Goal: Task Accomplishment & Management: Manage account settings

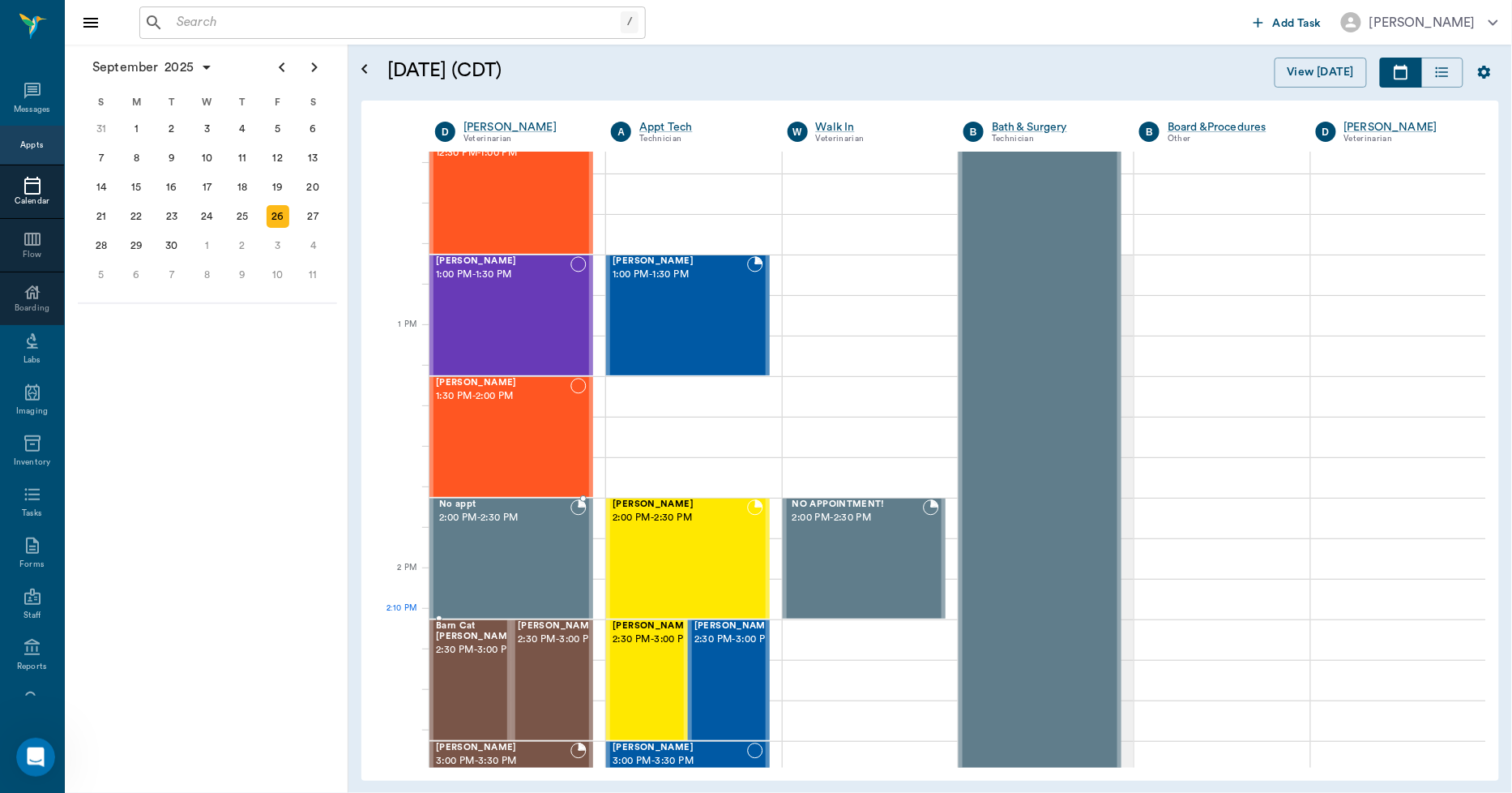
scroll to position [1171, 0]
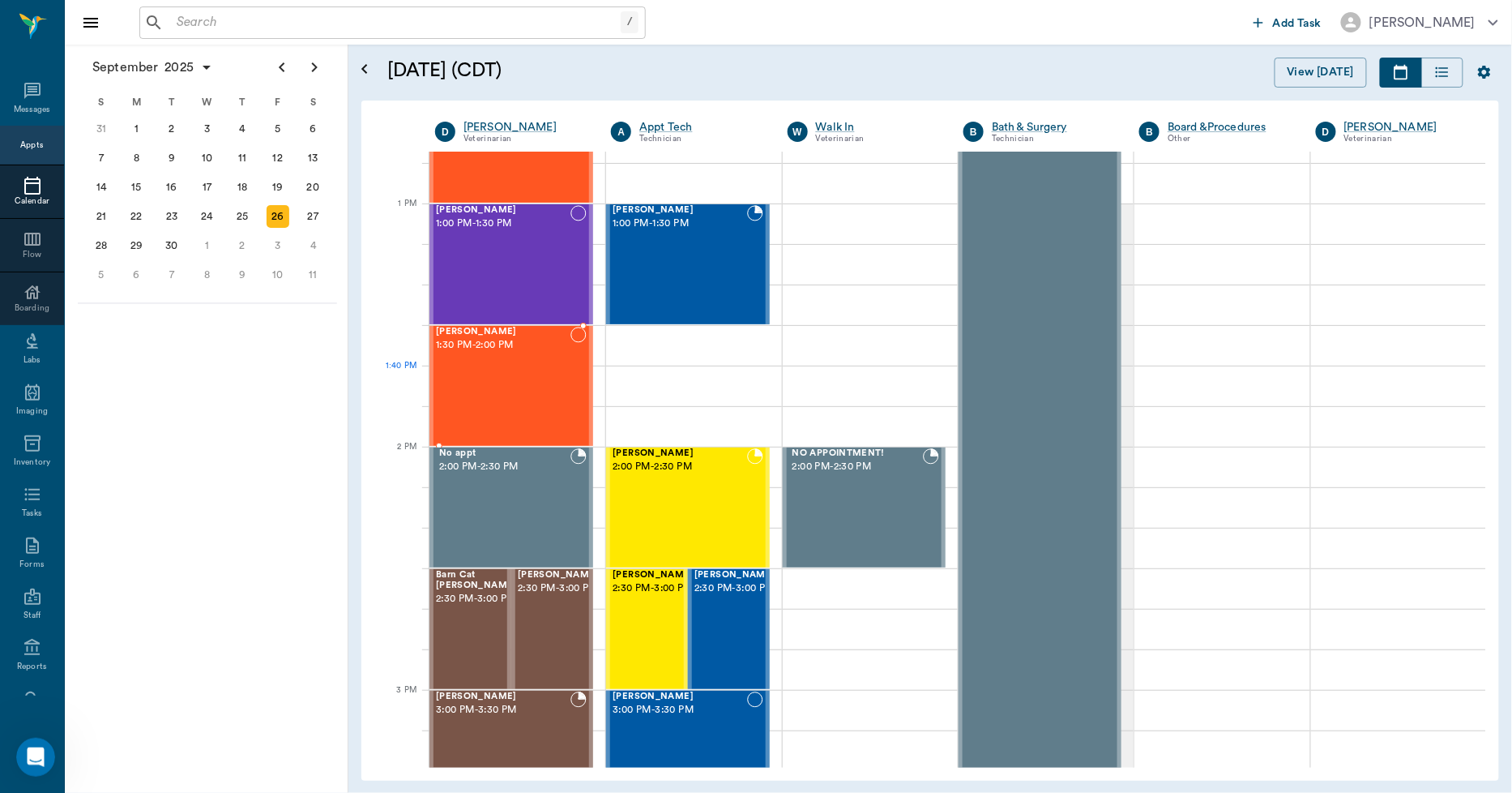
click at [462, 386] on div "Kilo Woodle 1:30 PM - 2:00 PM" at bounding box center [502, 386] width 135 height 118
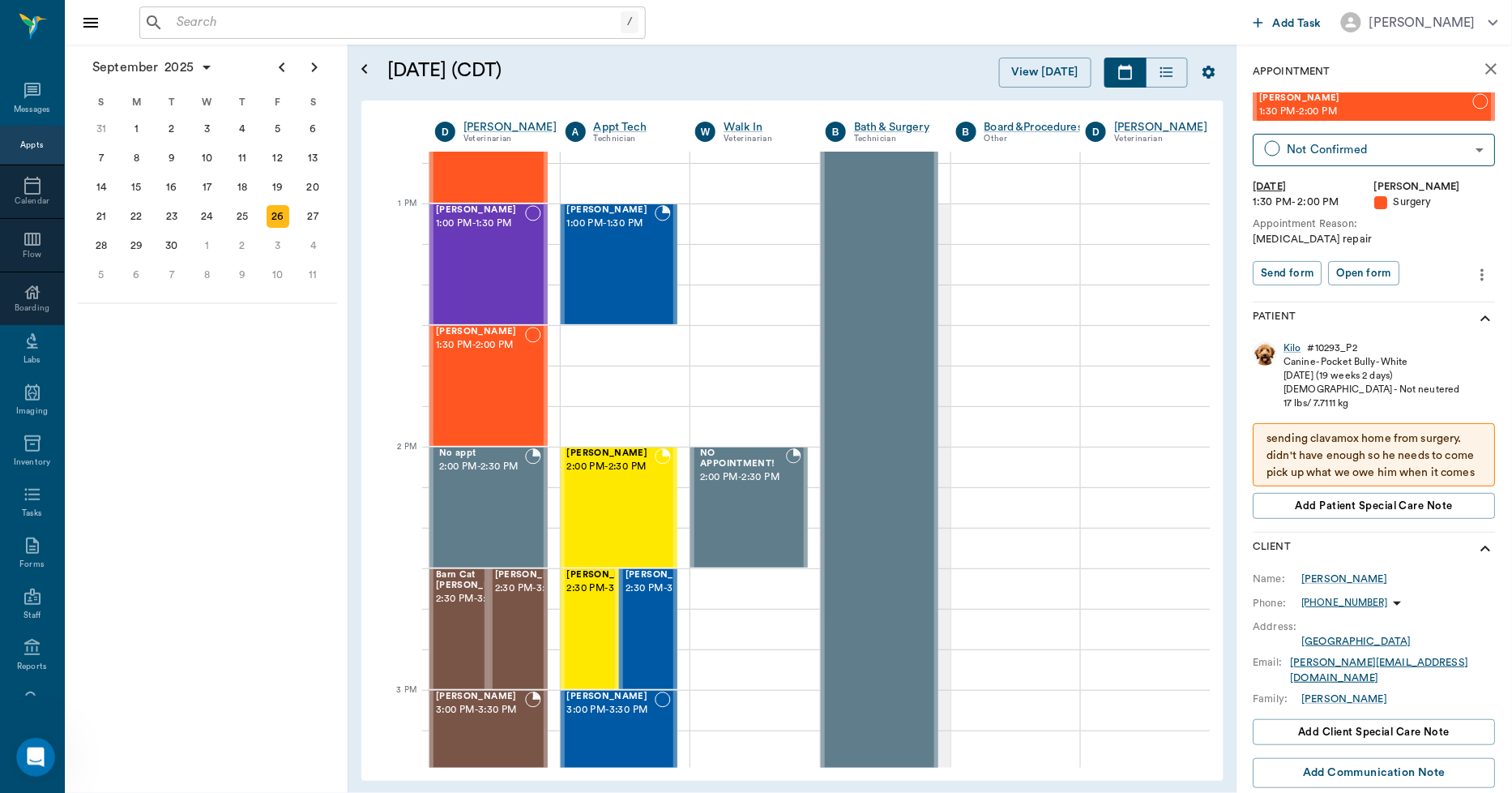
click at [1475, 276] on icon "more" at bounding box center [1483, 275] width 17 height 19
click at [1391, 303] on span "Edit appointment" at bounding box center [1402, 302] width 136 height 17
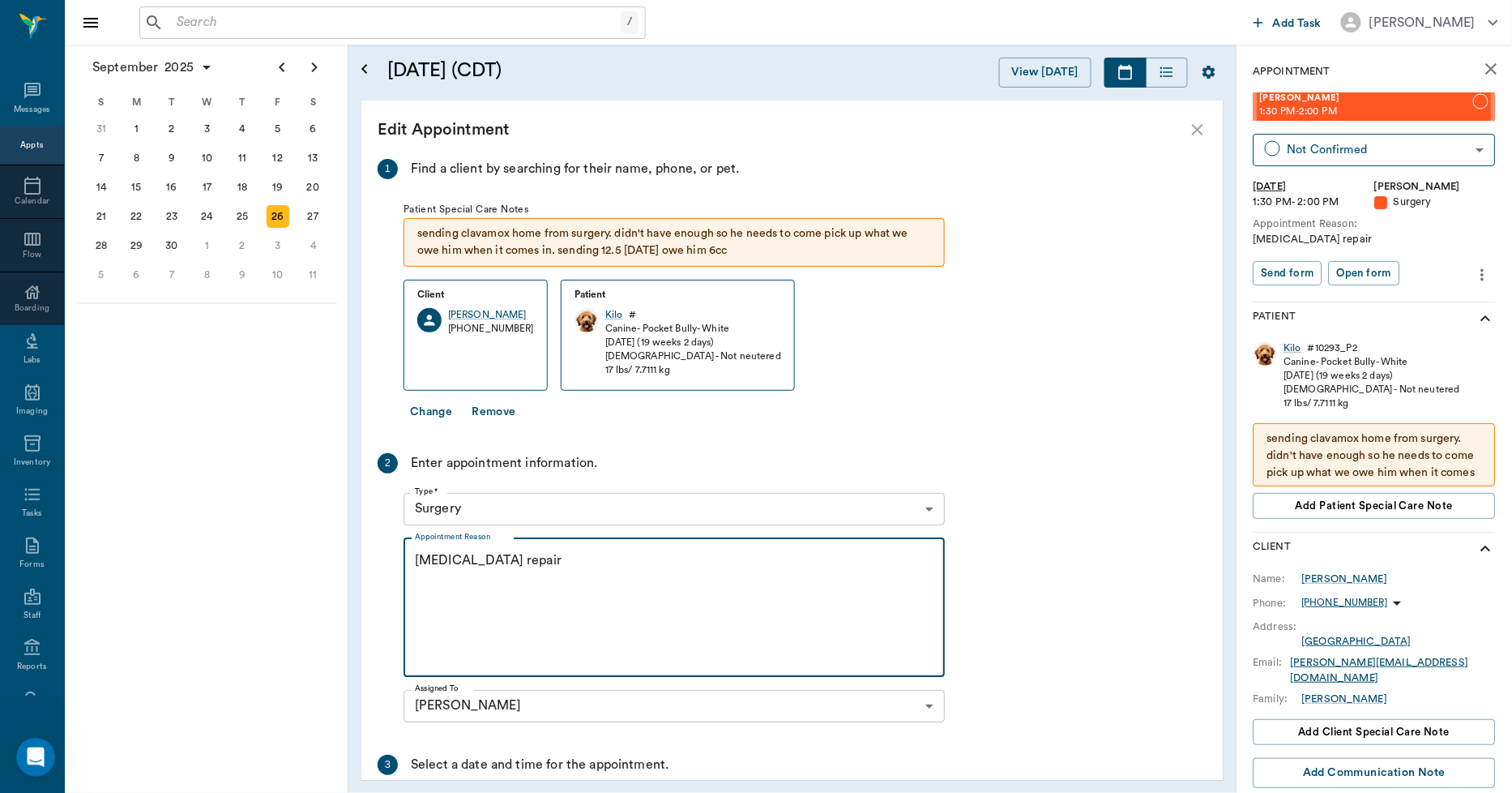
click at [530, 565] on textarea "Cleft lip repair" at bounding box center [674, 607] width 519 height 112
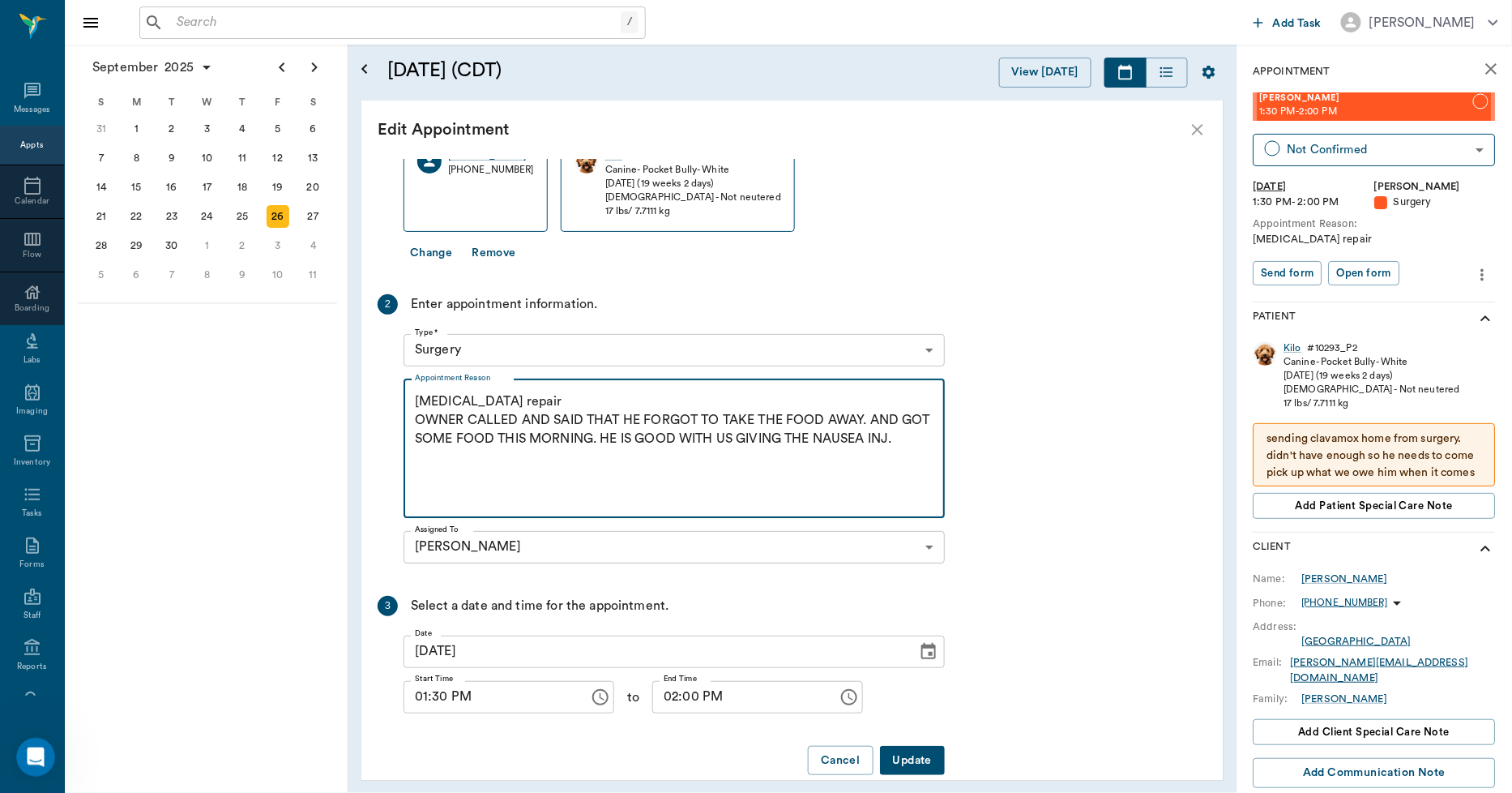
scroll to position [182, 0]
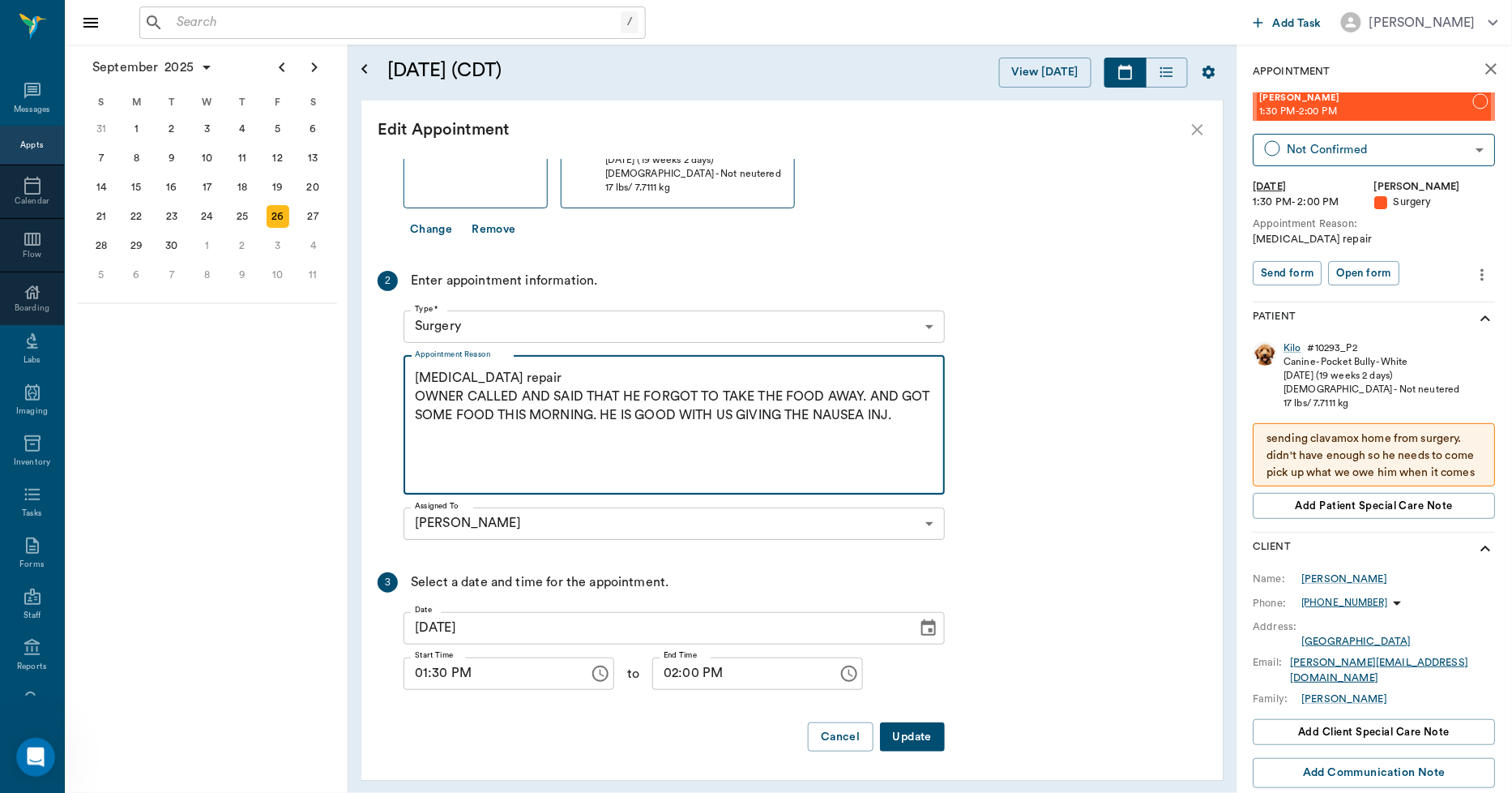
type textarea "Cleft lip repair OWNER CALLED AND SAID THAT HE FORGOT TO TAKE THE FOOD AWAY. AN…"
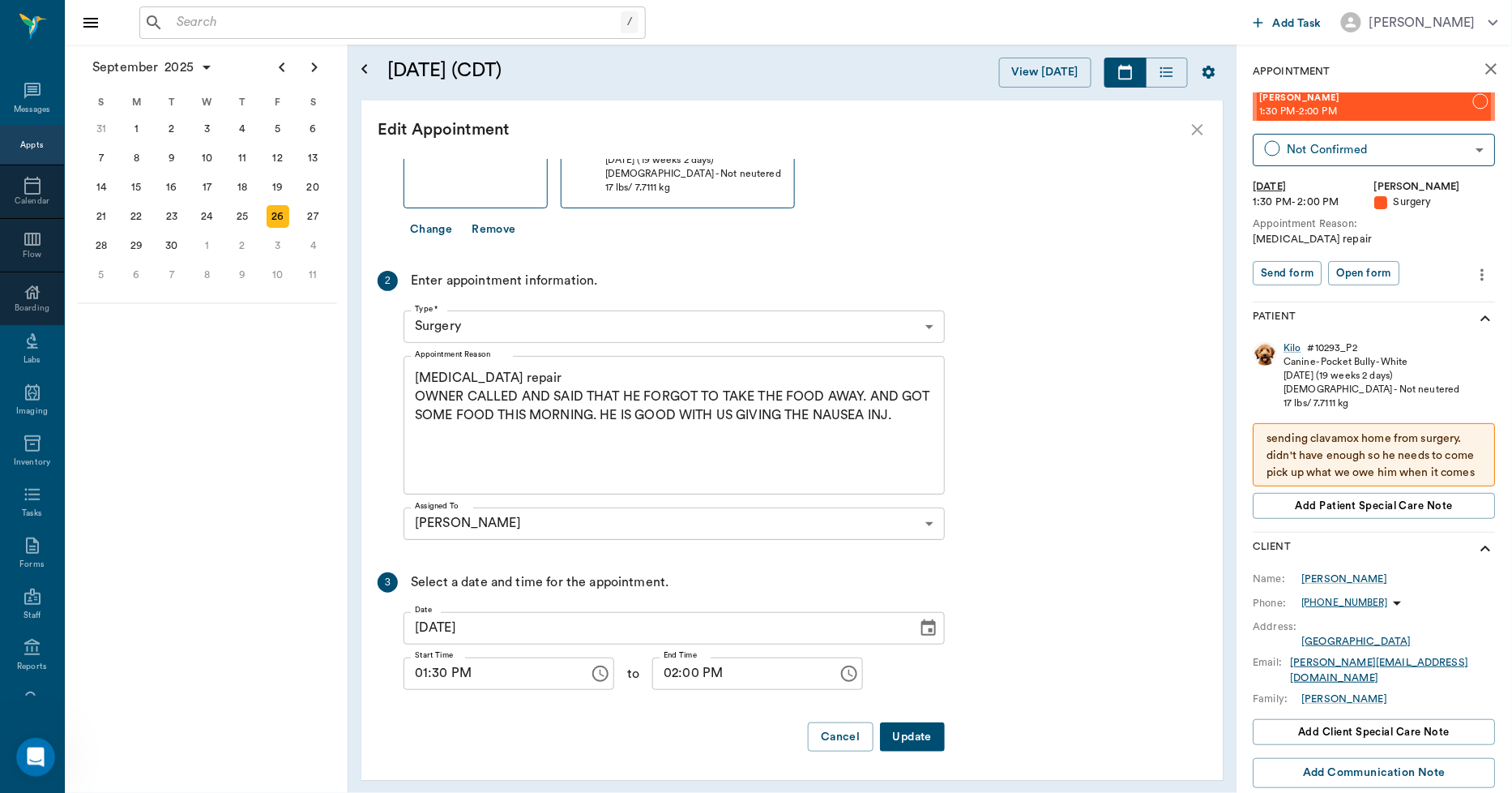
click at [924, 747] on button "Update" at bounding box center [913, 737] width 65 height 30
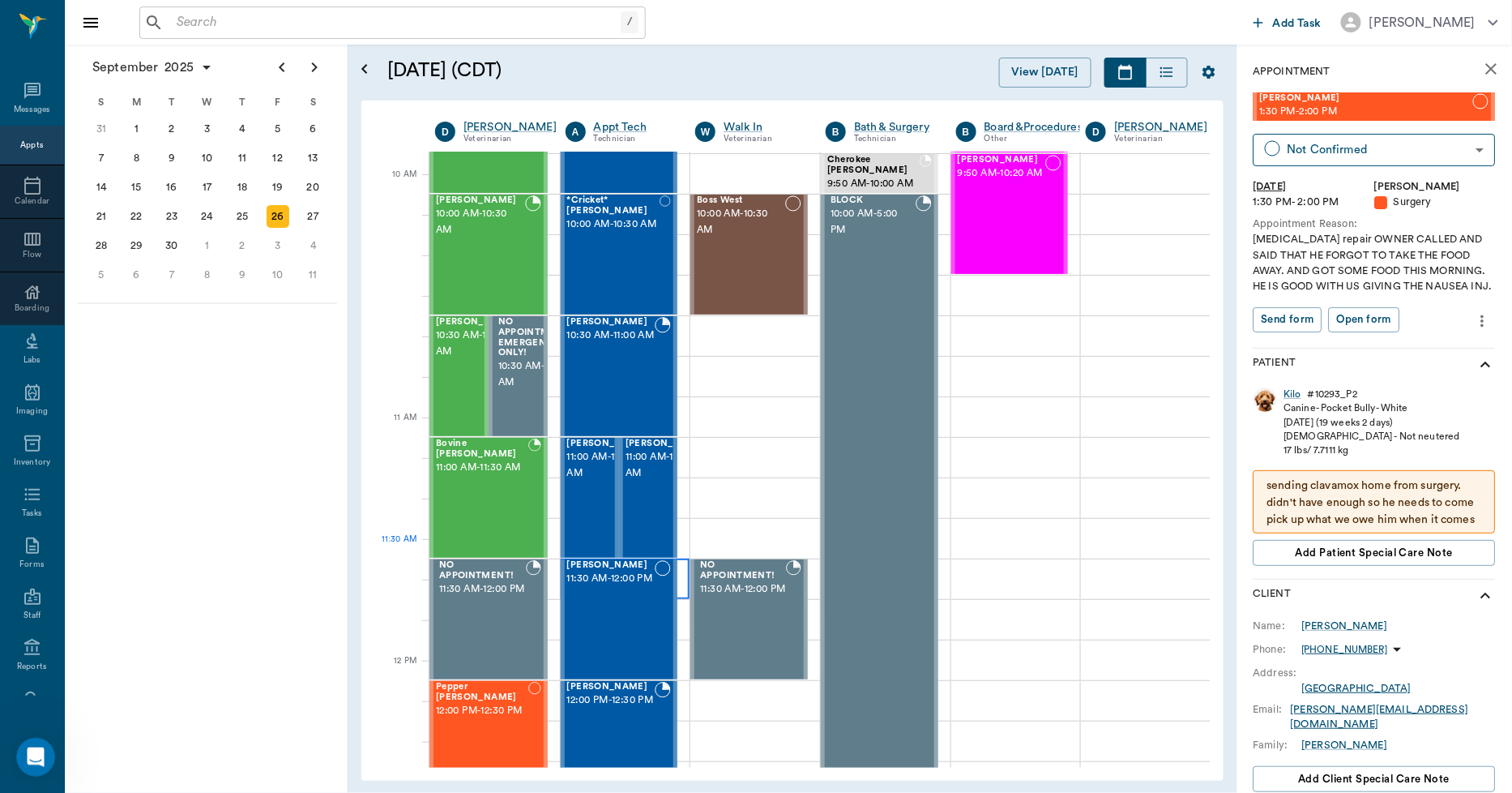
scroll to position [450, 0]
click at [684, 462] on div at bounding box center [626, 458] width 130 height 40
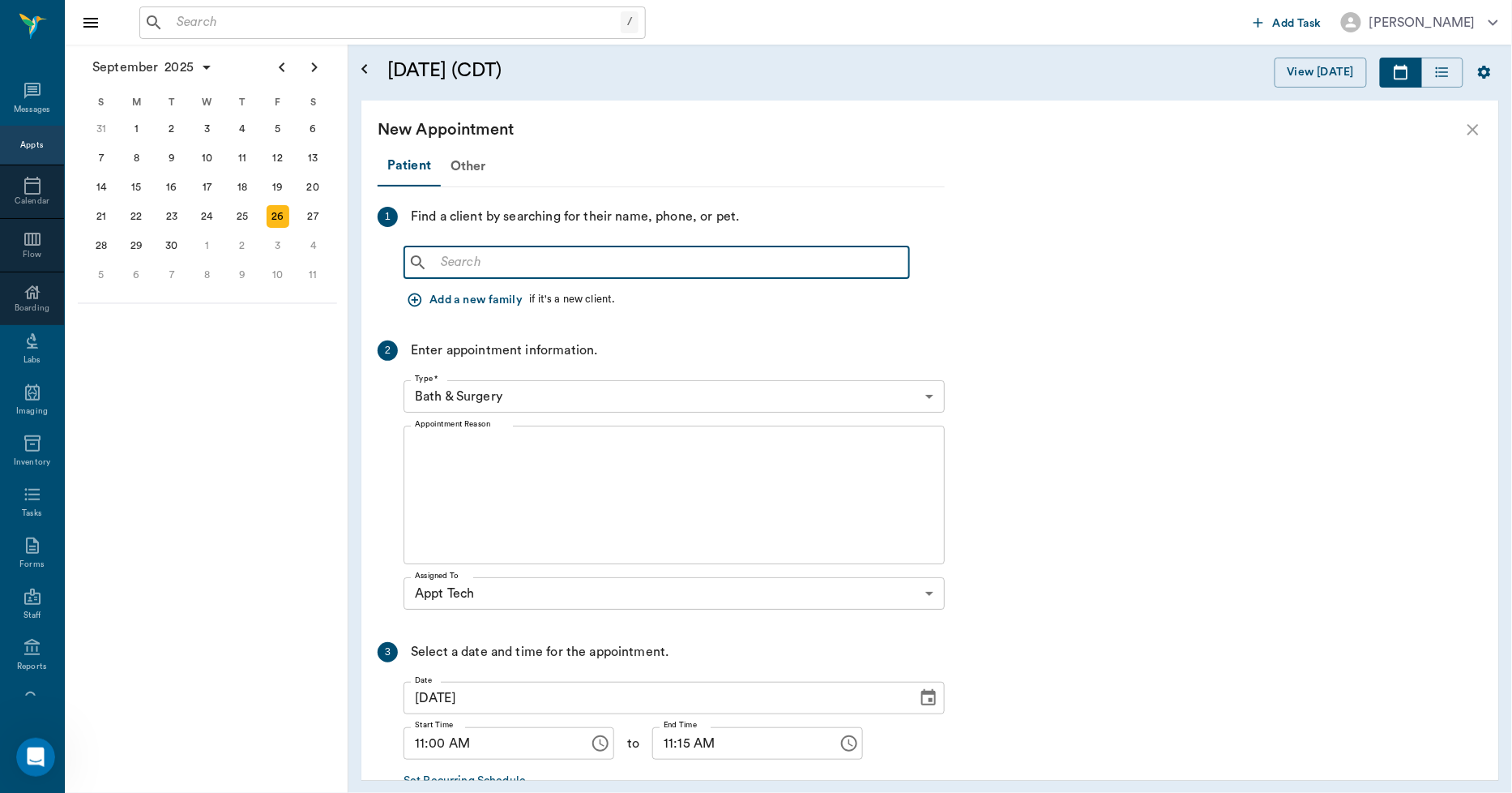
click at [466, 266] on input "text" at bounding box center [669, 263] width 469 height 23
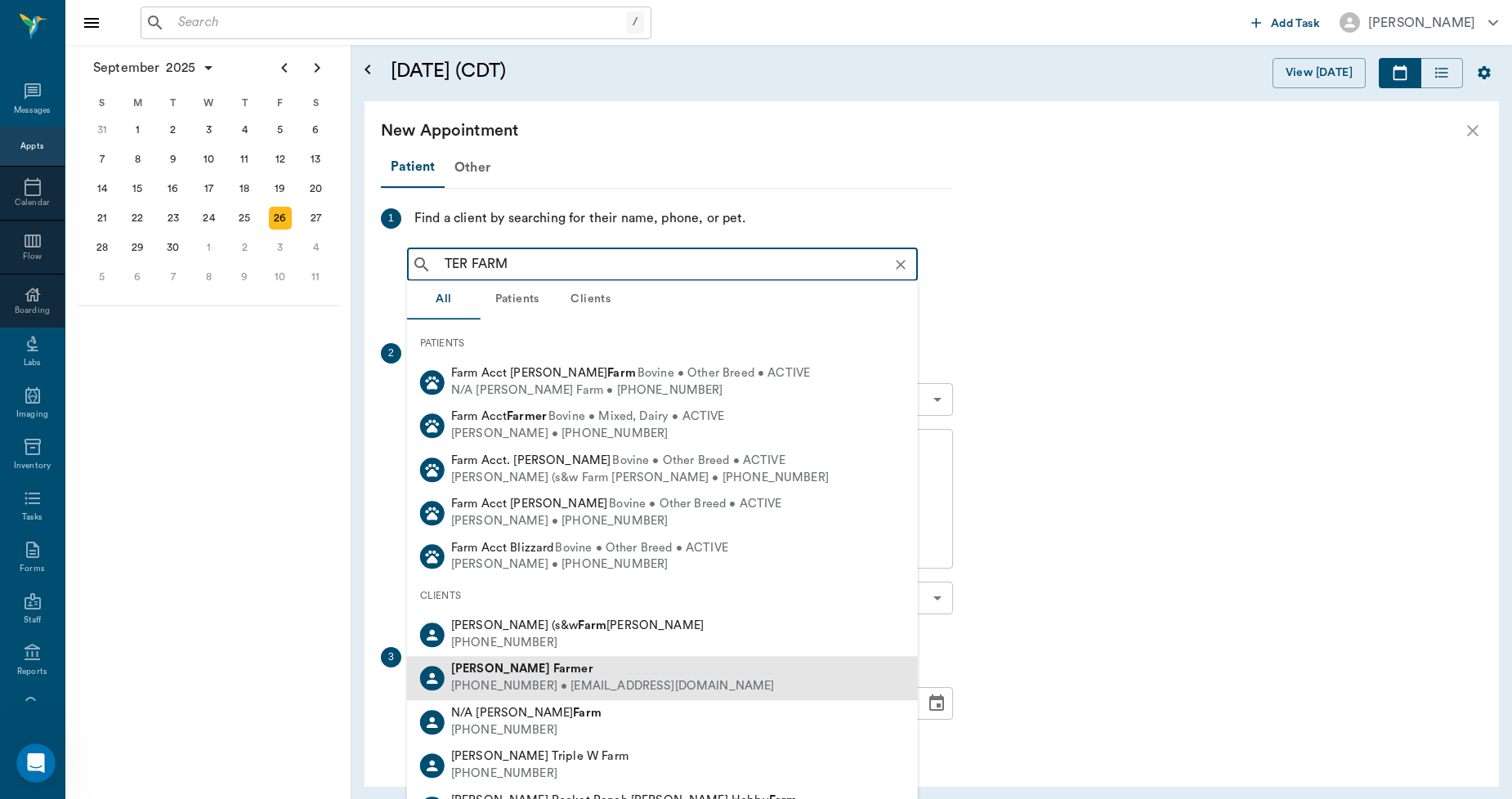
click at [544, 671] on div "Teresa Farmer" at bounding box center [613, 670] width 324 height 18
type input "TER FARM"
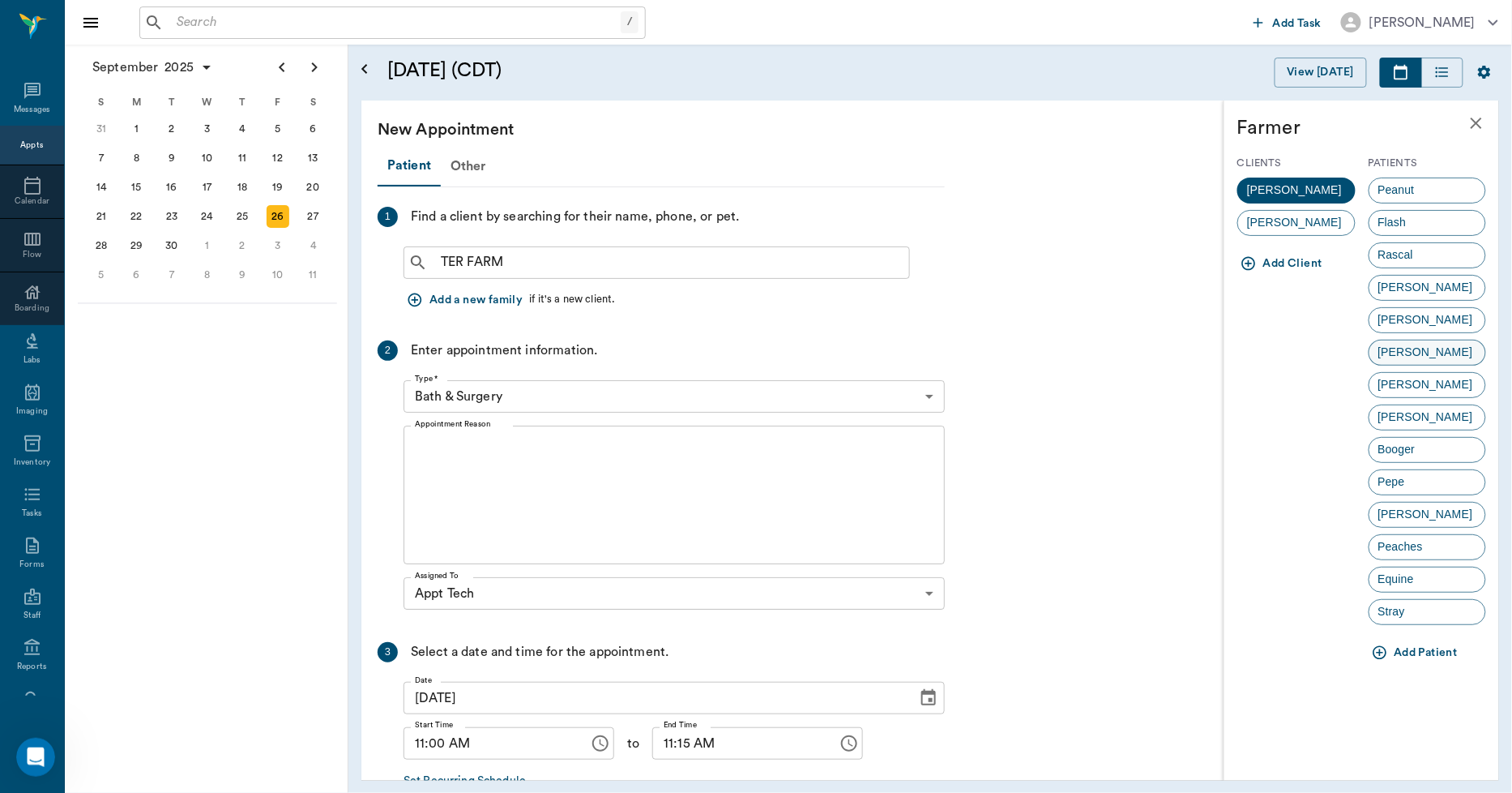
click at [1398, 358] on span "Sasha" at bounding box center [1426, 352] width 113 height 17
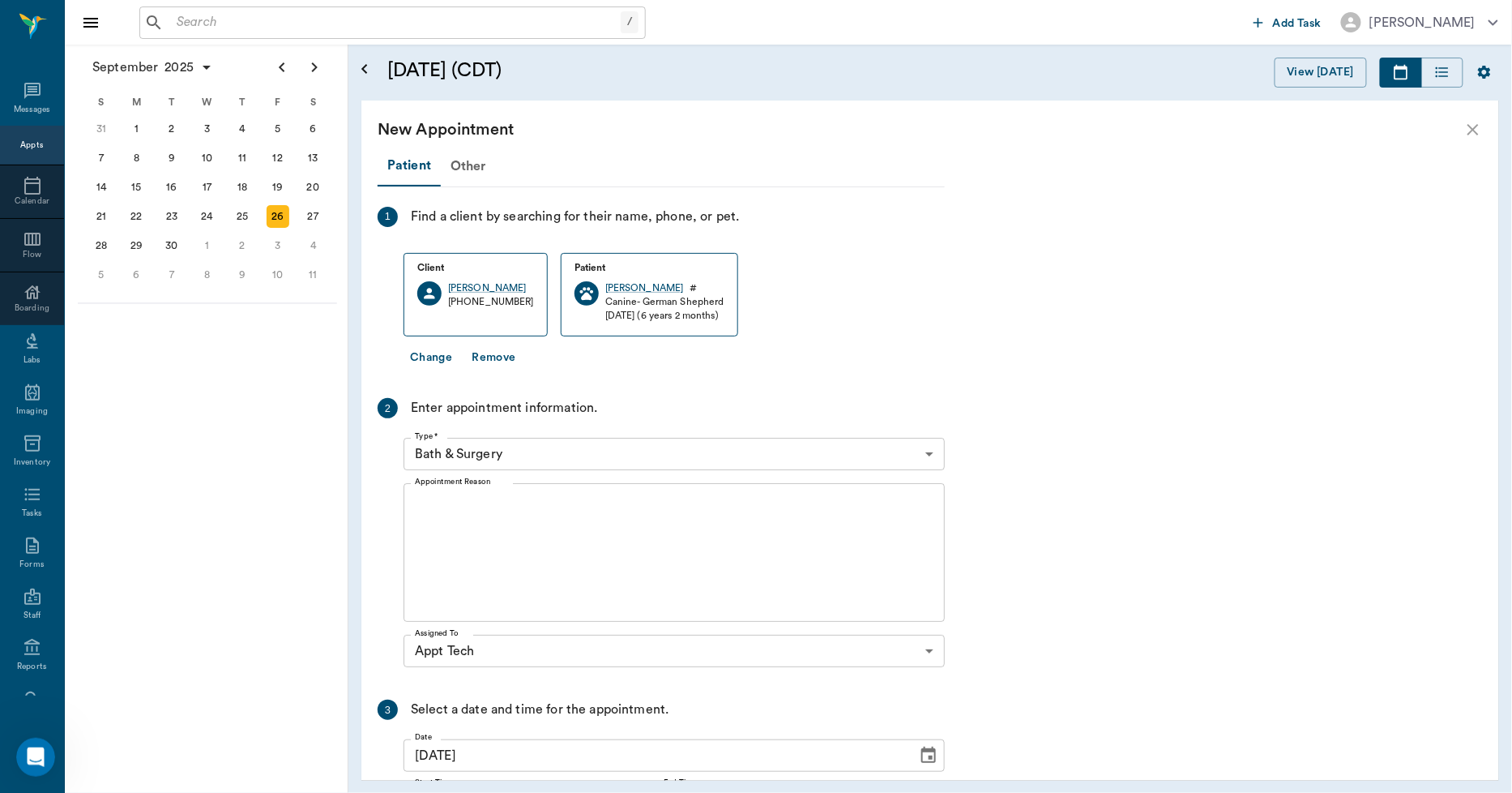
click at [593, 448] on body "/ ​ Add Task Dr. Bert Ellsworth Nectar Messages Appts Calendar Flow Boarding La…" at bounding box center [756, 396] width 1512 height 793
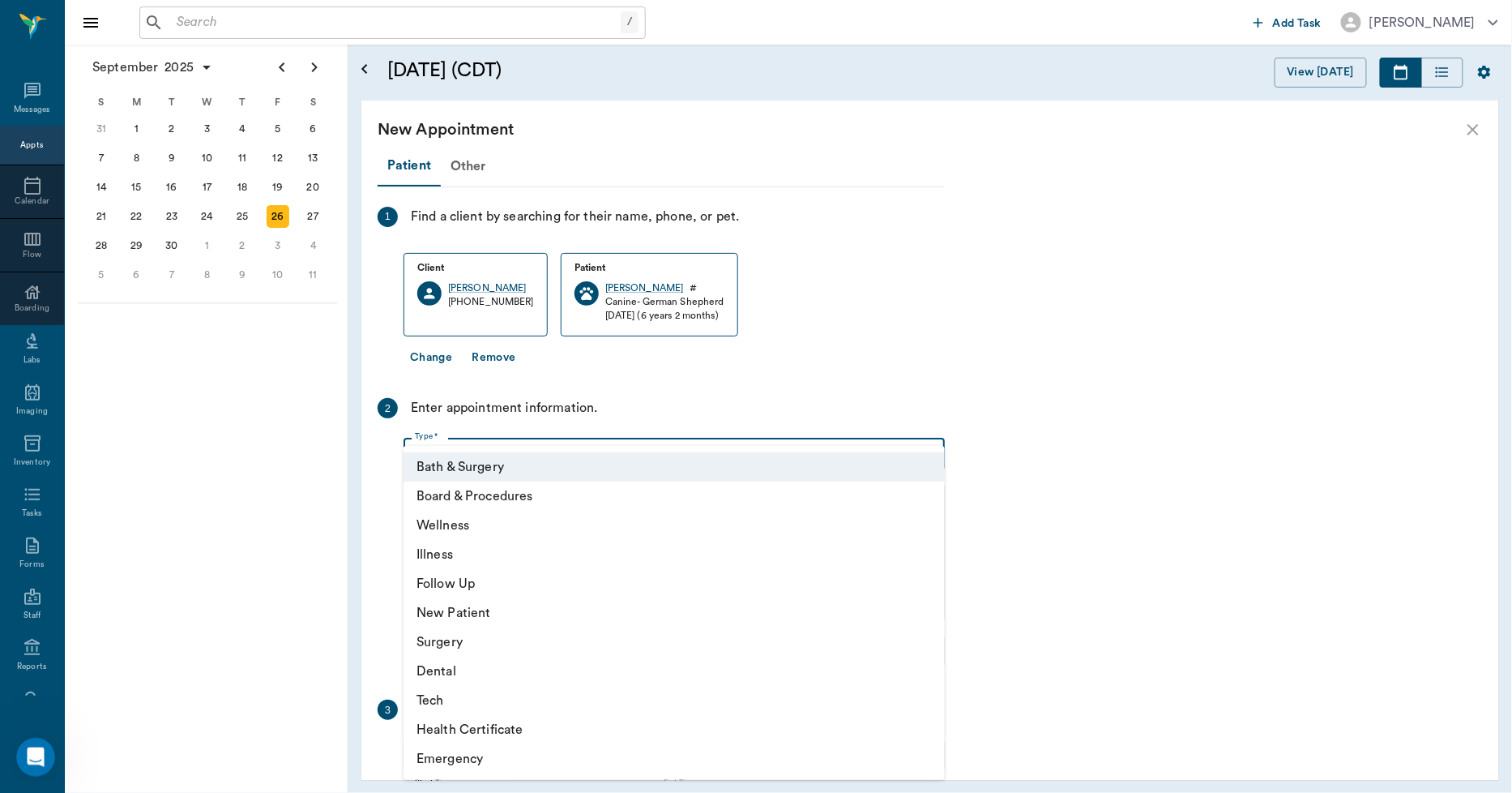
click at [440, 701] on li "Tech" at bounding box center [675, 701] width 542 height 29
type input "65d2be4f46e3a538d89b8c1a"
type input "11:30 AM"
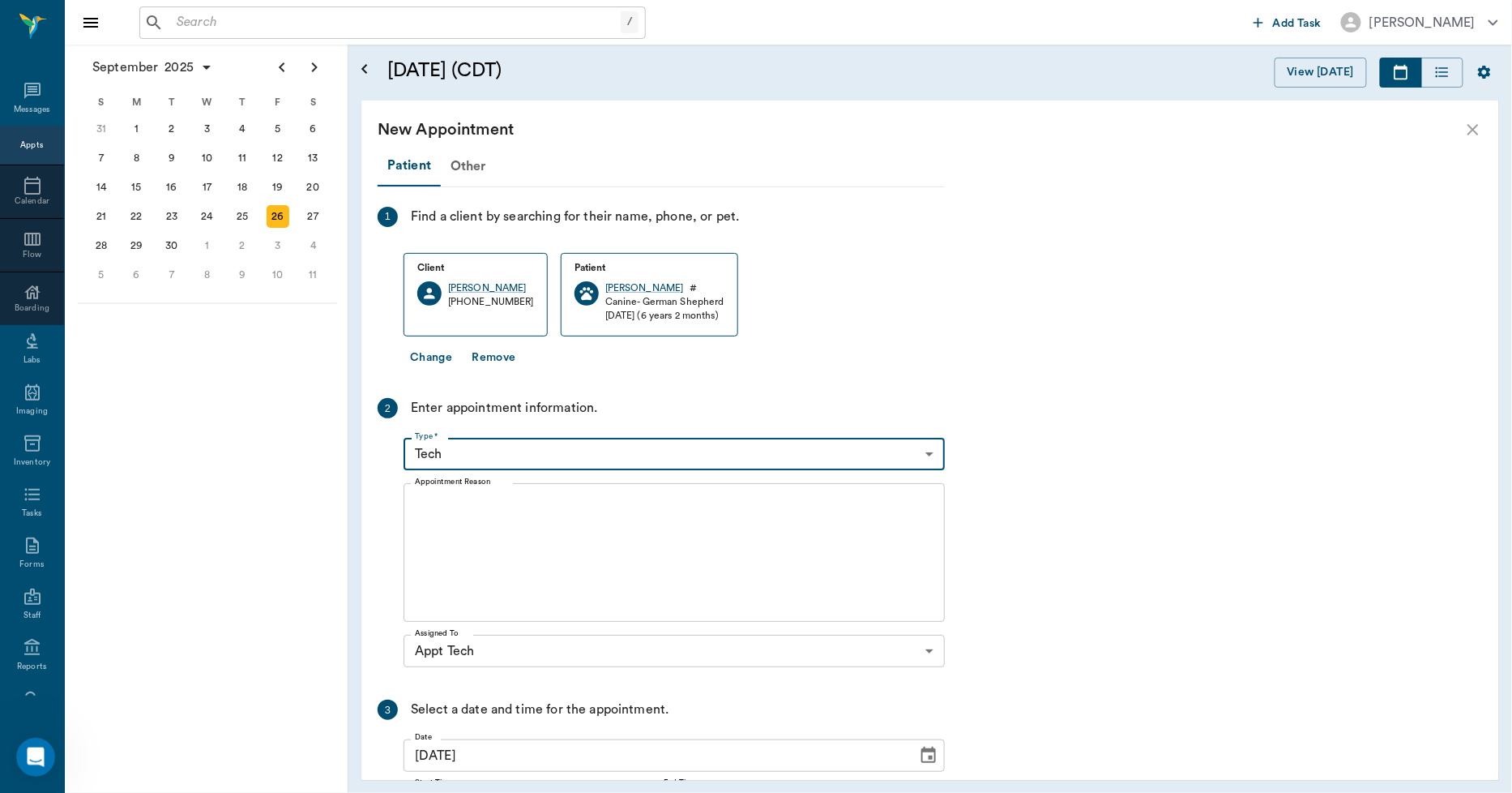
click at [499, 534] on textarea "Appointment Reason" at bounding box center [674, 553] width 519 height 112
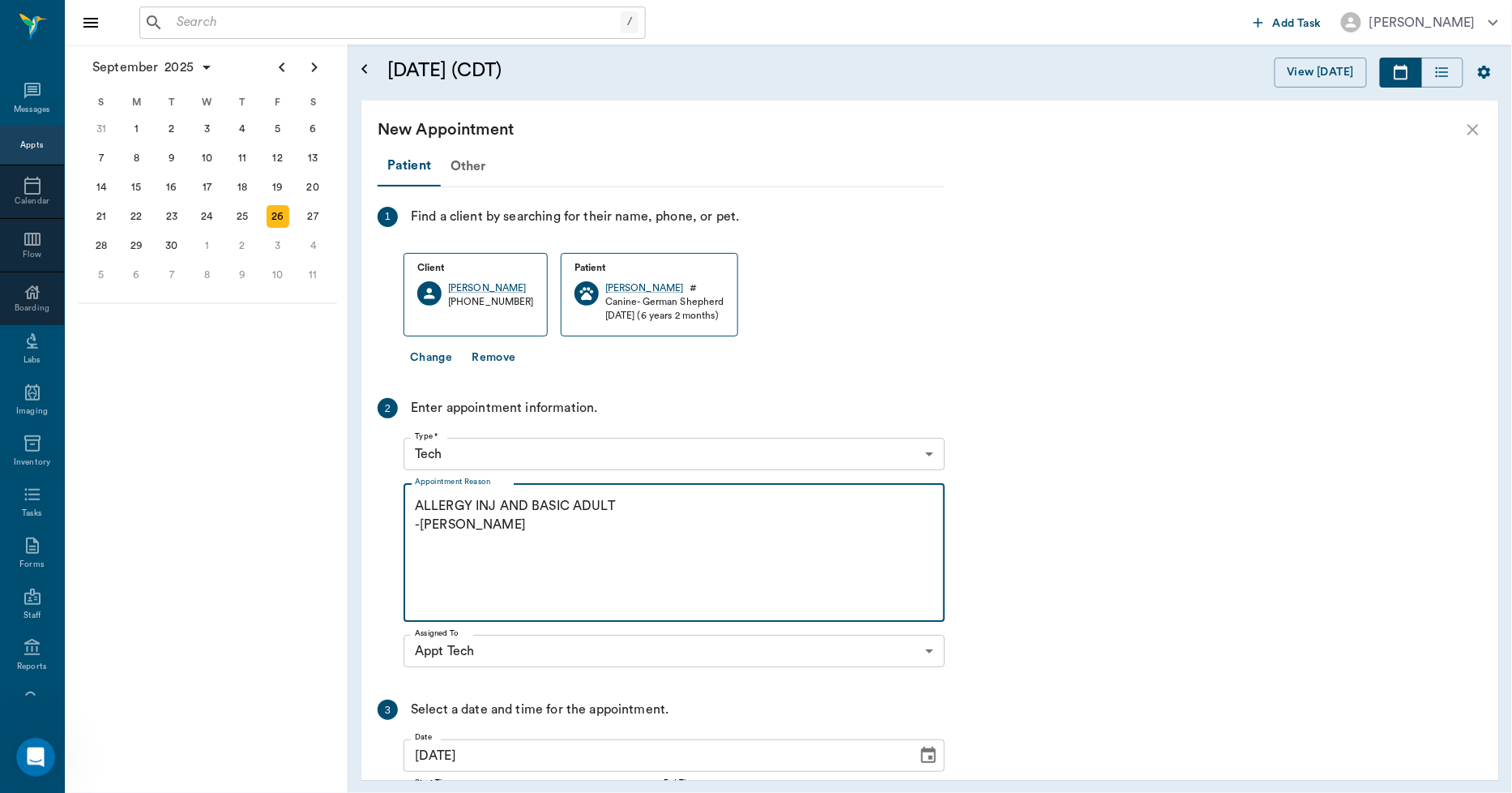
scroll to position [157, 0]
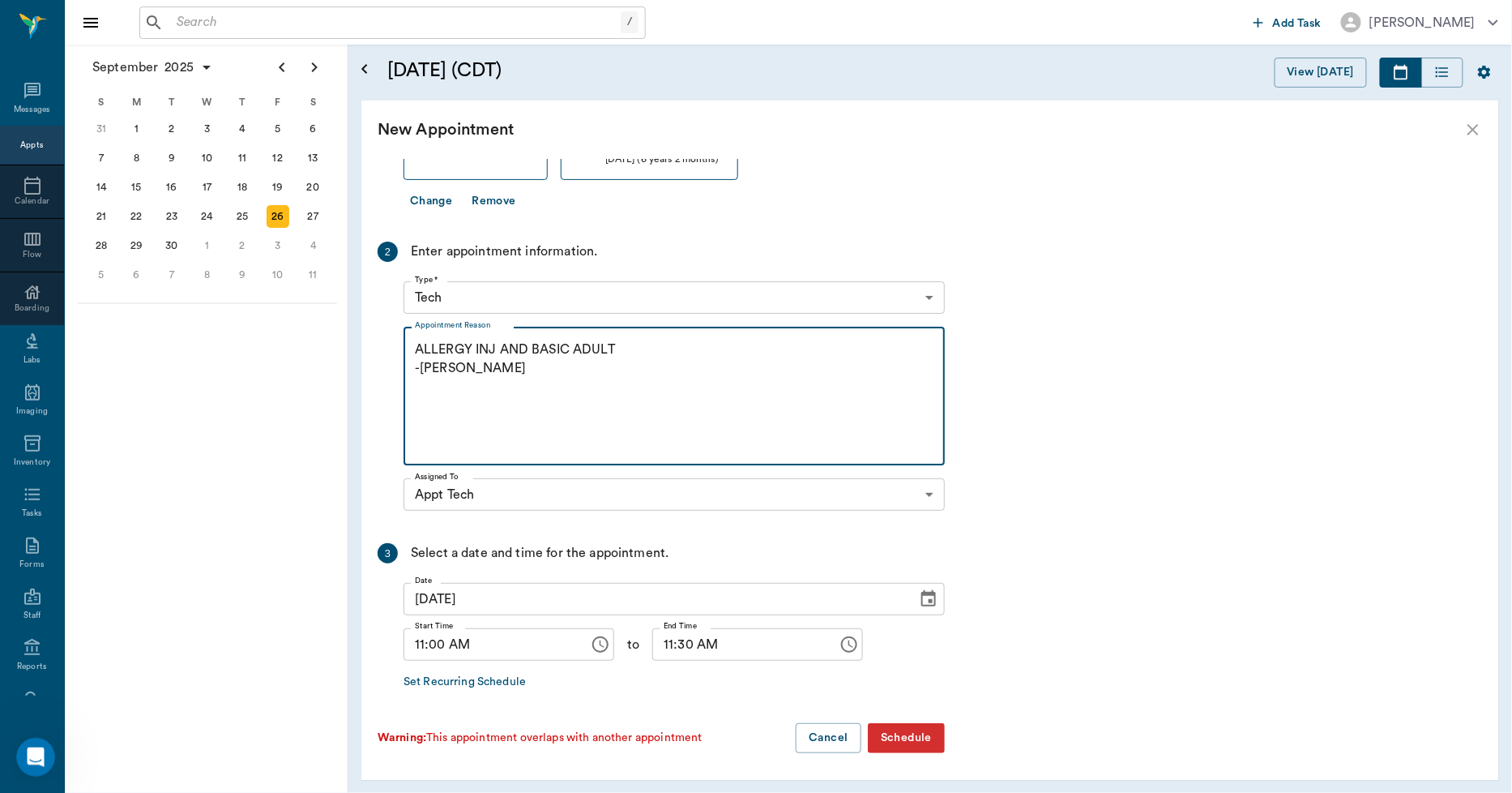
type textarea "ALLERGY INJ AND BASIC ADULT -LORY"
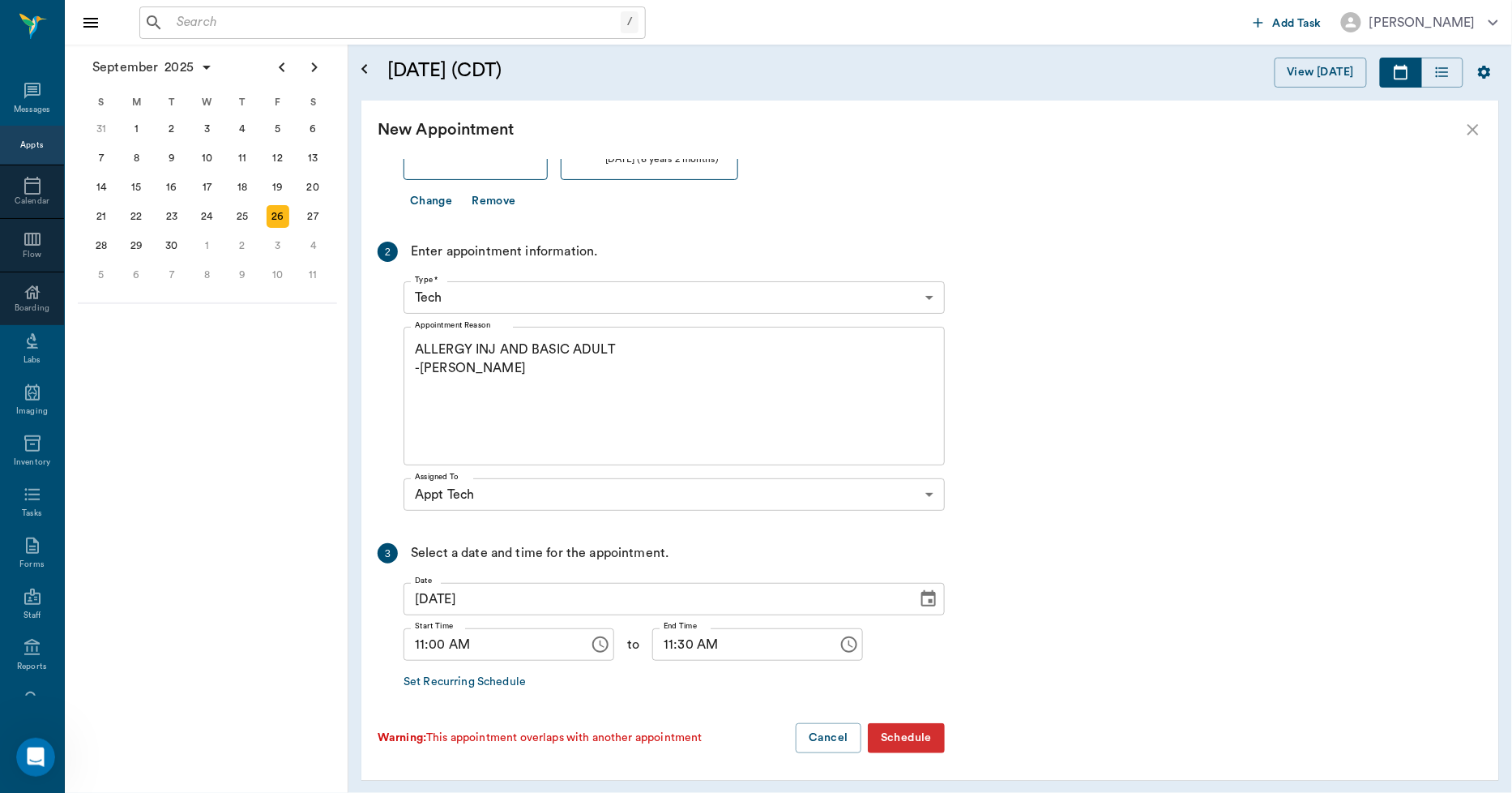
click at [880, 748] on button "Schedule" at bounding box center [906, 738] width 77 height 30
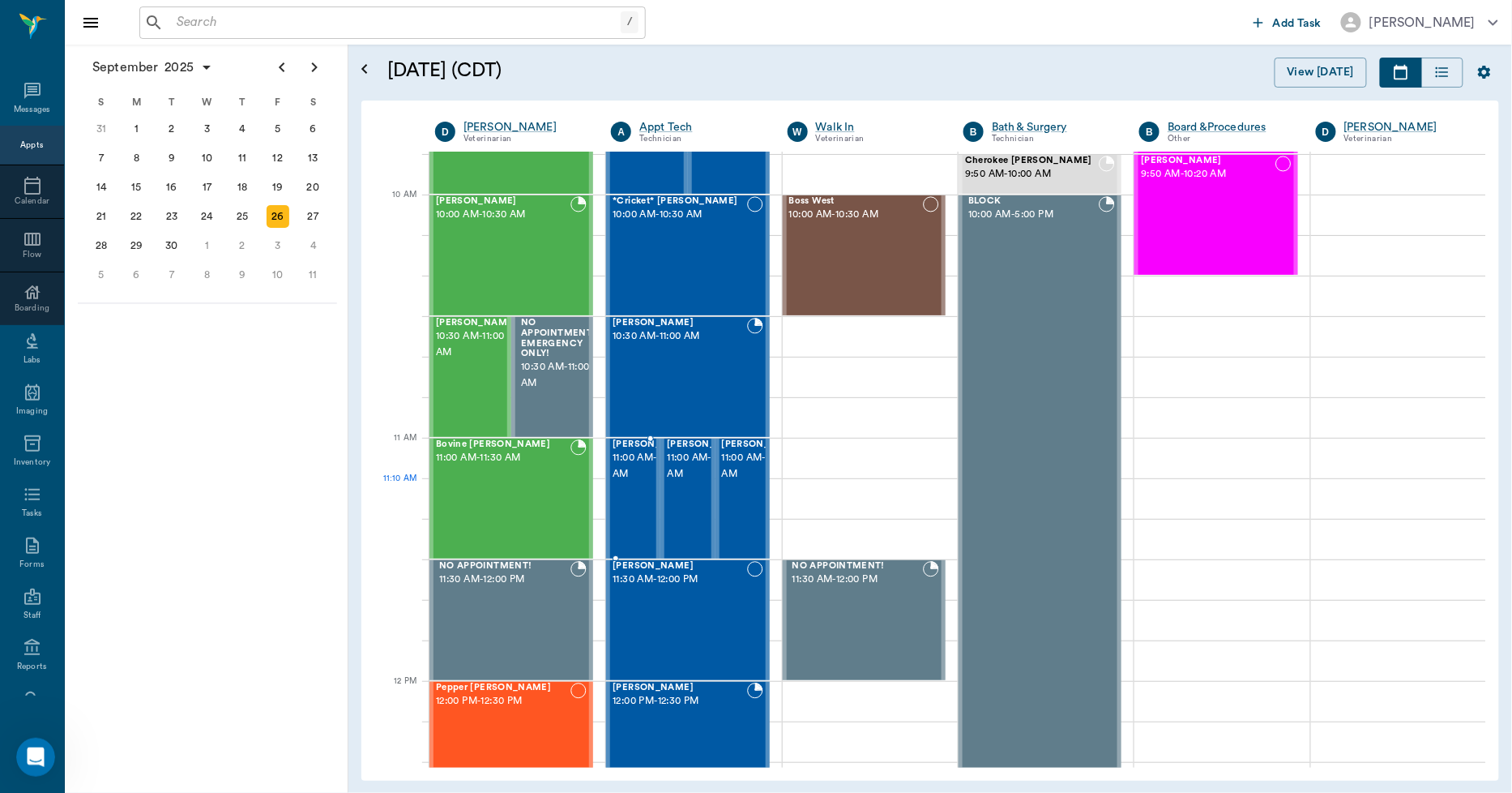
click at [628, 483] on span "11:00 AM - 11:30 AM" at bounding box center [653, 465] width 81 height 32
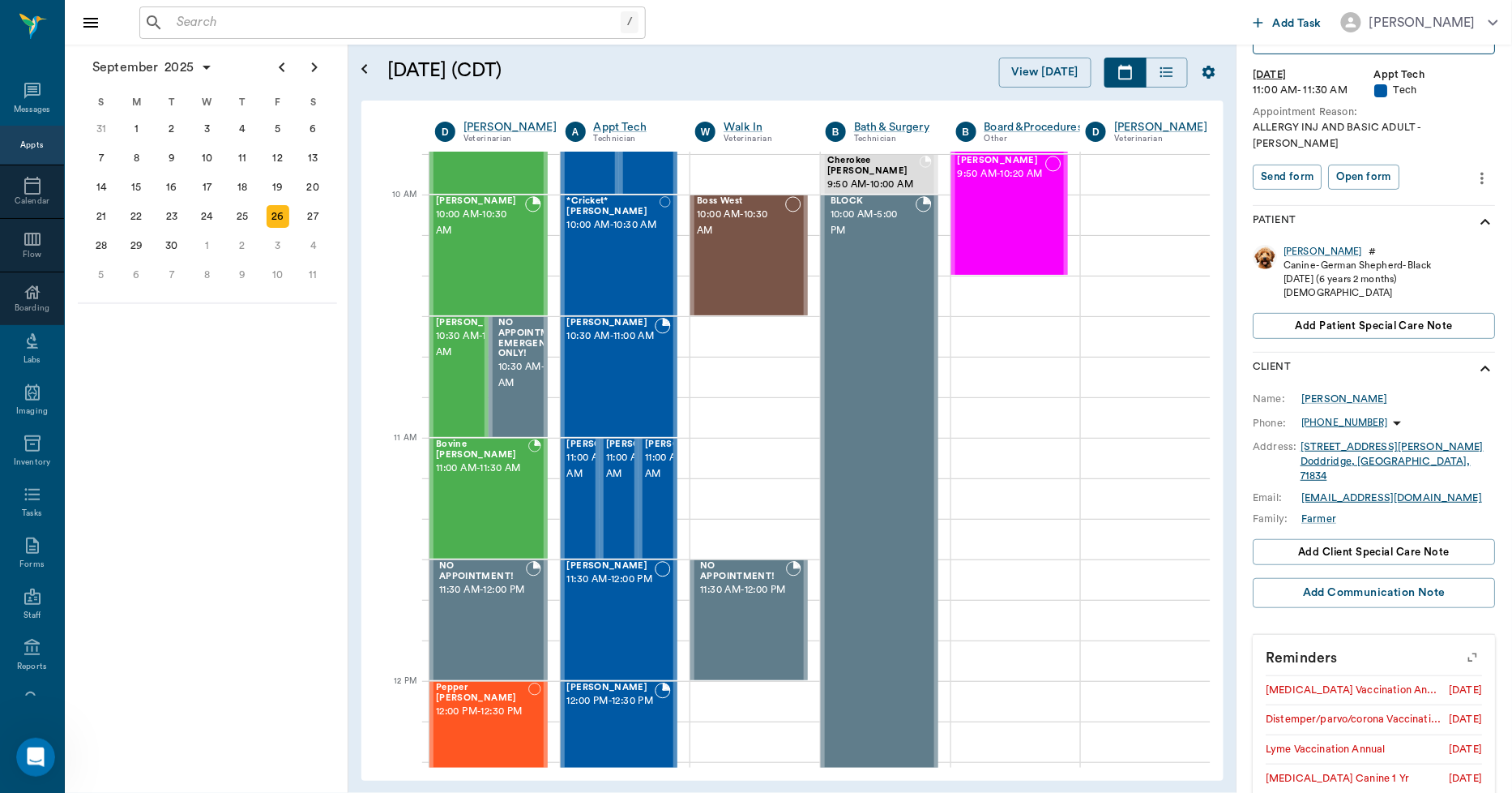
scroll to position [249, 0]
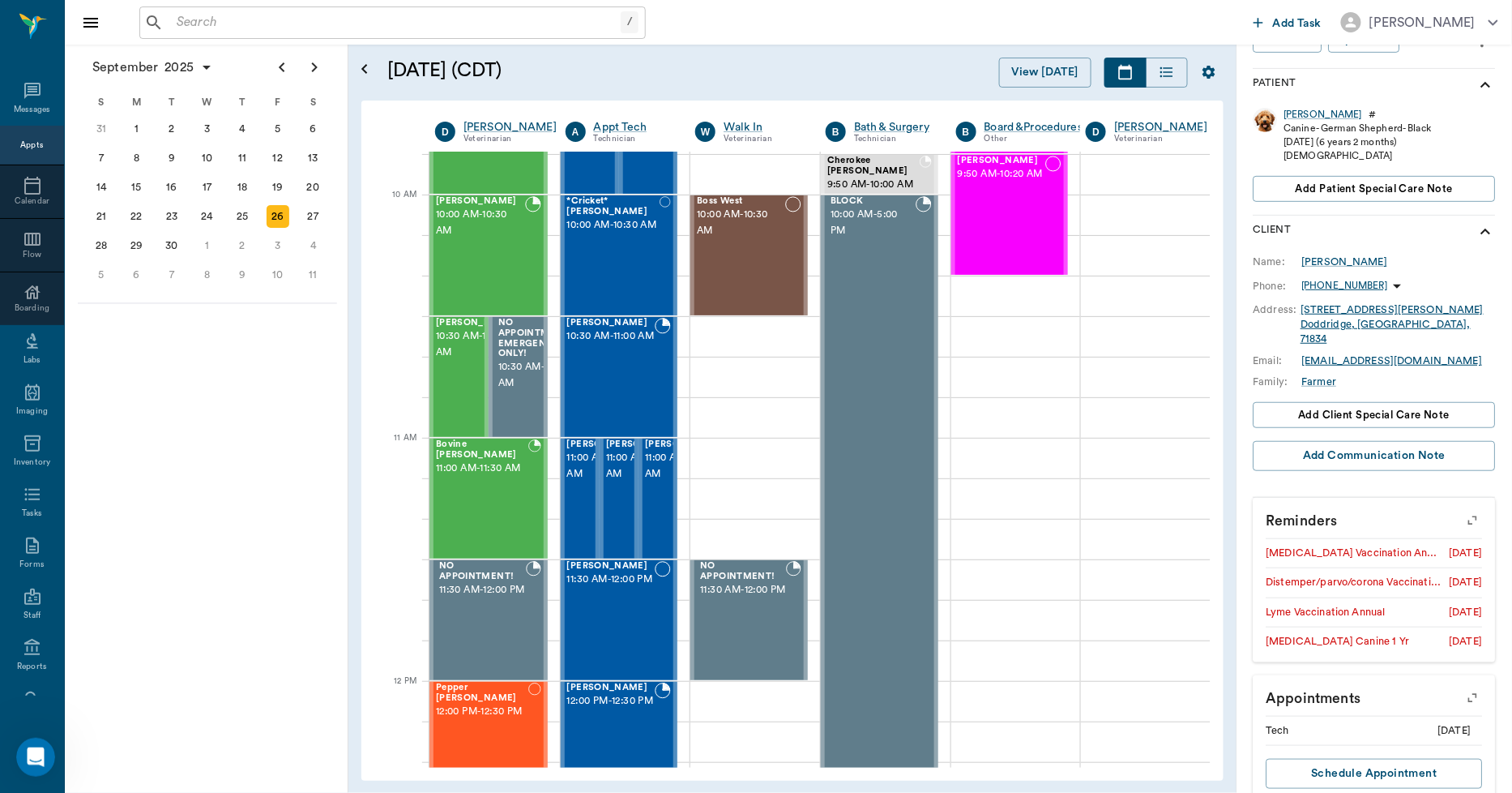
click at [1463, 509] on icon "button" at bounding box center [1474, 520] width 23 height 23
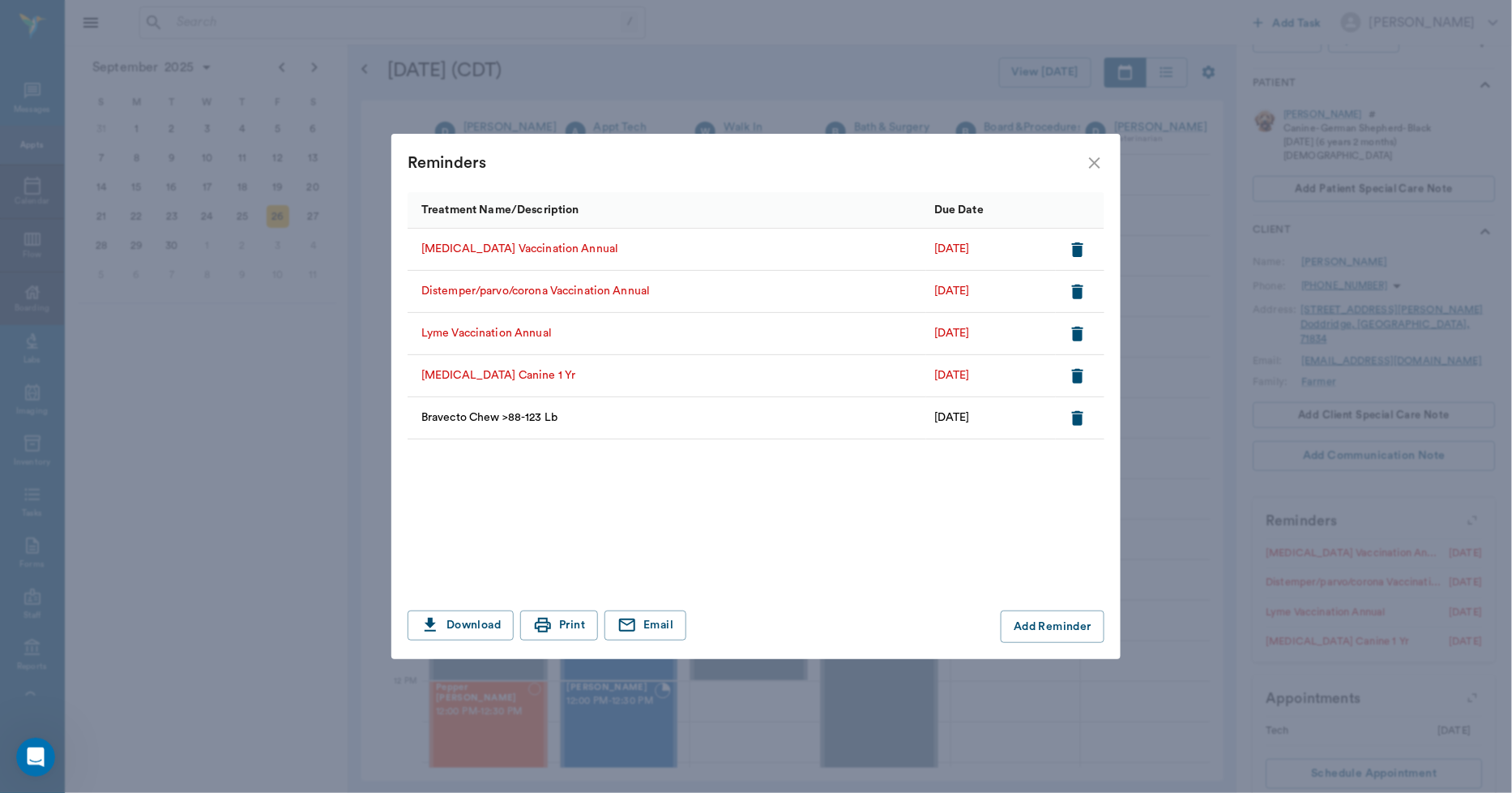
click at [1092, 153] on icon "close" at bounding box center [1095, 162] width 19 height 19
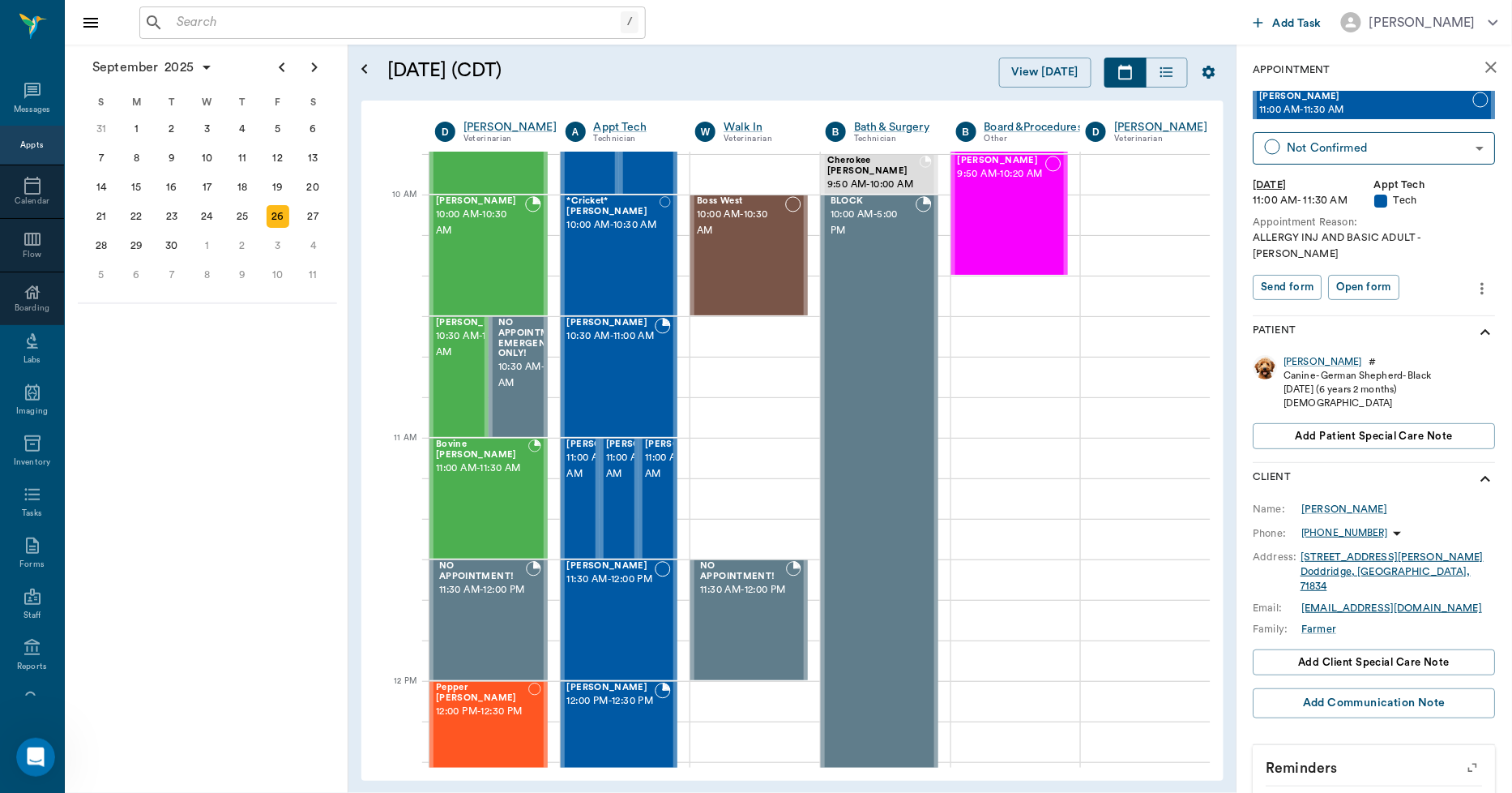
scroll to position [0, 0]
click at [1305, 357] on div "Sasha" at bounding box center [1324, 364] width 79 height 14
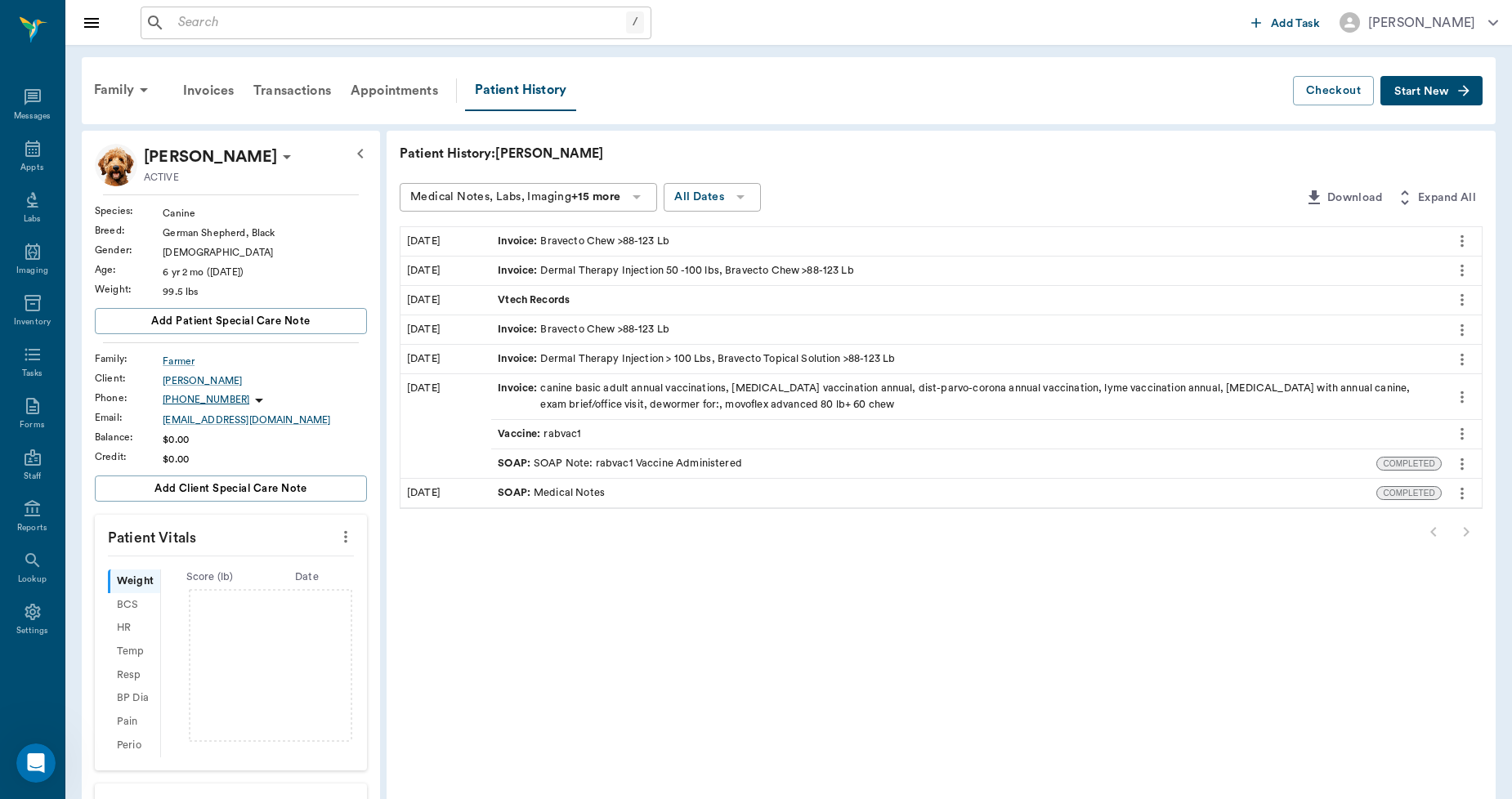
click at [560, 296] on span "Vtech Records" at bounding box center [534, 300] width 75 height 16
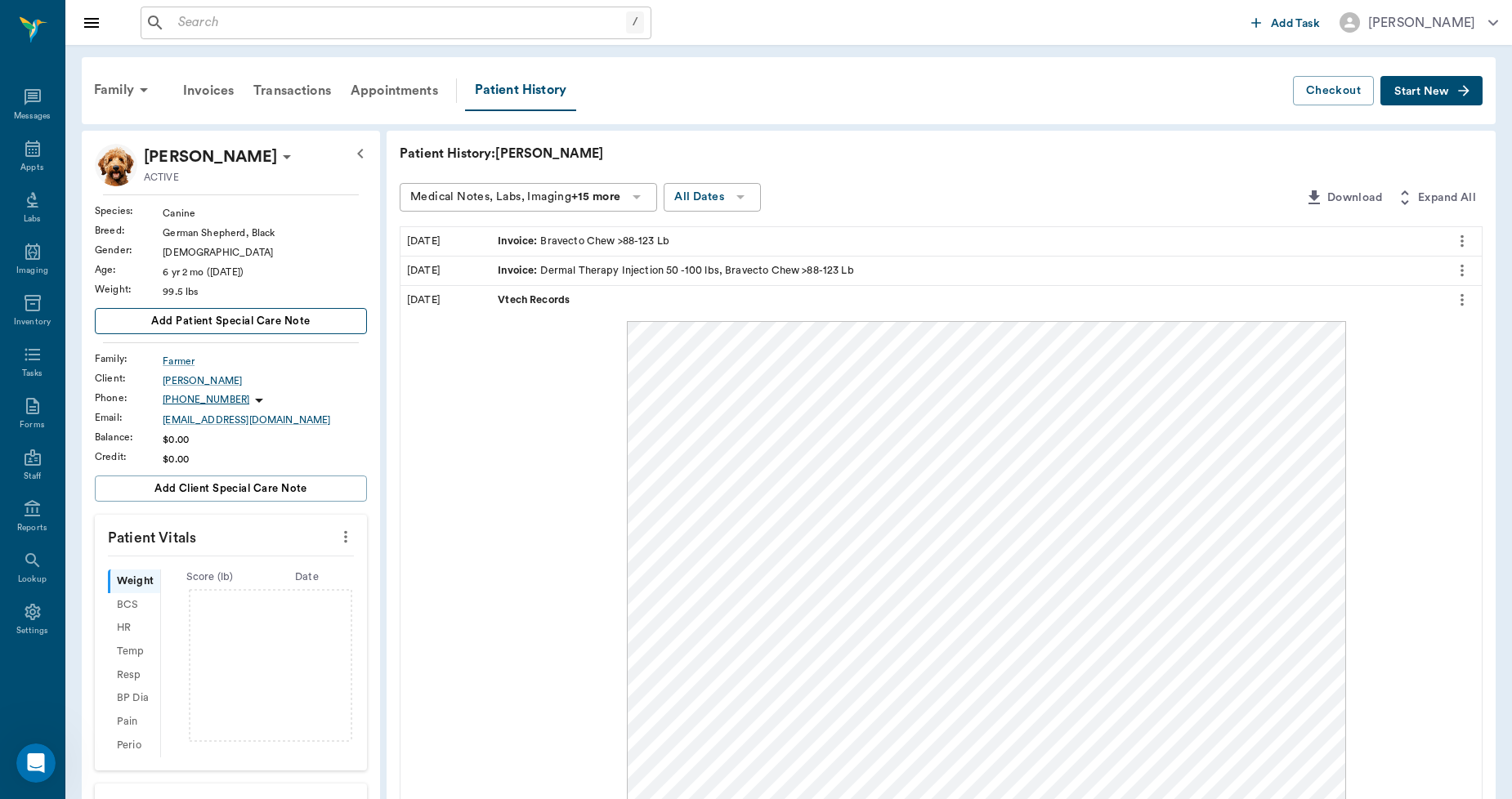
click at [350, 322] on button "Add patient Special Care Note" at bounding box center [231, 321] width 272 height 26
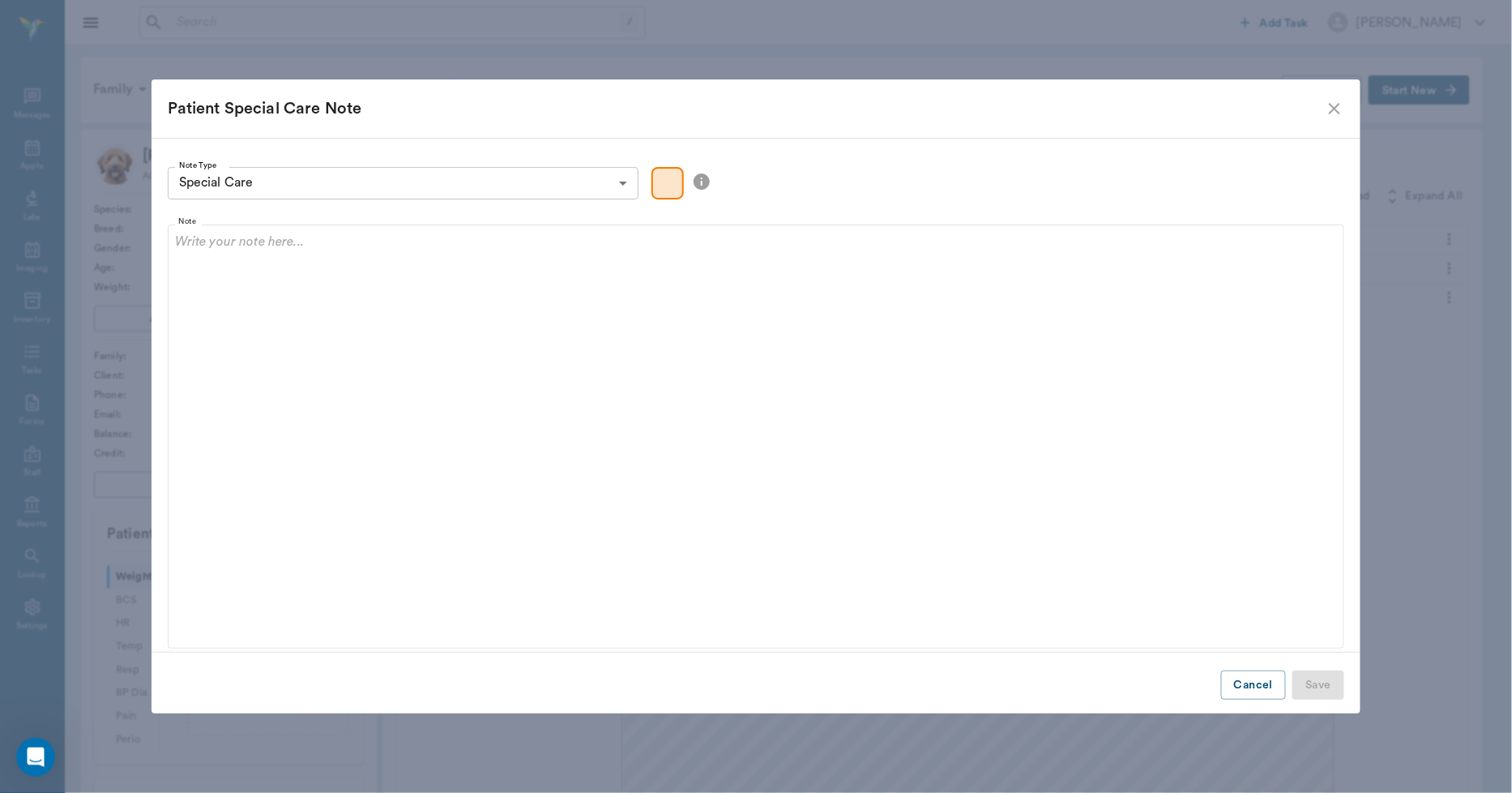
click at [1334, 107] on icon "close" at bounding box center [1334, 108] width 19 height 19
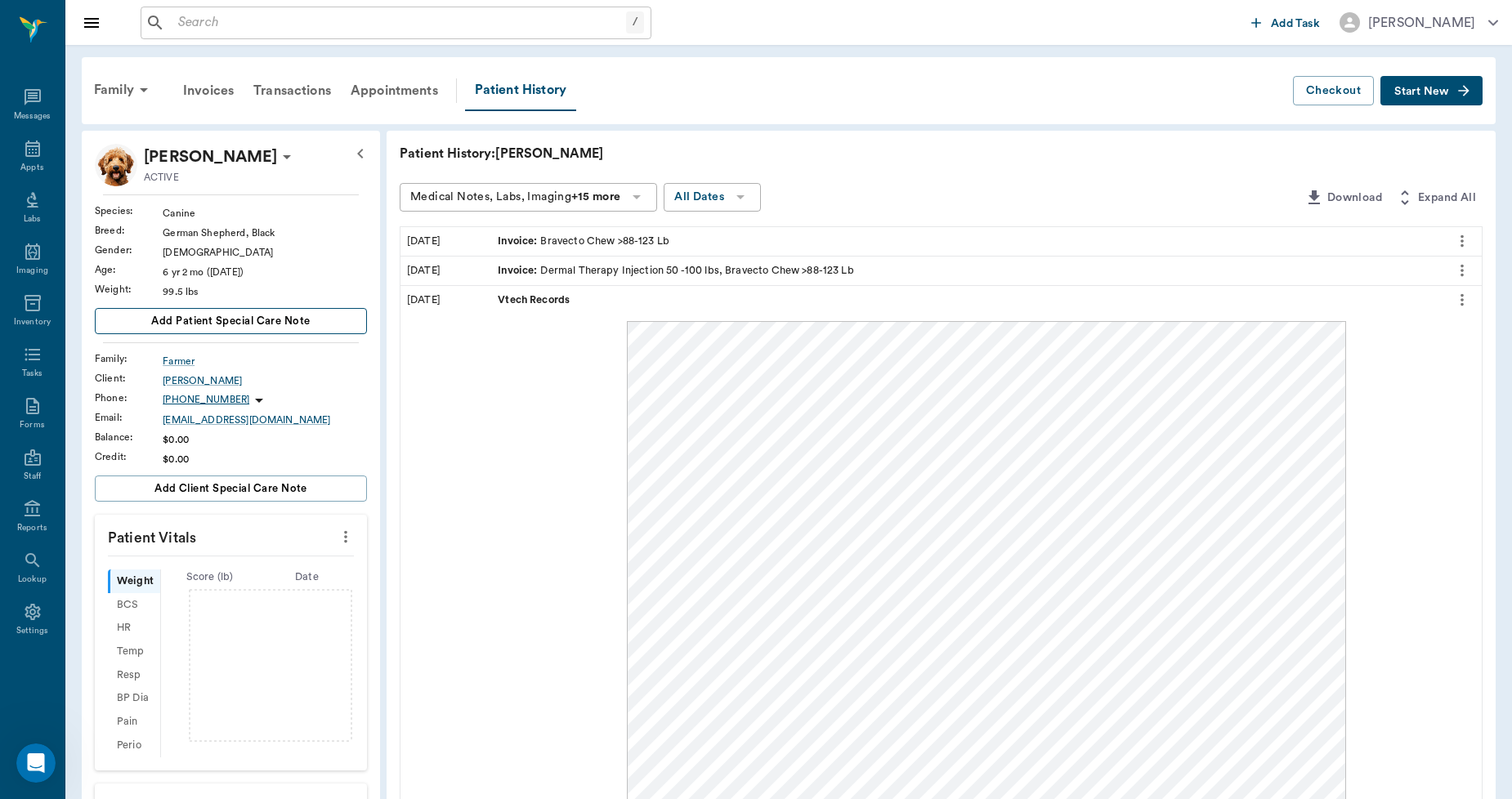
click at [328, 312] on button "Add patient Special Care Note" at bounding box center [231, 321] width 272 height 26
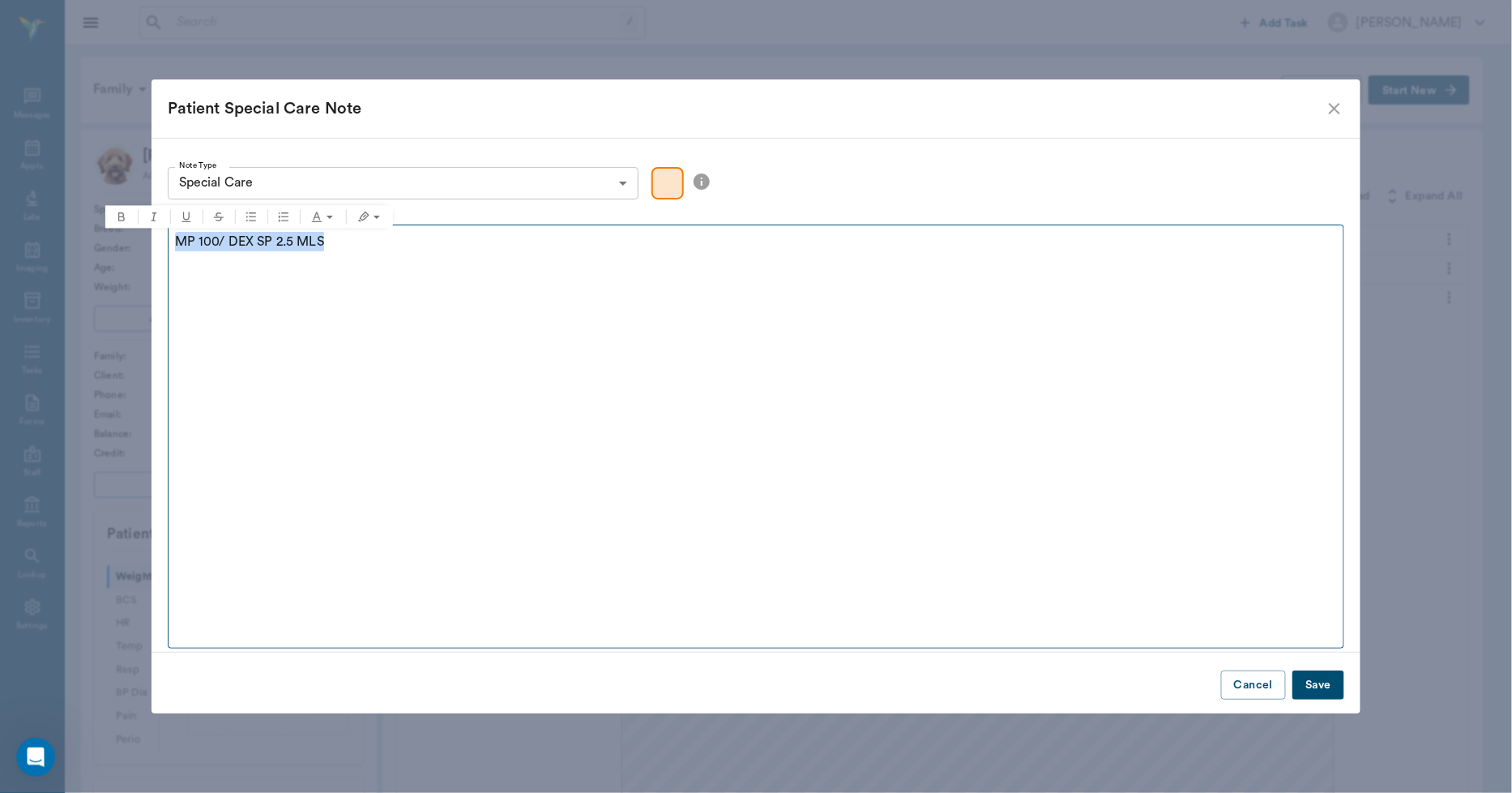
drag, startPoint x: 336, startPoint y: 246, endPoint x: 175, endPoint y: 252, distance: 161.1
click at [175, 252] on div "MP 100/ DEX SP 2.5 MLS" at bounding box center [756, 252] width 1163 height 40
copy p "MP 100/ DEX SP 2.5 MLS"
click at [1221, 621] on fieldset "Note MP 100/ DEX SP 2.5 MLS" at bounding box center [756, 432] width 1178 height 431
click at [1313, 690] on button "Save" at bounding box center [1318, 685] width 52 height 30
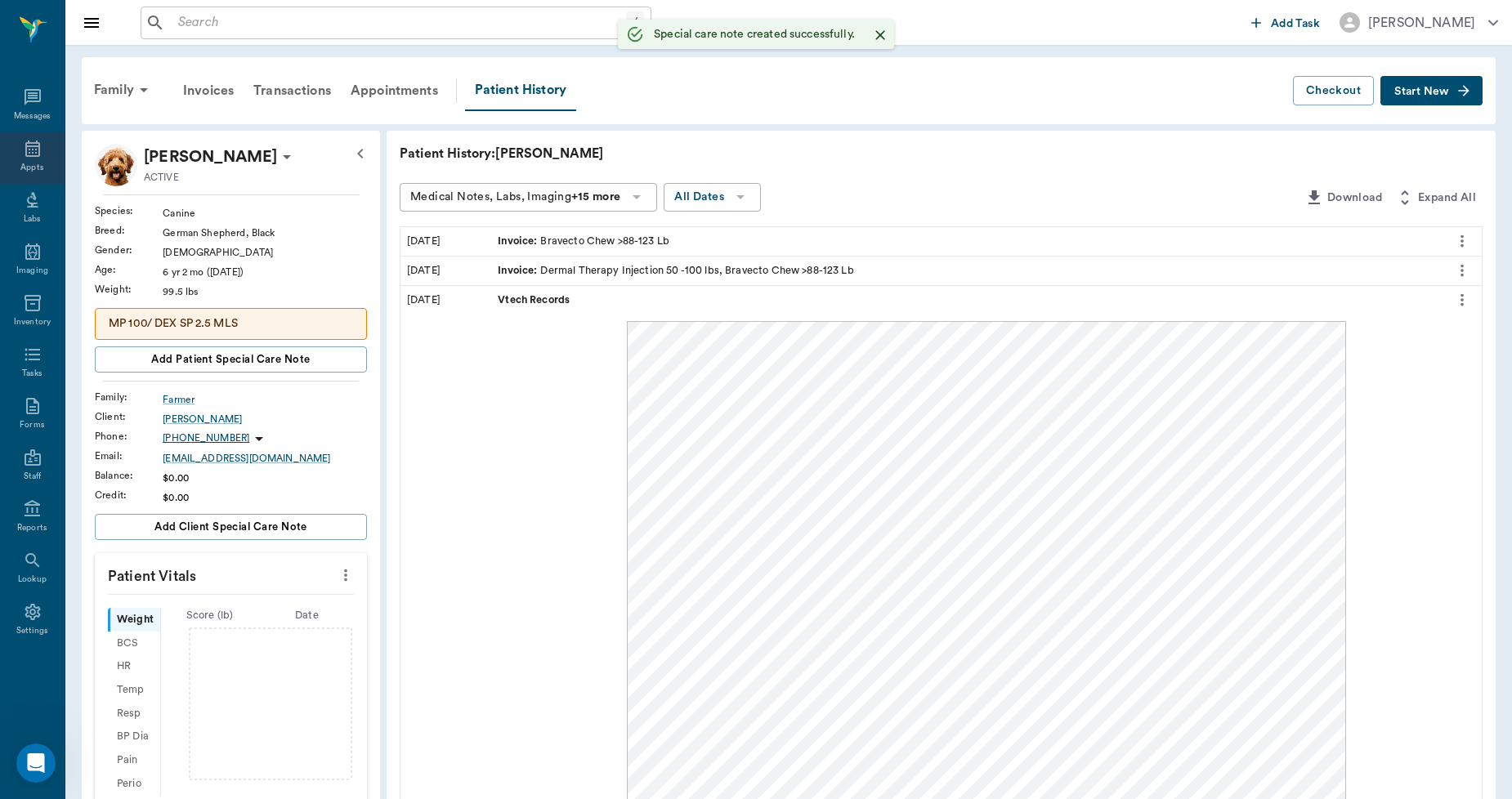
click at [29, 156] on icon at bounding box center [32, 149] width 15 height 17
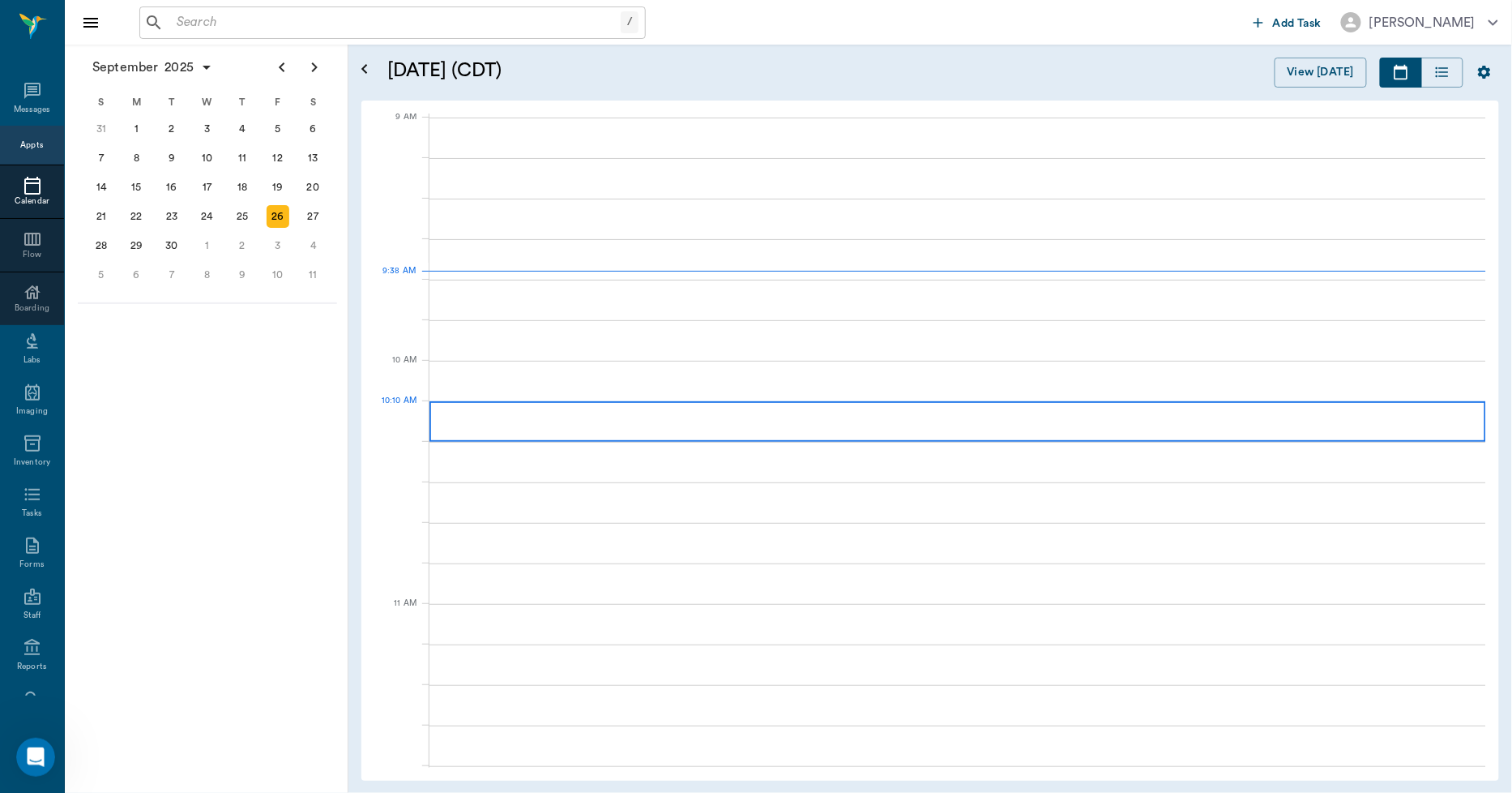
scroll to position [245, 0]
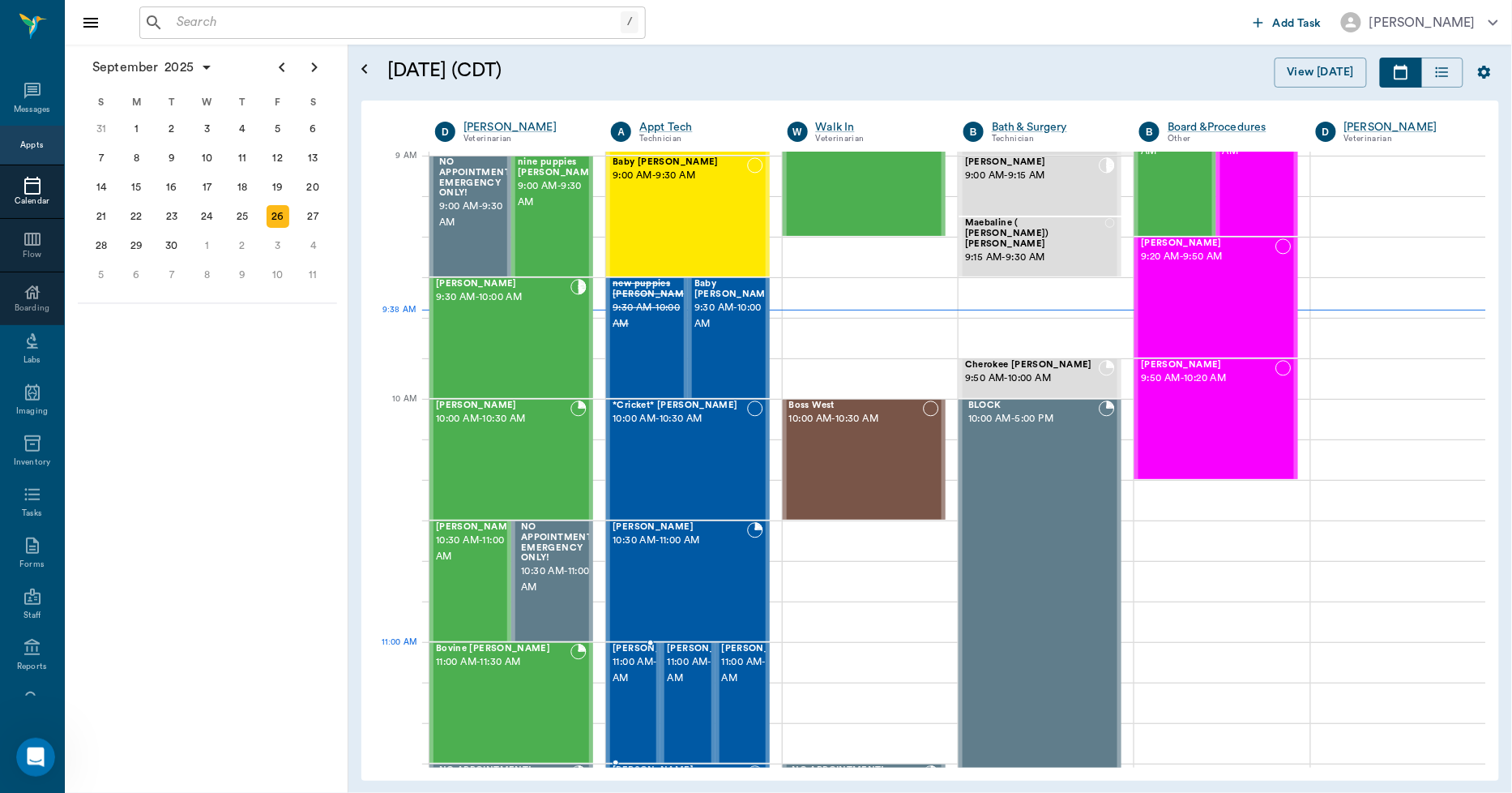
click at [622, 673] on span "11:00 AM - 11:30 AM" at bounding box center [653, 670] width 81 height 32
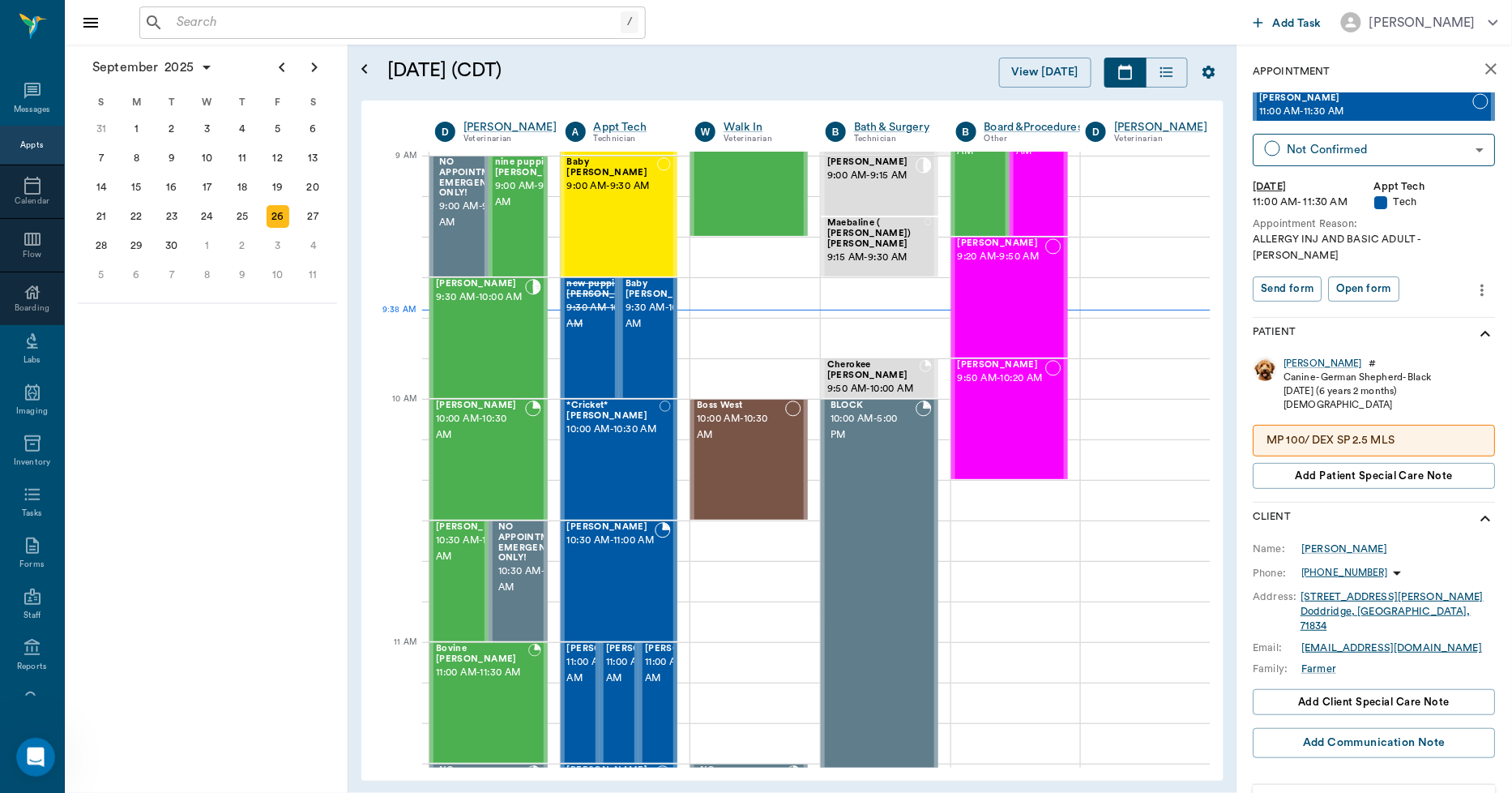
click at [1474, 280] on icon "more" at bounding box center [1483, 289] width 17 height 19
click at [1430, 300] on span "Edit appointment" at bounding box center [1402, 302] width 136 height 17
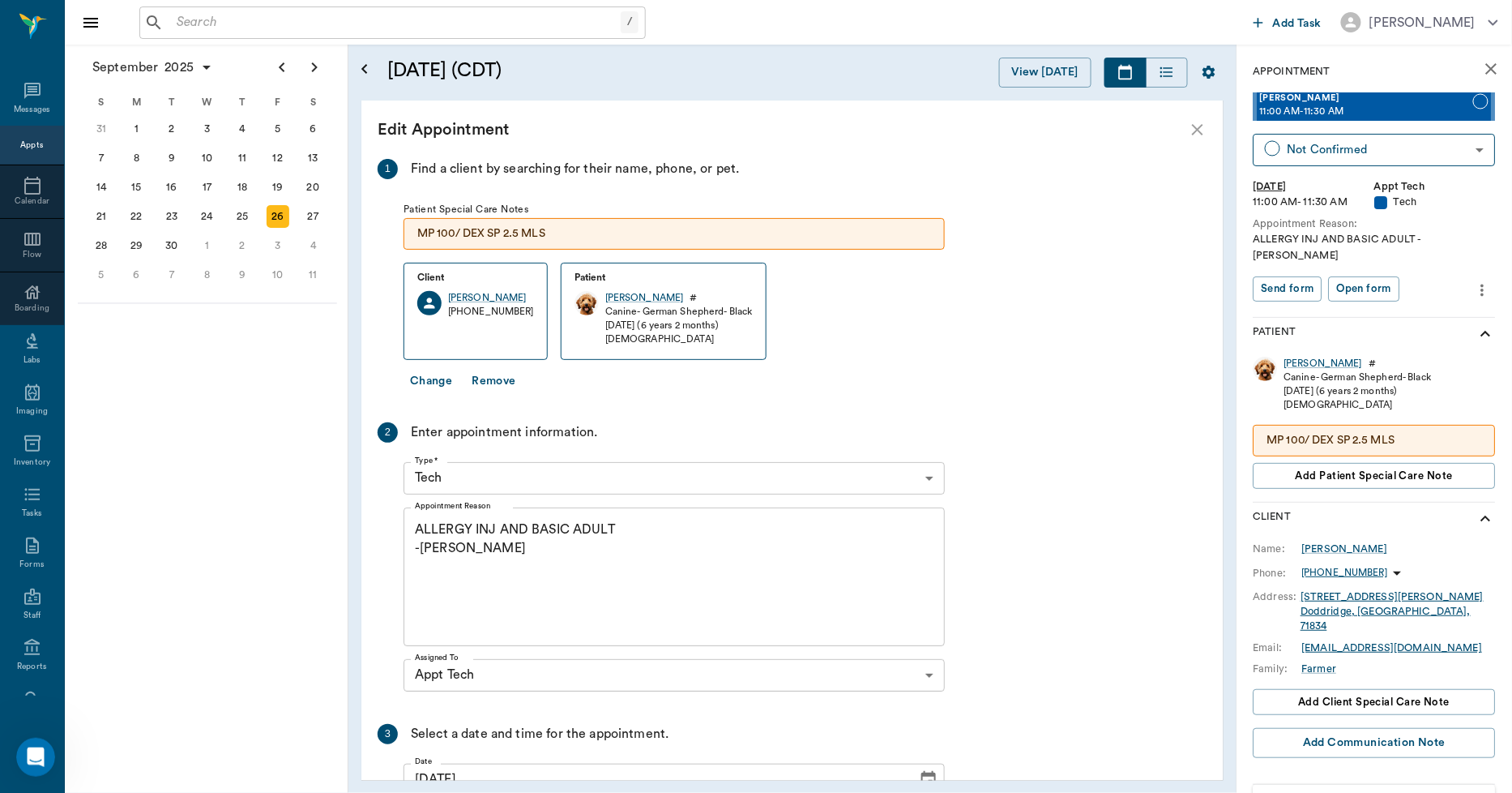
click at [496, 528] on textarea "ALLERGY INJ AND BASIC ADULT -LORY" at bounding box center [674, 577] width 519 height 112
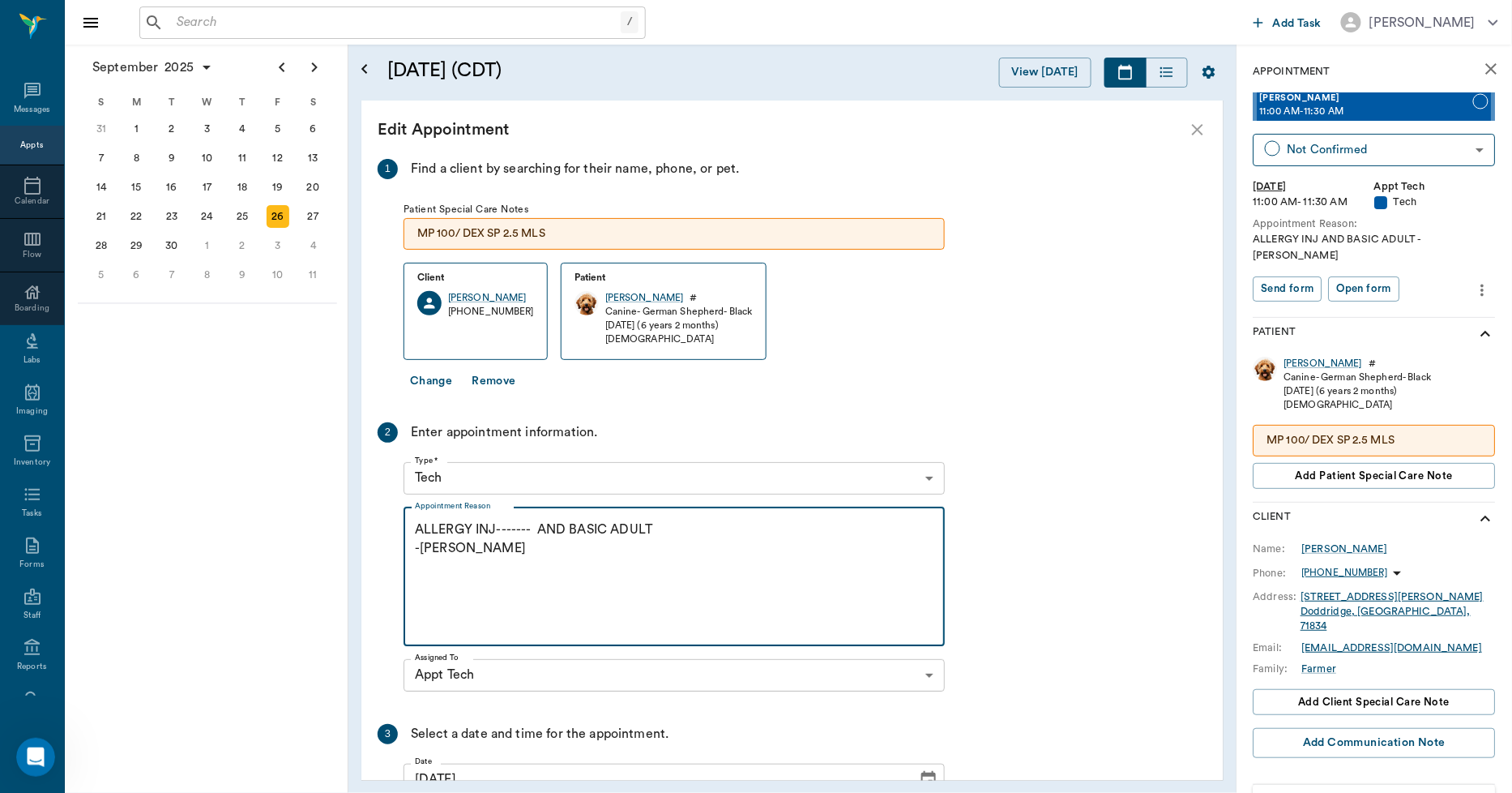
paste textarea "MP 100/ DEX SP 2.5 MLS"
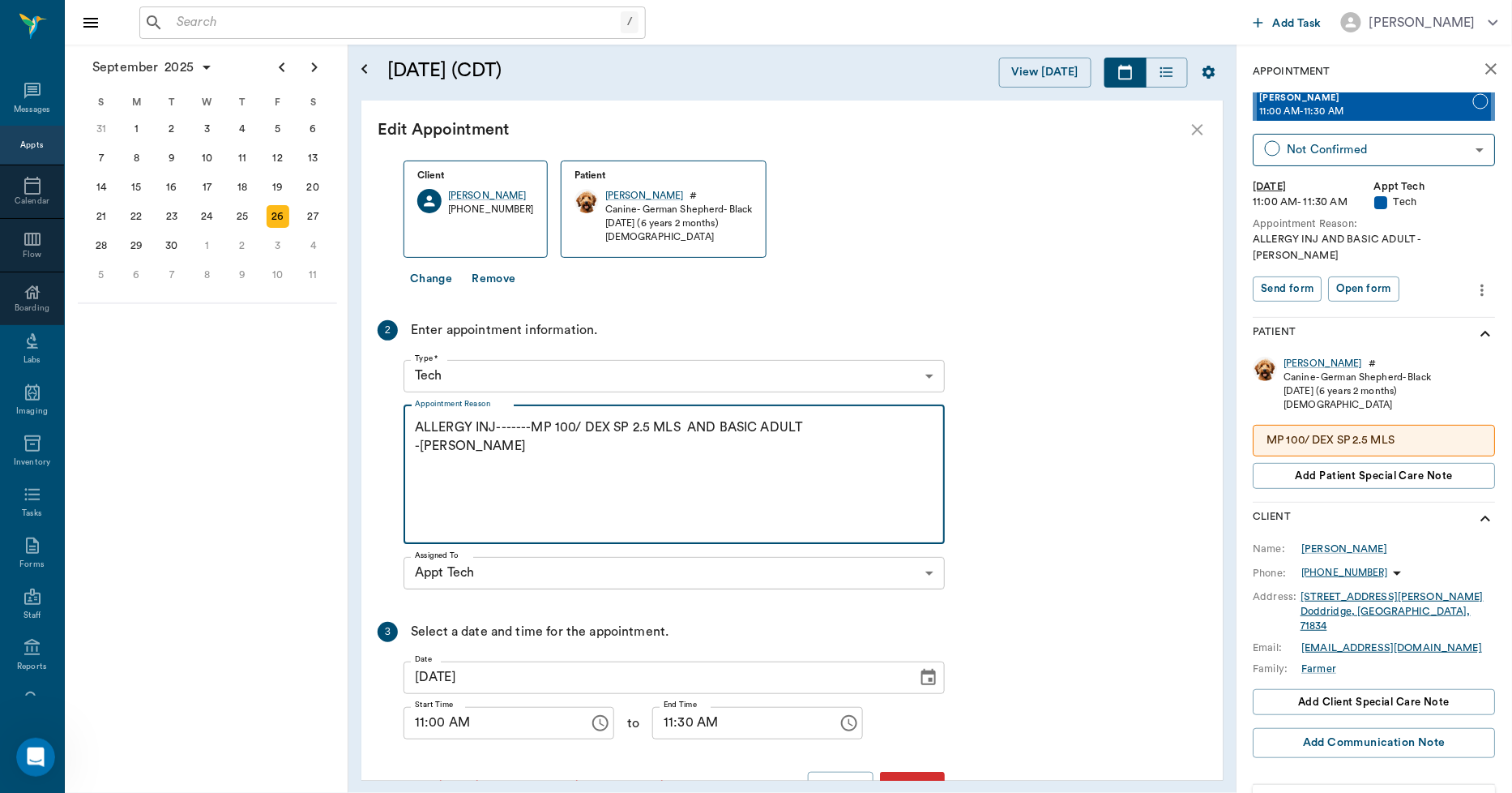
scroll to position [151, 0]
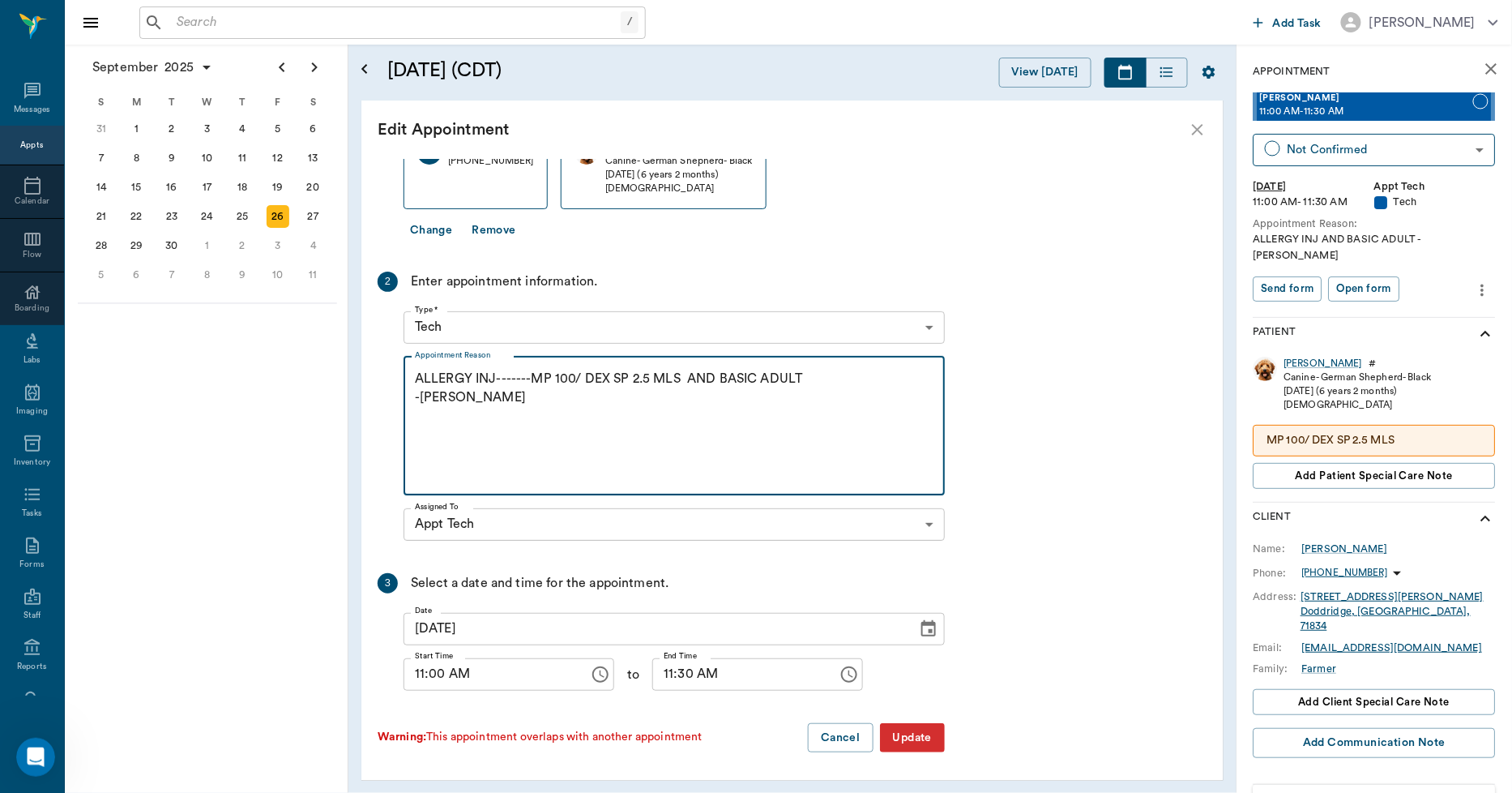
type textarea "ALLERGY INJ-------MP 100/ DEX SP 2.5 MLS AND BASIC ADULT -LORY"
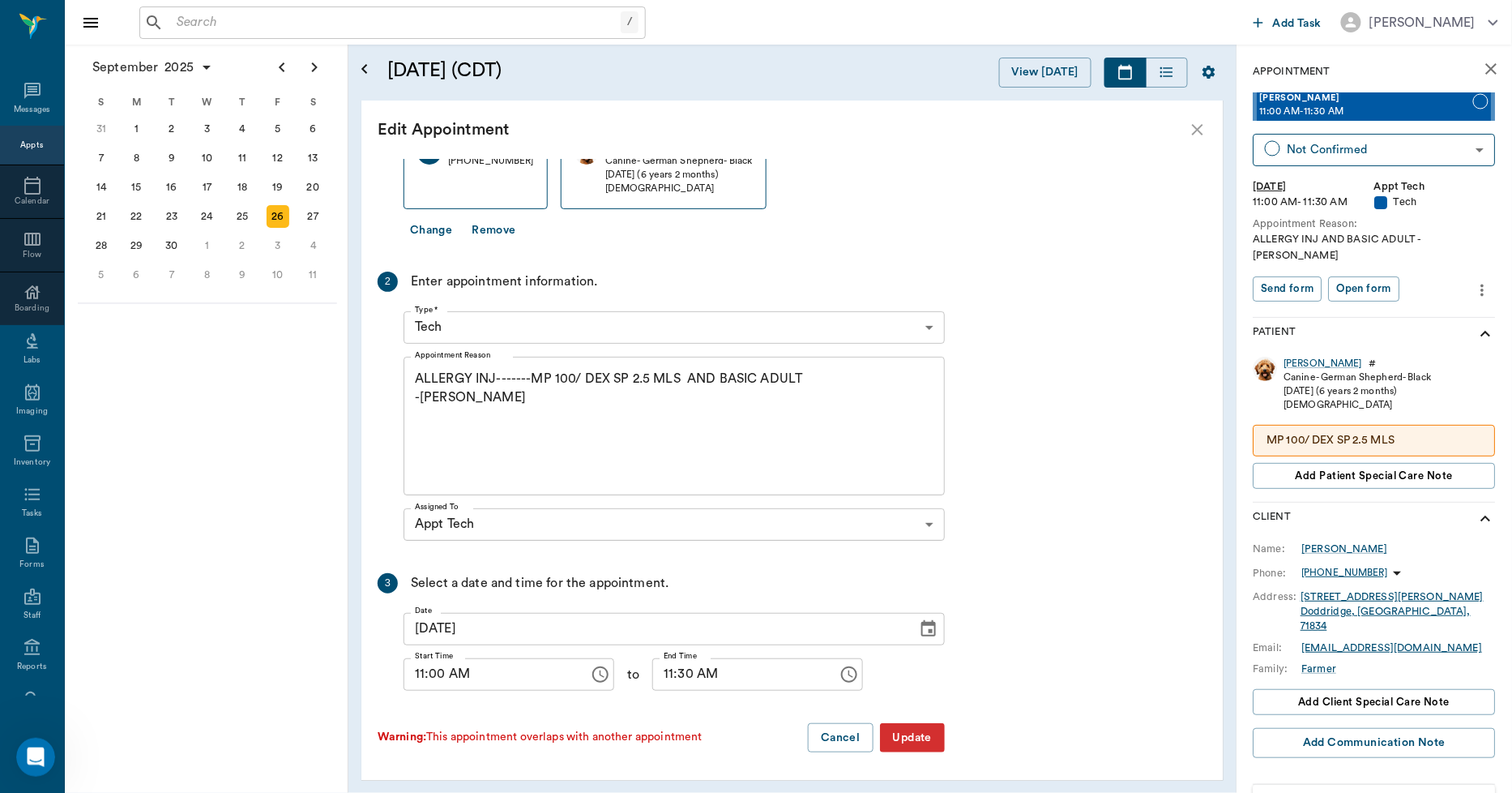
click at [927, 739] on button "Update" at bounding box center [913, 738] width 65 height 30
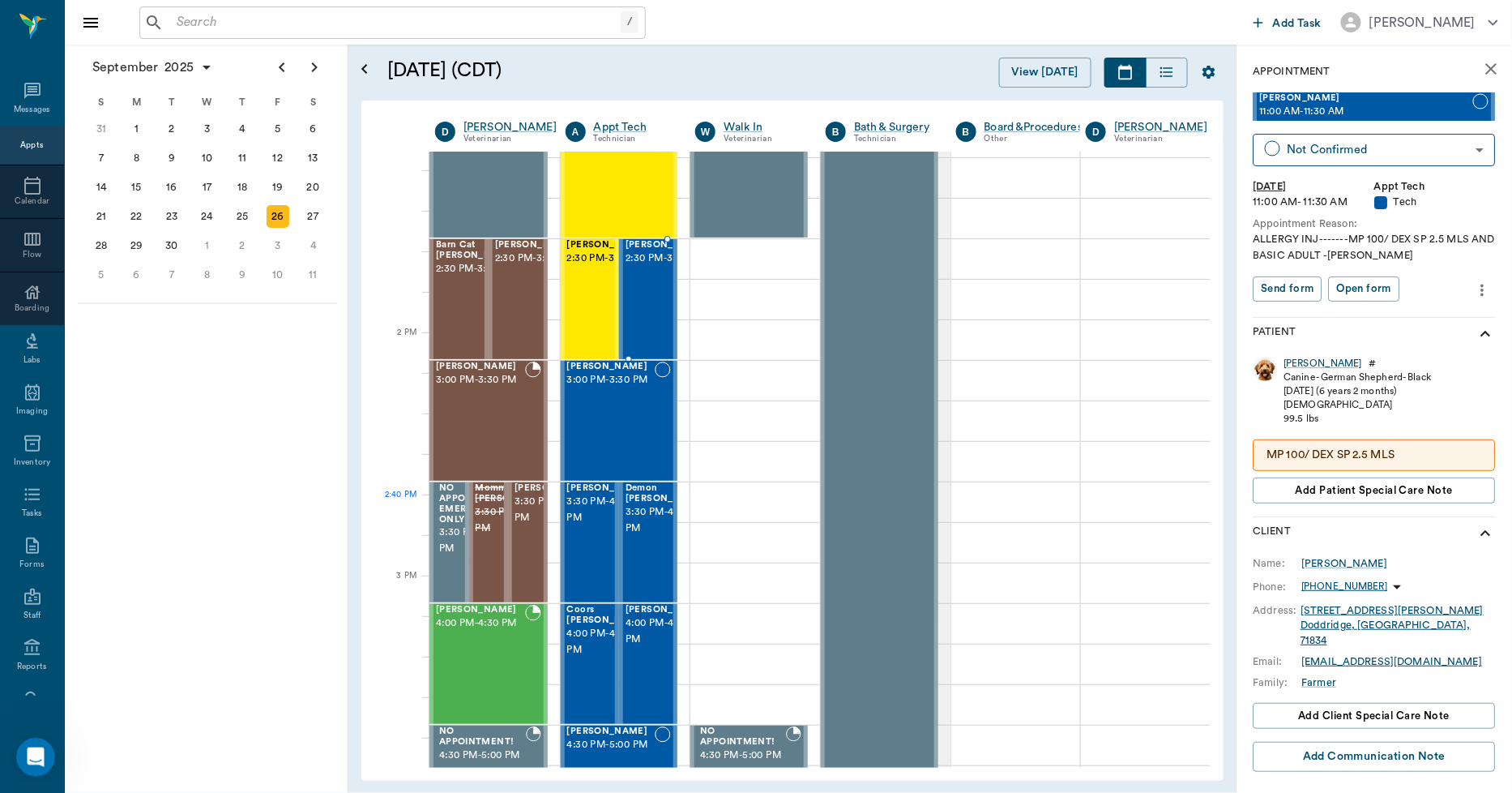
scroll to position [1598, 0]
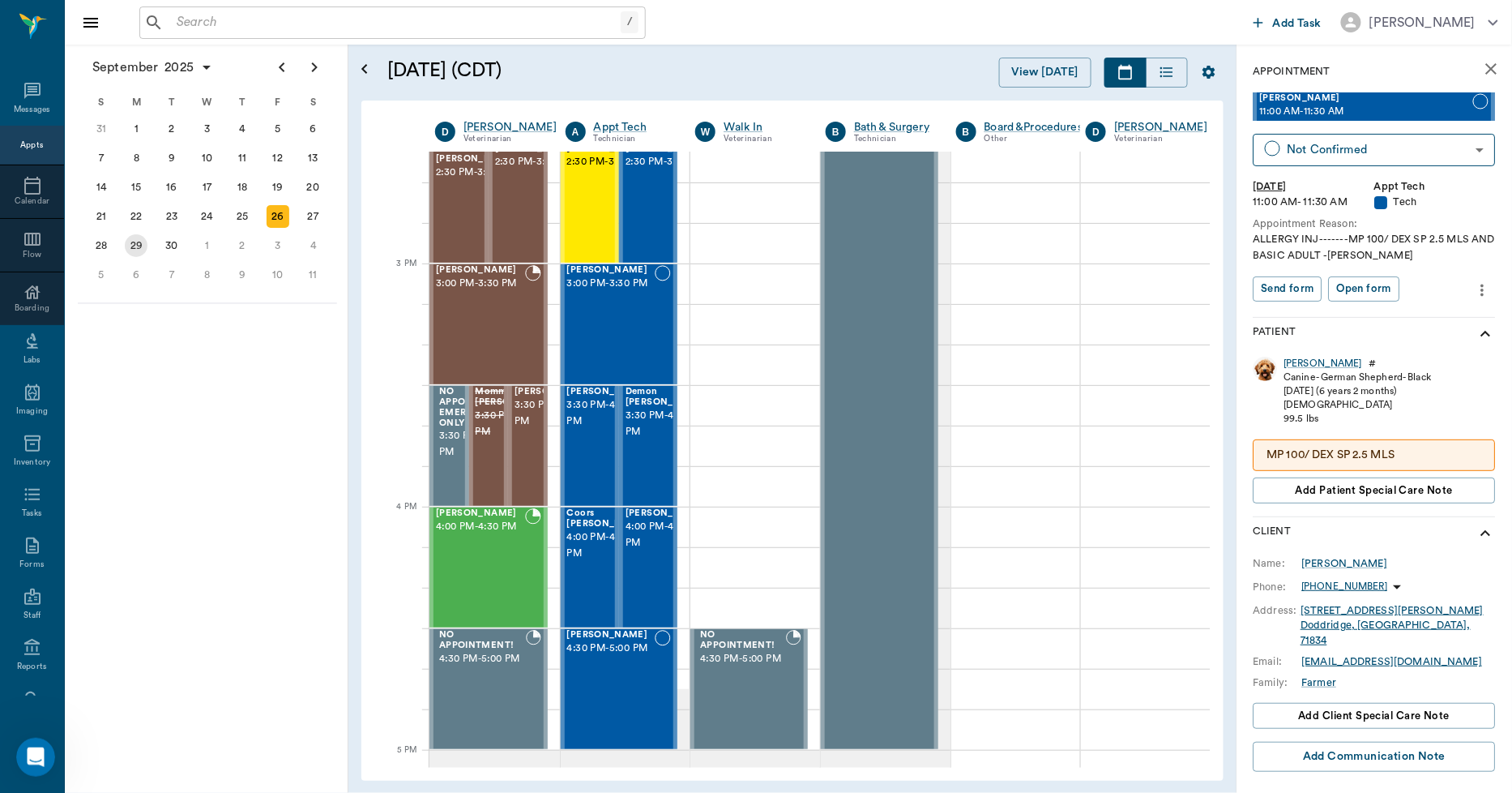
click at [134, 244] on div "29" at bounding box center [135, 245] width 23 height 23
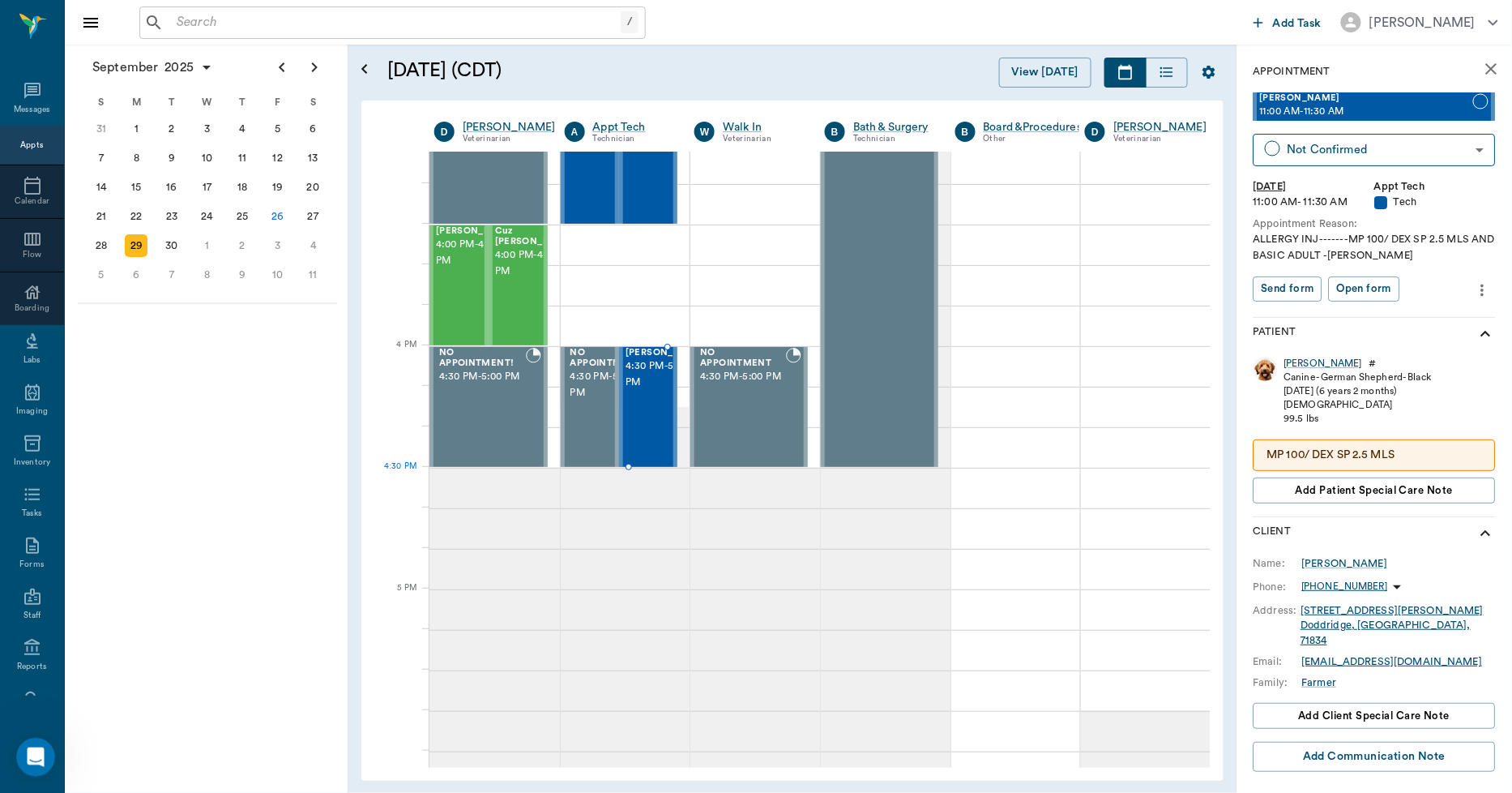
scroll to position [1892, 1]
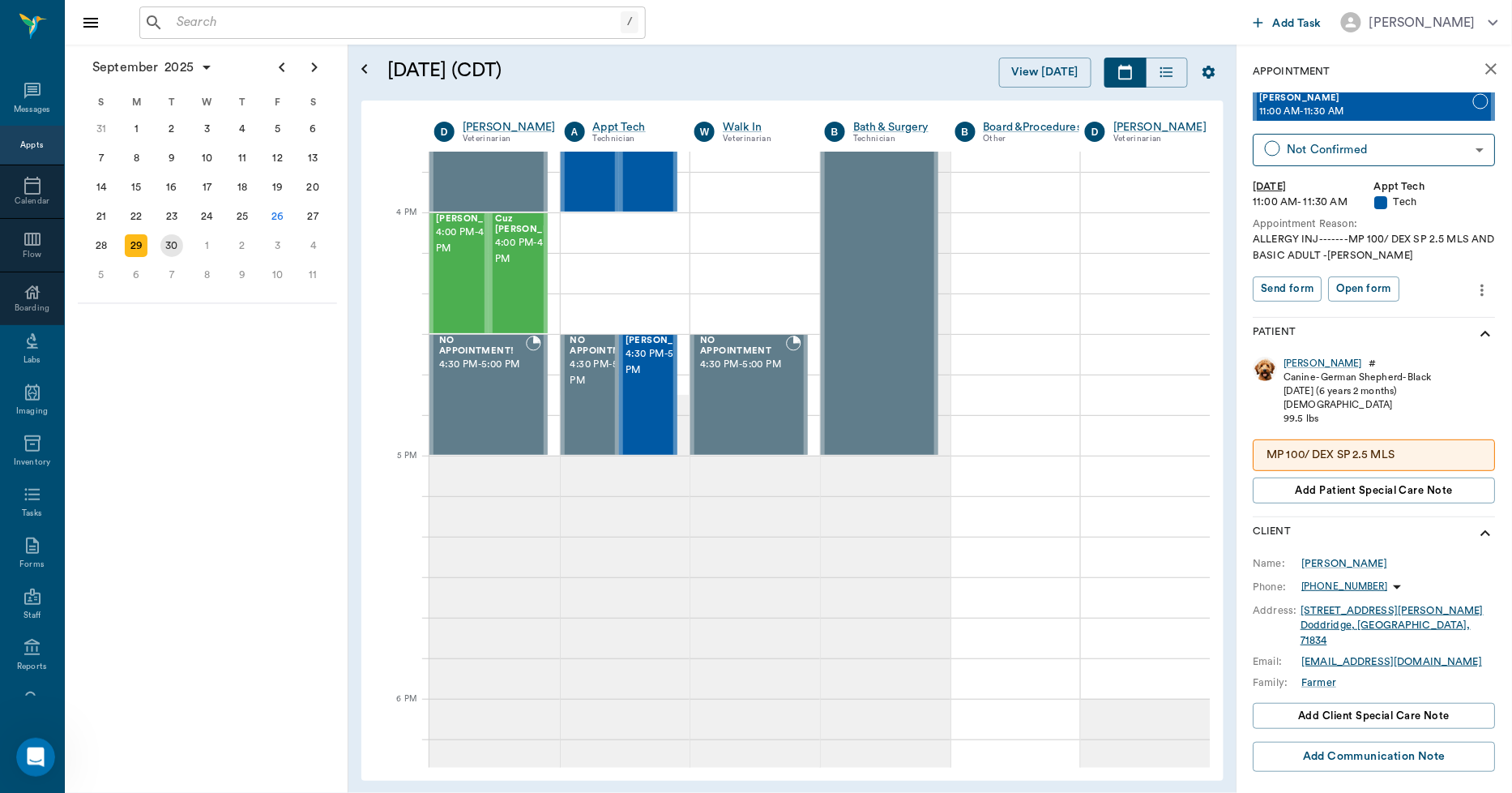
click at [167, 240] on div "30" at bounding box center [171, 245] width 23 height 23
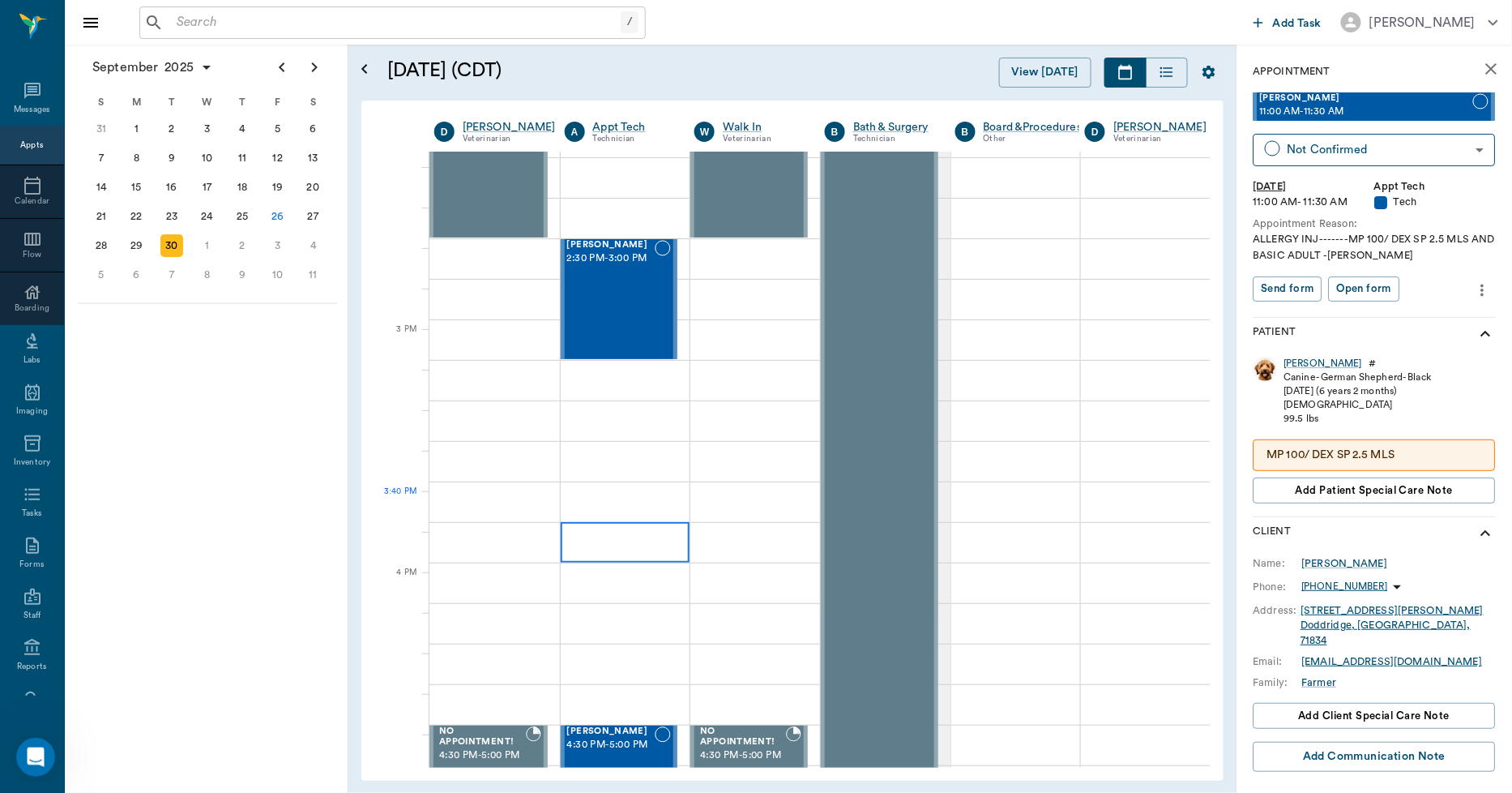
scroll to position [1531, 1]
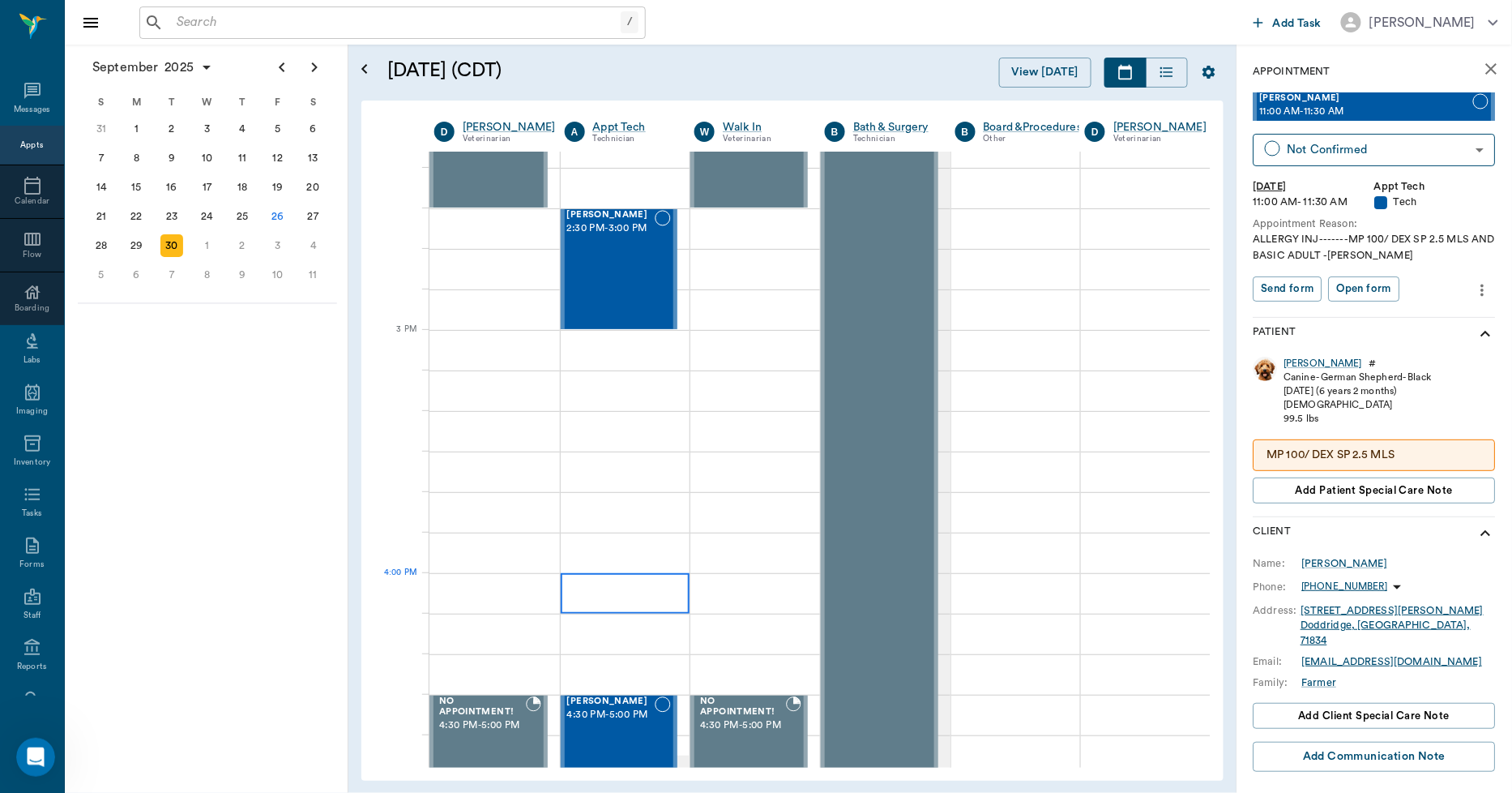
click at [582, 592] on div at bounding box center [626, 593] width 130 height 40
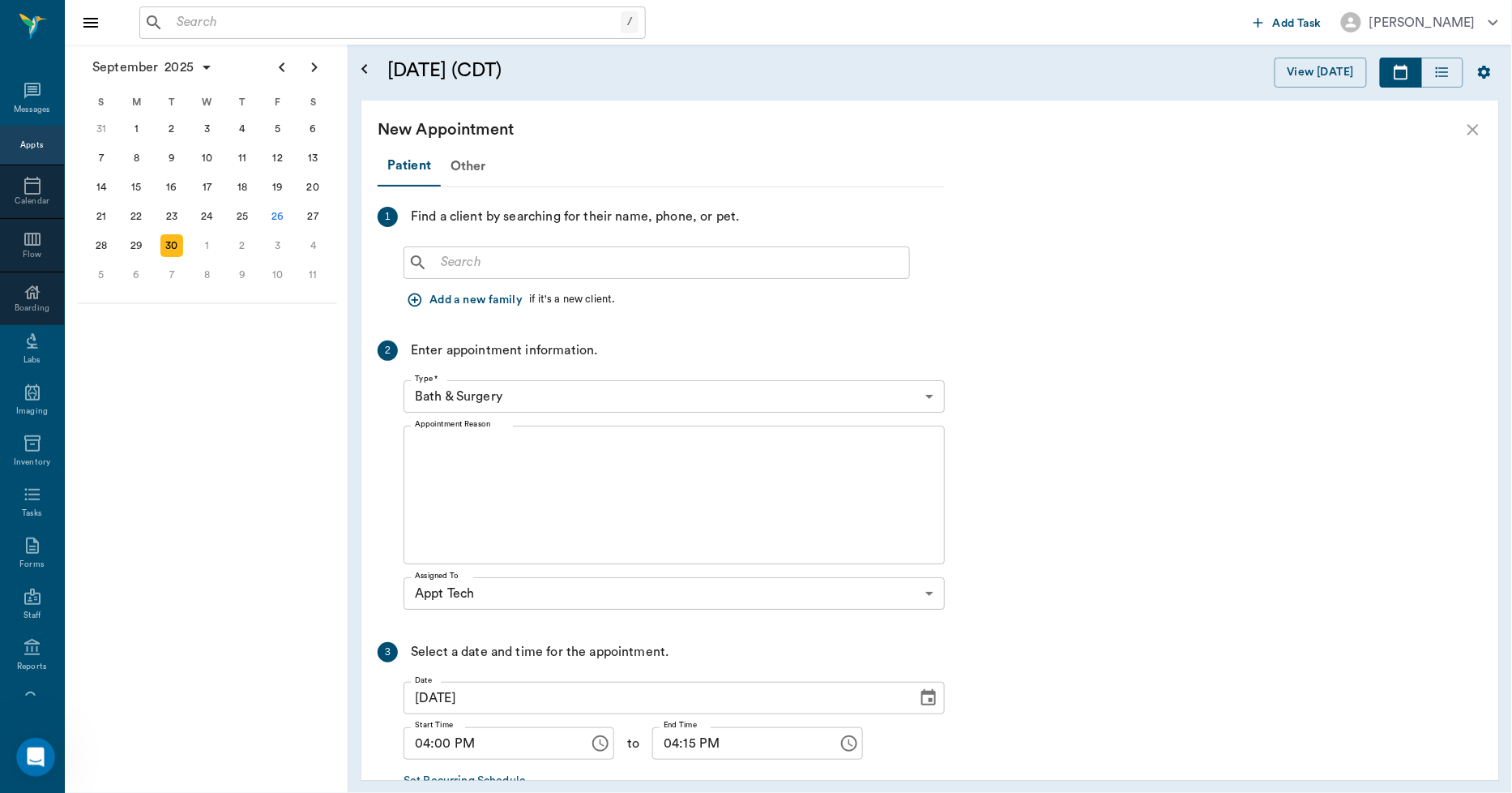
scroll to position [1531, 0]
click at [509, 260] on input "text" at bounding box center [669, 263] width 469 height 23
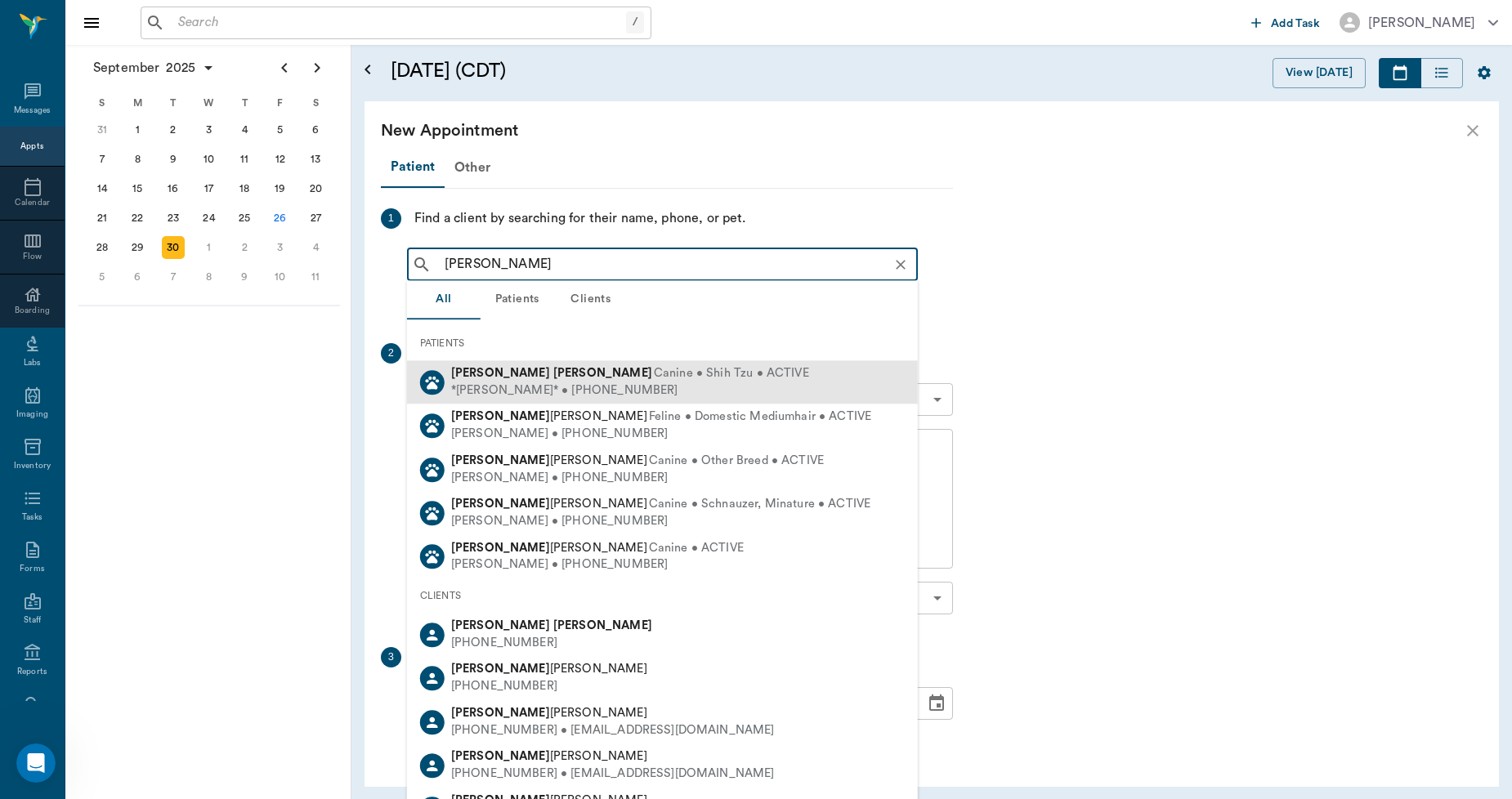
click at [504, 379] on div "Jill Stevens Canine • Shih Tzu • ACTIVE" at bounding box center [630, 374] width 358 height 18
type input "JILL STE"
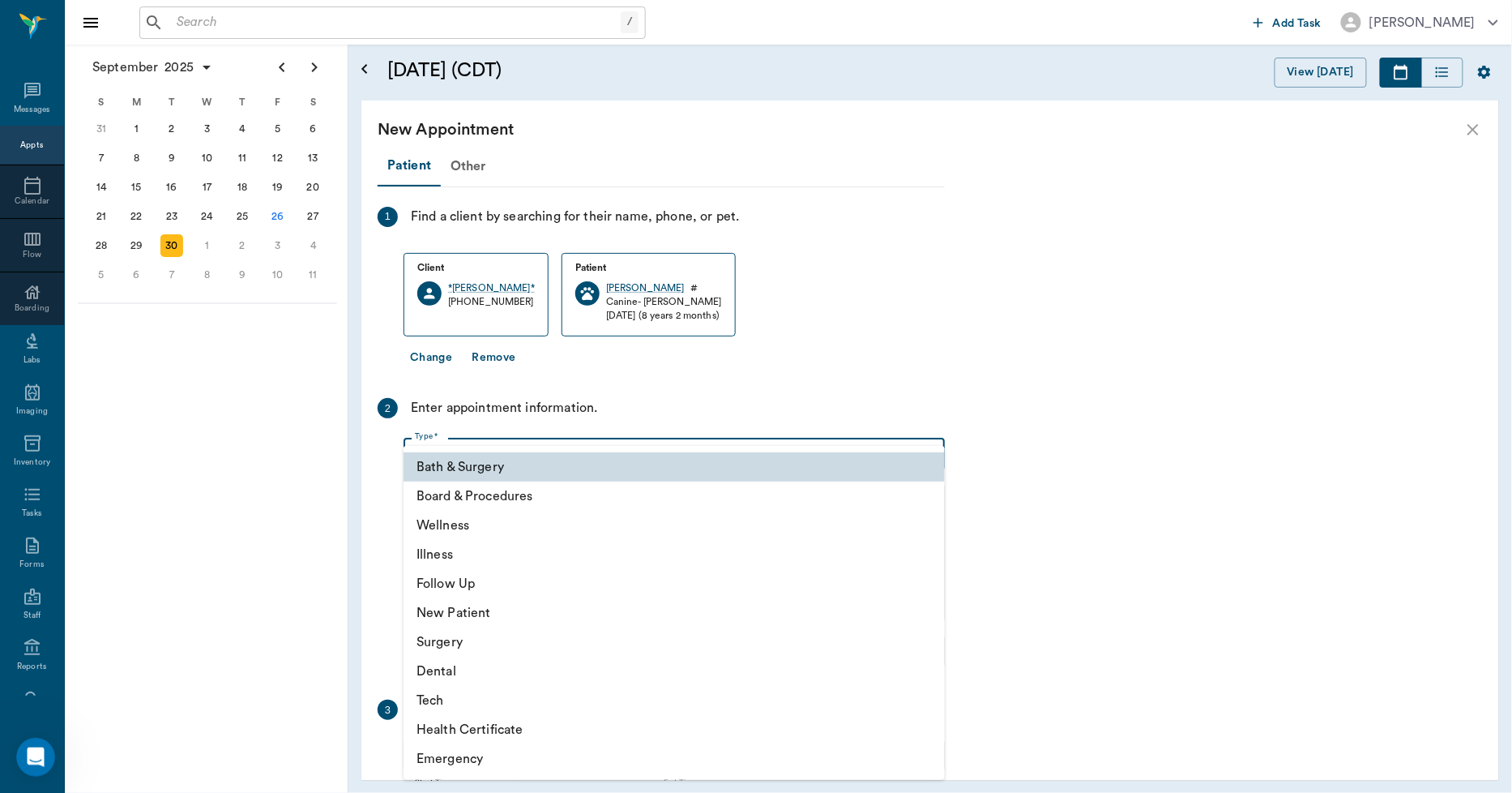
click at [524, 450] on body "/ ​ Add Task Dr. Bert Ellsworth Nectar Messages Appts Calendar Flow Boarding La…" at bounding box center [756, 396] width 1512 height 793
click at [452, 698] on li "Tech" at bounding box center [675, 701] width 542 height 29
type input "65d2be4f46e3a538d89b8c1a"
type input "04:30 PM"
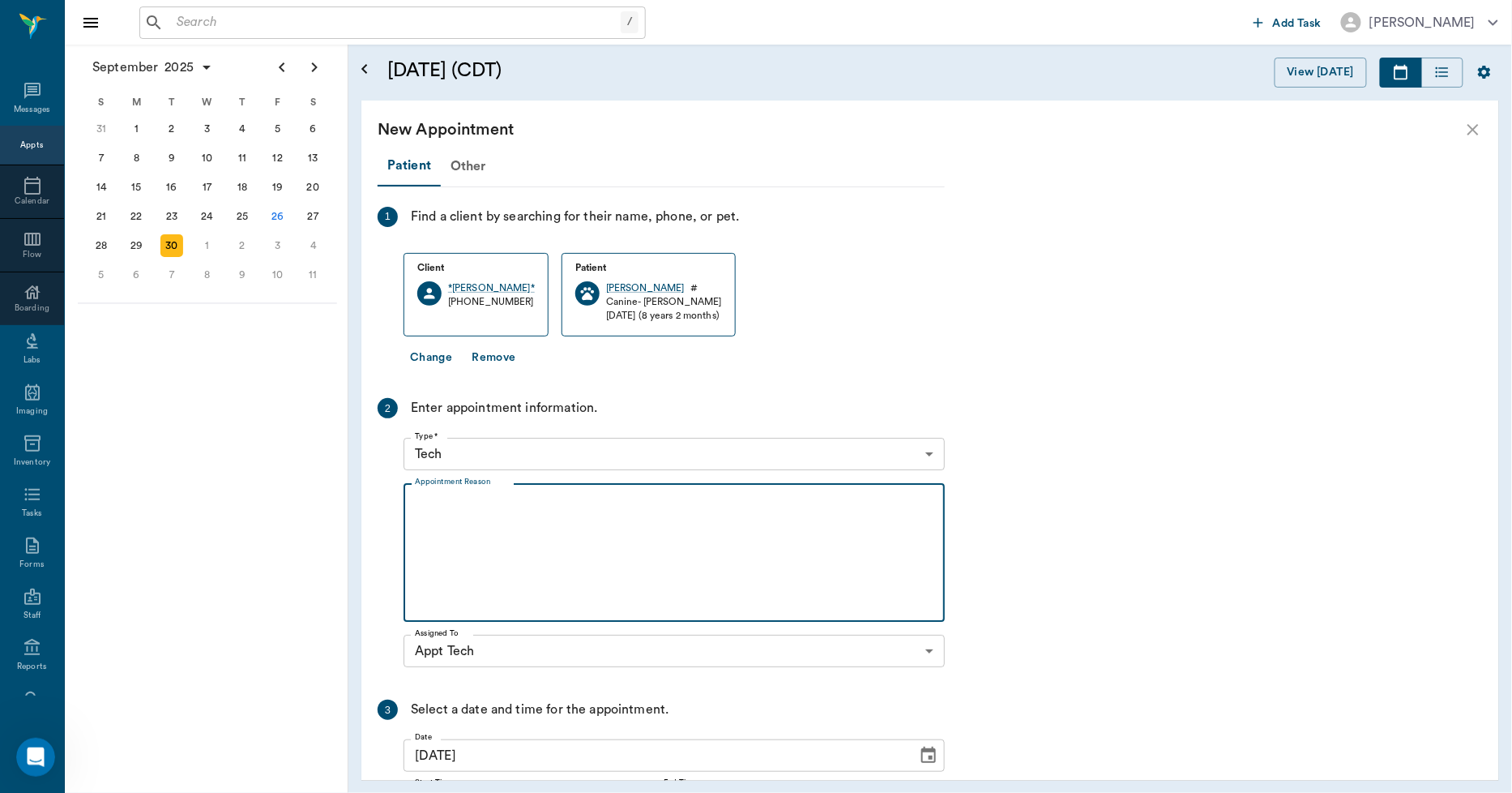
click at [535, 528] on textarea "Appointment Reason" at bounding box center [674, 553] width 519 height 112
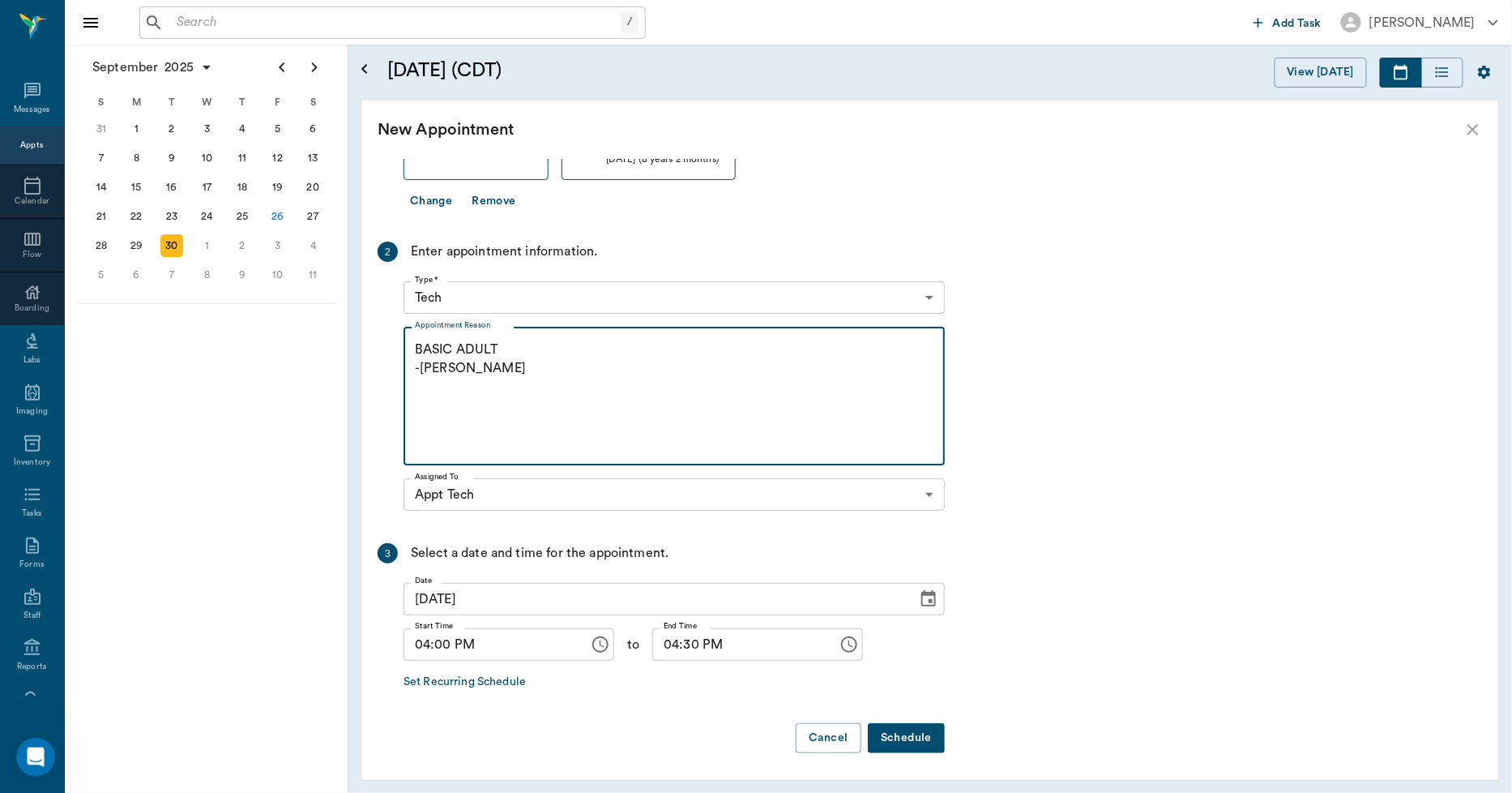
type textarea "BASIC ADULT -LORY"
click at [892, 733] on button "Schedule" at bounding box center [906, 738] width 77 height 30
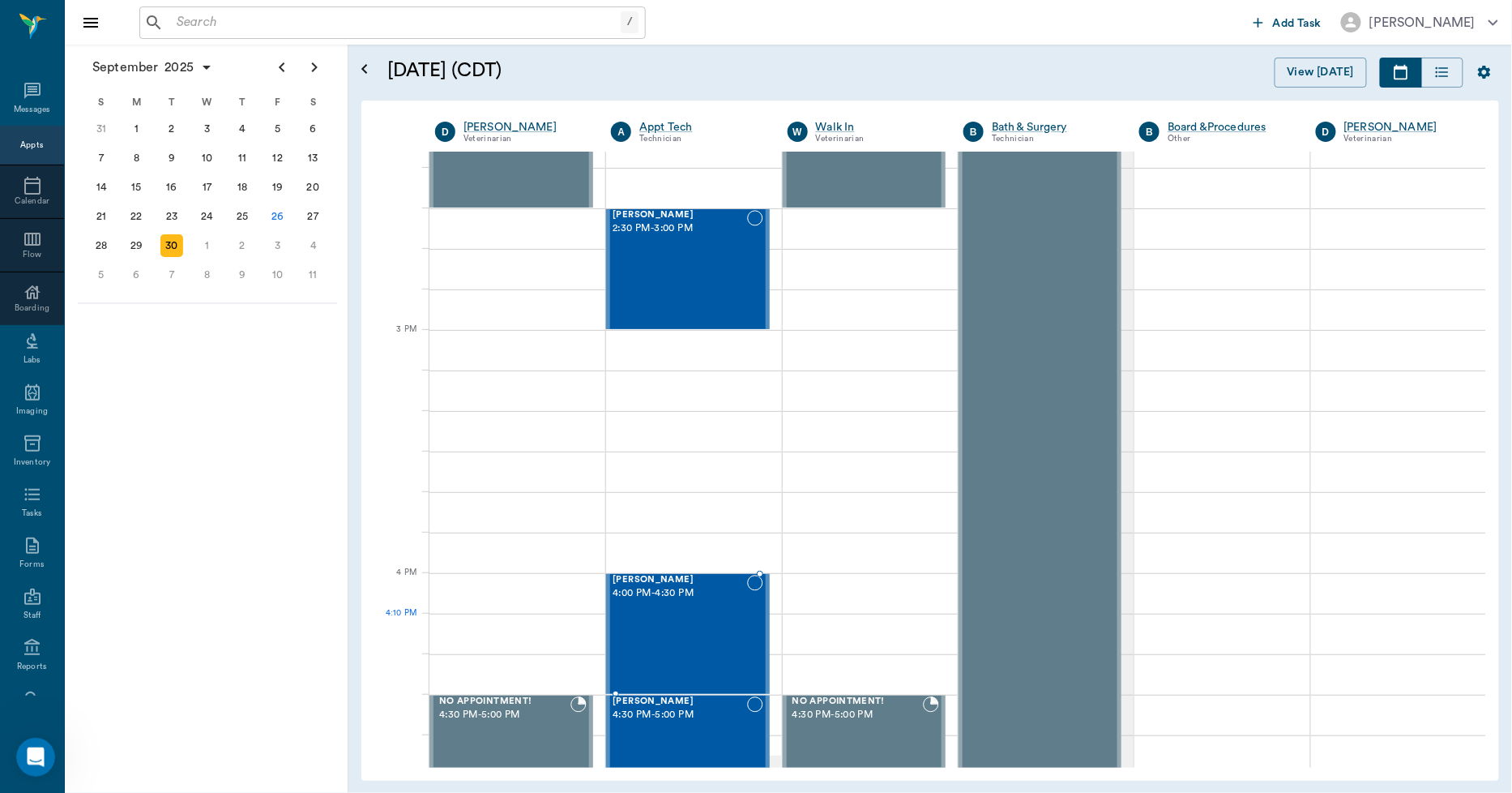
click at [718, 621] on div "Jill Stevens 4:00 PM - 4:30 PM" at bounding box center [679, 634] width 134 height 118
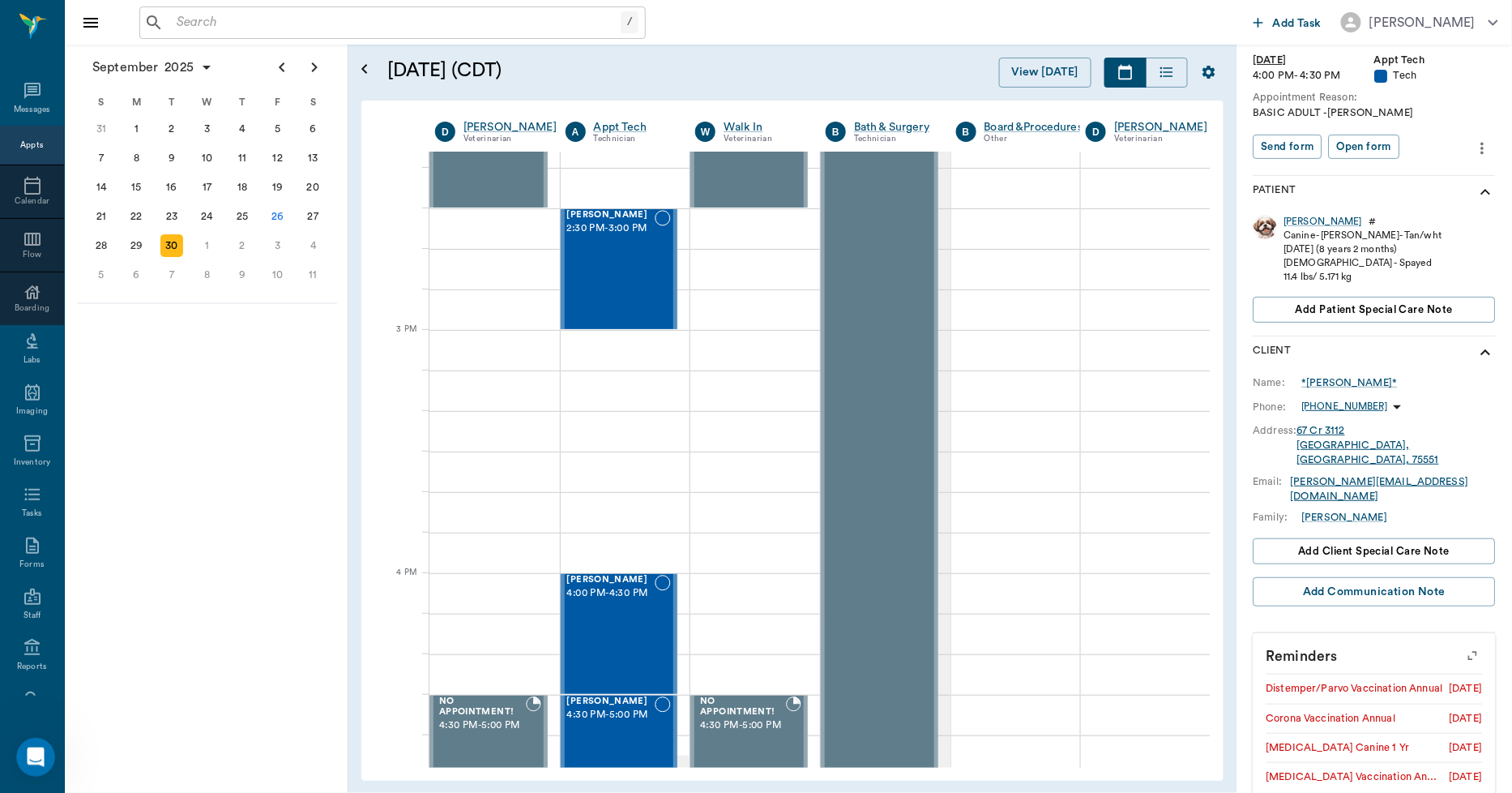
scroll to position [264, 0]
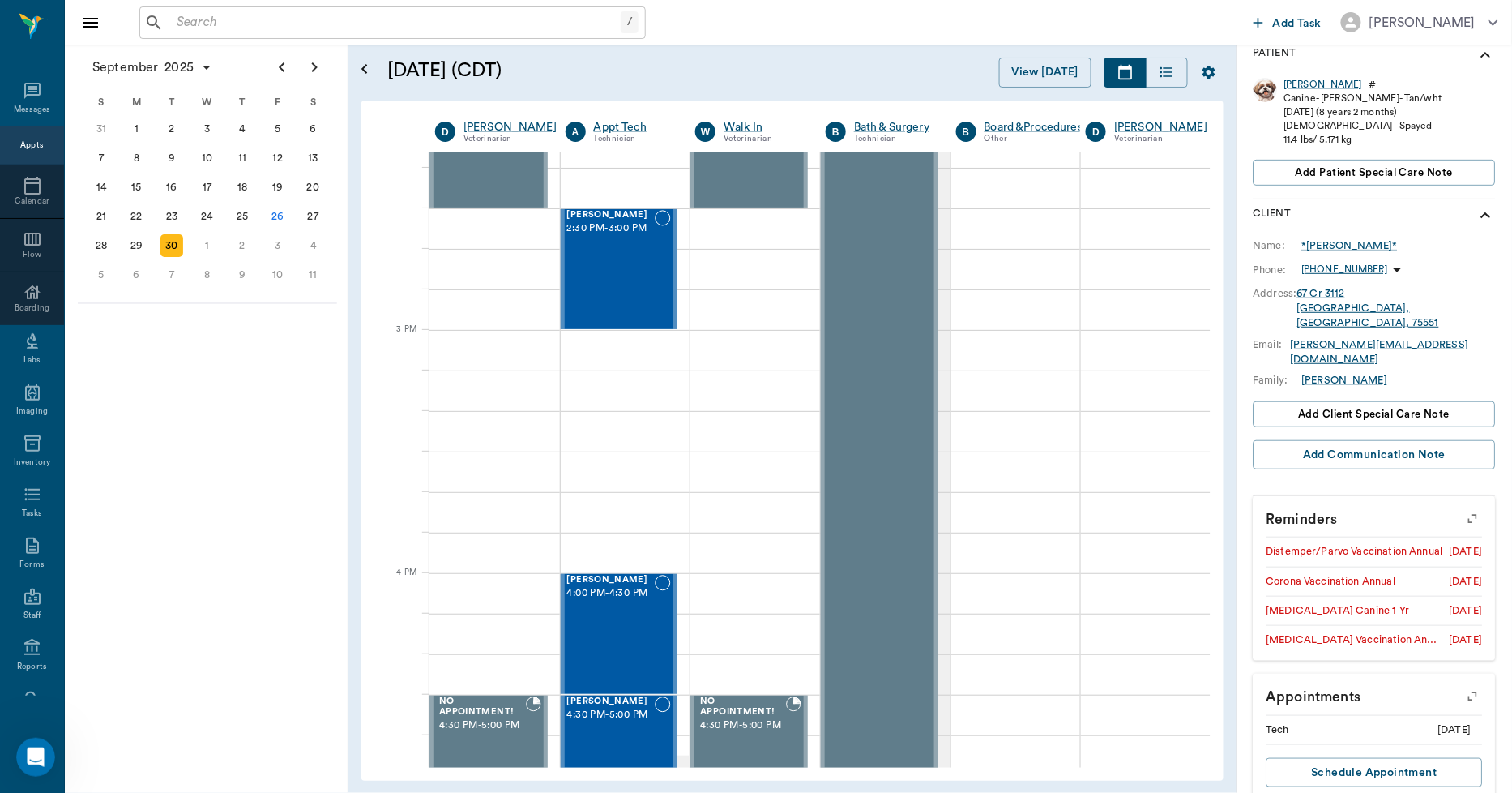
click at [1463, 507] on icon "button" at bounding box center [1474, 518] width 23 height 23
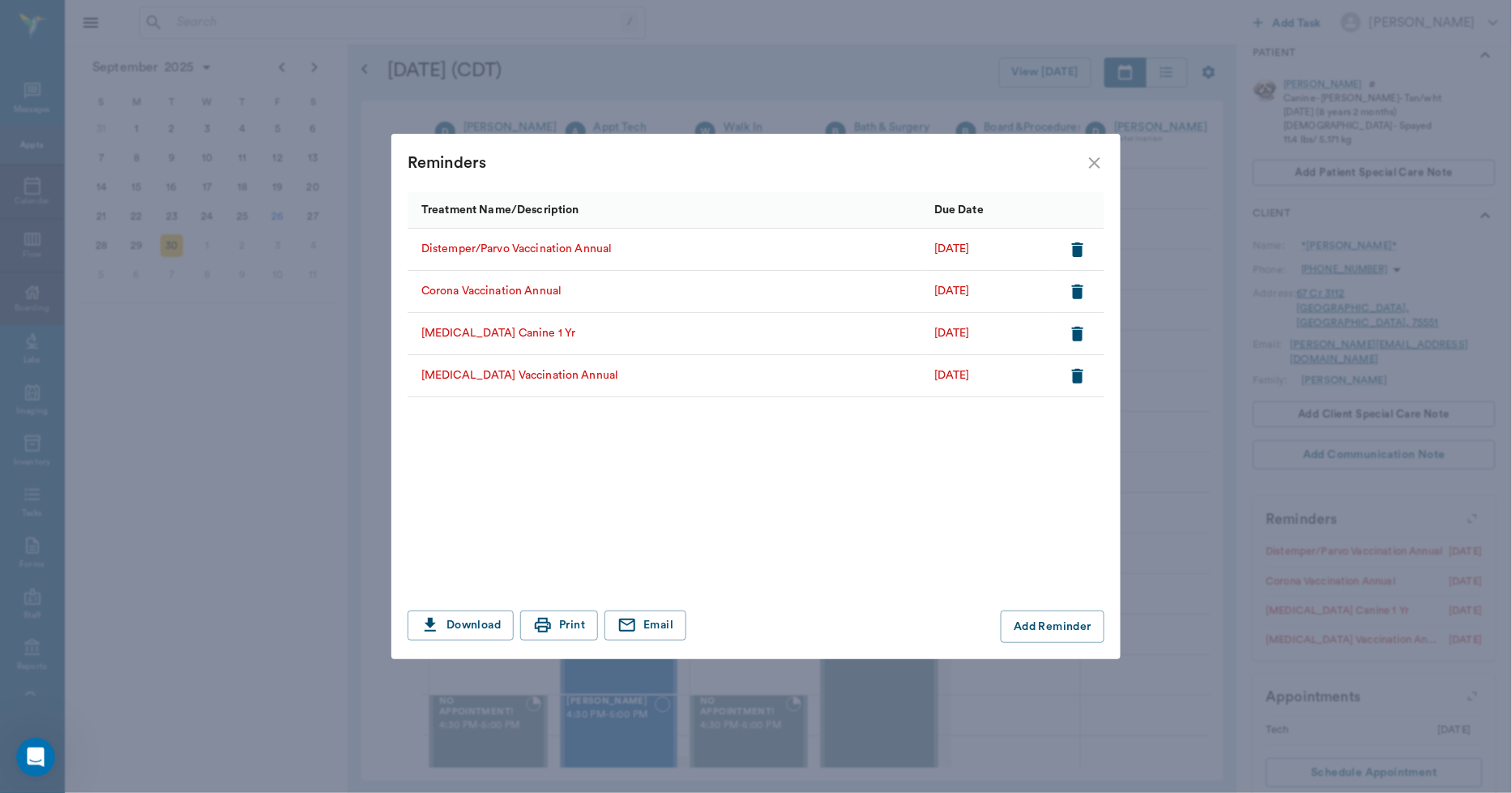
click at [1102, 159] on icon "close" at bounding box center [1095, 162] width 19 height 19
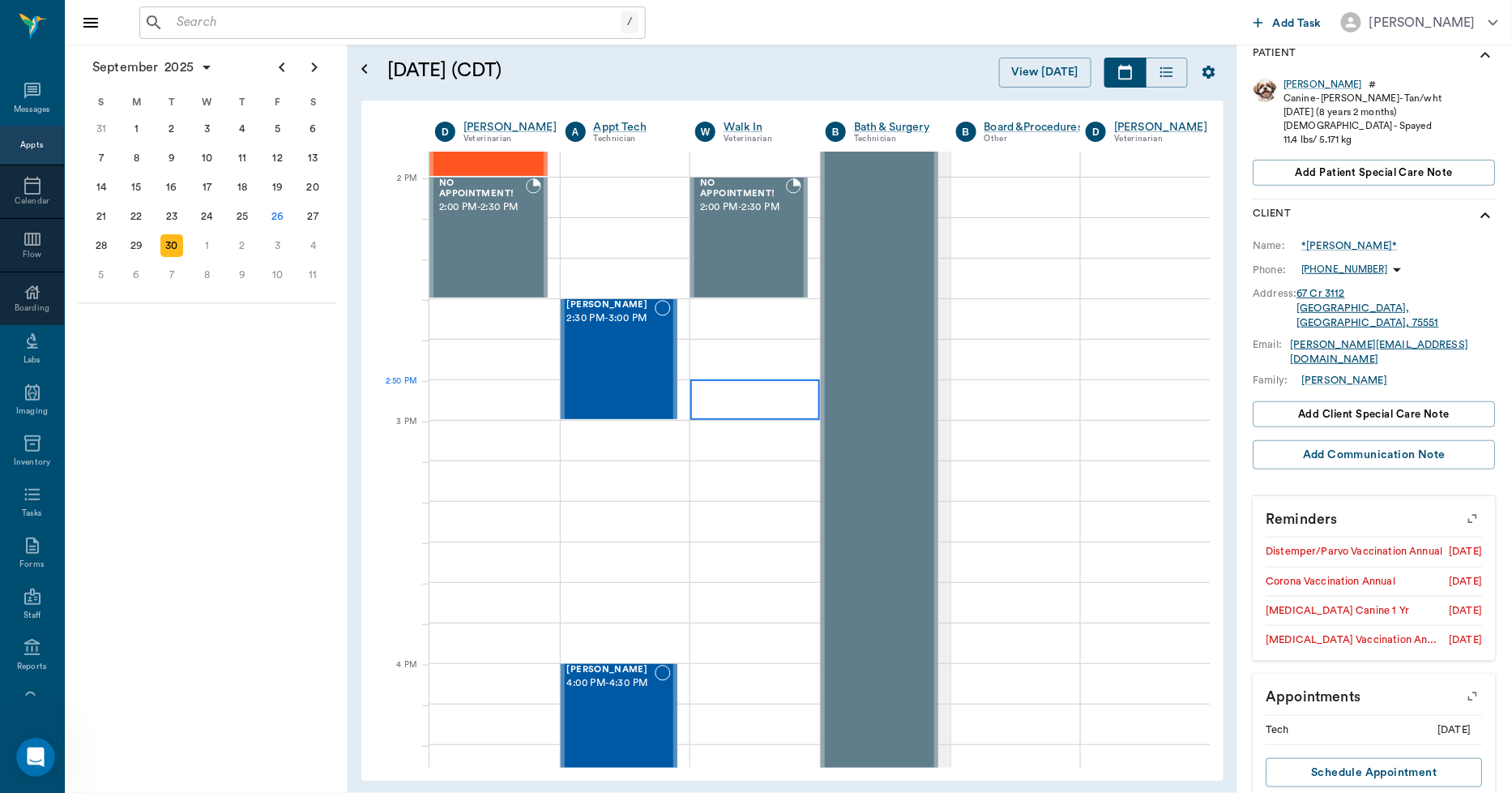
scroll to position [1351, 0]
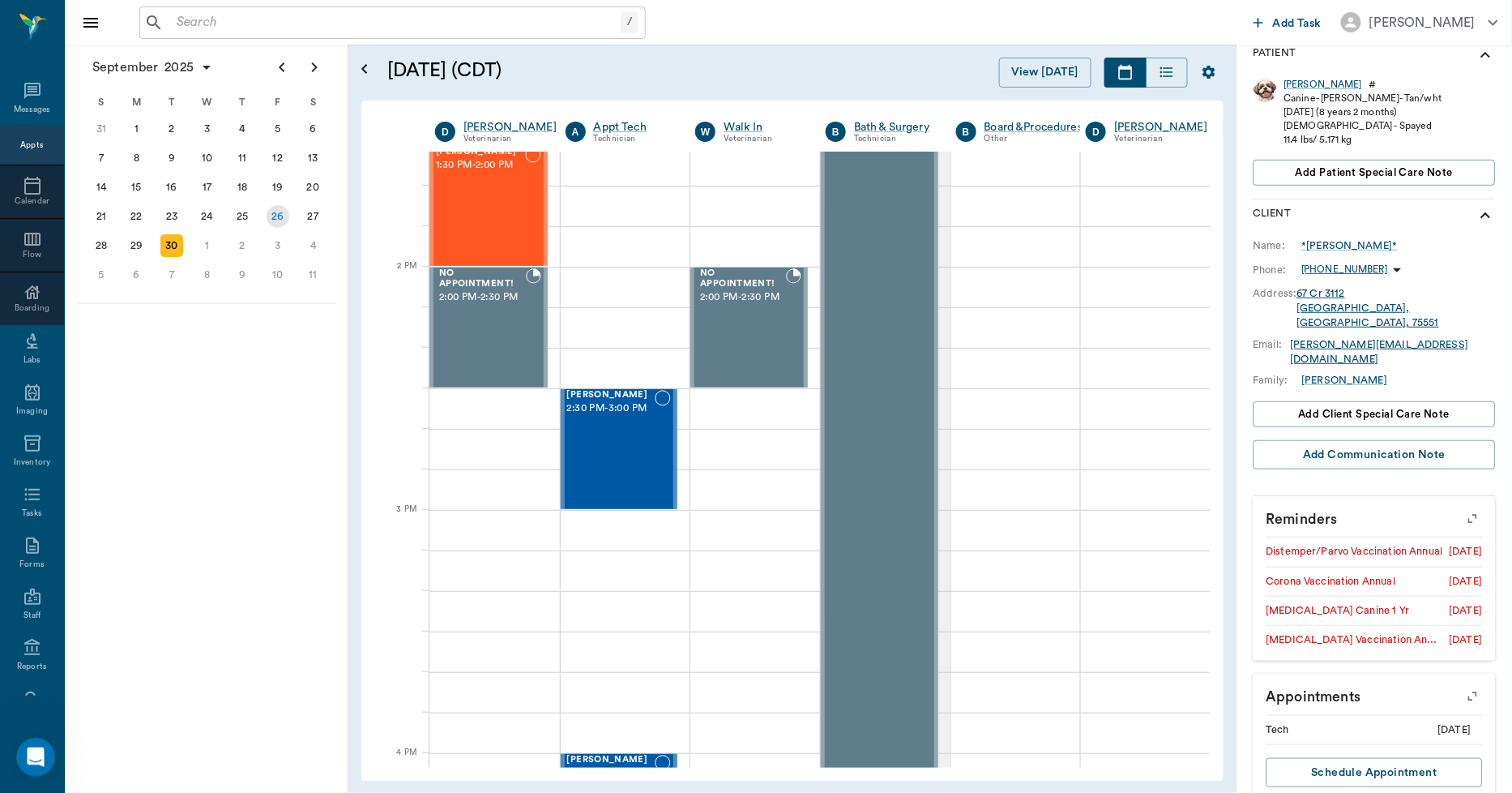
click at [286, 212] on div "26" at bounding box center [277, 216] width 23 height 23
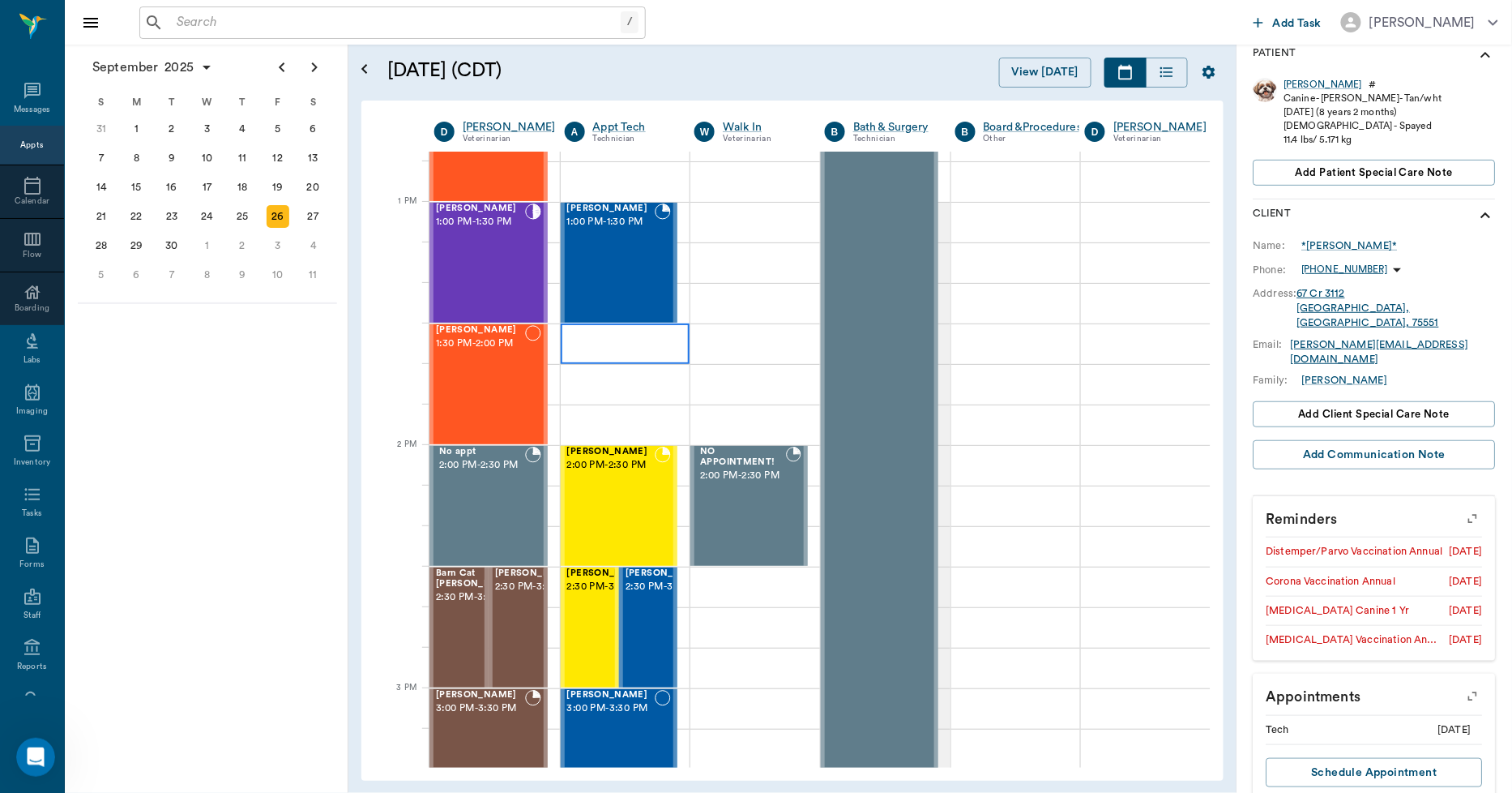
scroll to position [1171, 1]
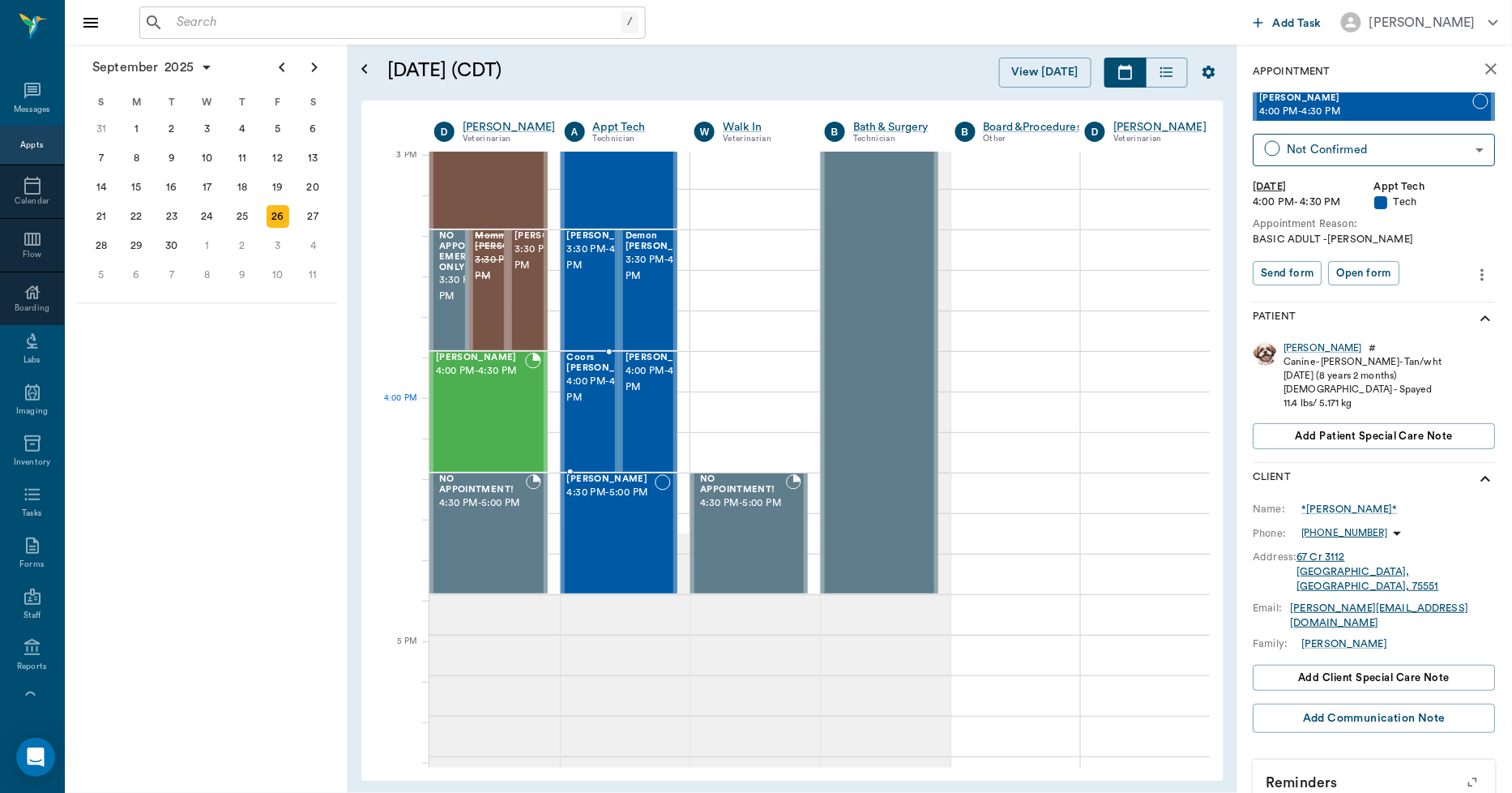
scroll to position [1802, 1]
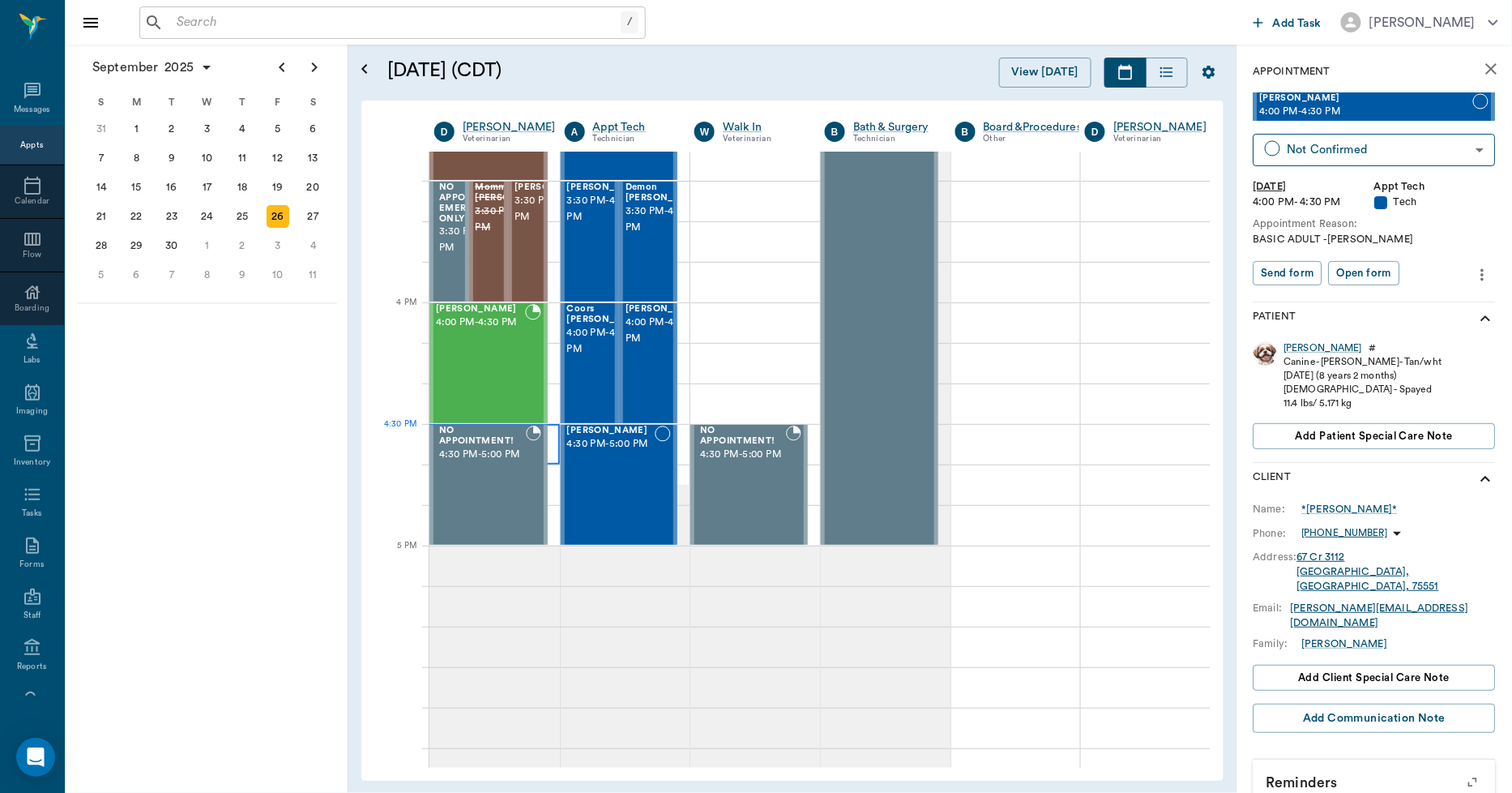
click at [551, 450] on div at bounding box center [494, 444] width 131 height 40
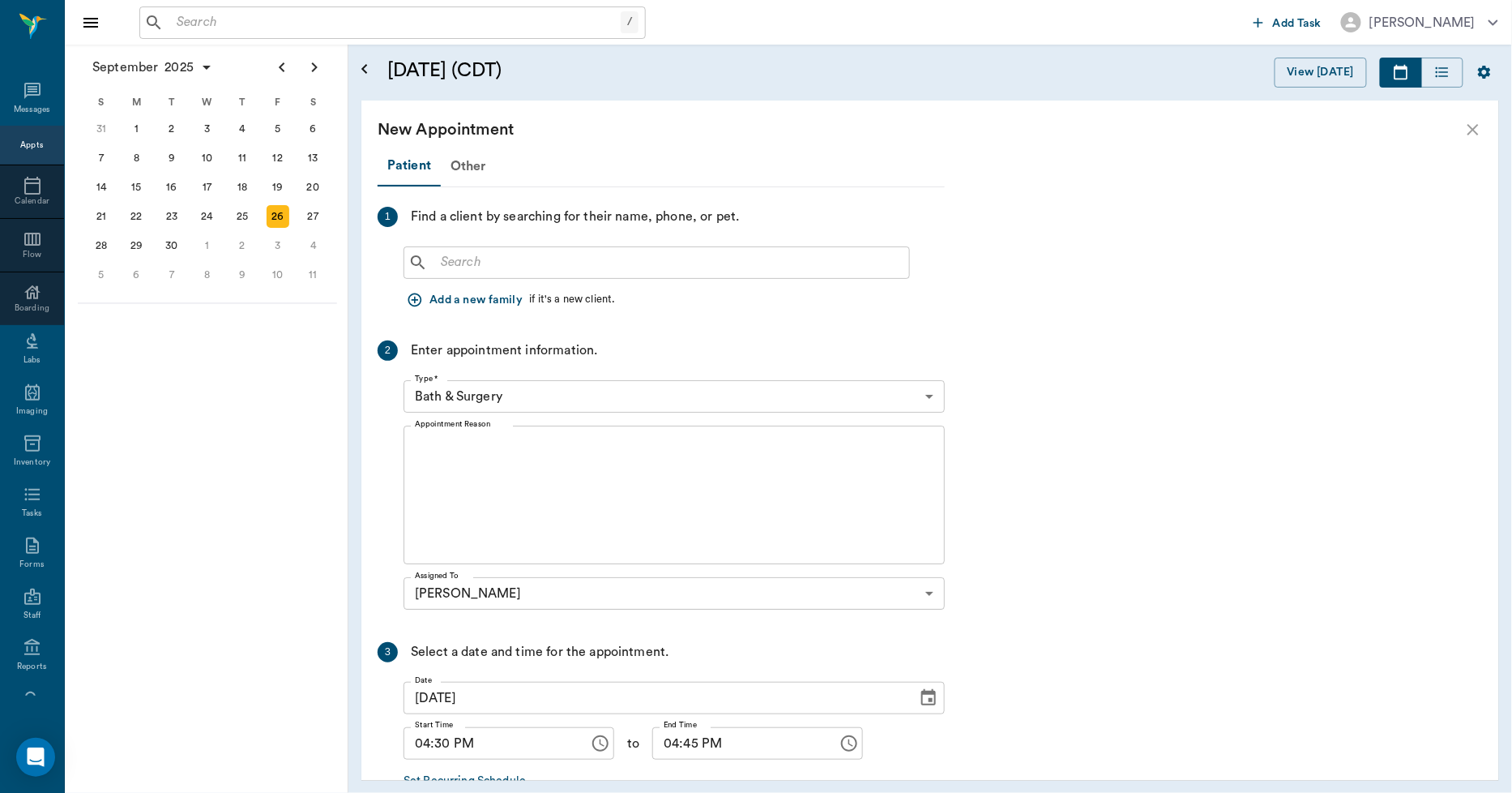
scroll to position [1802, 0]
click at [521, 252] on input "text" at bounding box center [669, 263] width 469 height 23
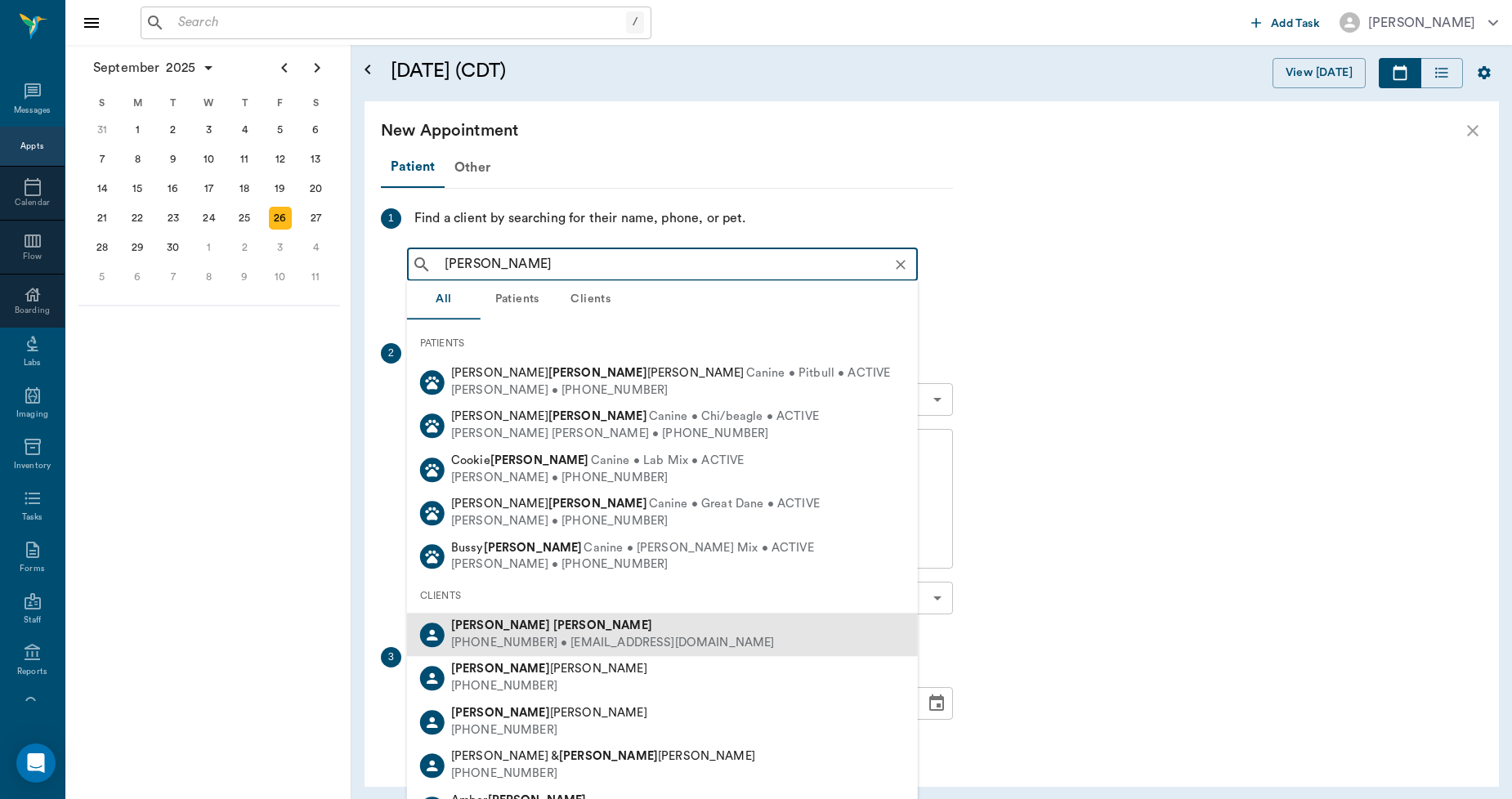
click at [478, 638] on div "[PHONE_NUMBER] • [EMAIL_ADDRESS][DOMAIN_NAME]" at bounding box center [613, 643] width 324 height 18
type input "[PERSON_NAME]"
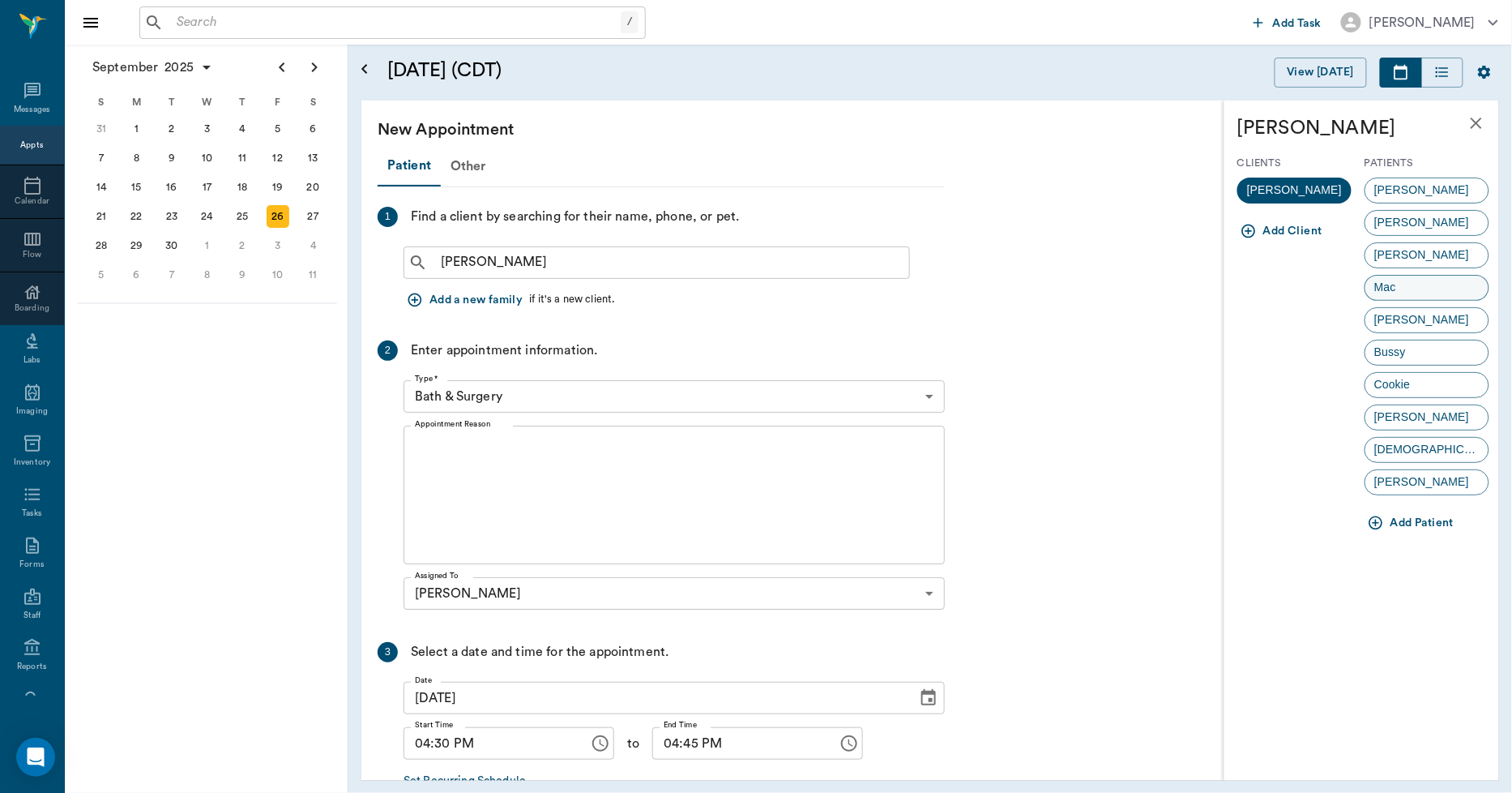
click at [1371, 288] on span "Mac" at bounding box center [1385, 288] width 39 height 17
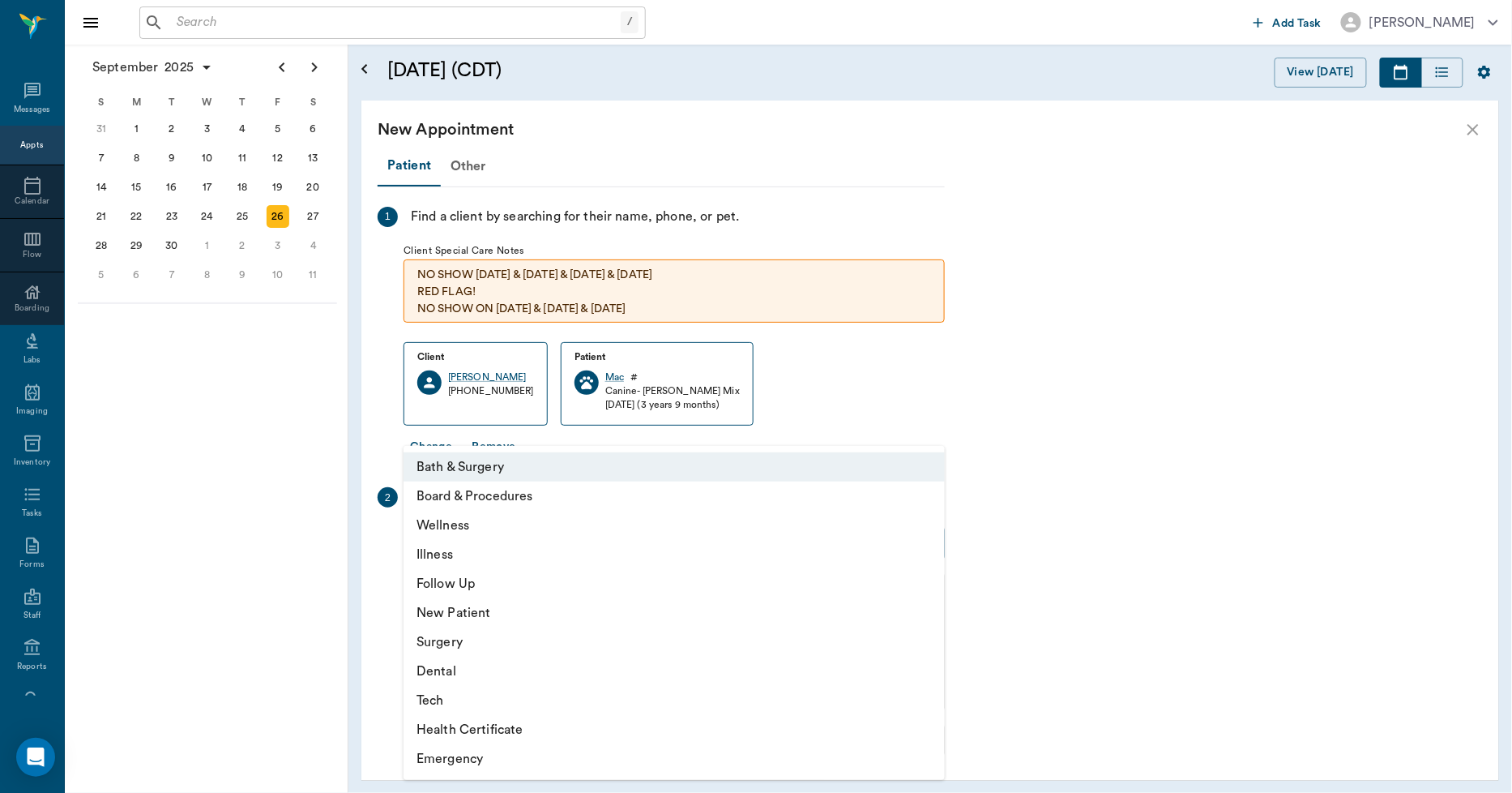
click at [513, 537] on body "/ ​ Add Task [PERSON_NAME] Nectar Messages Appts Calendar Flow Boarding Labs Im…" at bounding box center [756, 396] width 1512 height 793
click at [460, 549] on li "Illness" at bounding box center [675, 555] width 542 height 29
type input "65d2be4f46e3a538d89b8c15"
type input "05:00 PM"
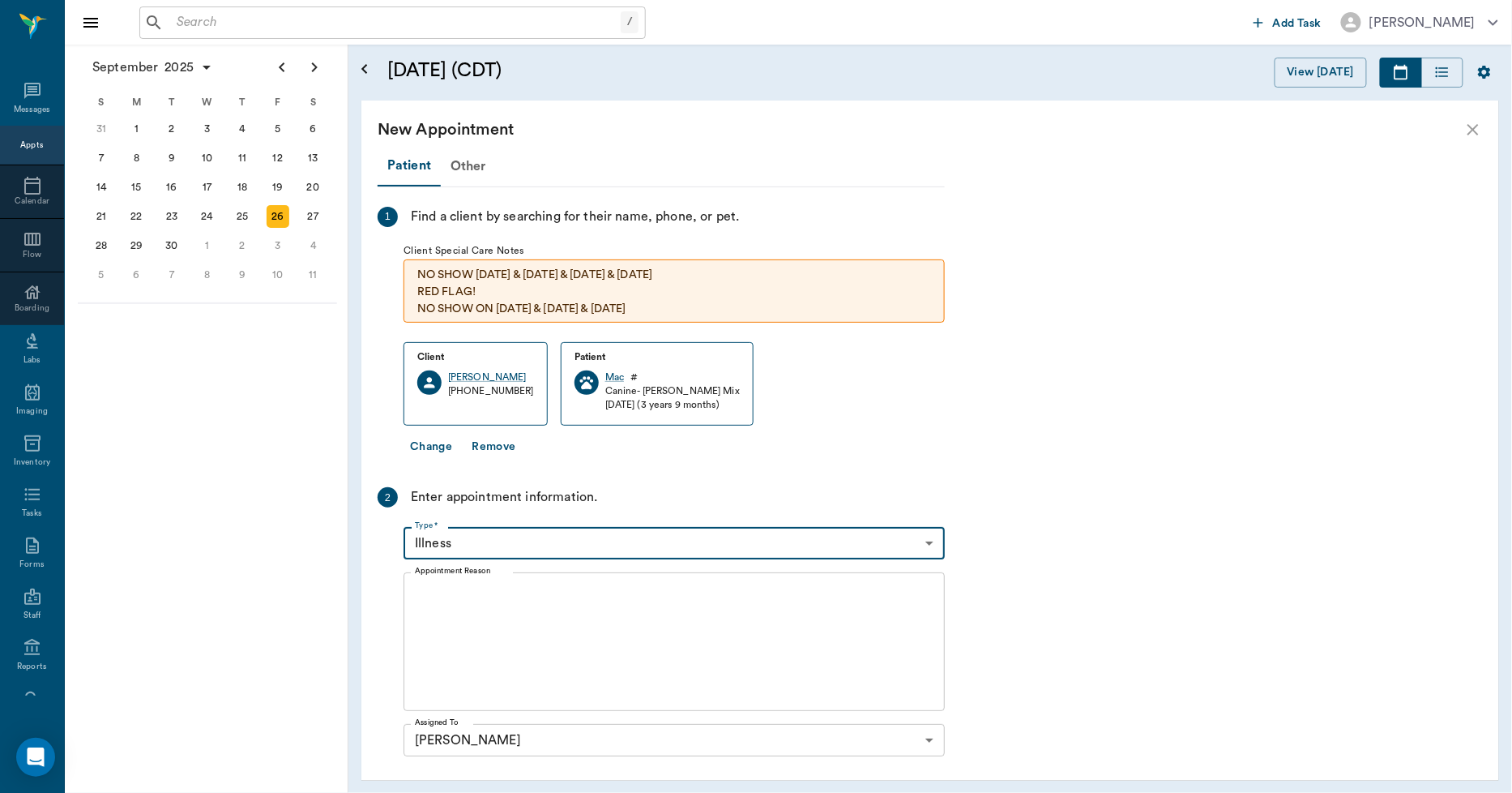
click at [516, 590] on textarea "Appointment Reason" at bounding box center [674, 642] width 519 height 112
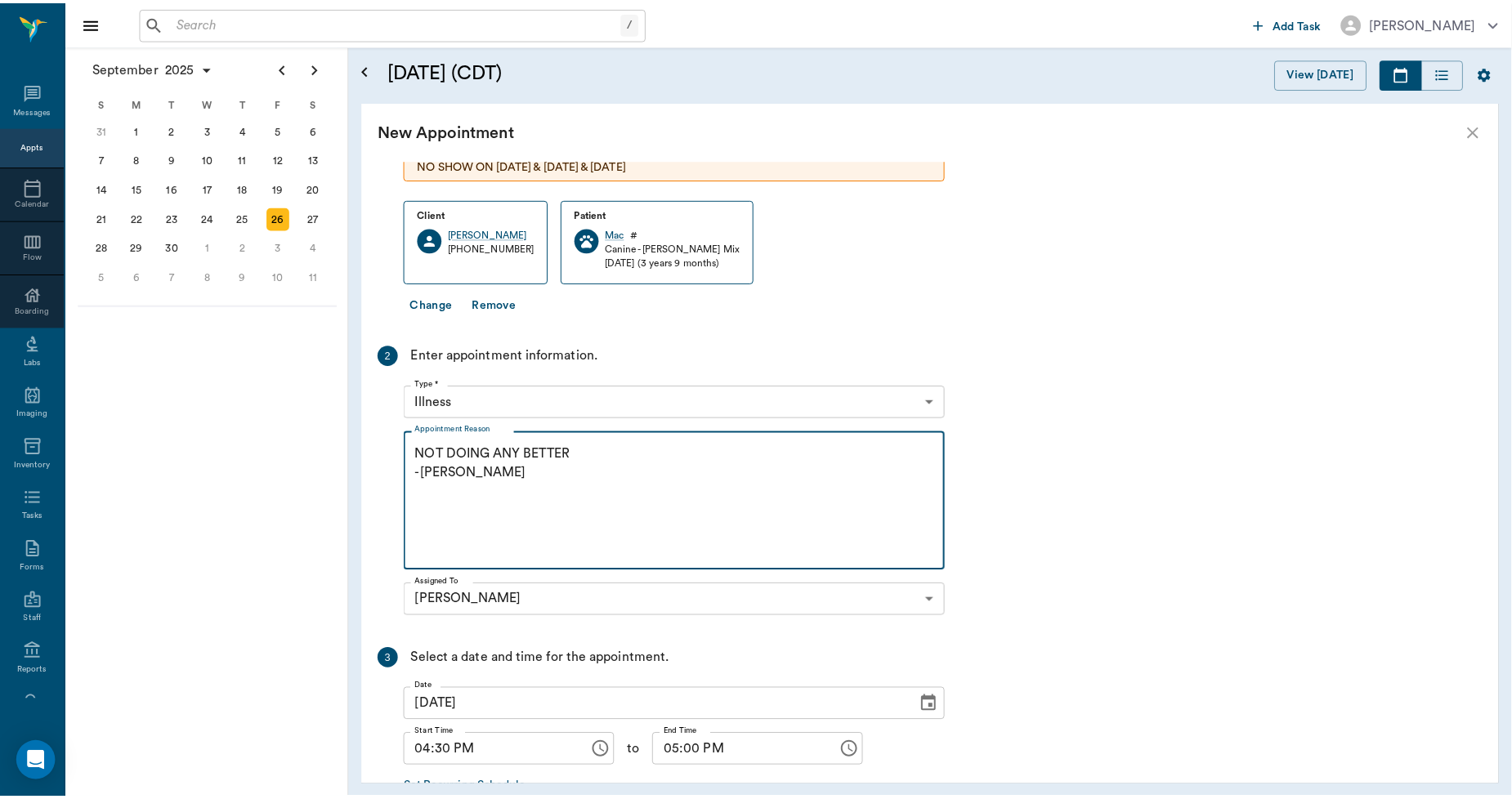
scroll to position [248, 0]
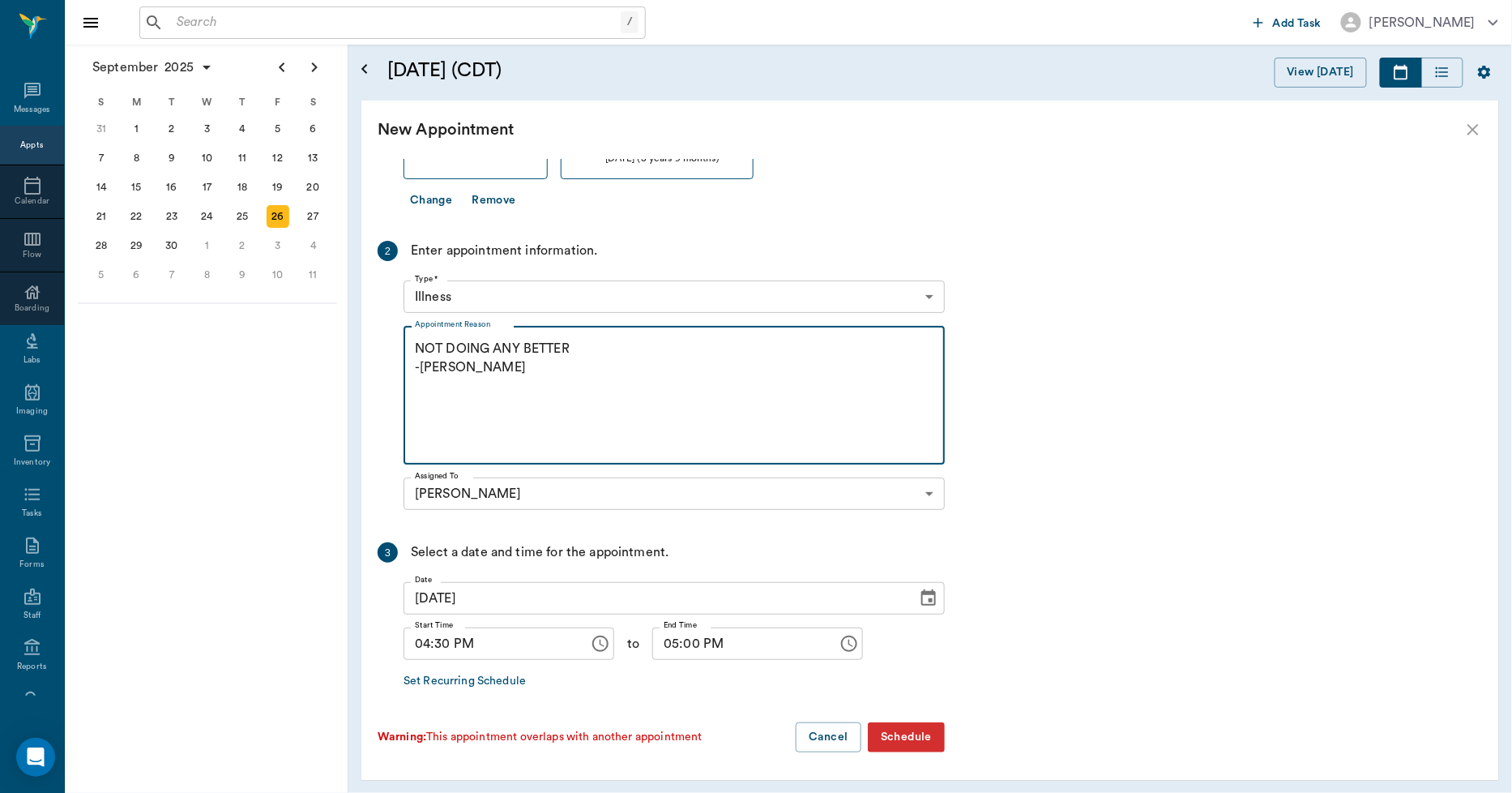
type textarea "NOT DOING ANY BETTER -[PERSON_NAME]"
click at [881, 741] on button "Schedule" at bounding box center [906, 737] width 77 height 30
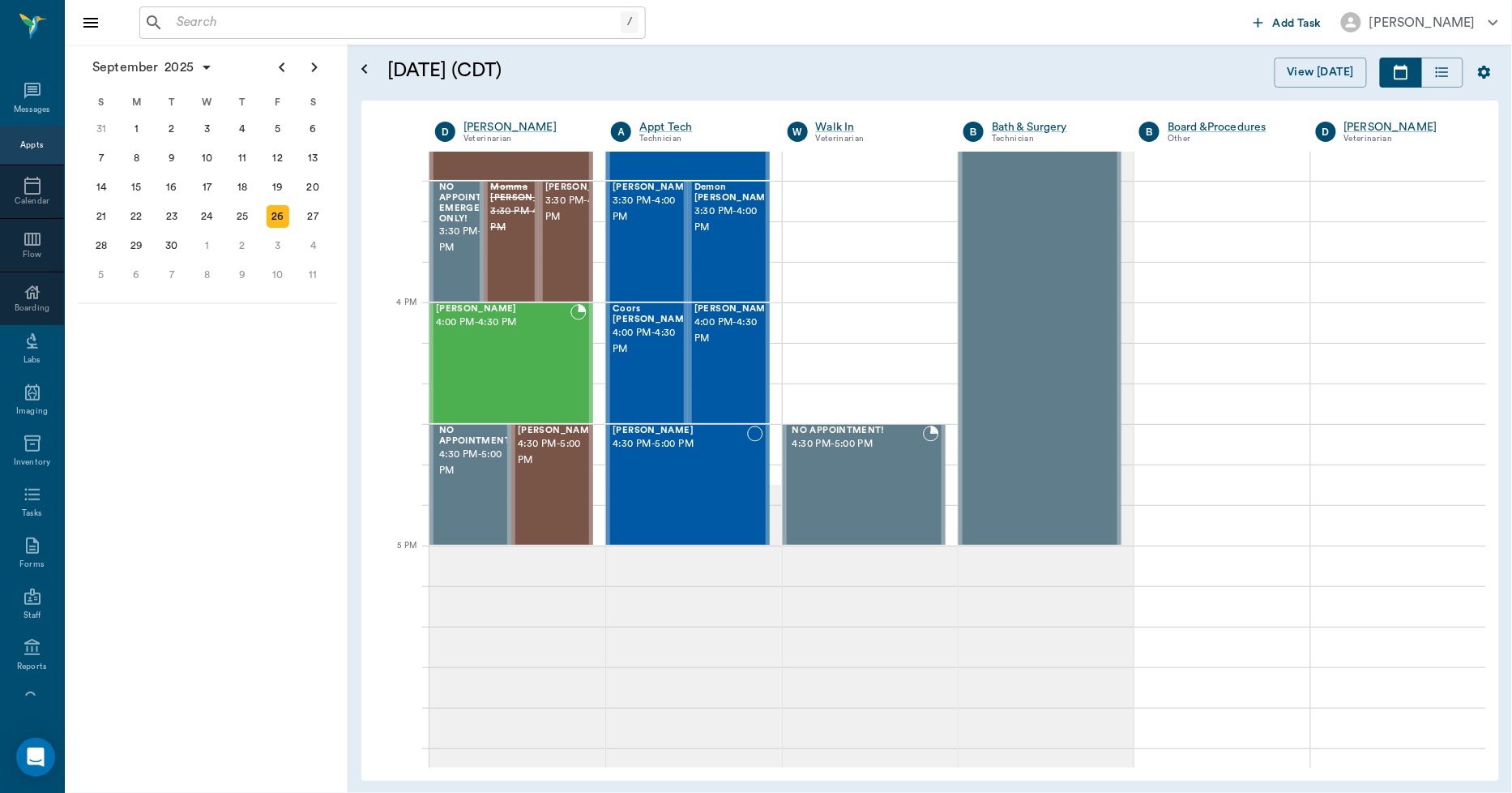
click at [370, 10] on div "/ ​" at bounding box center [392, 22] width 506 height 32
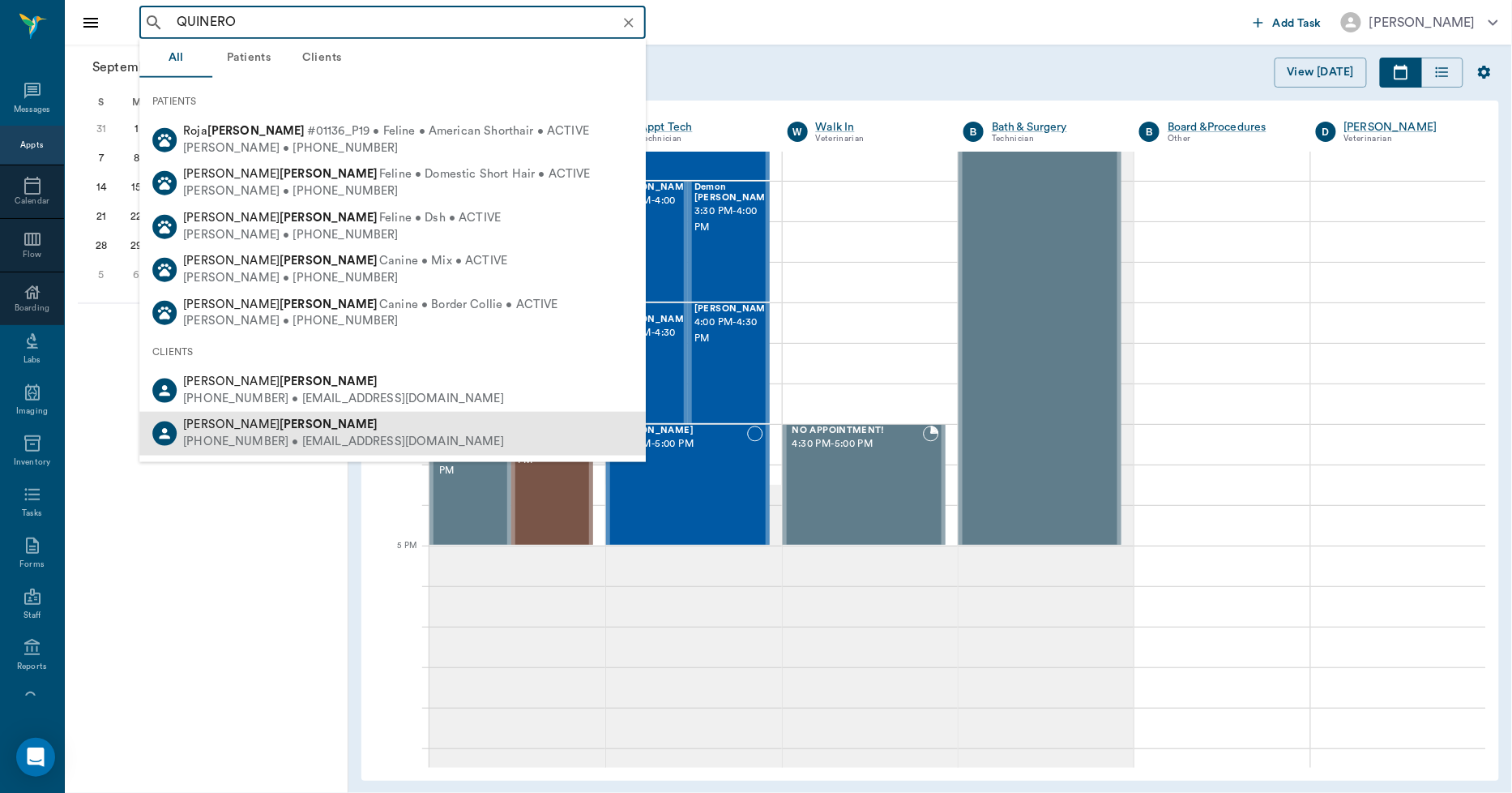
click at [264, 444] on div "[PHONE_NUMBER] • [EMAIL_ADDRESS][DOMAIN_NAME]" at bounding box center [343, 442] width 321 height 17
type input "QUINERO"
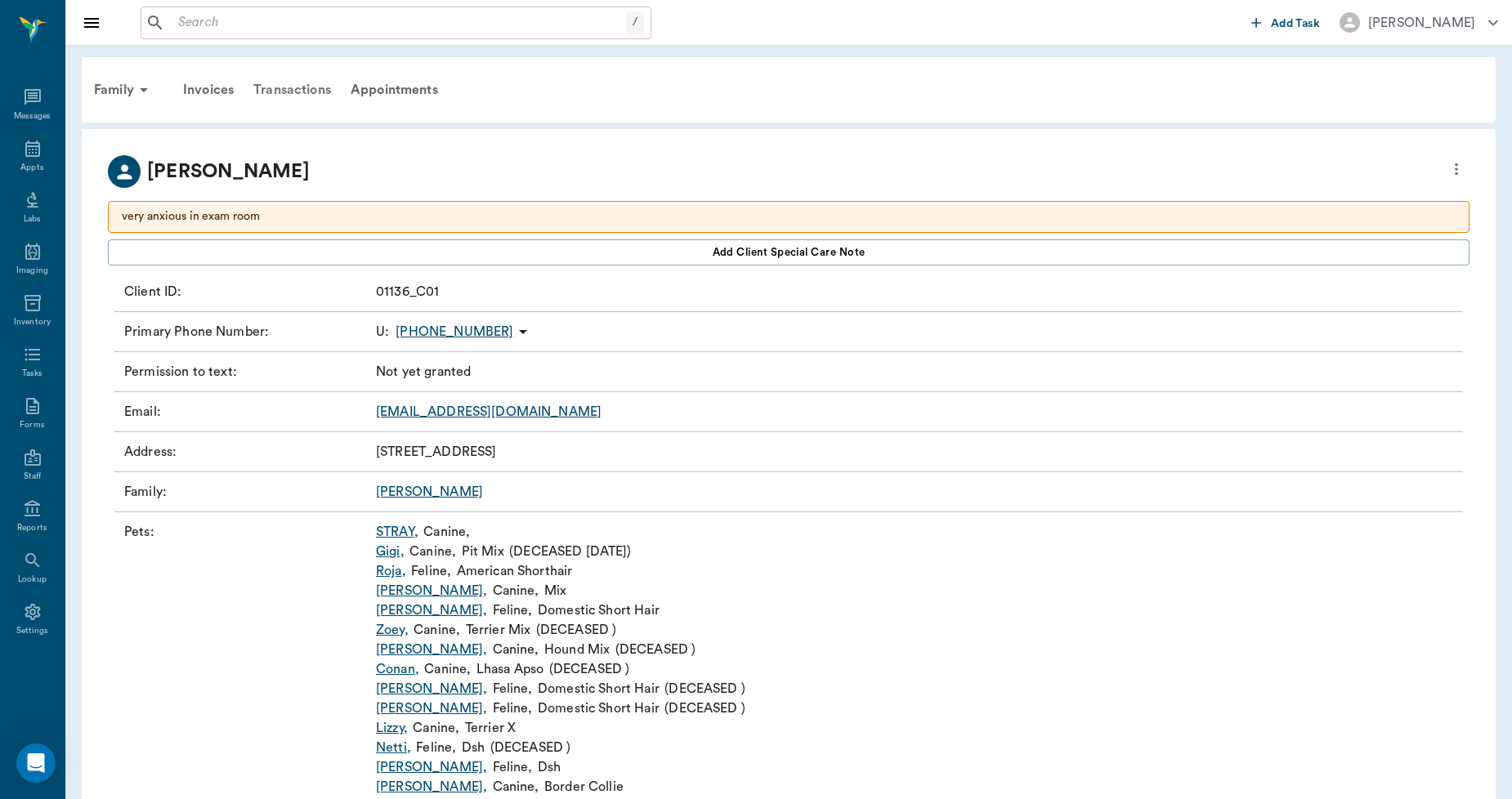
click at [283, 95] on div "Transactions" at bounding box center [292, 89] width 97 height 40
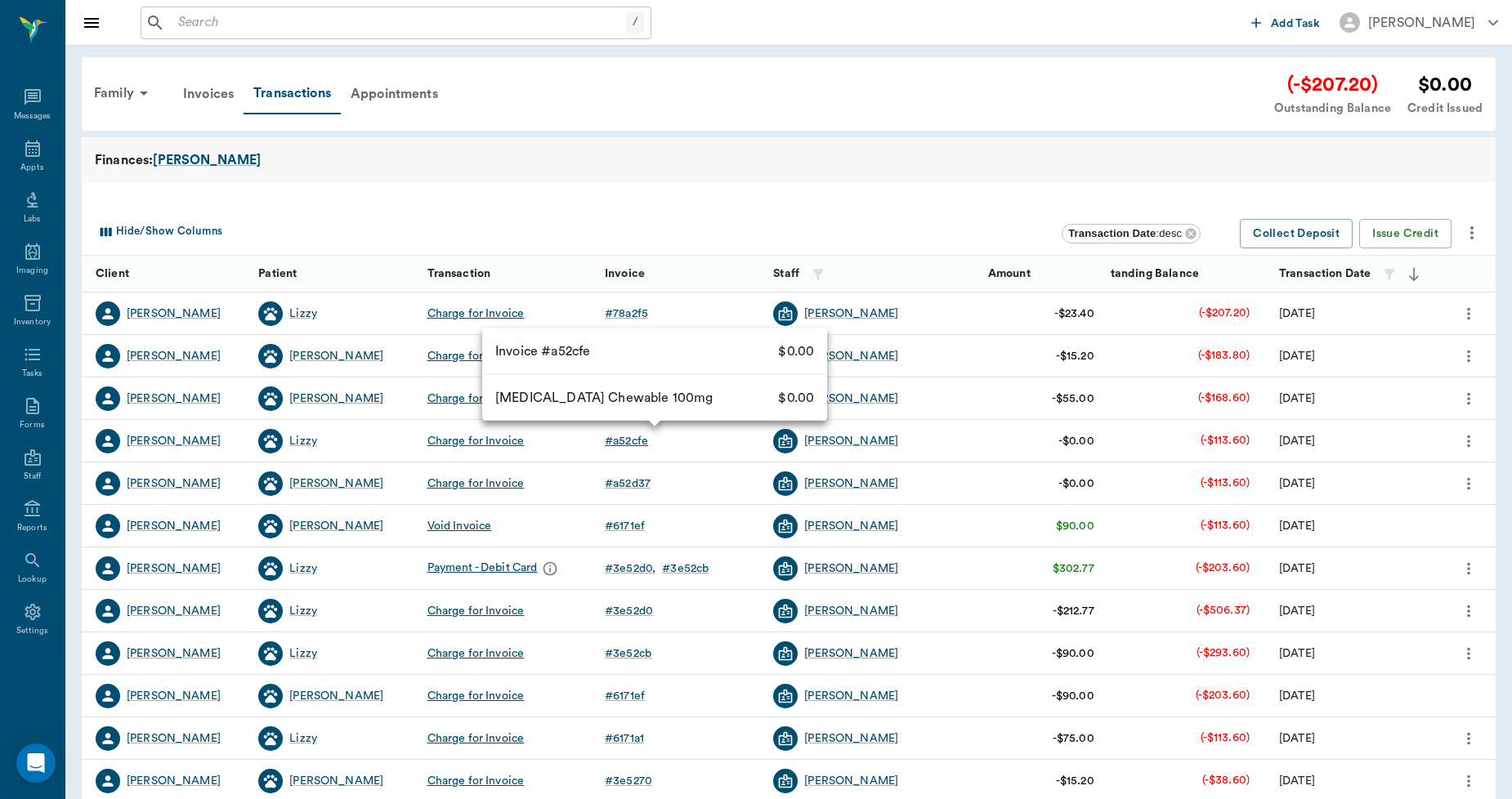
click at [631, 441] on div "# a52cfe" at bounding box center [626, 441] width 43 height 17
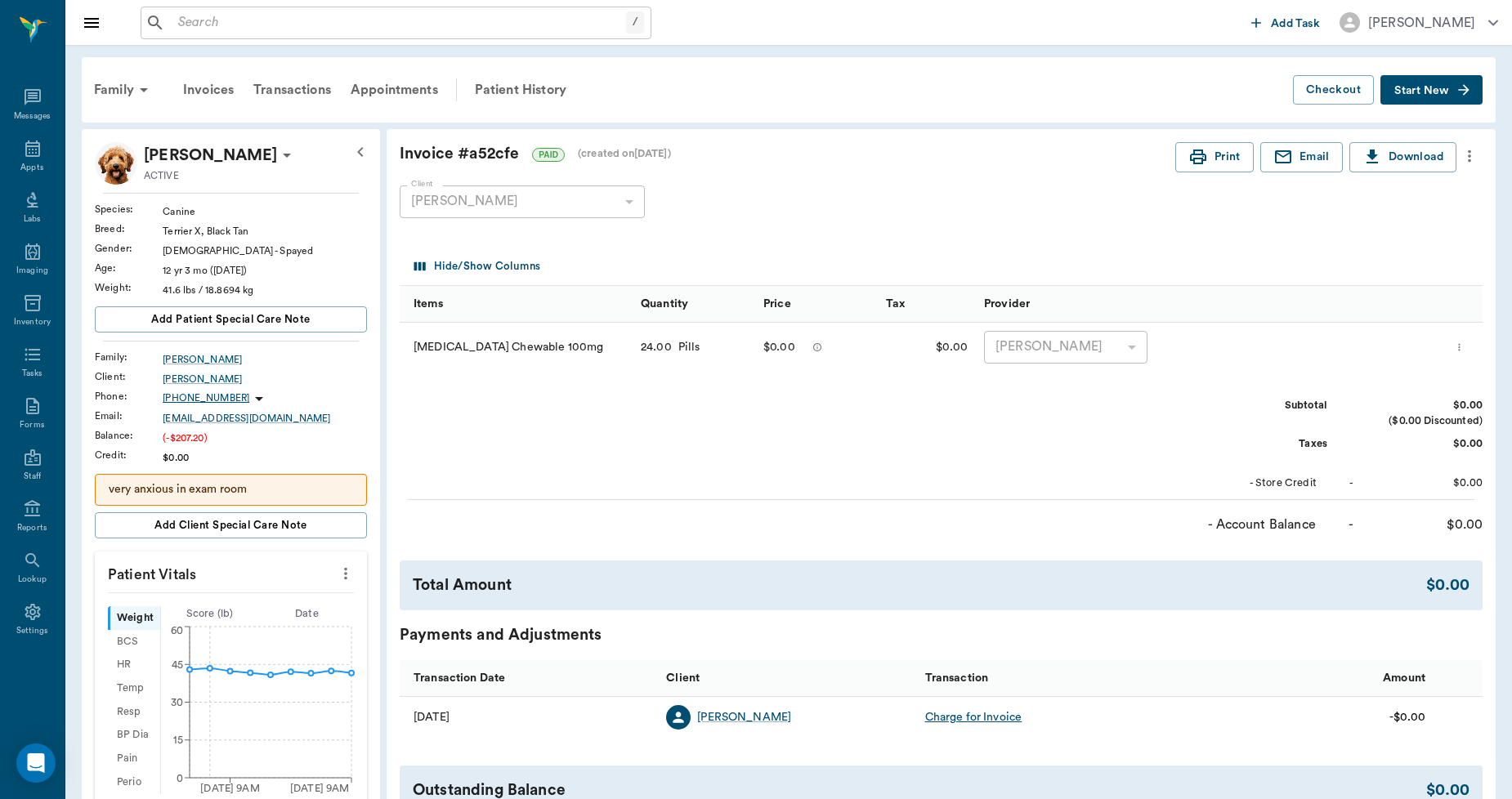
click at [1472, 153] on icon "more" at bounding box center [1469, 156] width 18 height 19
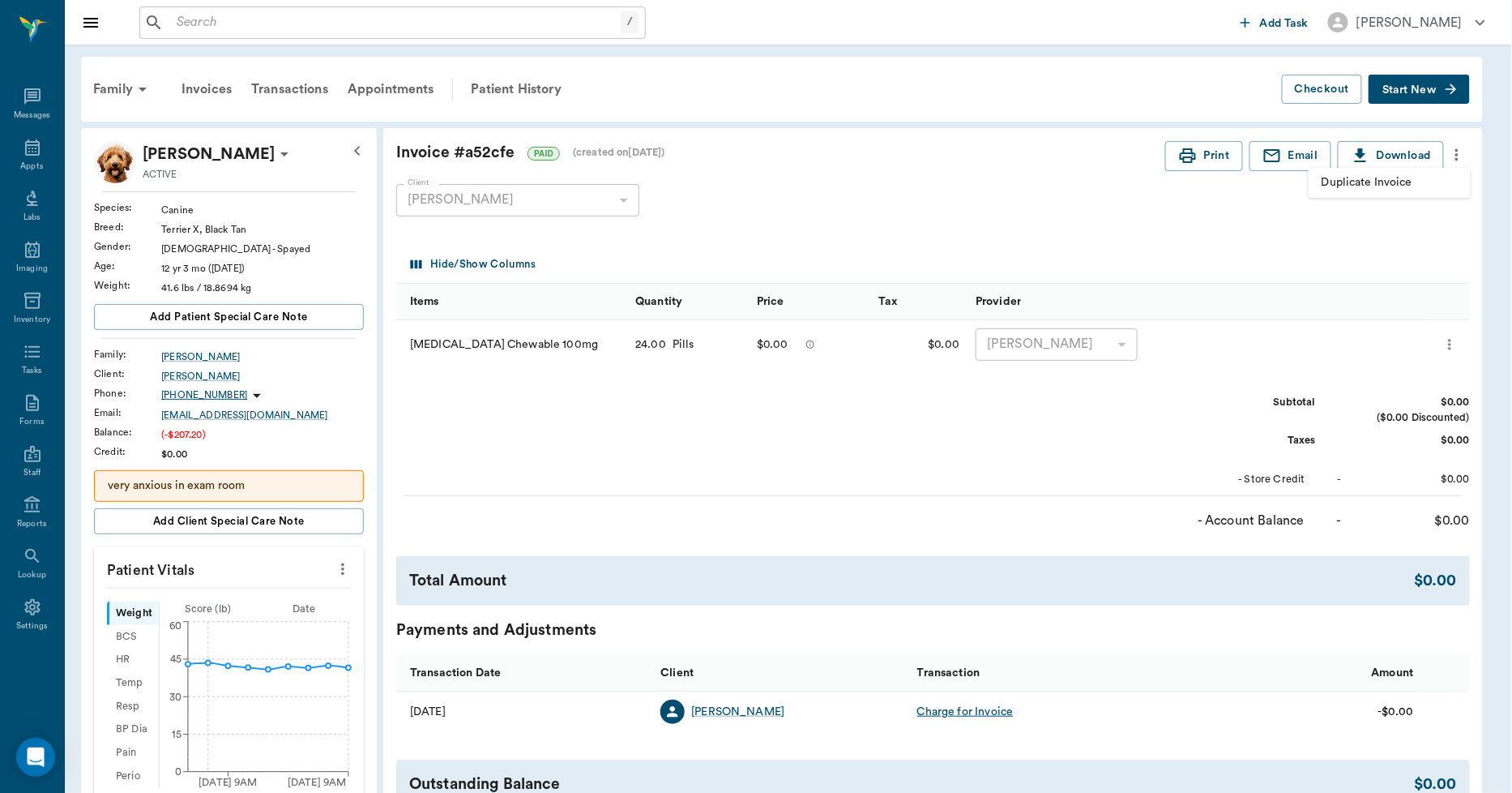
click at [1188, 233] on div at bounding box center [756, 396] width 1512 height 793
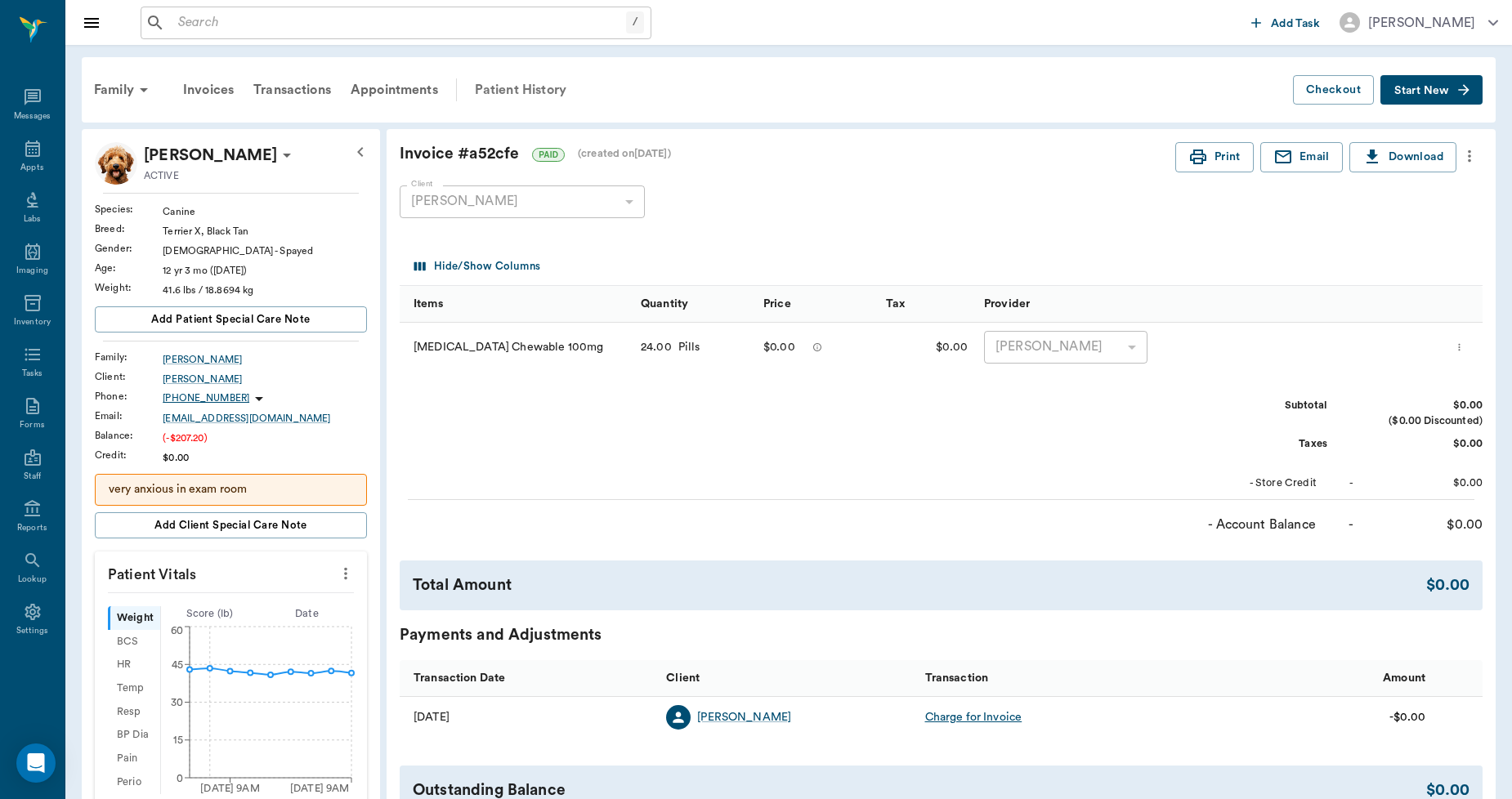
click at [521, 82] on div "Patient History" at bounding box center [521, 89] width 111 height 40
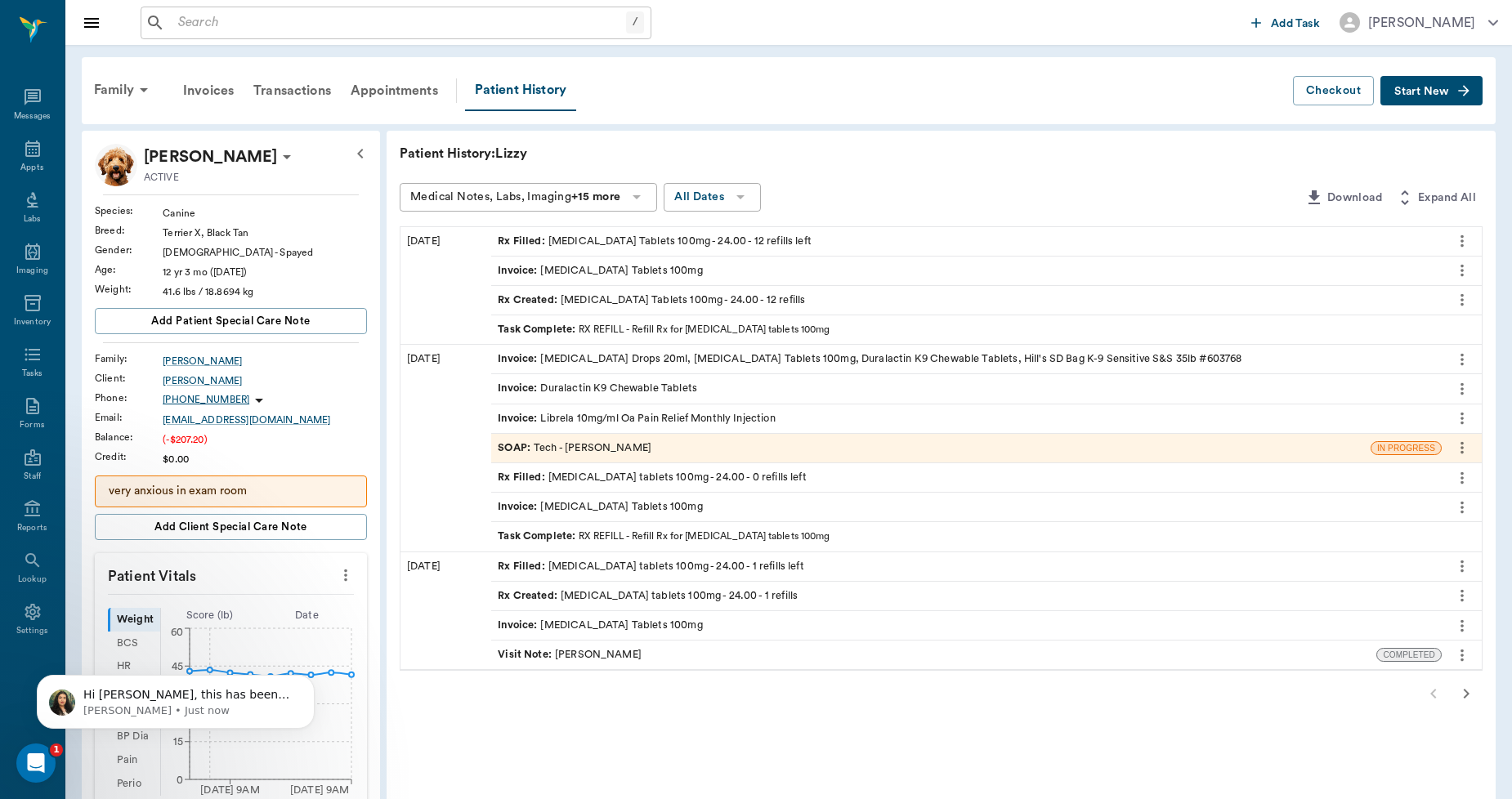
click at [601, 271] on div "Invoice : [MEDICAL_DATA] Tablets 100mg" at bounding box center [599, 270] width 204 height 16
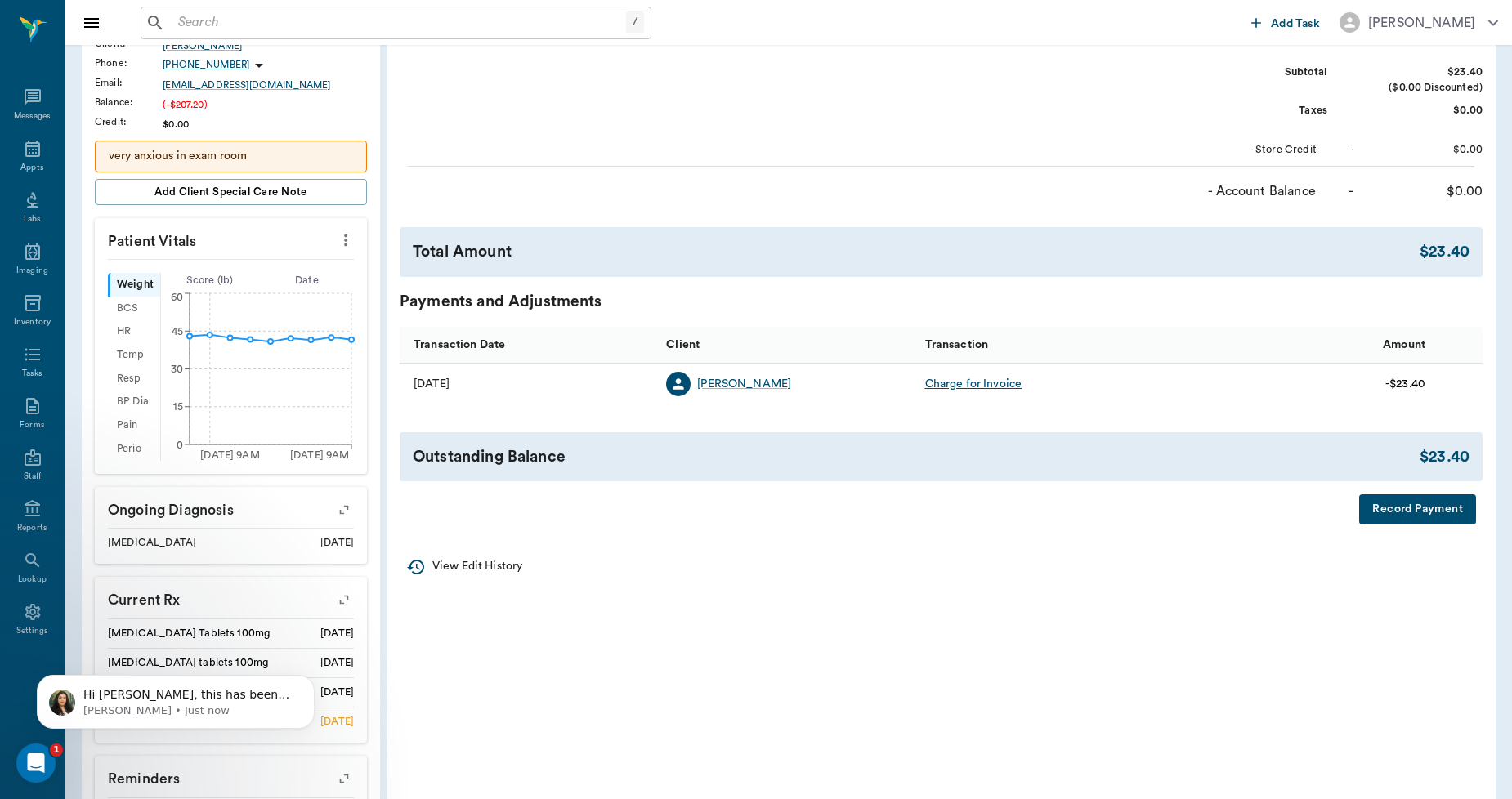
scroll to position [453, 0]
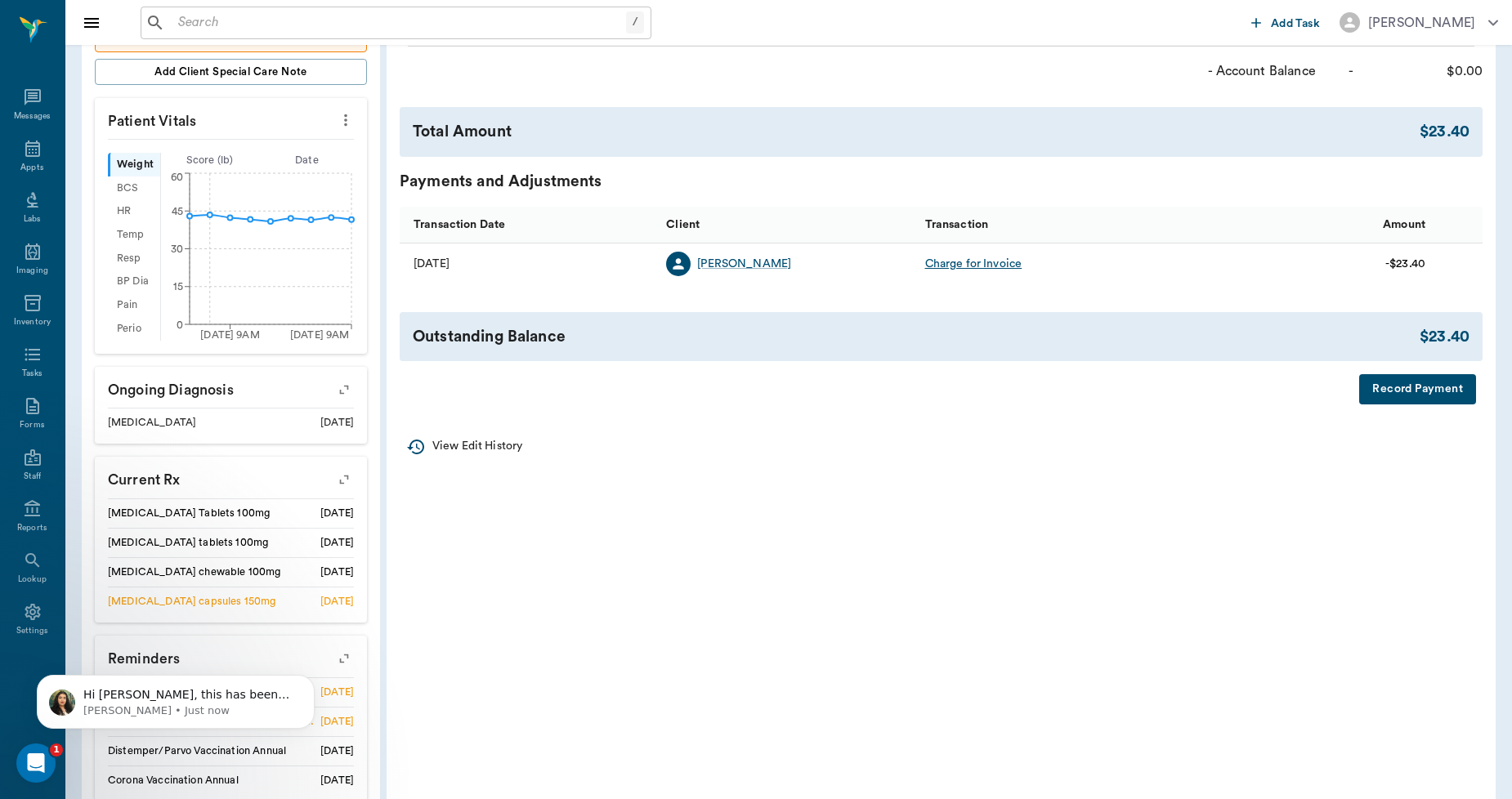
click at [1391, 389] on button "Record Payment" at bounding box center [1418, 389] width 117 height 30
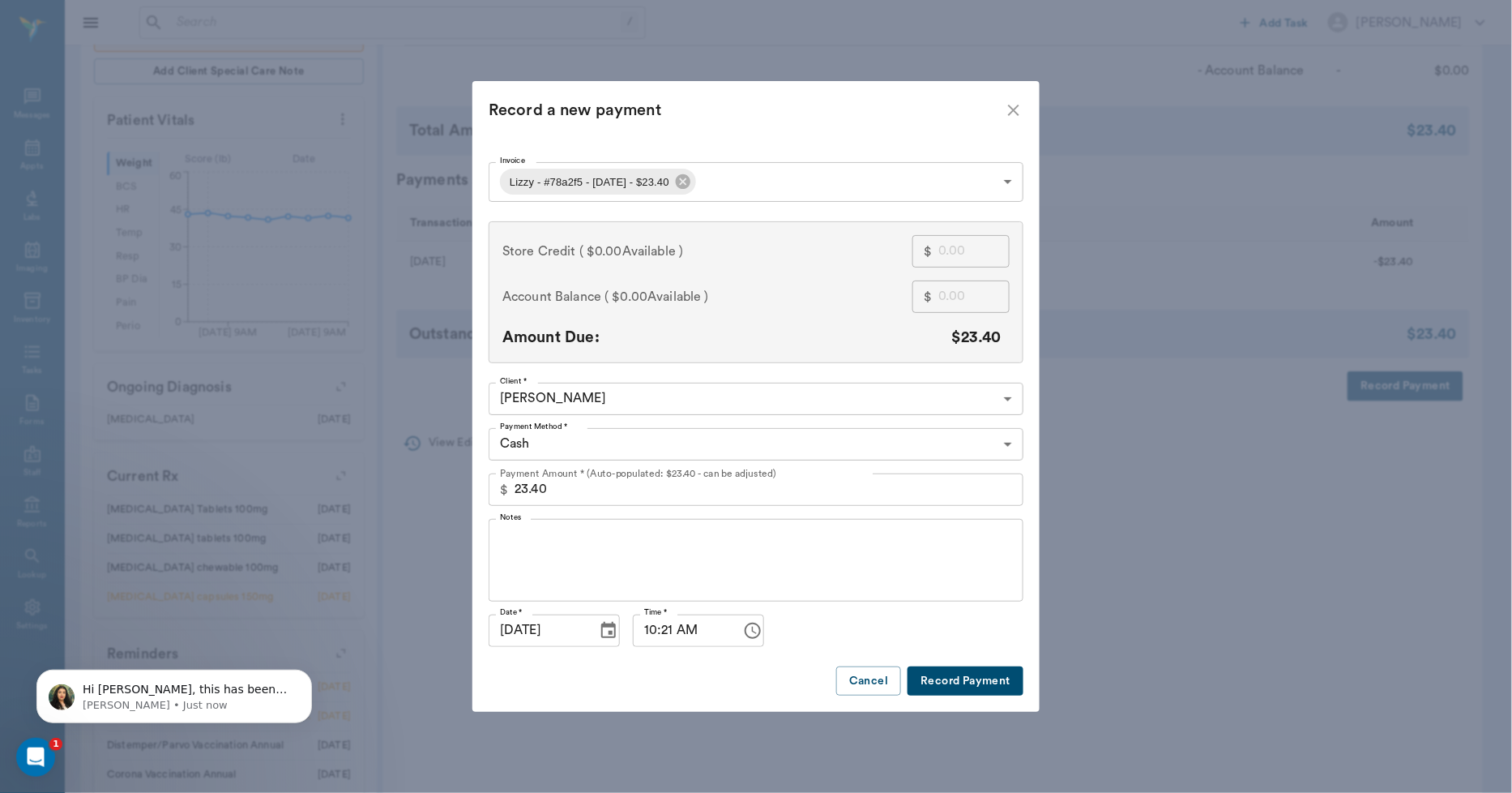
click at [732, 170] on body "/ ​ Add Task [PERSON_NAME] Nectar Messages Appts Labs Imaging Inventory Tasks F…" at bounding box center [756, 247] width 1512 height 1394
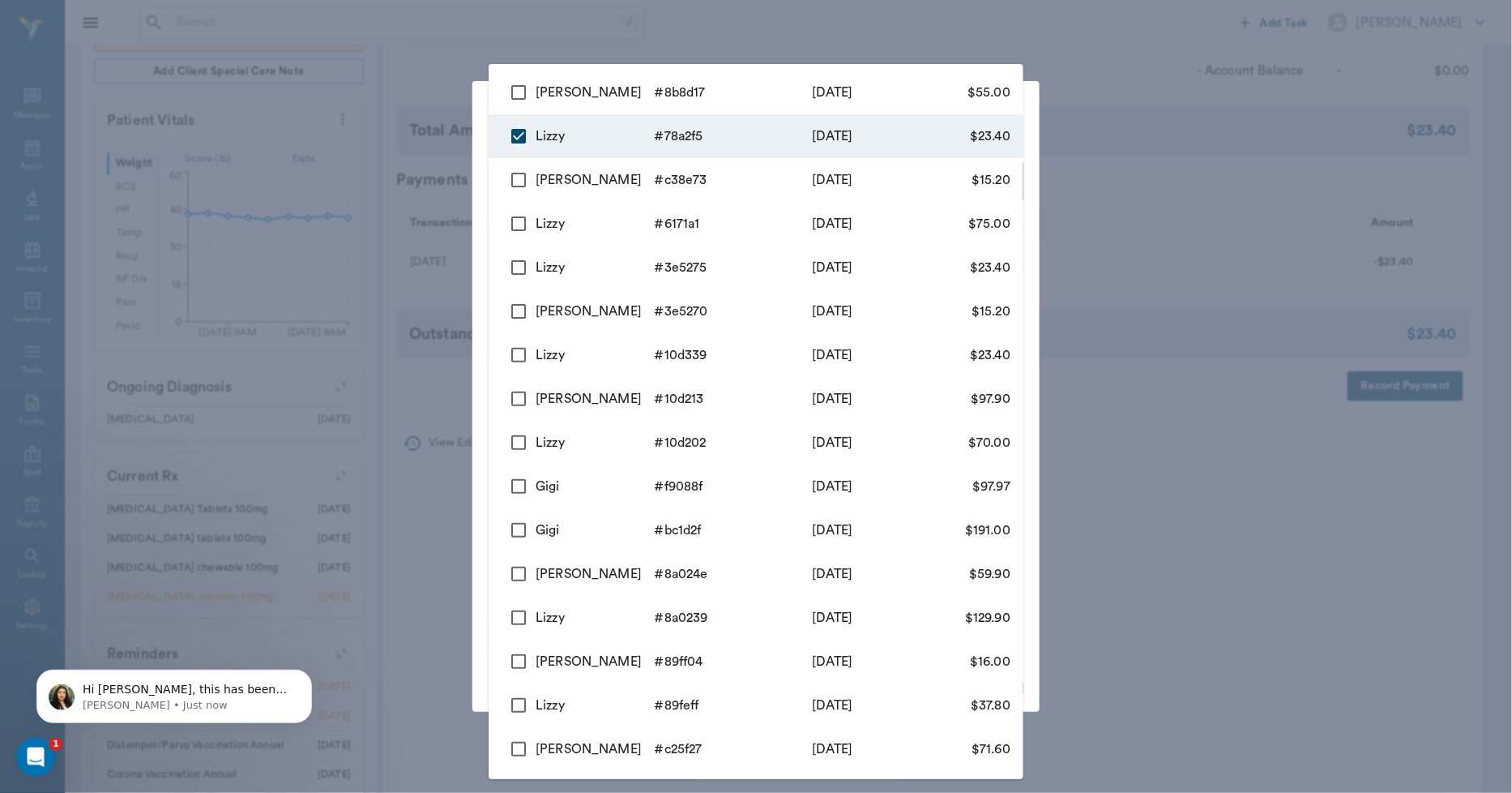
click at [508, 86] on input "checkbox" at bounding box center [518, 92] width 34 height 34
checkbox input "true"
type input "68d694a1d88294d4b778a2f5,68d6ab8edbbc8441f88b8d17"
type input "78.40"
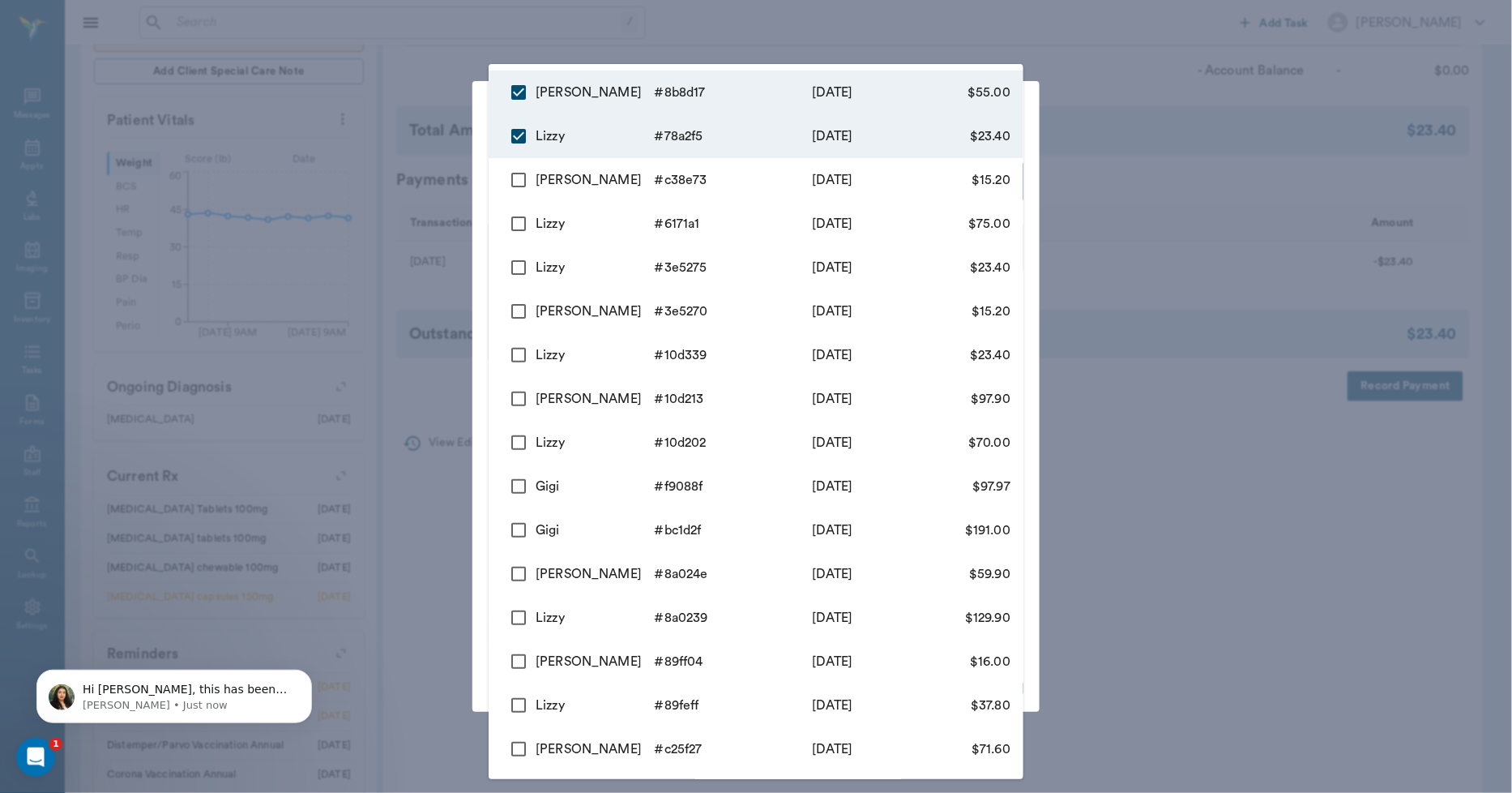
click at [522, 180] on input "checkbox" at bounding box center [518, 179] width 34 height 34
checkbox input "true"
type input "68d694a1d88294d4b778a2f5,68d6ab8edbbc8441f88b8d17,68d6943988a6681450c38e73"
type input "93.60"
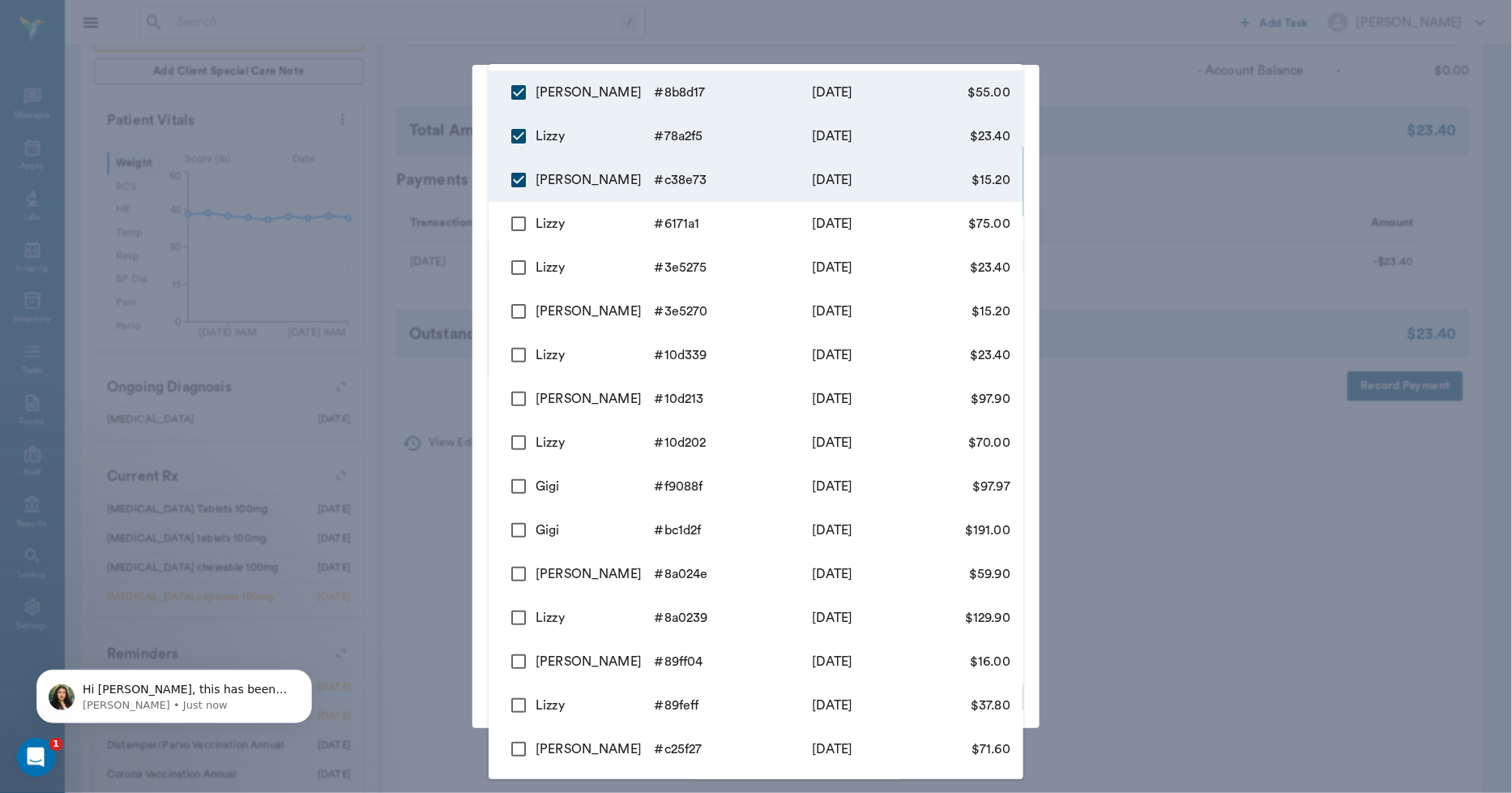
click at [441, 180] on div at bounding box center [756, 396] width 1512 height 793
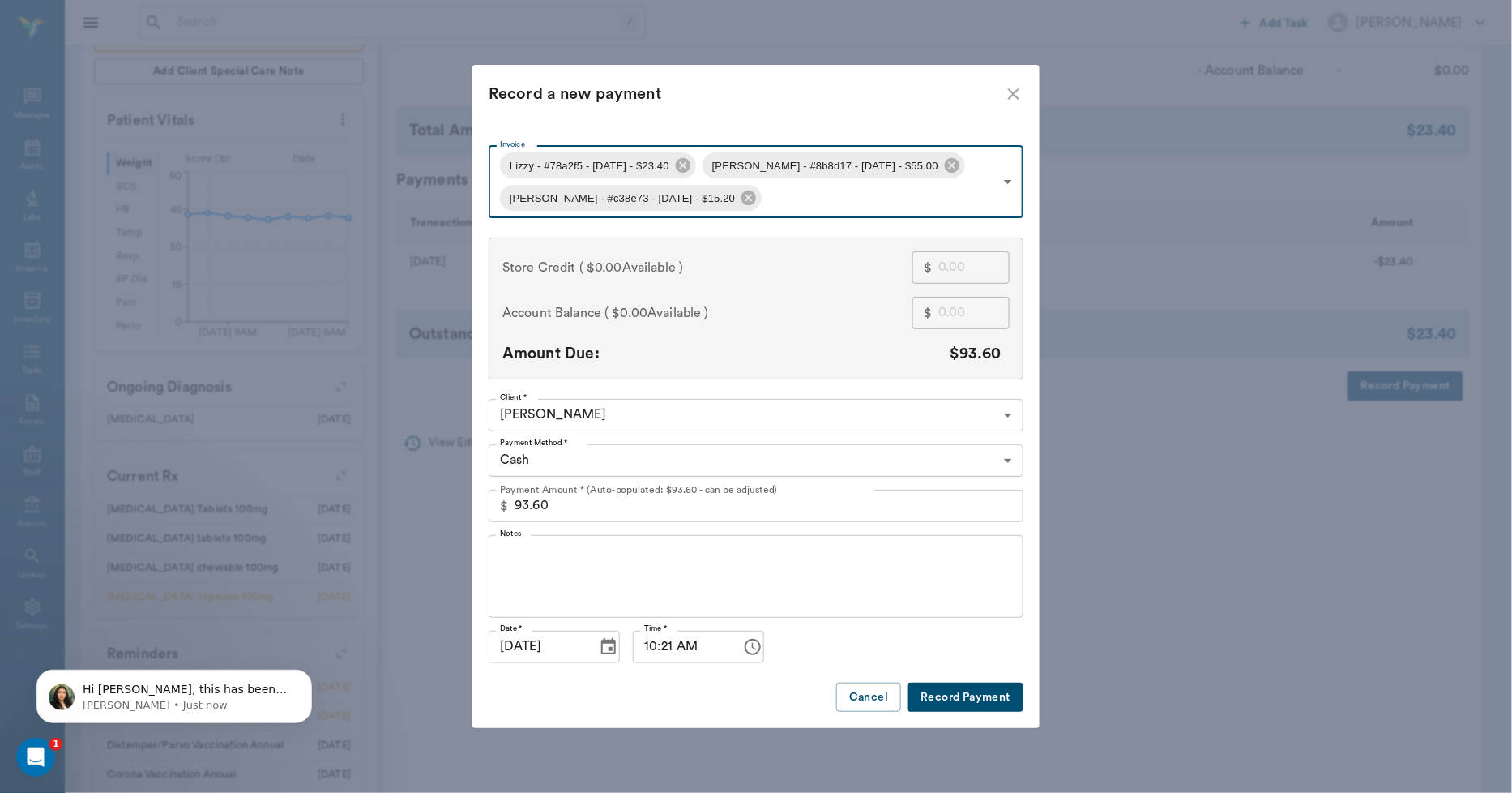
type input "68d694a1d88294d4b778a2f5"
type input "23.40"
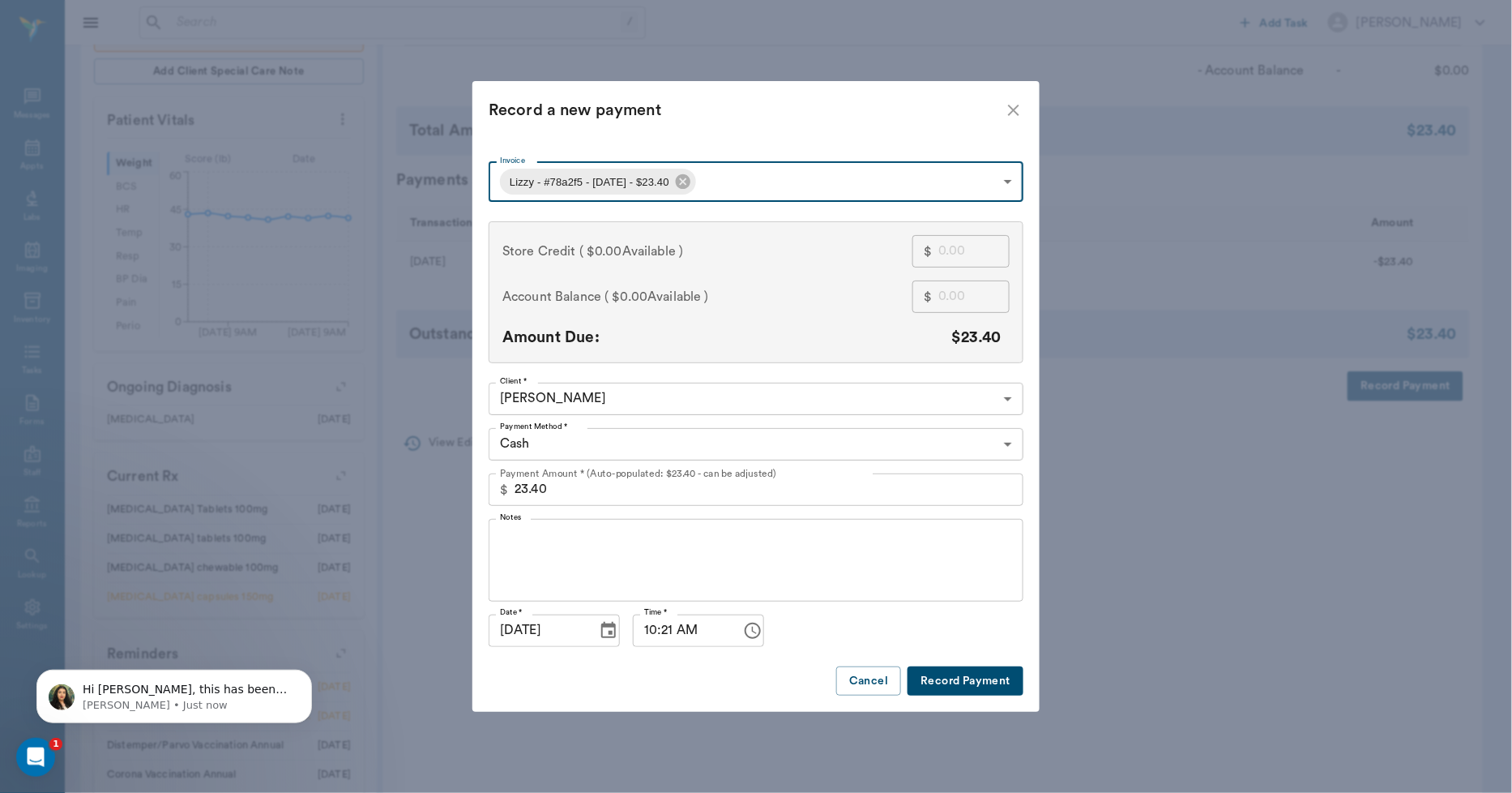
click at [761, 181] on body "/ ​ Add Task [PERSON_NAME] Nectar Messages Appts Labs Imaging Inventory Tasks F…" at bounding box center [756, 247] width 1512 height 1394
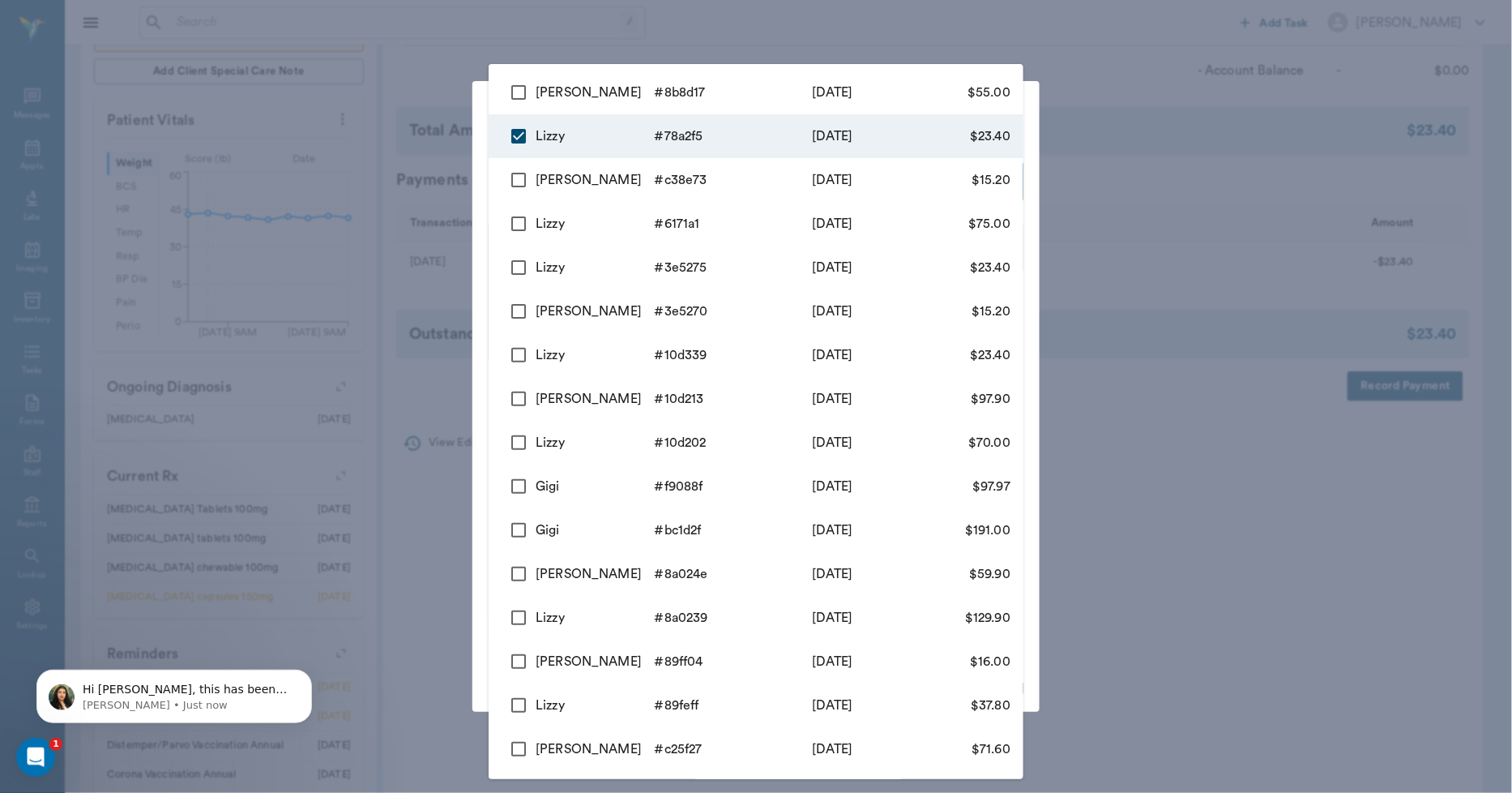
click at [519, 95] on input "checkbox" at bounding box center [518, 92] width 34 height 34
checkbox input "true"
type input "68d694a1d88294d4b778a2f5,68d6ab8edbbc8441f88b8d17"
type input "78.40"
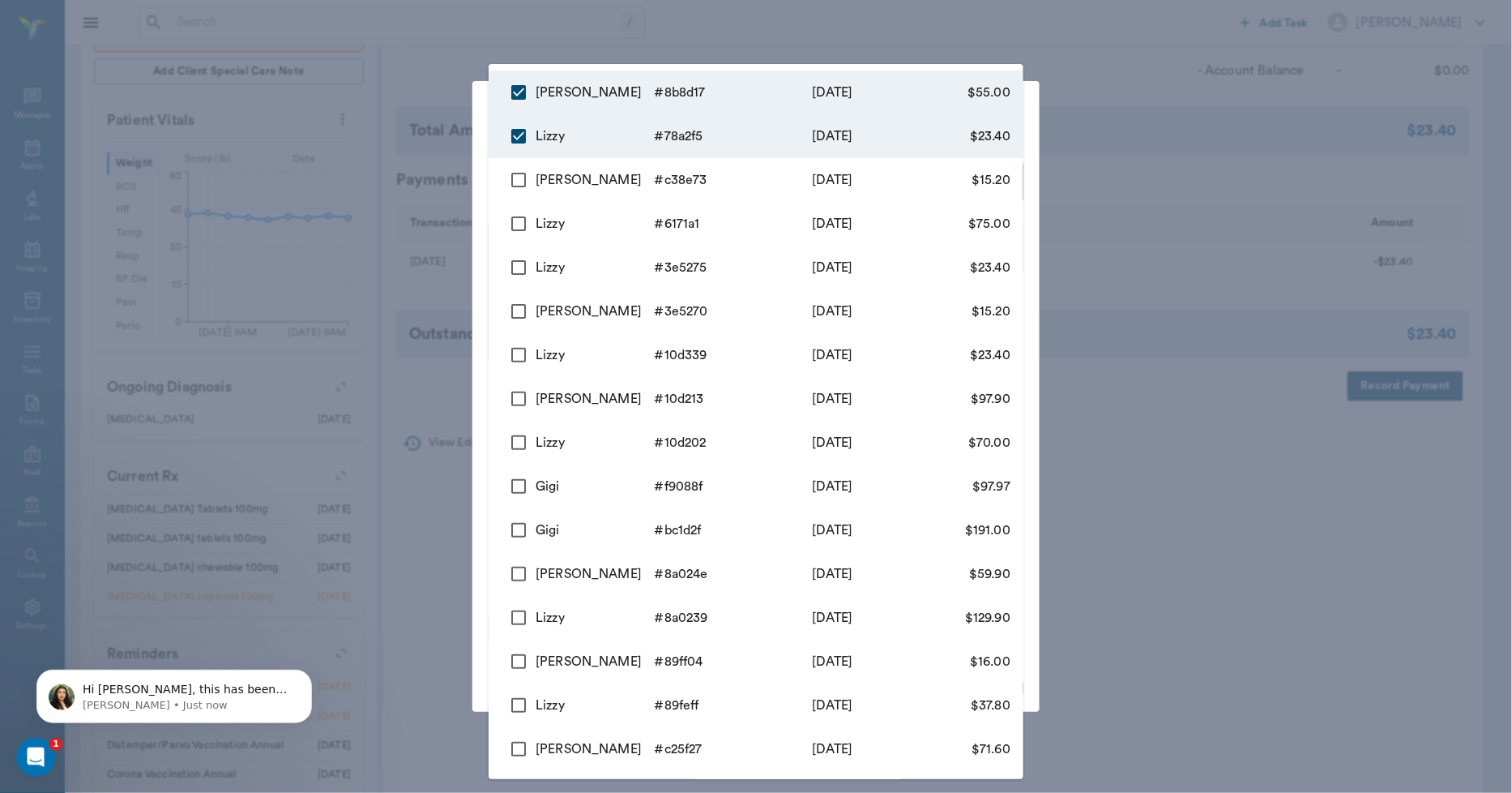
click at [519, 175] on input "checkbox" at bounding box center [518, 179] width 34 height 34
checkbox input "true"
type input "68d694a1d88294d4b778a2f5,68d6ab8edbbc8441f88b8d17,68d6943988a6681450c38e73"
type input "93.60"
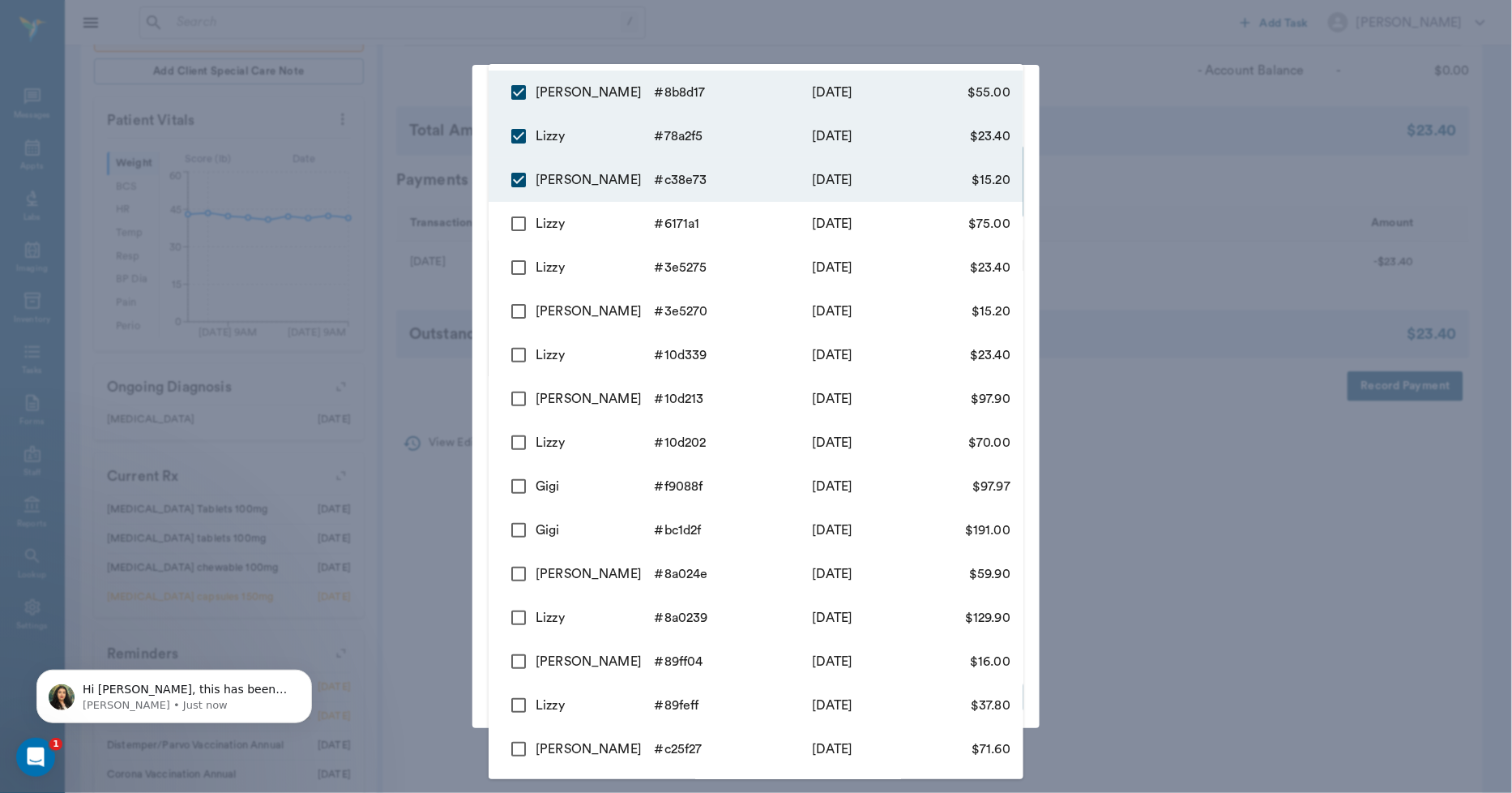
click at [515, 219] on input "checkbox" at bounding box center [518, 223] width 34 height 34
checkbox input "true"
type input "68d694a1d88294d4b778a2f5,68d6ab8edbbc8441f88b8d17,68d6943988a6681450c38e73,68ba…"
type input "168.60"
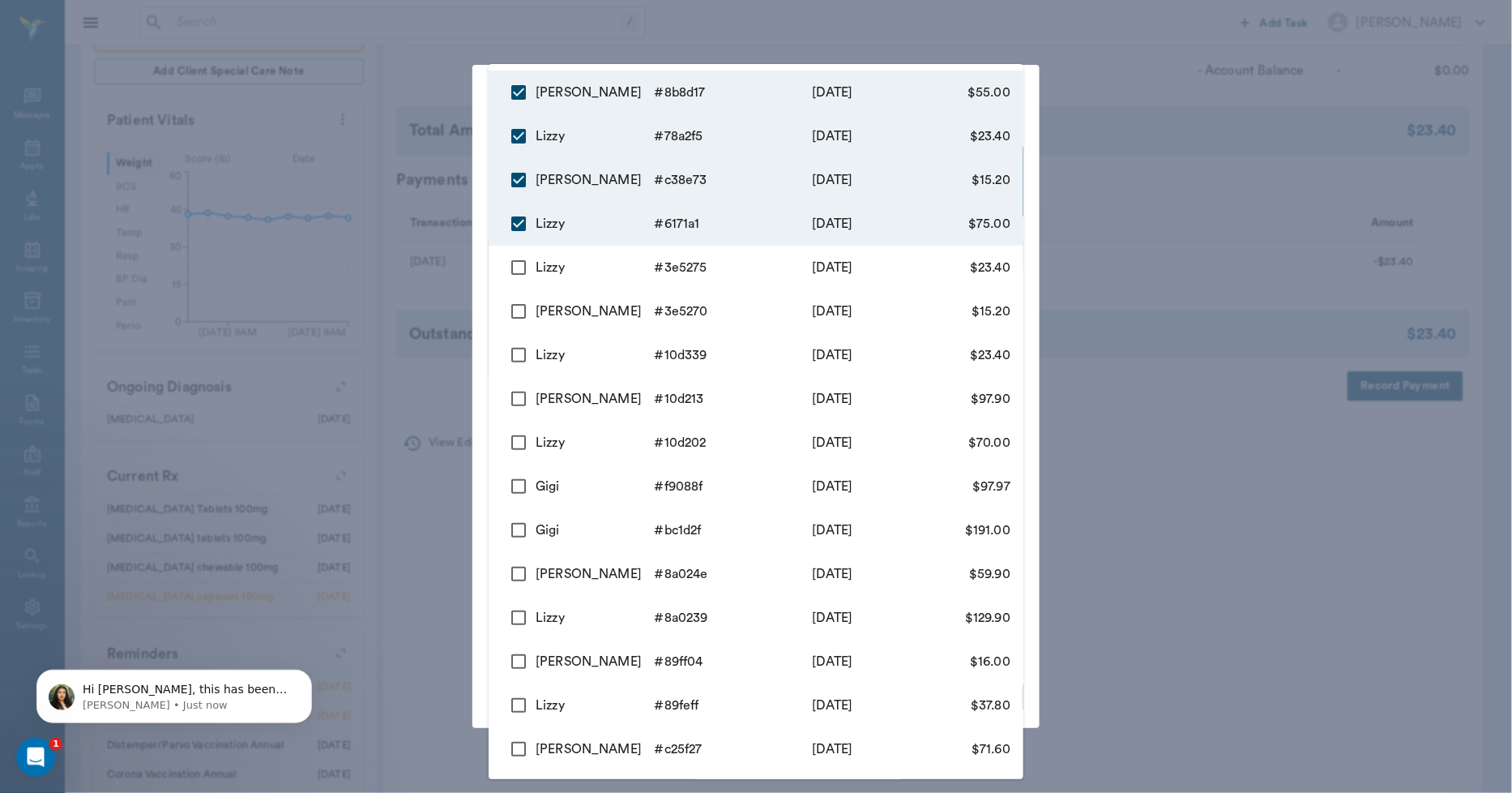
click at [448, 193] on div at bounding box center [756, 396] width 1512 height 793
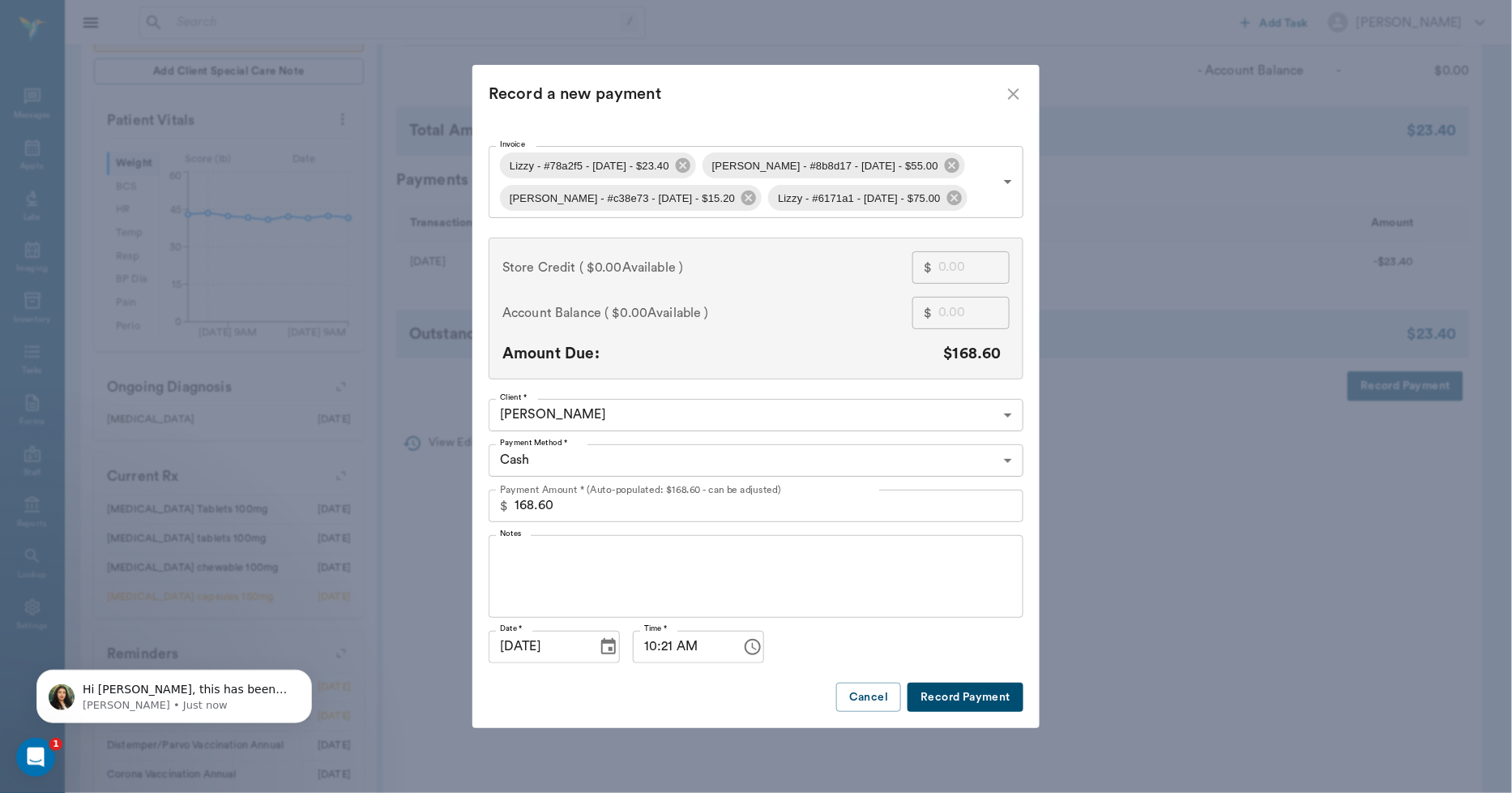
click at [1020, 97] on icon "close" at bounding box center [1013, 93] width 19 height 19
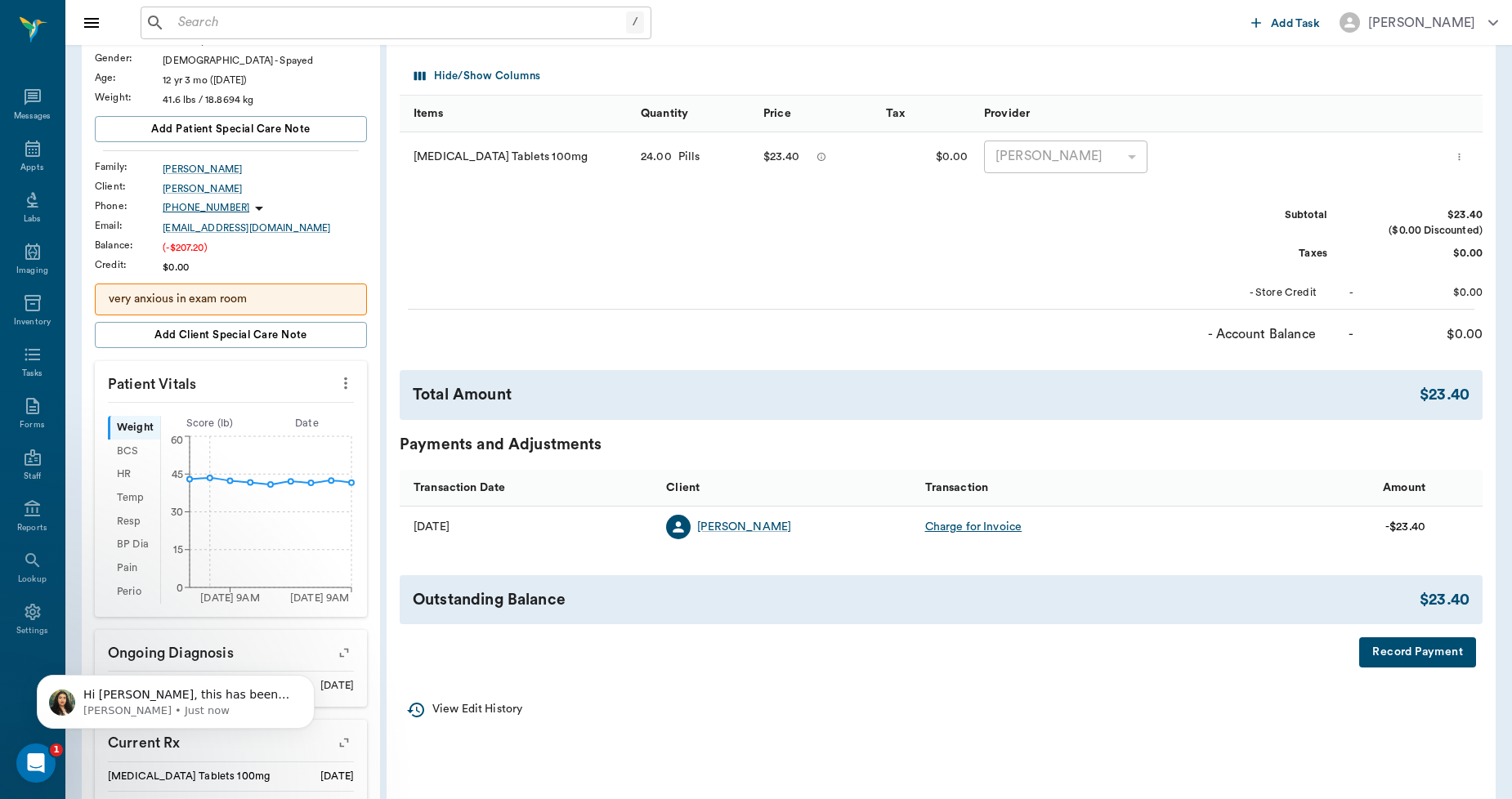
scroll to position [0, 0]
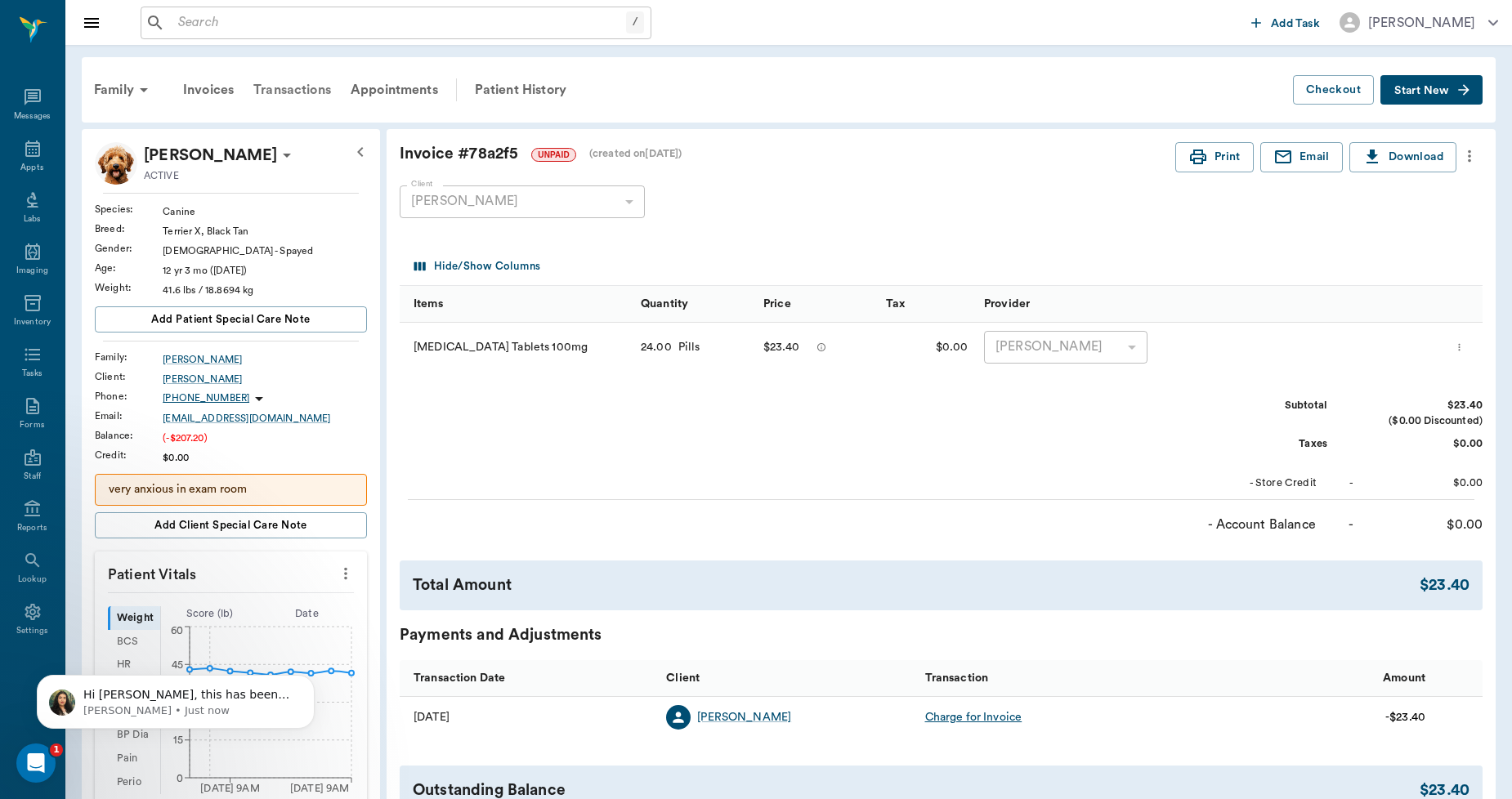
click at [313, 84] on div "Transactions" at bounding box center [292, 89] width 97 height 40
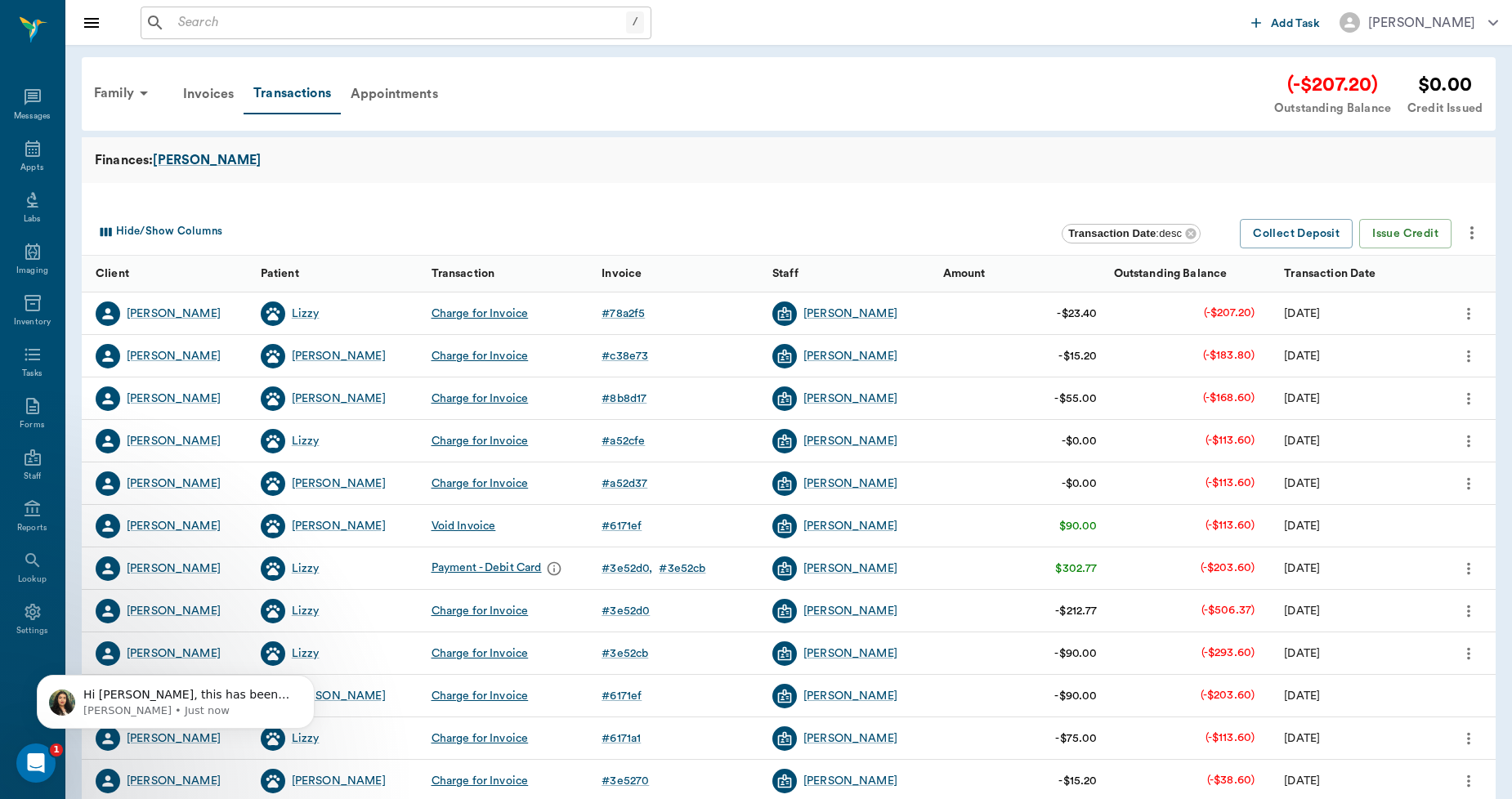
click at [1477, 233] on icon "more" at bounding box center [1471, 233] width 19 height 19
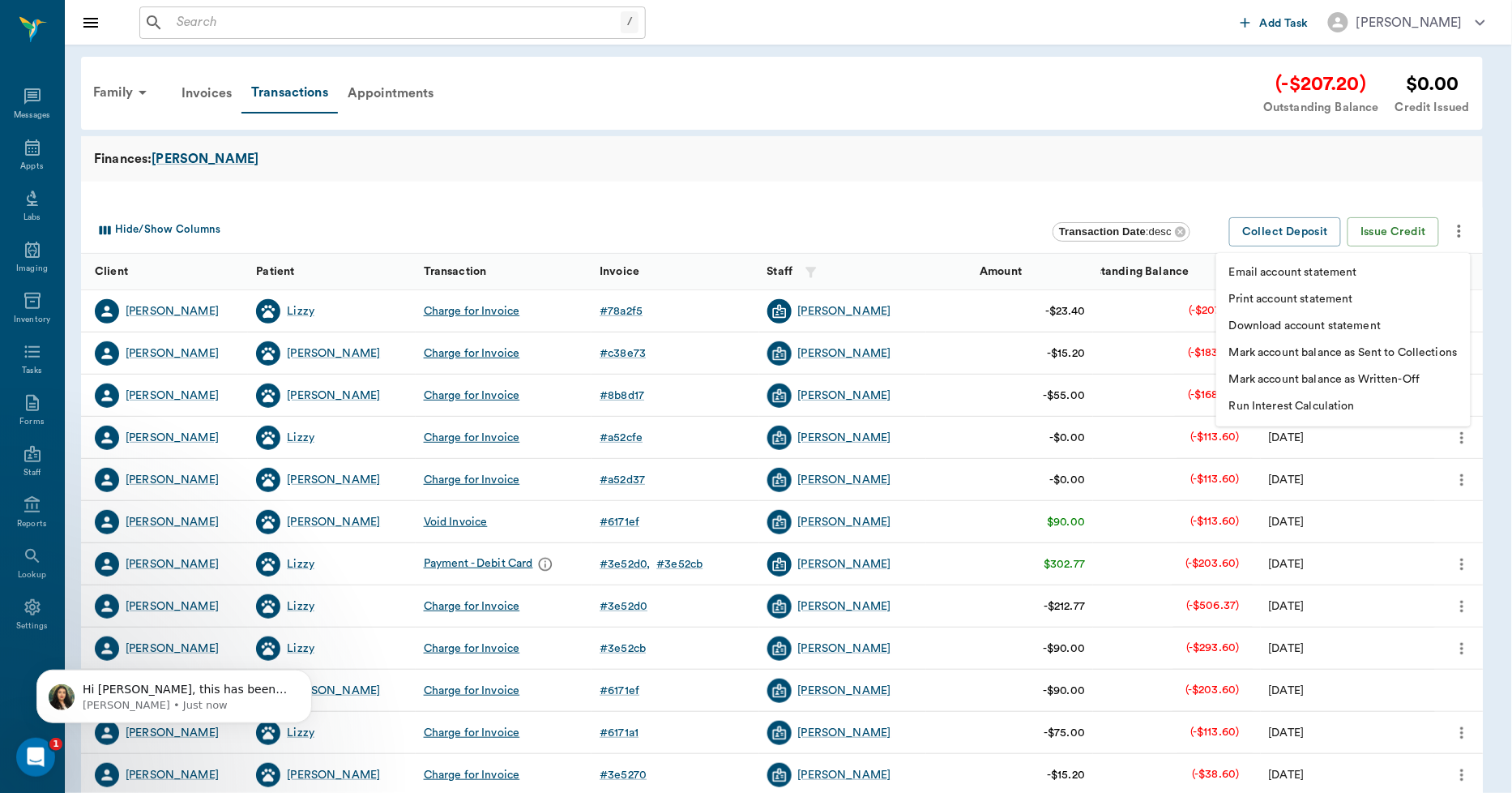
click at [1323, 293] on p "Print account statement" at bounding box center [1291, 299] width 124 height 17
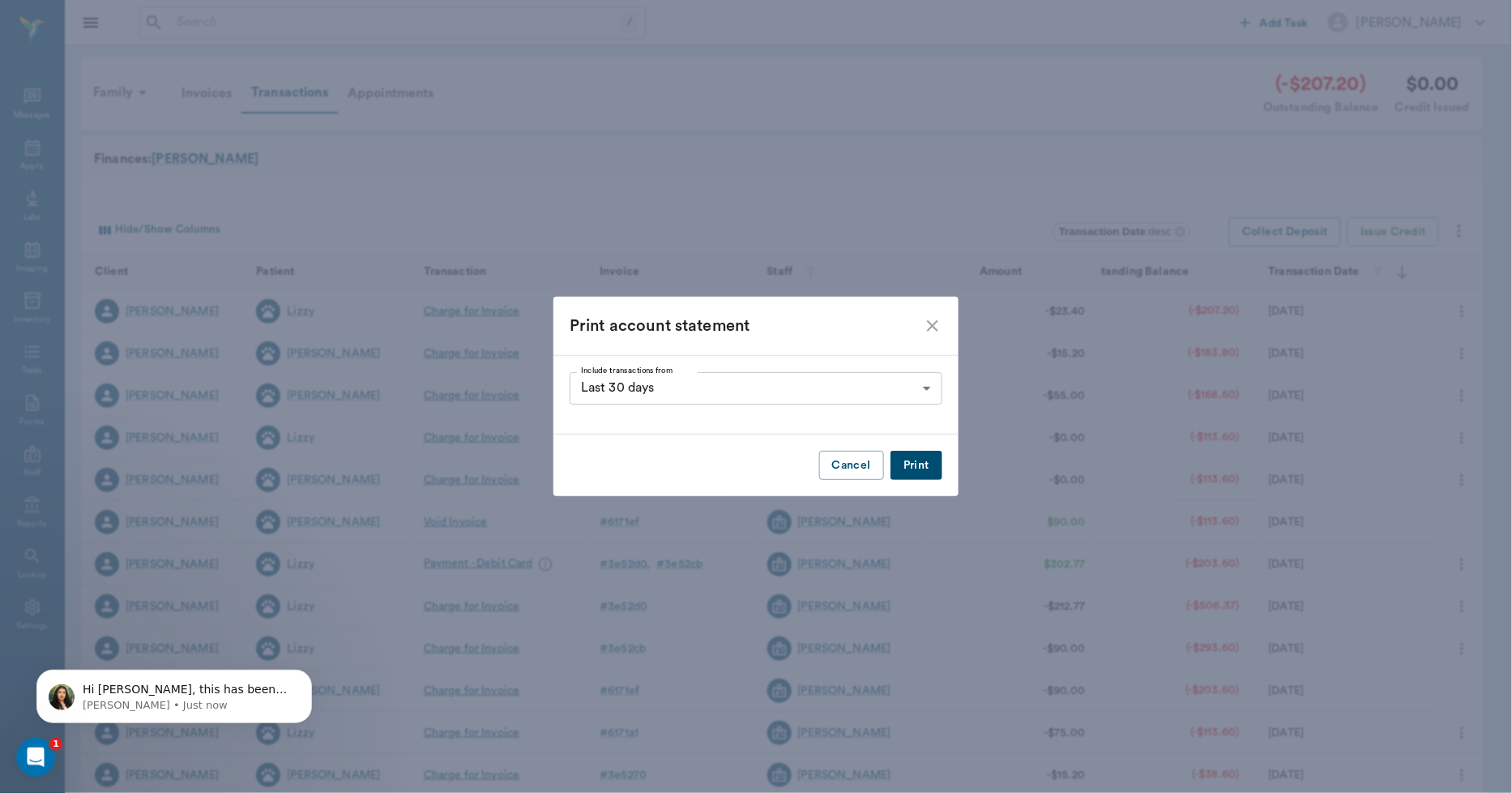
click at [924, 468] on button "Print" at bounding box center [916, 465] width 52 height 30
click at [932, 325] on icon "close" at bounding box center [933, 326] width 11 height 11
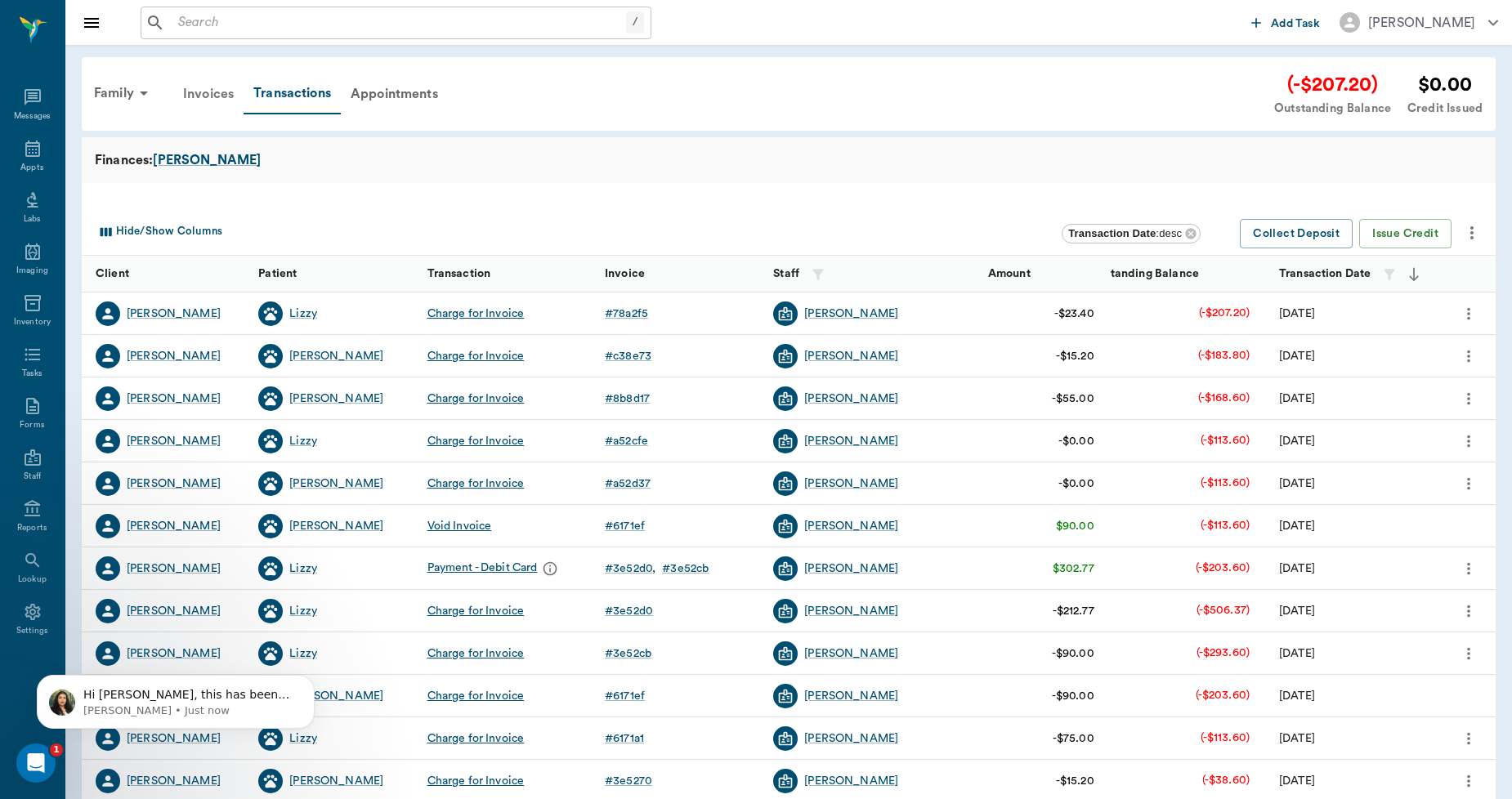
click at [210, 83] on div "Invoices" at bounding box center [209, 94] width 70 height 40
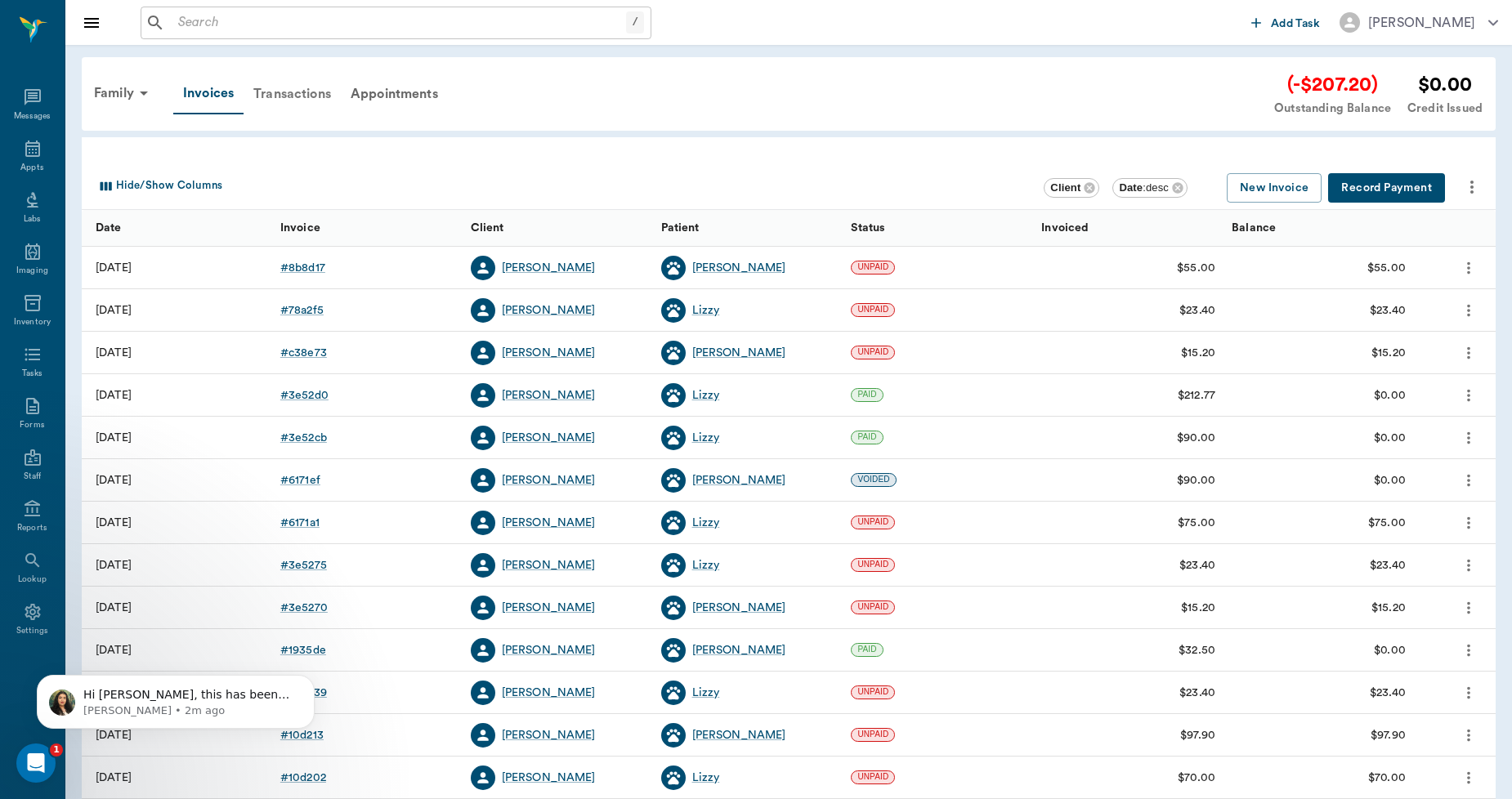
click at [301, 89] on div "Transactions" at bounding box center [292, 94] width 97 height 40
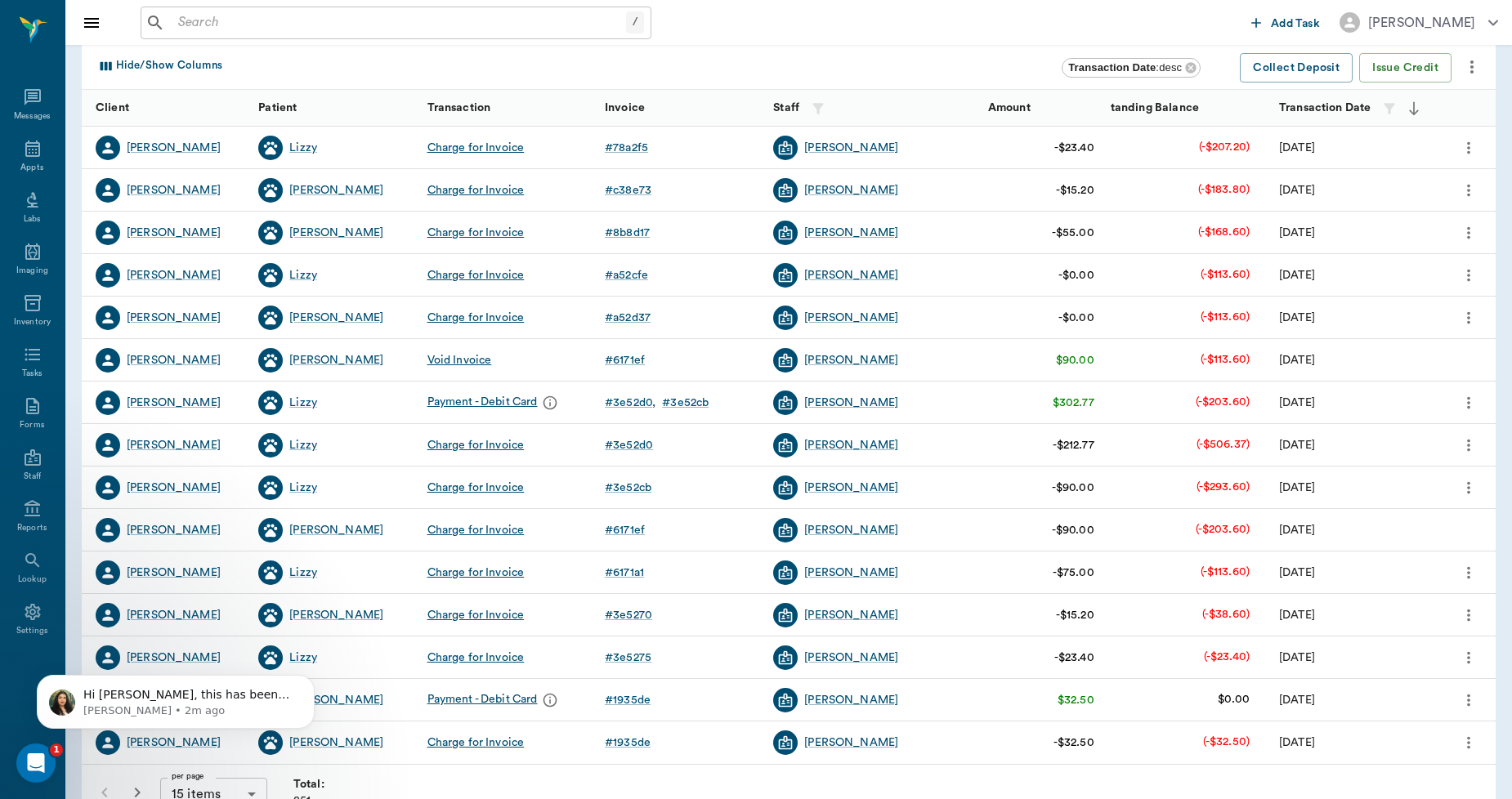
scroll to position [182, 0]
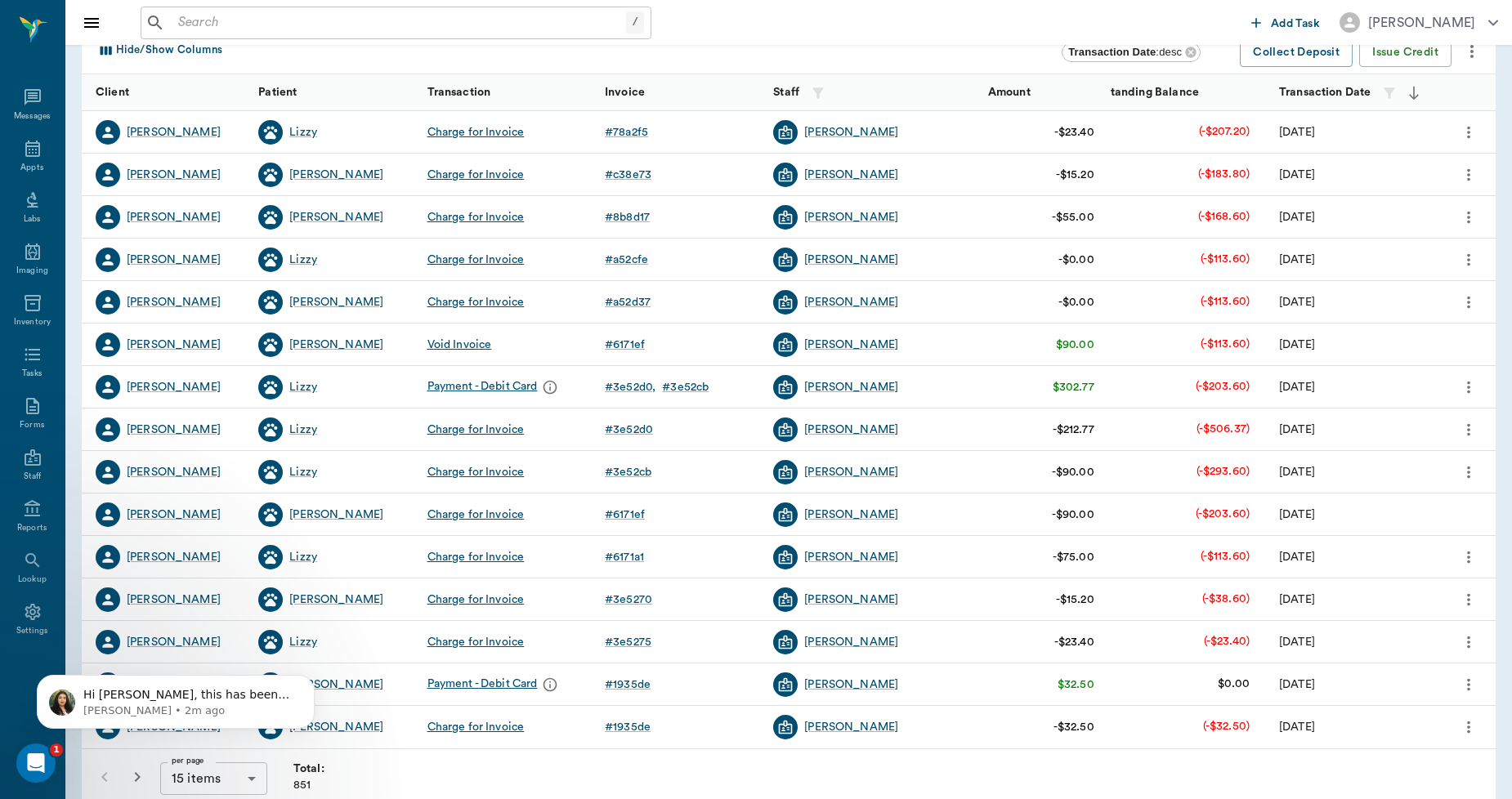
click at [252, 774] on body "/ ​ Add Task Dr. Bert Ellsworth Nectar Messages Appts Labs Imaging Inventory Ta…" at bounding box center [756, 320] width 1512 height 1005
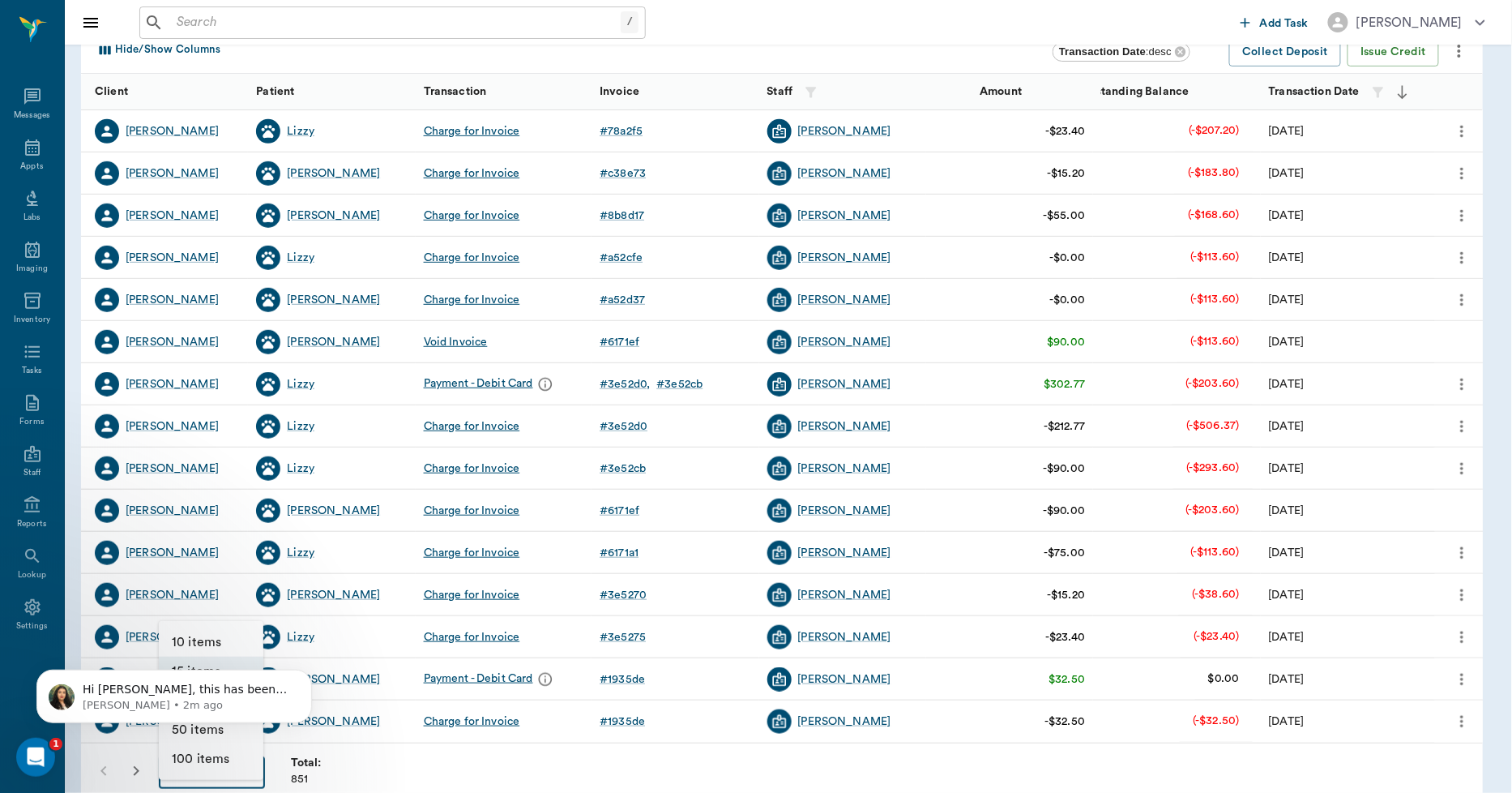
click at [239, 764] on li "100 items" at bounding box center [211, 759] width 104 height 29
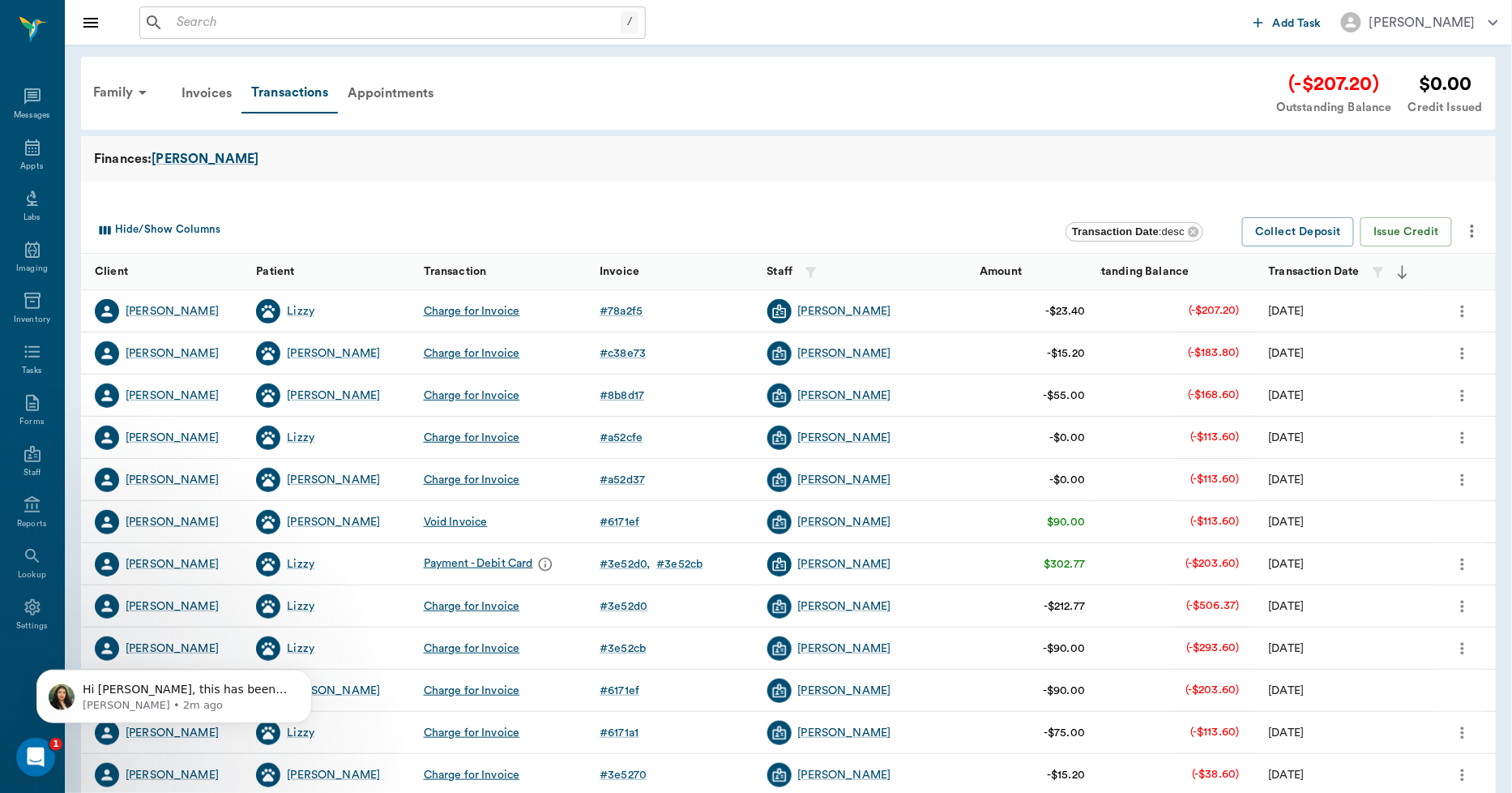
type input "100"
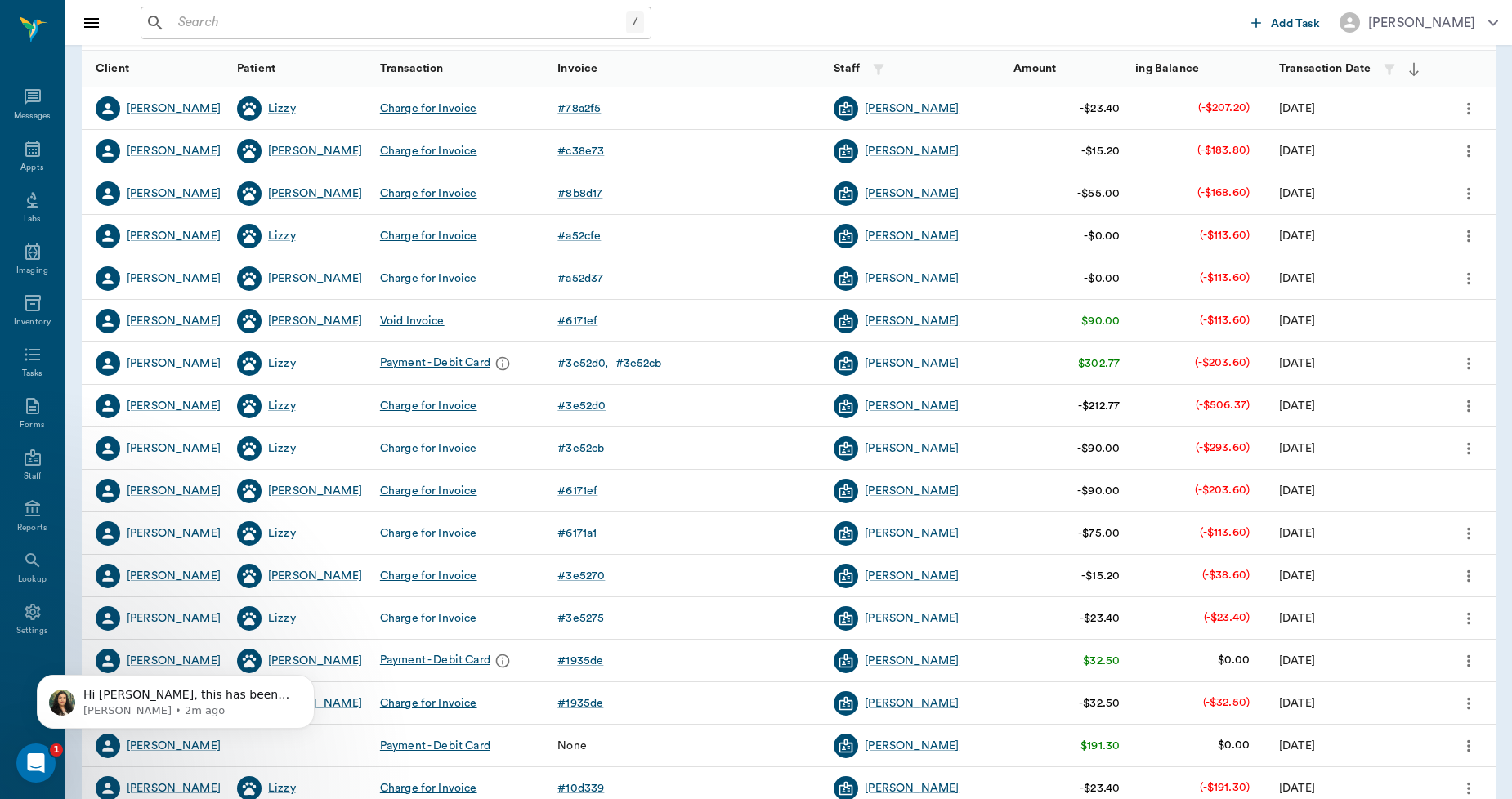
scroll to position [363, 0]
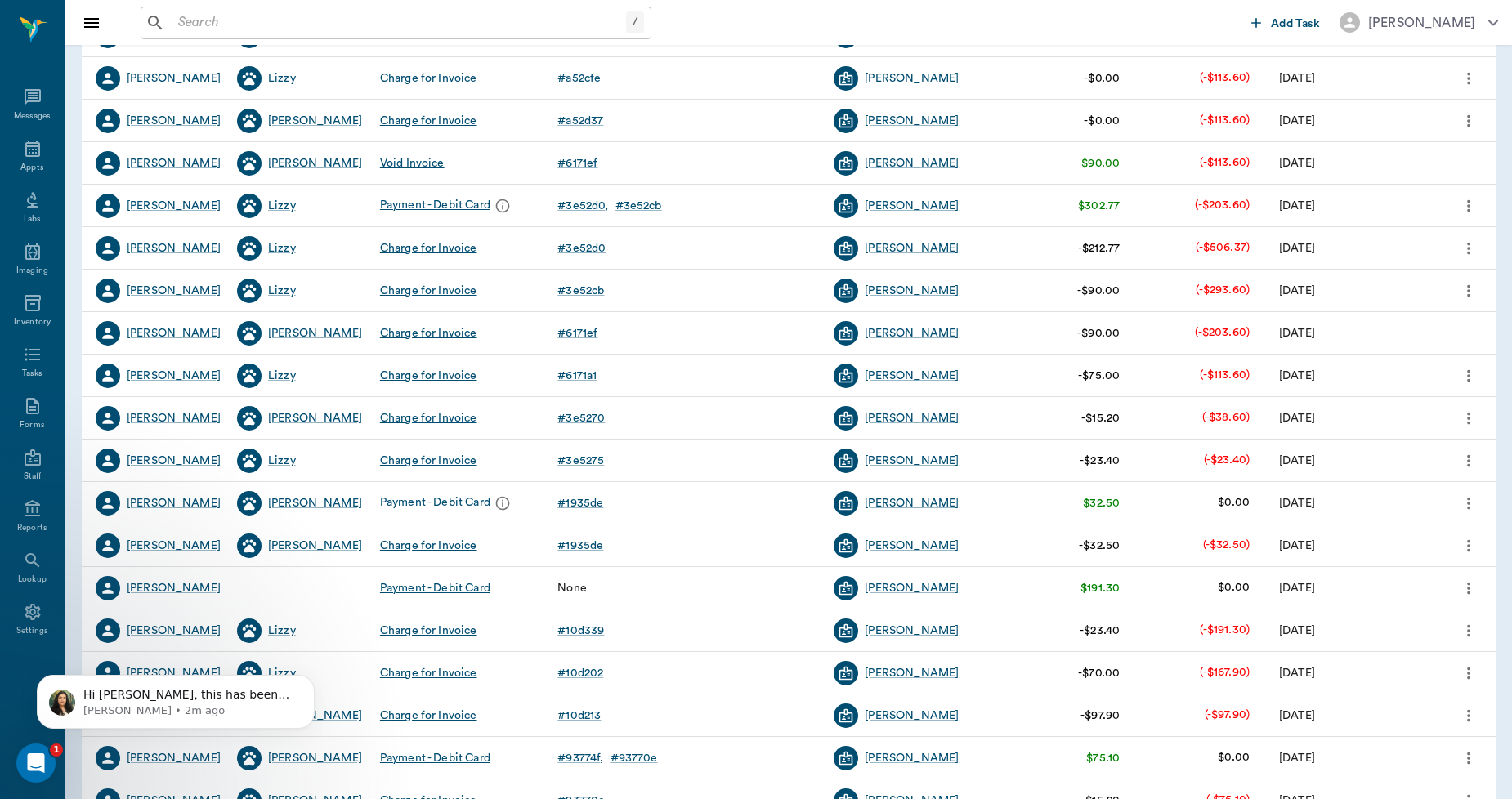
click at [1467, 505] on icon "more" at bounding box center [1469, 503] width 18 height 19
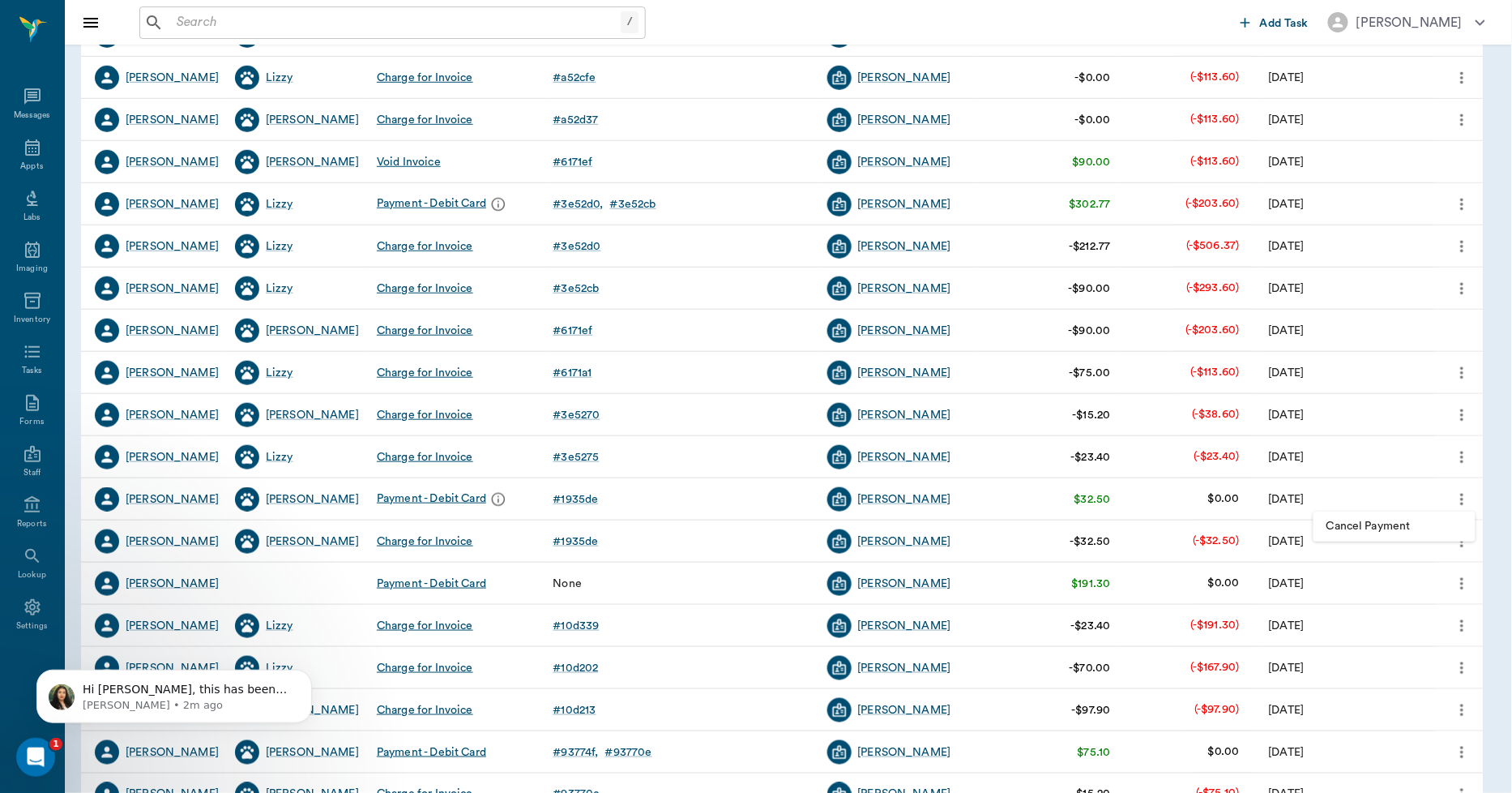
click at [1457, 498] on div at bounding box center [756, 396] width 1512 height 793
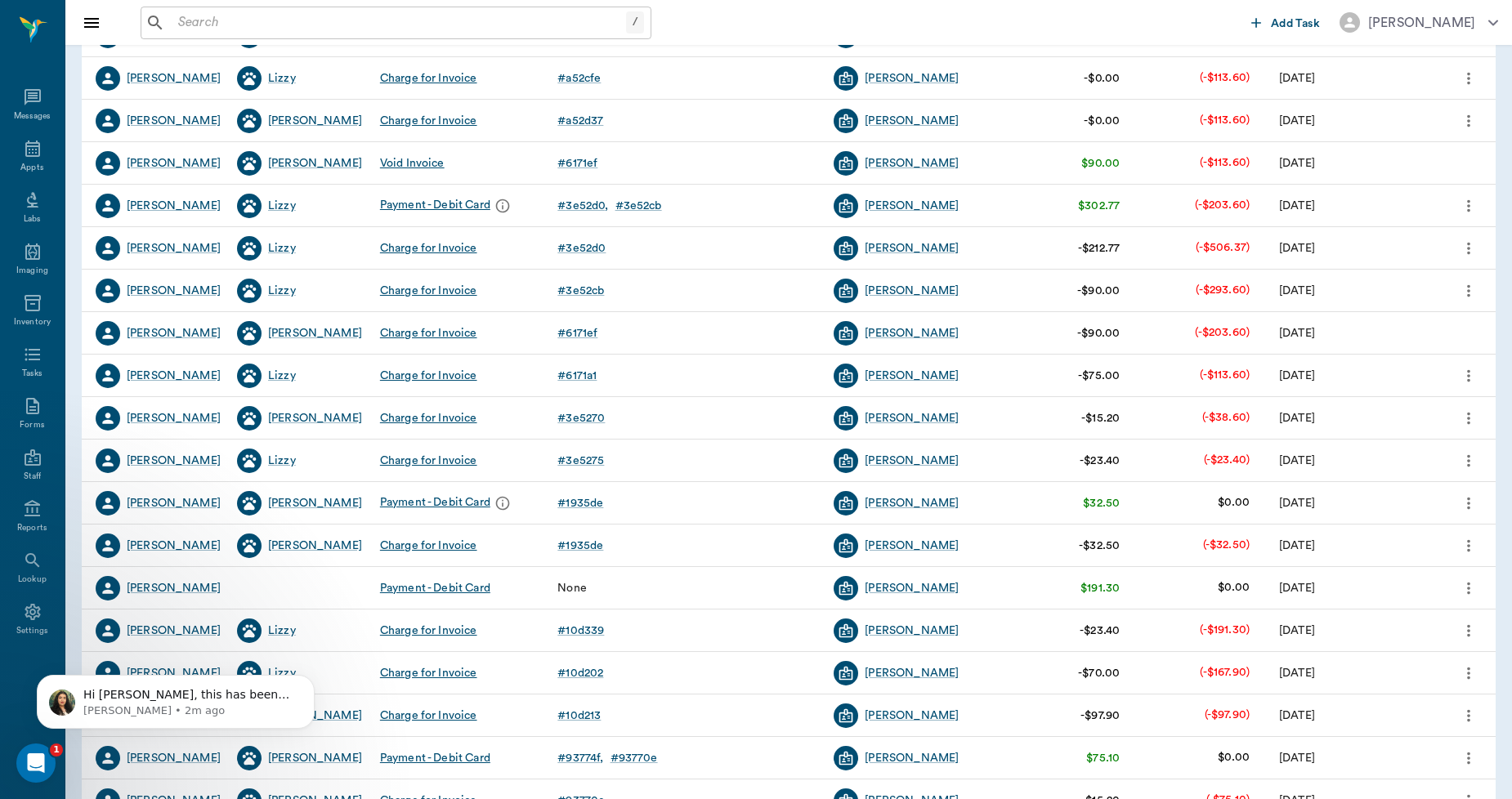
click at [1470, 542] on icon "more" at bounding box center [1469, 545] width 18 height 19
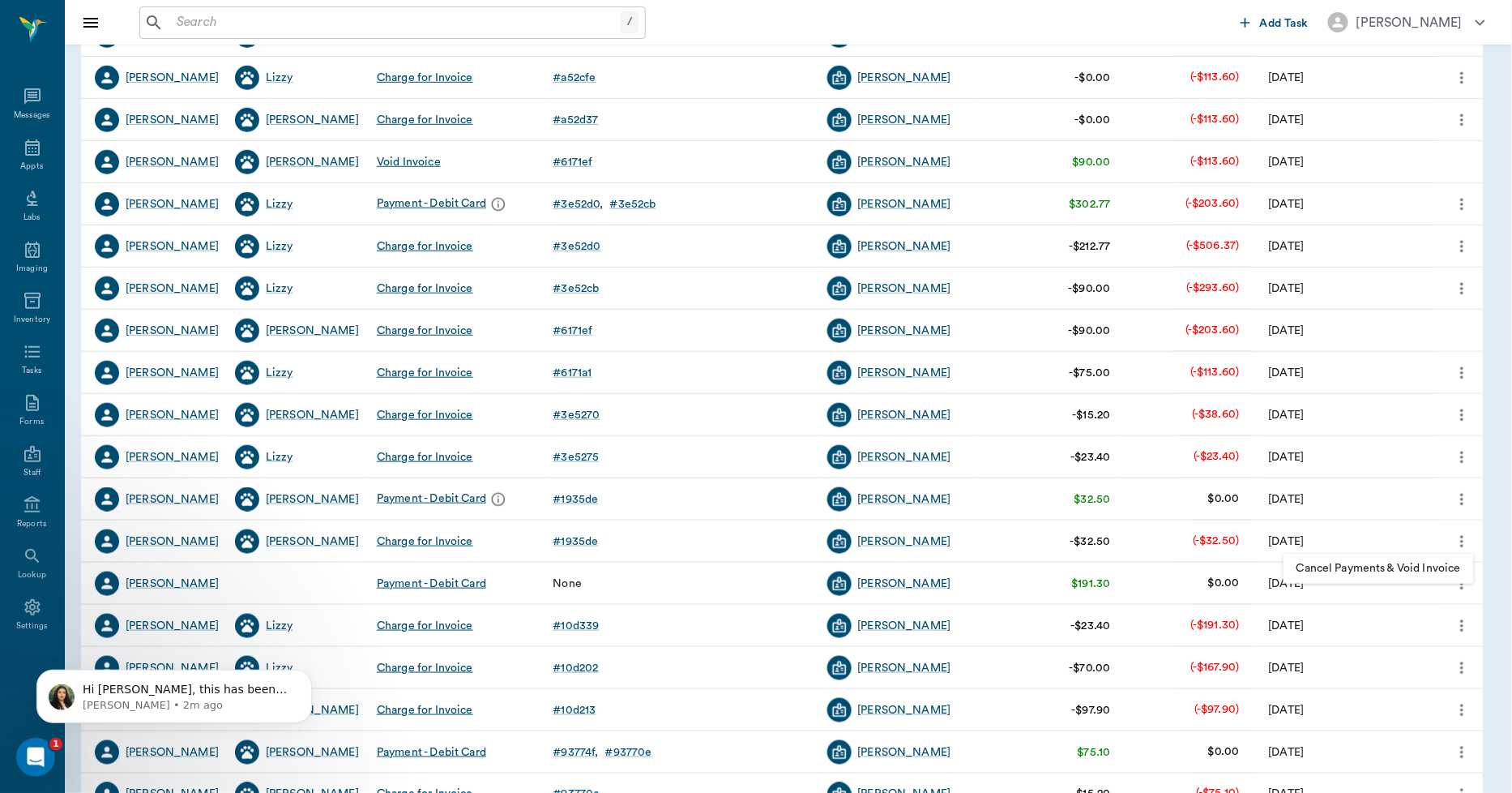
click at [1453, 532] on div at bounding box center [756, 396] width 1512 height 793
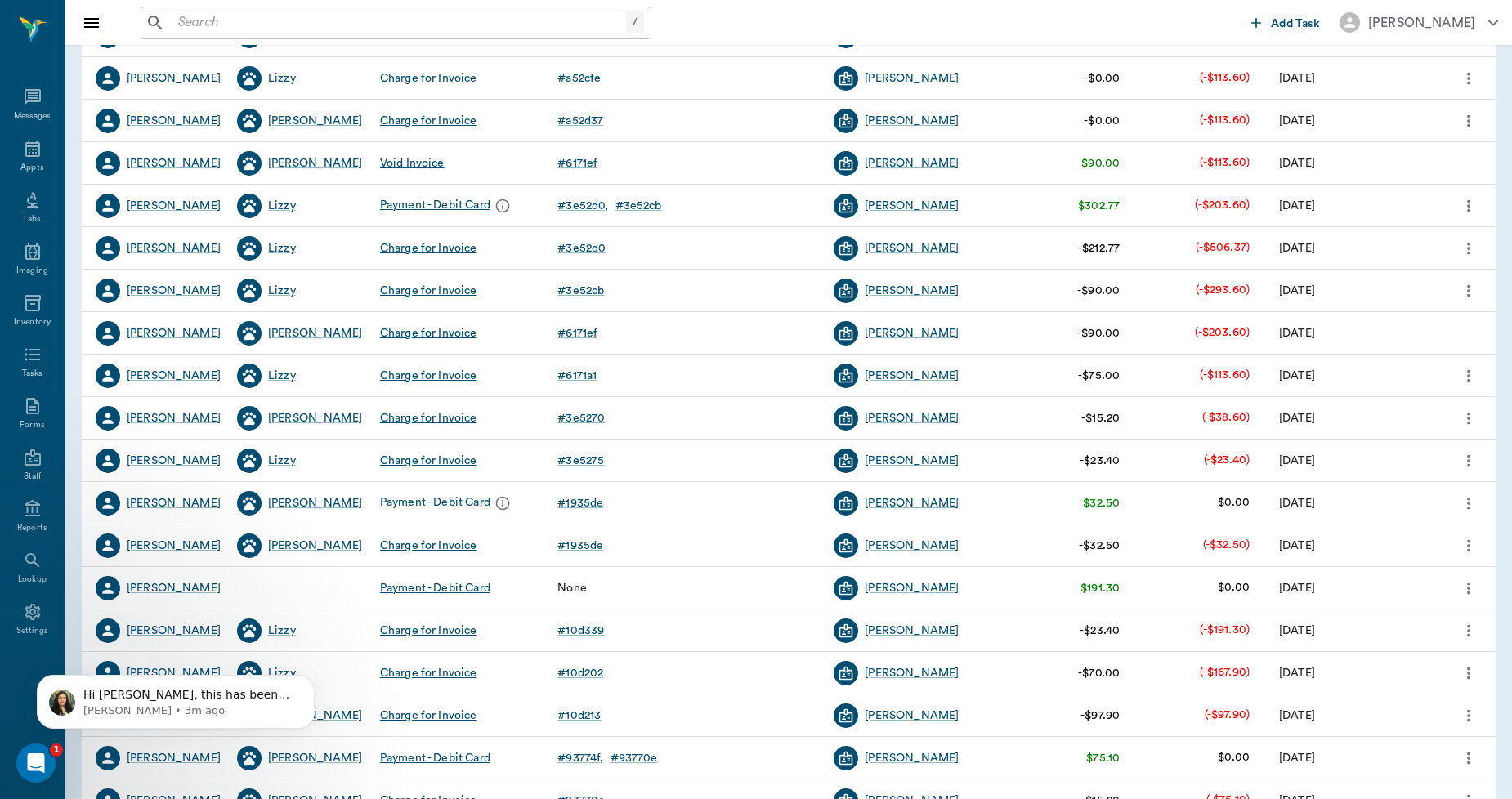
click at [1472, 418] on icon "more" at bounding box center [1469, 418] width 18 height 19
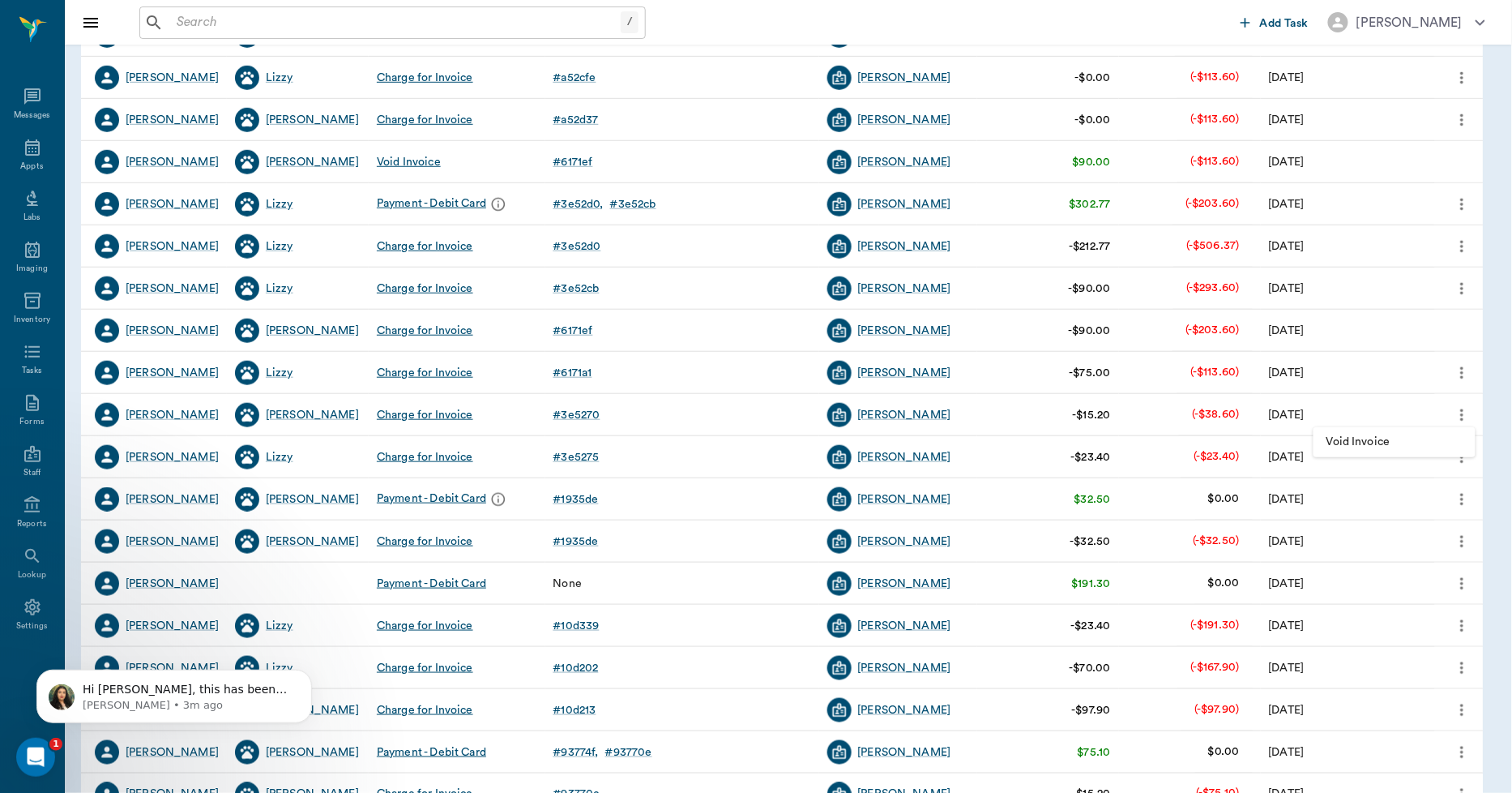
click at [1463, 414] on div at bounding box center [756, 396] width 1512 height 793
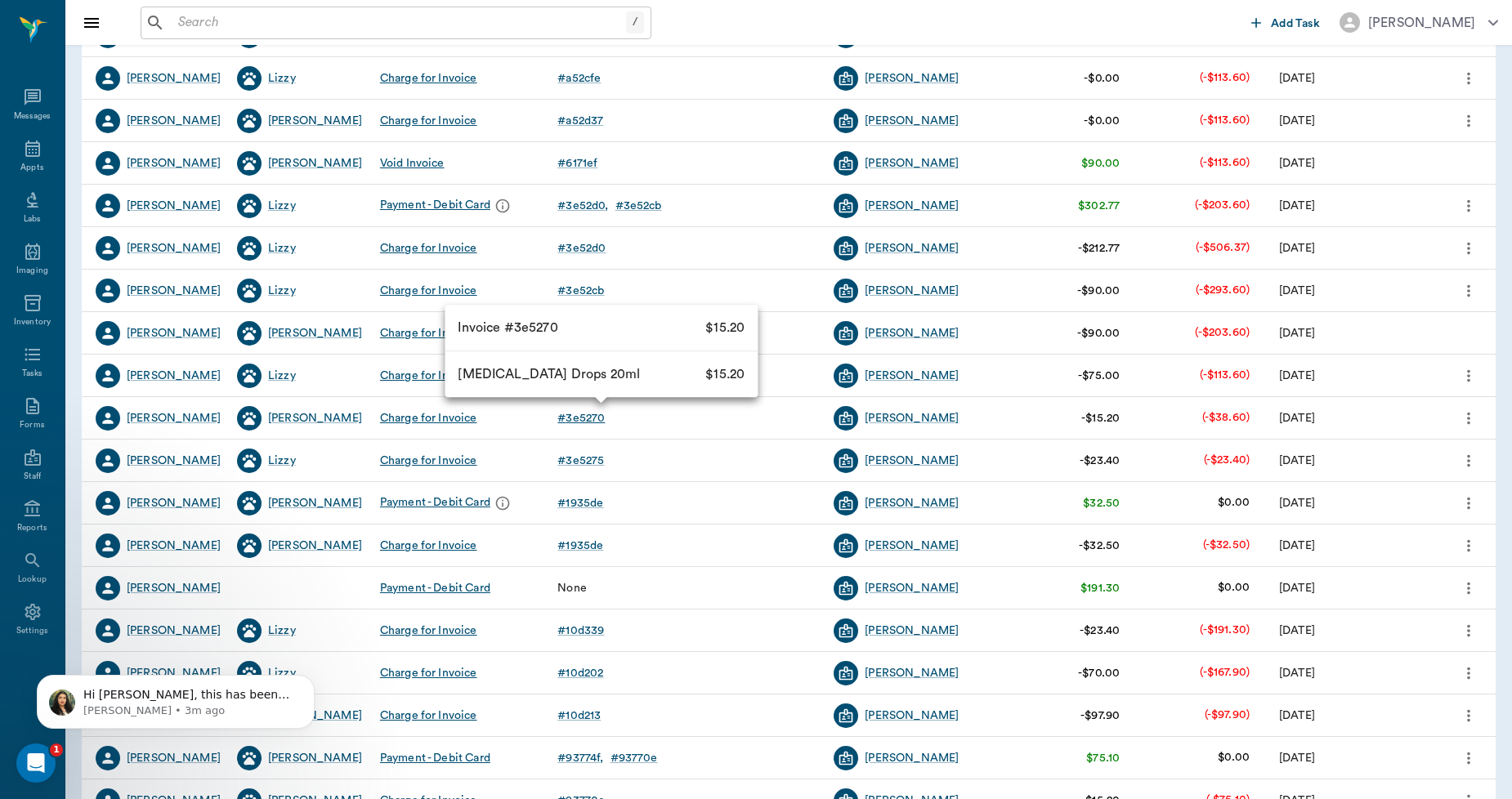
click at [573, 417] on div "# 3e5270" at bounding box center [581, 419] width 47 height 17
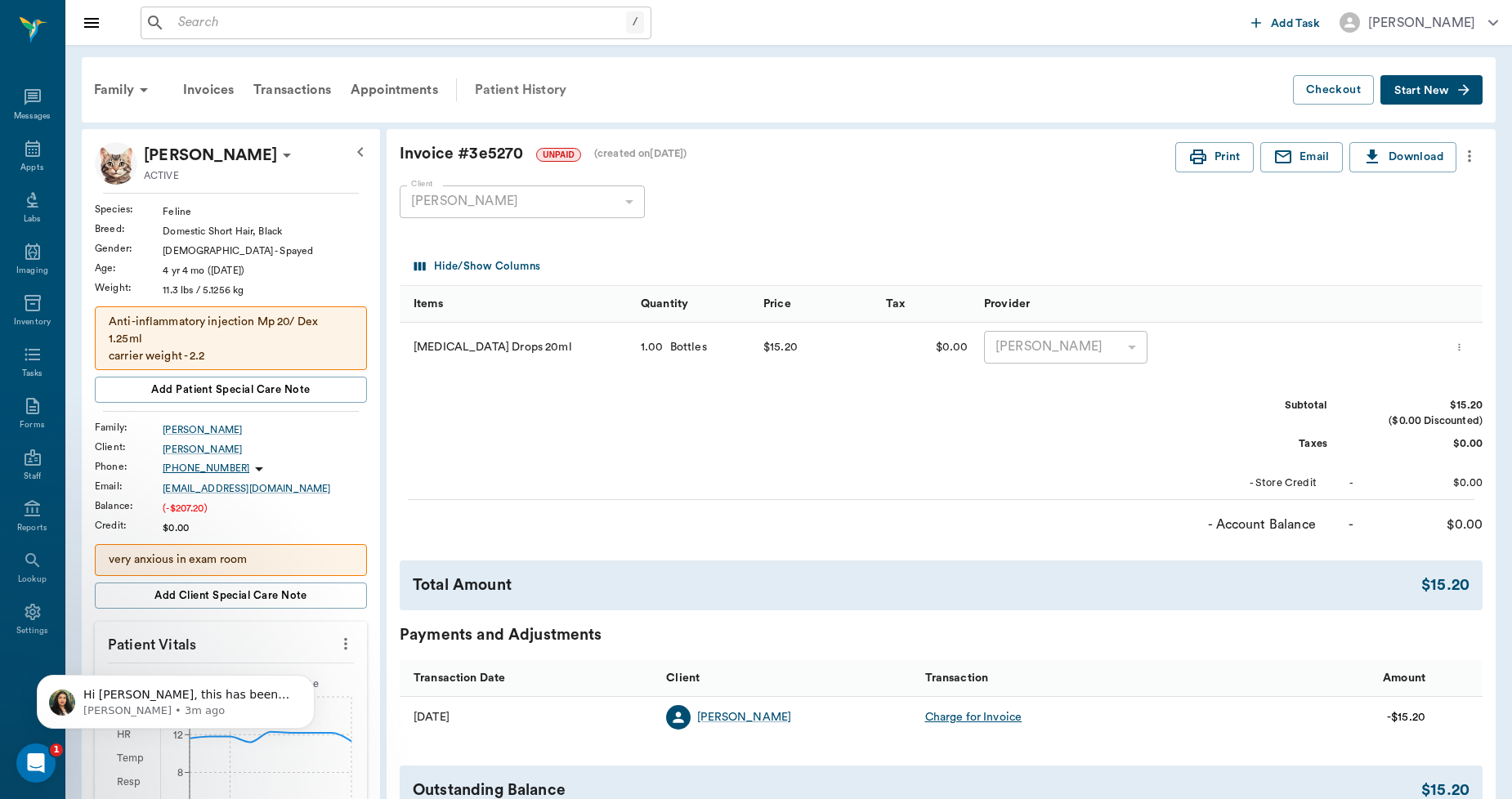
click at [502, 88] on div "Patient History" at bounding box center [521, 89] width 111 height 40
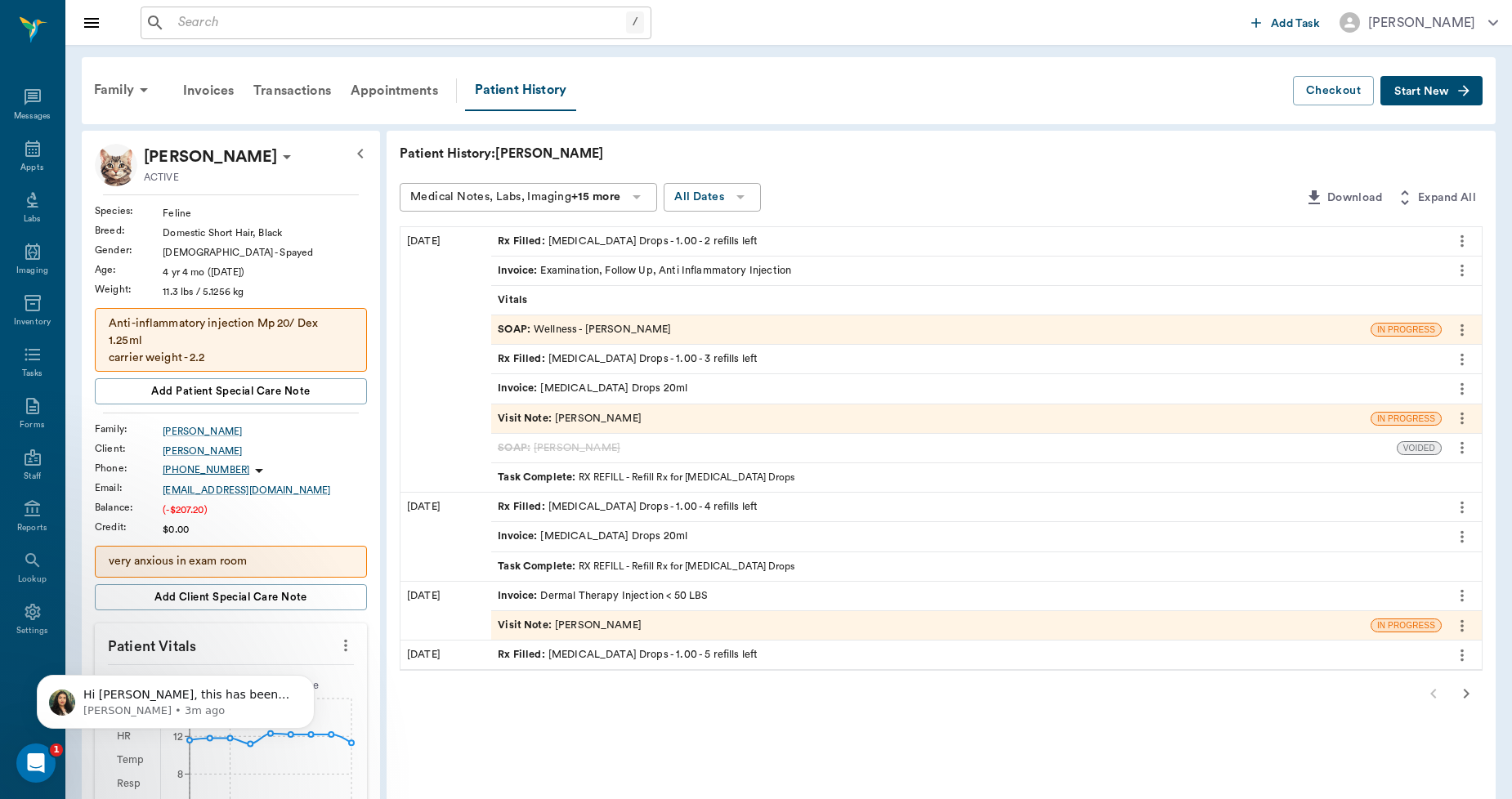
click at [1460, 537] on icon "more" at bounding box center [1462, 537] width 4 height 12
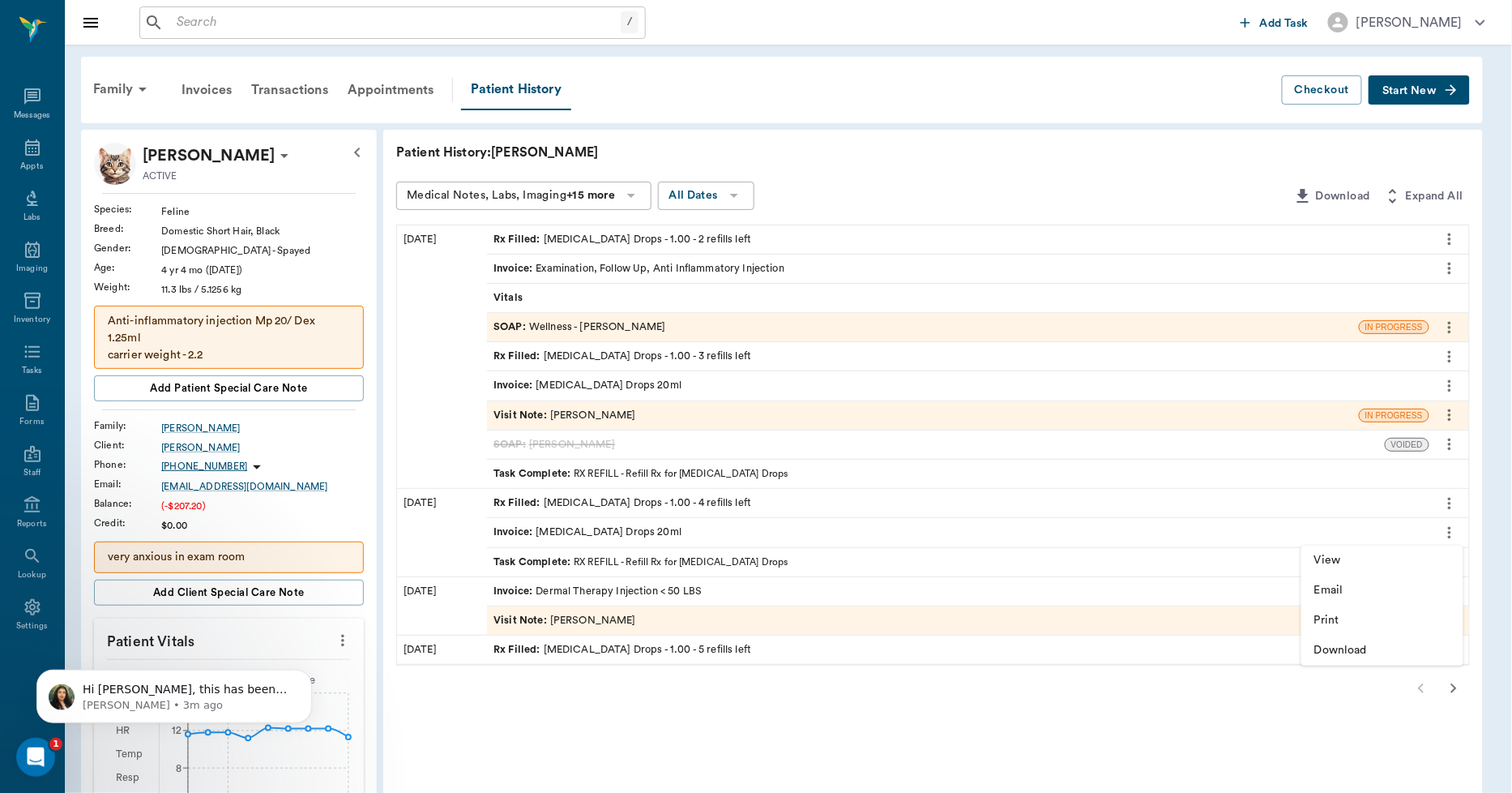
click at [612, 534] on div at bounding box center [756, 396] width 1512 height 793
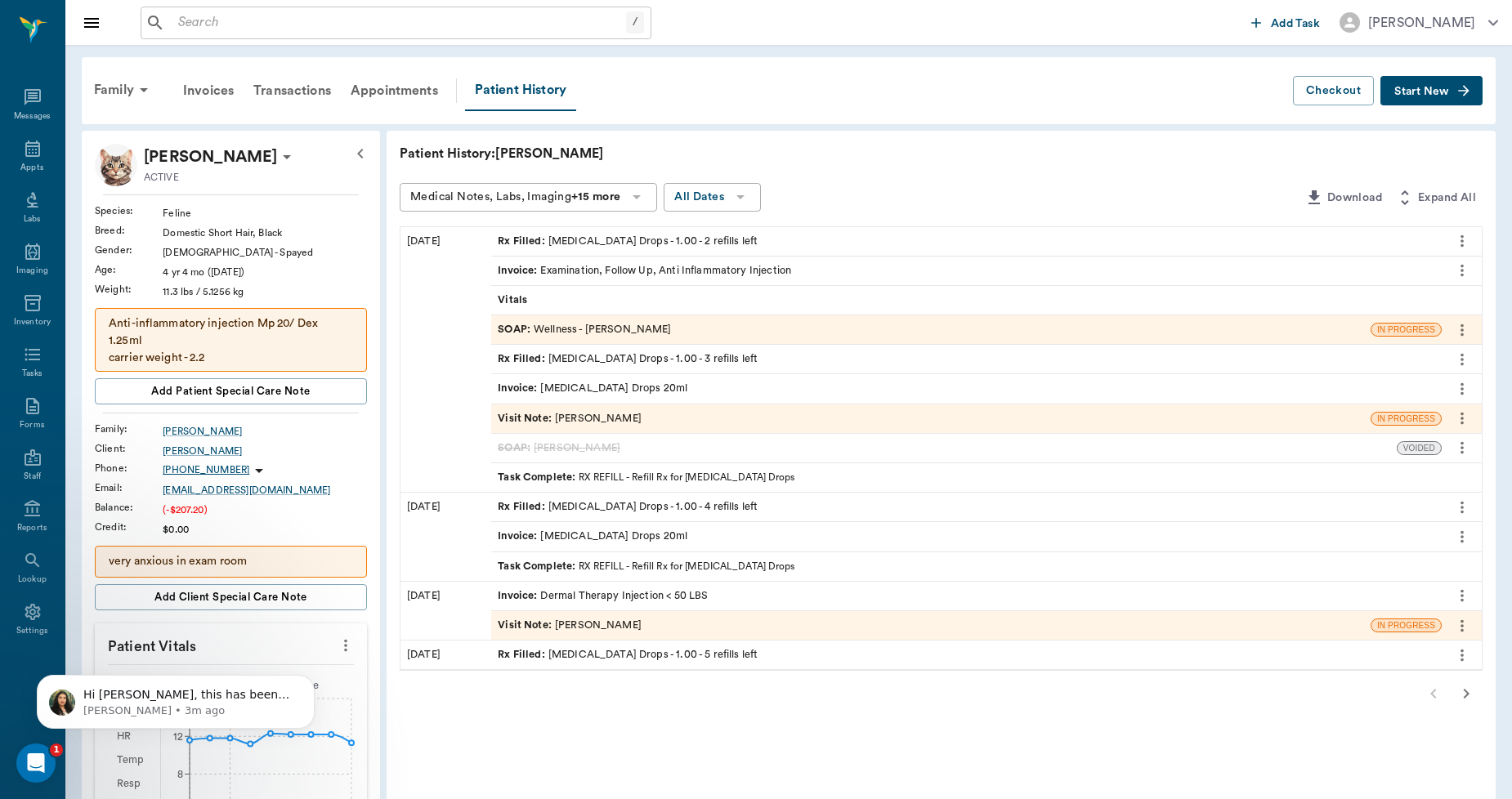
click at [618, 531] on div "Invoice : Clindamycin Drops 20ml" at bounding box center [592, 536] width 189 height 16
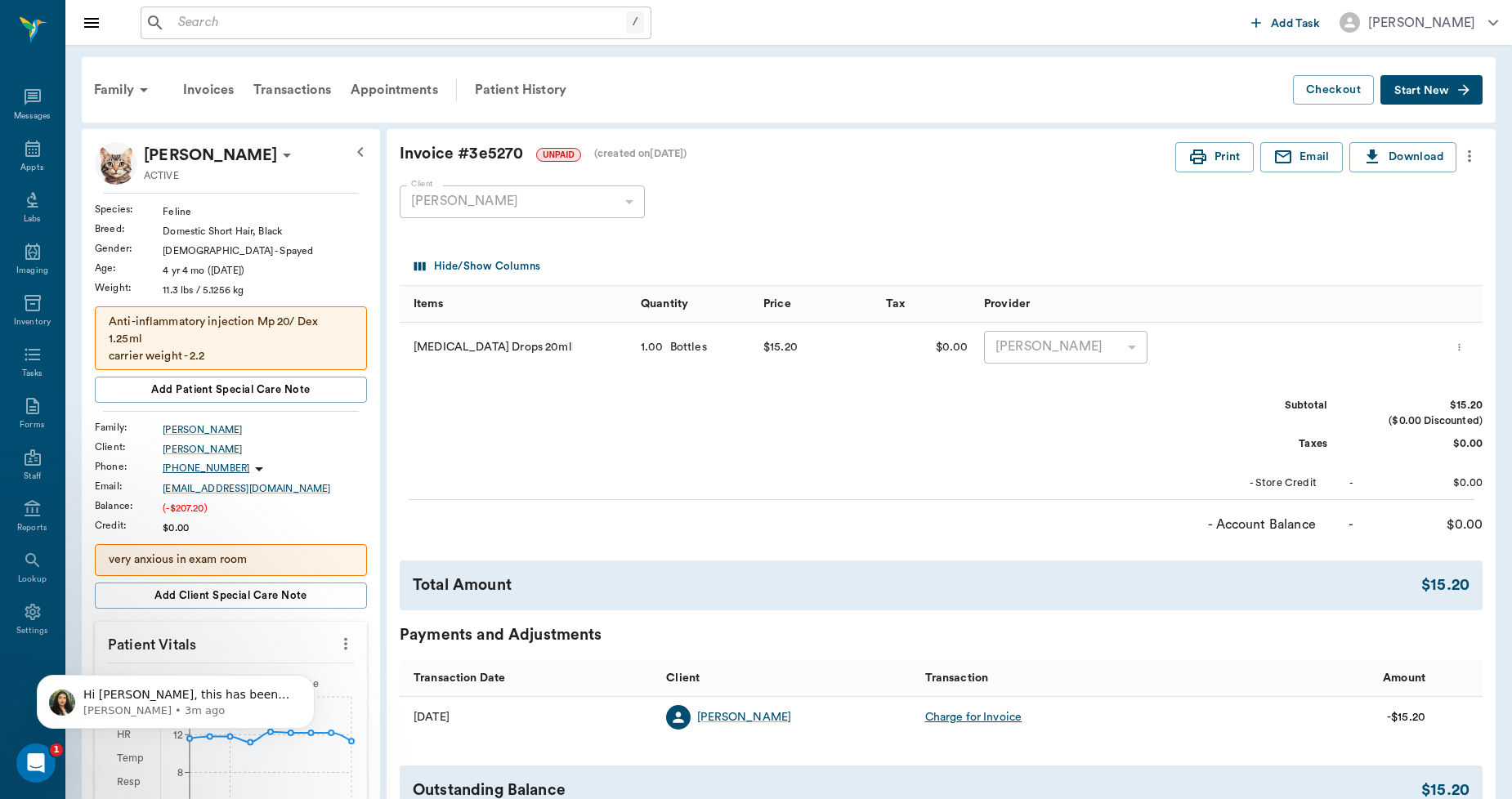
click at [1475, 151] on icon "more" at bounding box center [1469, 156] width 18 height 19
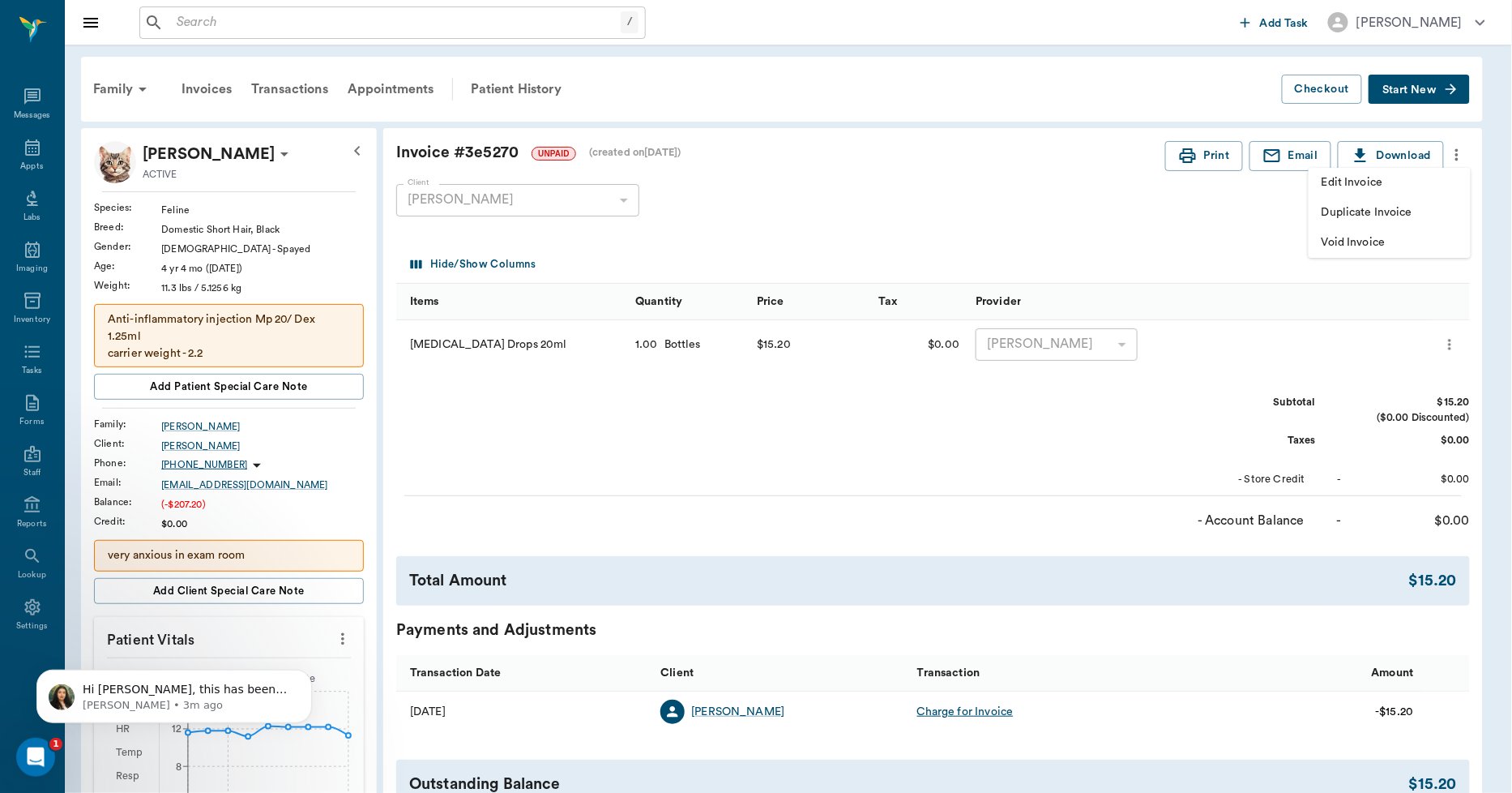
click at [1344, 238] on span "Void Invoice" at bounding box center [1389, 243] width 136 height 17
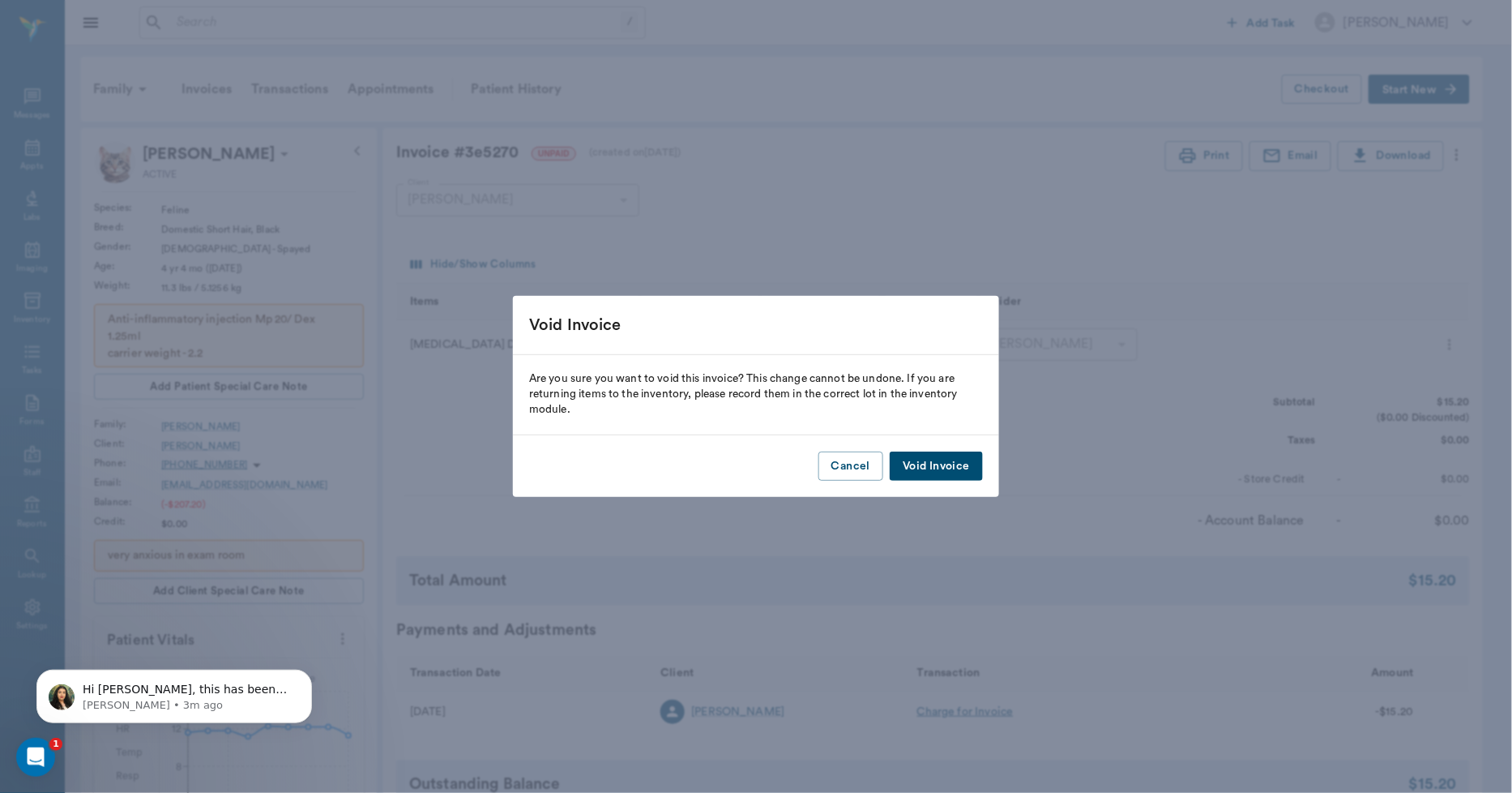
click at [958, 465] on button "Void Invoice" at bounding box center [936, 466] width 93 height 30
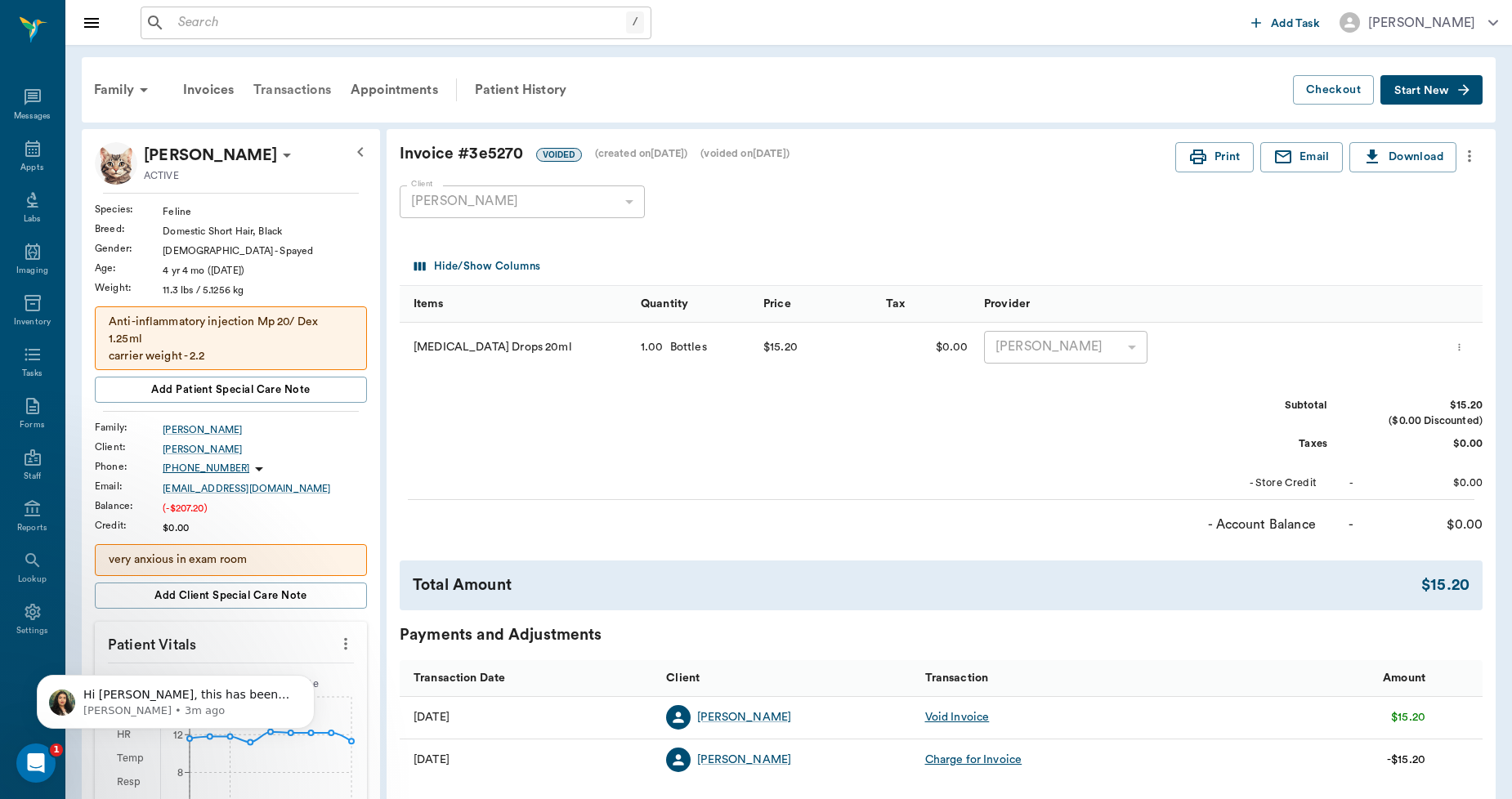
click at [301, 89] on div "Transactions" at bounding box center [292, 89] width 97 height 40
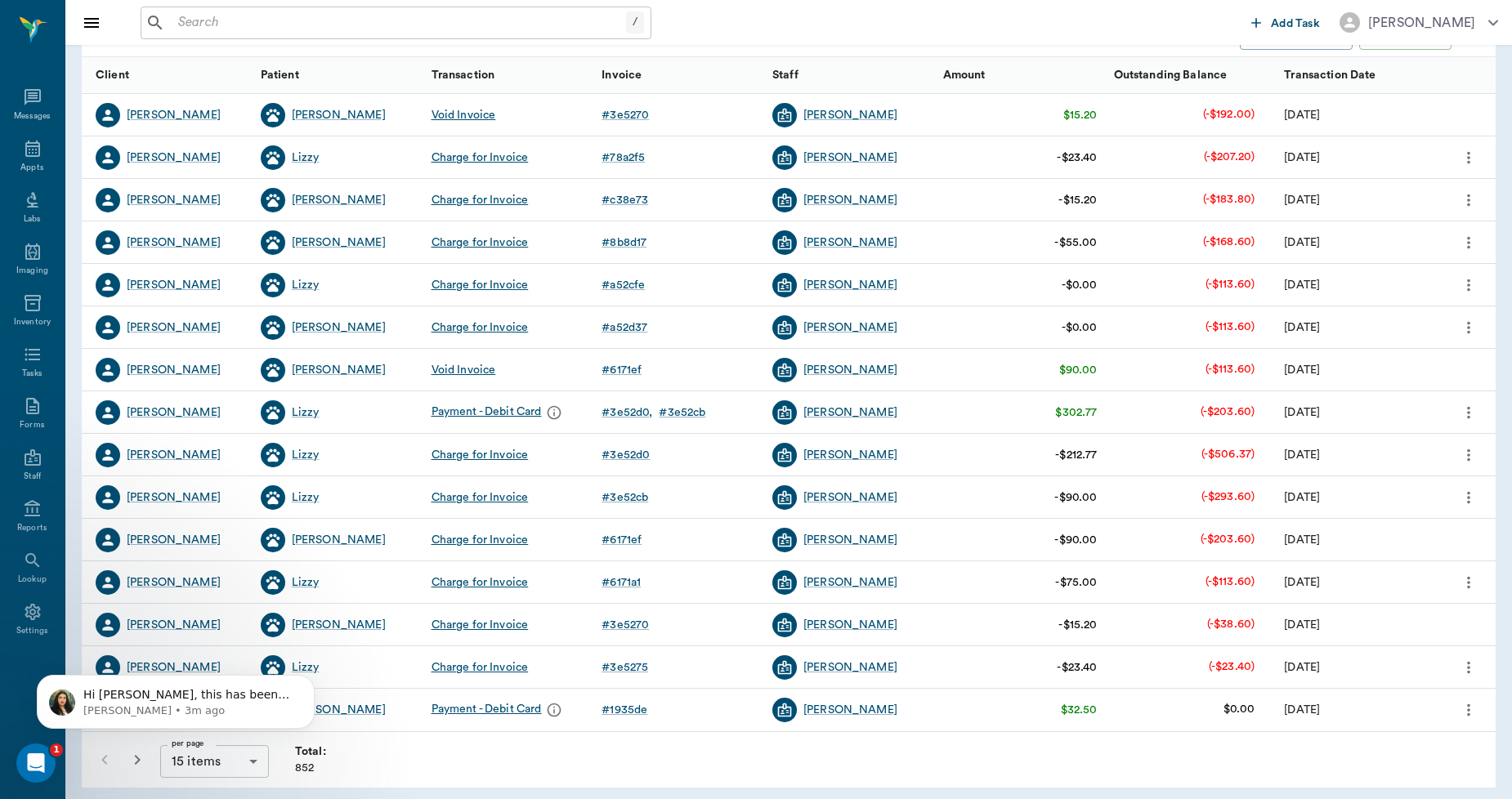
scroll to position [205, 0]
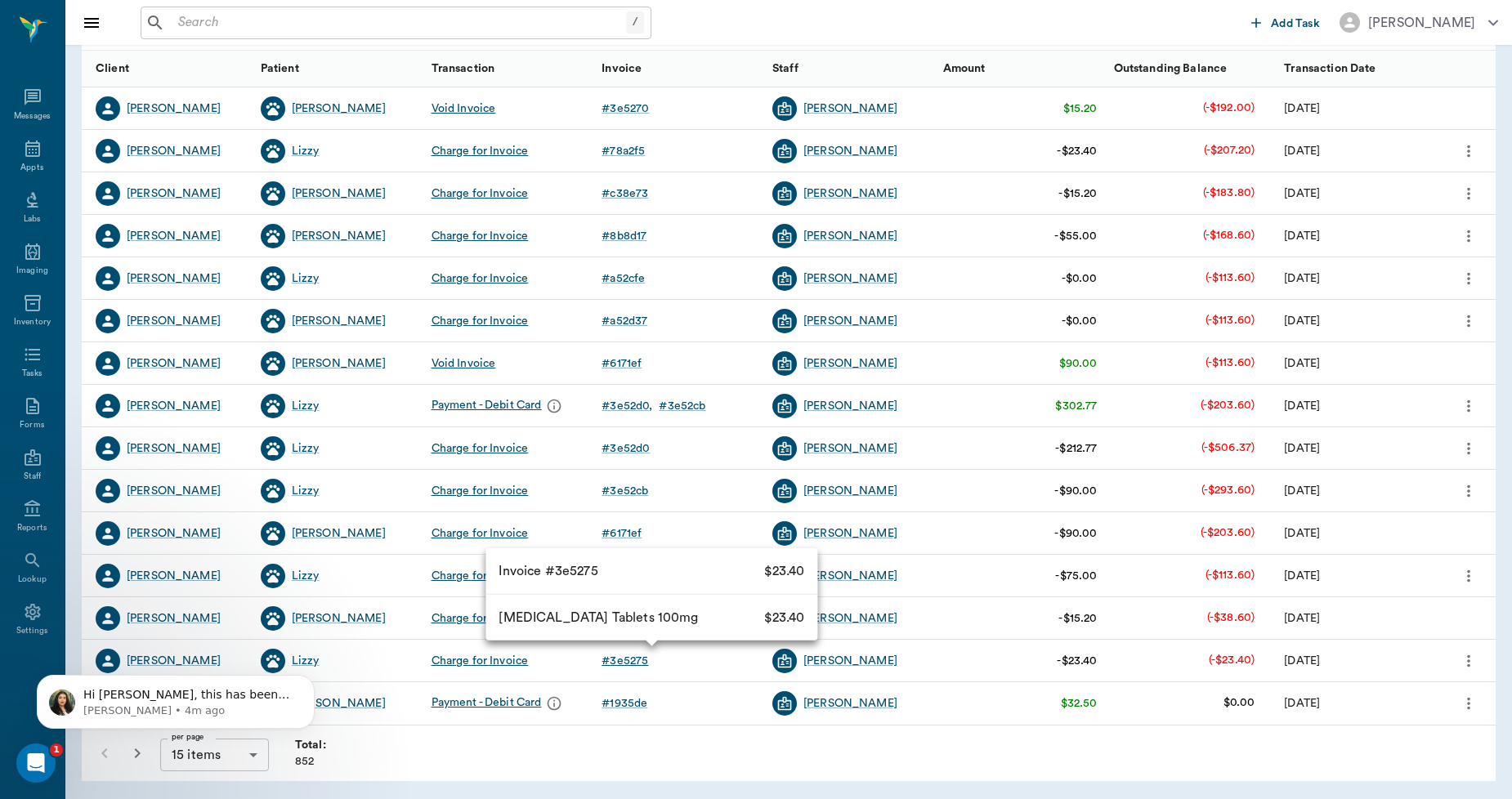
click at [618, 662] on div "# 3e5275" at bounding box center [625, 662] width 46 height 17
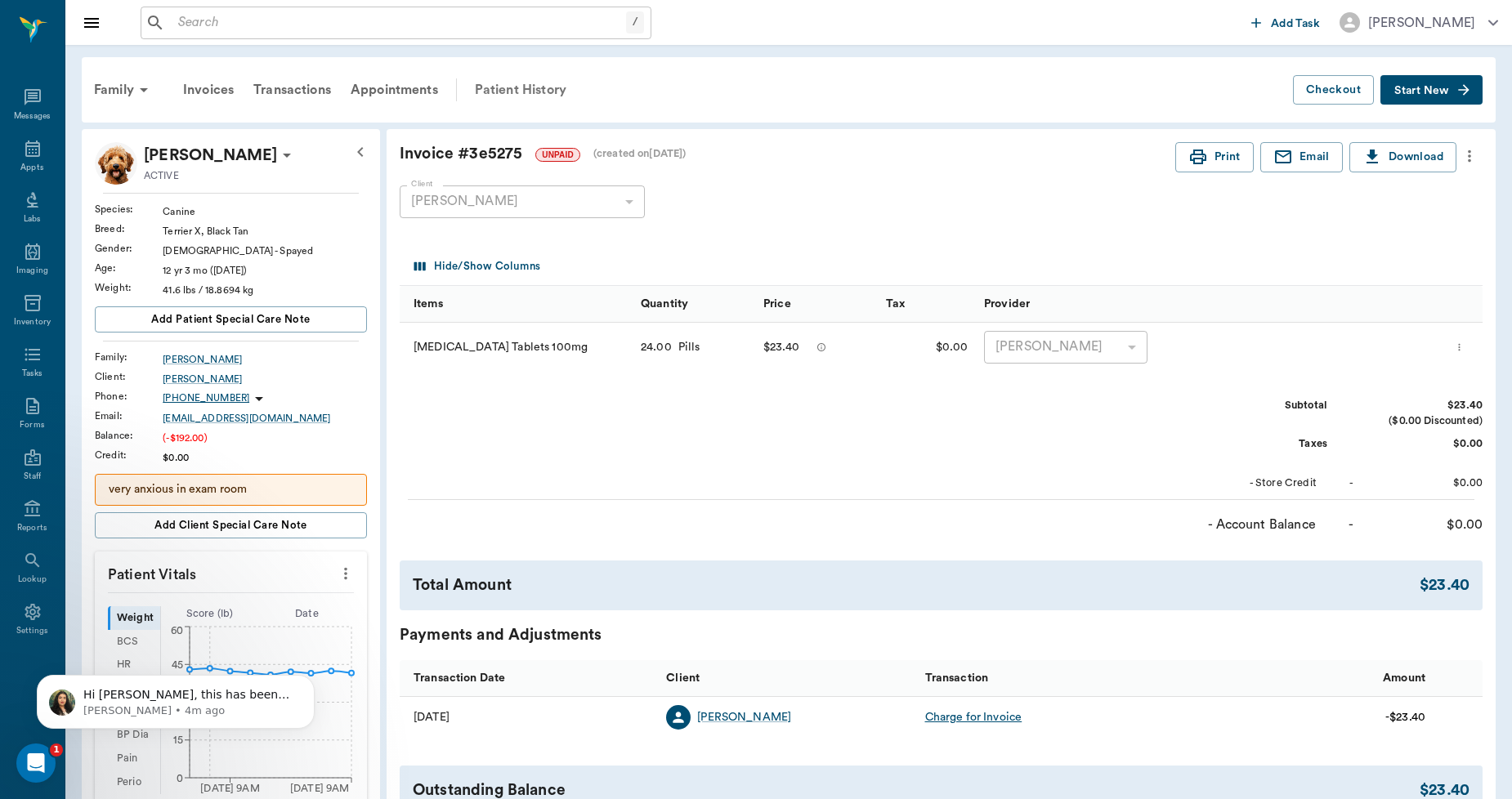
click at [539, 88] on div "Patient History" at bounding box center [521, 89] width 111 height 40
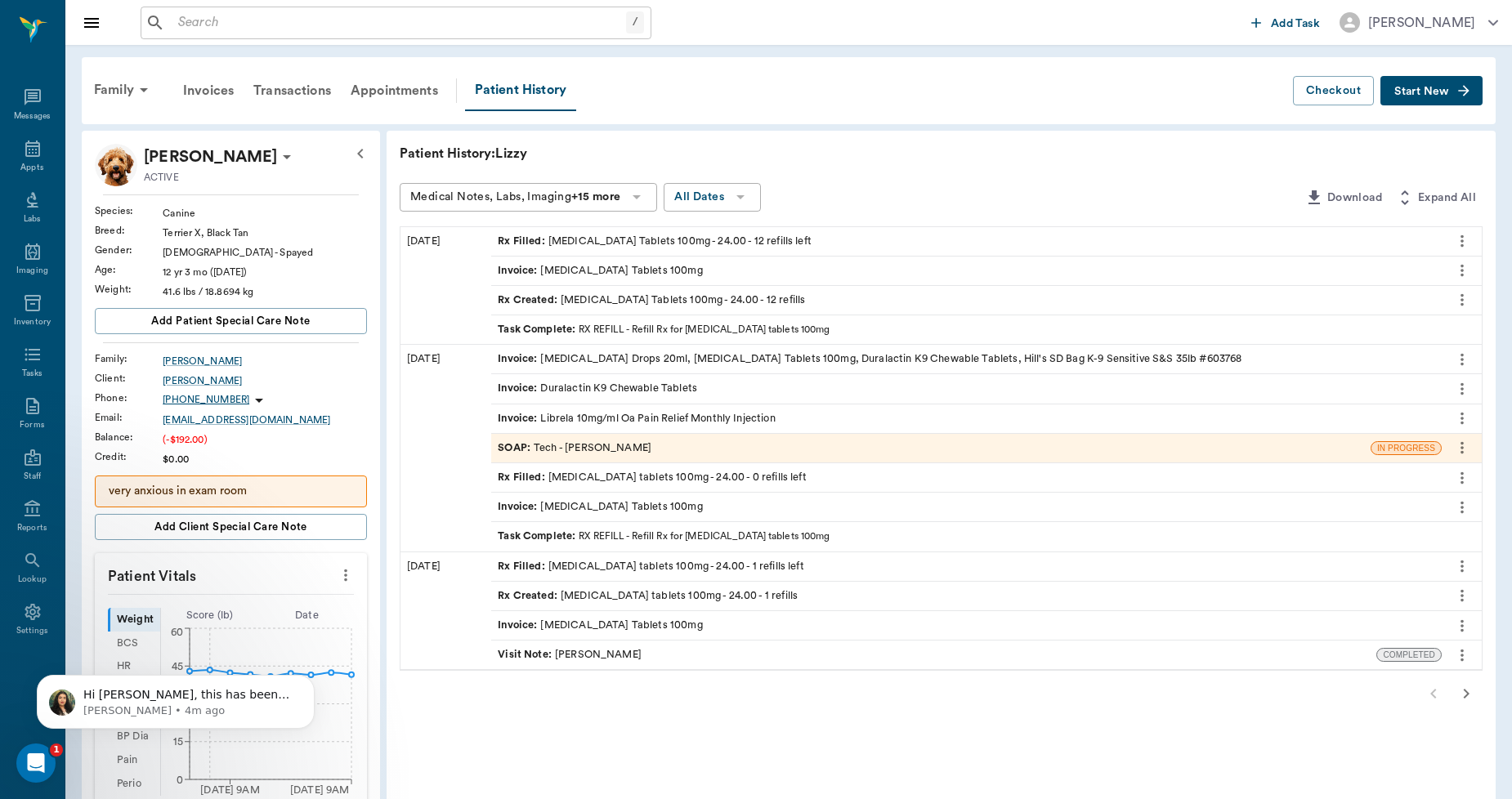
click at [684, 382] on div "Invoice : Duralactin K9 Chewable Tablets" at bounding box center [597, 388] width 199 height 16
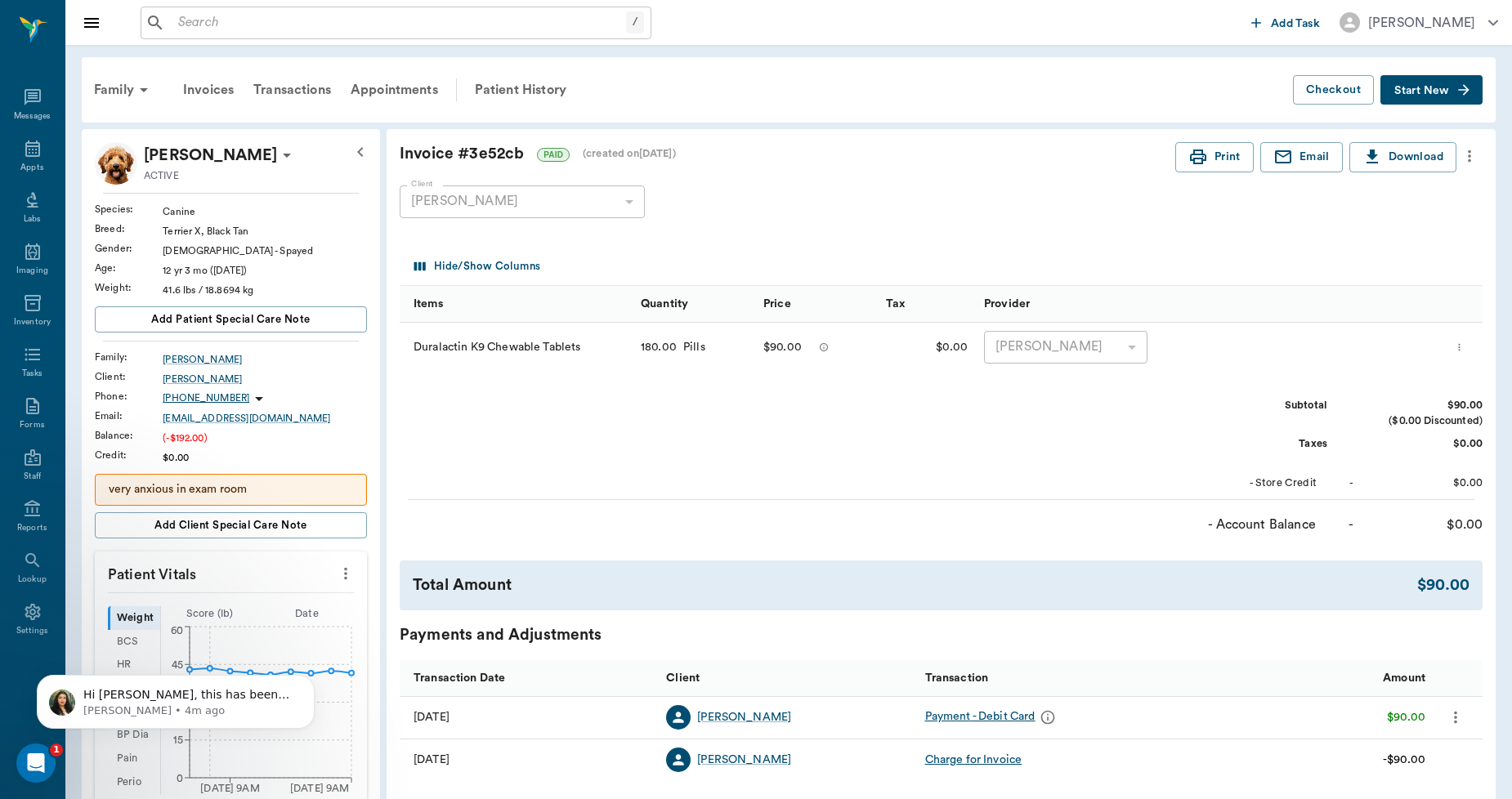
click at [1466, 159] on icon "more" at bounding box center [1469, 156] width 18 height 19
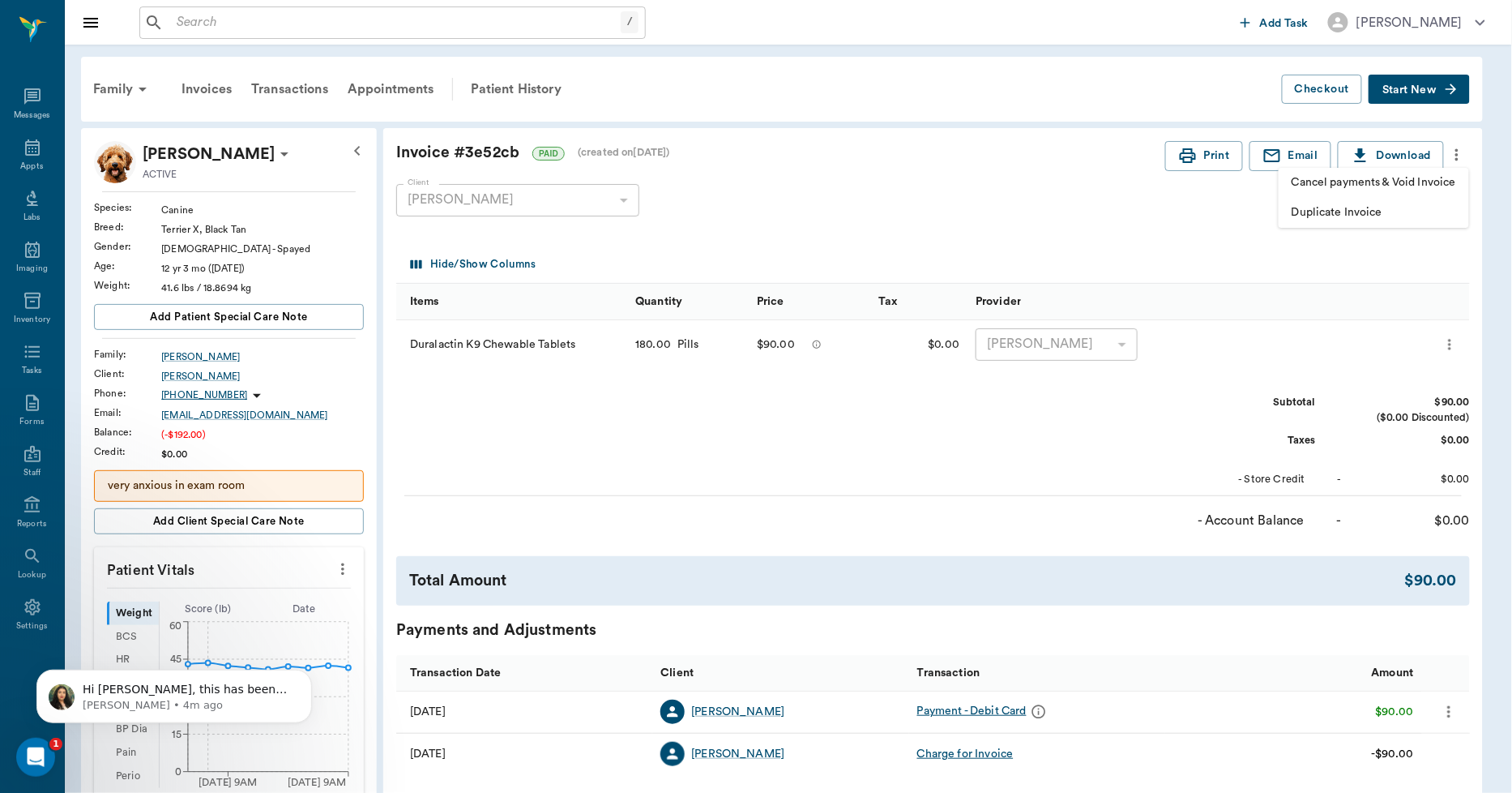
click at [1379, 211] on span "Duplicate Invoice" at bounding box center [1375, 212] width 165 height 17
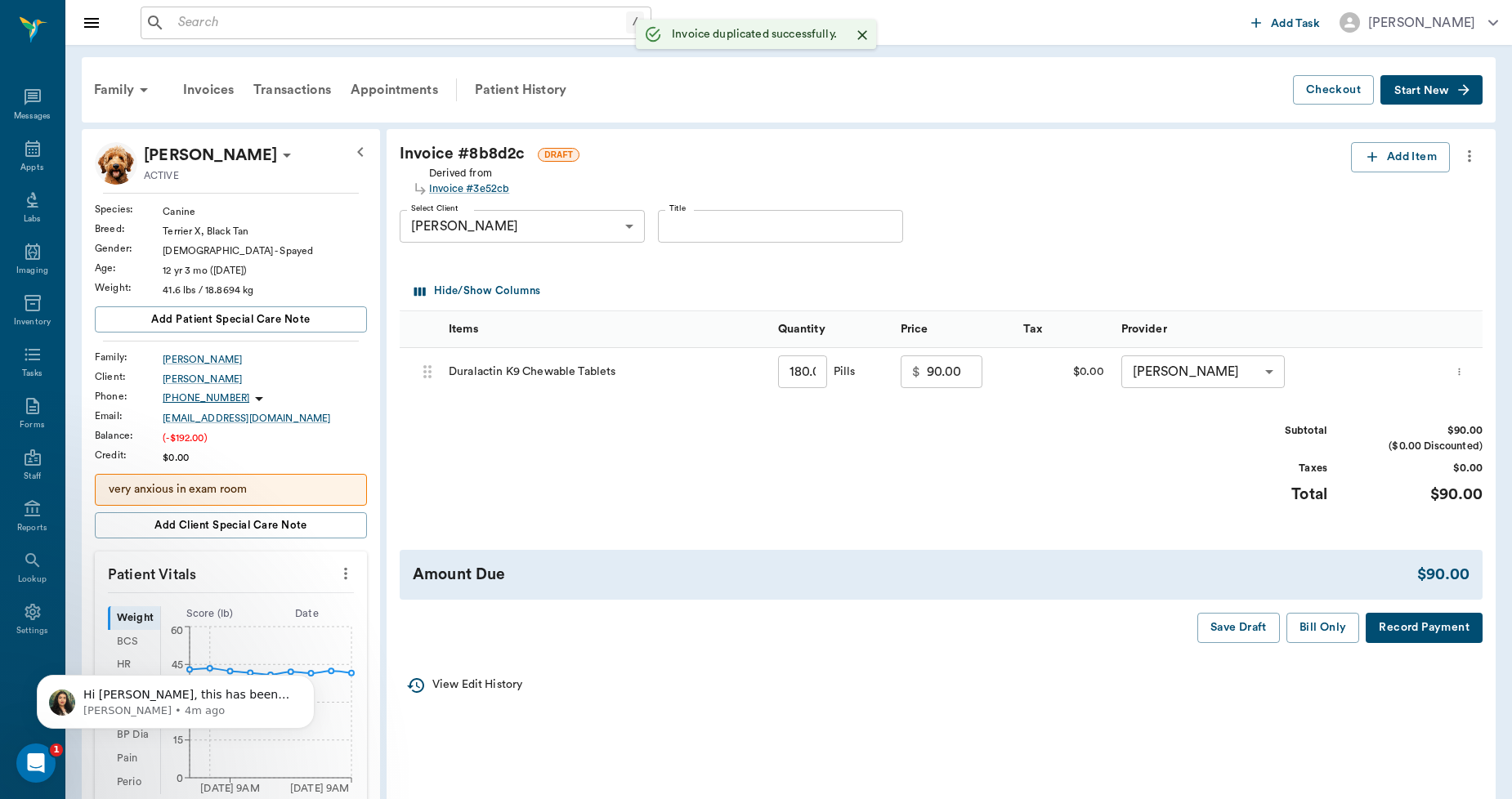
click at [1470, 149] on icon "more" at bounding box center [1469, 156] width 18 height 19
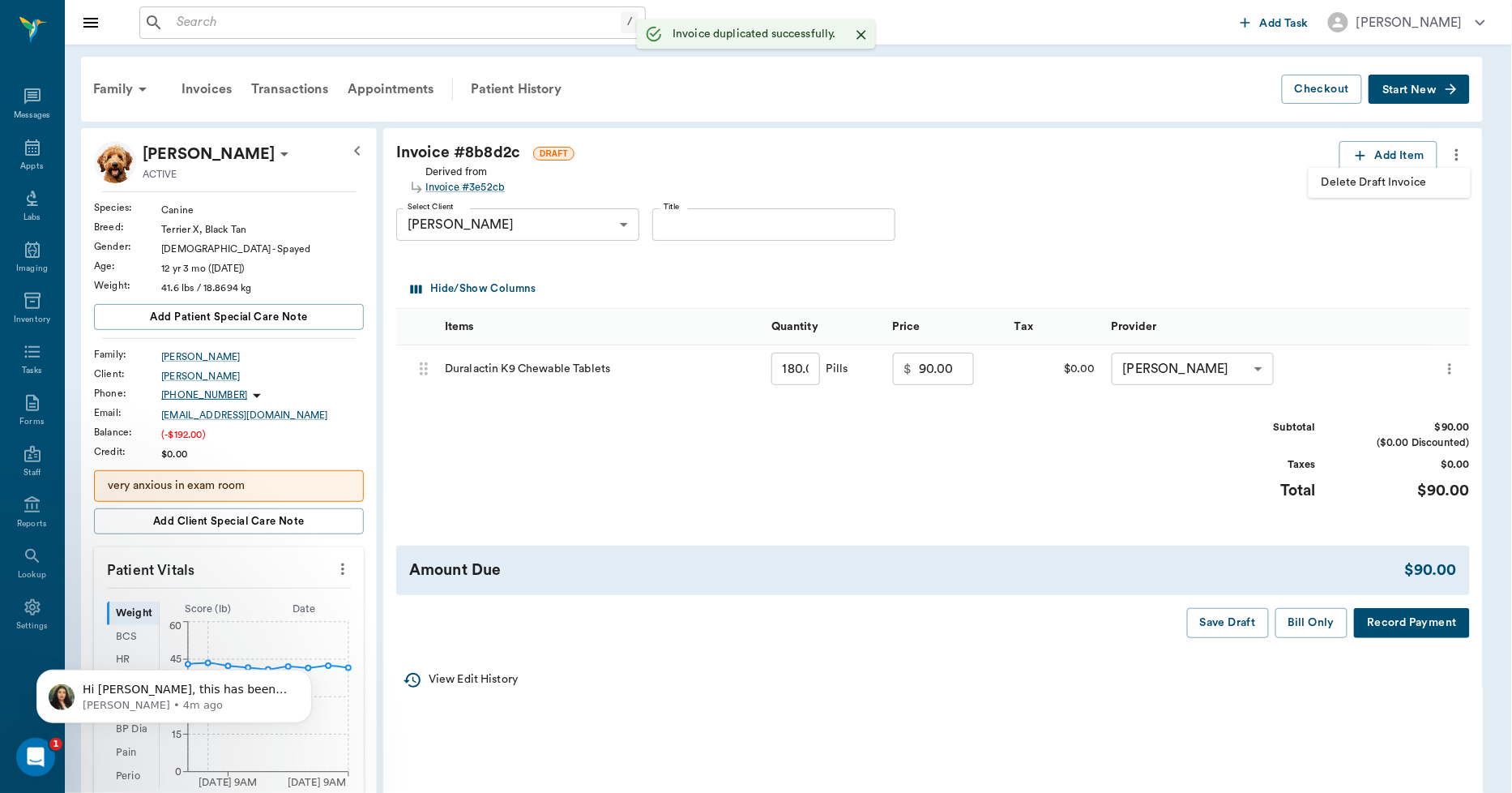
click at [1395, 185] on span "Delete Draft Invoice" at bounding box center [1389, 182] width 136 height 17
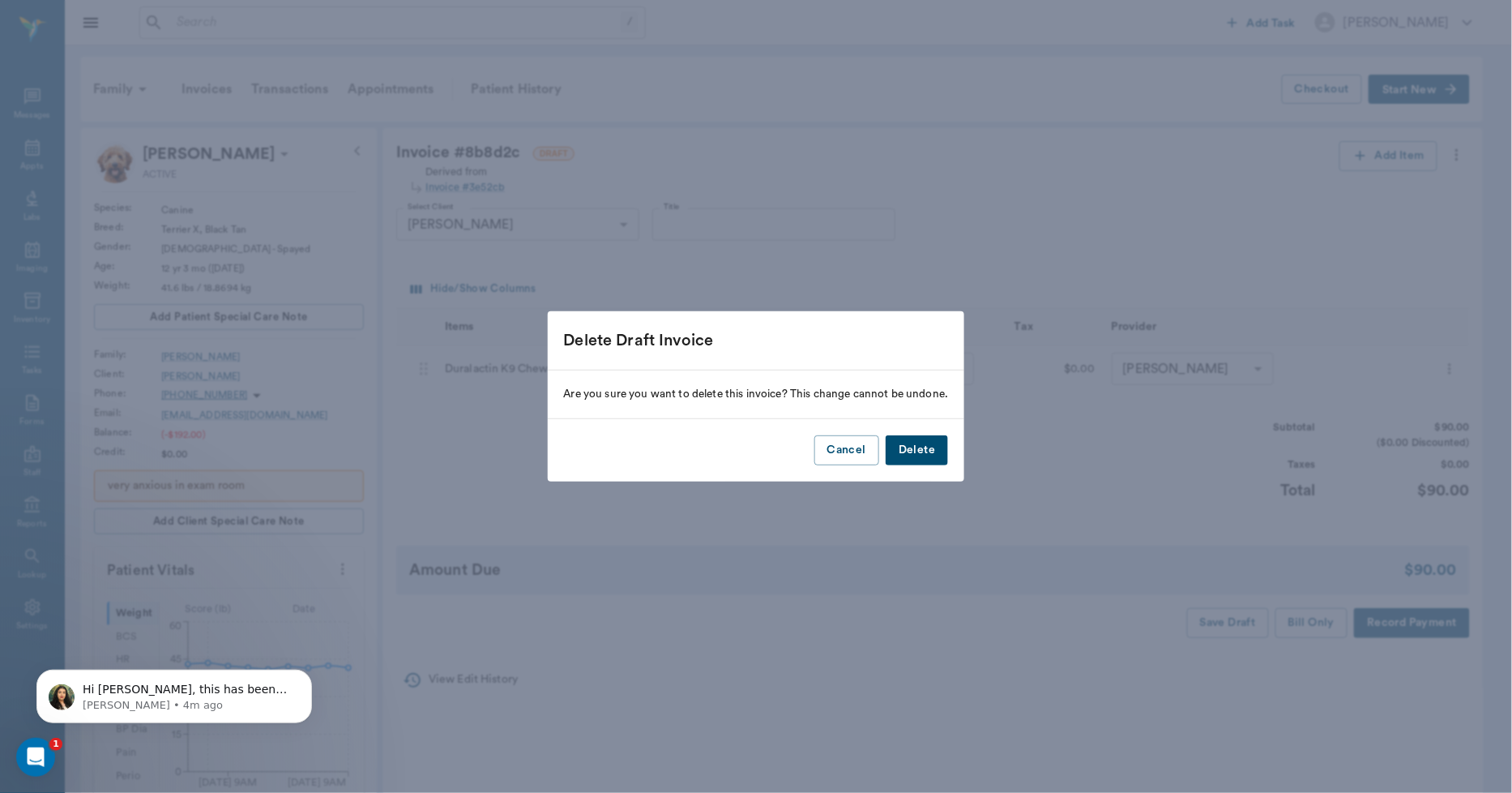
click at [902, 448] on button "Delete" at bounding box center [917, 451] width 62 height 30
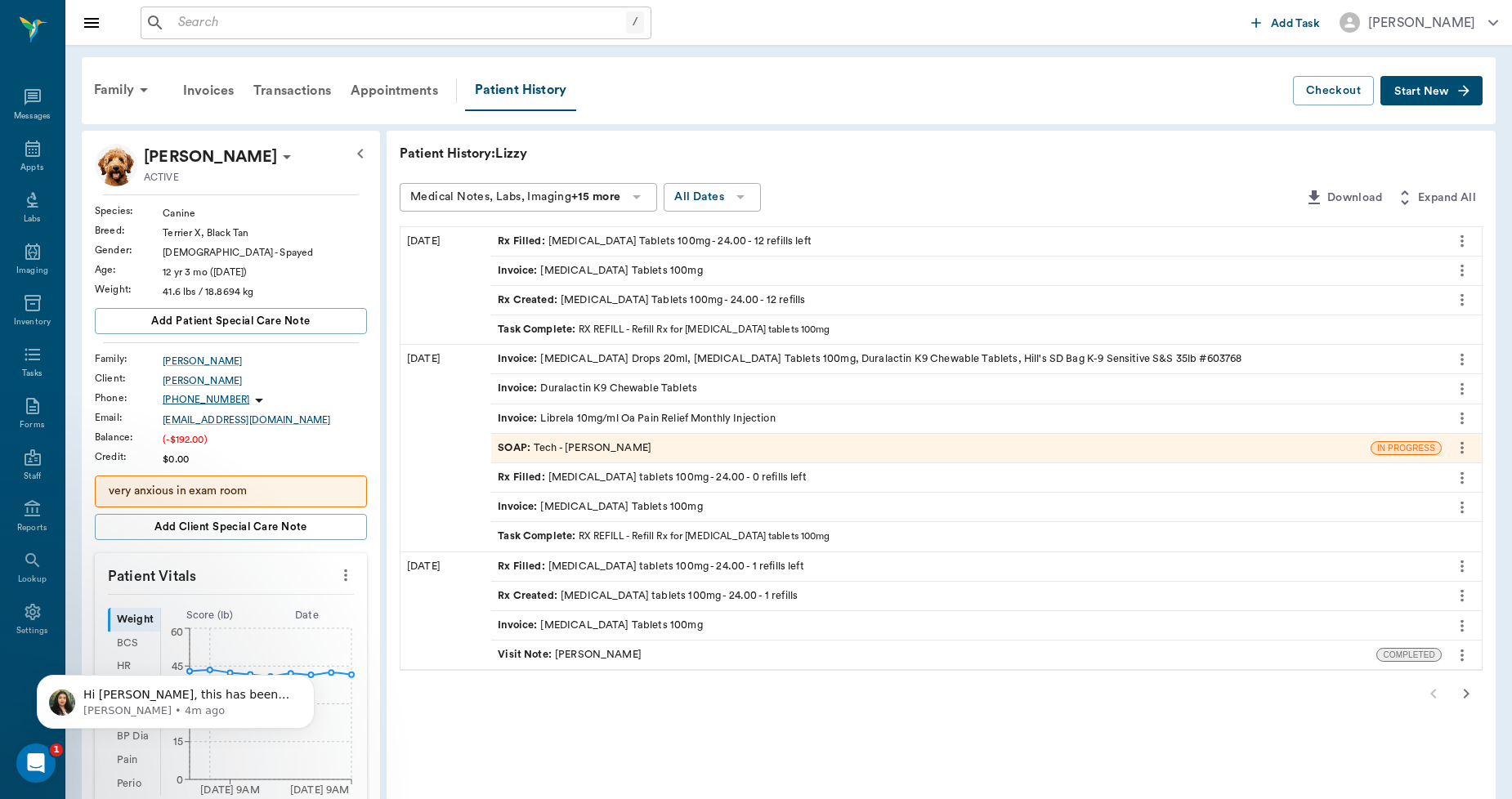
click at [682, 381] on div "Invoice : Duralactin K9 Chewable Tablets" at bounding box center [597, 388] width 199 height 16
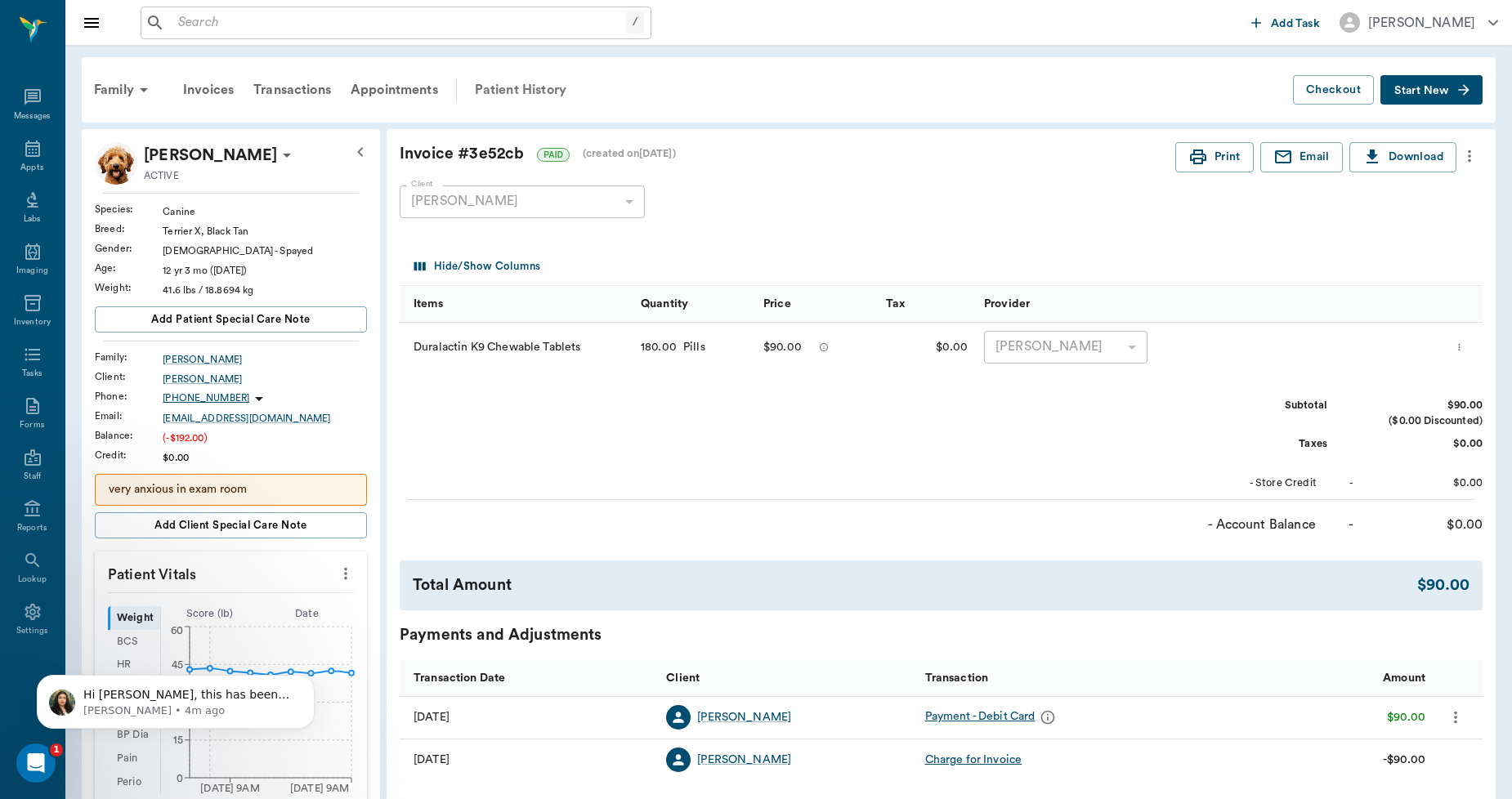
click at [539, 79] on div "Patient History" at bounding box center [521, 89] width 111 height 40
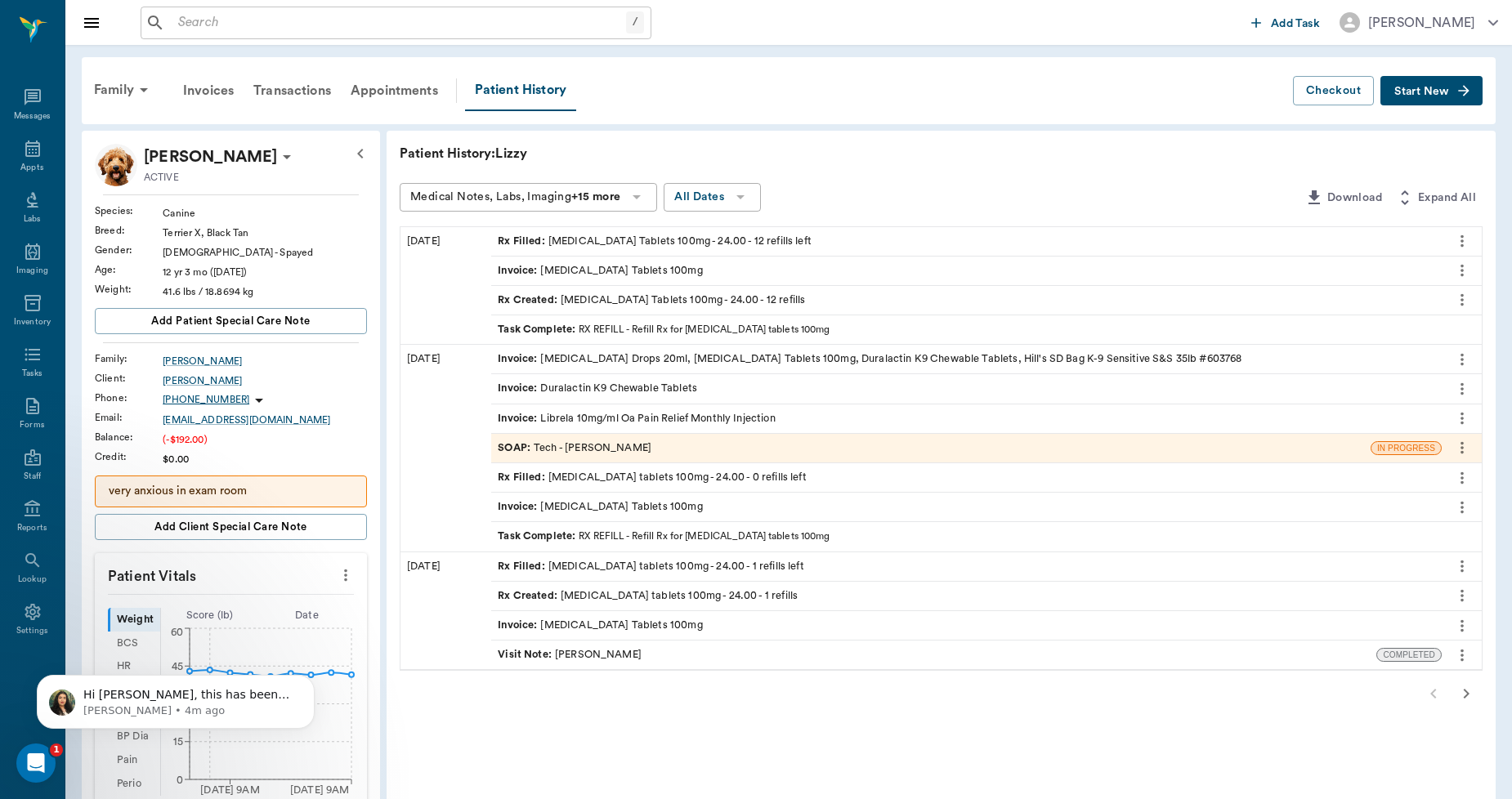
click at [725, 360] on div "Invoice : Clindamycin Drops 20ml, Carprofen Tablets 100mg, Duralactin K9 Chewab…" at bounding box center [870, 359] width 744 height 16
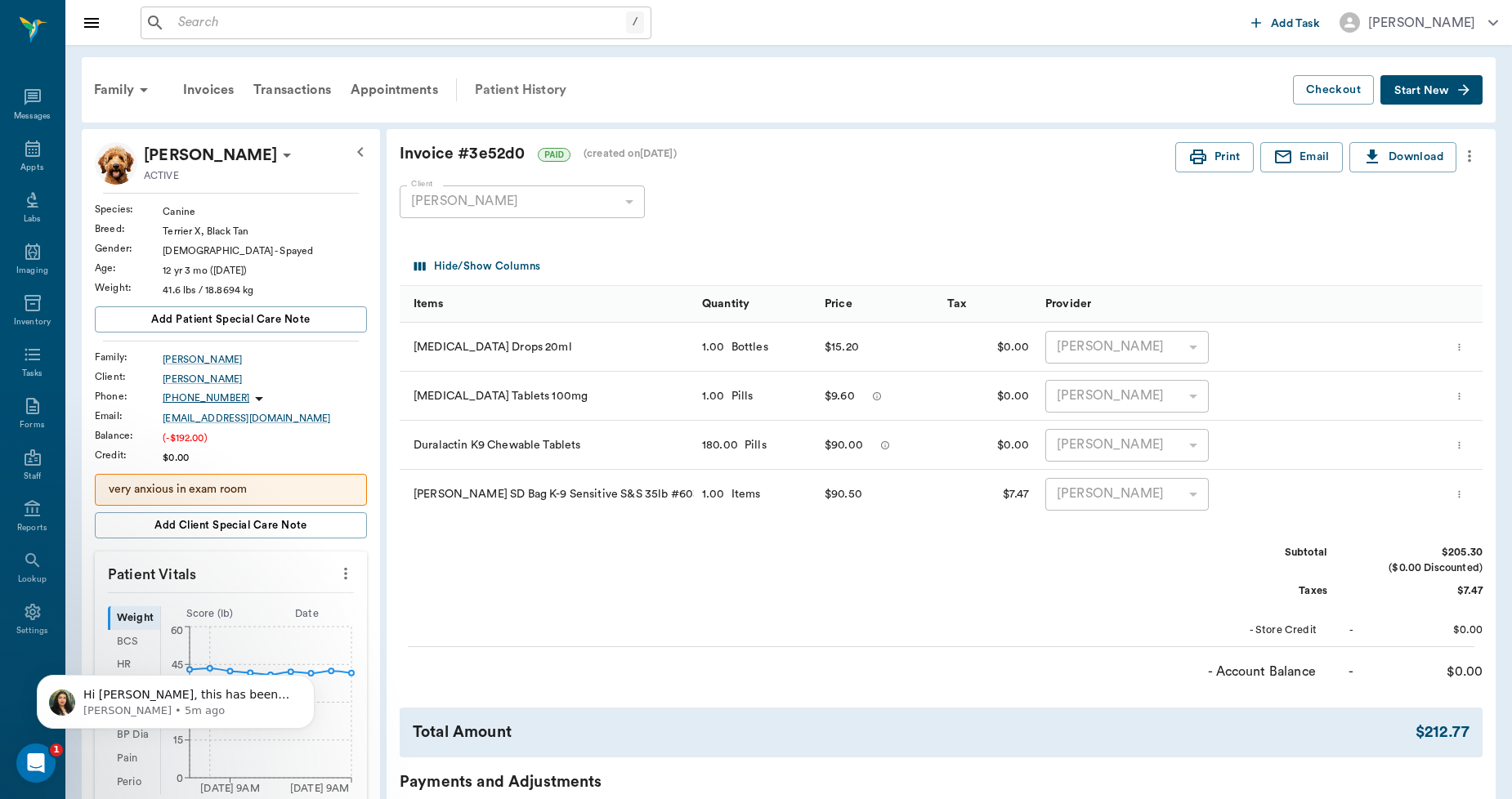
click at [552, 82] on div "Patient History" at bounding box center [521, 89] width 111 height 40
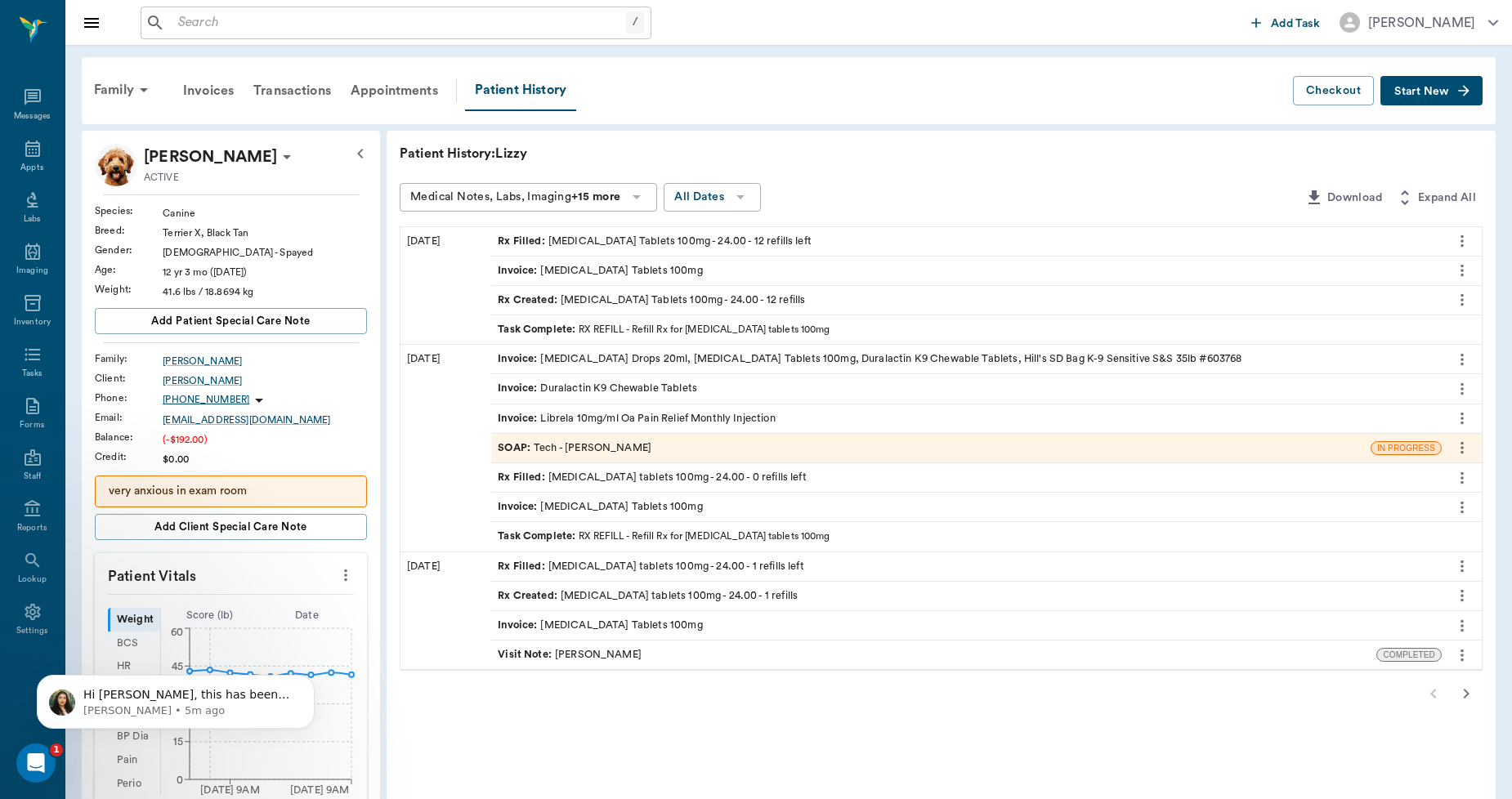
click at [652, 385] on div "Invoice : Duralactin K9 Chewable Tablets" at bounding box center [597, 388] width 199 height 16
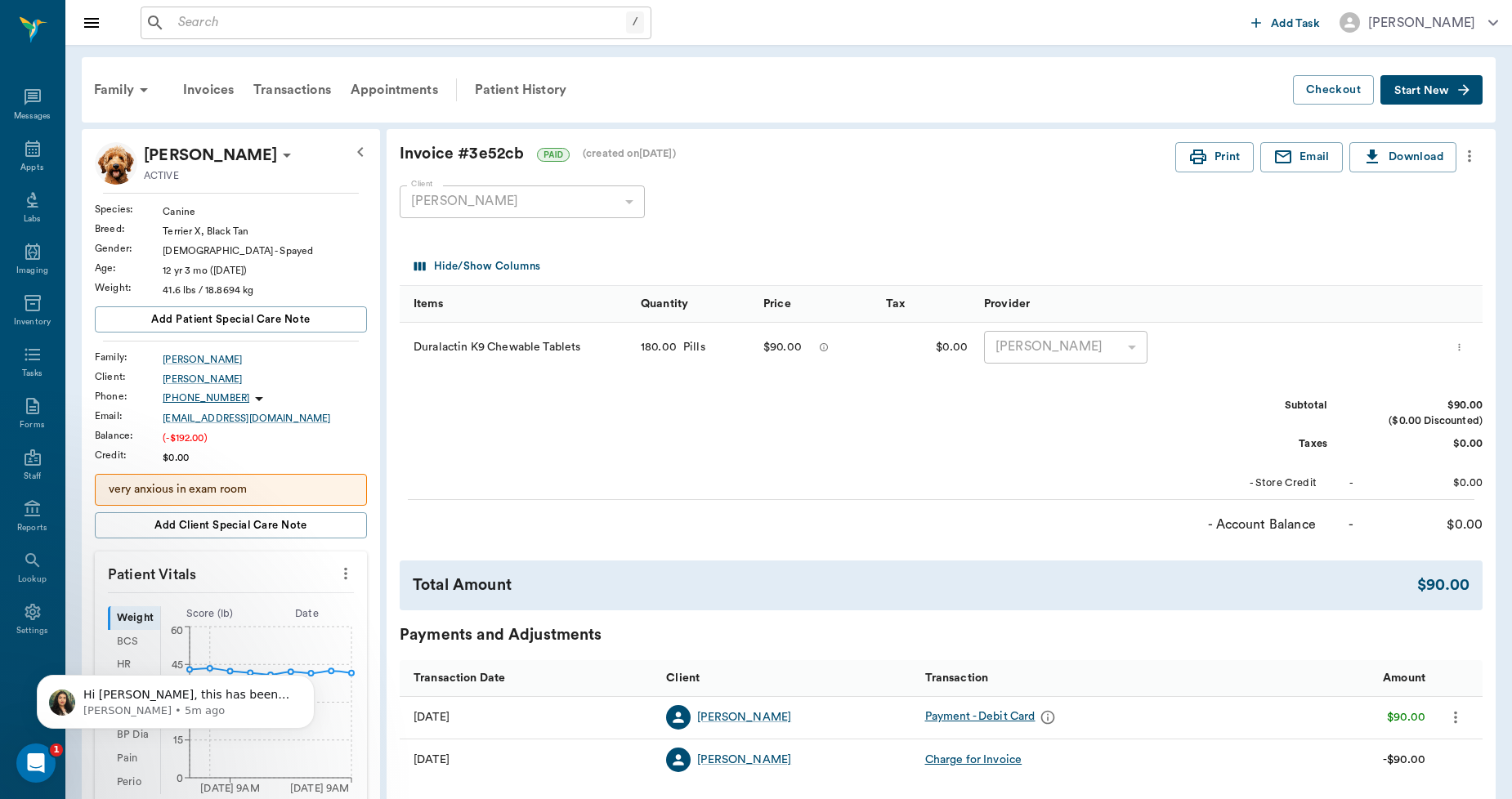
click at [1463, 344] on icon "more" at bounding box center [1459, 347] width 11 height 19
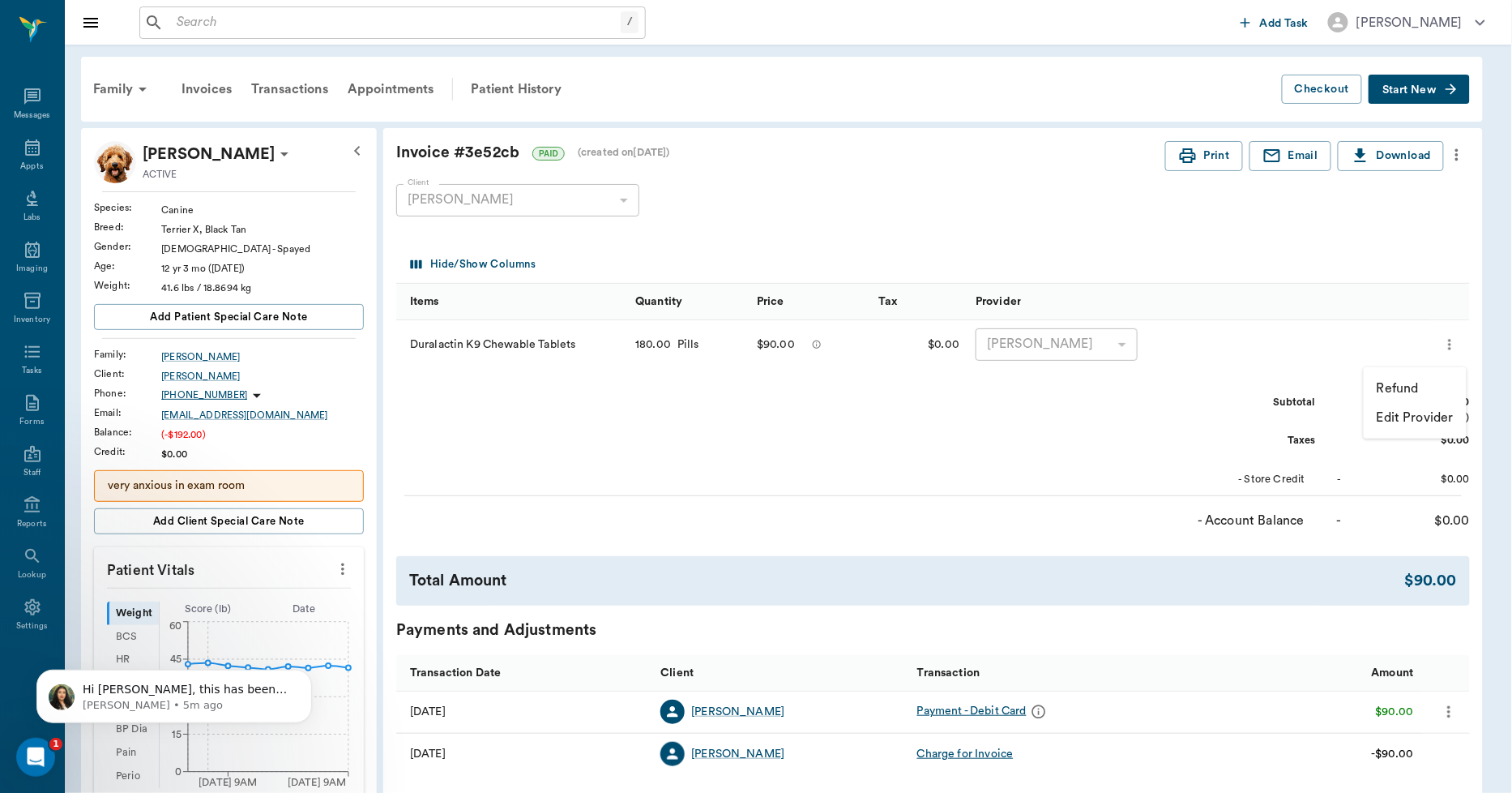
click at [1415, 379] on p "Refund" at bounding box center [1399, 388] width 42 height 19
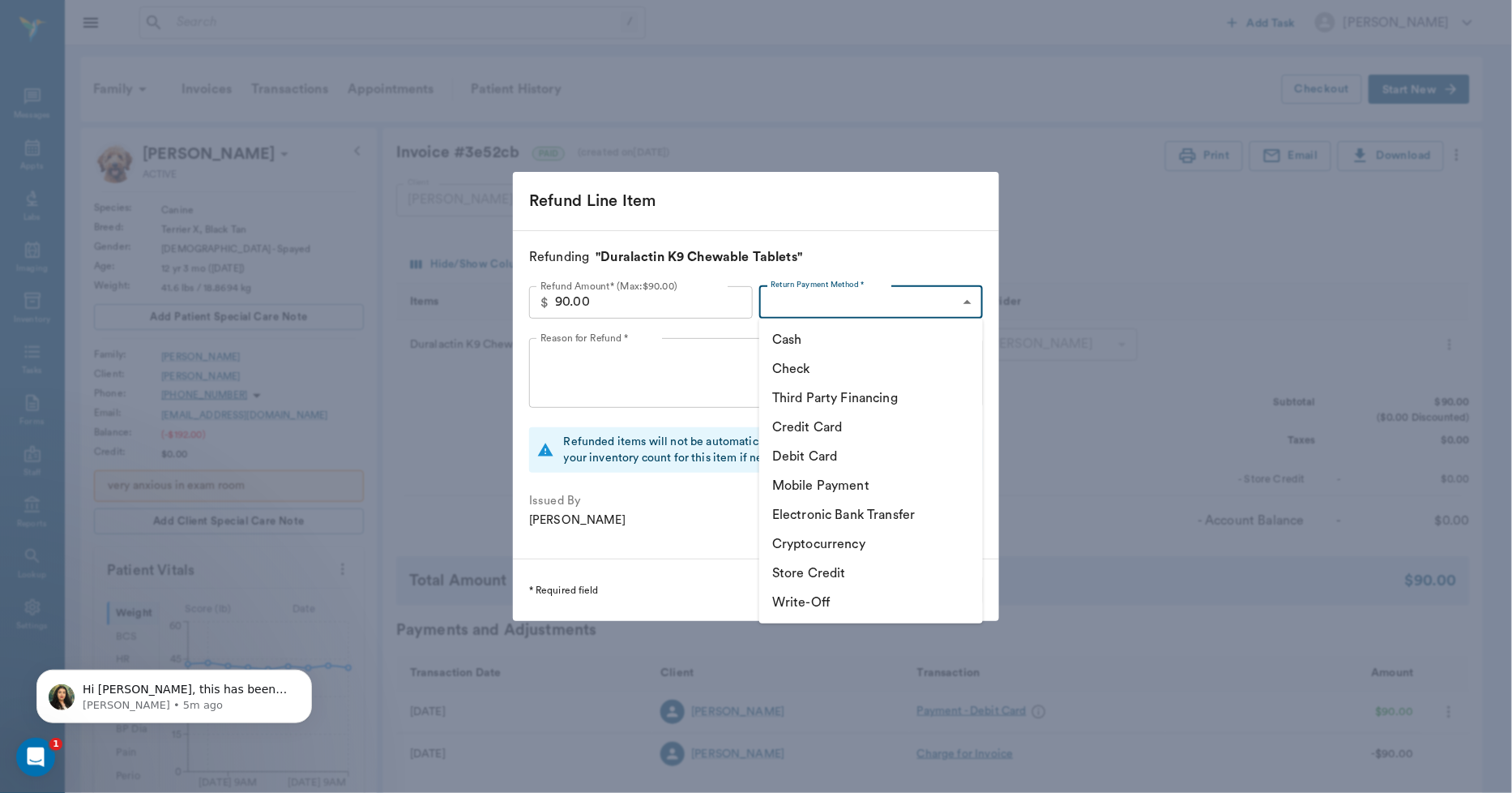
click at [924, 288] on body "/ ​ Add Task Dr. Bert Ellsworth Nectar Messages Appts Labs Imaging Inventory Ta…" at bounding box center [756, 697] width 1512 height 1394
click at [806, 568] on li "Store Credit" at bounding box center [871, 573] width 223 height 29
type input "STORE_CREDIT"
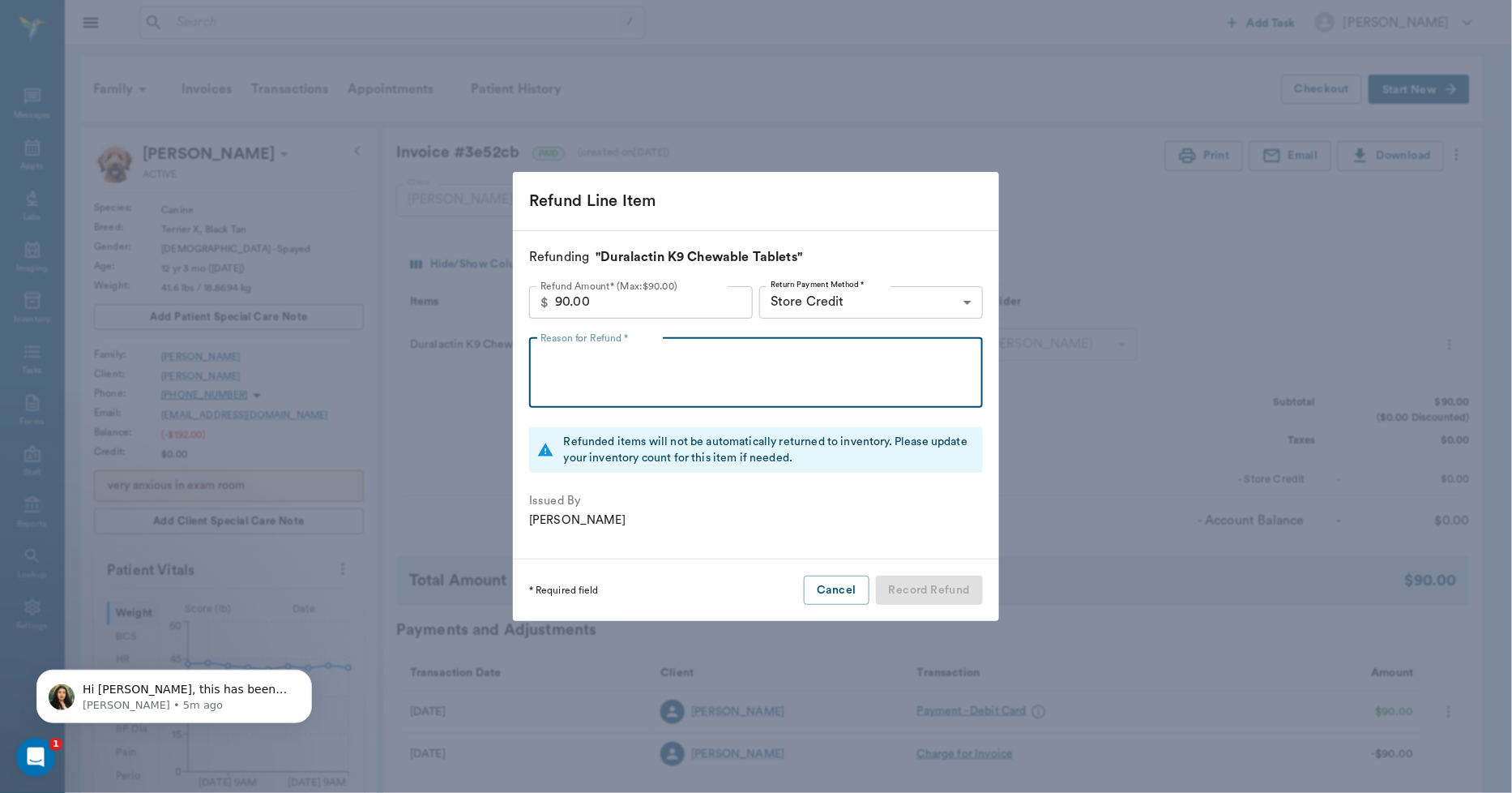
click at [738, 358] on textarea "Reason for Refund *" at bounding box center [756, 372] width 431 height 56
type textarea "w"
type textarea "WAS CHARGED TWICE FOR THIS PRODUCT ON 9.5.25.LL"
click at [924, 591] on button "Record Refund" at bounding box center [929, 591] width 107 height 30
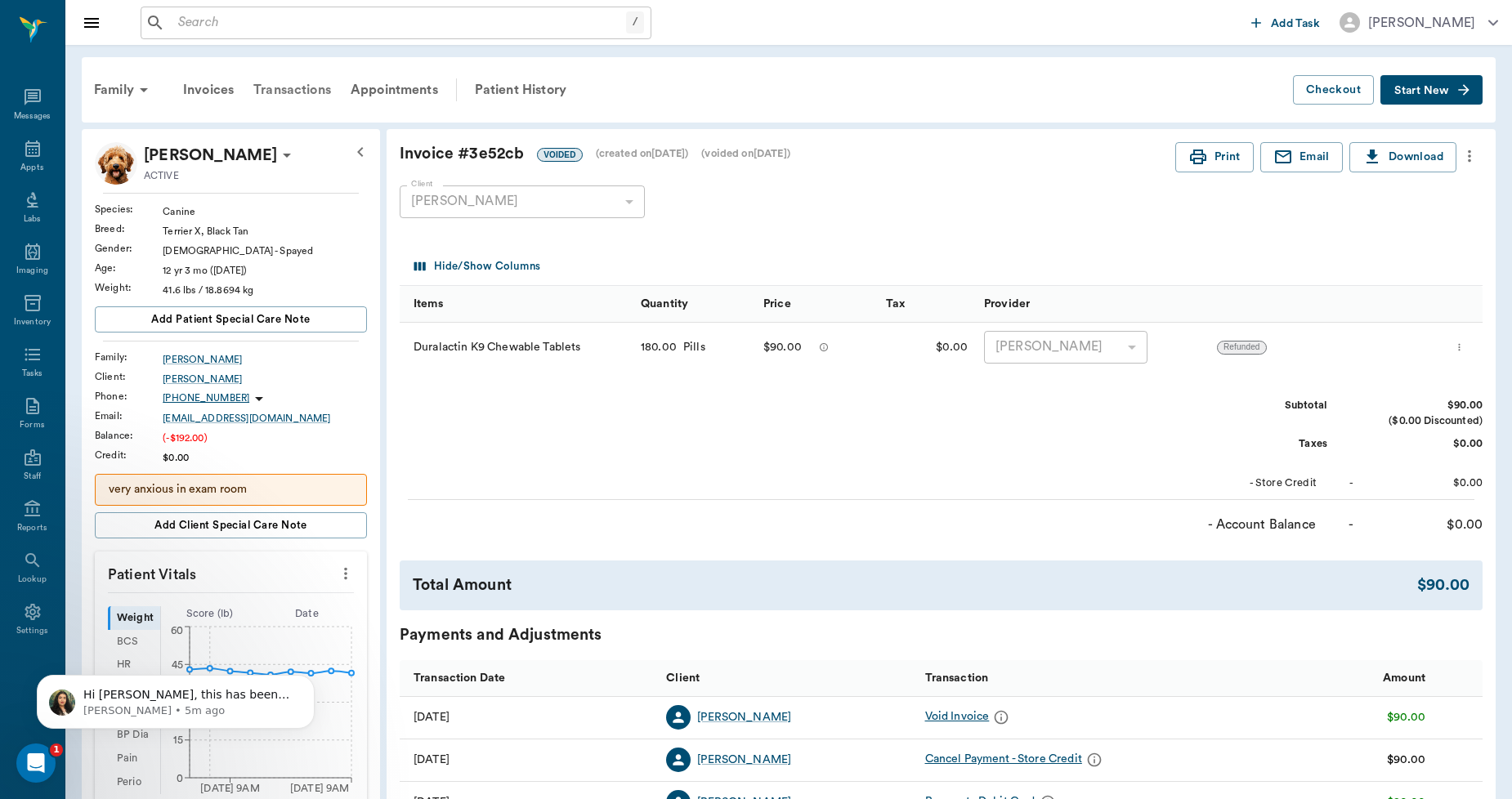
click at [306, 90] on div "Transactions" at bounding box center [292, 89] width 97 height 40
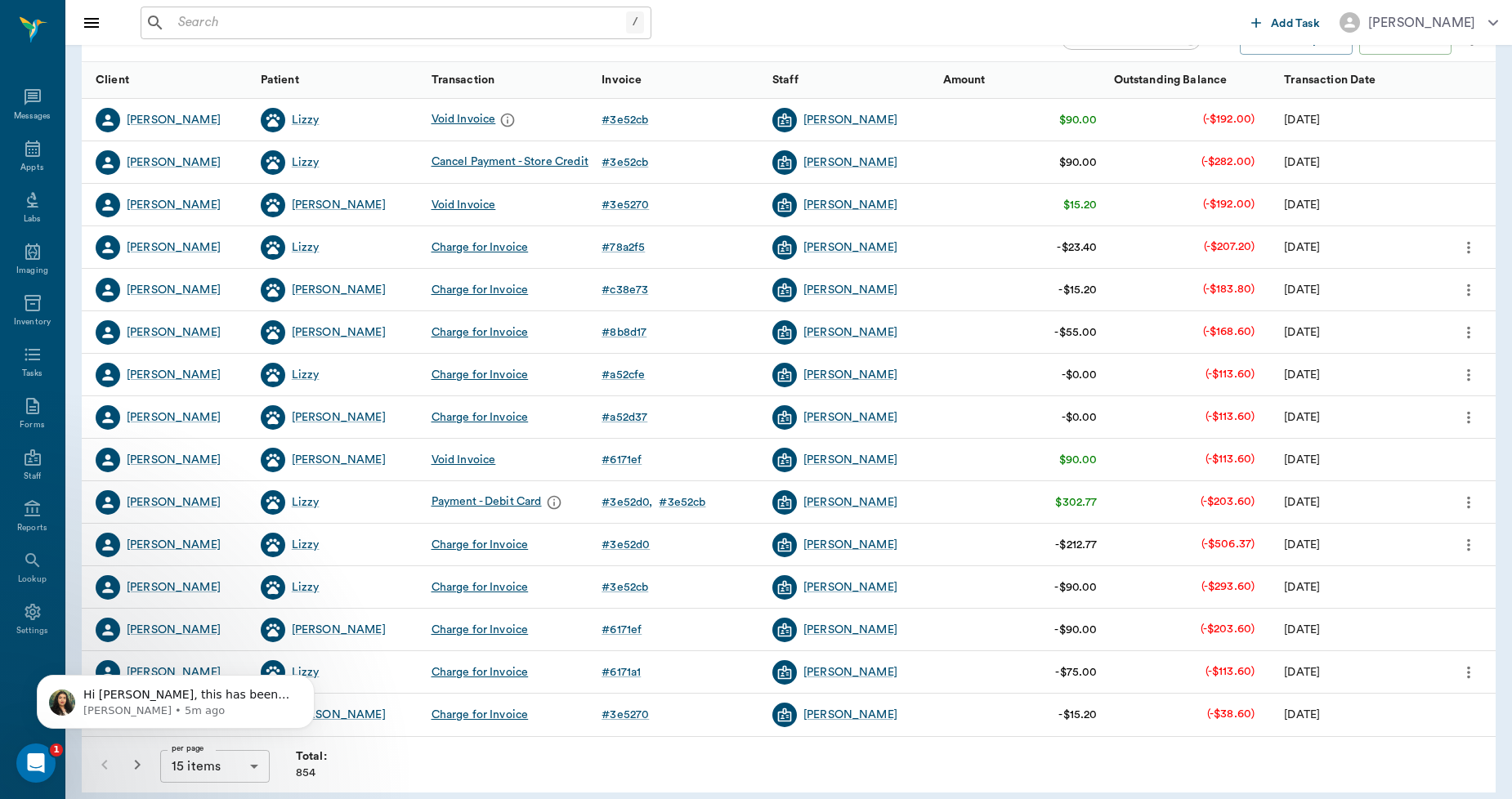
scroll to position [205, 0]
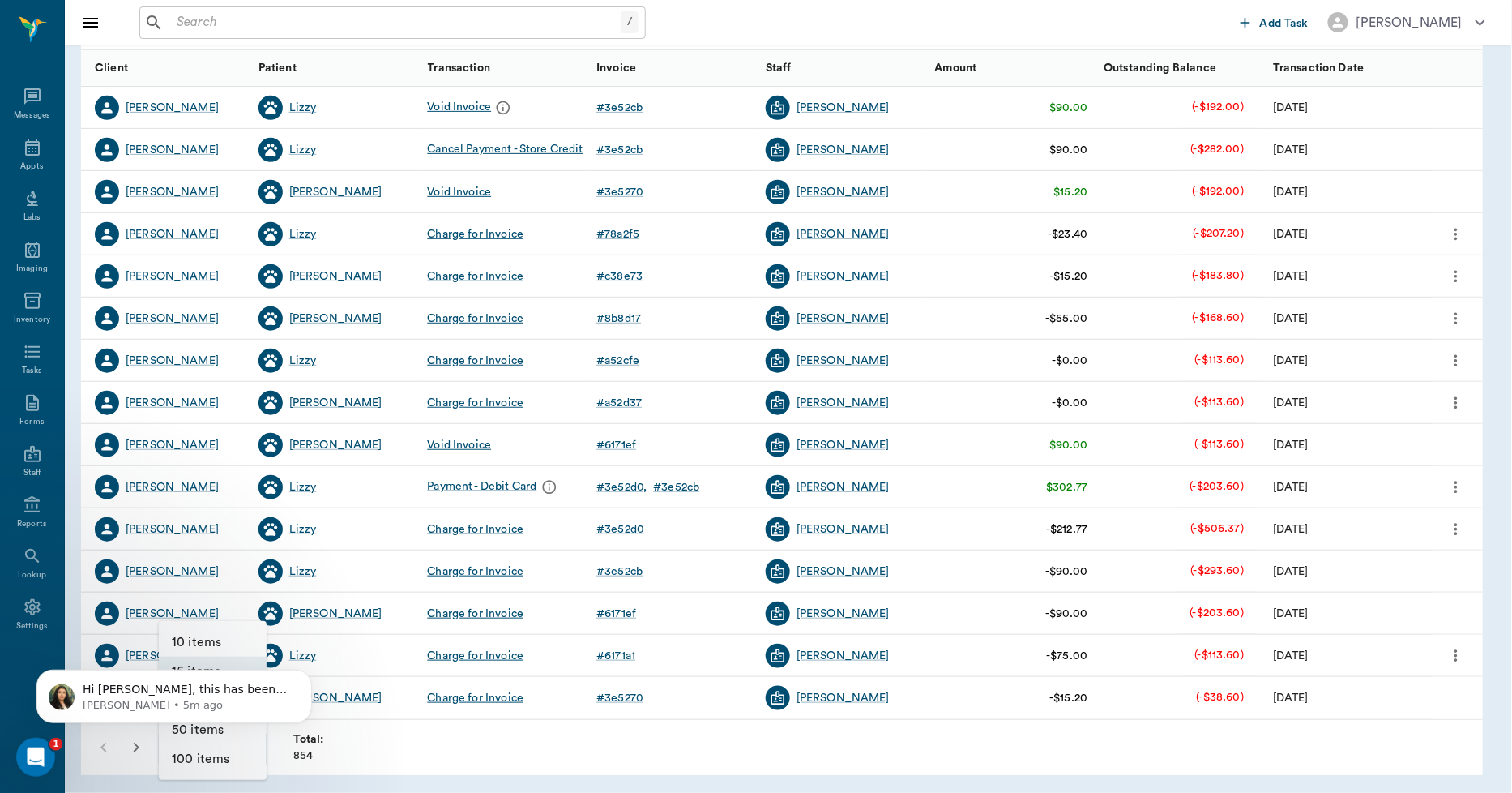
click at [244, 752] on body "/ ​ Add Task Dr. Bert Ellsworth Nectar Messages Appts Labs Imaging Inventory Ta…" at bounding box center [756, 295] width 1512 height 997
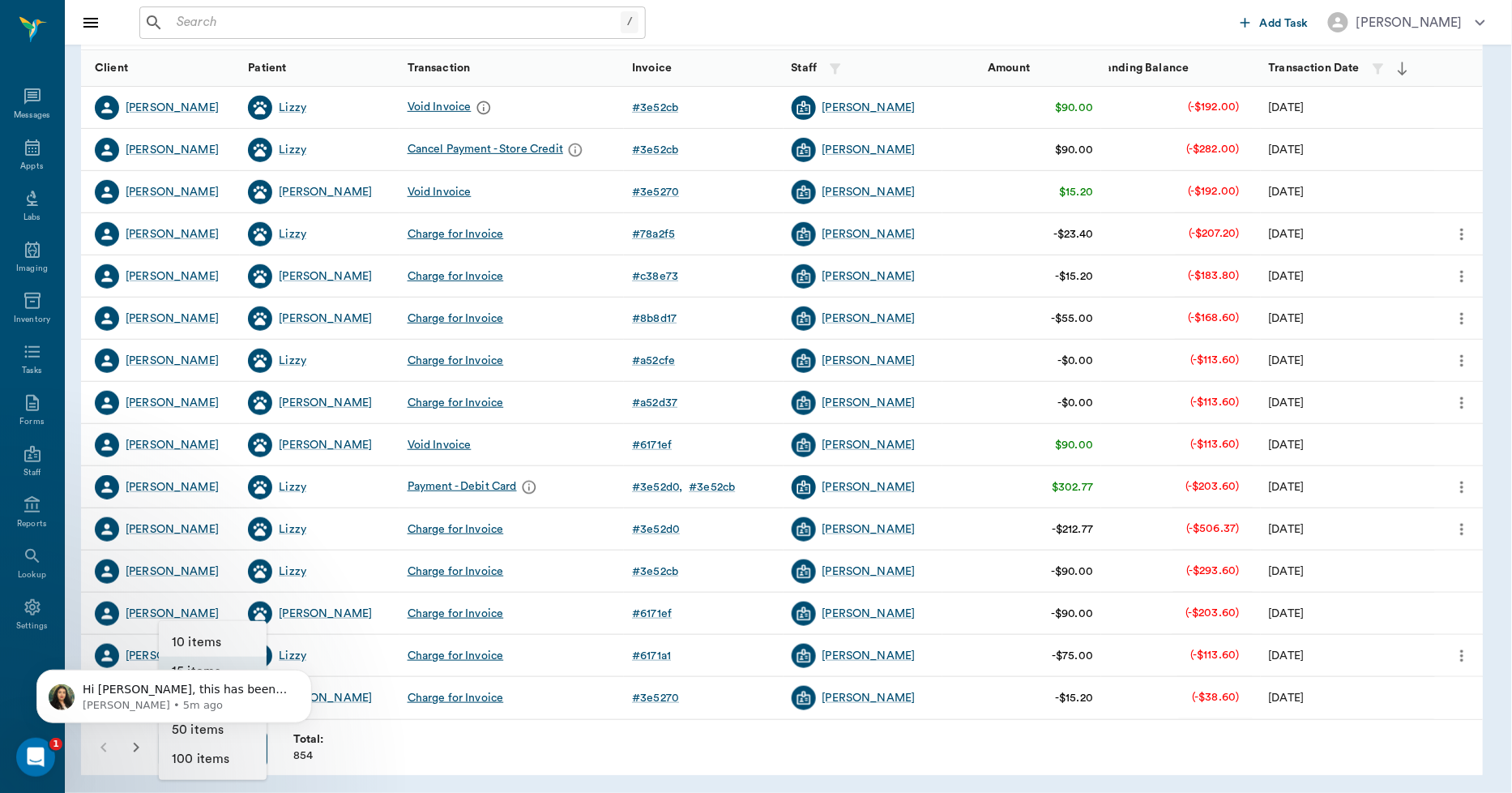
click at [238, 760] on li "100 items" at bounding box center [213, 759] width 108 height 29
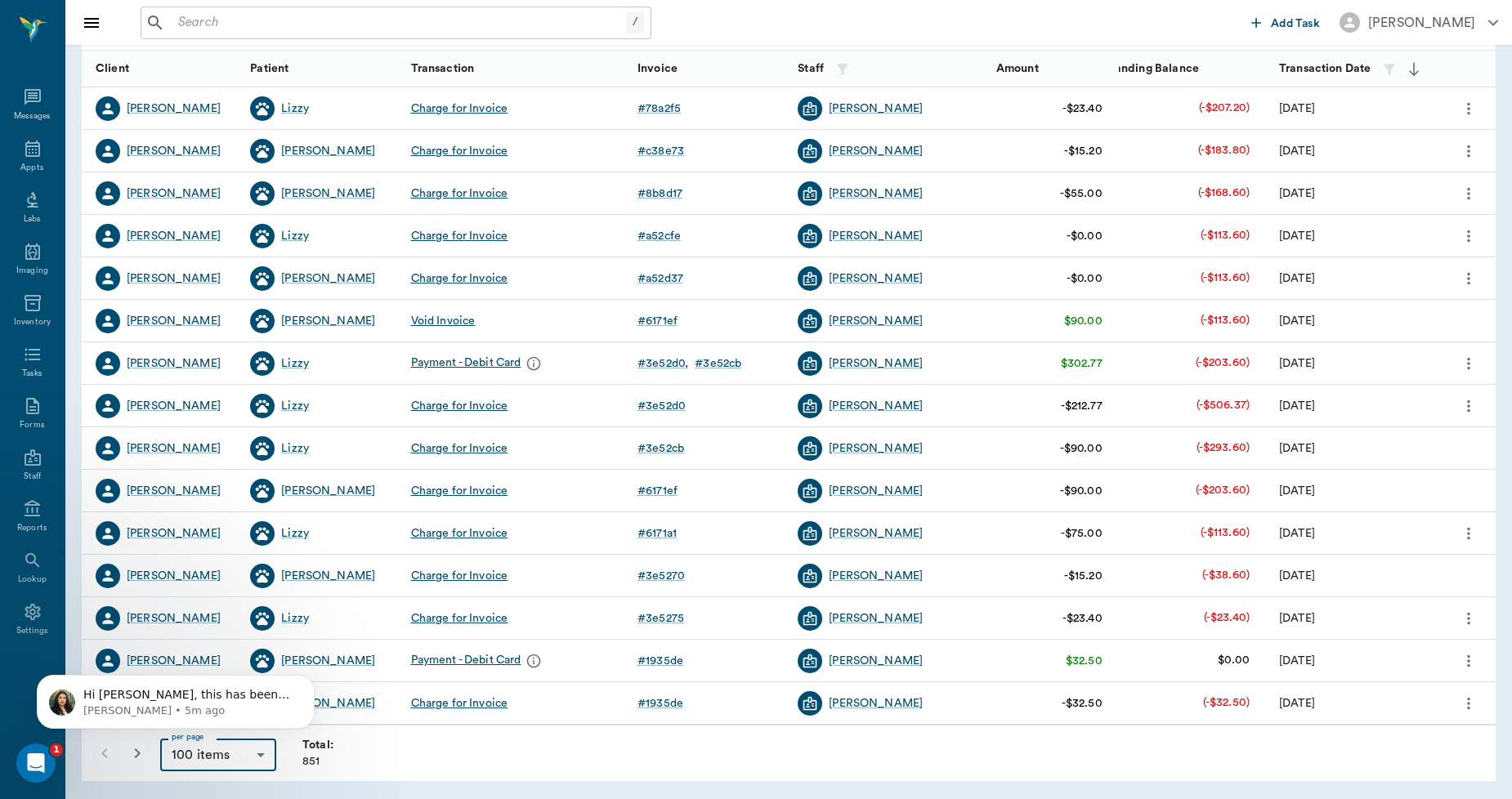
type input "100"
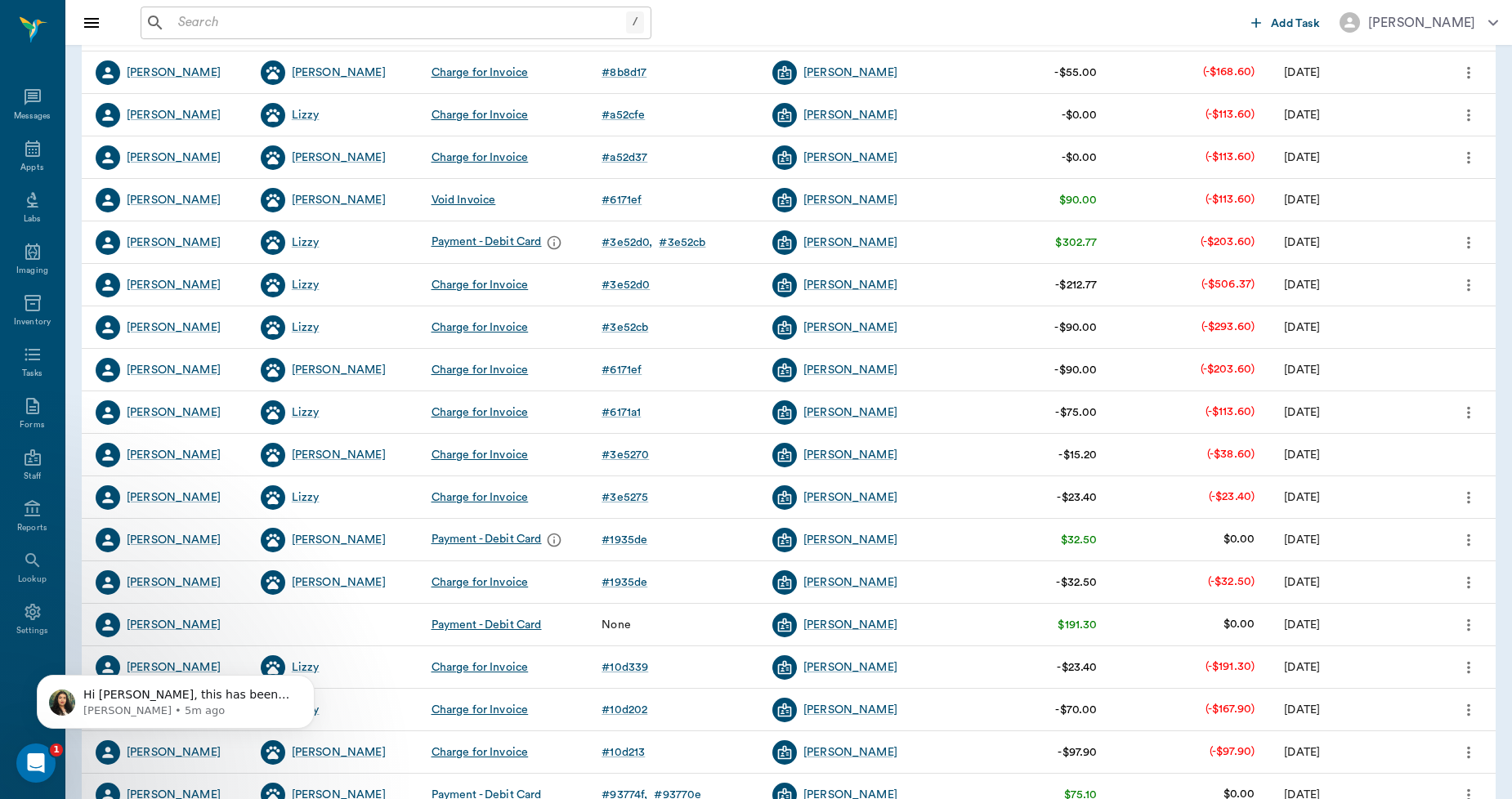
scroll to position [363, 0]
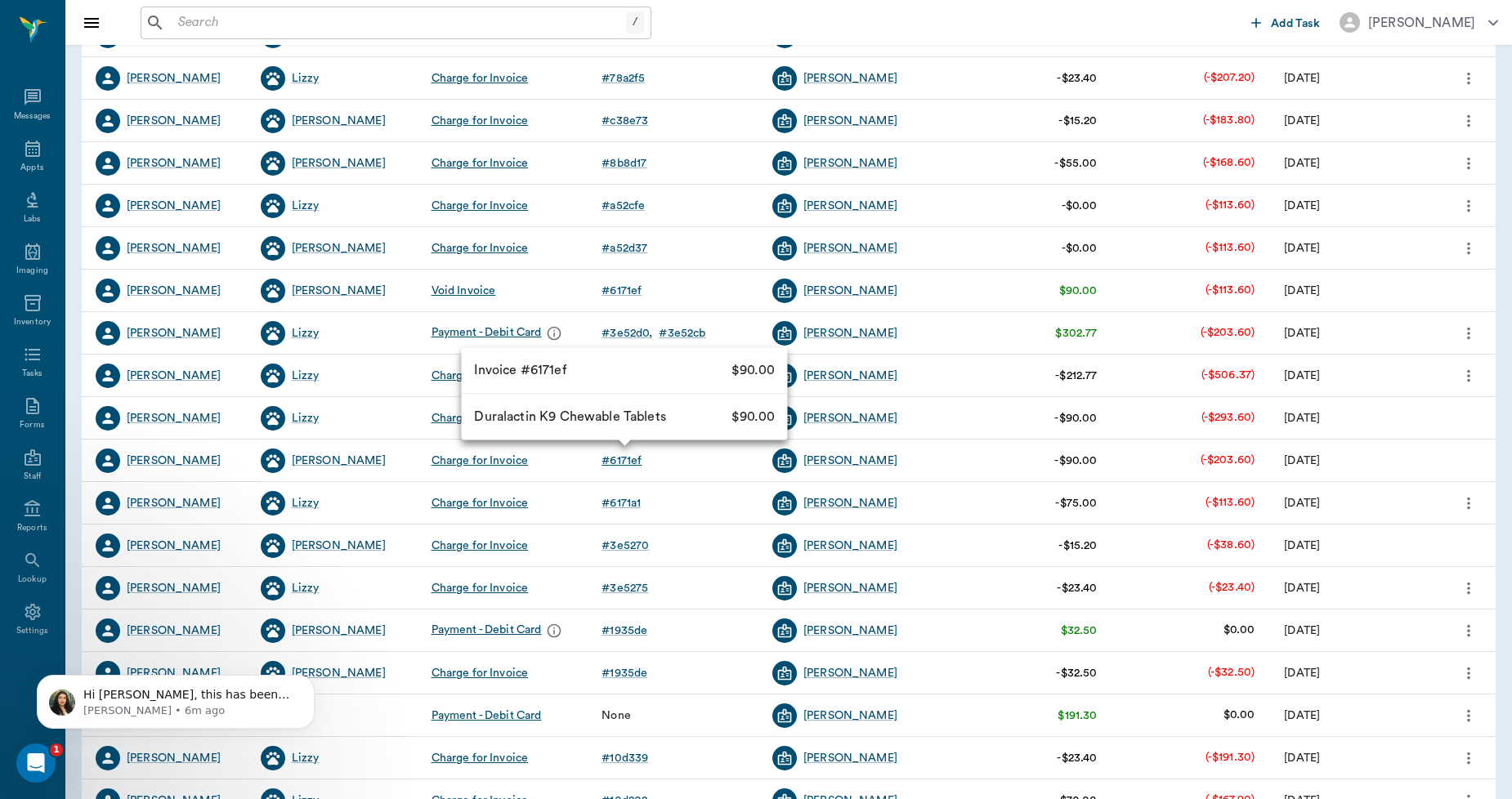
click at [618, 466] on div "# 6171ef" at bounding box center [621, 461] width 40 height 17
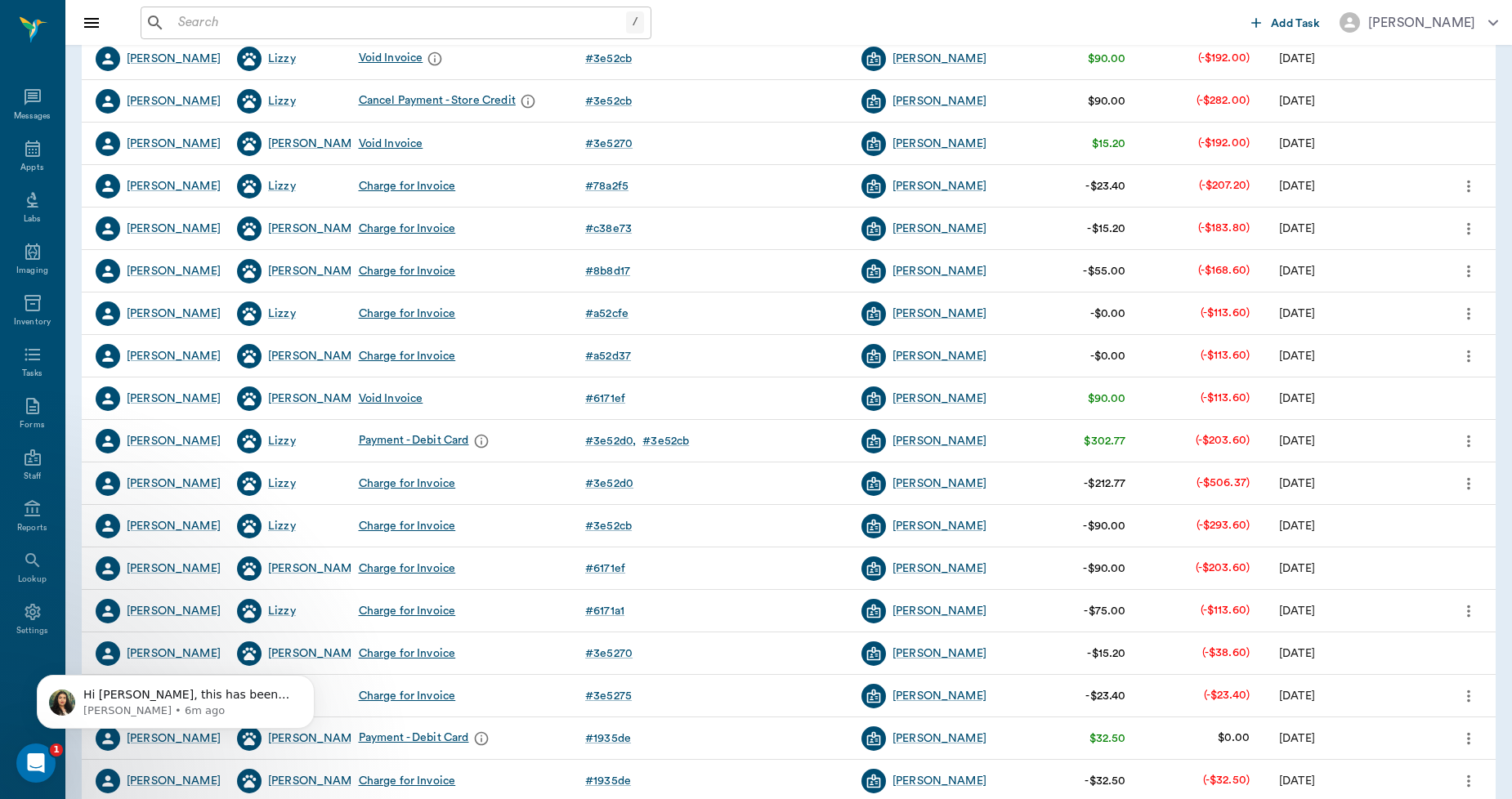
scroll to position [272, 0]
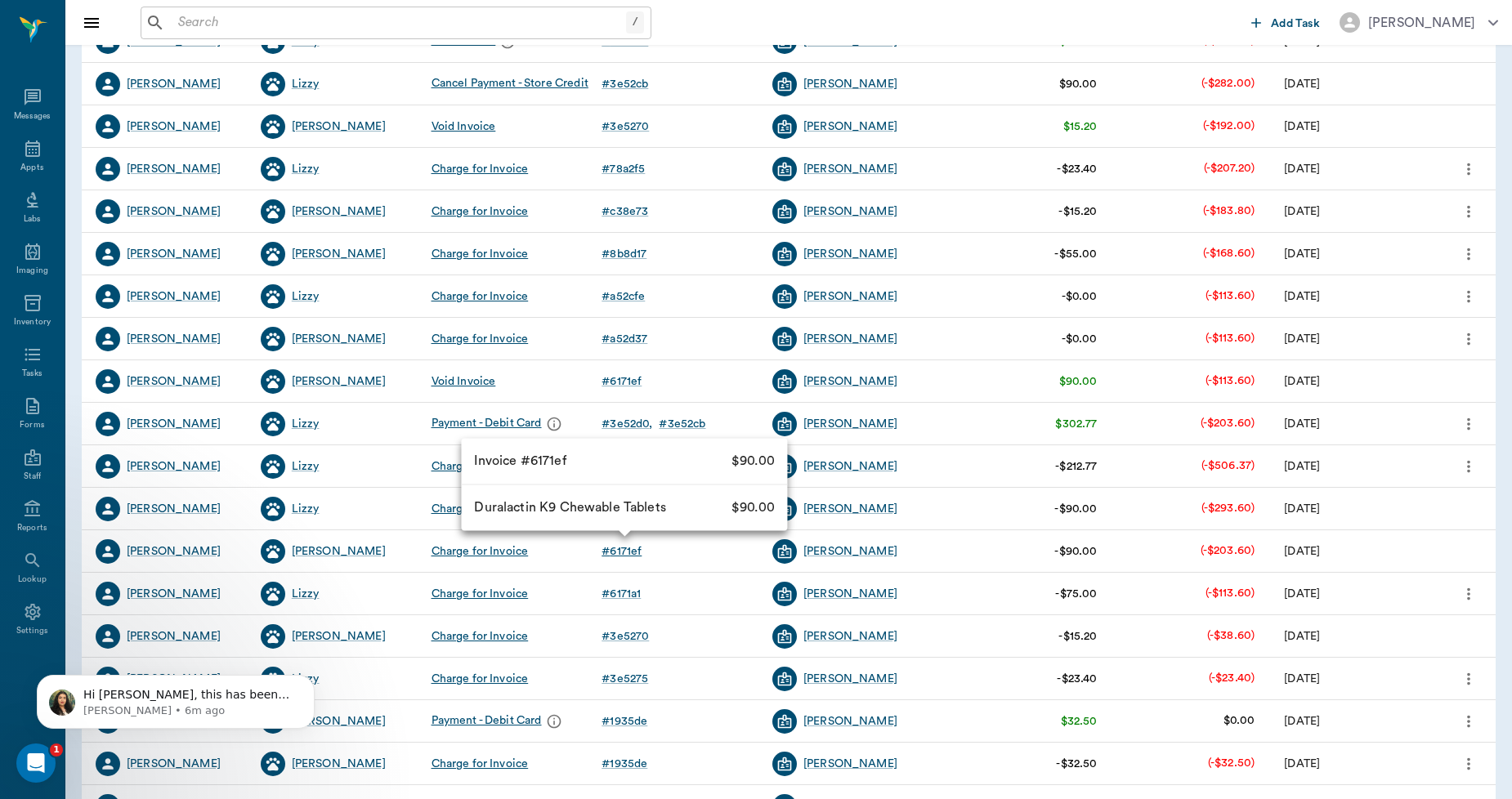
click at [626, 554] on div "# 6171ef" at bounding box center [621, 552] width 40 height 17
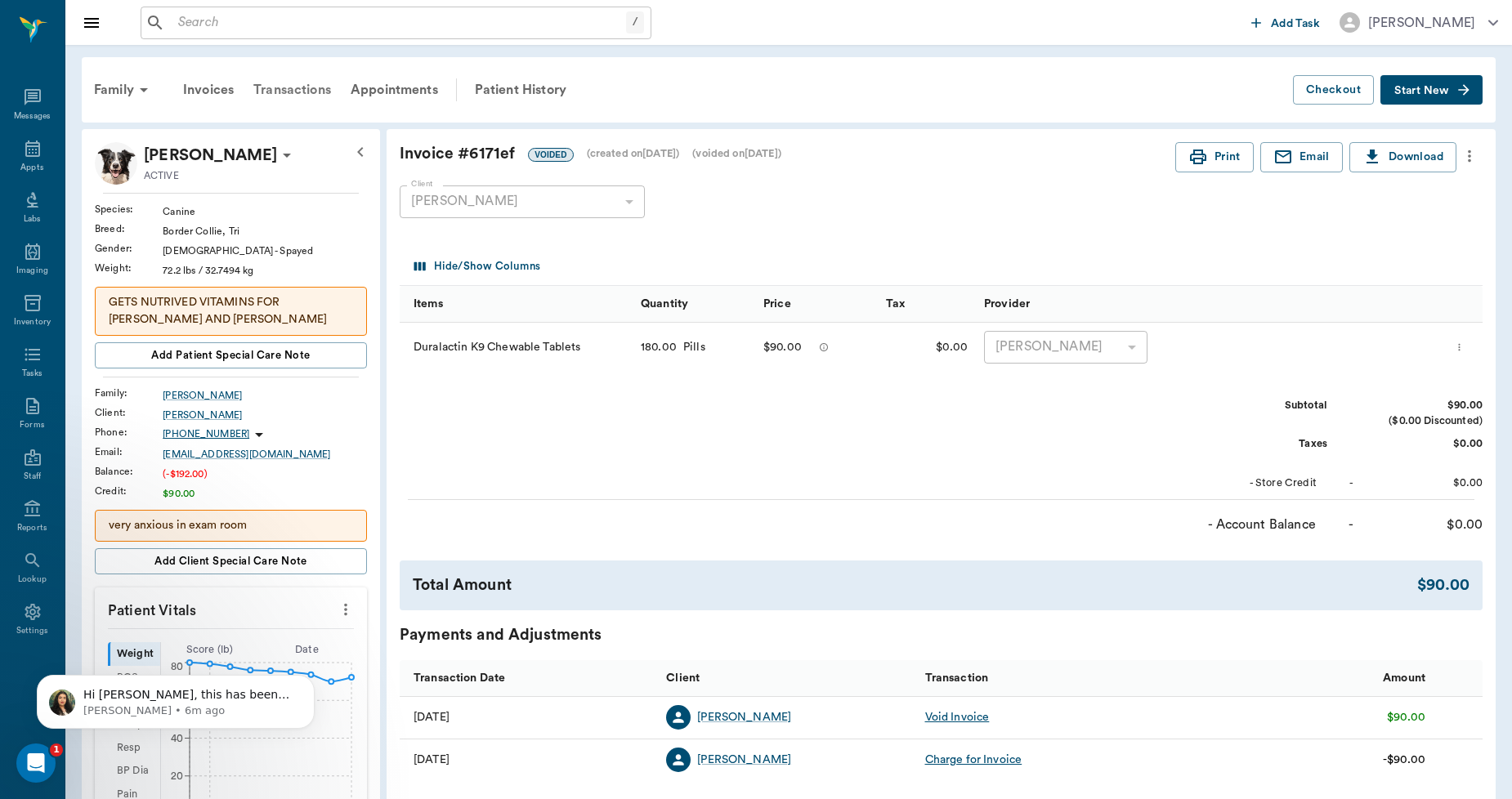
click at [282, 87] on div "Transactions" at bounding box center [292, 89] width 97 height 40
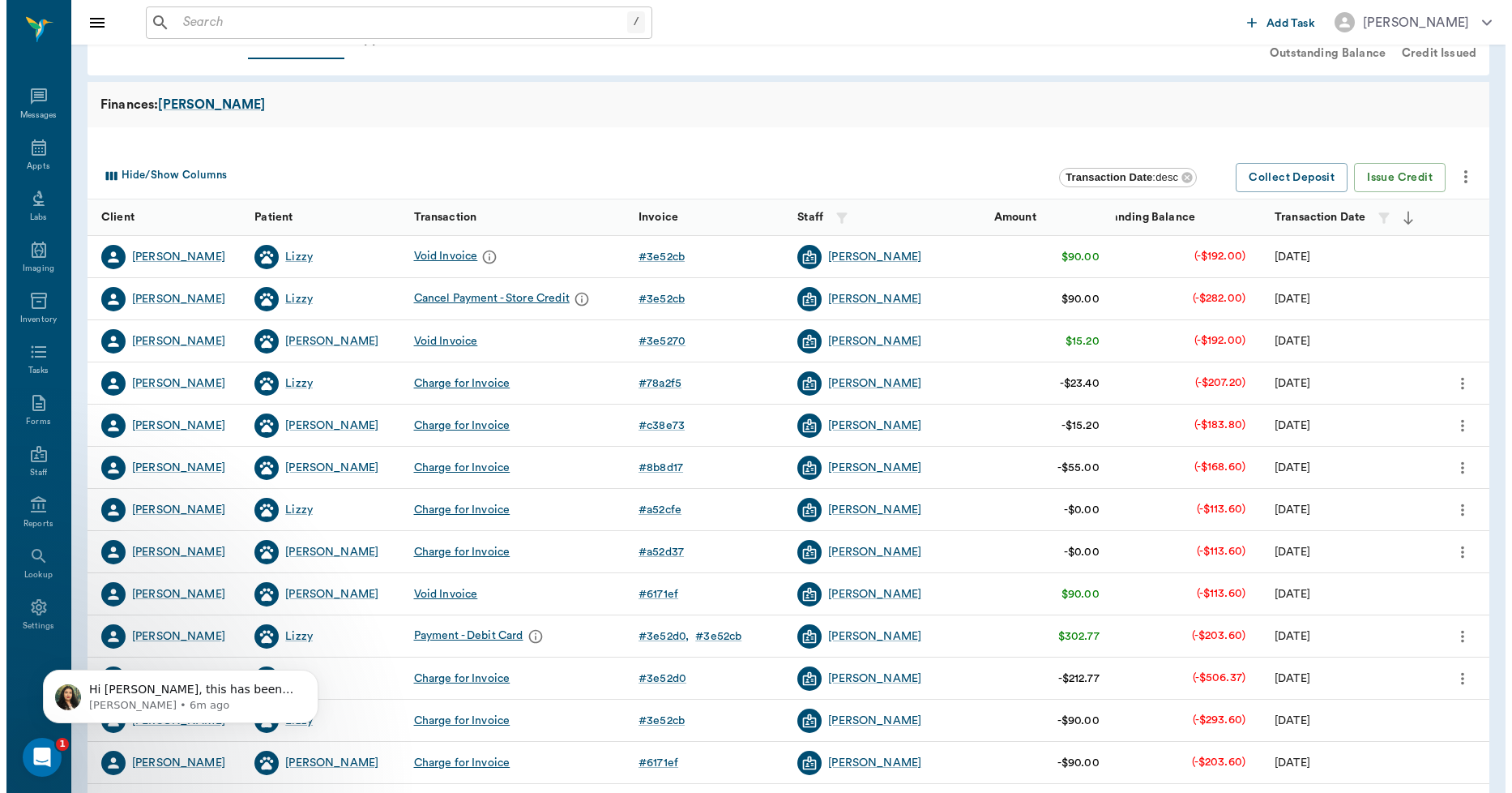
scroll to position [203, 0]
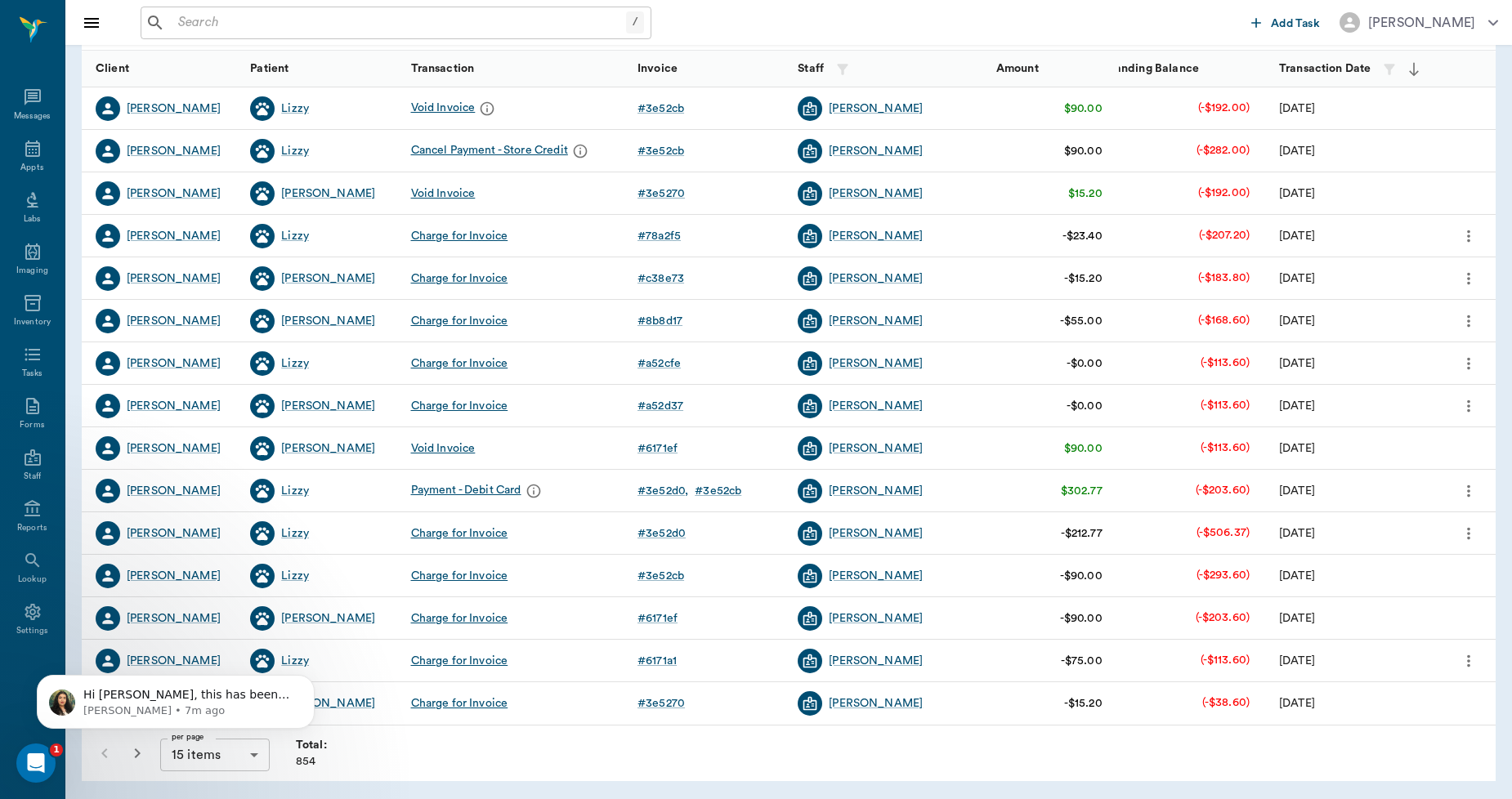
click at [248, 754] on html "Hi Lory, this has been fixed, you should now be able to view the vaccine certif…" at bounding box center [175, 698] width 327 height 114
click at [225, 754] on html "Hi Lory, this has been fixed, you should now be able to view the vaccine certif…" at bounding box center [175, 698] width 327 height 114
click at [210, 748] on html "Hi Lory, this has been fixed, you should now be able to view the vaccine certif…" at bounding box center [175, 698] width 327 height 114
click at [230, 754] on html "Hi Lory, this has been fixed, you should now be able to view the vaccine certif…" at bounding box center [175, 698] width 327 height 114
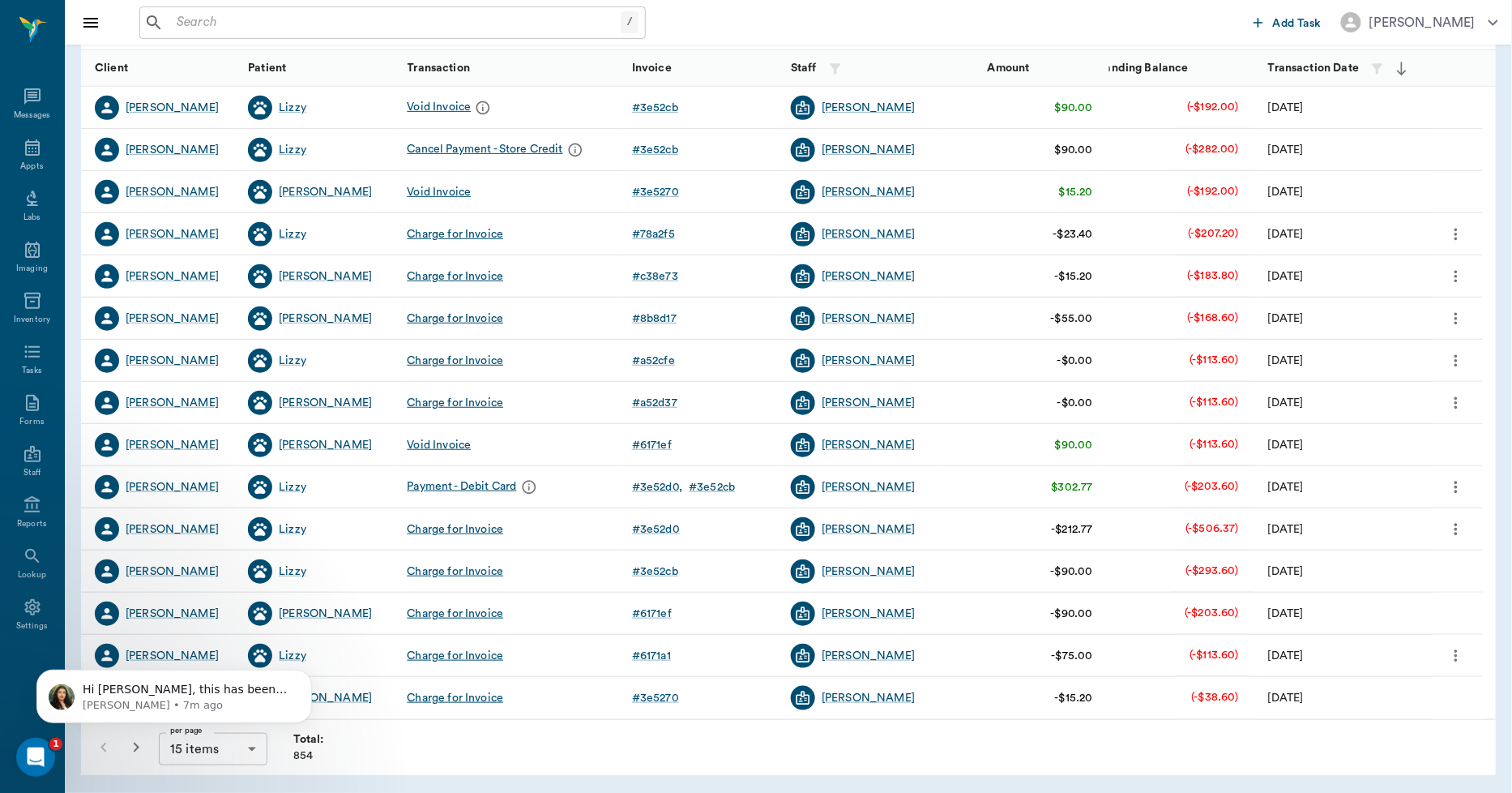
click at [188, 758] on body "/ ​ Add Task Dr. Bert Ellsworth Nectar Messages Appts Labs Imaging Inventory Ta…" at bounding box center [756, 295] width 1512 height 997
drag, startPoint x: 188, startPoint y: 758, endPoint x: 209, endPoint y: 105, distance: 653.3
click at [188, 758] on li "100 items" at bounding box center [213, 759] width 108 height 29
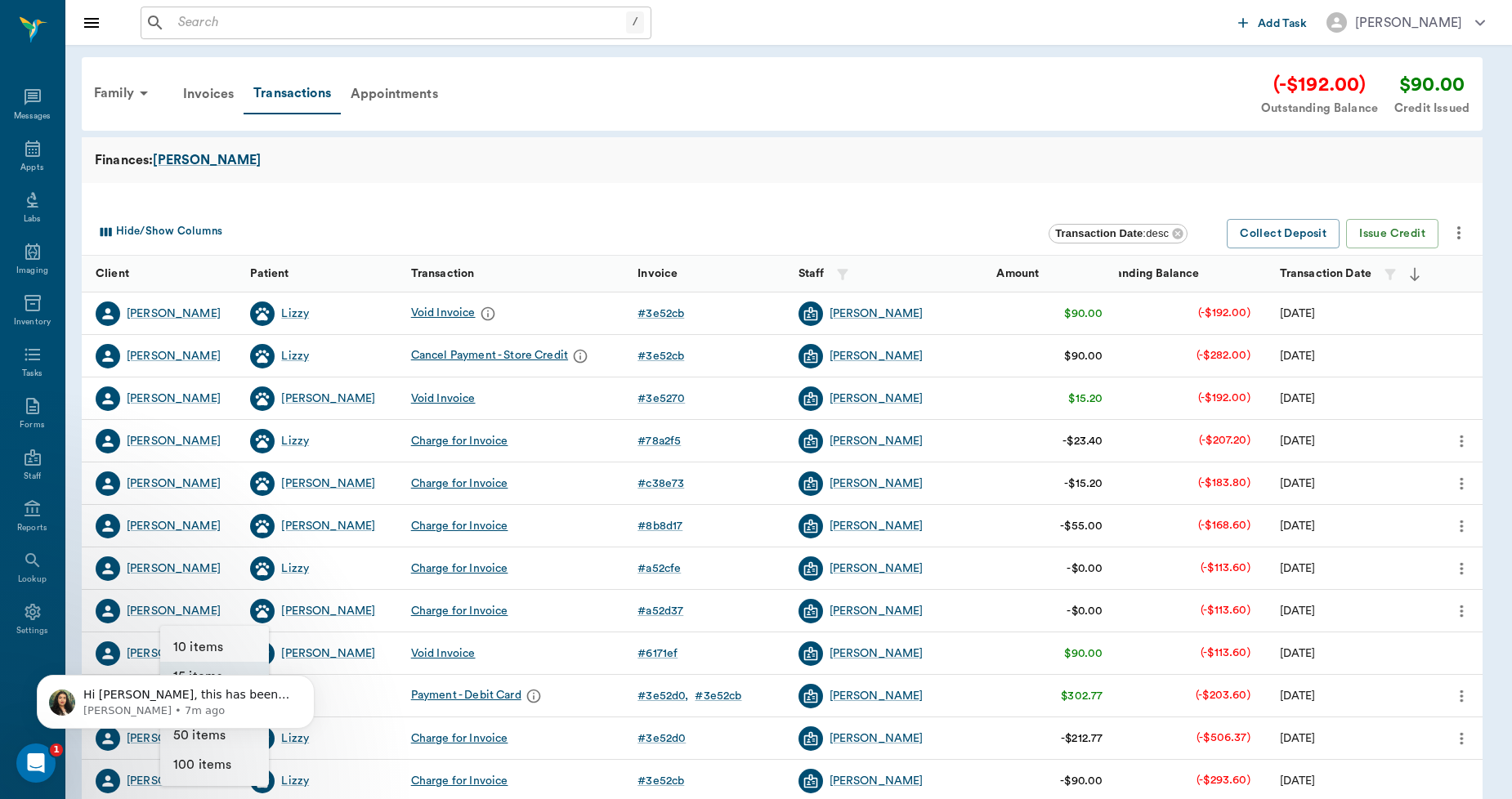
type input "100"
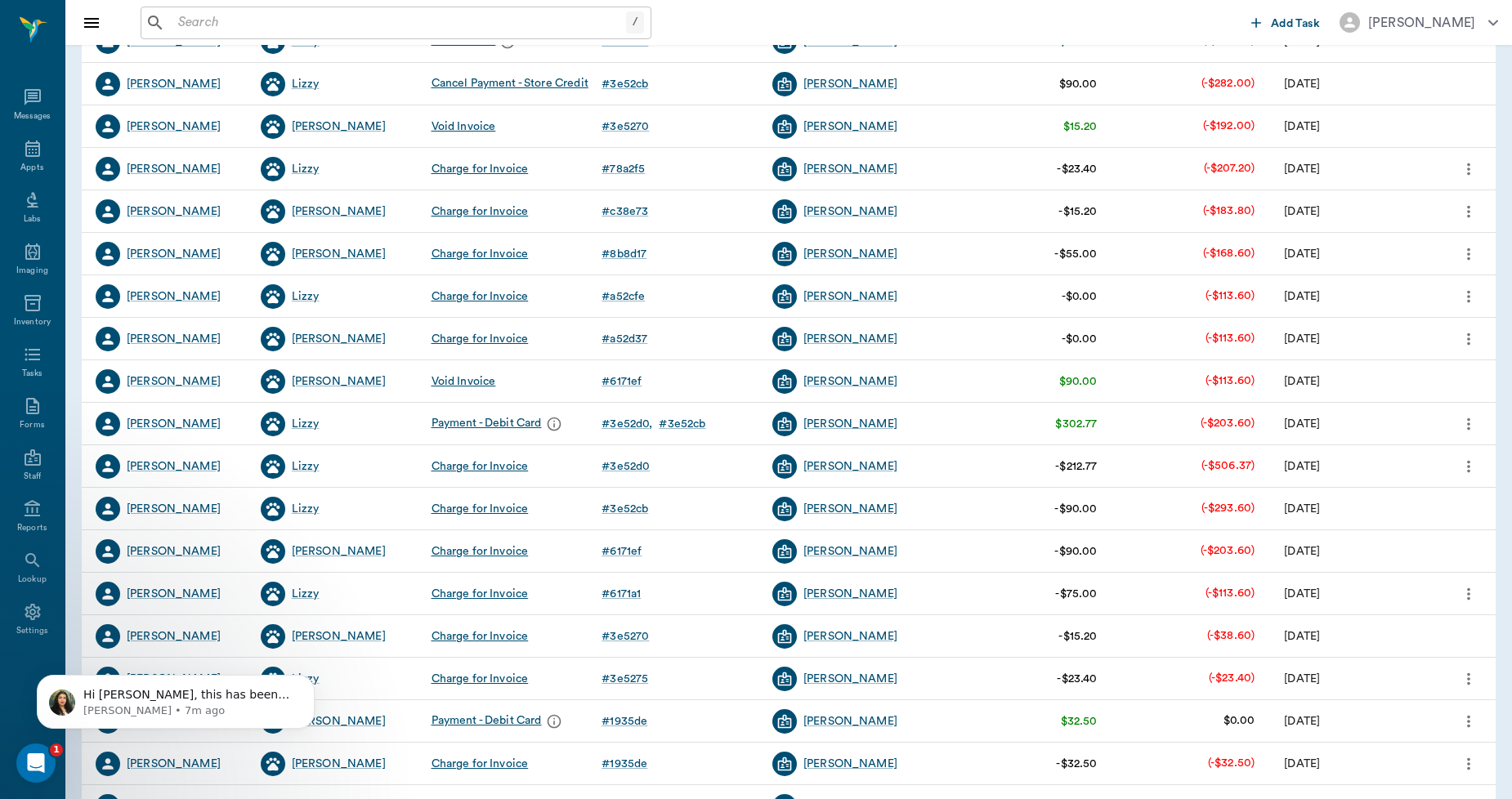
scroll to position [182, 0]
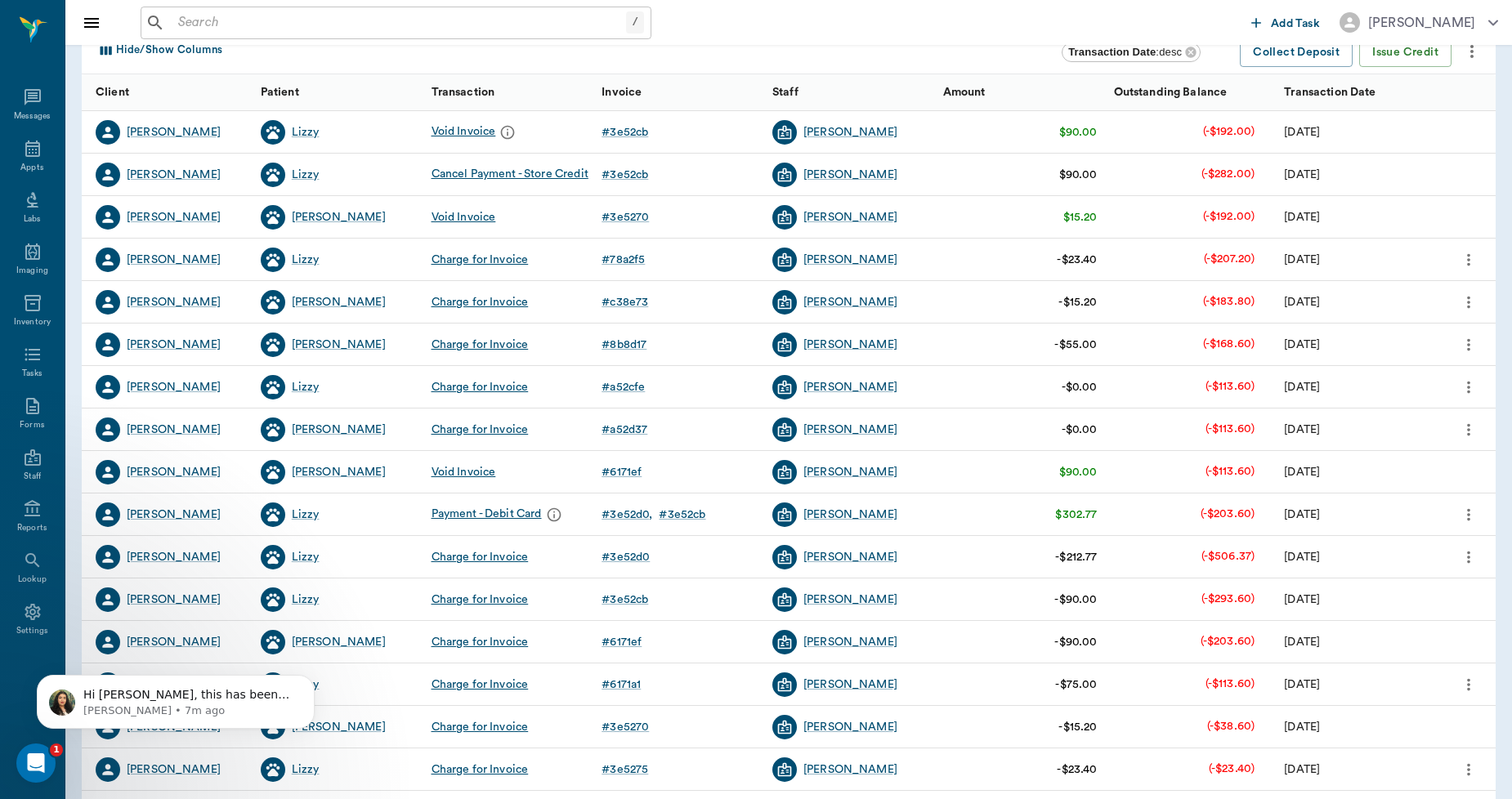
click at [1468, 425] on icon "more" at bounding box center [1469, 429] width 18 height 19
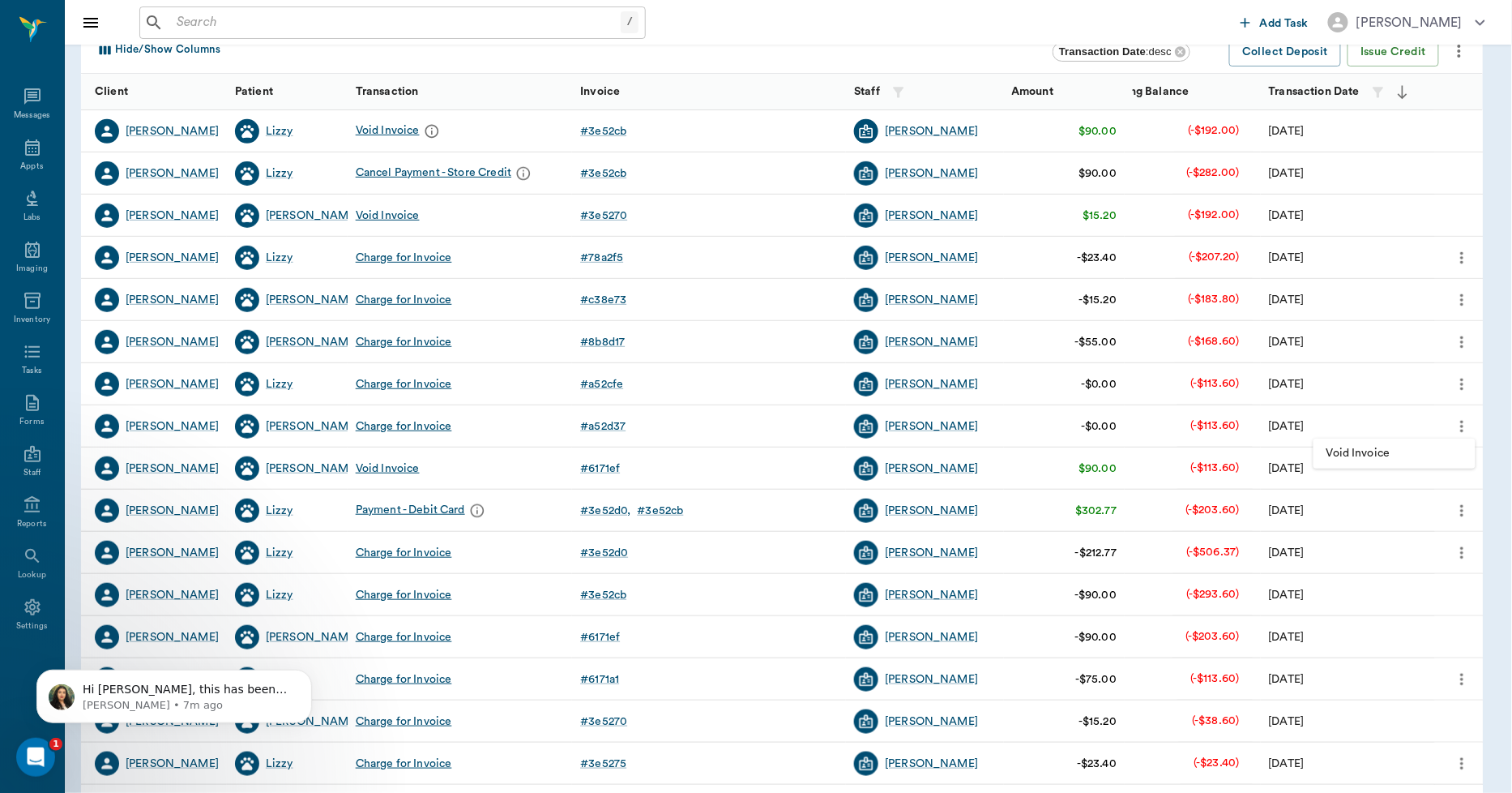
click at [1366, 451] on span "Void Invoice" at bounding box center [1395, 453] width 136 height 17
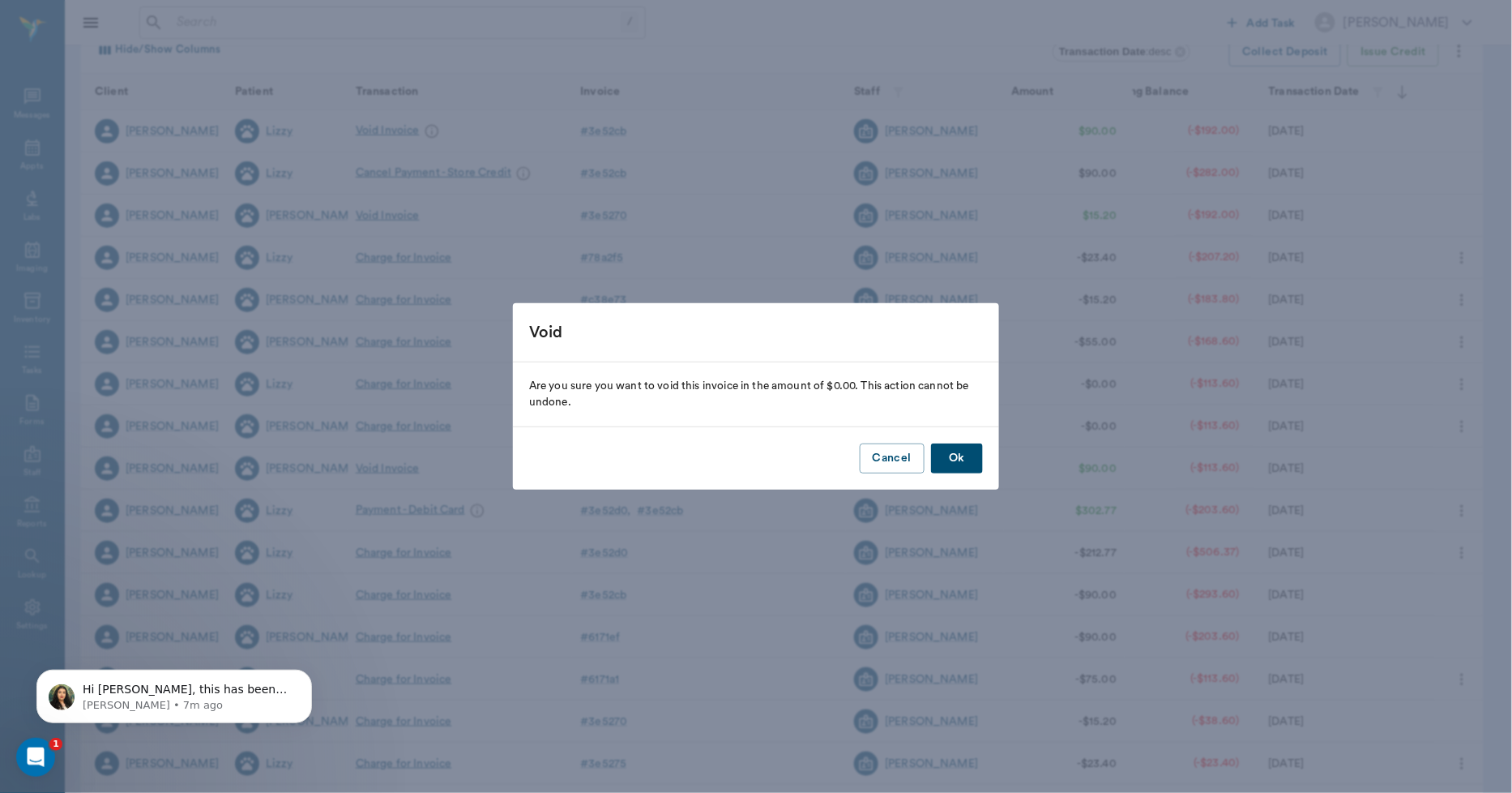
click at [958, 467] on button "Ok" at bounding box center [956, 458] width 52 height 30
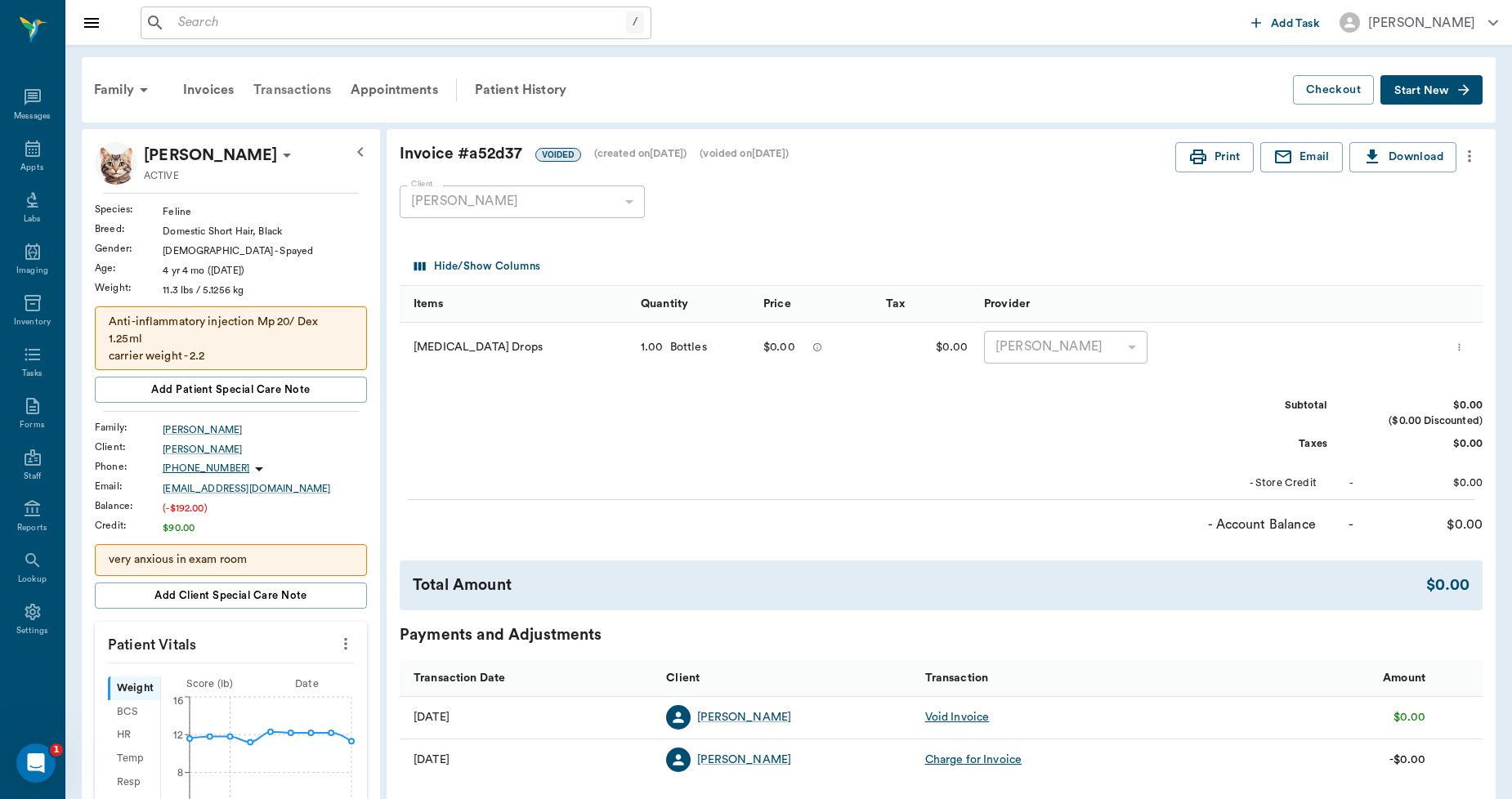
click at [294, 86] on div "Transactions" at bounding box center [292, 89] width 97 height 40
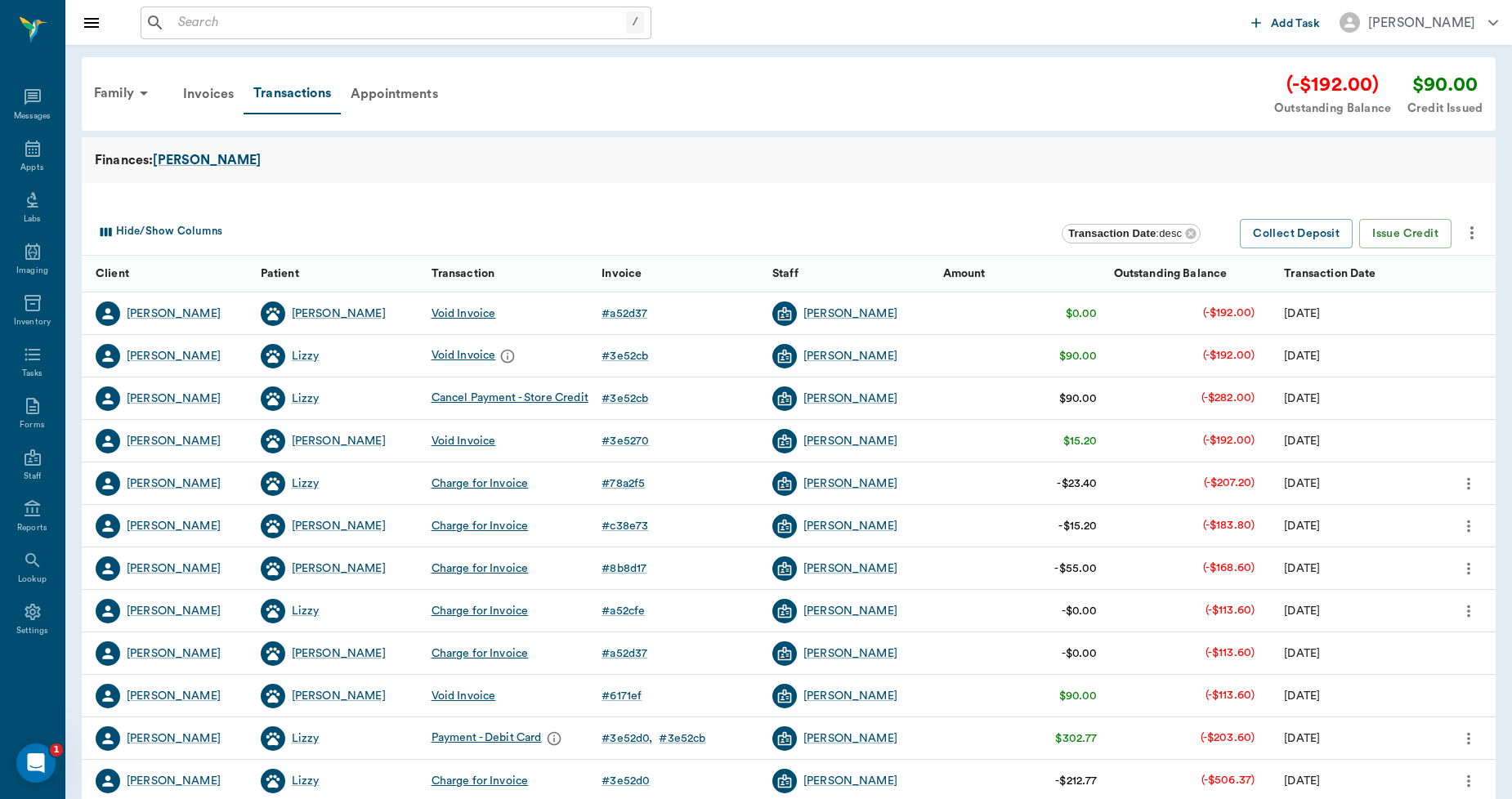
click at [1472, 604] on icon "more" at bounding box center [1469, 611] width 18 height 19
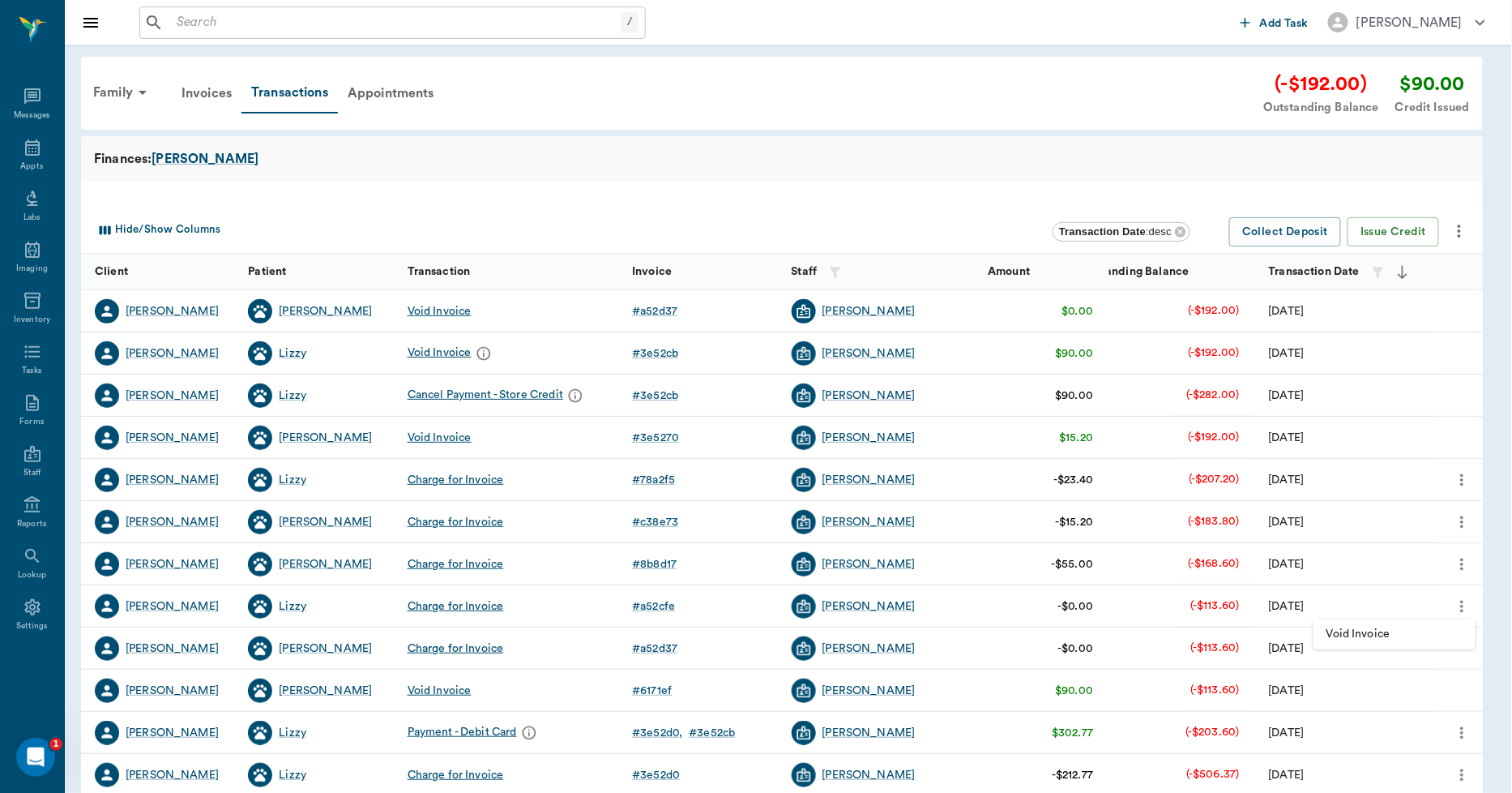
click at [1367, 630] on span "Void Invoice" at bounding box center [1395, 635] width 136 height 17
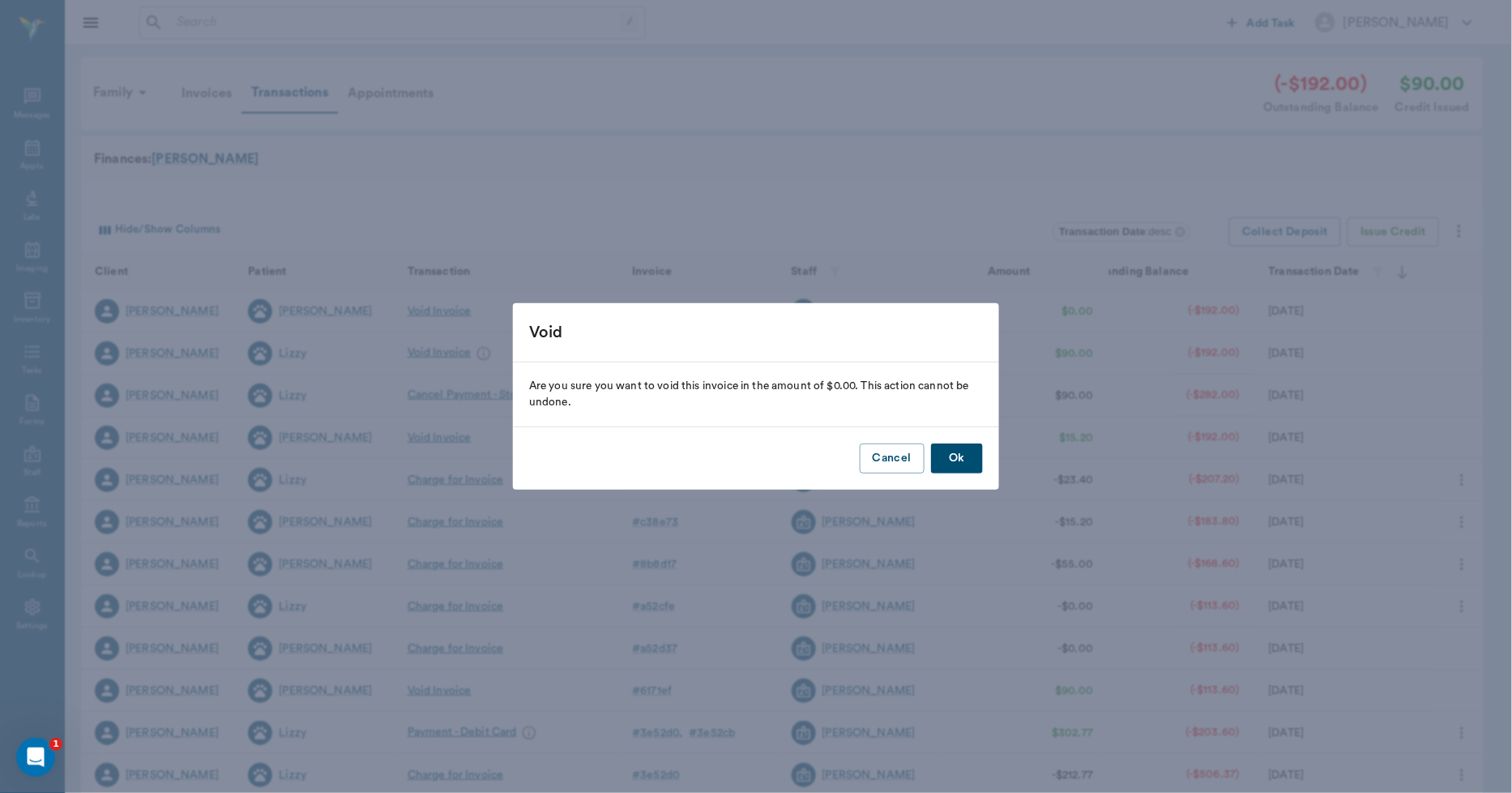
click at [967, 462] on button "Ok" at bounding box center [956, 458] width 52 height 30
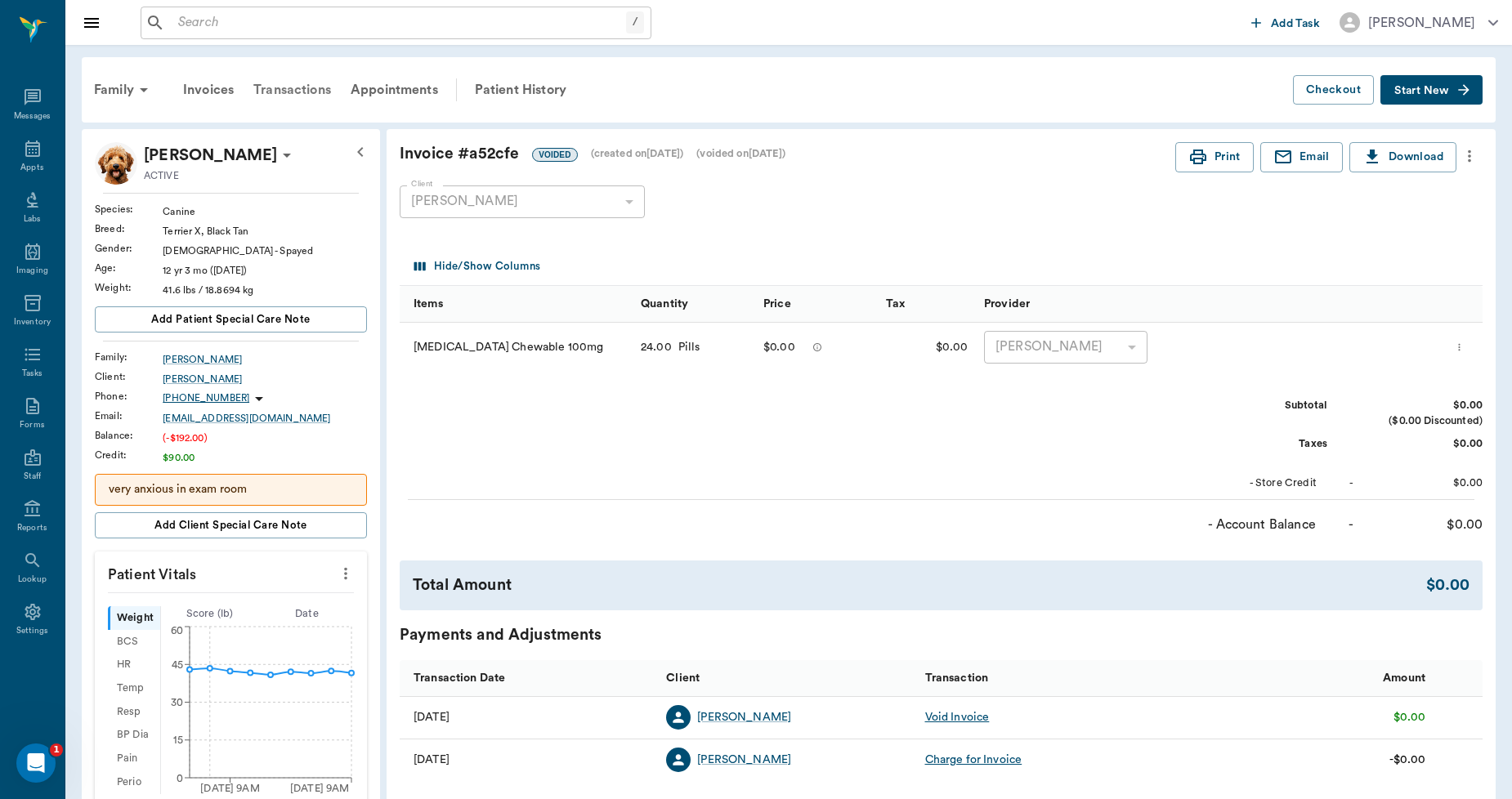
click at [286, 84] on div "Transactions" at bounding box center [292, 89] width 97 height 40
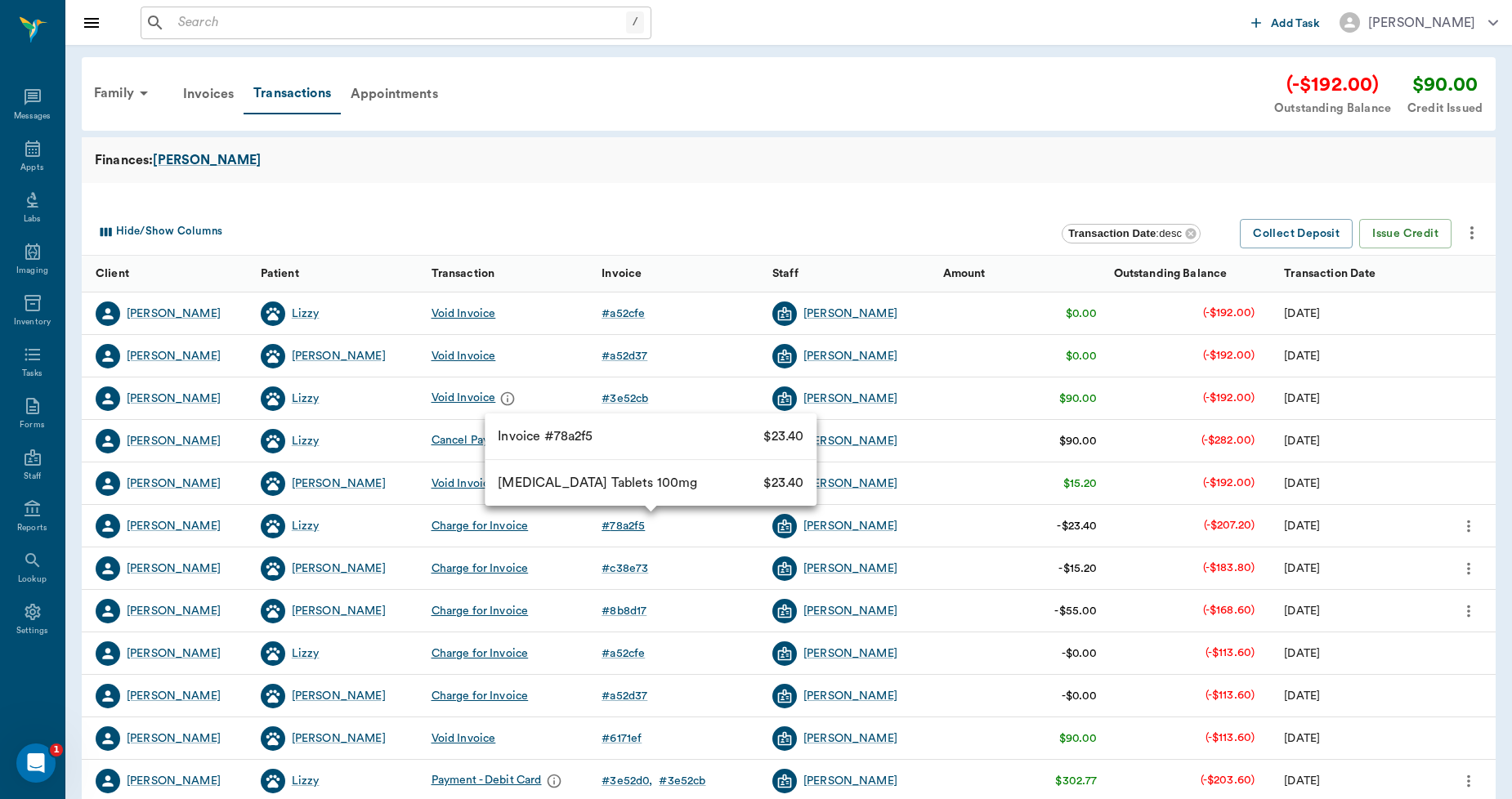
click at [628, 520] on div "# 78a2f5" at bounding box center [623, 526] width 43 height 17
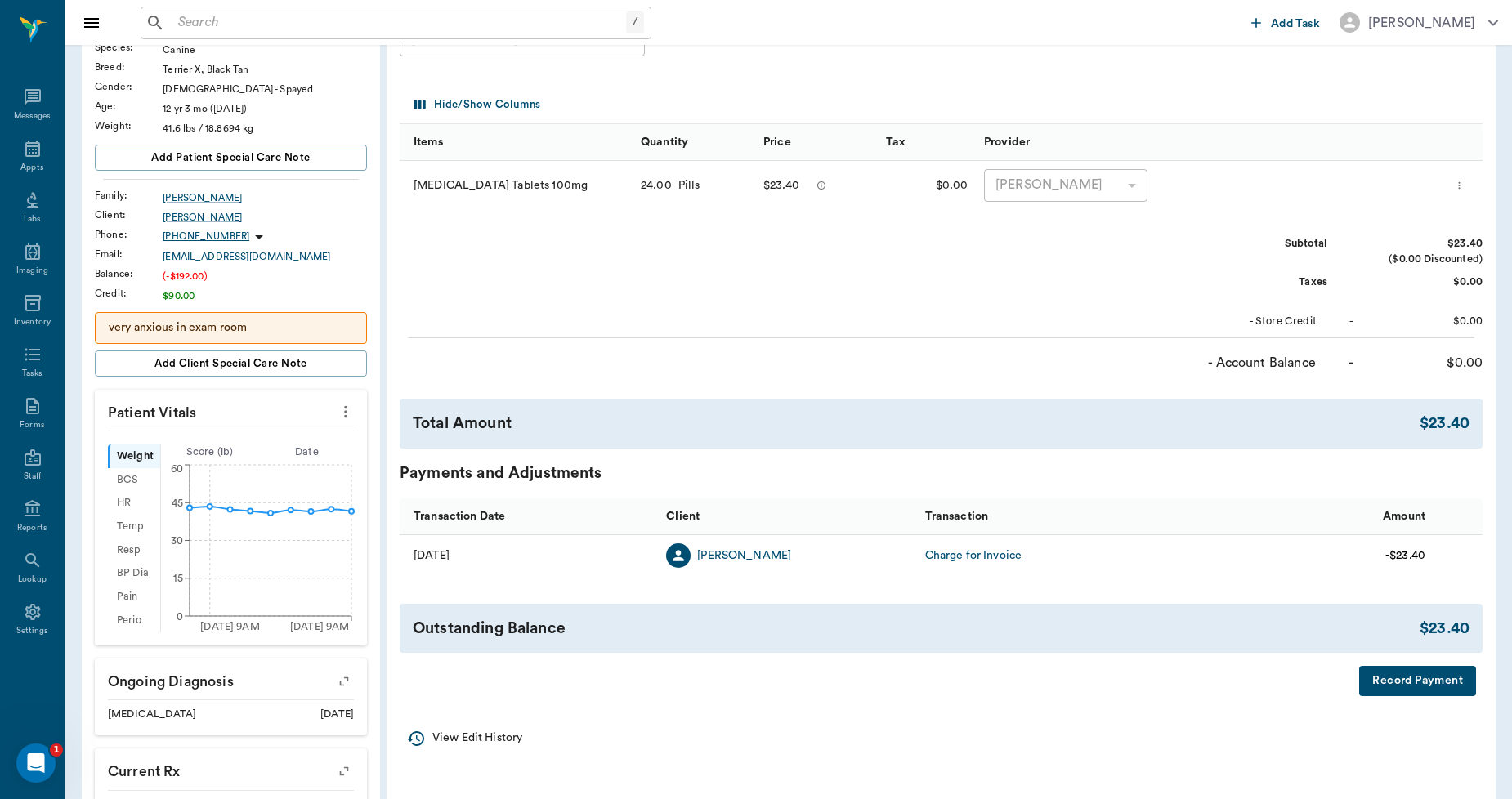
scroll to position [363, 0]
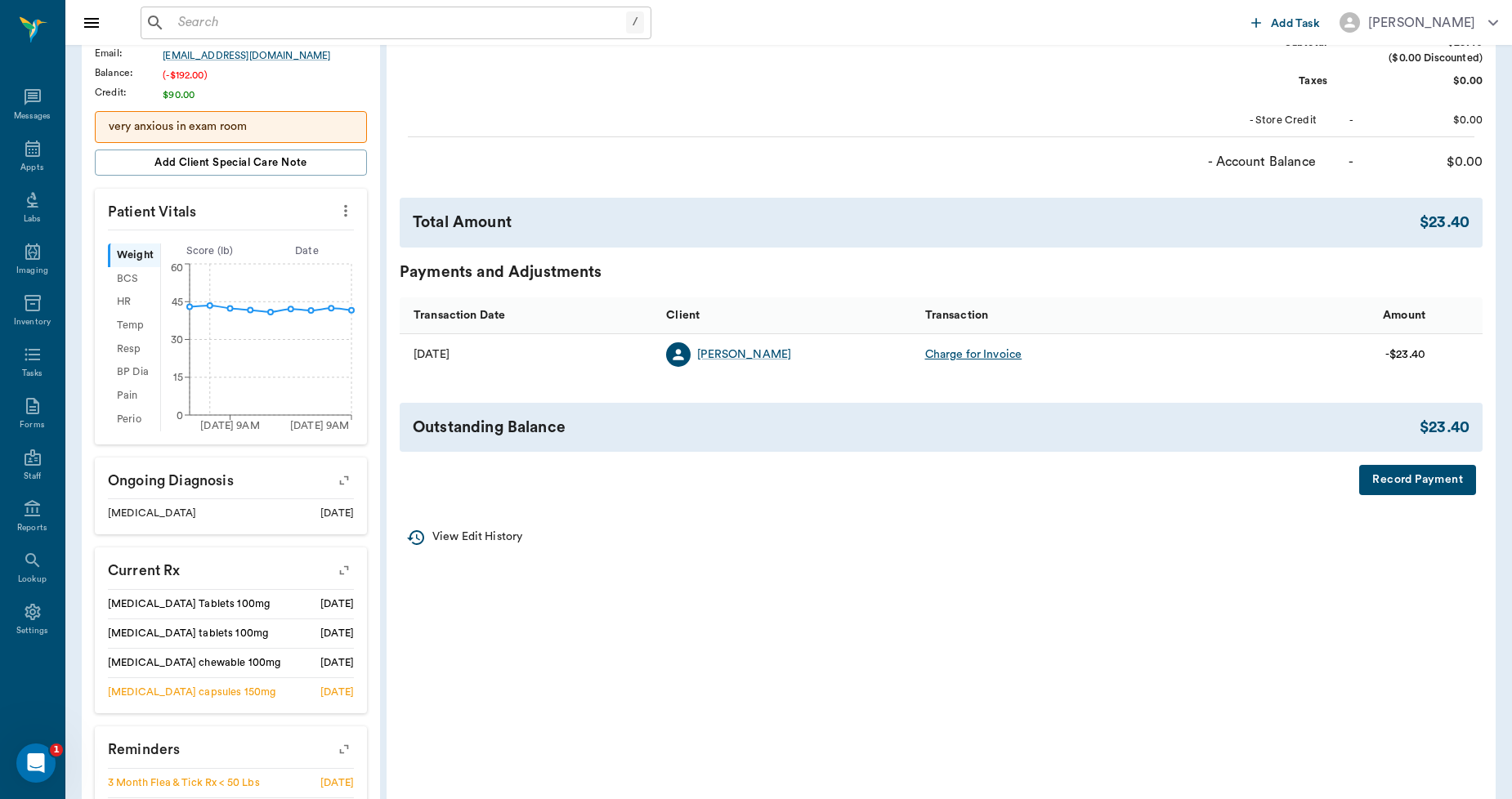
click at [1391, 472] on button "Record Payment" at bounding box center [1418, 480] width 117 height 30
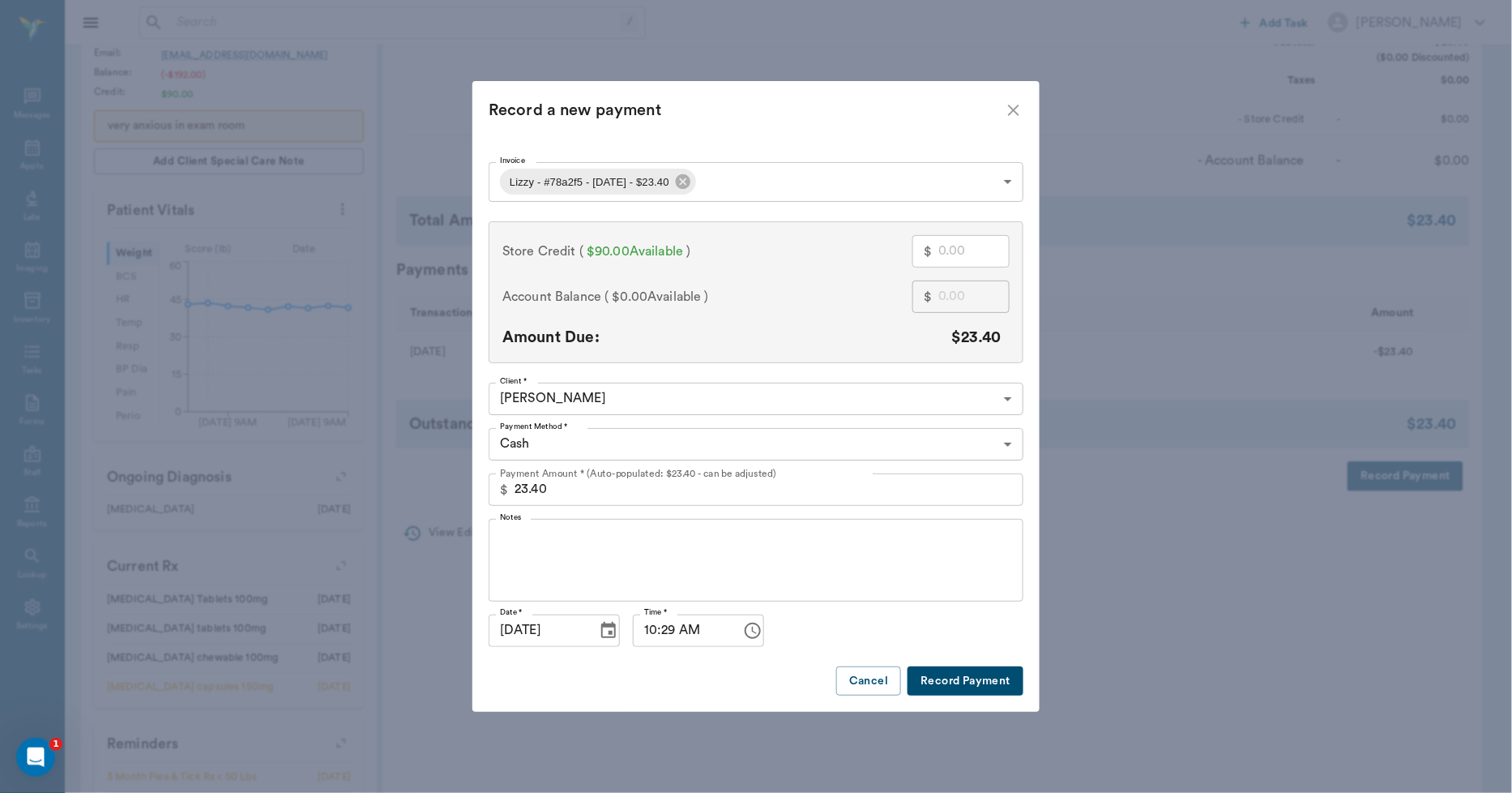
click at [740, 177] on body "/ ​ Add Task Dr. Bert Ellsworth Nectar Messages Appts Labs Imaging Inventory Ta…" at bounding box center [756, 337] width 1512 height 1394
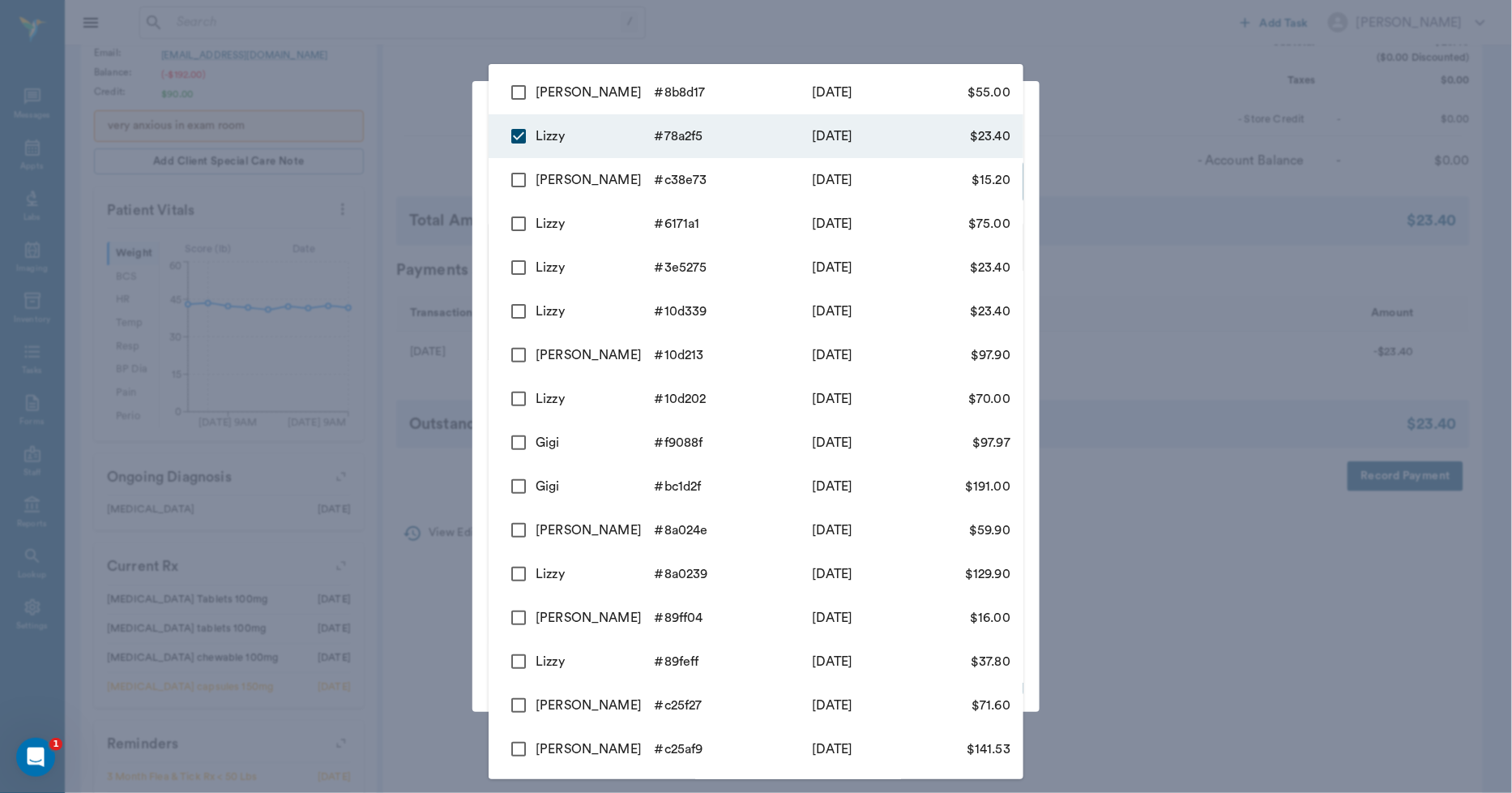
click at [516, 89] on input "checkbox" at bounding box center [518, 92] width 34 height 34
checkbox input "true"
type input "68d694a1d88294d4b778a2f5,68d6ab8edbbc8441f88b8d17"
type input "78.40"
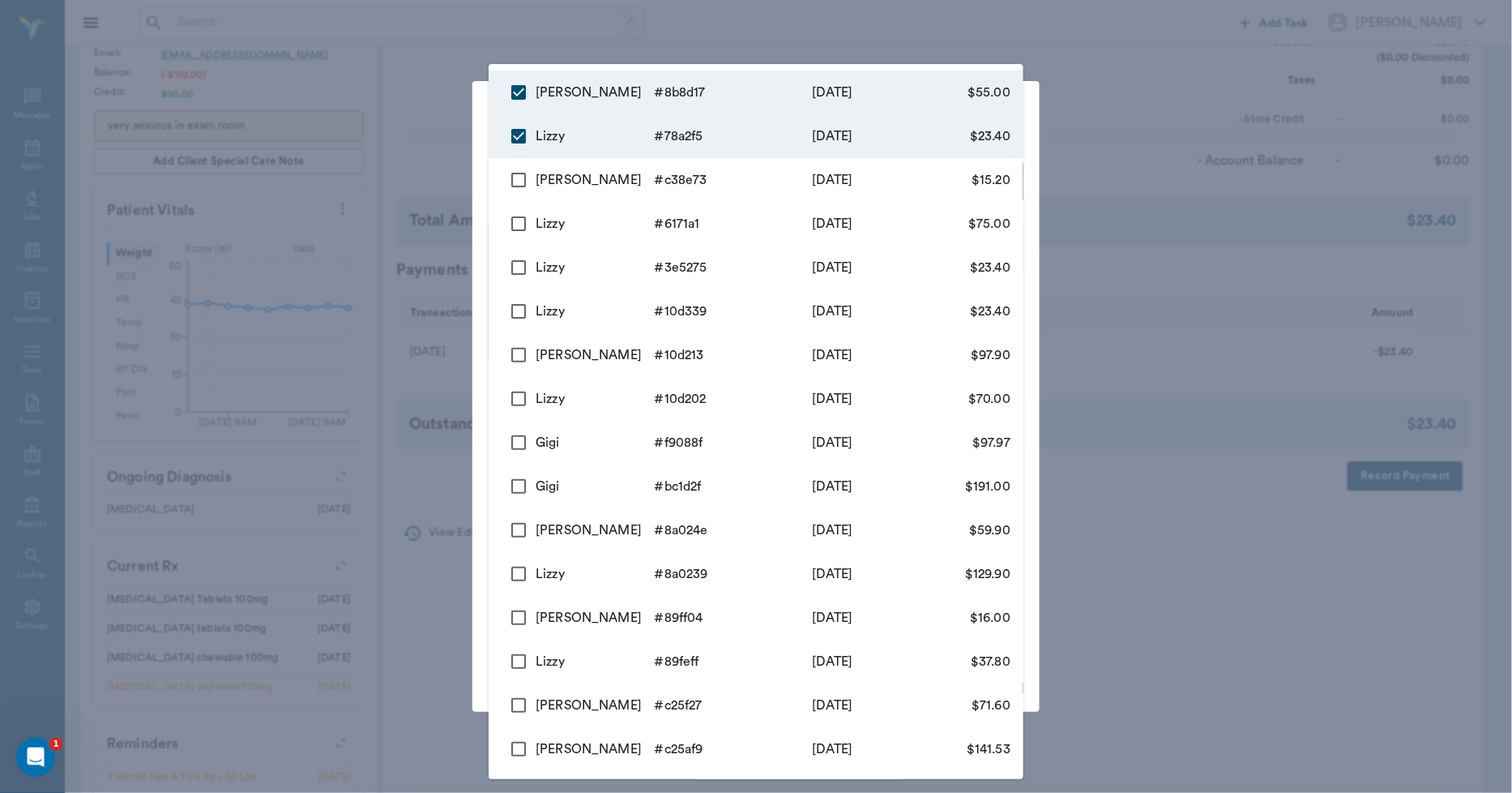
click at [515, 175] on input "checkbox" at bounding box center [518, 179] width 34 height 34
checkbox input "true"
type input "68d694a1d88294d4b778a2f5,68d6ab8edbbc8441f88b8d17,68d6943988a6681450c38e73"
type input "93.60"
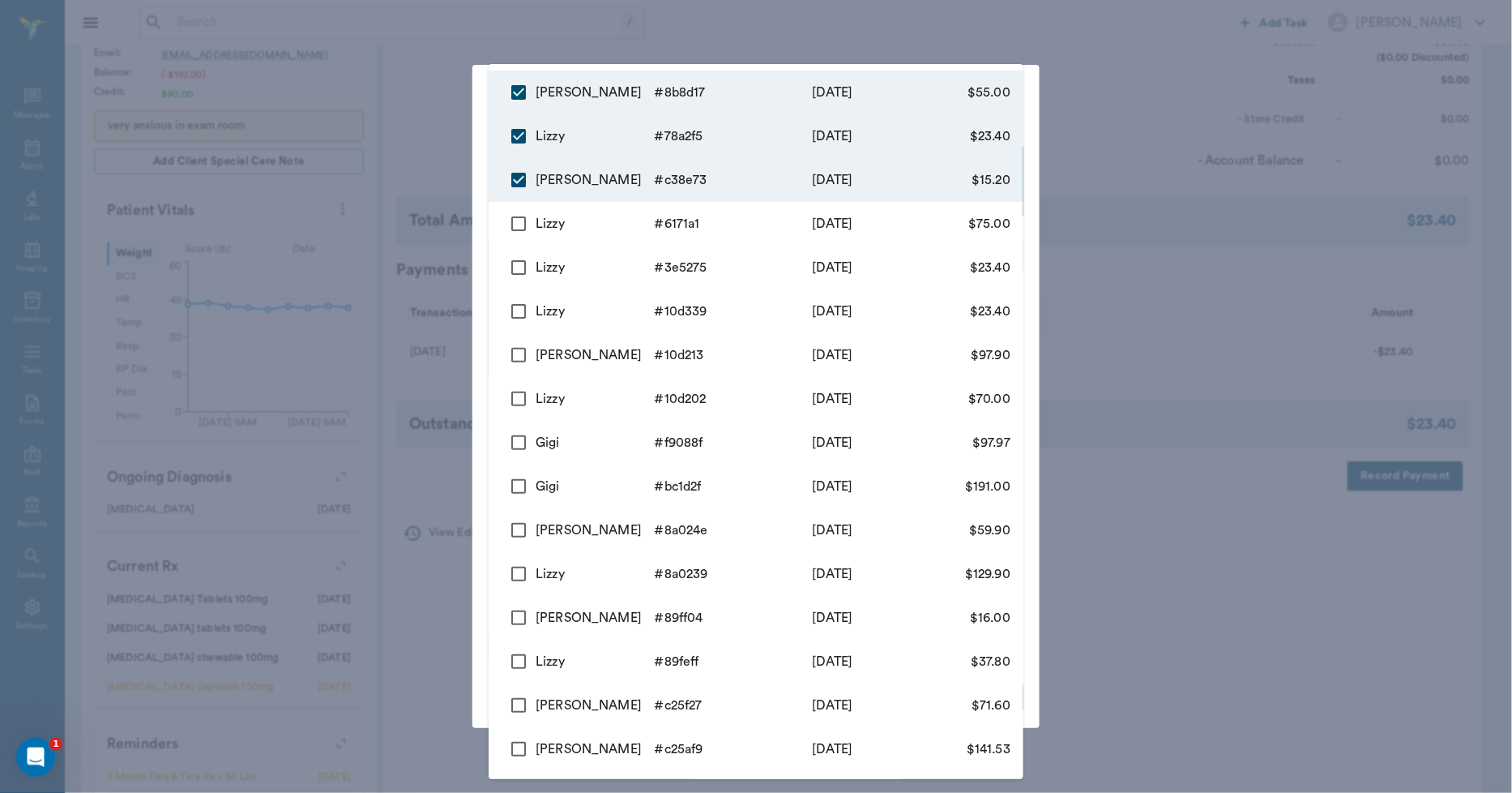
click at [447, 184] on div at bounding box center [756, 396] width 1512 height 793
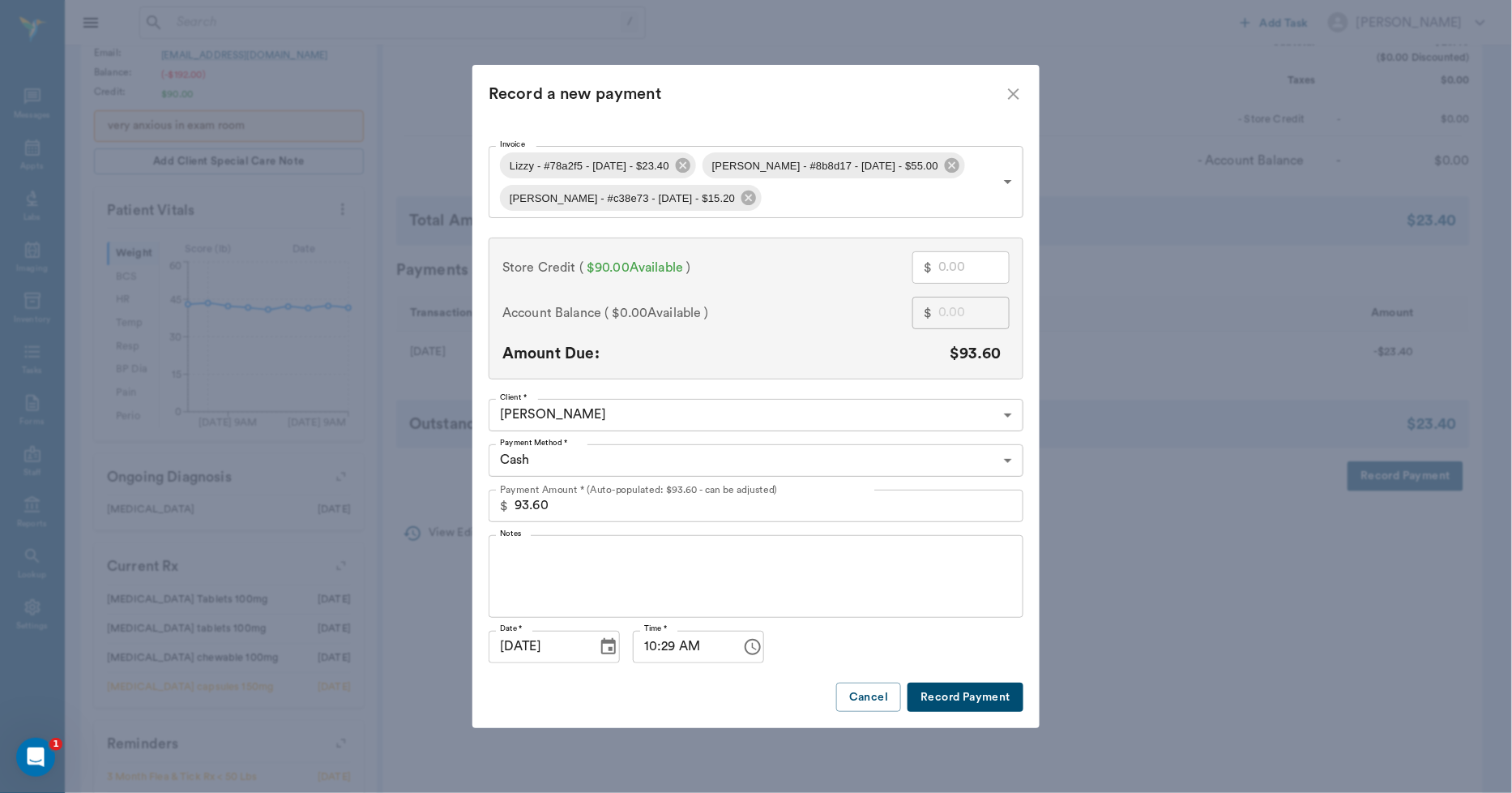
click at [1011, 92] on icon "close" at bounding box center [1014, 94] width 11 height 11
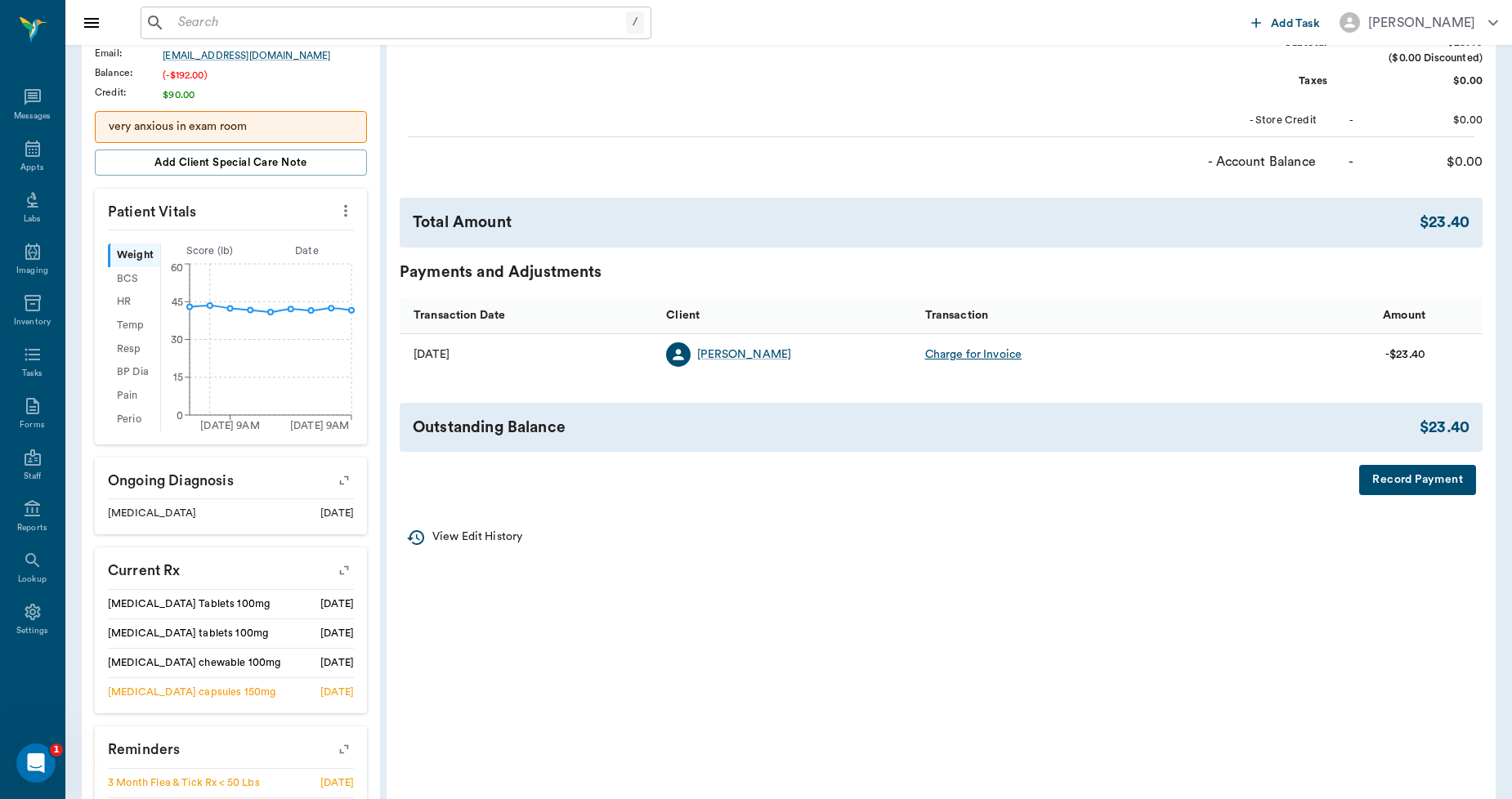
scroll to position [0, 0]
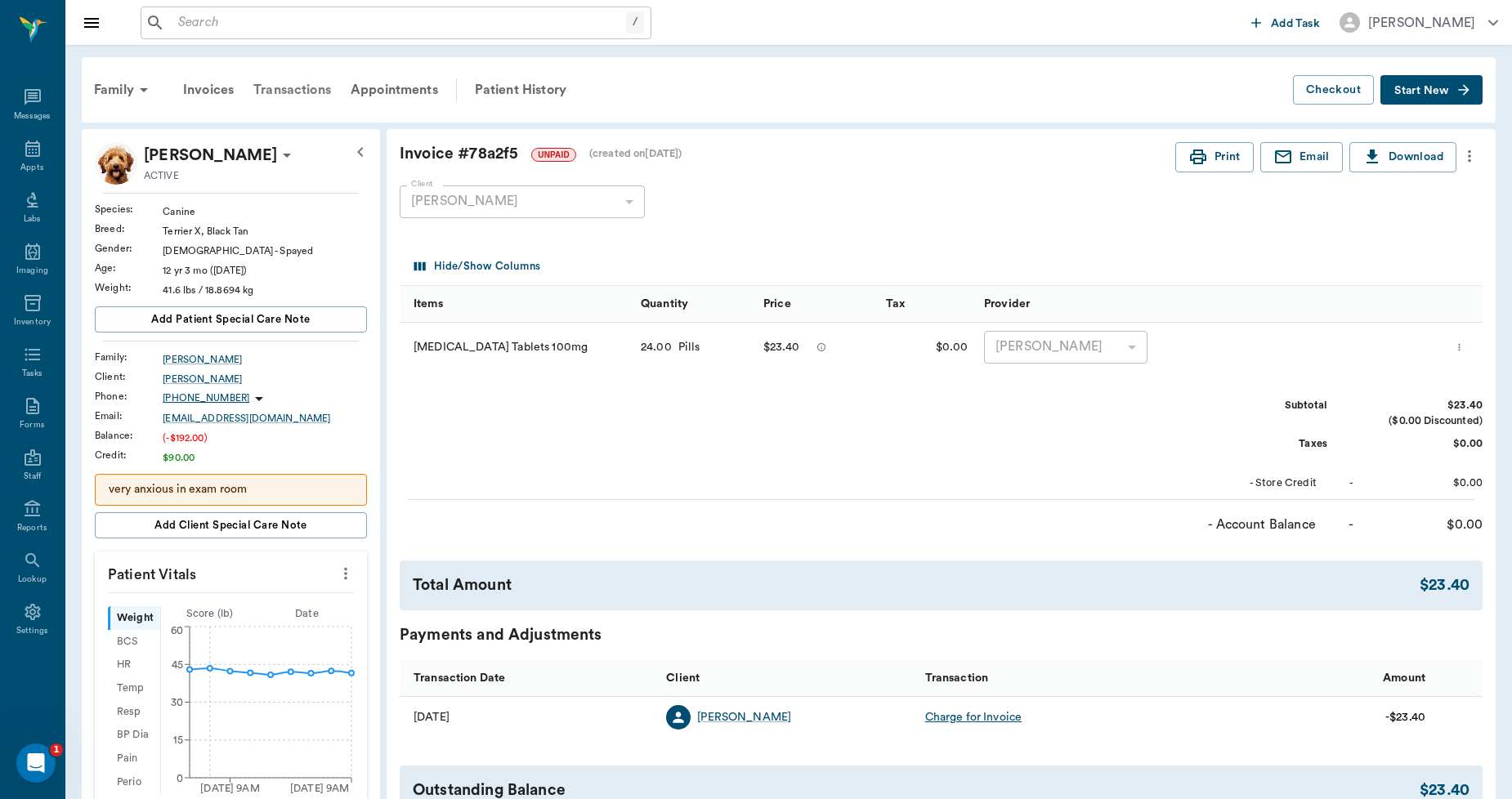
click at [304, 88] on div "Transactions" at bounding box center [292, 89] width 97 height 40
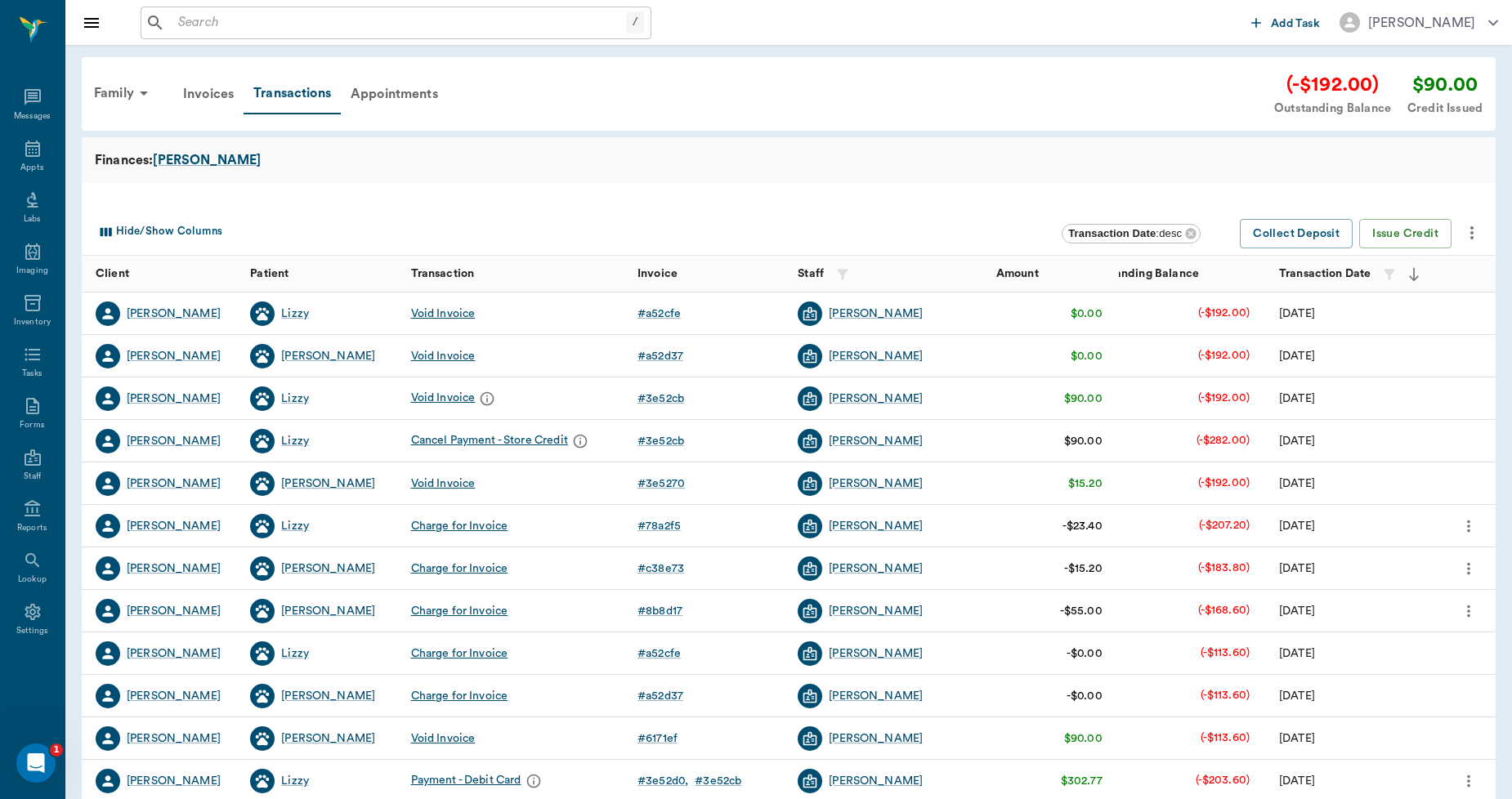
scroll to position [205, 0]
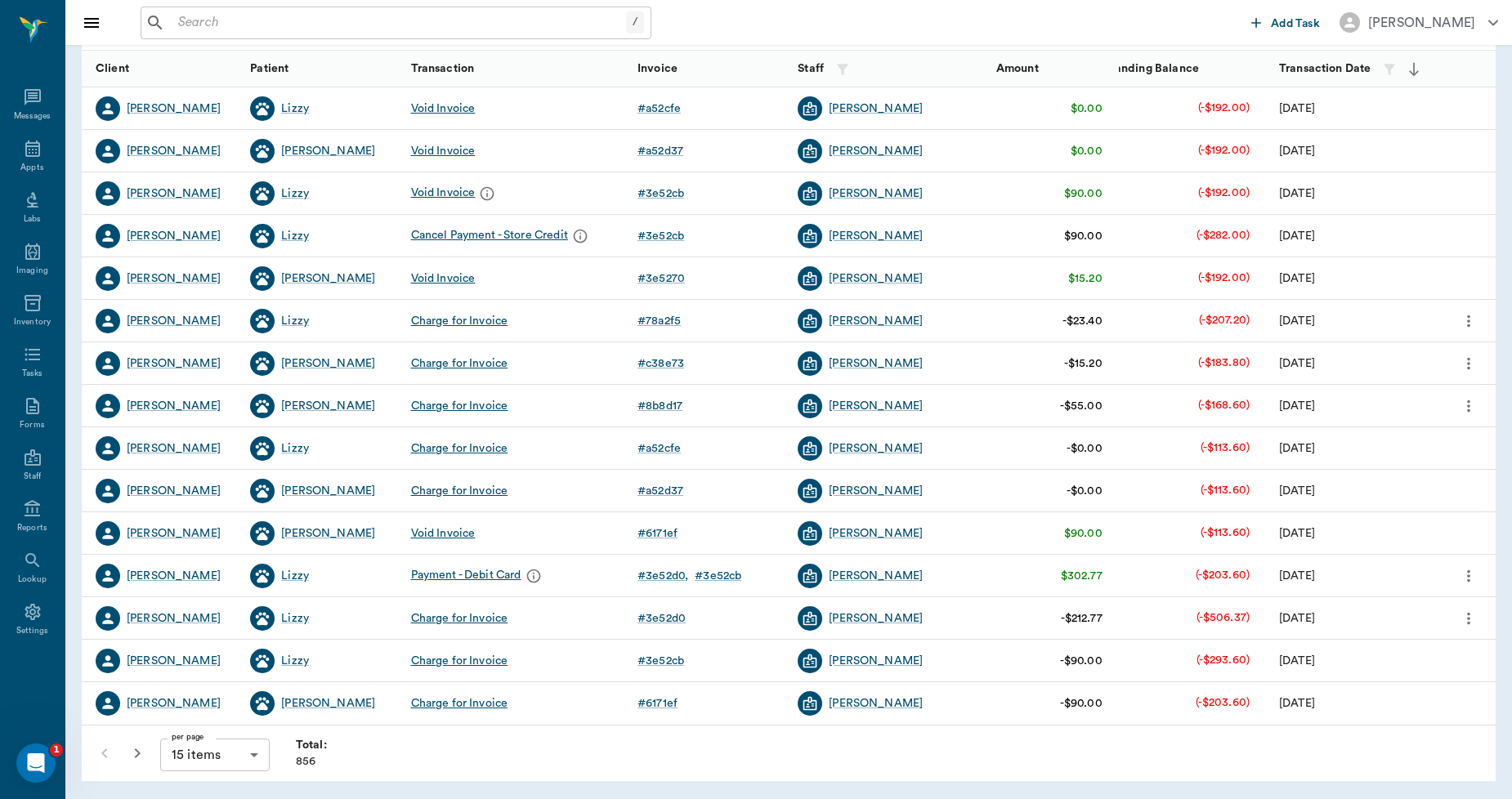
click at [239, 754] on body "/ ​ Add Task Dr. Bert Ellsworth Nectar Messages Appts Labs Imaging Inventory Ta…" at bounding box center [756, 297] width 1512 height 1005
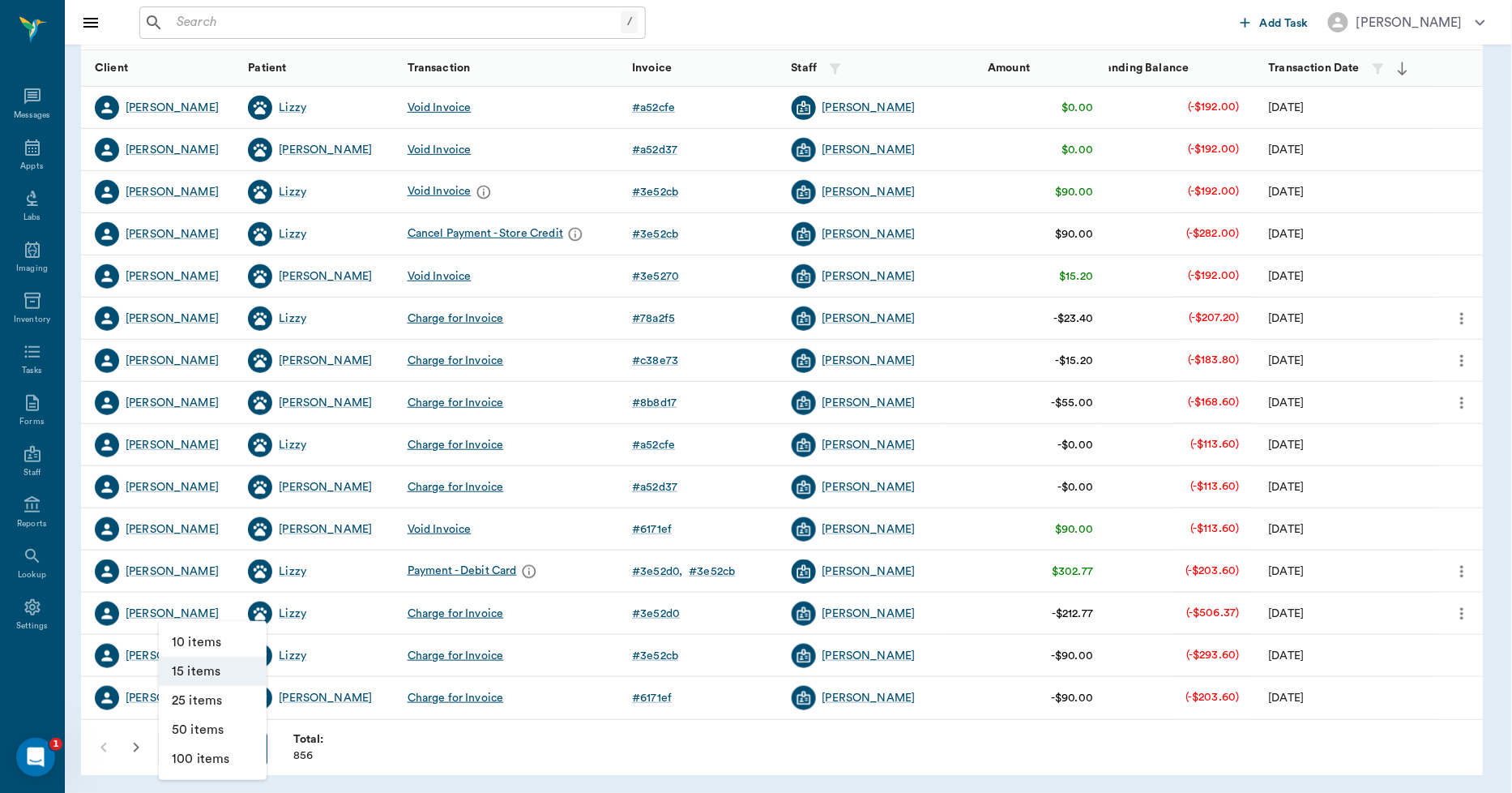
click at [233, 748] on li "100 items" at bounding box center [213, 759] width 108 height 29
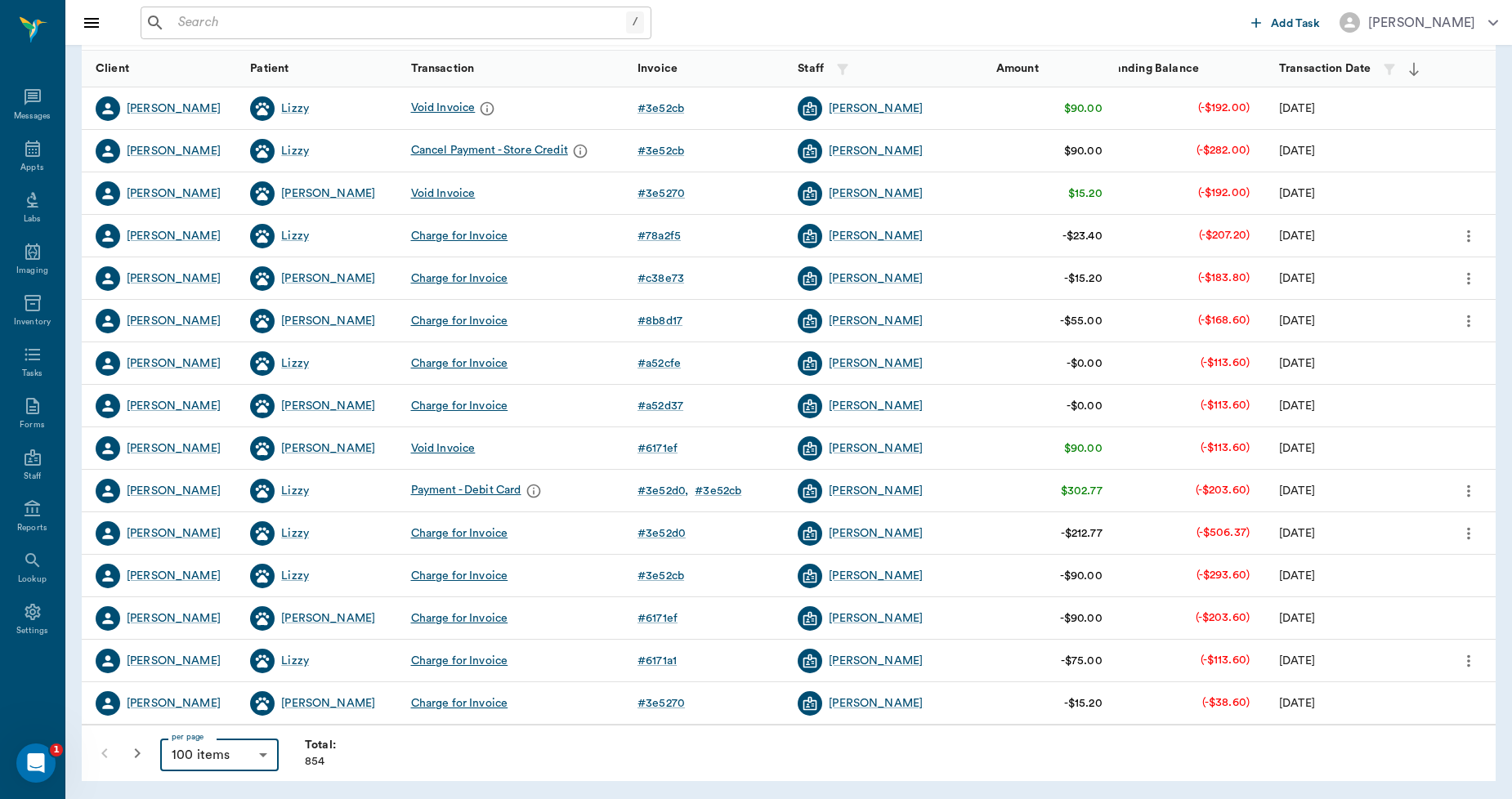
type input "100"
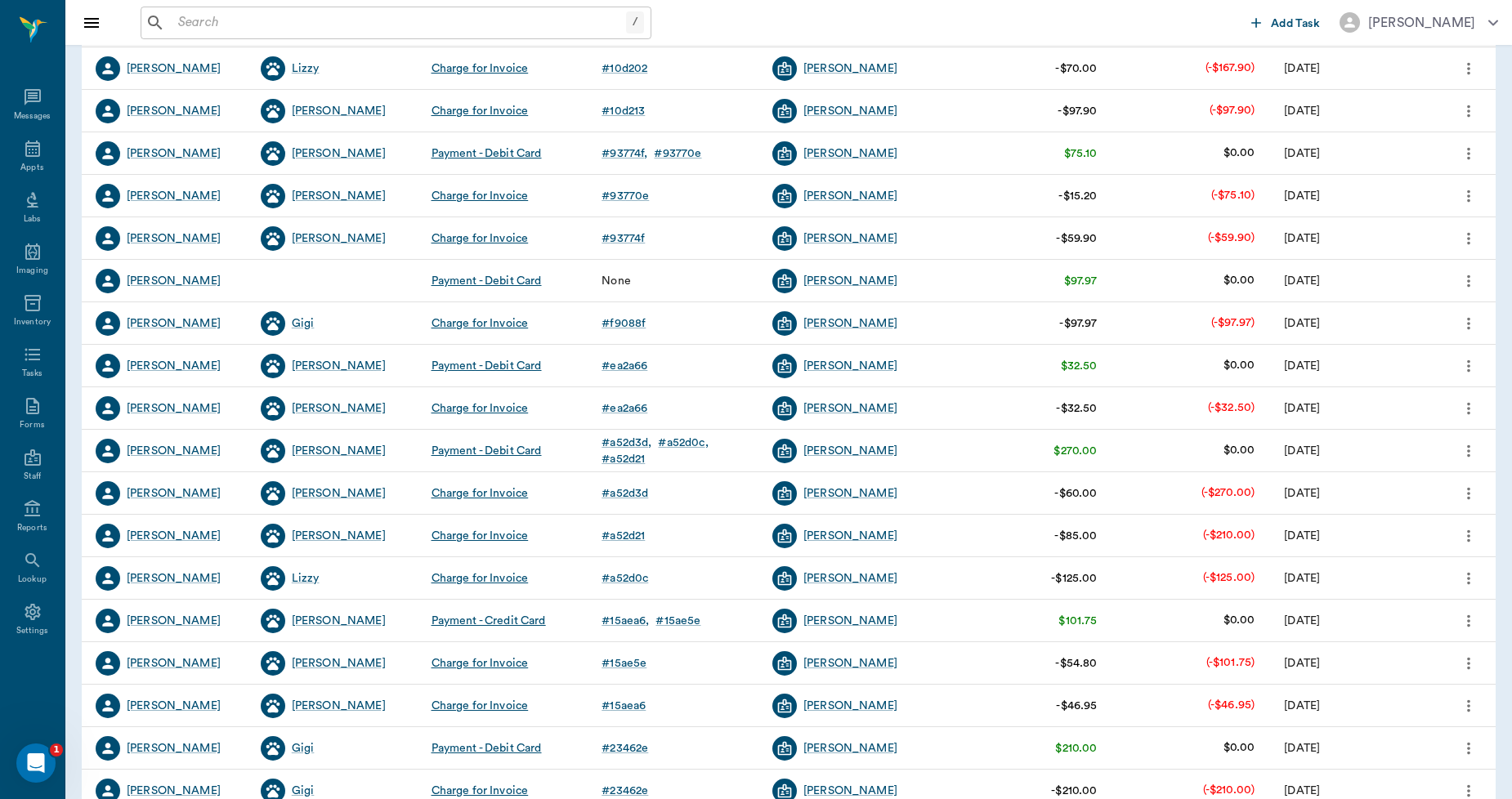
scroll to position [1089, 0]
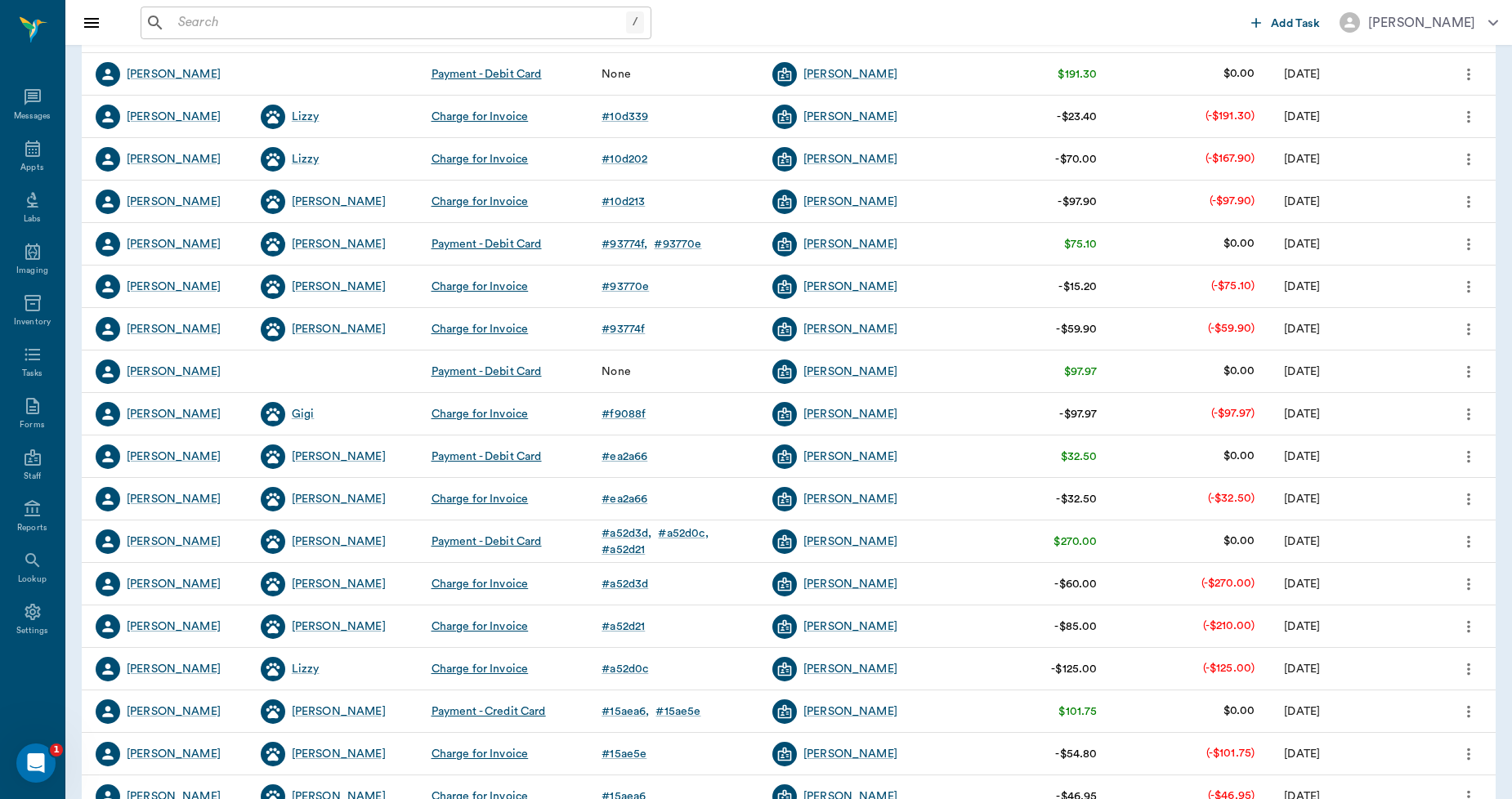
click at [1465, 368] on icon "more" at bounding box center [1469, 371] width 18 height 19
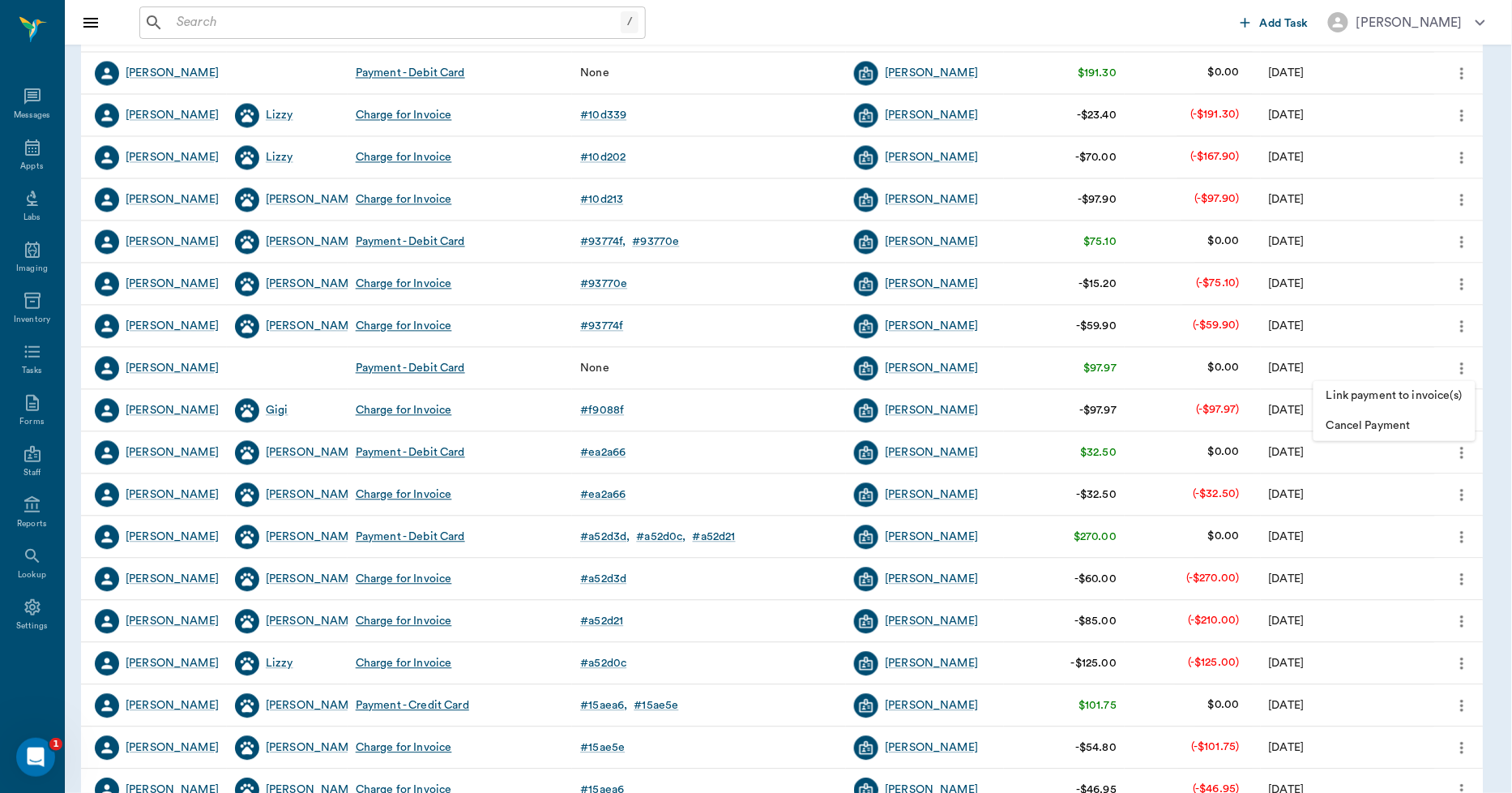
click at [892, 23] on div at bounding box center [756, 396] width 1512 height 793
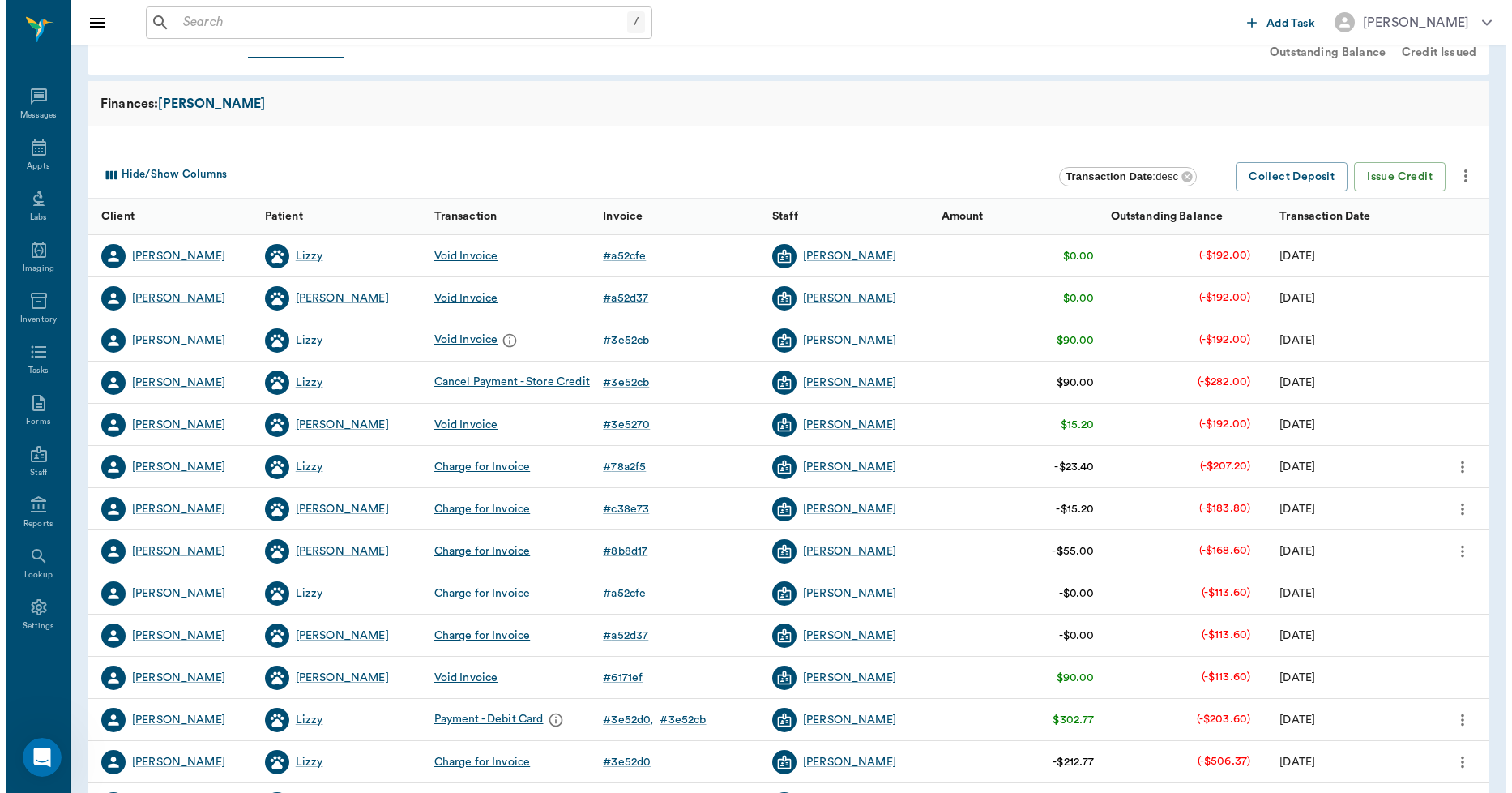
scroll to position [0, 0]
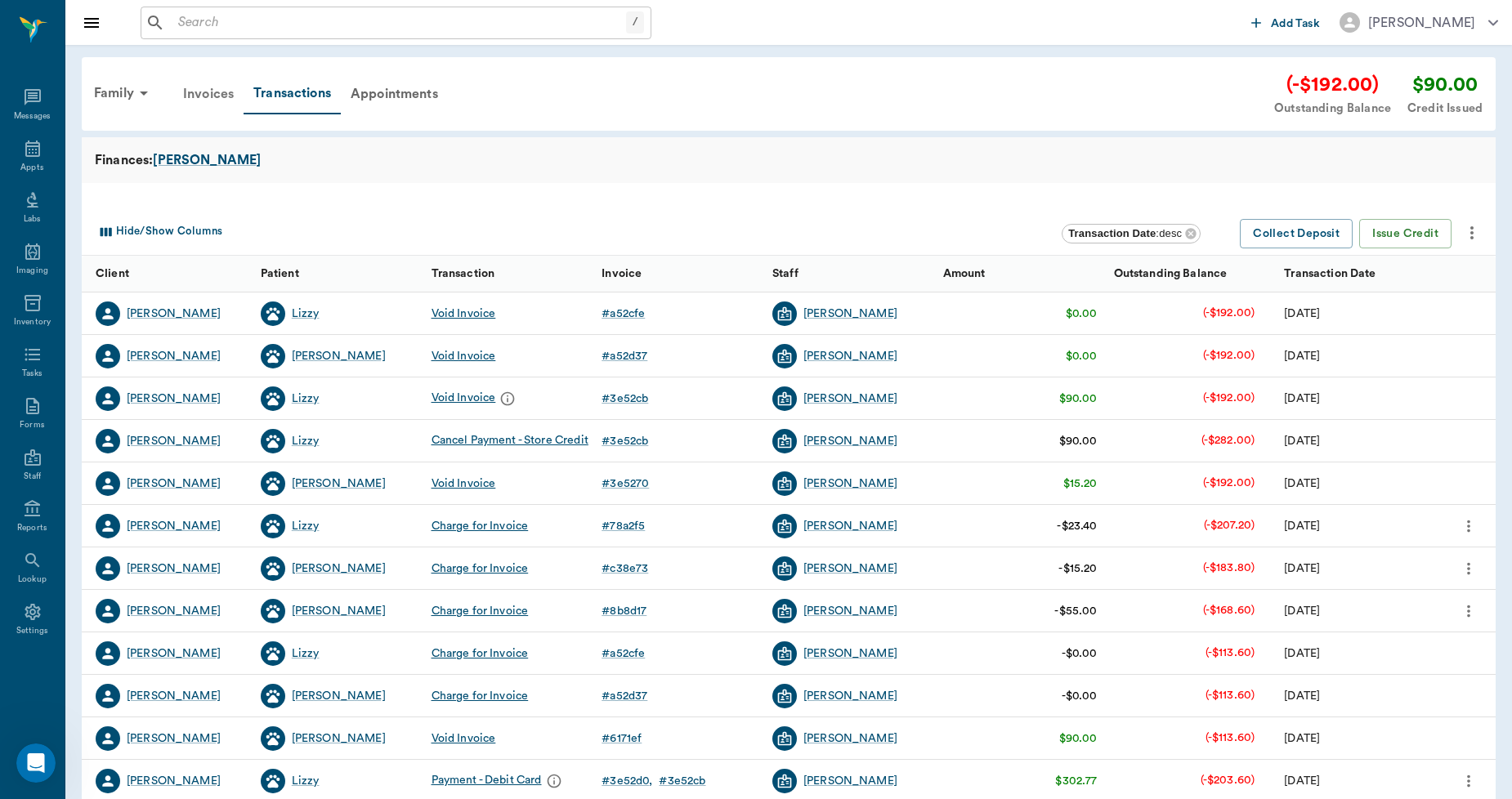
click at [197, 95] on div "Invoices" at bounding box center [209, 94] width 70 height 40
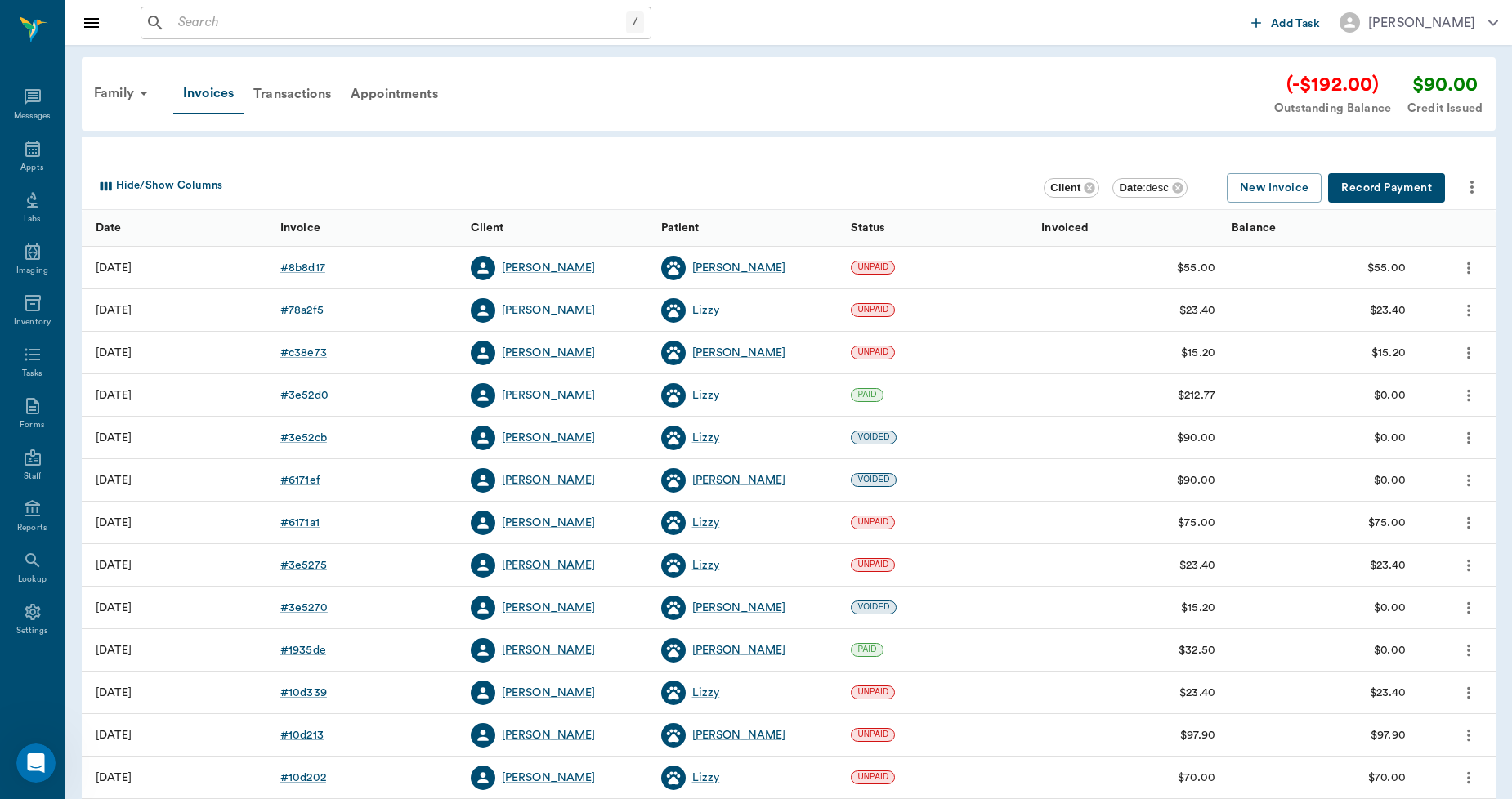
click at [1409, 188] on button "Record Payment" at bounding box center [1386, 188] width 117 height 30
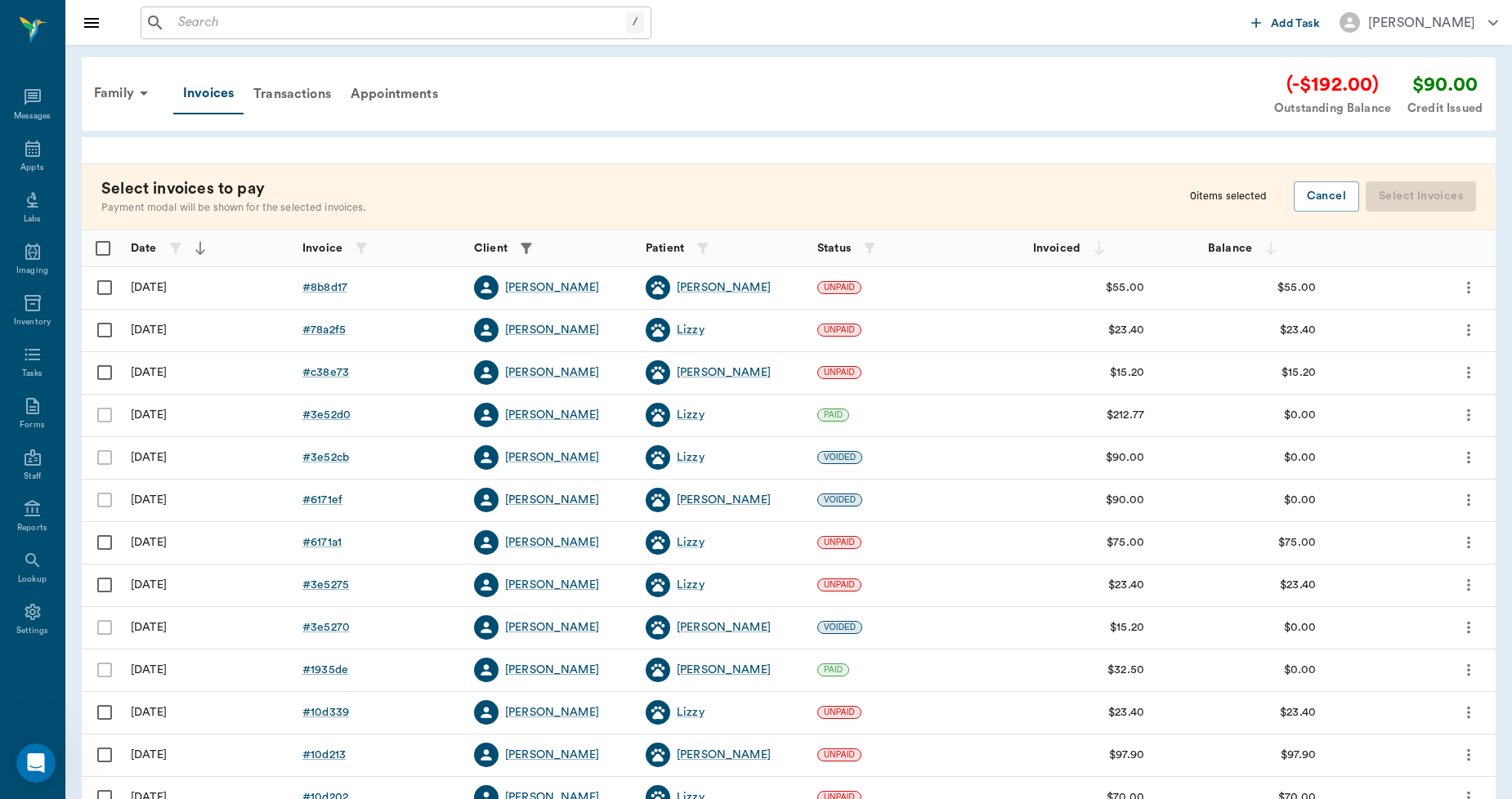
click at [103, 288] on input "Select row" at bounding box center [104, 287] width 34 height 34
checkbox input "false"
checkbox input "true"
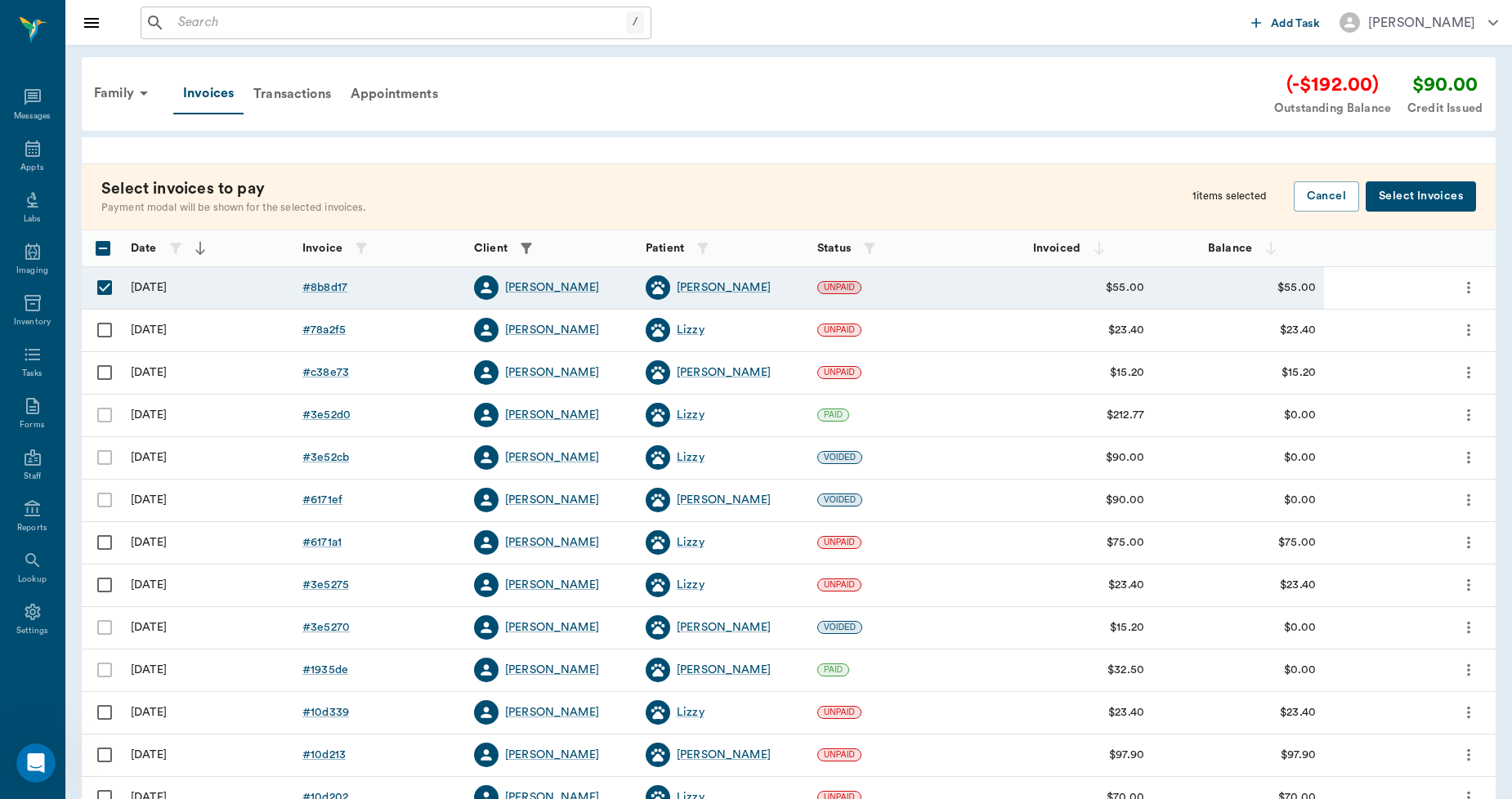
click at [99, 325] on input "Select row" at bounding box center [104, 329] width 34 height 34
checkbox input "true"
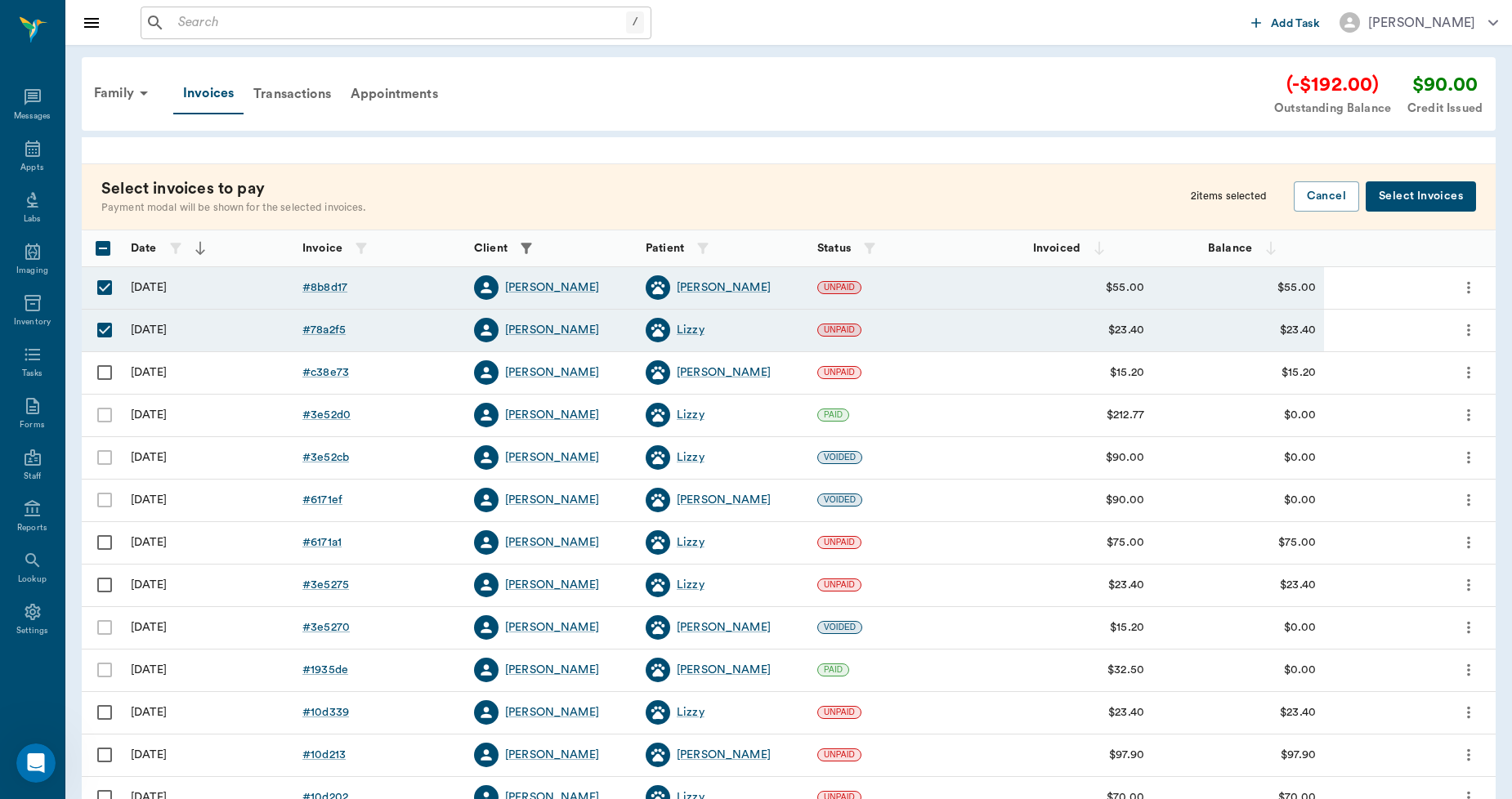
click at [101, 364] on input "Select row" at bounding box center [104, 372] width 34 height 34
checkbox input "true"
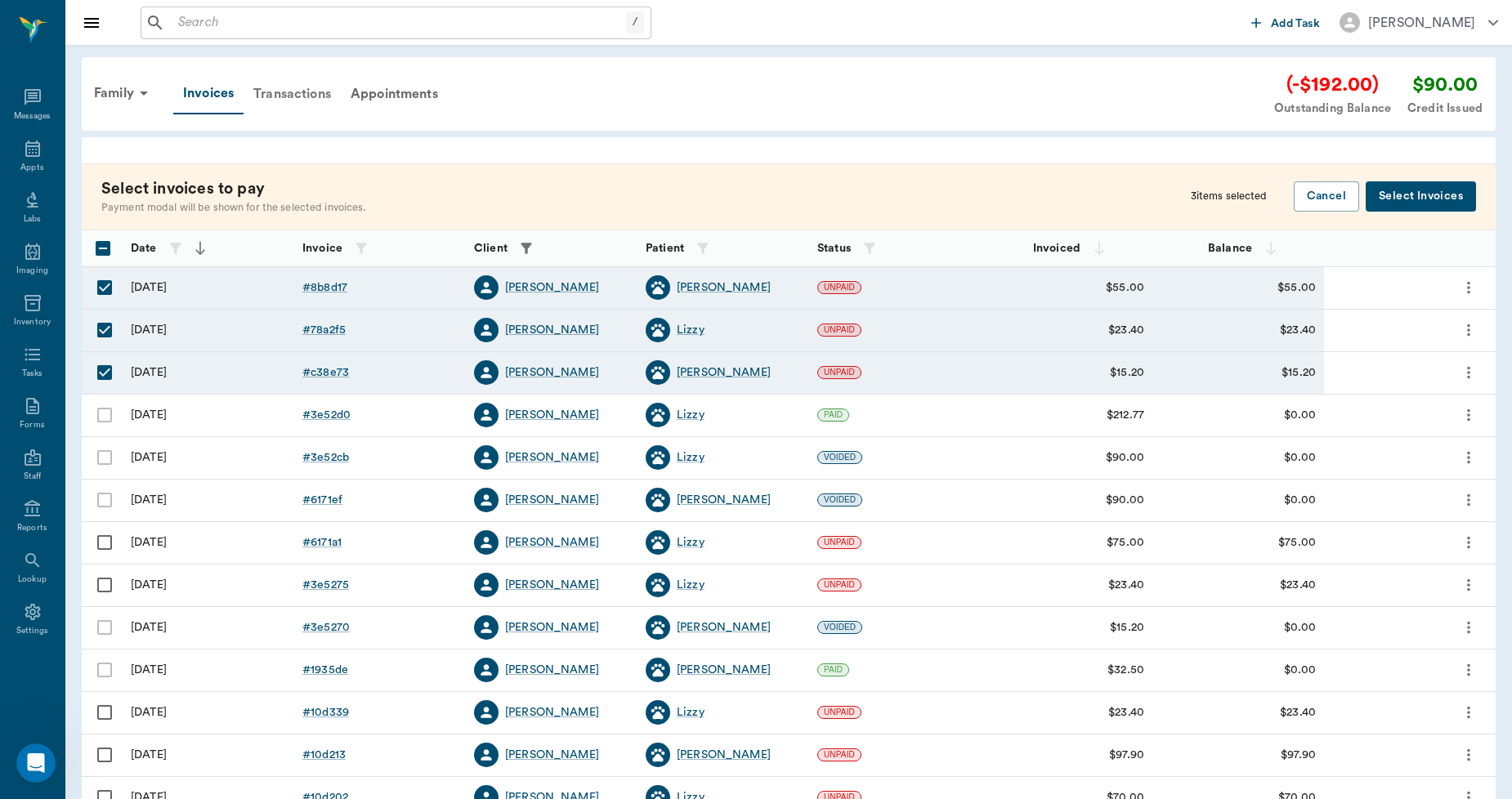
click at [301, 94] on div "Transactions" at bounding box center [292, 94] width 97 height 40
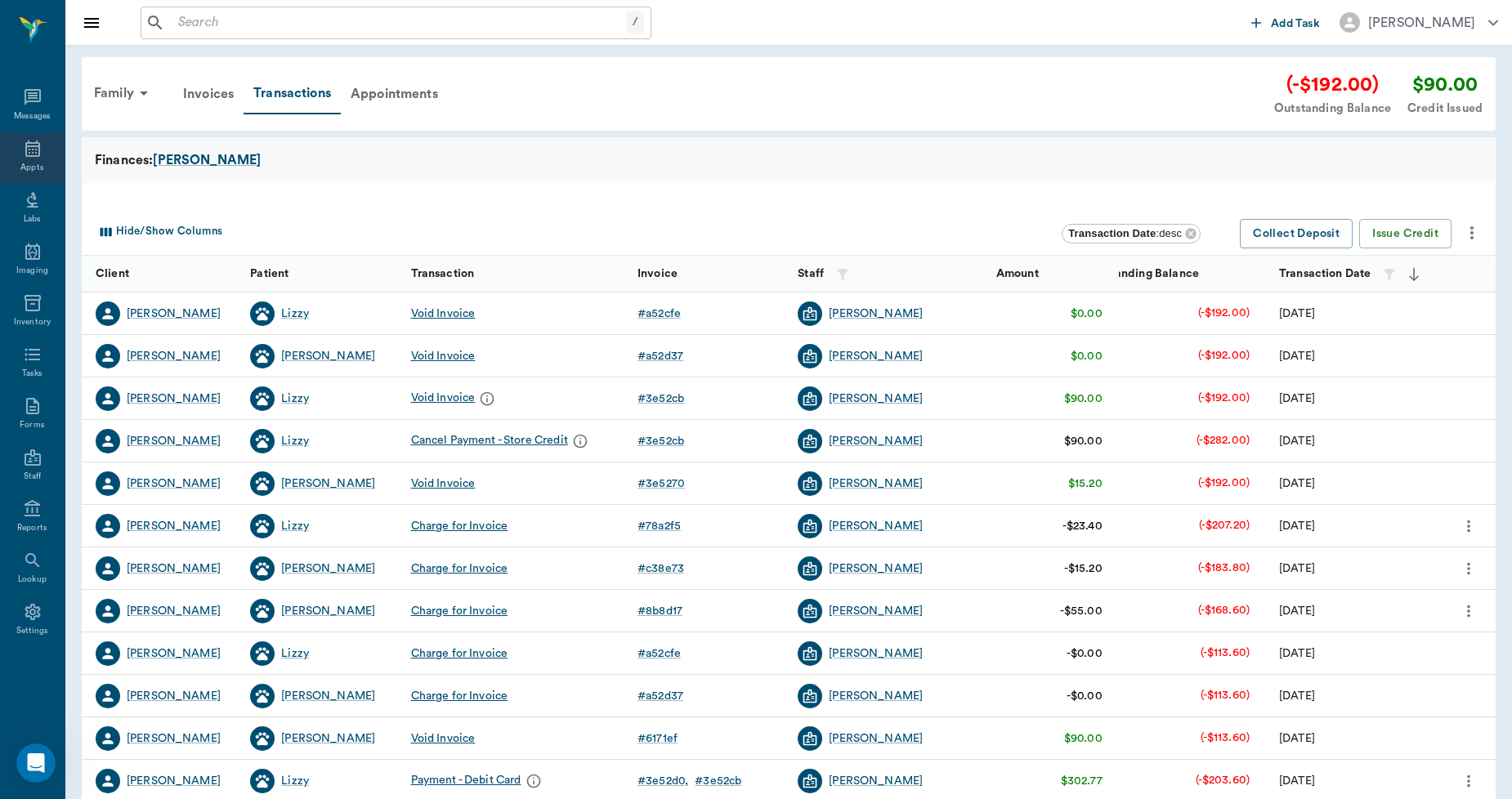
click at [41, 153] on icon at bounding box center [32, 149] width 19 height 19
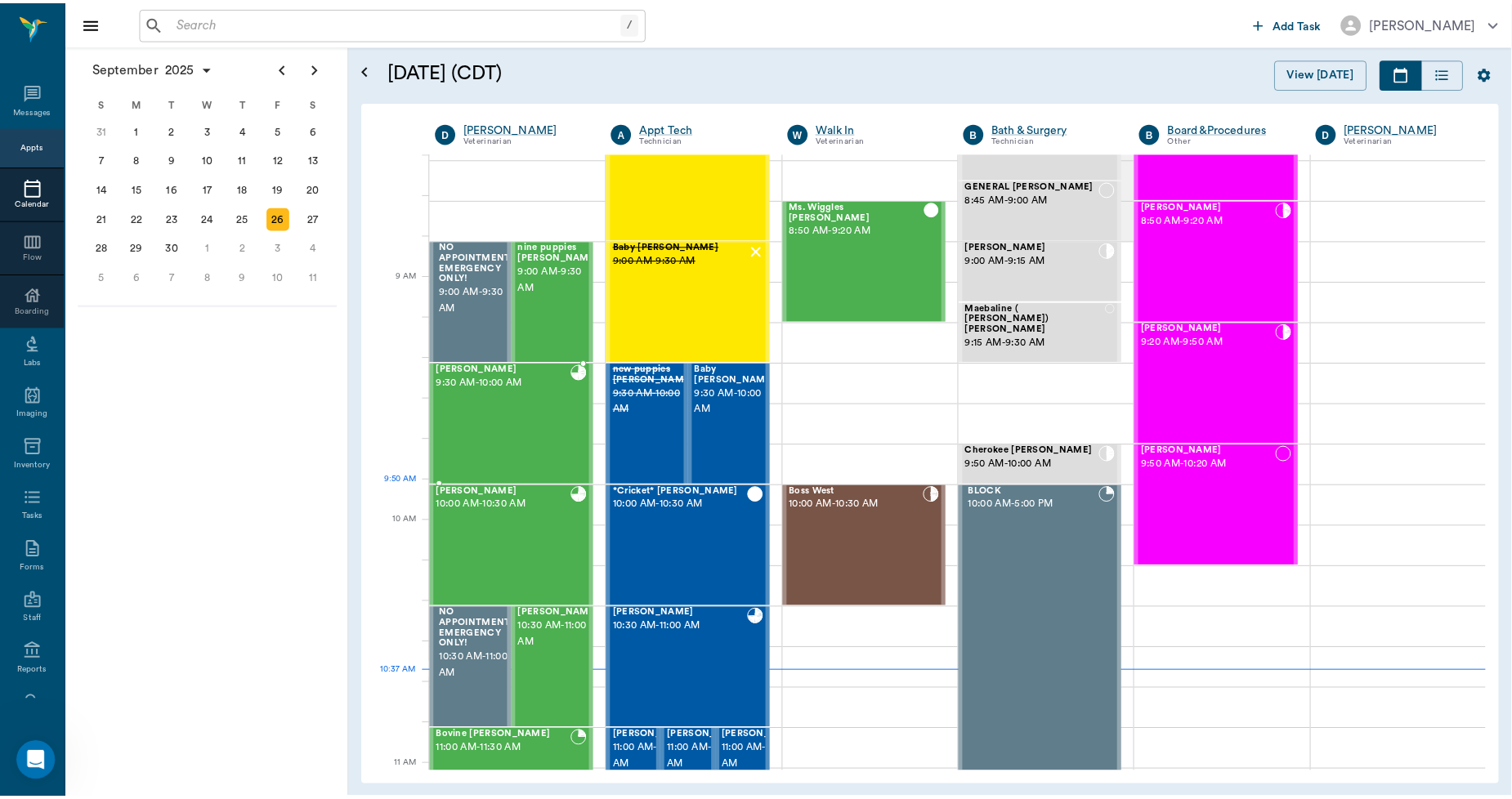
scroll to position [128, 0]
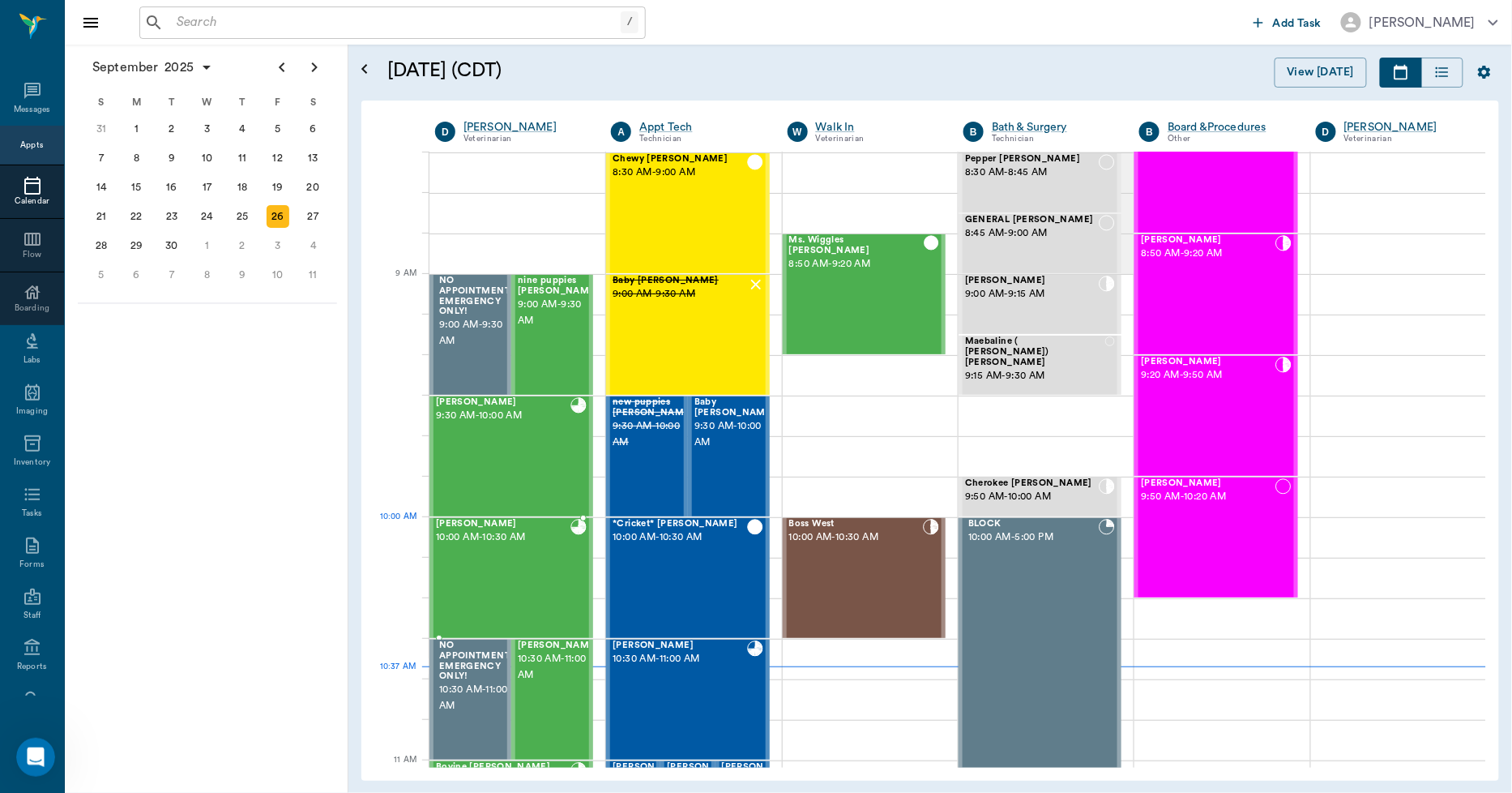
click at [545, 553] on div "Blanca Quintero 10:00 AM - 10:30 AM" at bounding box center [502, 578] width 135 height 118
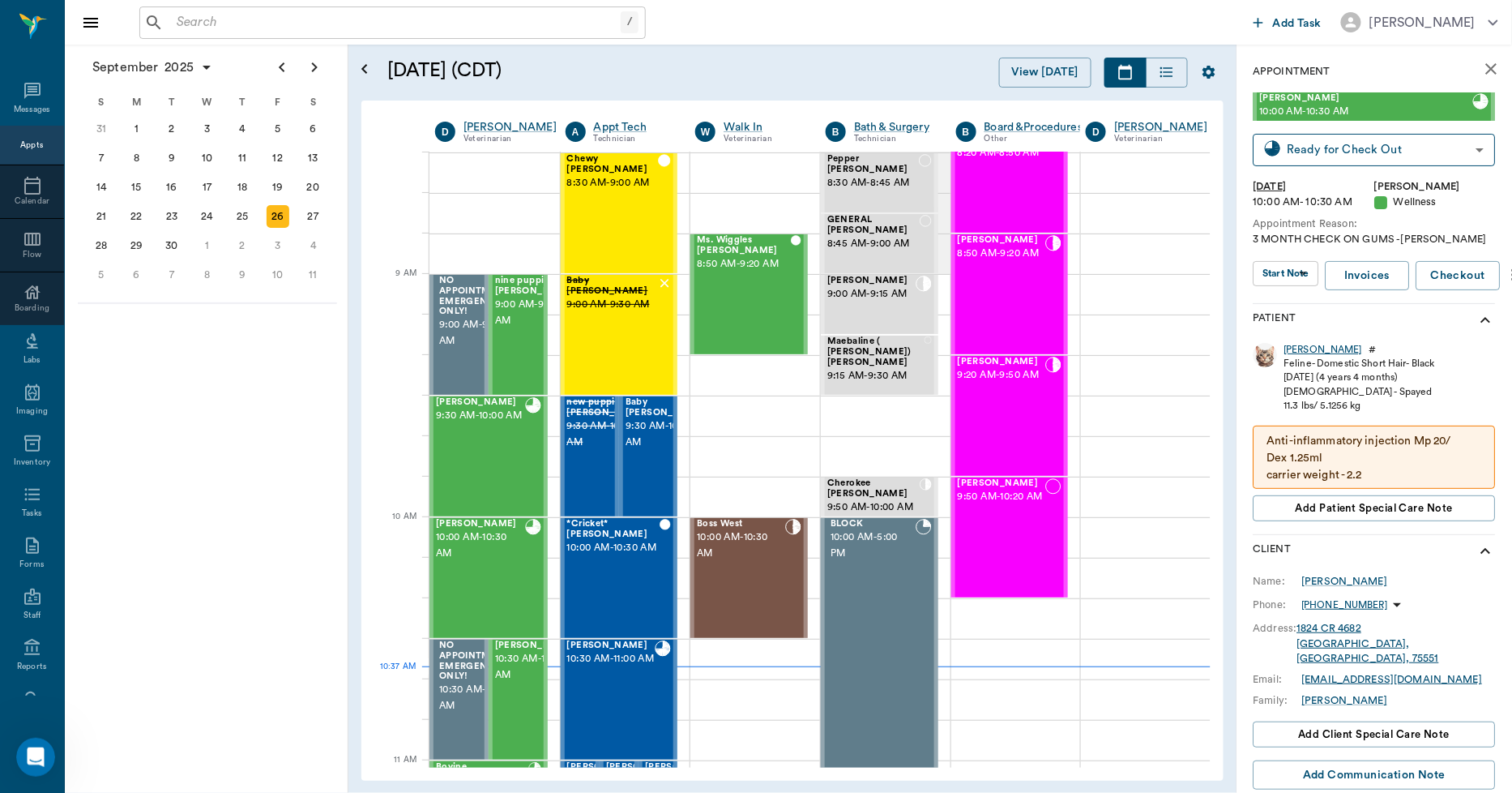
click at [1297, 345] on div "[PERSON_NAME]" at bounding box center [1324, 350] width 79 height 14
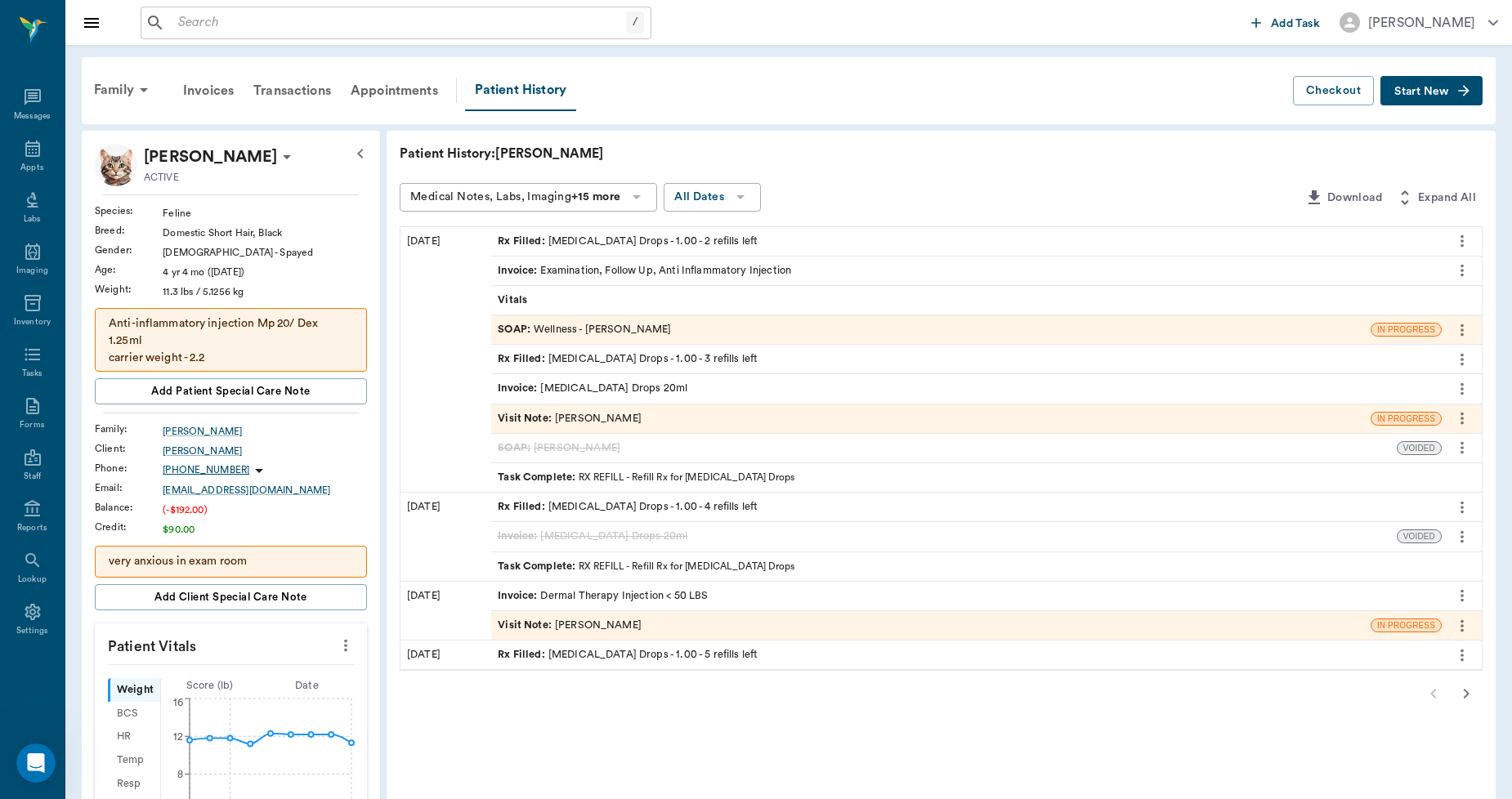
click at [1468, 689] on icon "button" at bounding box center [1466, 693] width 19 height 19
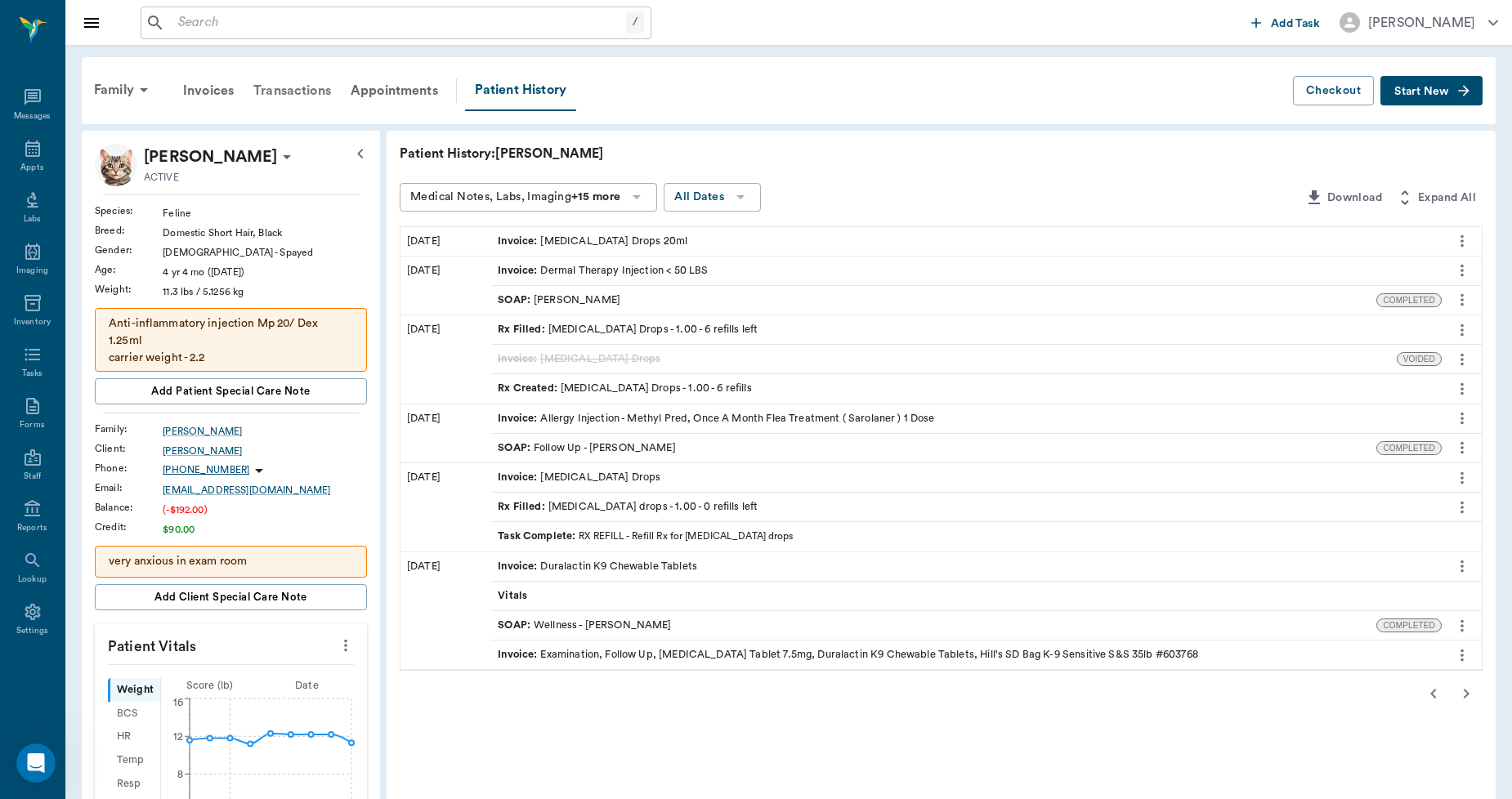
click at [292, 86] on div "Transactions" at bounding box center [292, 90] width 97 height 40
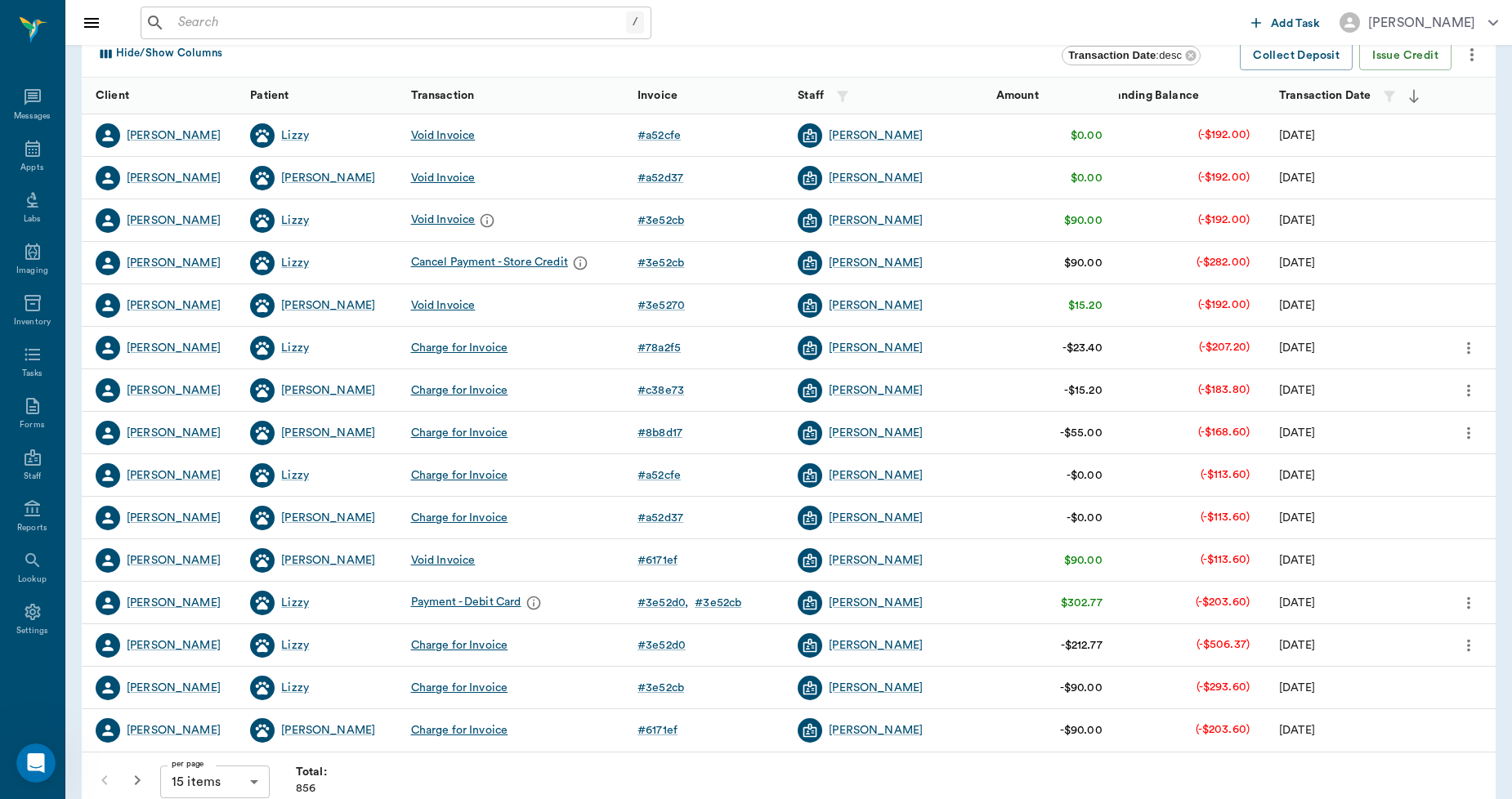
scroll to position [182, 0]
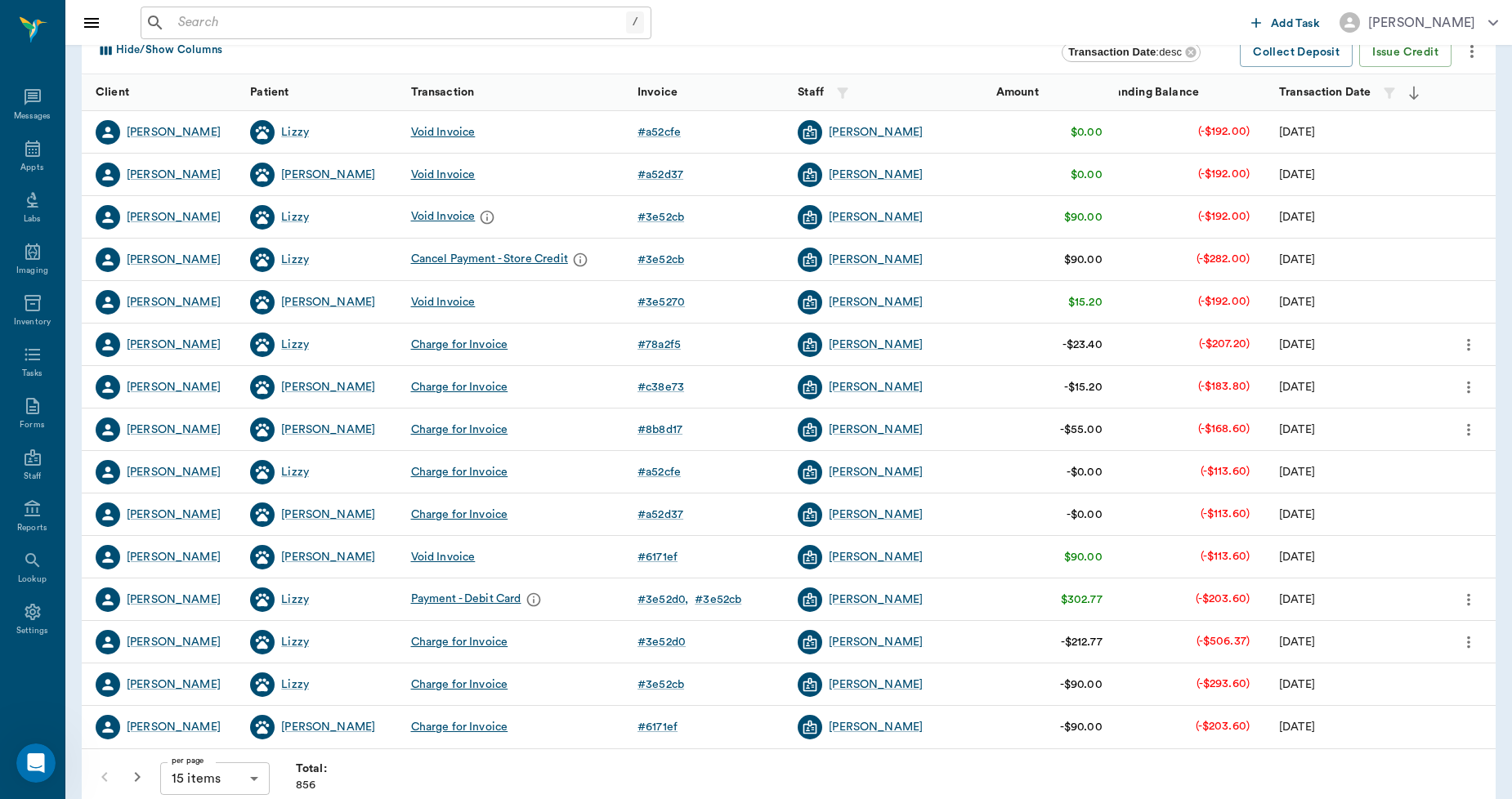
click at [1471, 599] on icon "more" at bounding box center [1469, 599] width 18 height 19
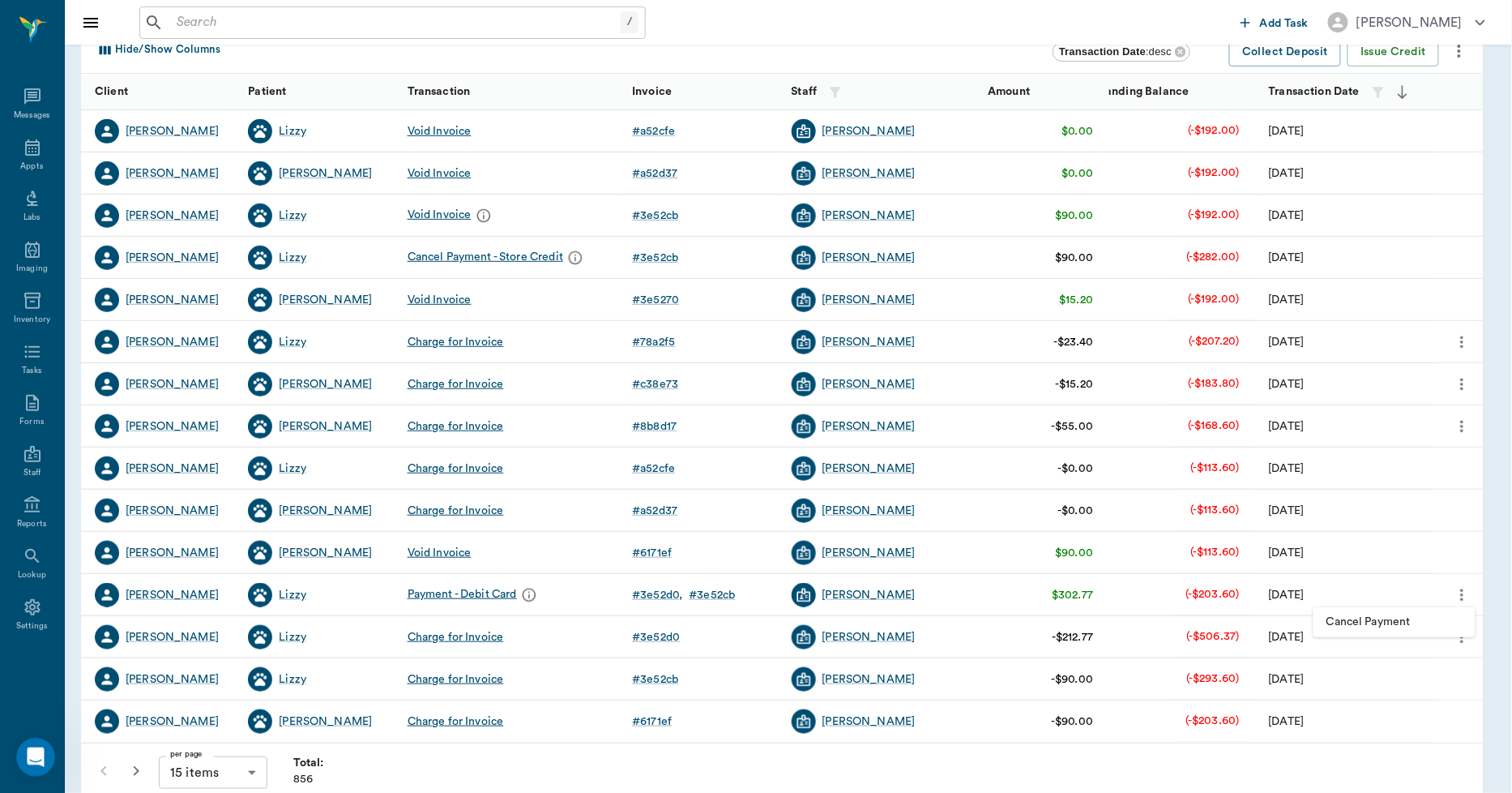
click at [1459, 594] on div at bounding box center [756, 396] width 1512 height 793
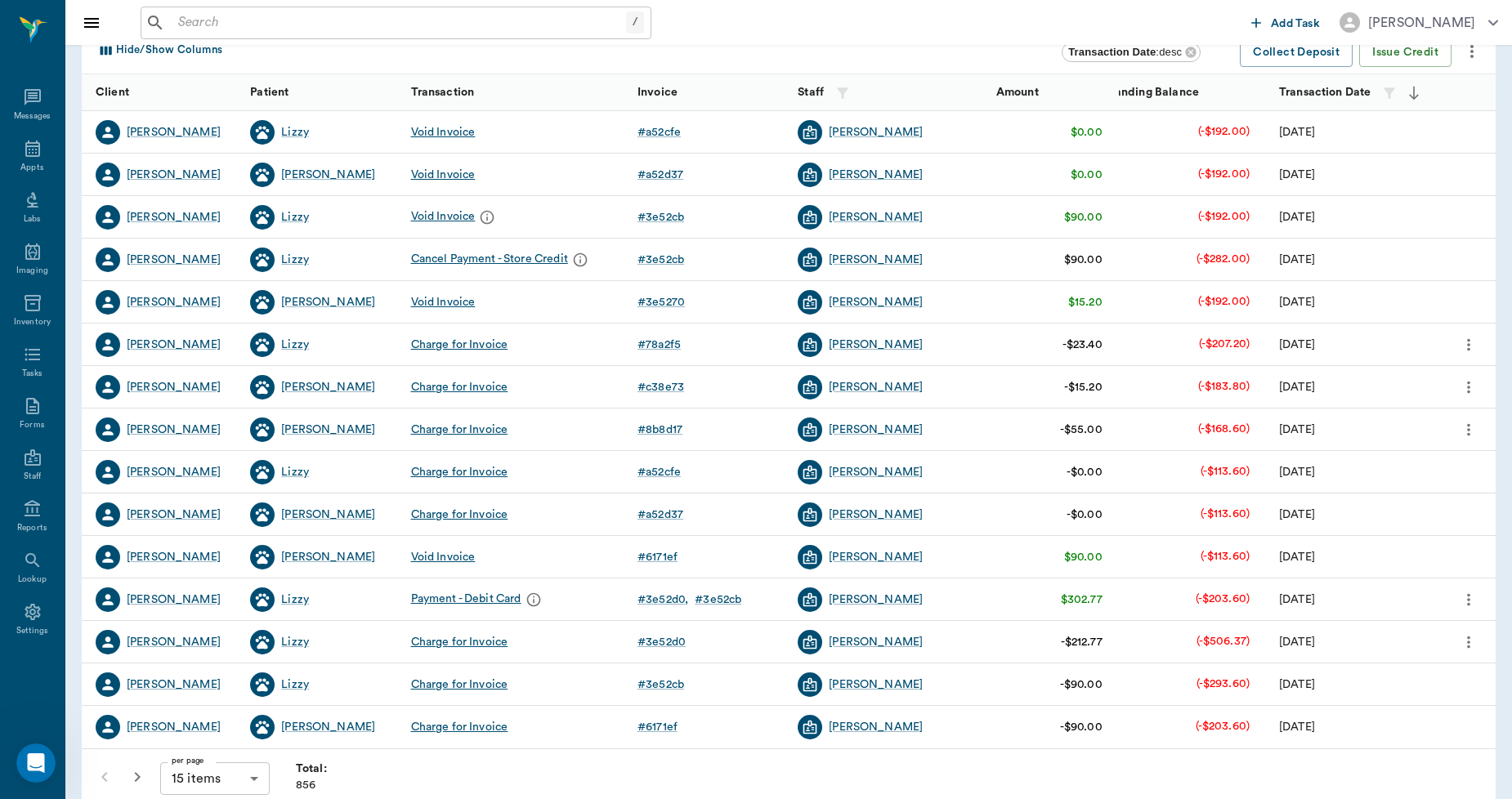
click at [1470, 646] on icon "more" at bounding box center [1469, 641] width 18 height 19
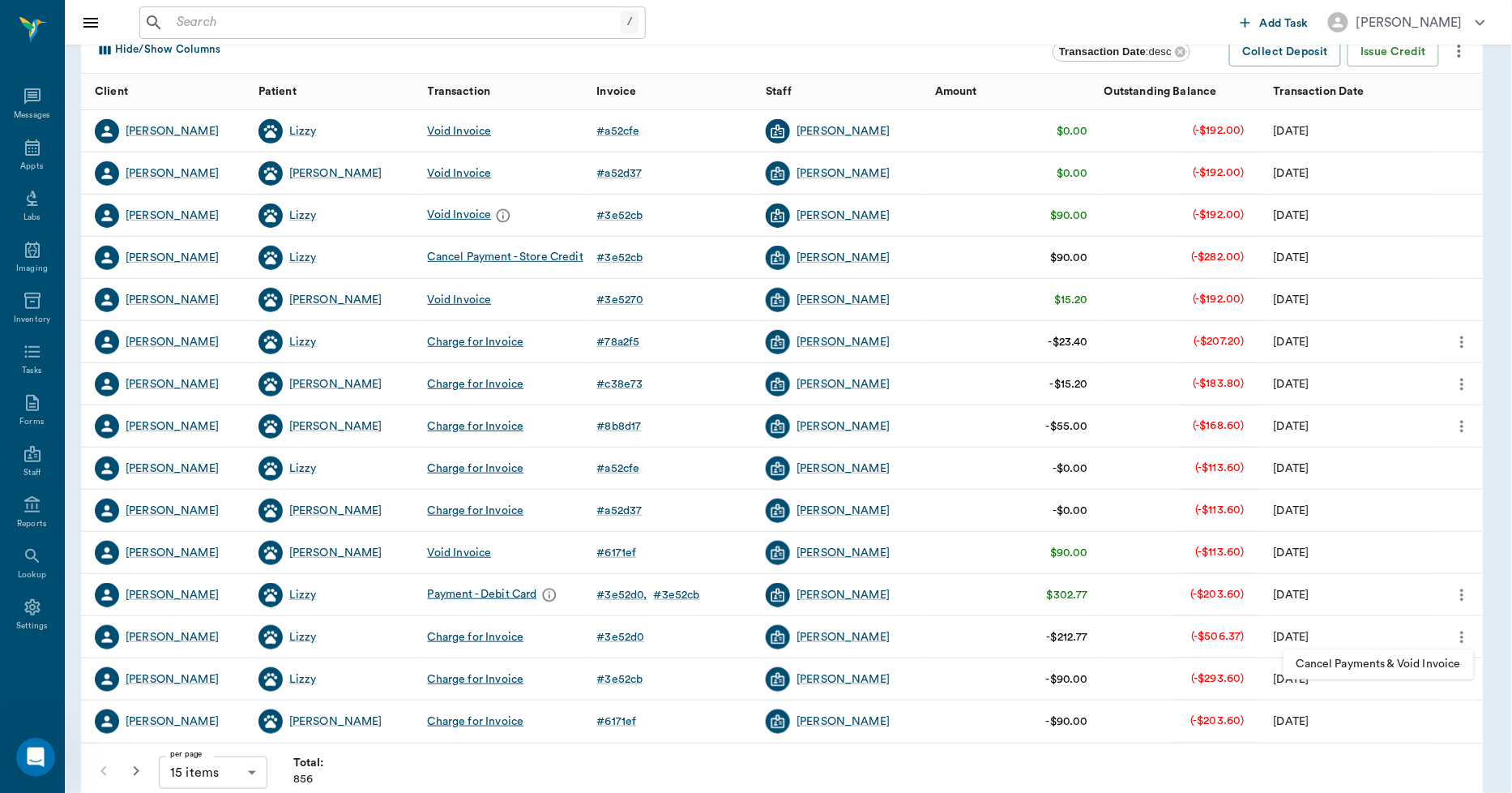
click at [1457, 641] on div at bounding box center [756, 396] width 1512 height 793
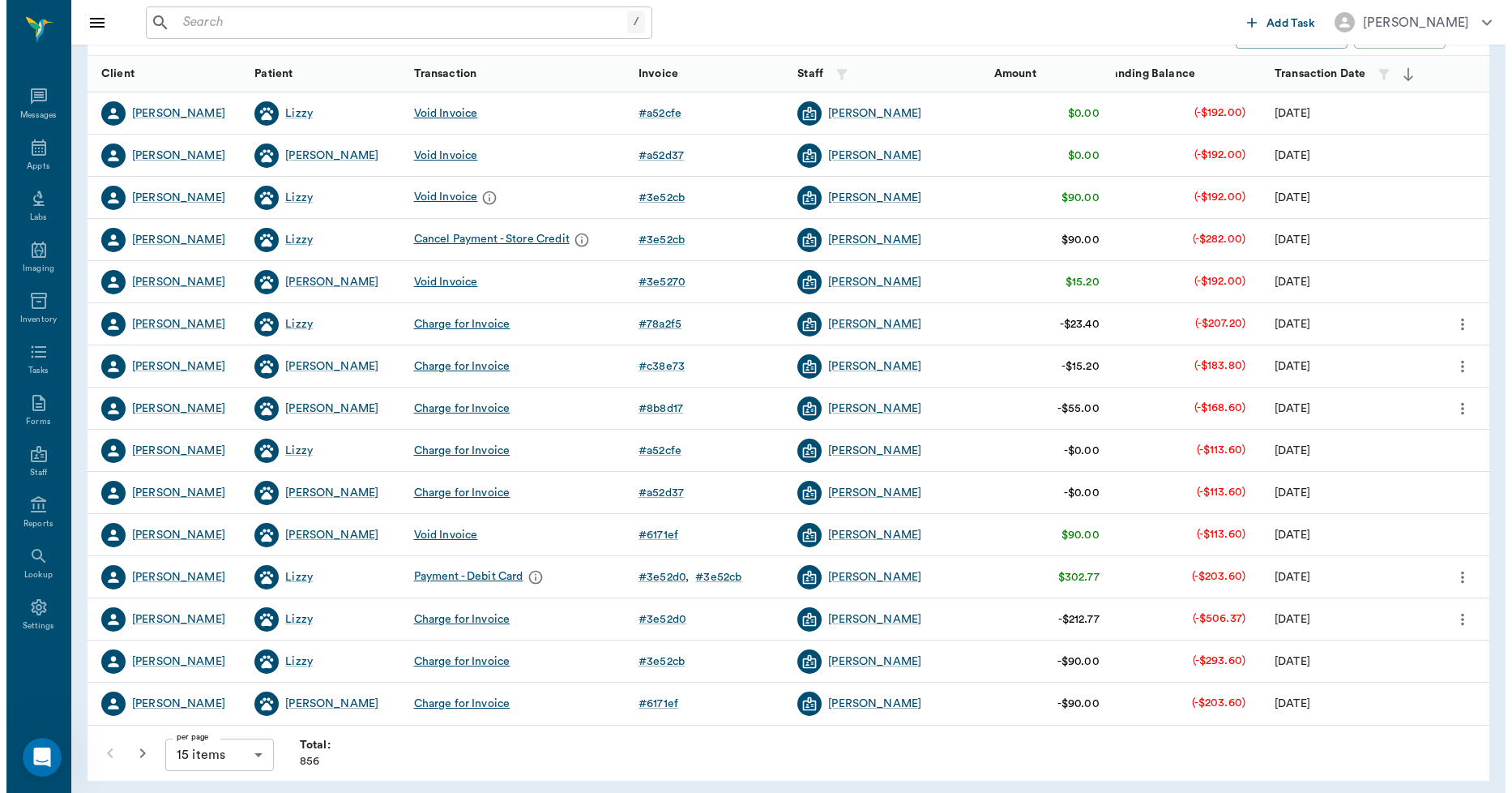
scroll to position [203, 0]
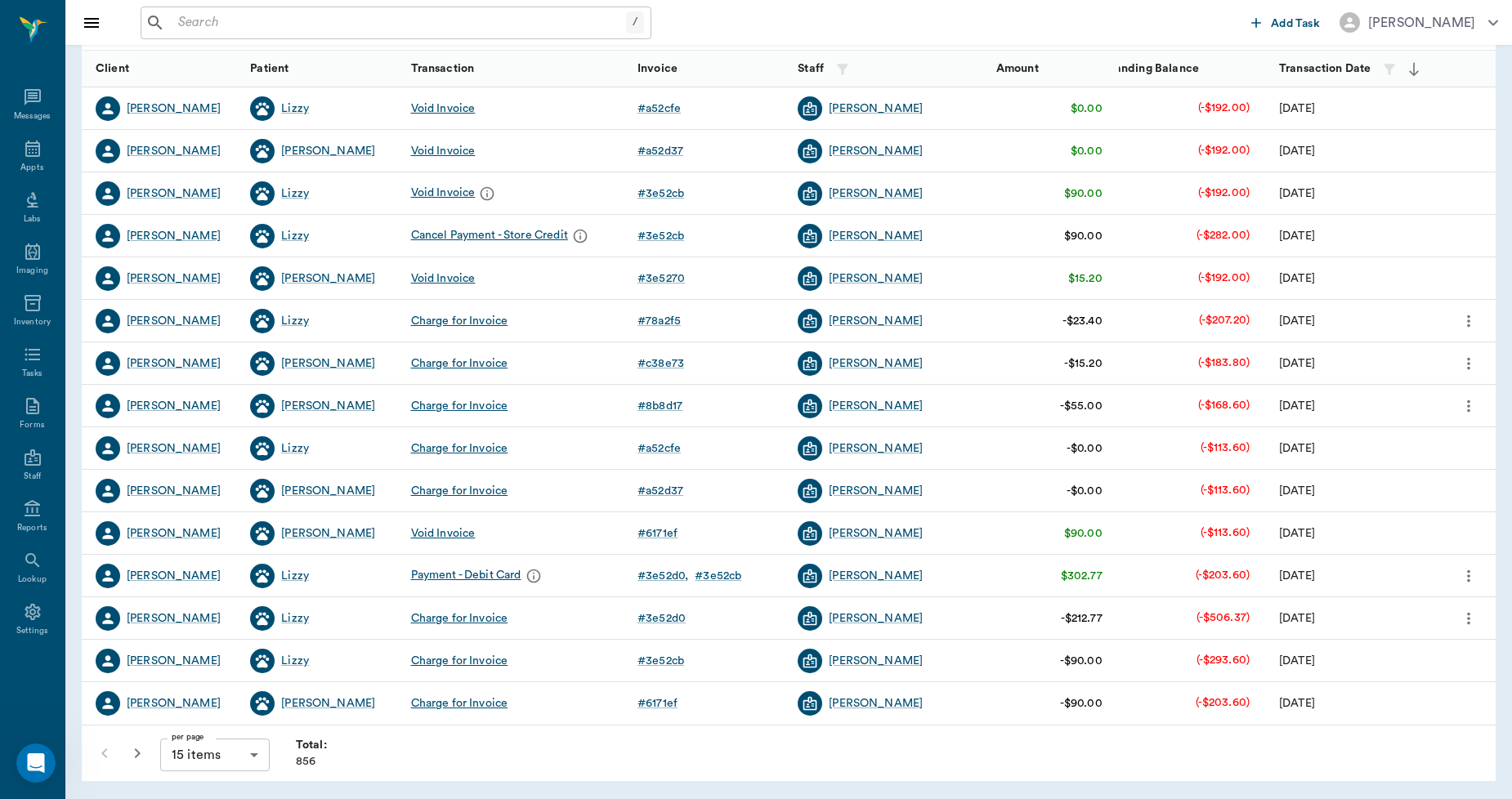
click at [238, 746] on body "/ ​ Add Task Dr. Bert Ellsworth Nectar Messages Appts Labs Imaging Inventory Ta…" at bounding box center [756, 297] width 1512 height 1005
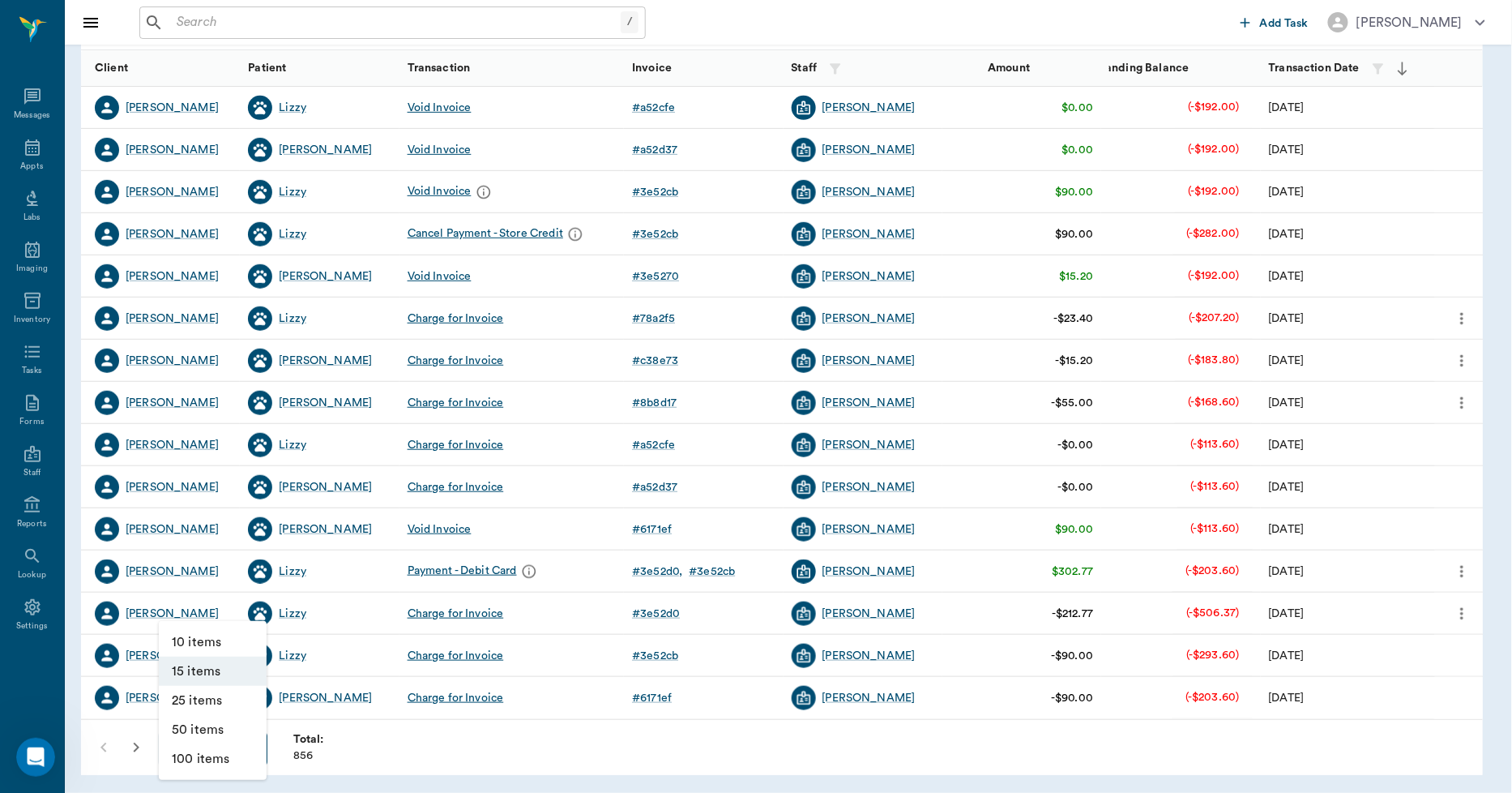
click at [223, 750] on li "100 items" at bounding box center [213, 759] width 108 height 29
type input "100"
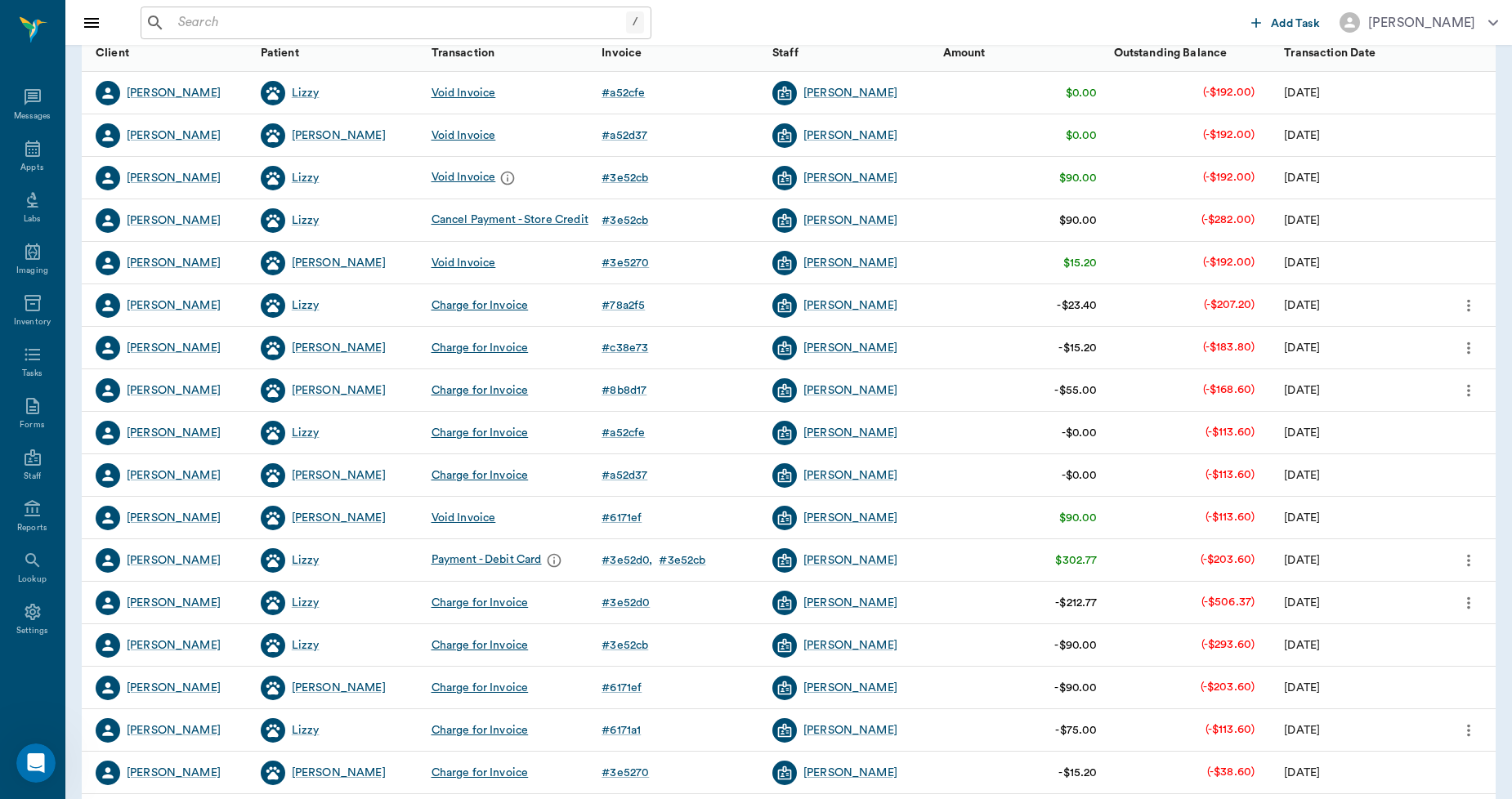
scroll to position [272, 0]
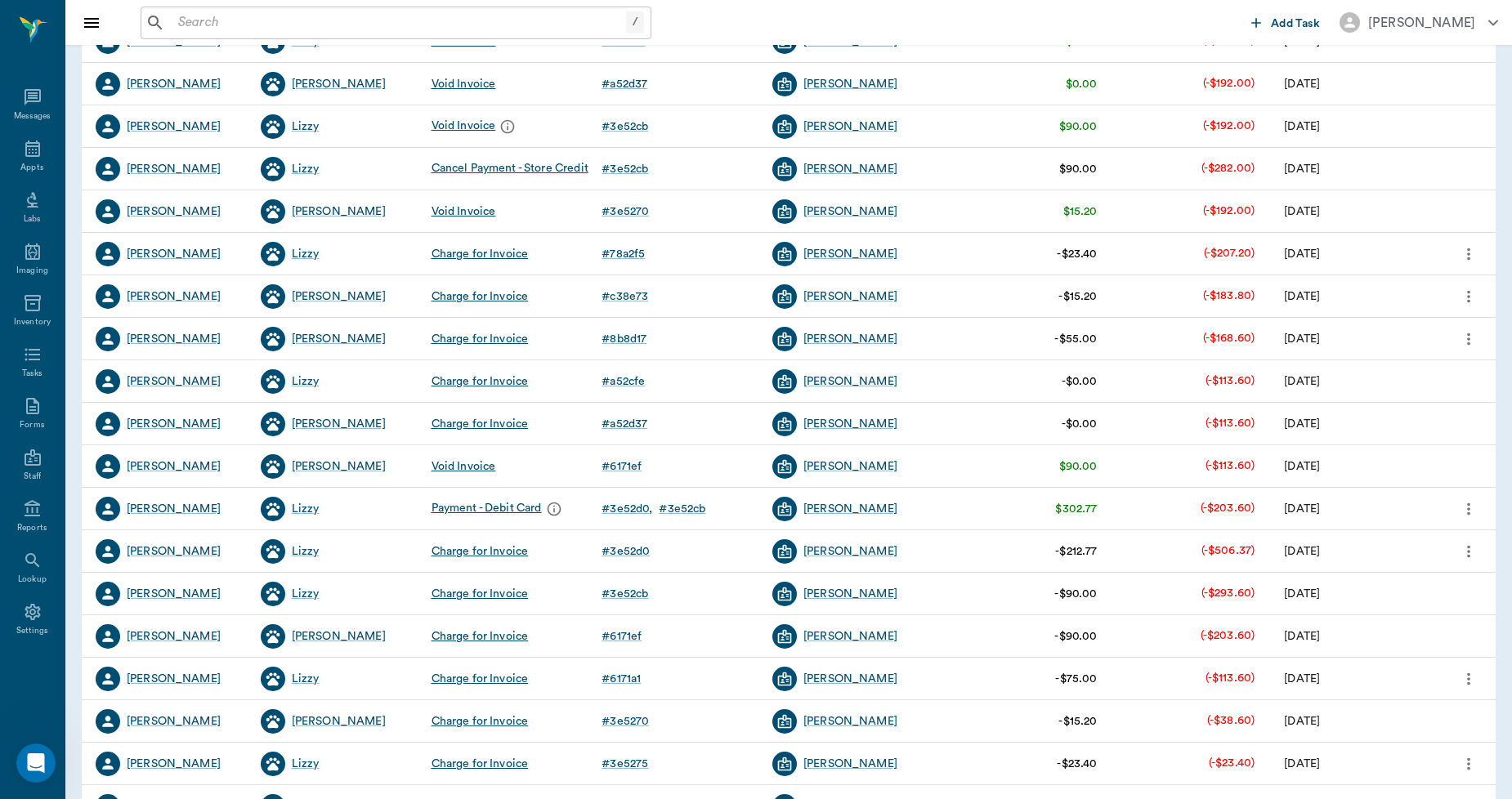
click at [1465, 510] on icon "more" at bounding box center [1469, 508] width 18 height 19
click at [1465, 510] on div at bounding box center [756, 400] width 1512 height 799
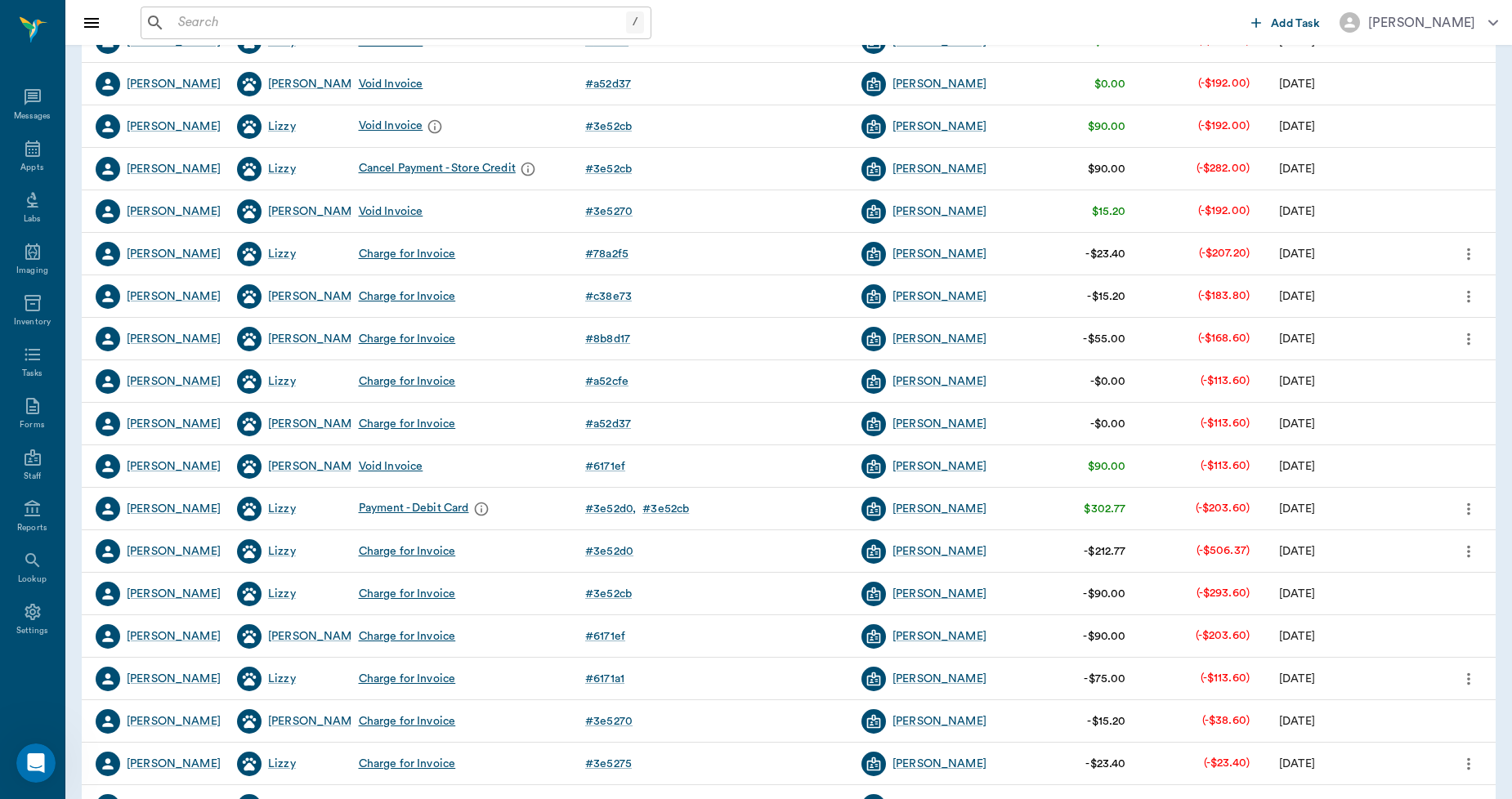
click at [1474, 551] on icon "more" at bounding box center [1469, 551] width 18 height 19
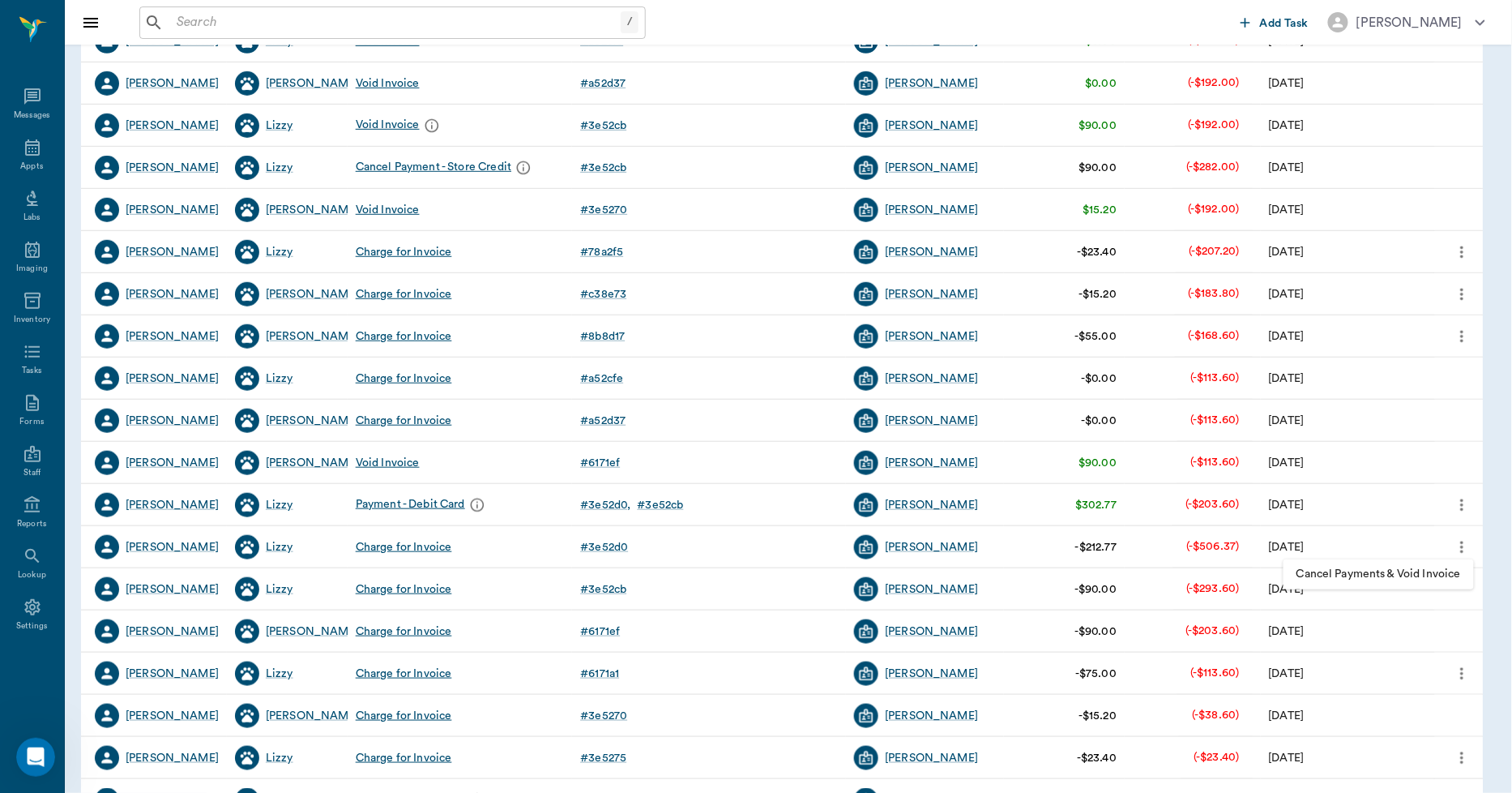
click at [1462, 547] on div at bounding box center [756, 396] width 1512 height 793
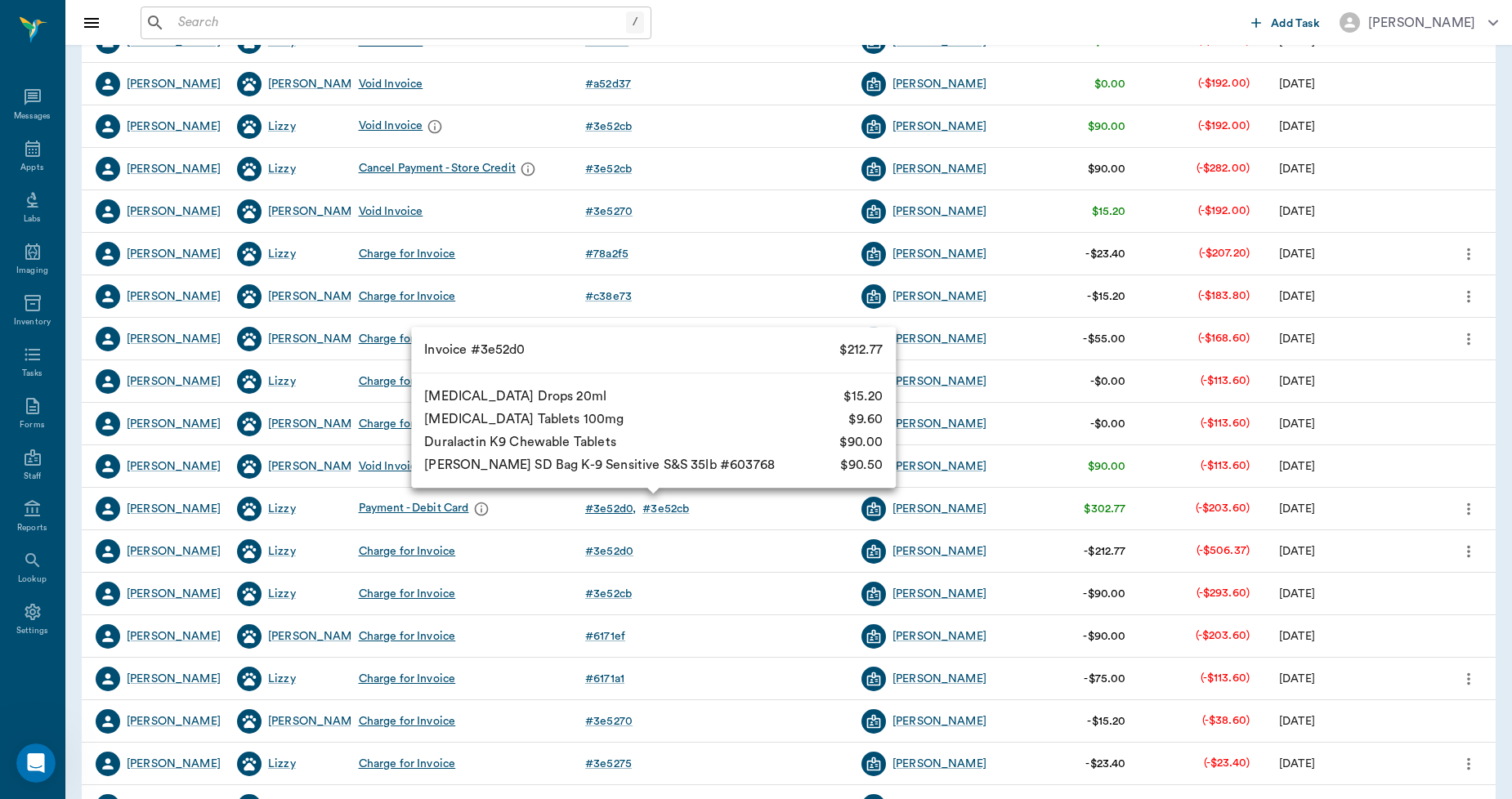
click at [618, 507] on div "# 3e52d0" at bounding box center [610, 509] width 51 height 17
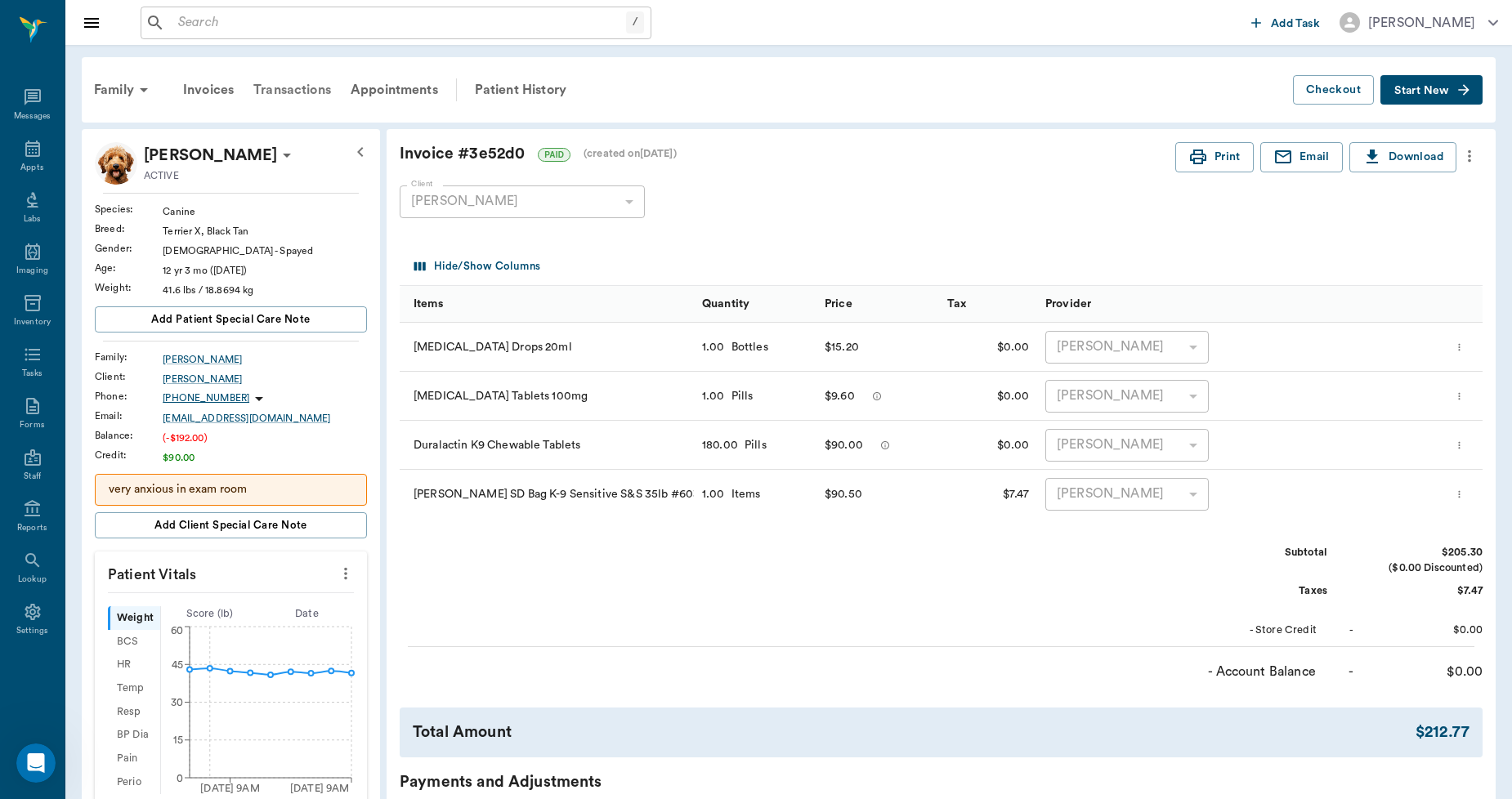
click at [306, 83] on div "Transactions" at bounding box center [292, 89] width 97 height 40
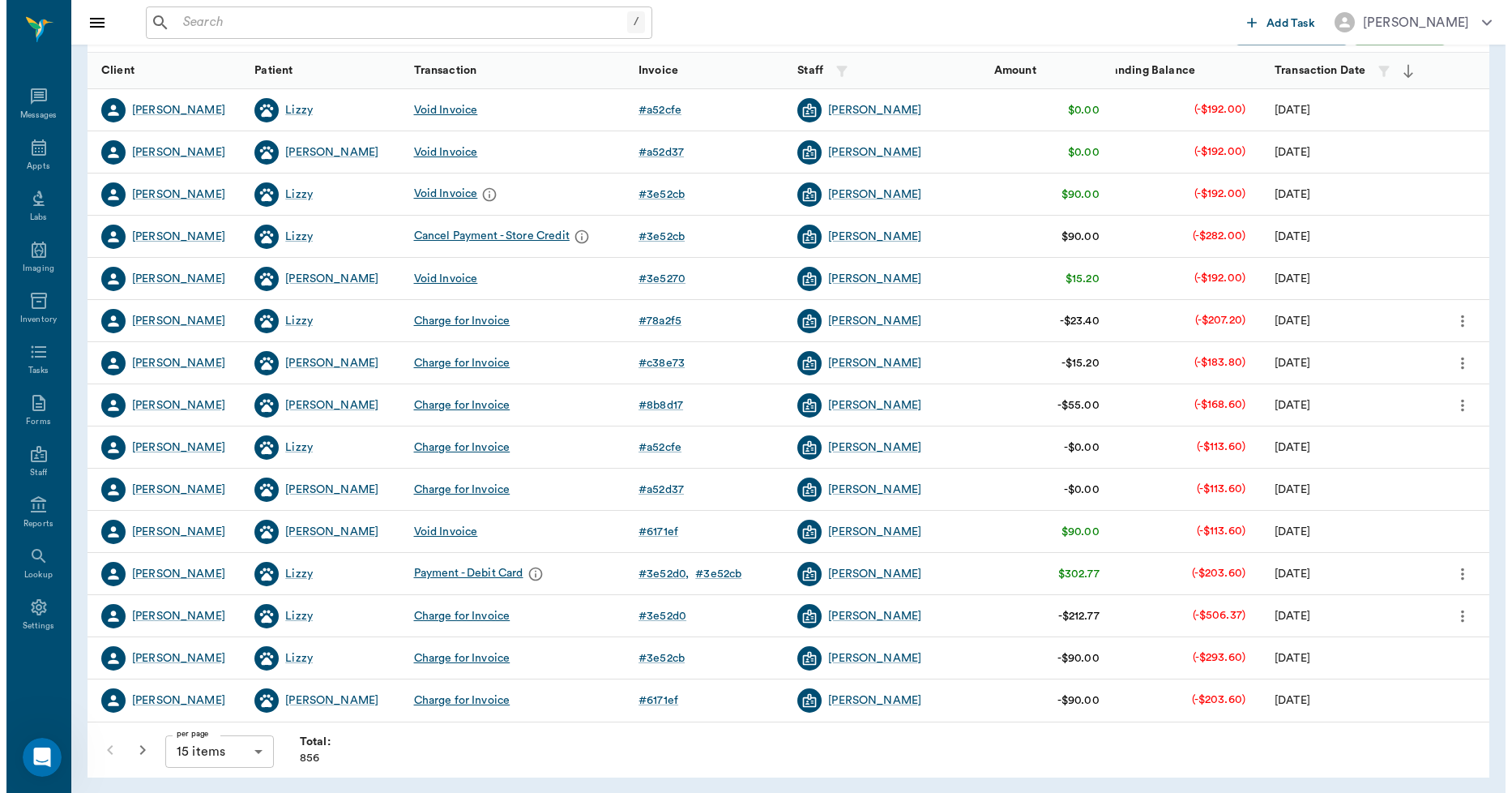
scroll to position [203, 0]
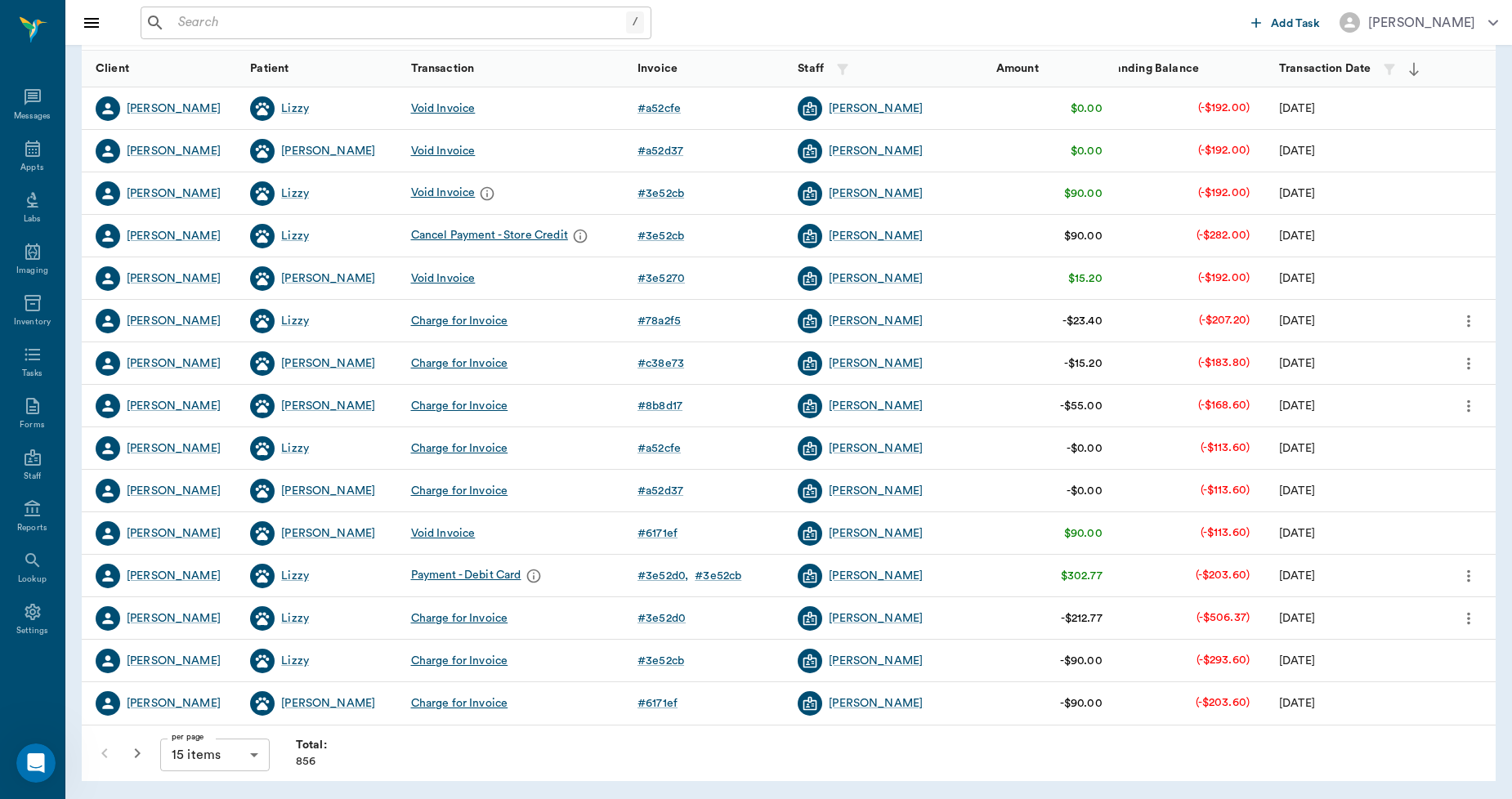
click at [248, 752] on body "/ ​ Add Task Dr. Bert Ellsworth Nectar Messages Appts Labs Imaging Inventory Ta…" at bounding box center [756, 297] width 1512 height 1005
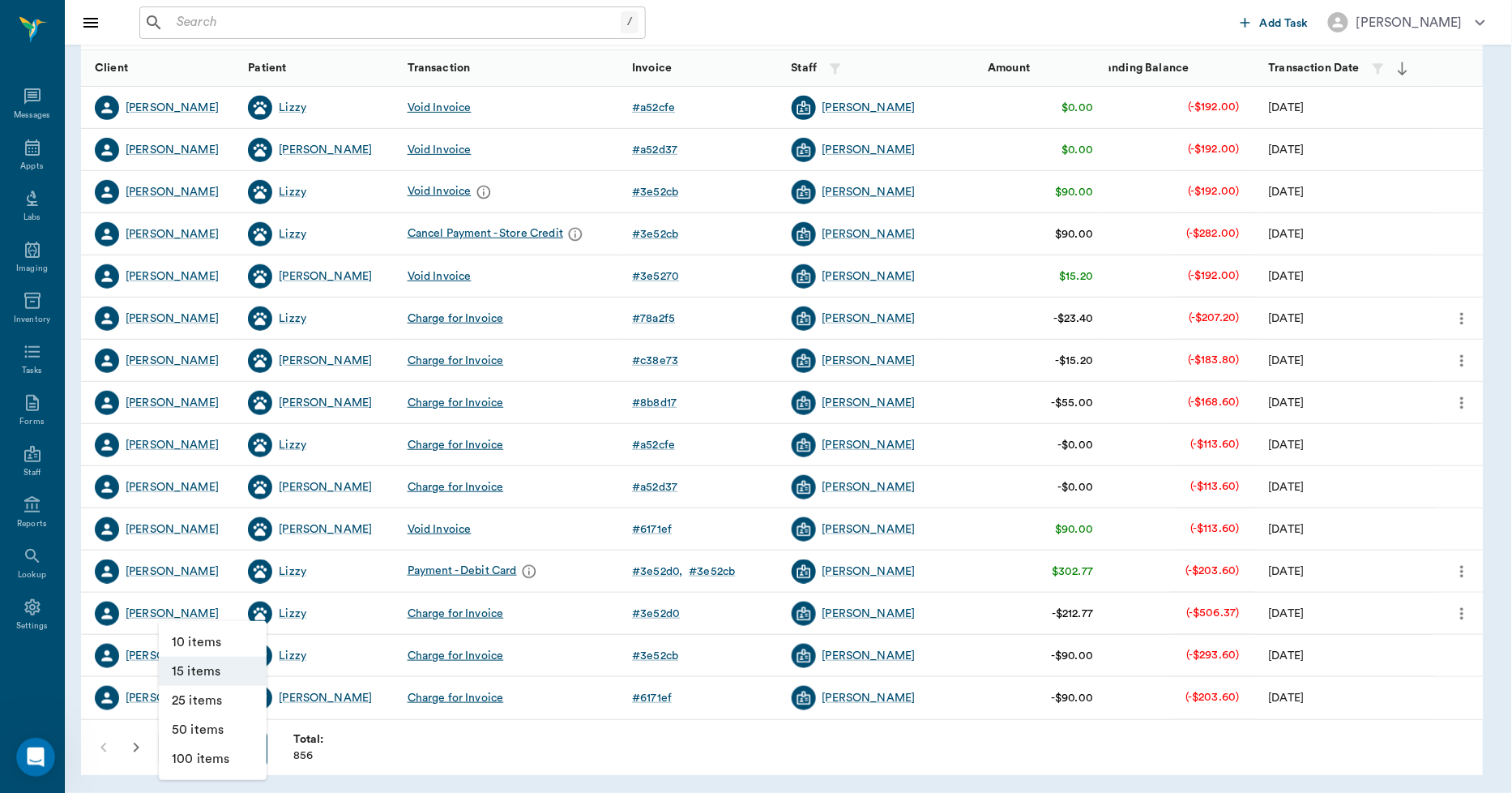
click at [232, 746] on li "100 items" at bounding box center [213, 759] width 108 height 29
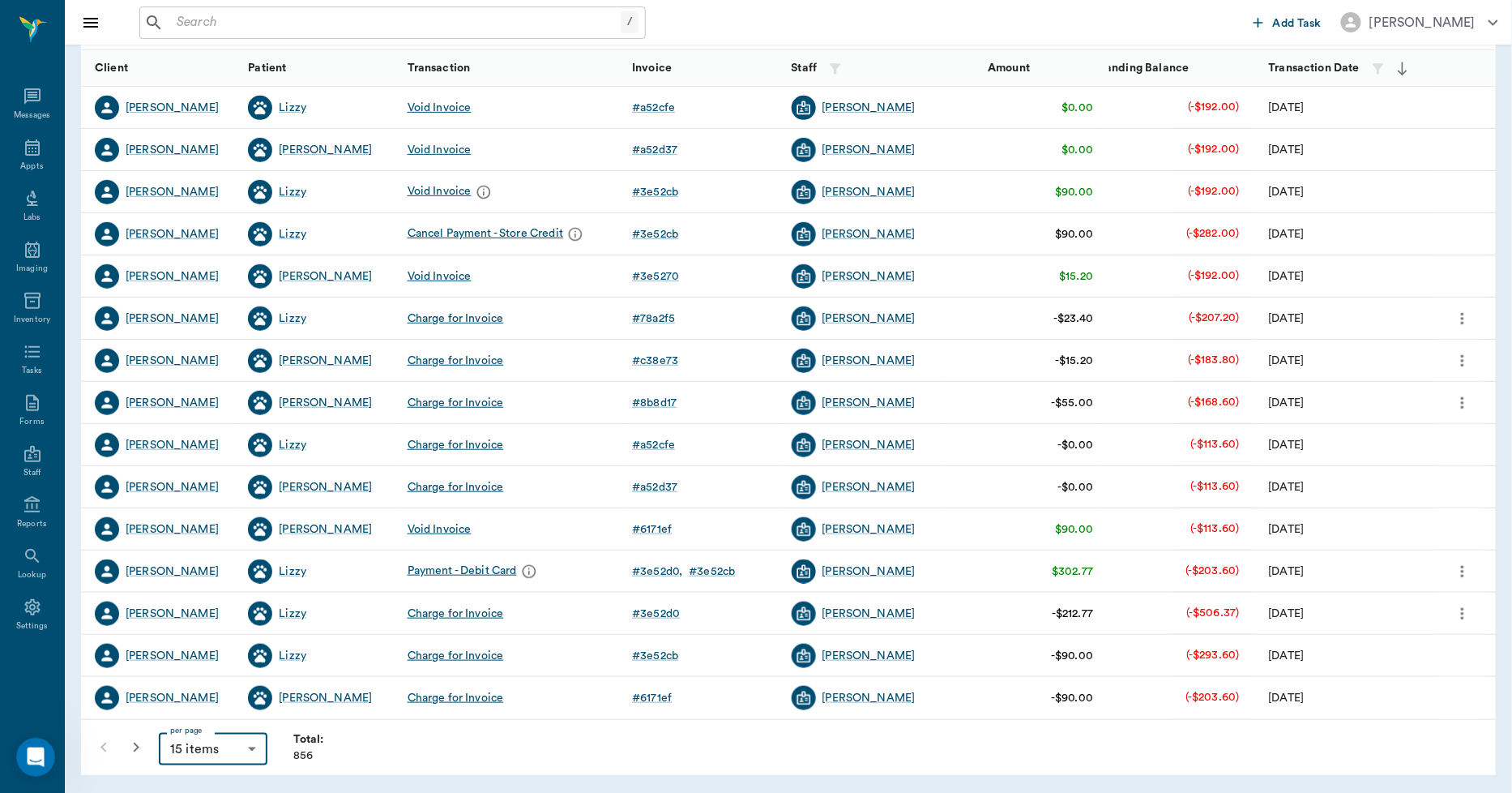
type input "100"
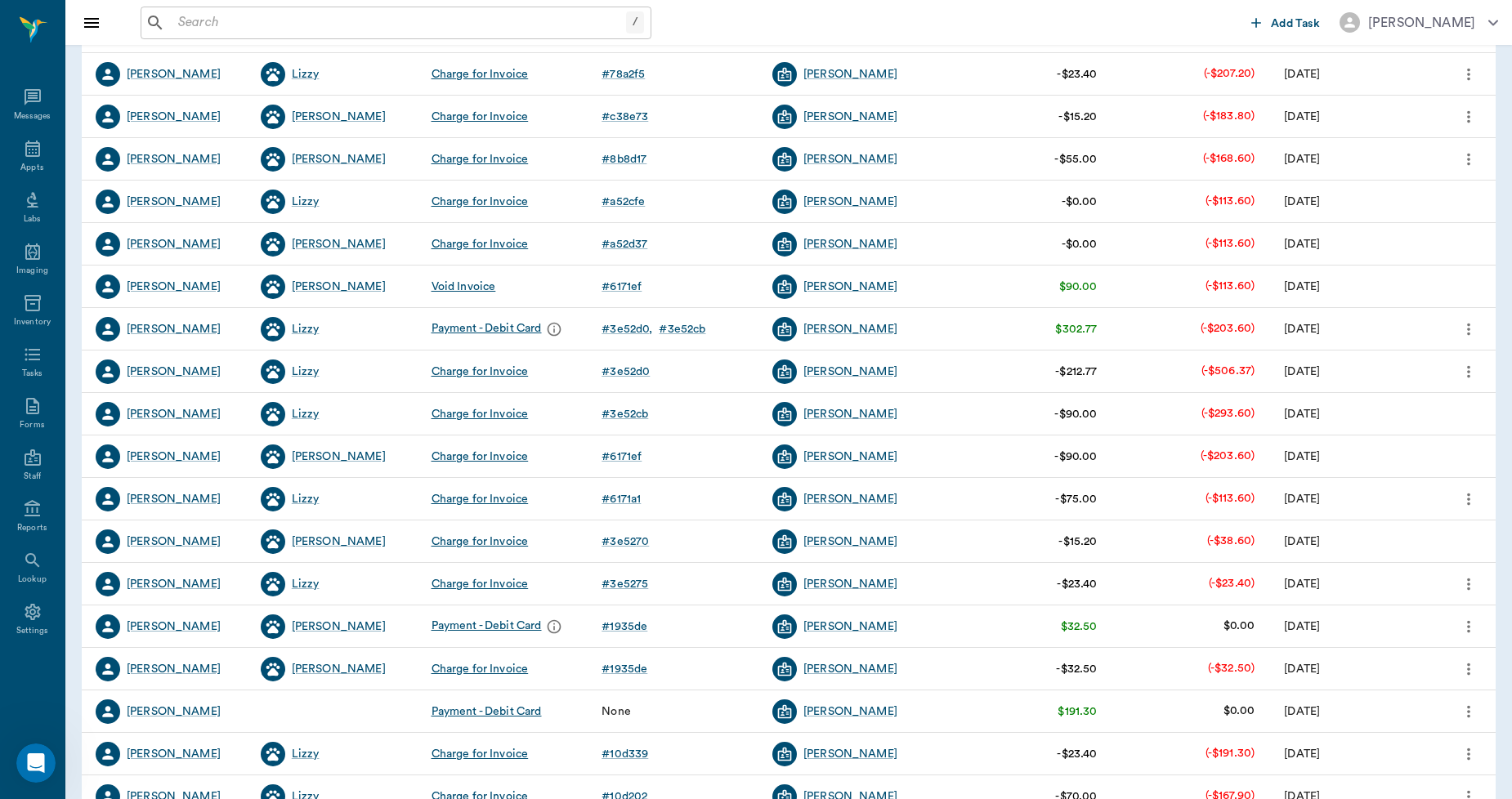
scroll to position [453, 0]
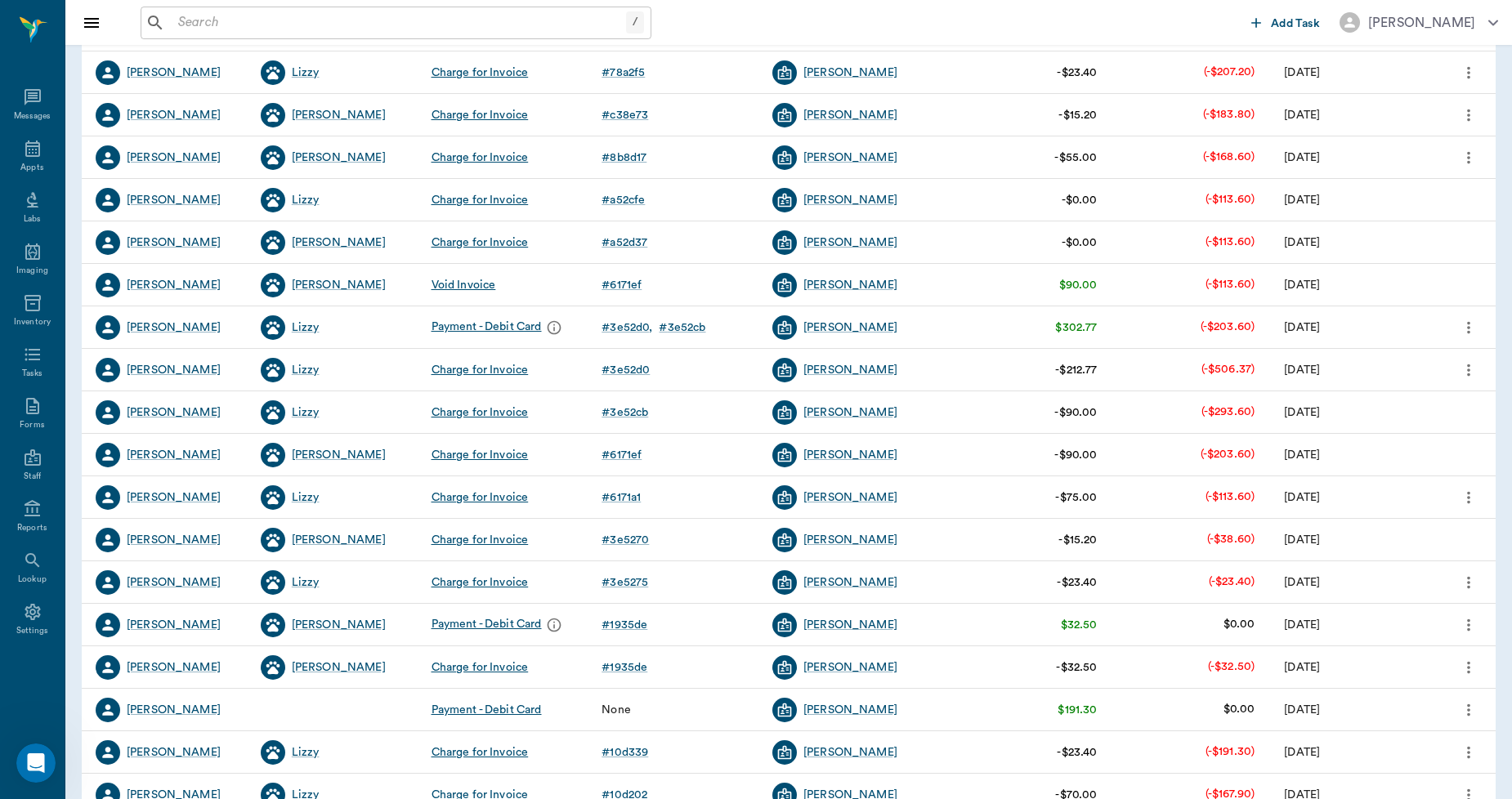
click at [1474, 495] on icon "more" at bounding box center [1469, 497] width 18 height 19
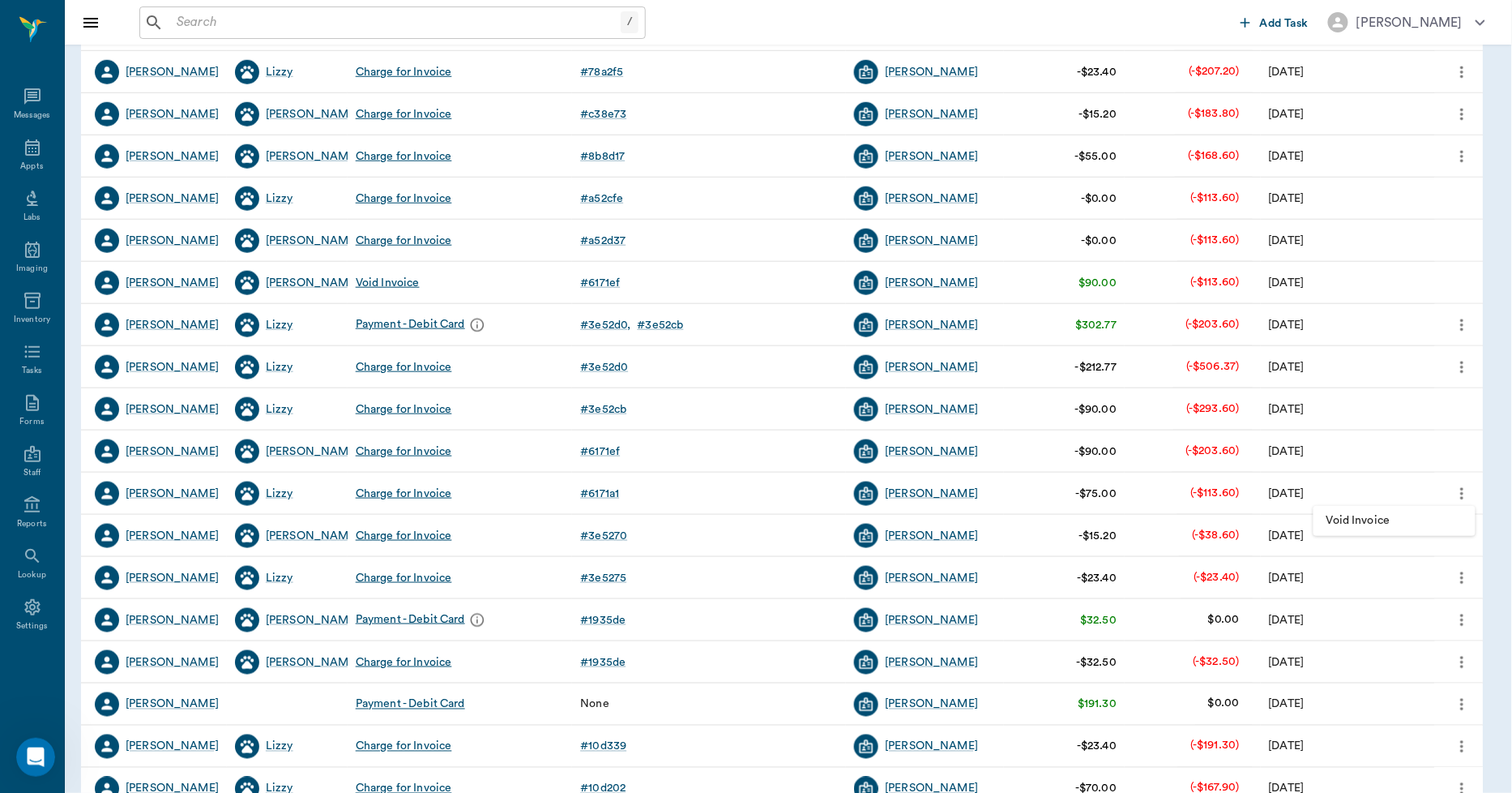
click at [1462, 491] on div at bounding box center [756, 396] width 1512 height 793
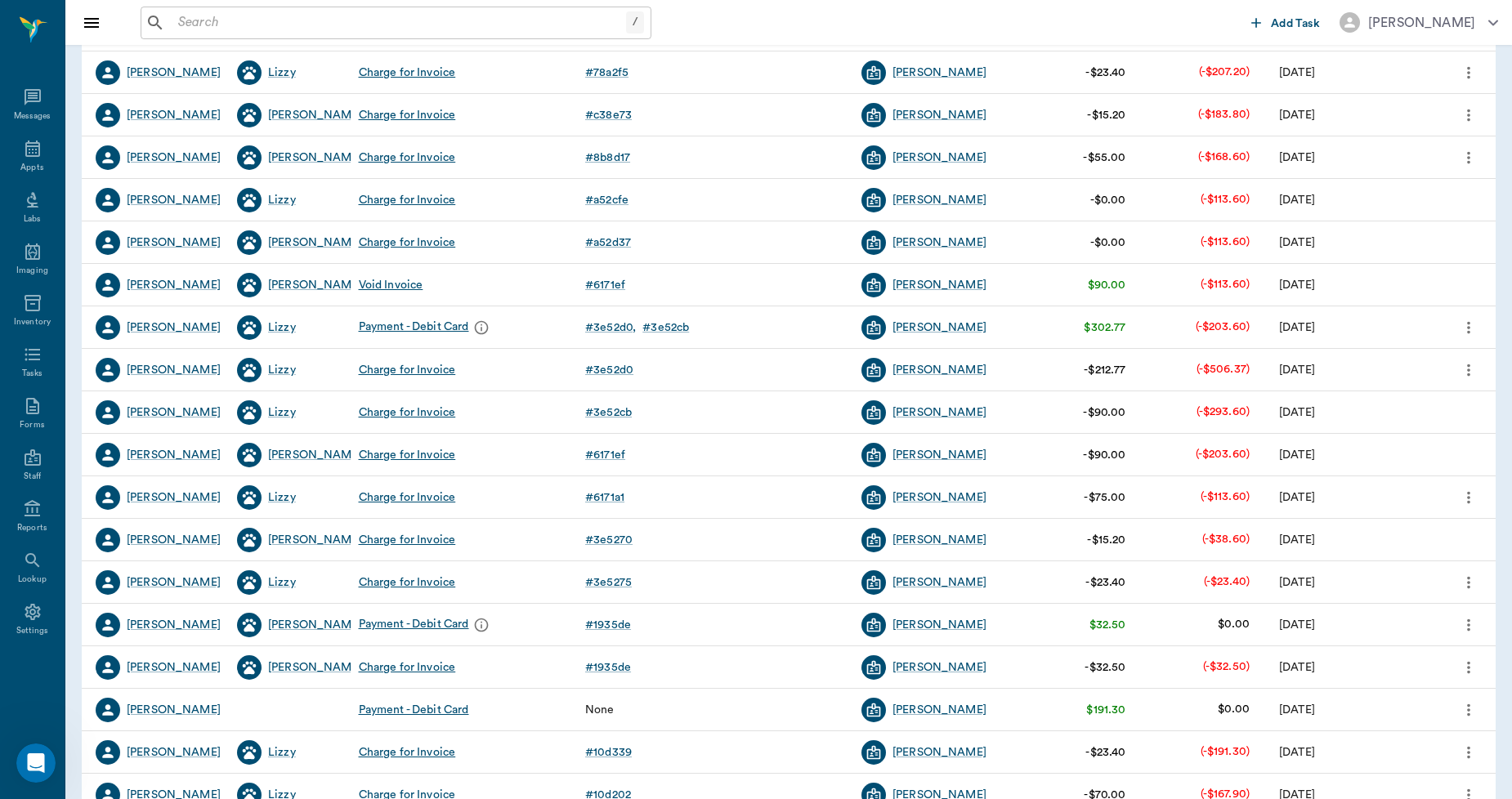
click at [1468, 578] on icon "more" at bounding box center [1469, 582] width 18 height 19
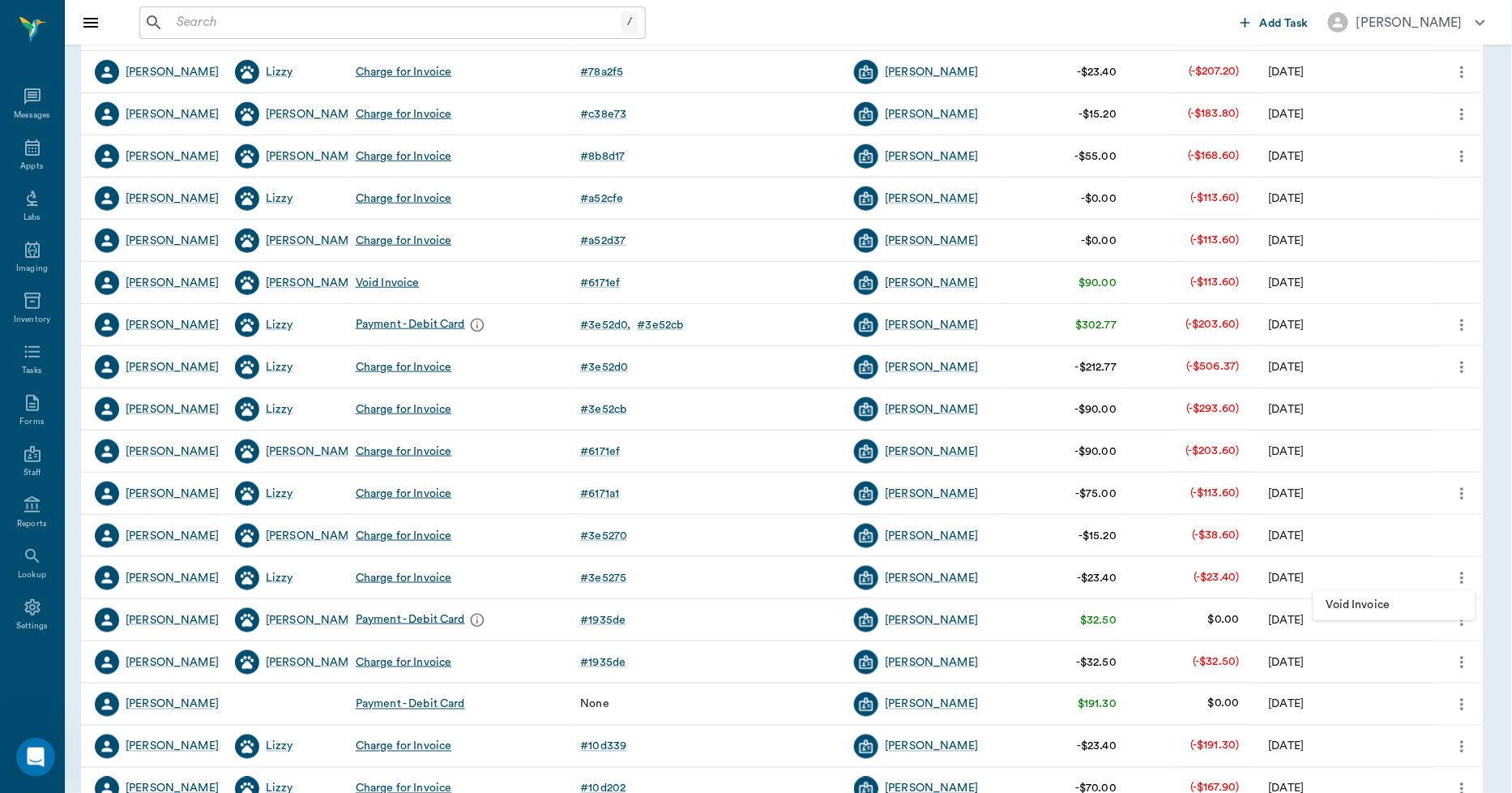
click at [1455, 573] on div at bounding box center [756, 396] width 1512 height 793
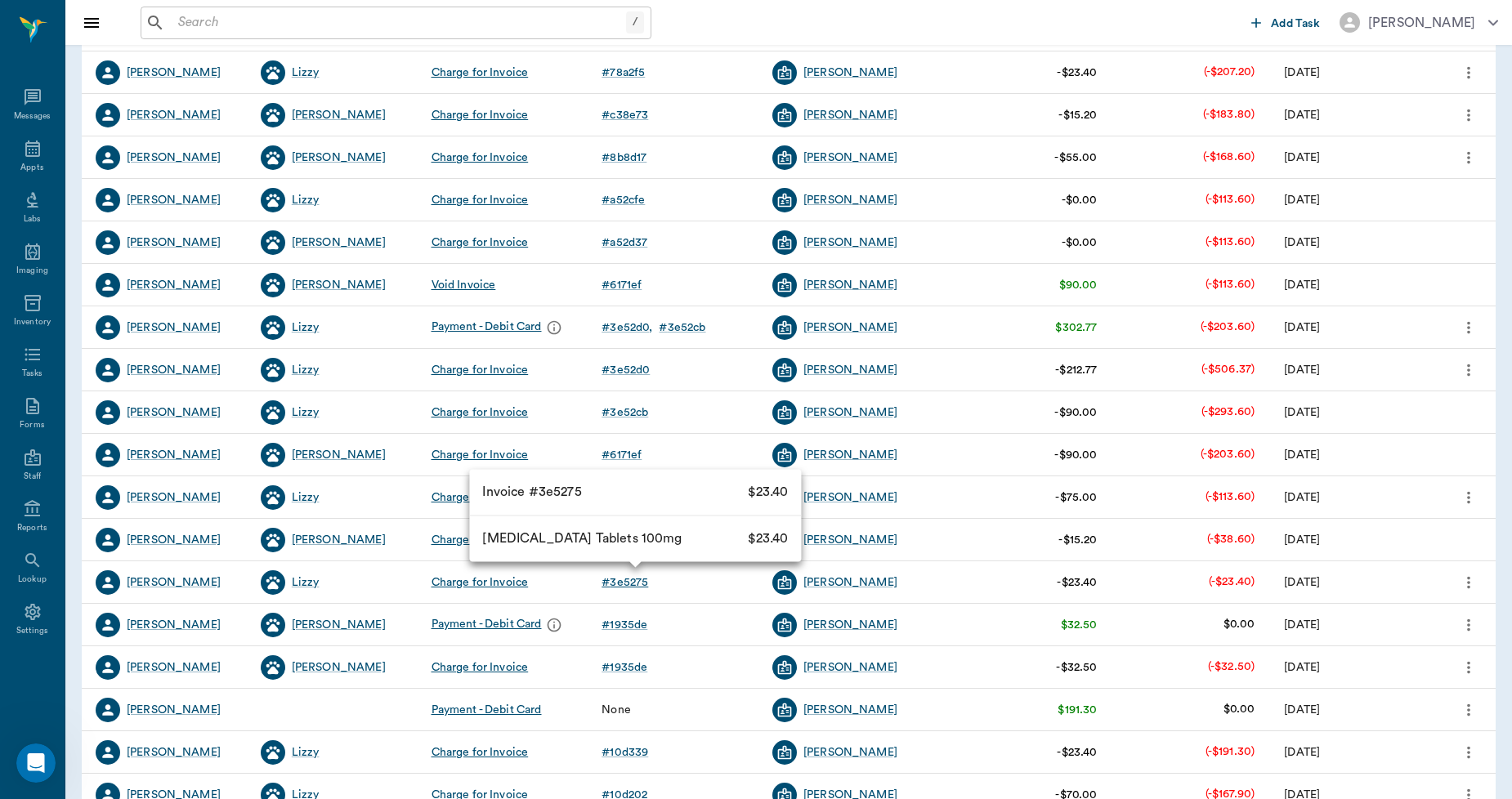
click at [611, 576] on div "# 3e5275" at bounding box center [625, 583] width 46 height 17
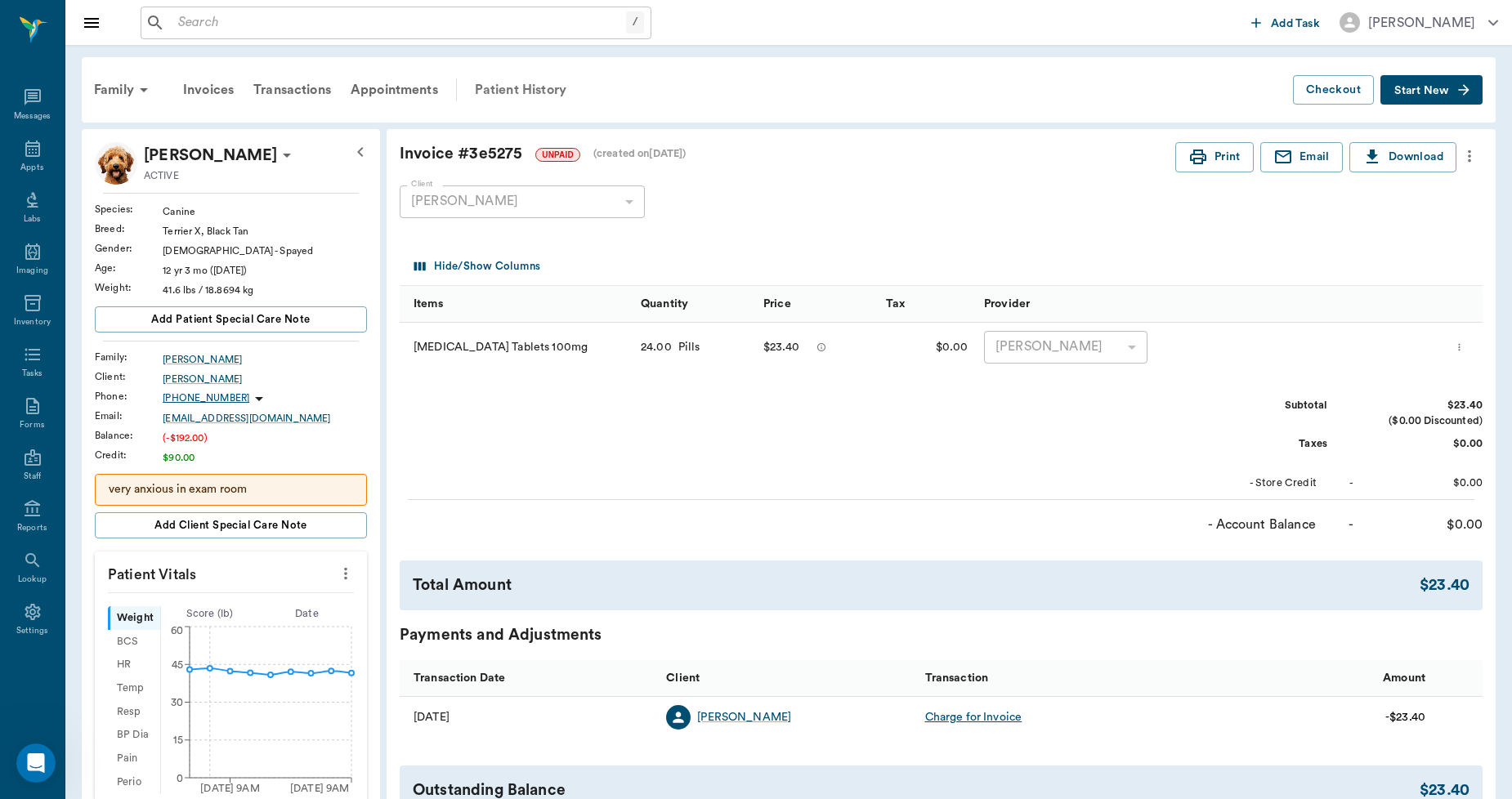
click at [532, 79] on div "Patient History" at bounding box center [521, 89] width 111 height 40
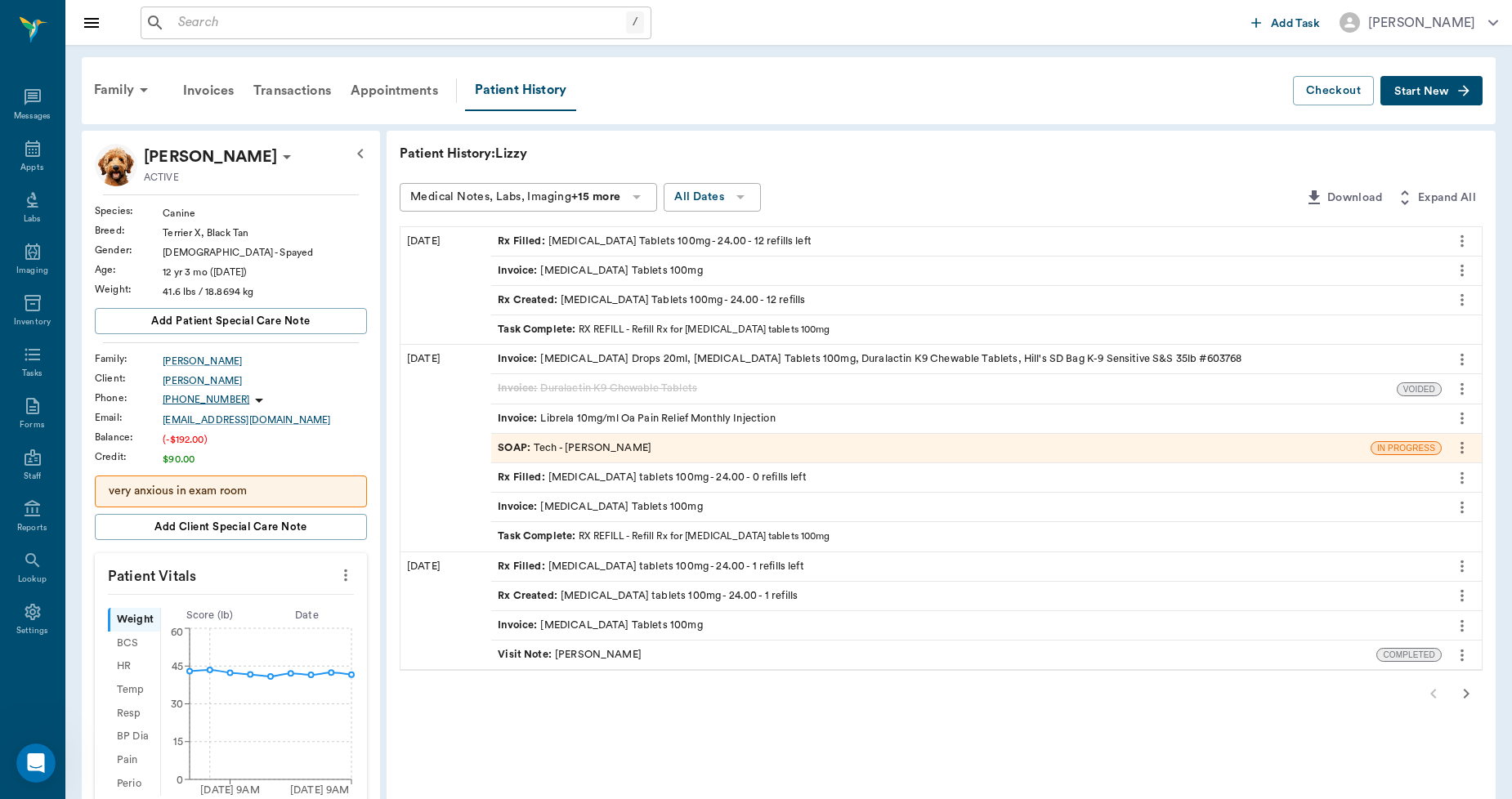
click at [608, 500] on div "Invoice : Carprofen Tablets 100mg" at bounding box center [599, 507] width 204 height 16
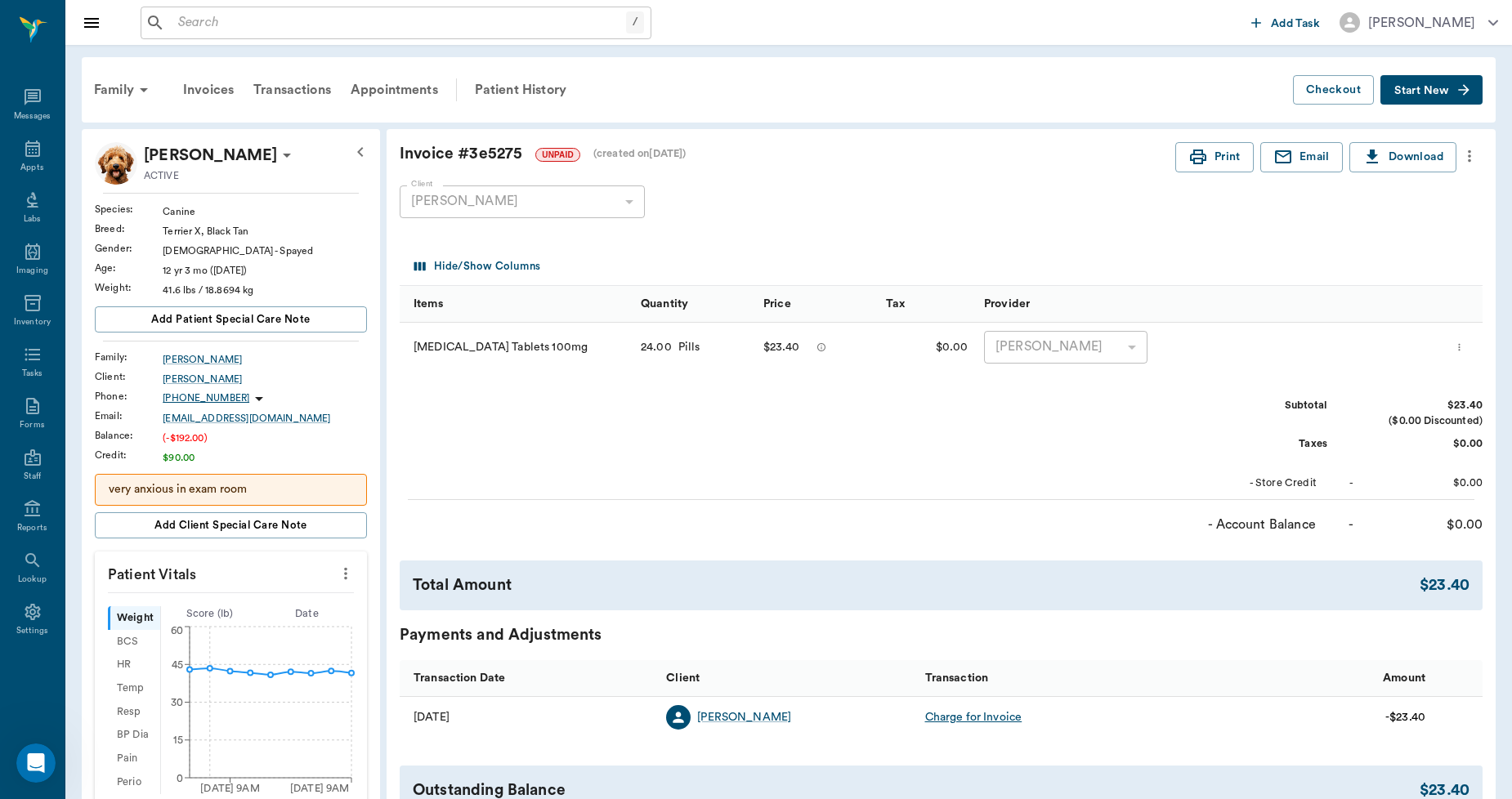
click at [1472, 159] on icon "more" at bounding box center [1469, 156] width 18 height 19
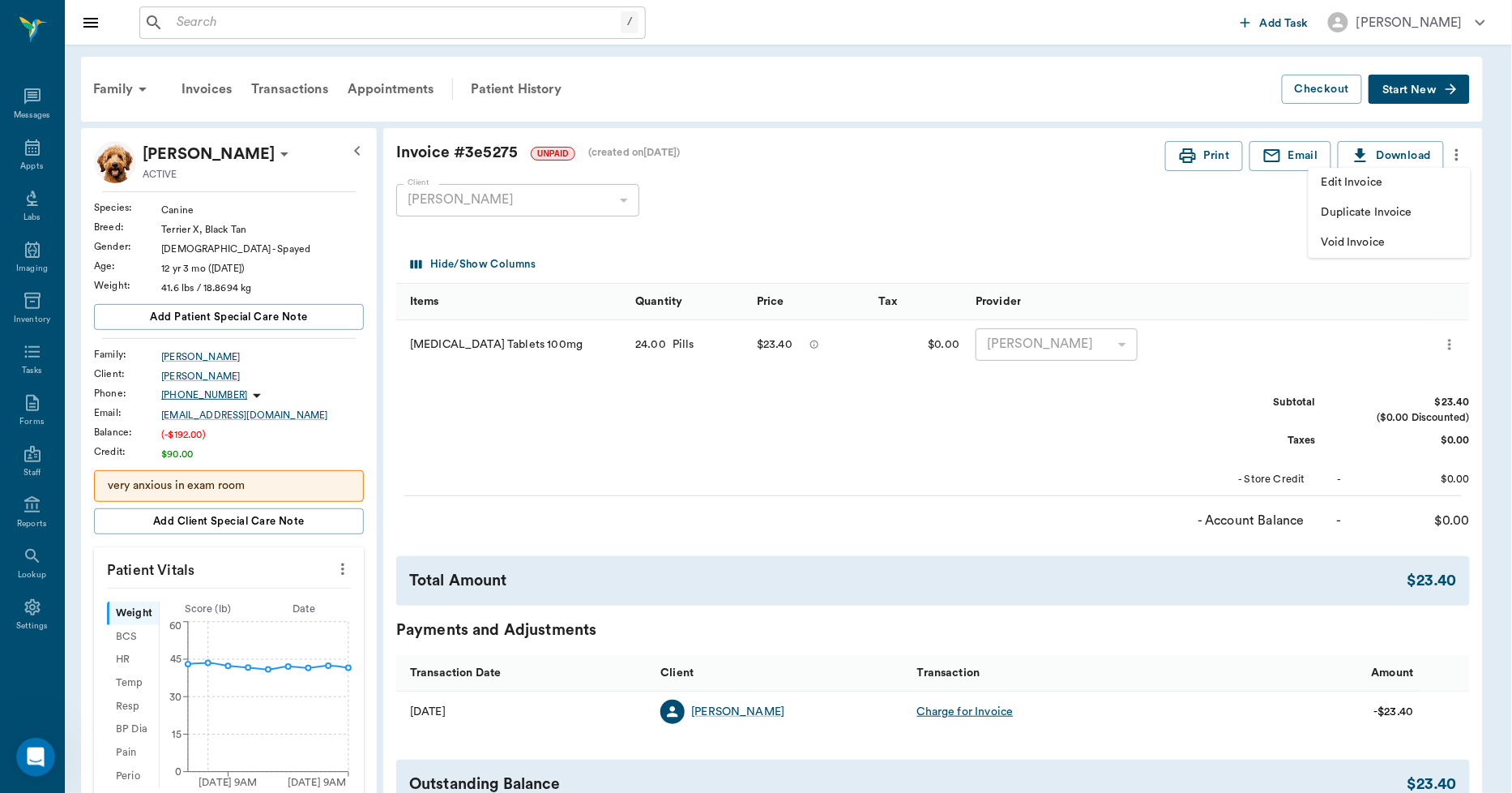
click at [1352, 236] on span "Void Invoice" at bounding box center [1389, 243] width 136 height 17
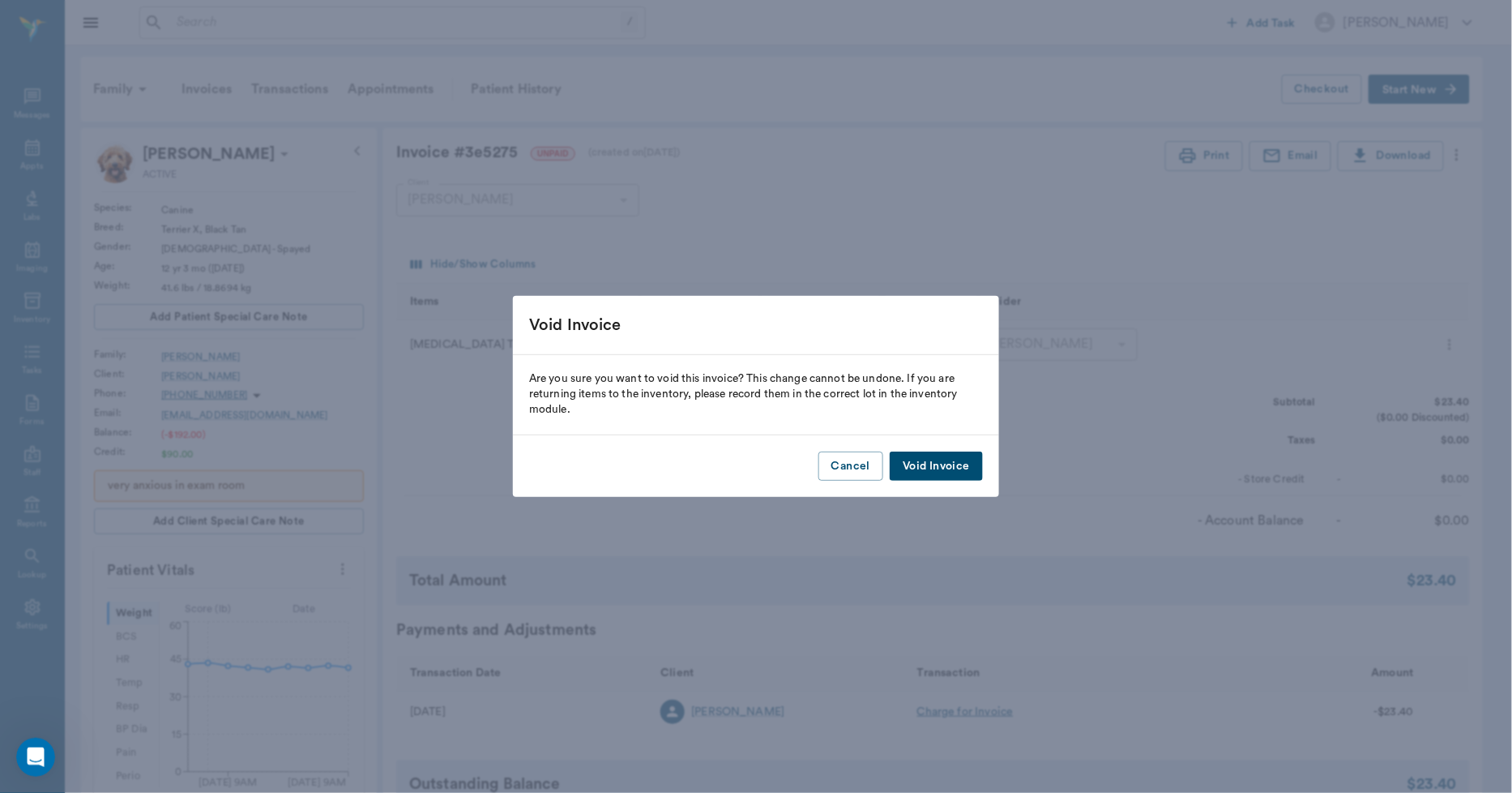
click at [951, 468] on button "Void Invoice" at bounding box center [936, 466] width 93 height 30
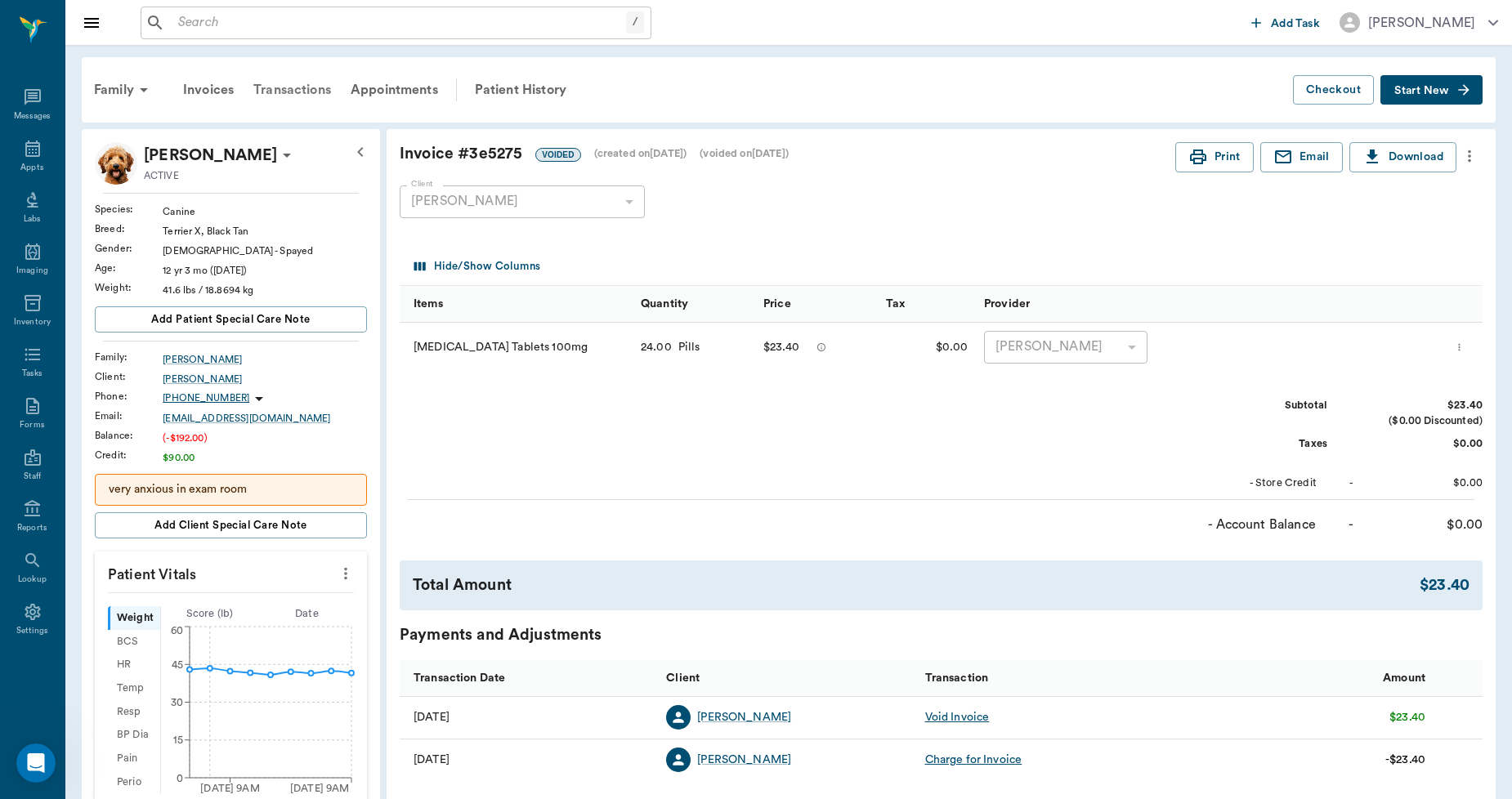
click at [311, 92] on div "Transactions" at bounding box center [292, 89] width 97 height 40
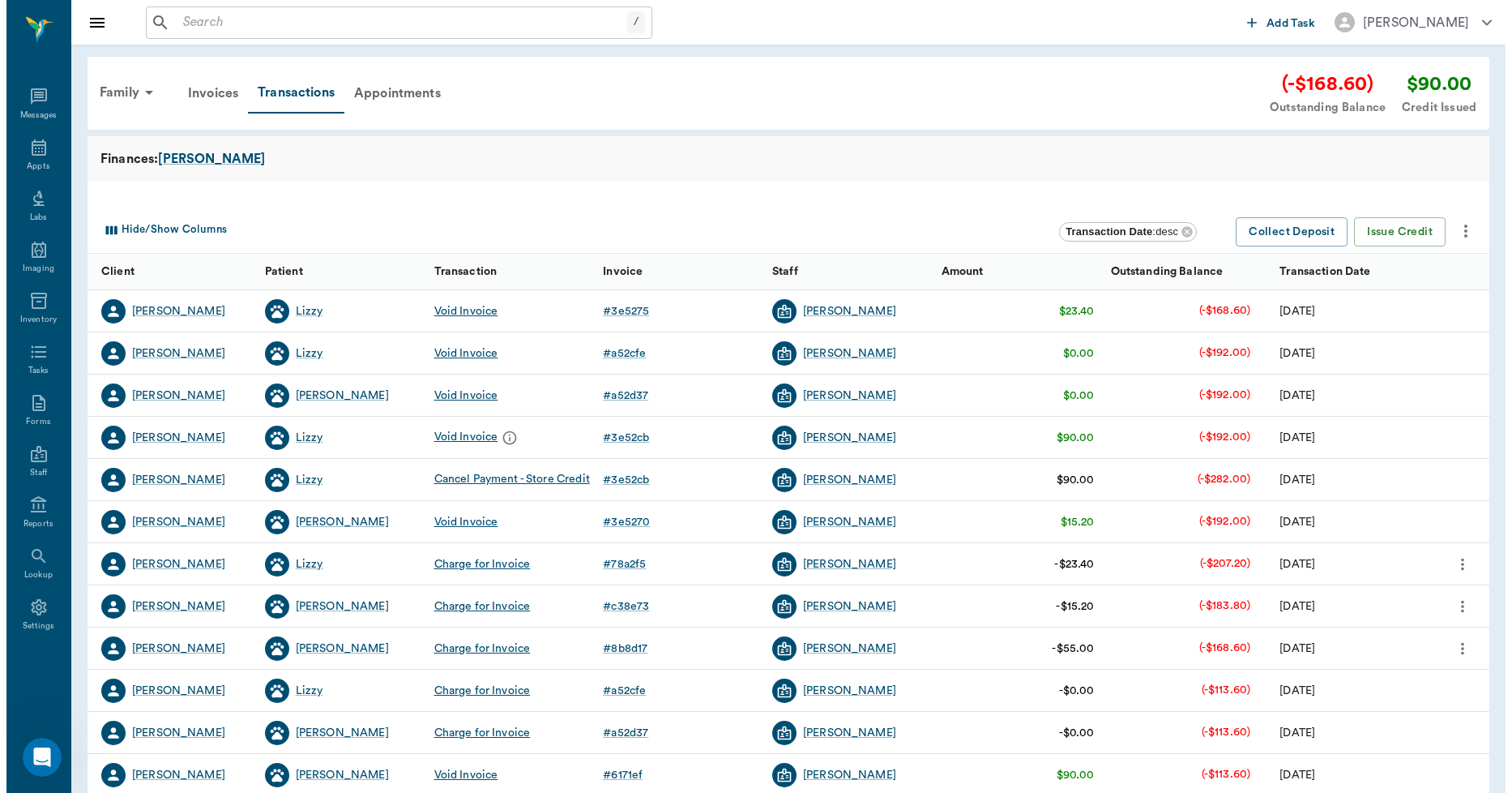
scroll to position [203, 0]
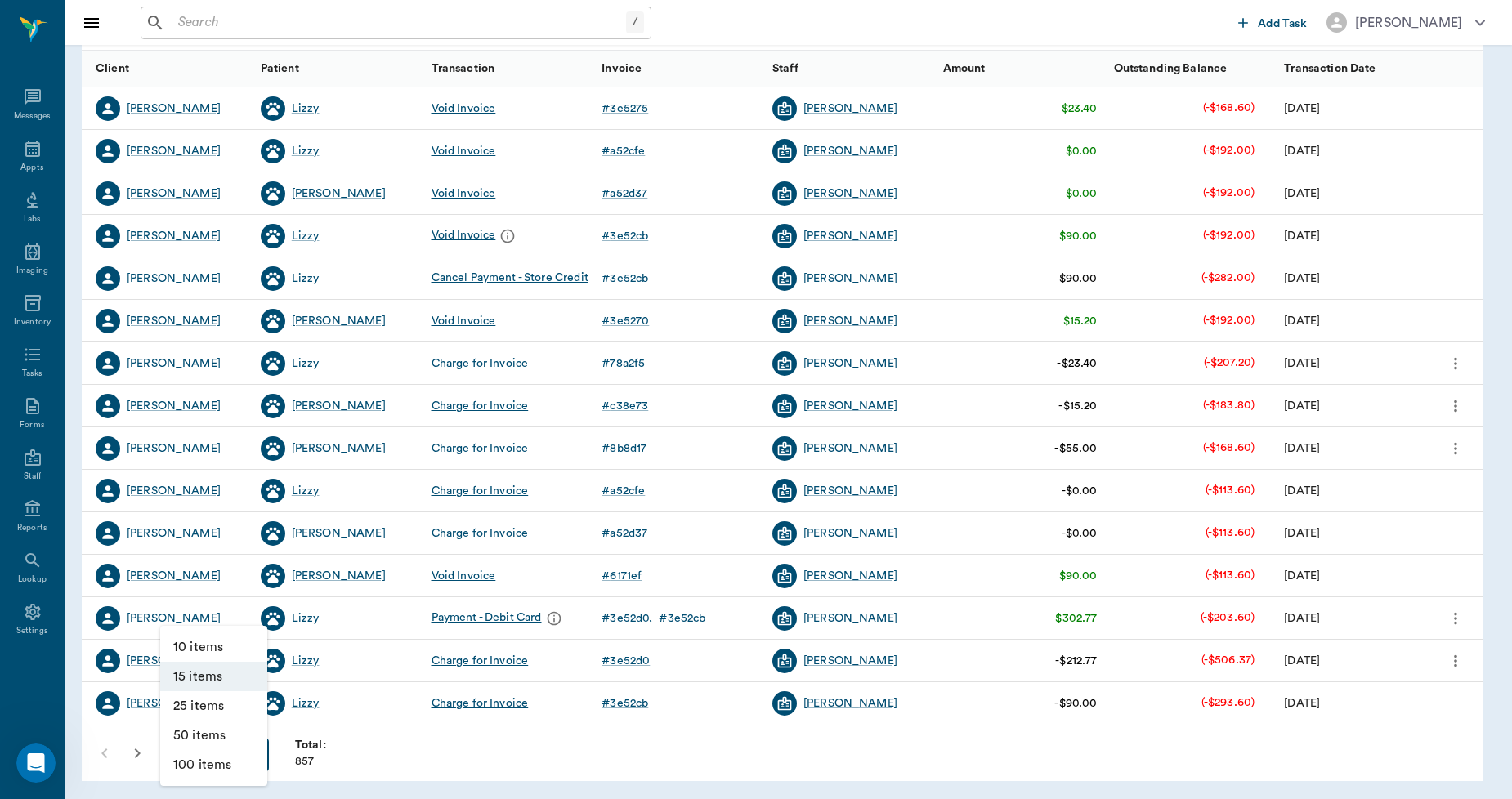
click at [247, 748] on body "/ ​ Add Task Dr. Bert Ellsworth Nectar Messages Appts Labs Imaging Inventory Ta…" at bounding box center [756, 297] width 1512 height 1005
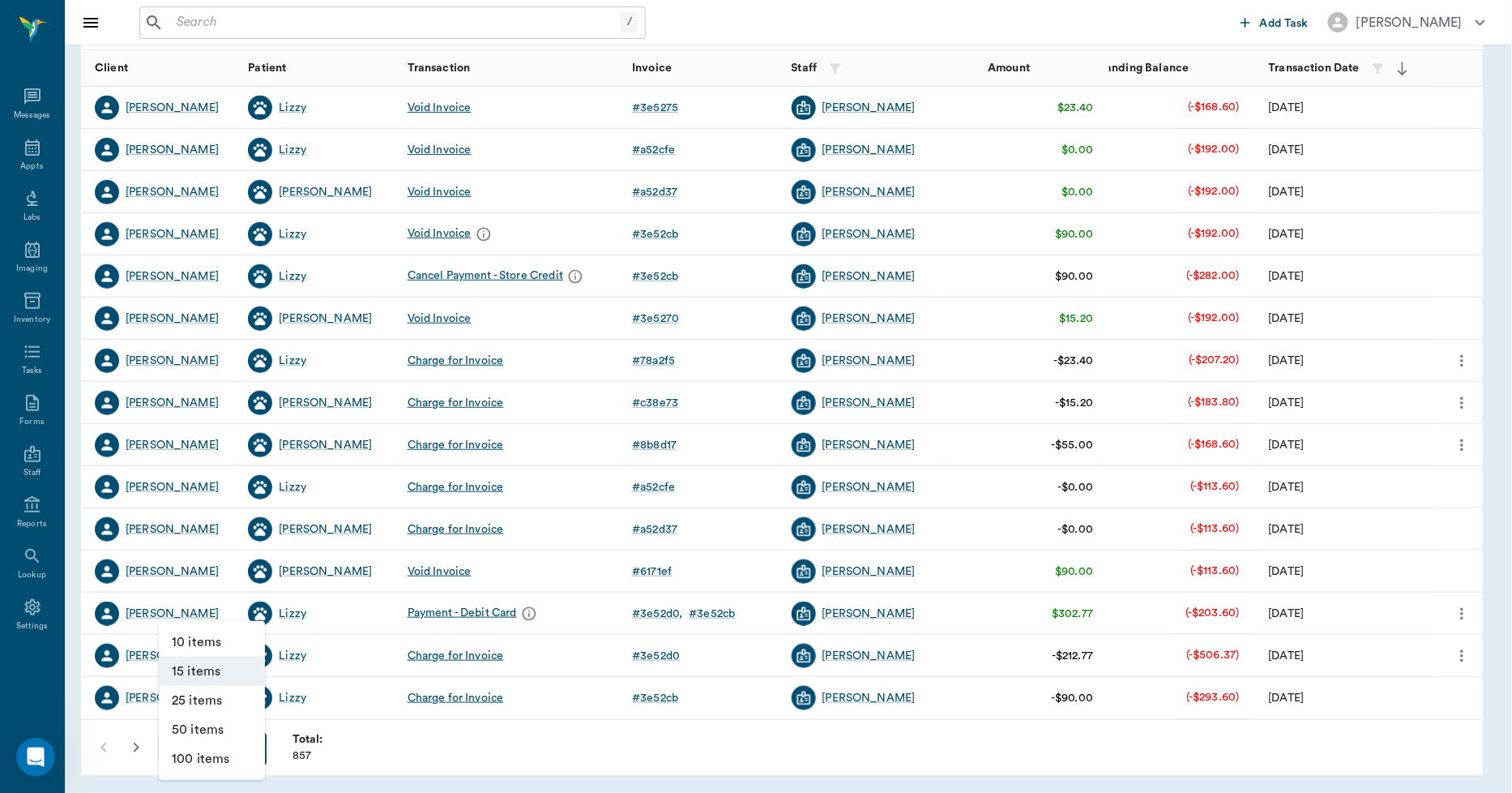
click at [224, 751] on li "100 items" at bounding box center [212, 759] width 106 height 29
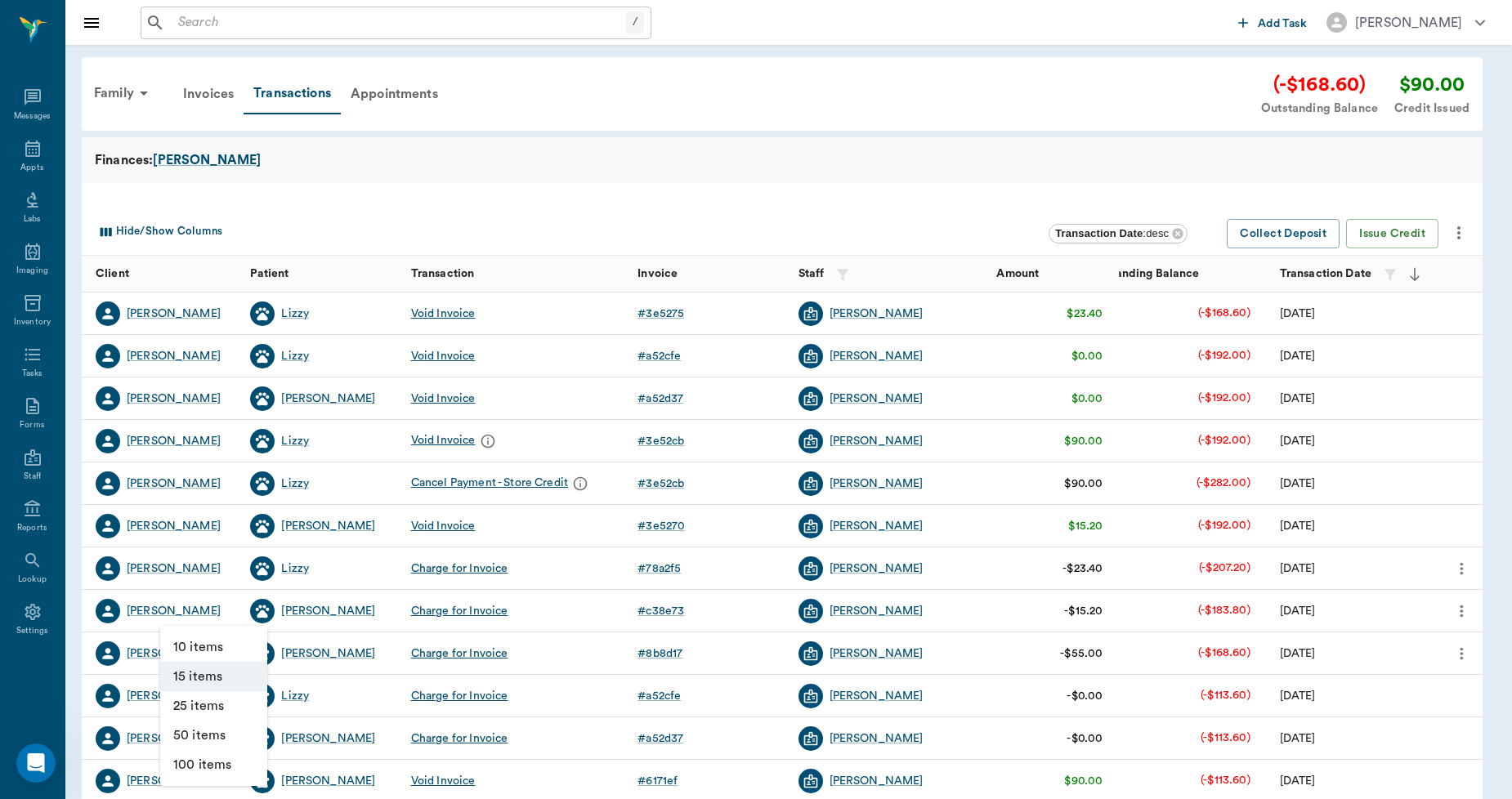
type input "100"
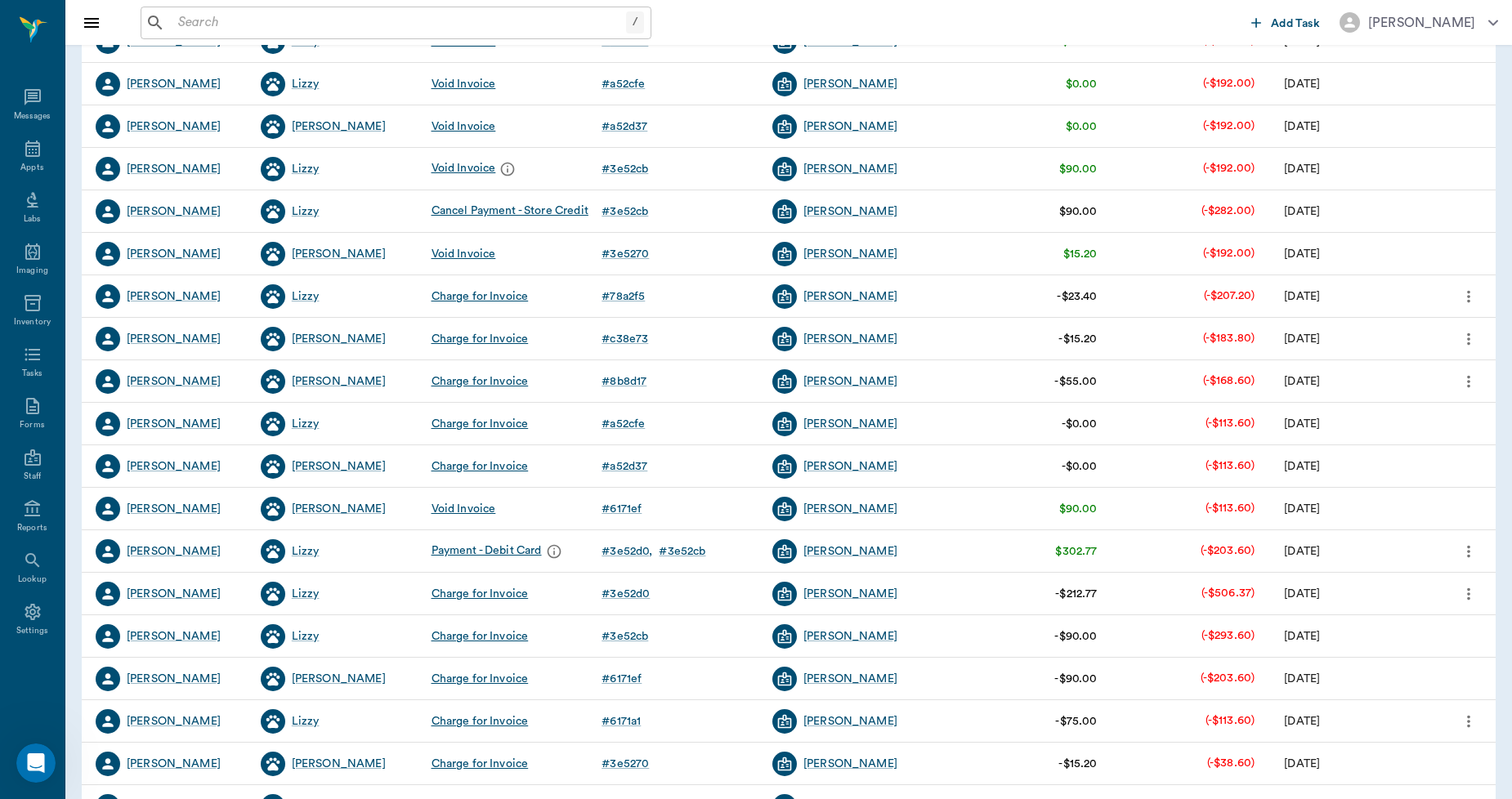
scroll to position [363, 0]
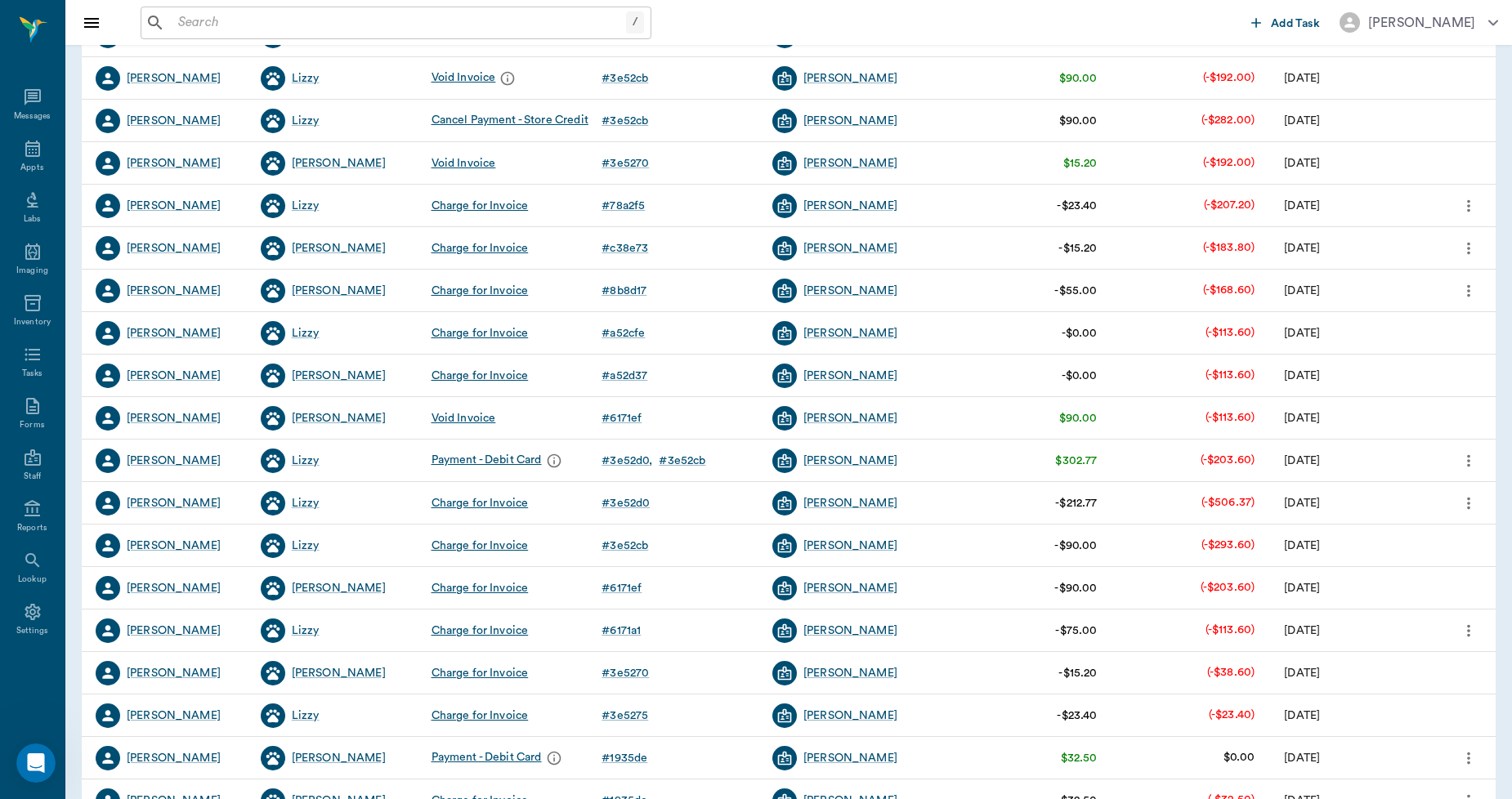
click at [1468, 501] on icon "more" at bounding box center [1469, 503] width 18 height 19
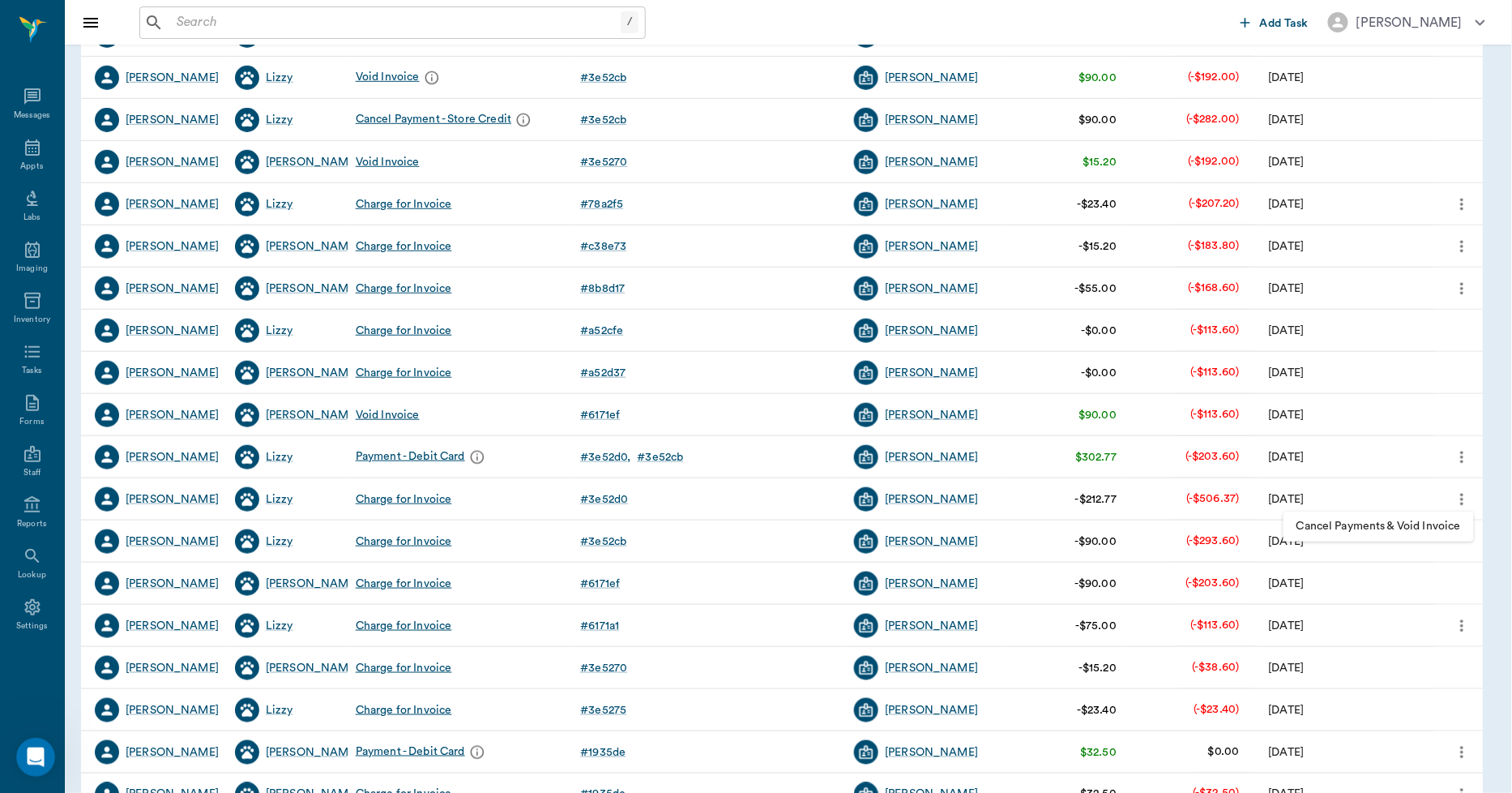
click at [1455, 497] on div at bounding box center [756, 396] width 1512 height 793
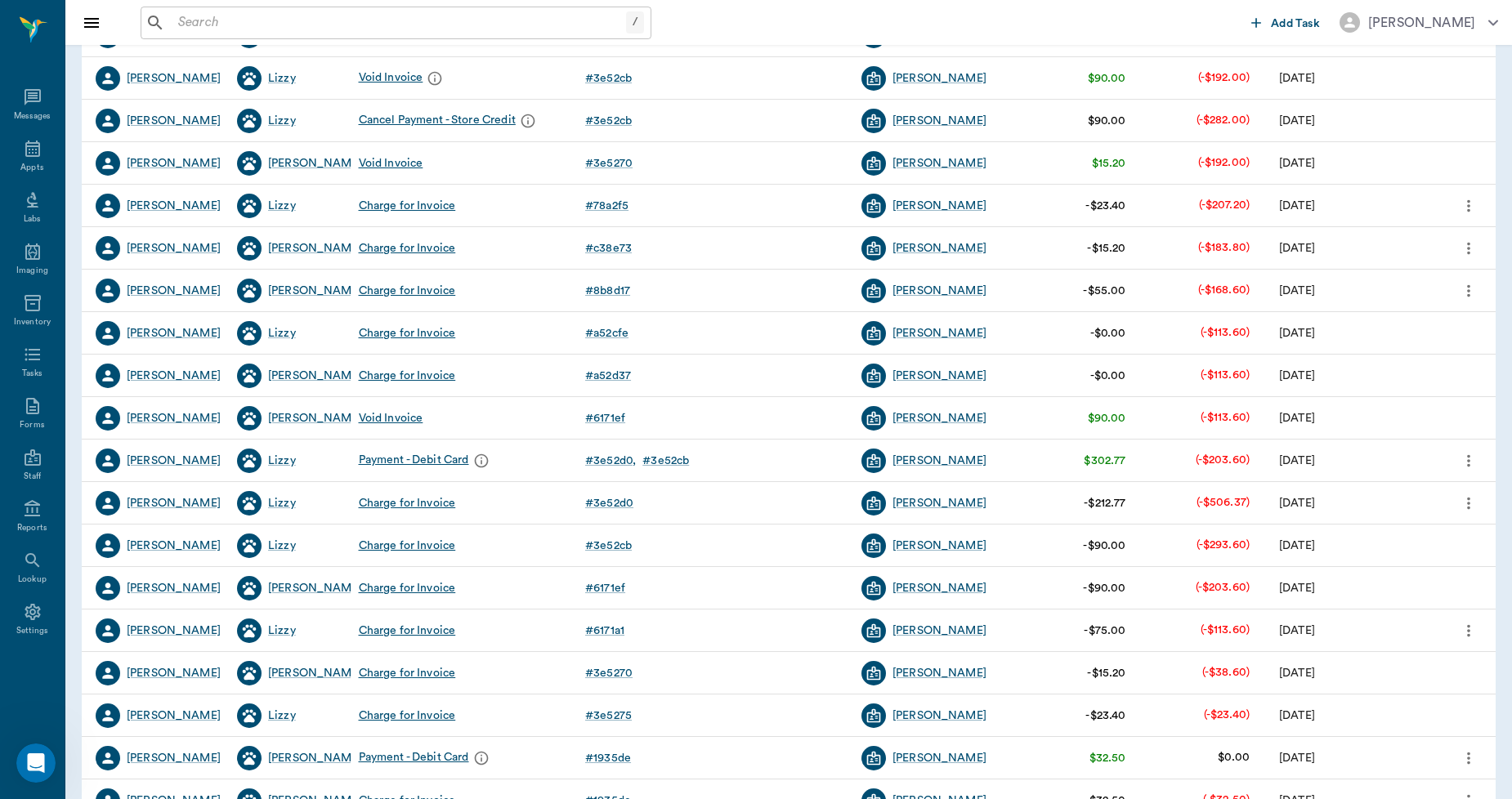
click at [1477, 460] on icon "more" at bounding box center [1469, 460] width 18 height 19
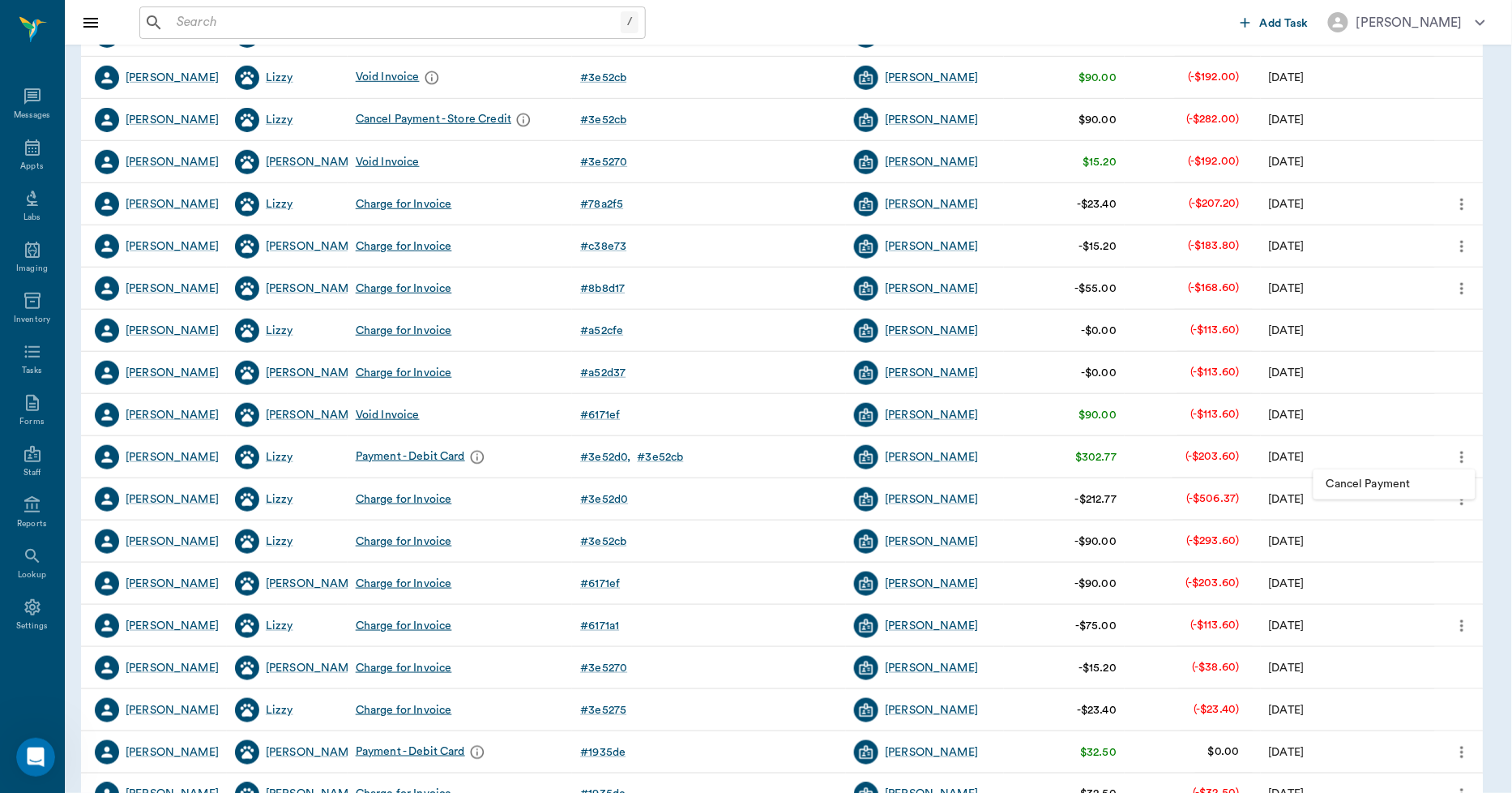
click at [1456, 461] on div at bounding box center [756, 396] width 1512 height 793
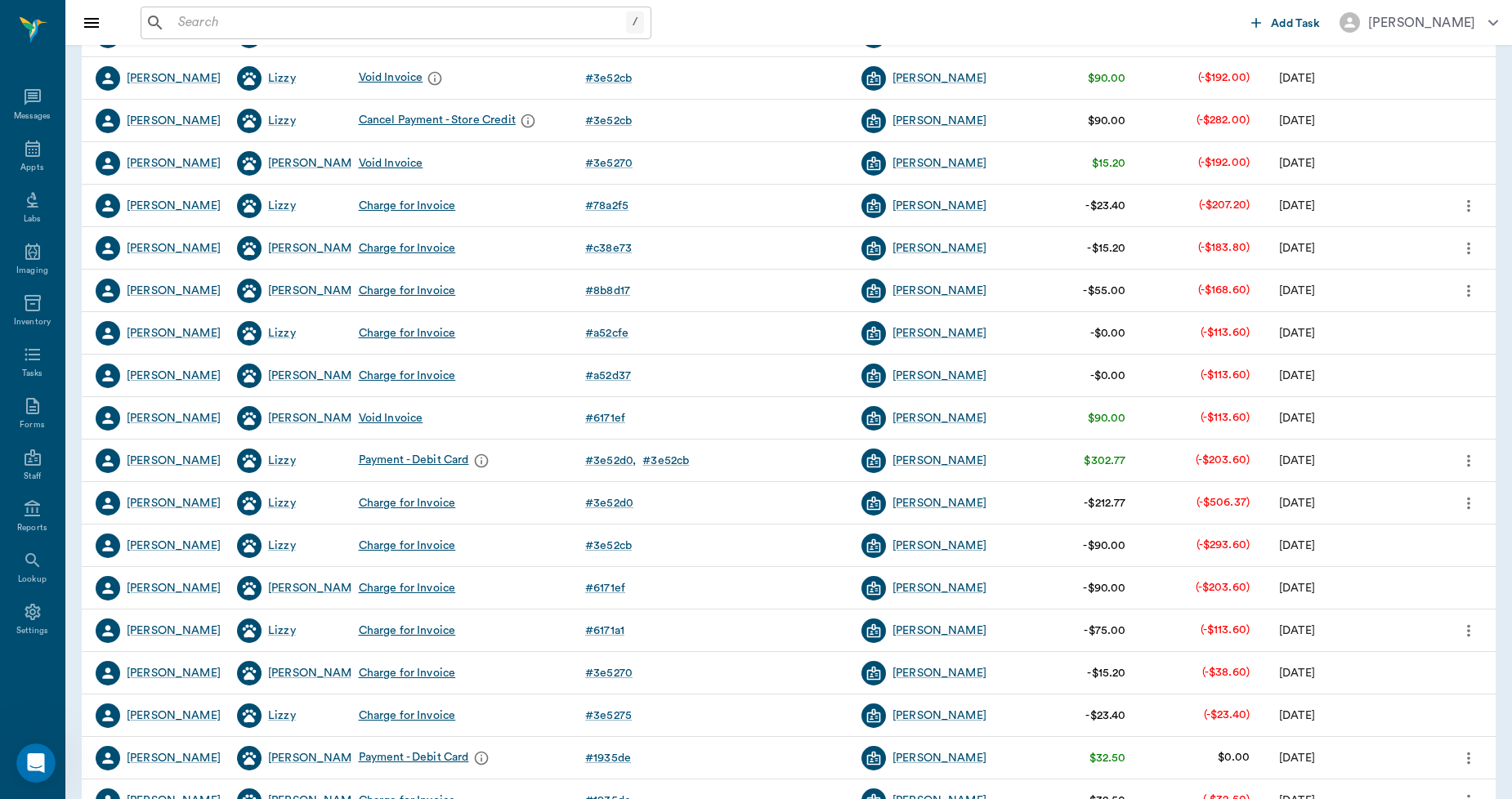
scroll to position [453, 0]
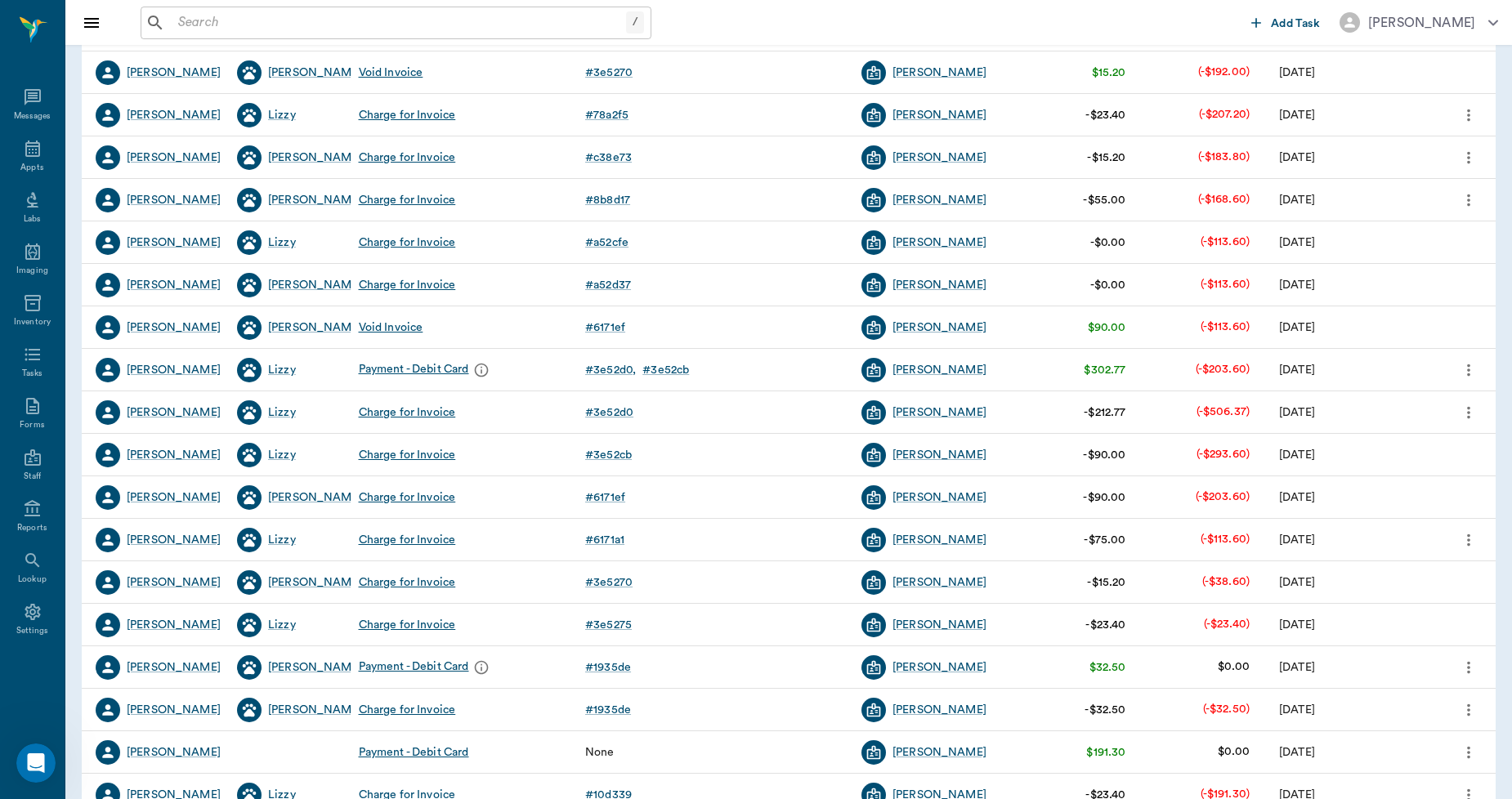
click at [1469, 538] on icon "more" at bounding box center [1470, 539] width 4 height 12
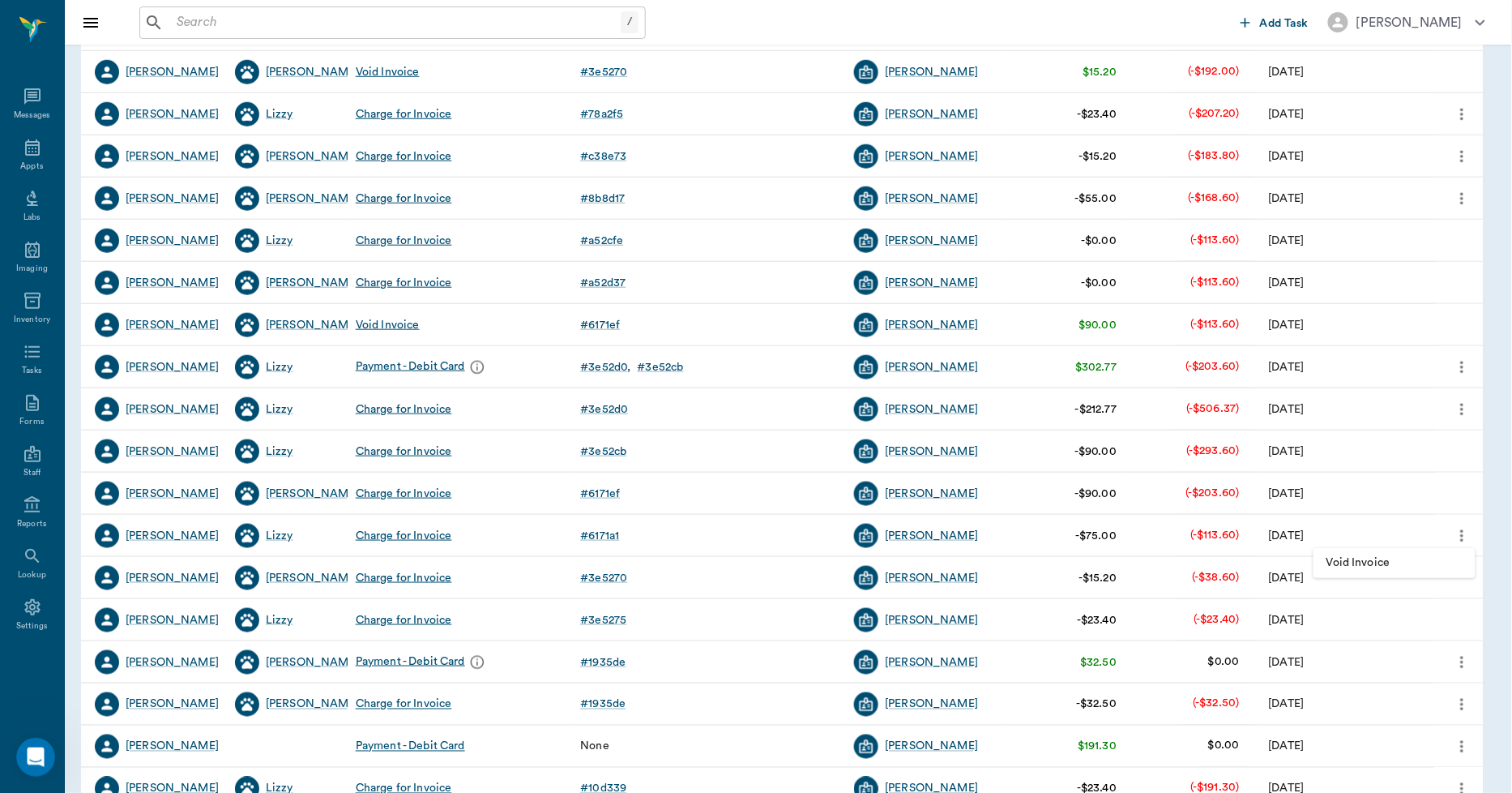
click at [1456, 534] on div at bounding box center [756, 396] width 1512 height 793
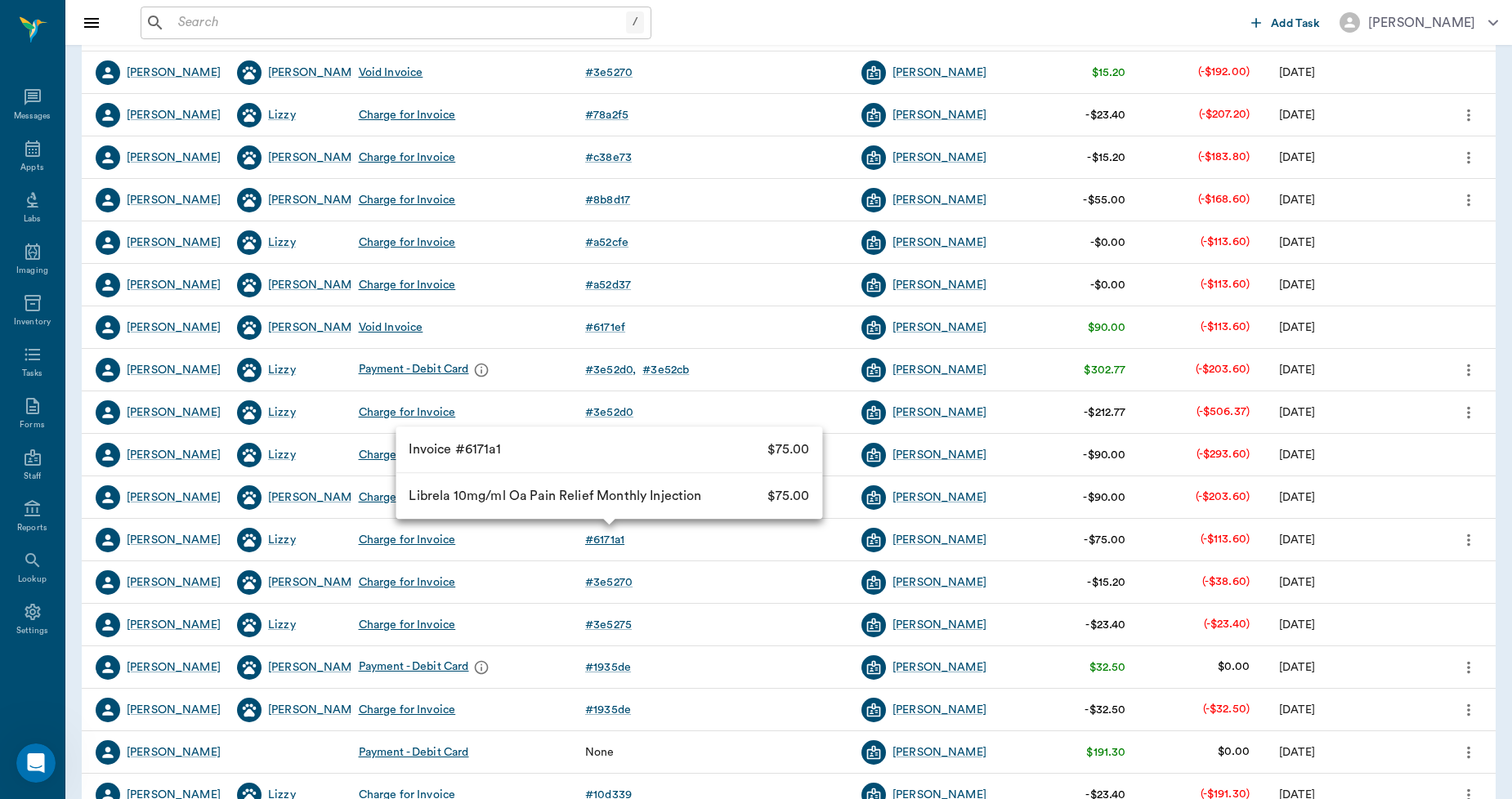
click at [611, 536] on div "# 6171a1" at bounding box center [605, 540] width 40 height 17
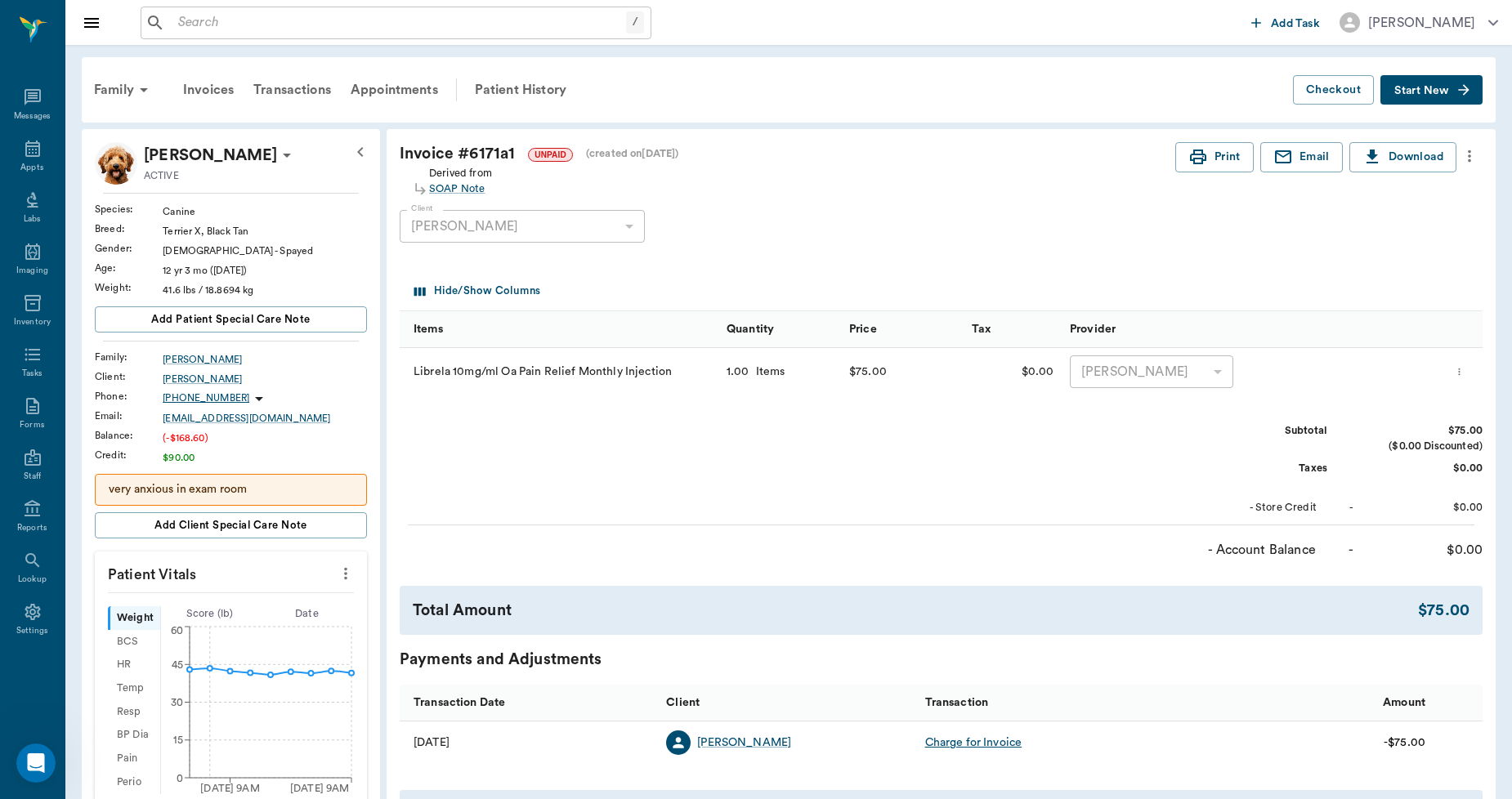
click at [1475, 156] on icon "more" at bounding box center [1469, 156] width 18 height 19
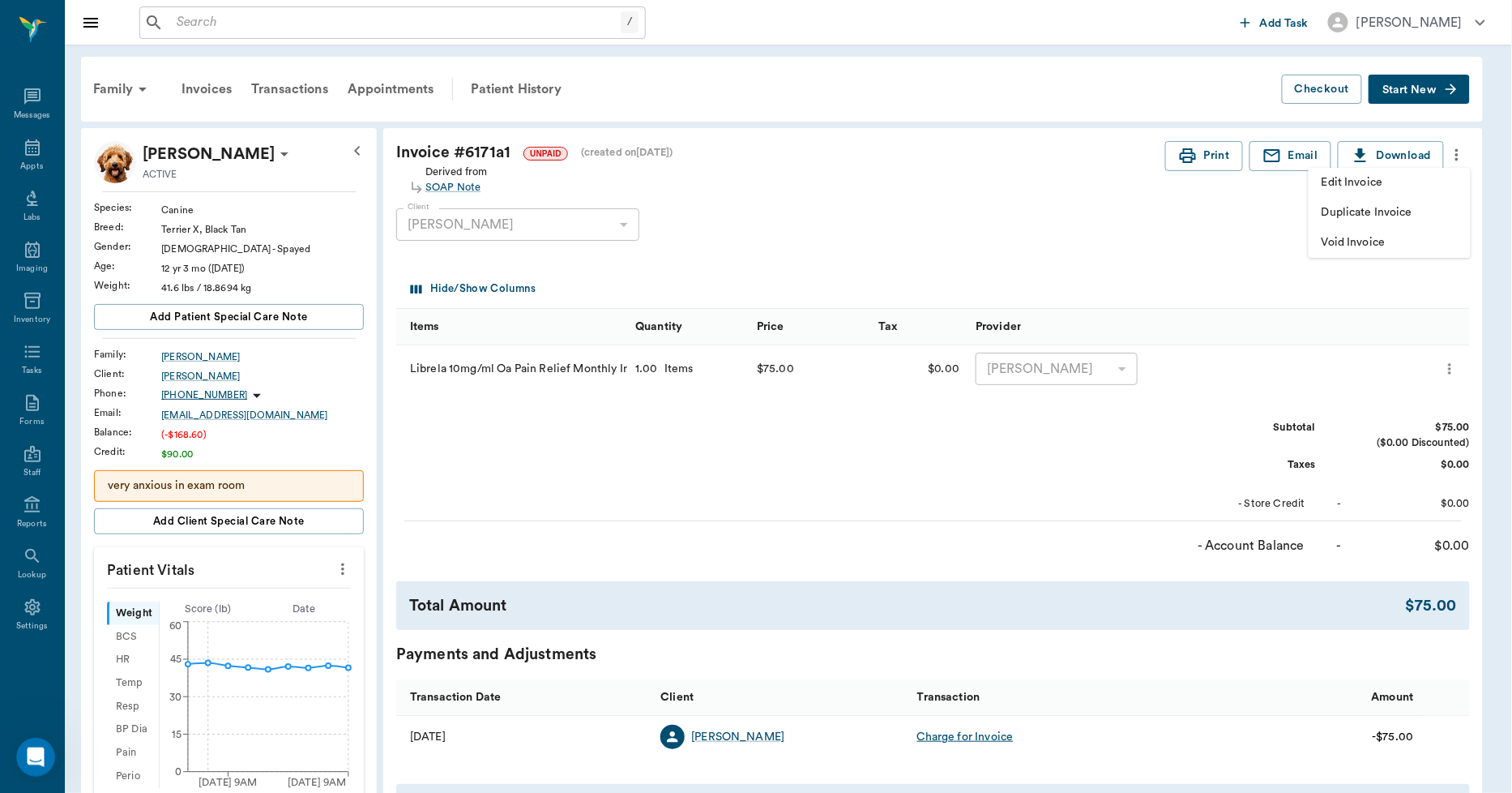
click at [1176, 244] on div at bounding box center [756, 396] width 1512 height 793
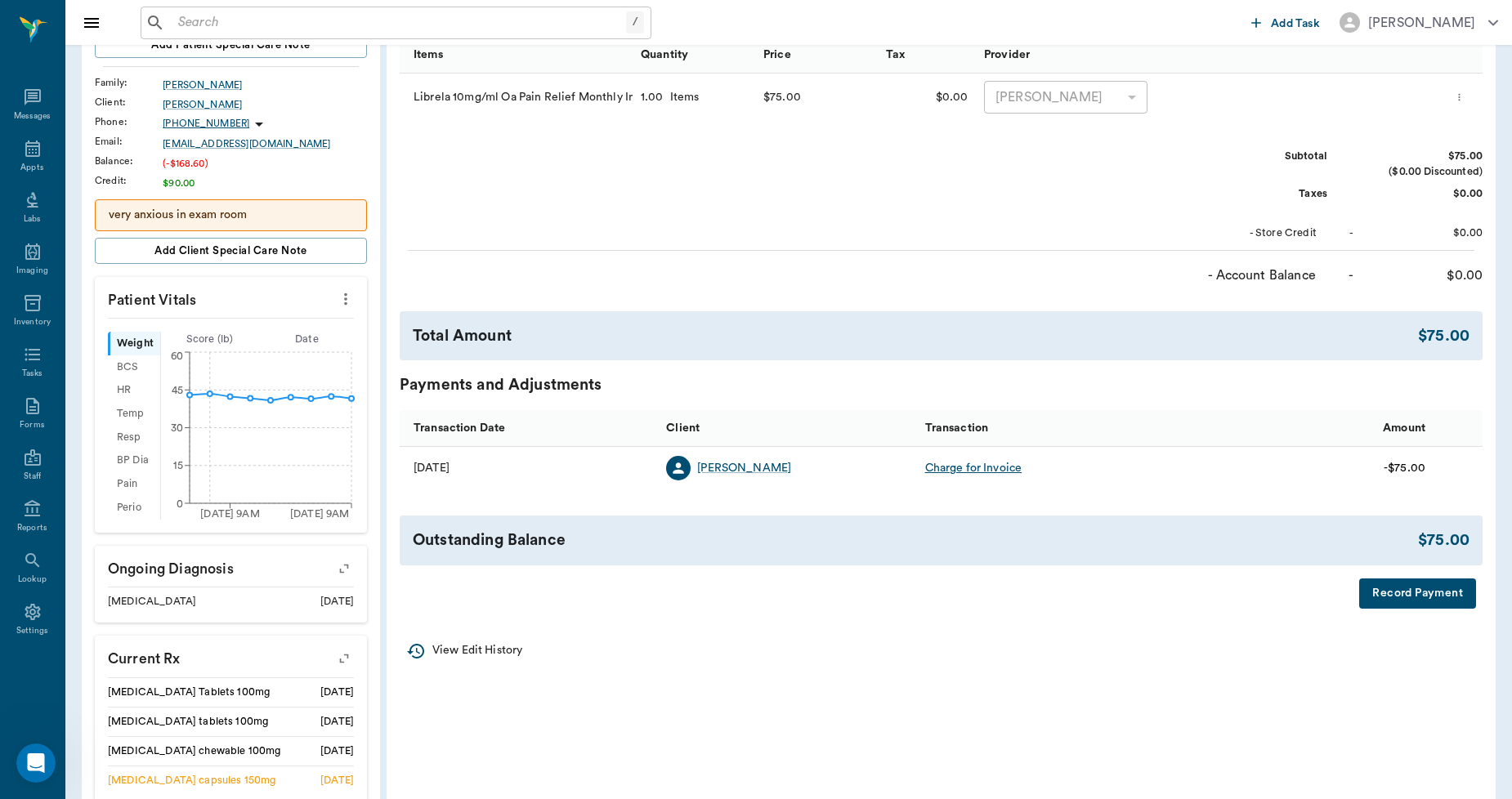
scroll to position [363, 0]
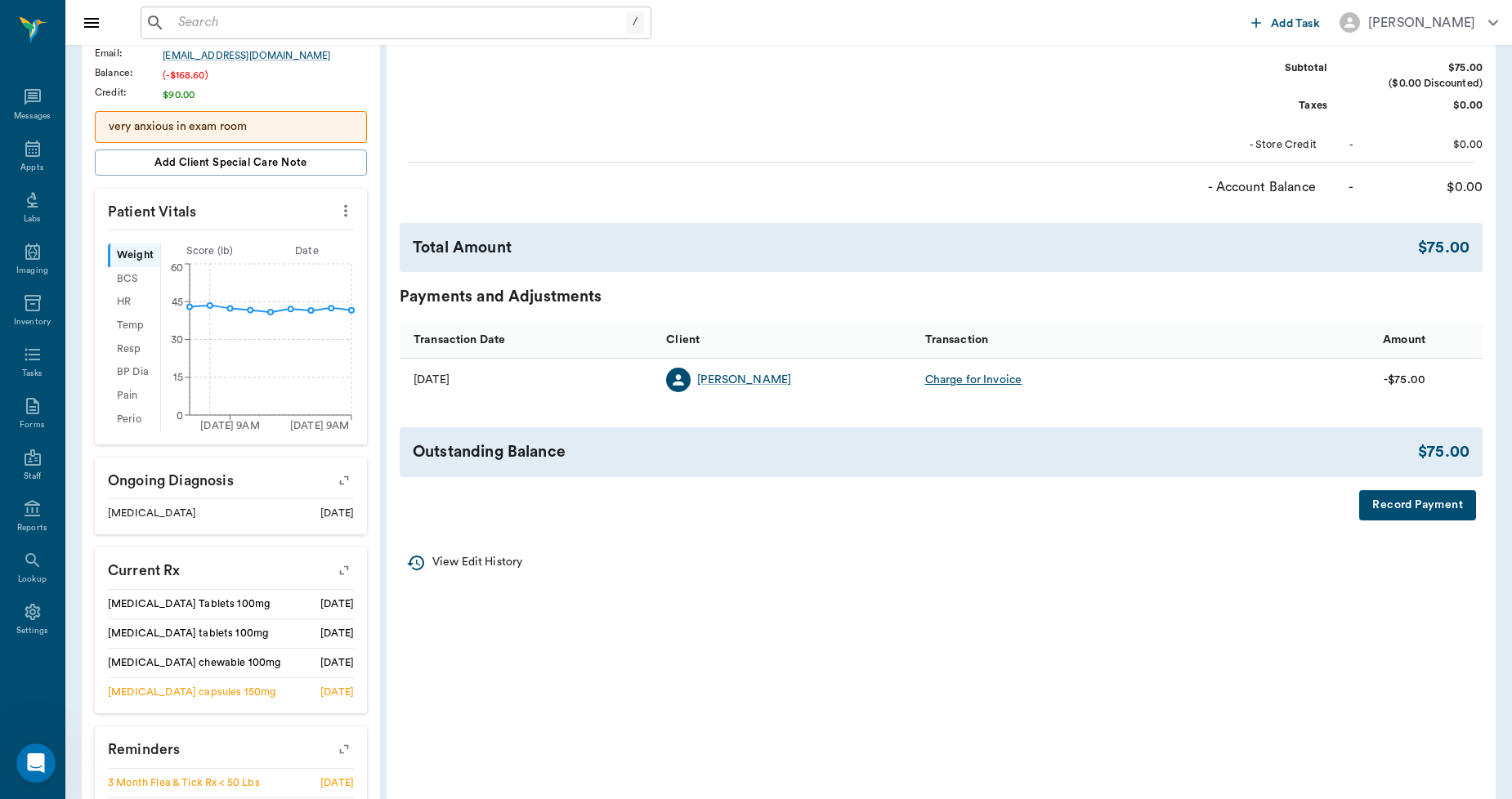
click at [1390, 505] on button "Record Payment" at bounding box center [1418, 505] width 117 height 30
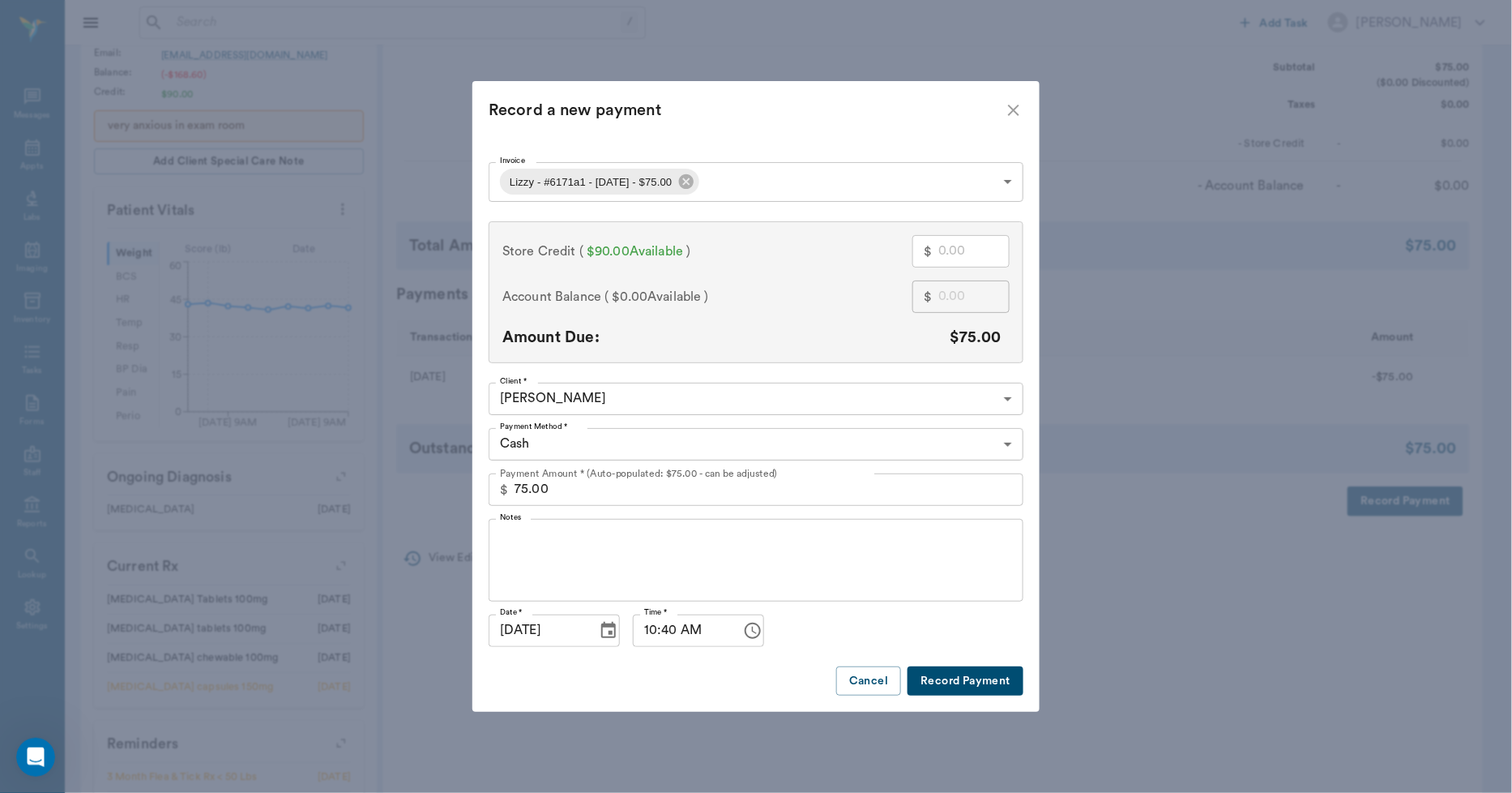
click at [1162, 515] on div "Record a new payment Invoice Lizzy - #6171a1 - 9/5/2025 - $75.00 68baf586f99c2d…" at bounding box center [756, 396] width 1512 height 793
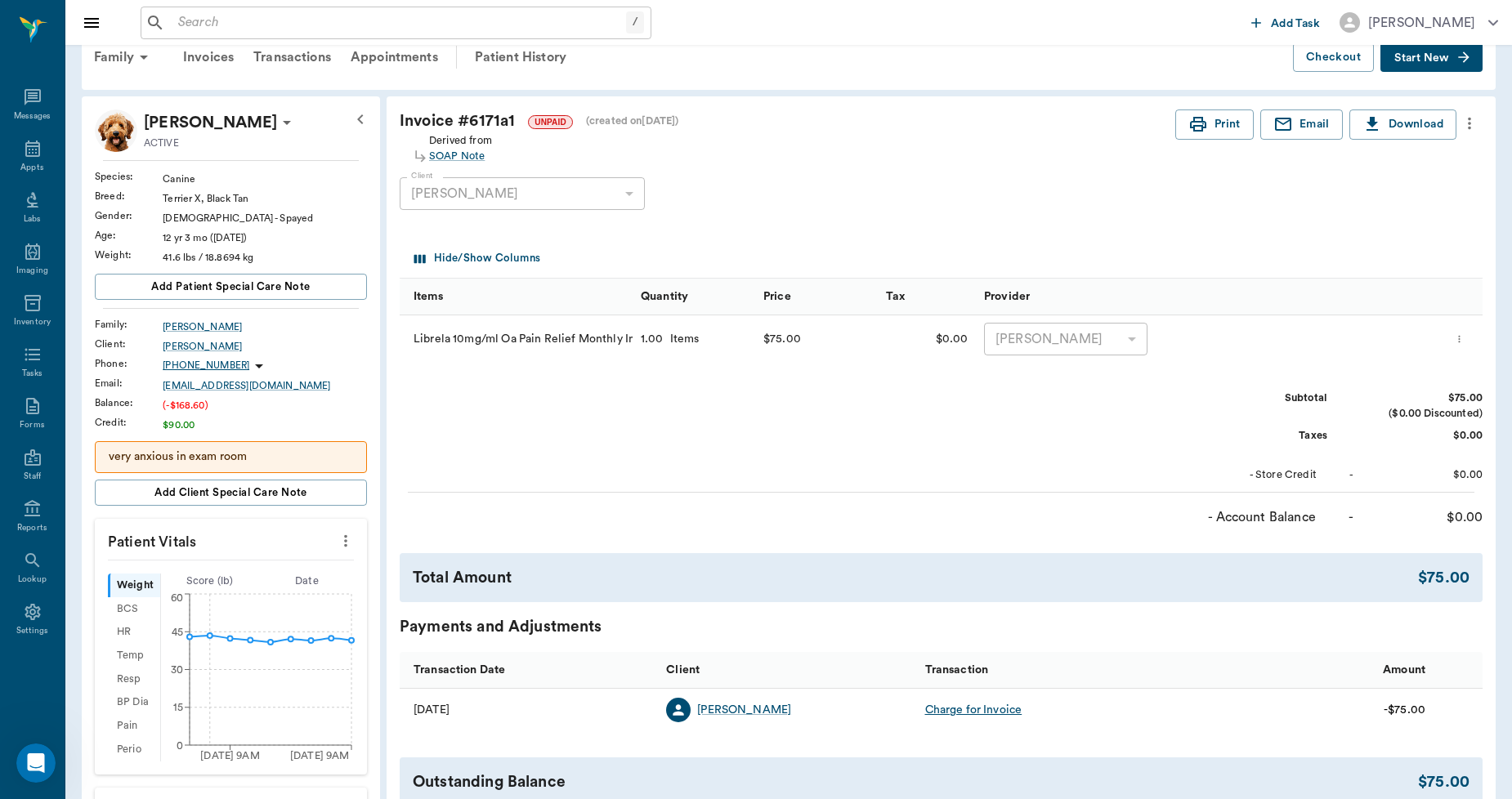
scroll to position [0, 0]
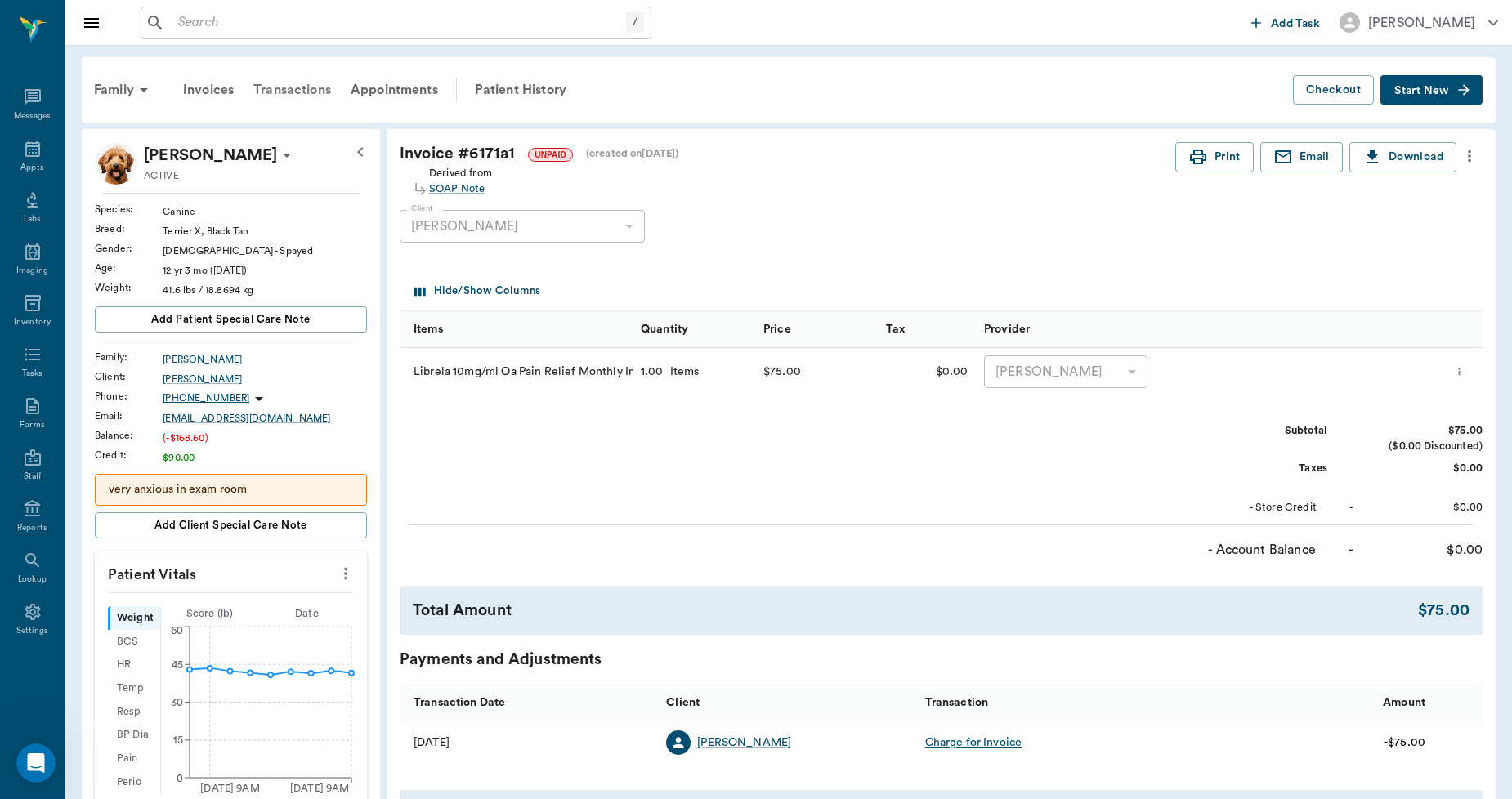
click at [308, 89] on div "Transactions" at bounding box center [292, 89] width 97 height 40
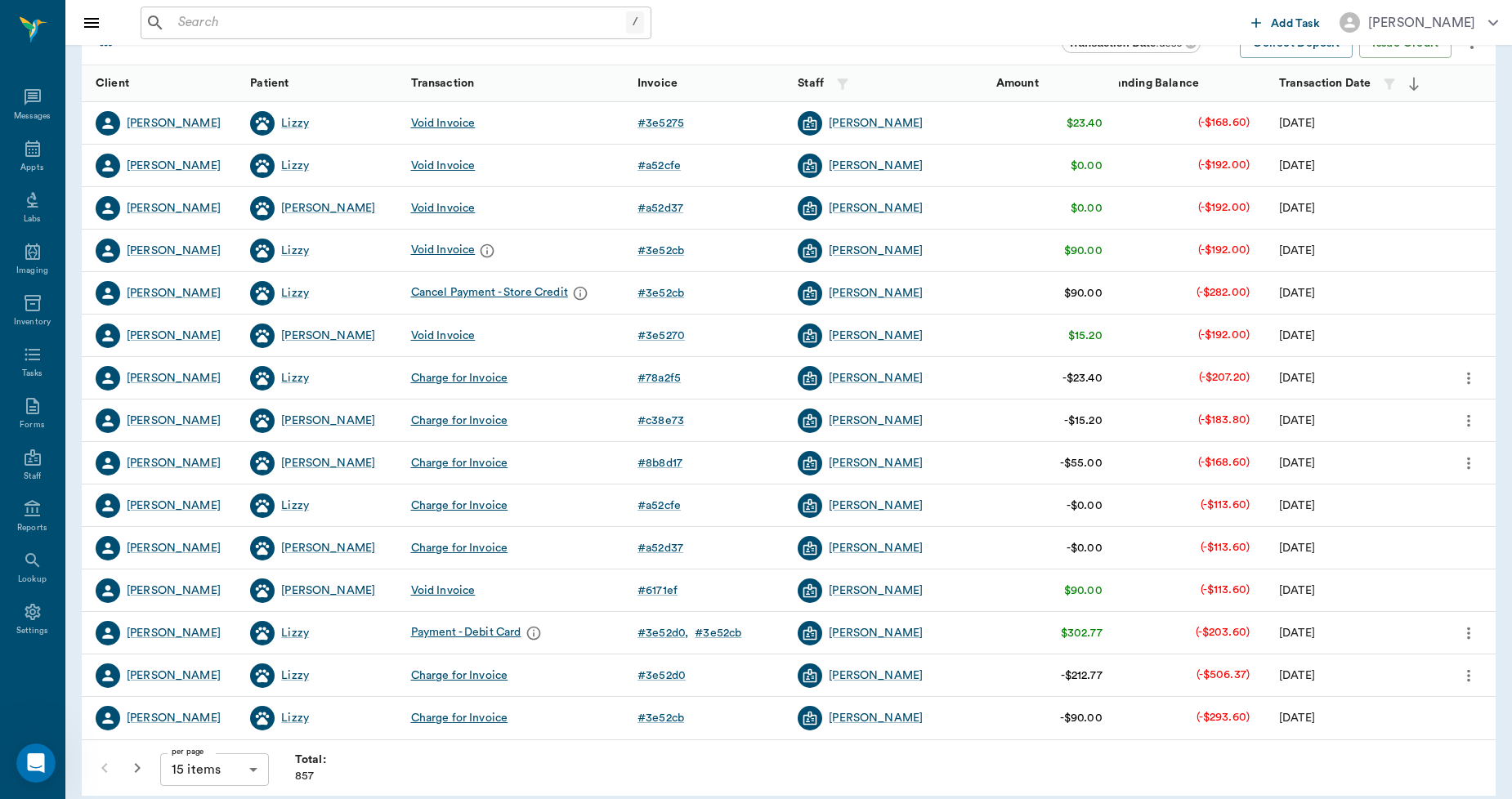
scroll to position [205, 0]
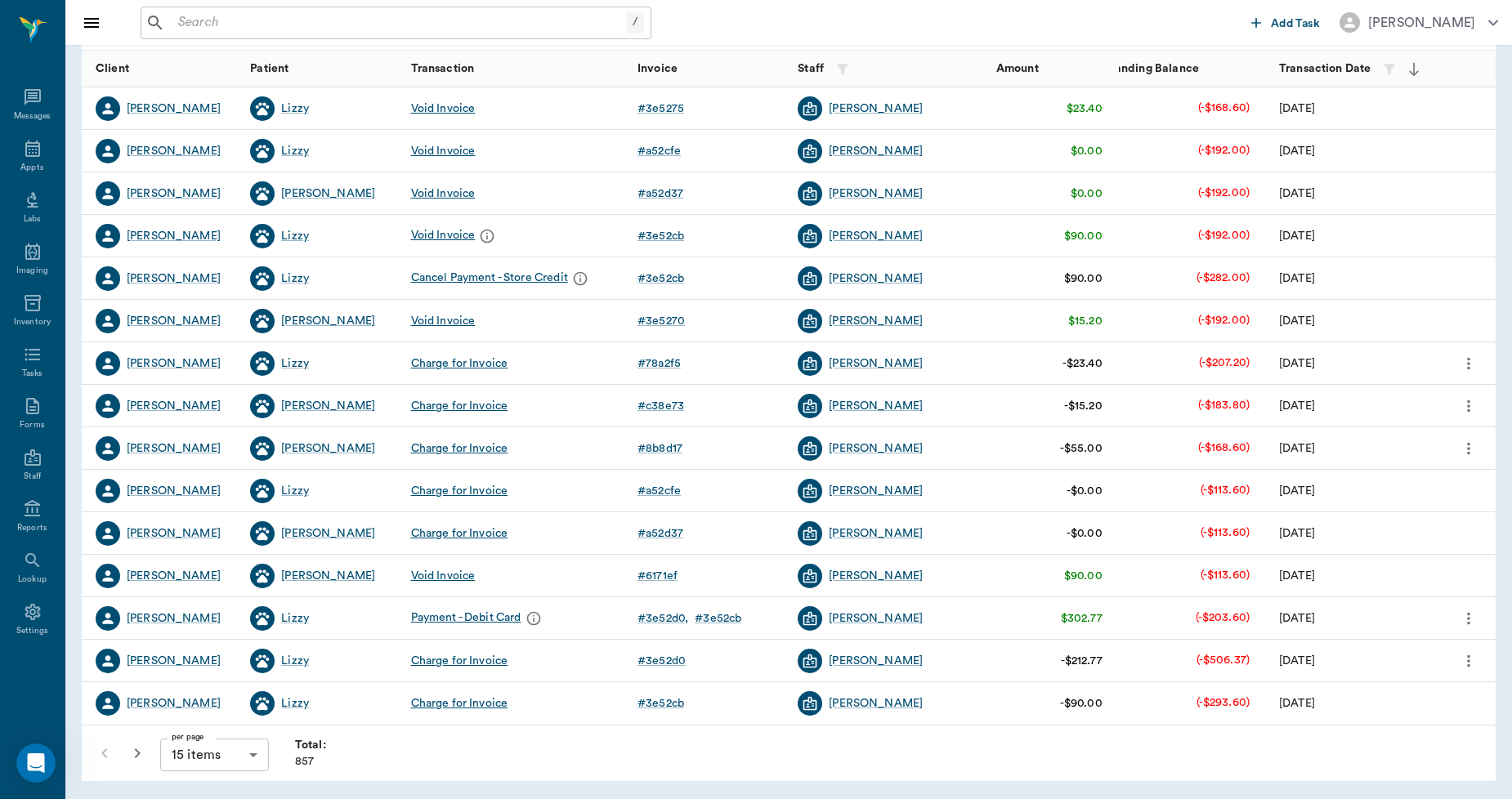
click at [1464, 619] on icon "more" at bounding box center [1469, 618] width 18 height 19
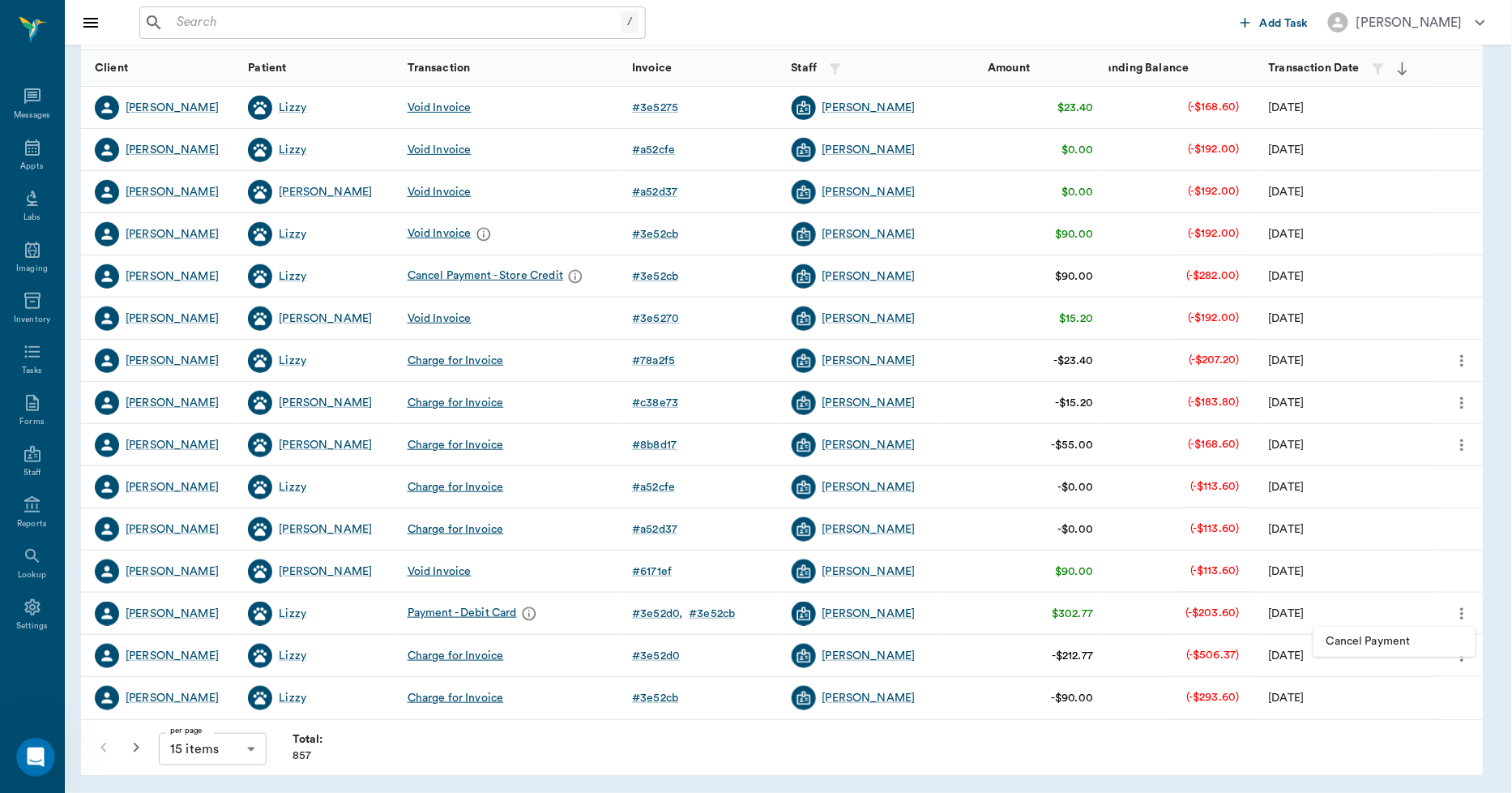
click at [1464, 606] on div at bounding box center [756, 396] width 1512 height 793
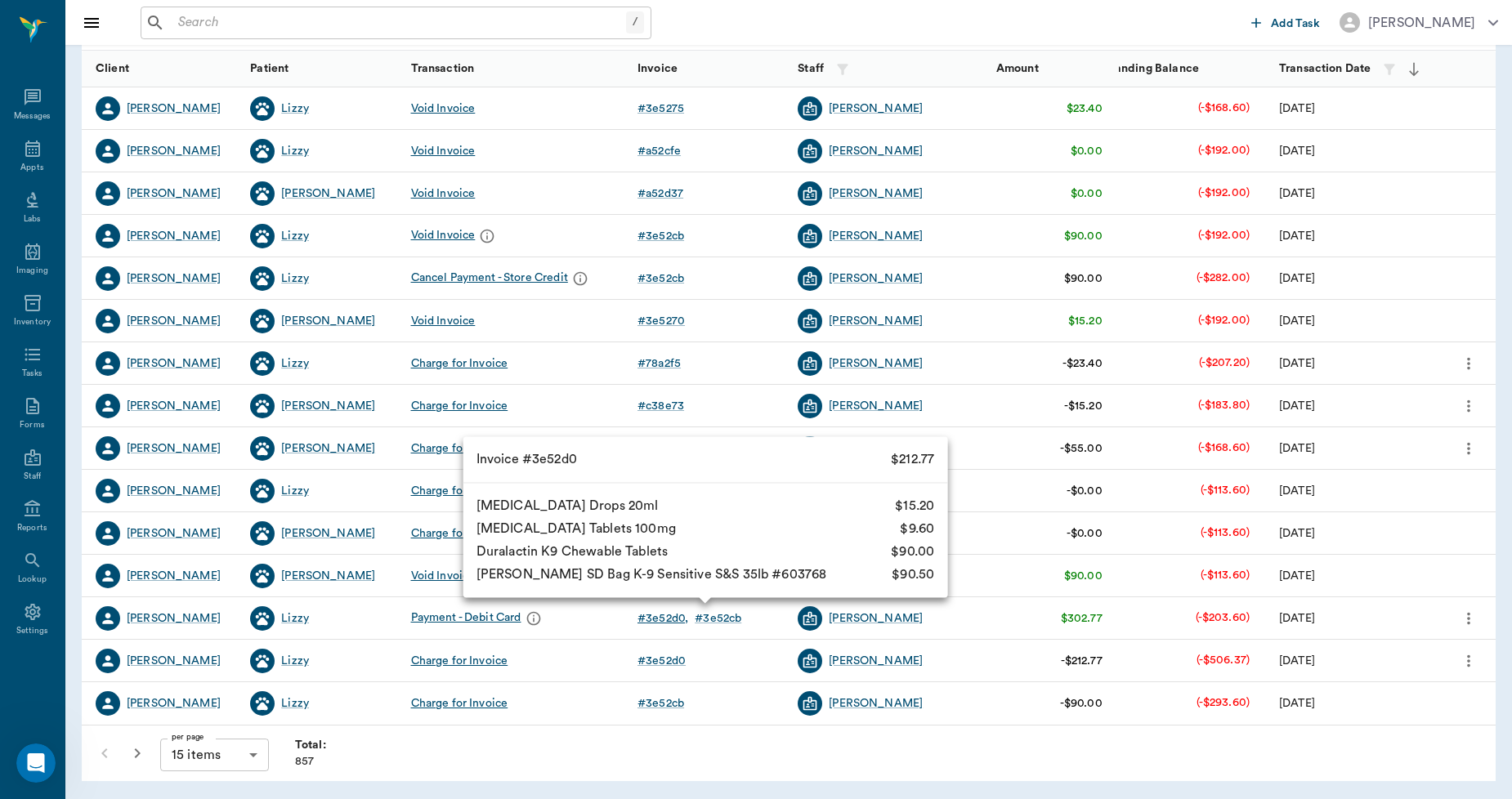
click at [663, 611] on div "# 3e52d0" at bounding box center [663, 619] width 51 height 17
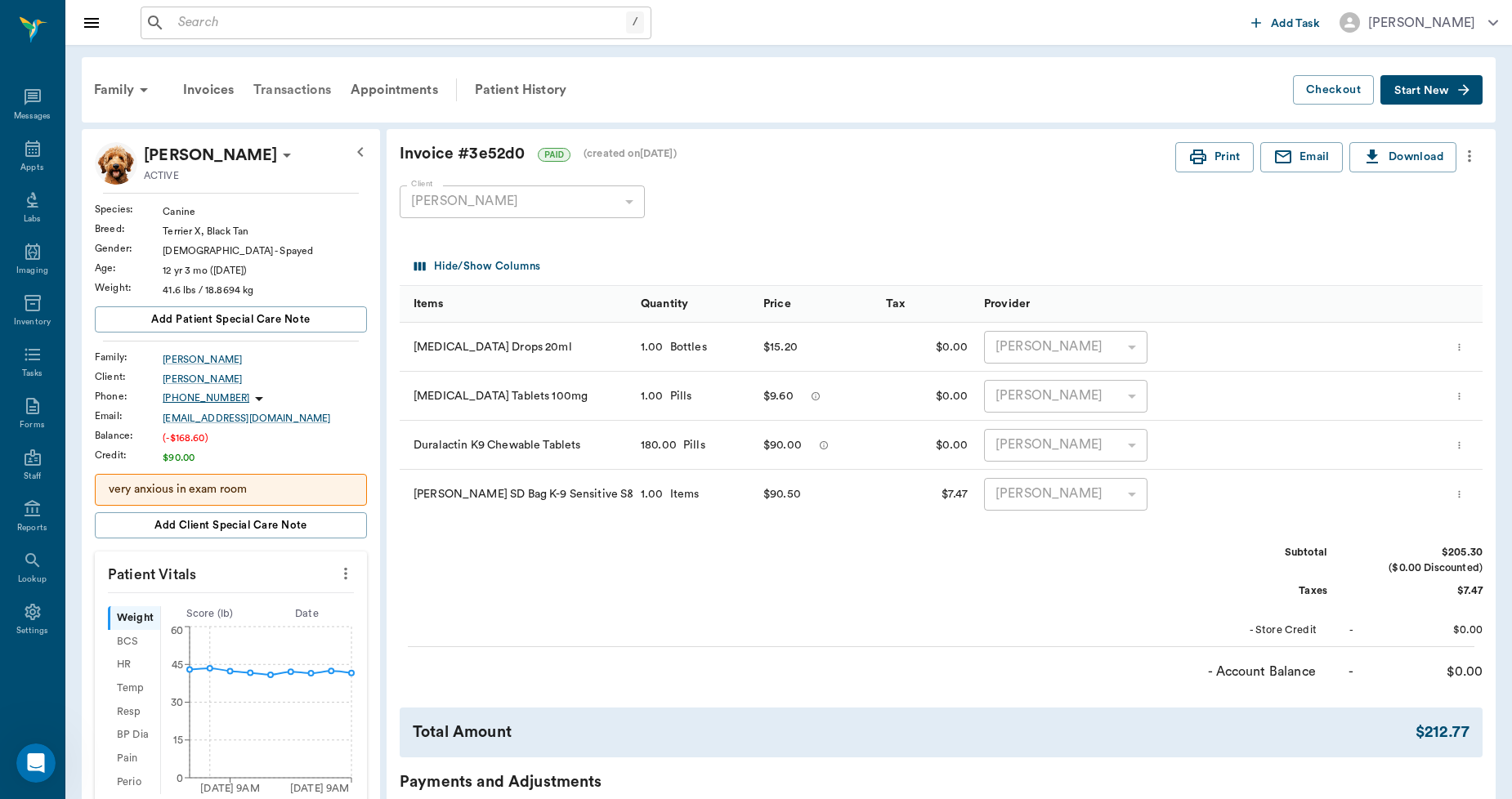
click at [304, 89] on div "Transactions" at bounding box center [292, 89] width 97 height 40
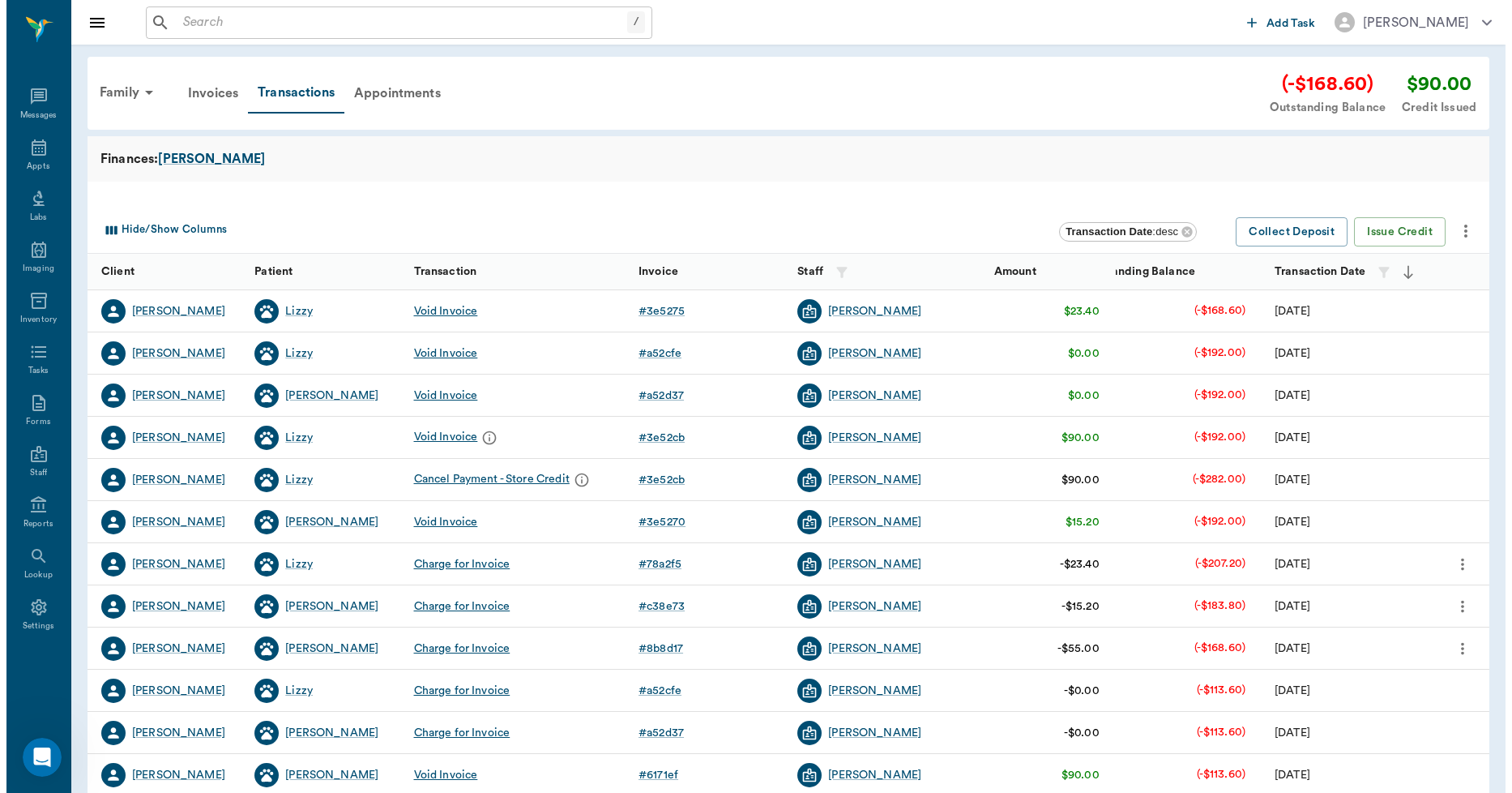
scroll to position [203, 0]
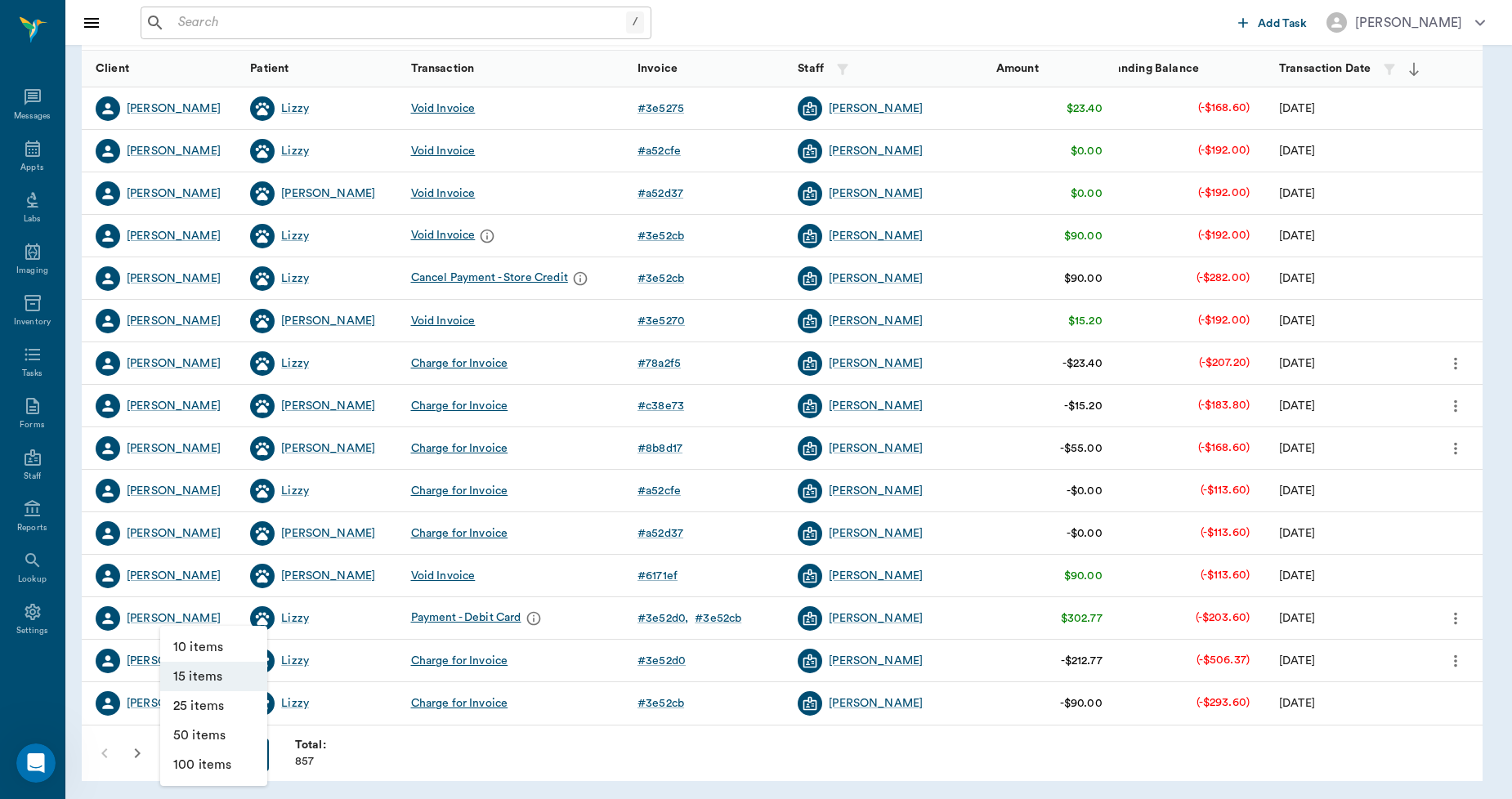
click at [224, 756] on body "/ ​ Add Task Dr. Bert Ellsworth Nectar Messages Appts Labs Imaging Inventory Ta…" at bounding box center [756, 297] width 1512 height 1005
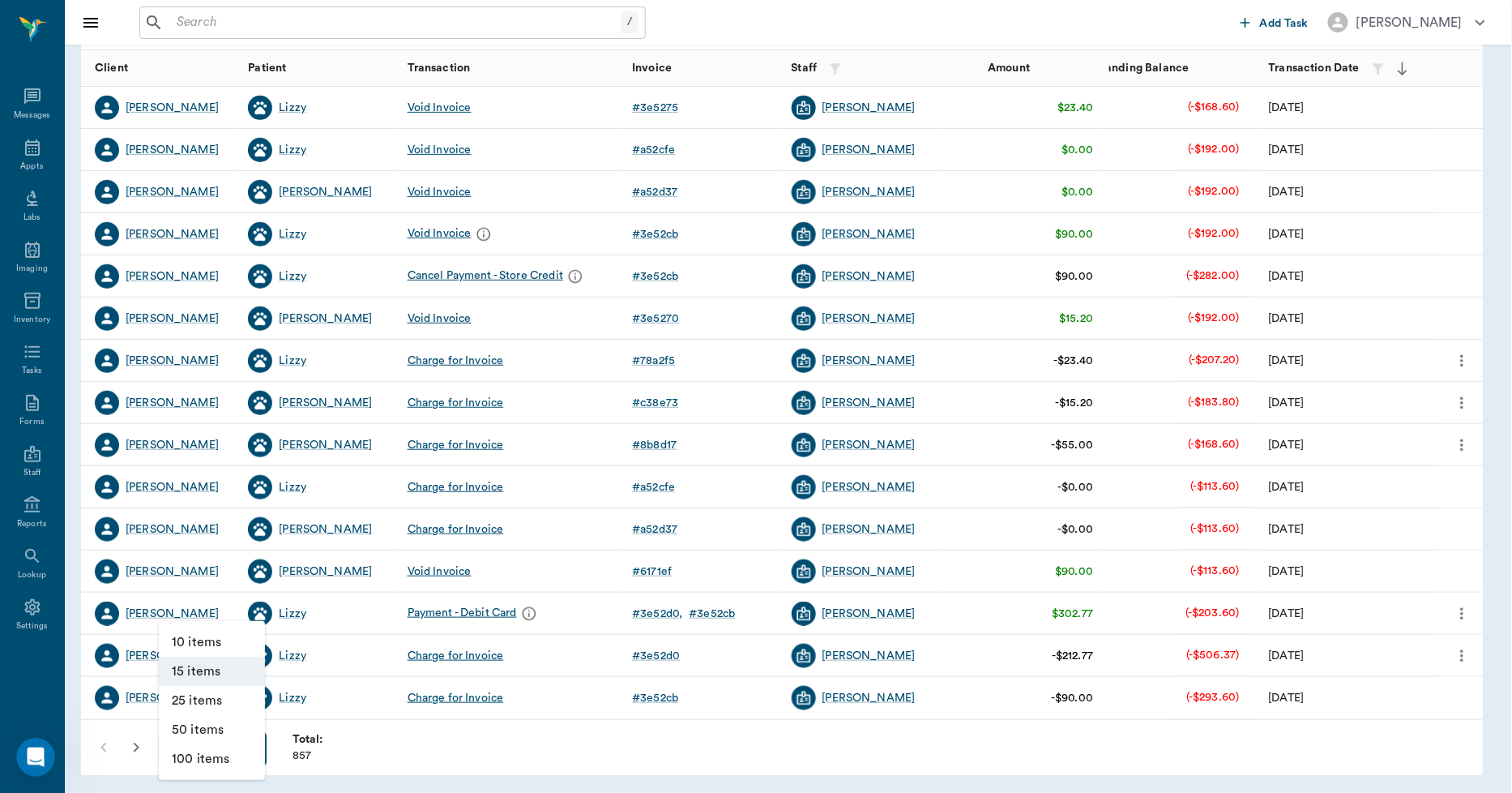
click at [213, 751] on li "100 items" at bounding box center [212, 759] width 106 height 29
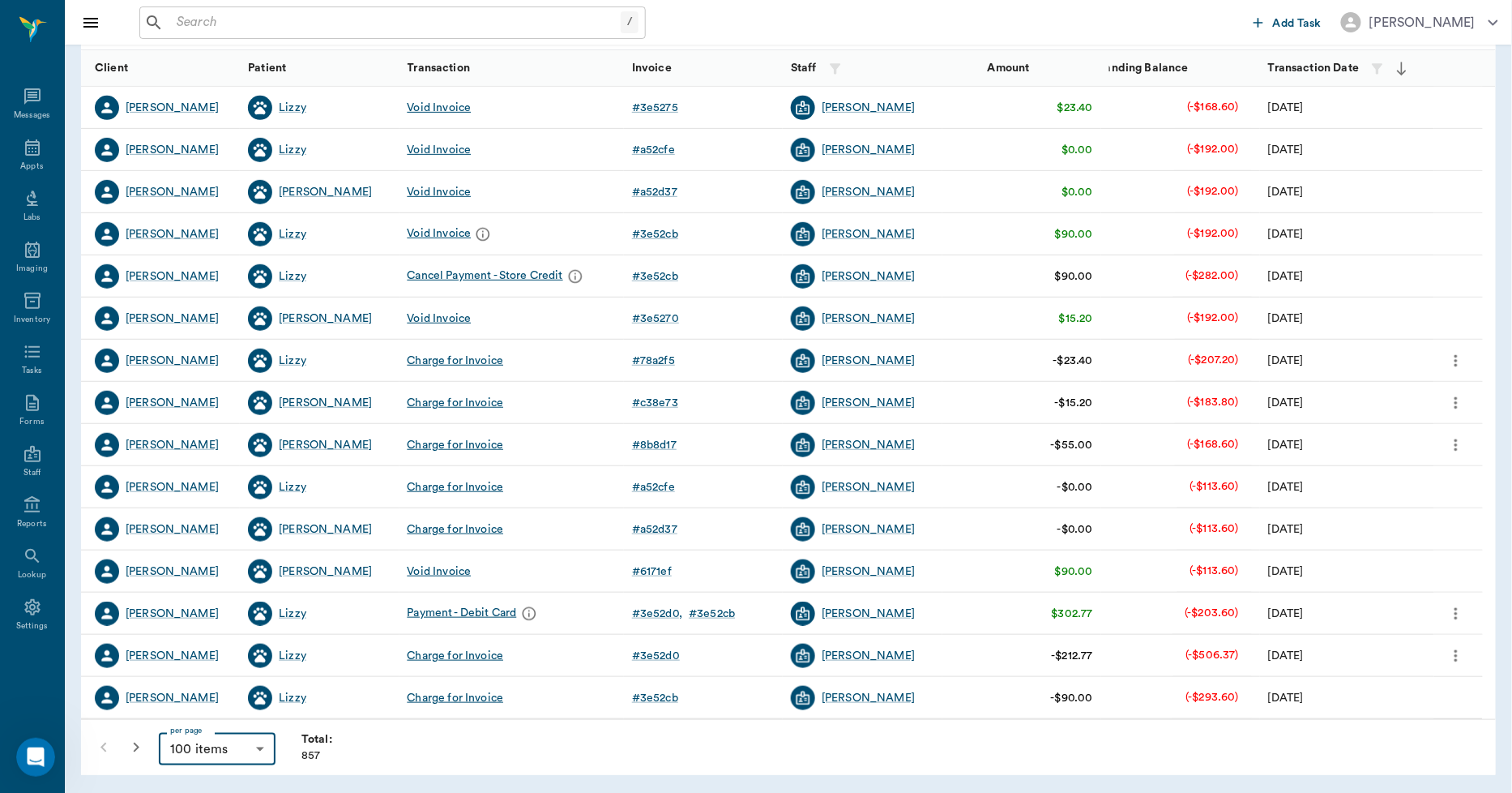
type input "100"
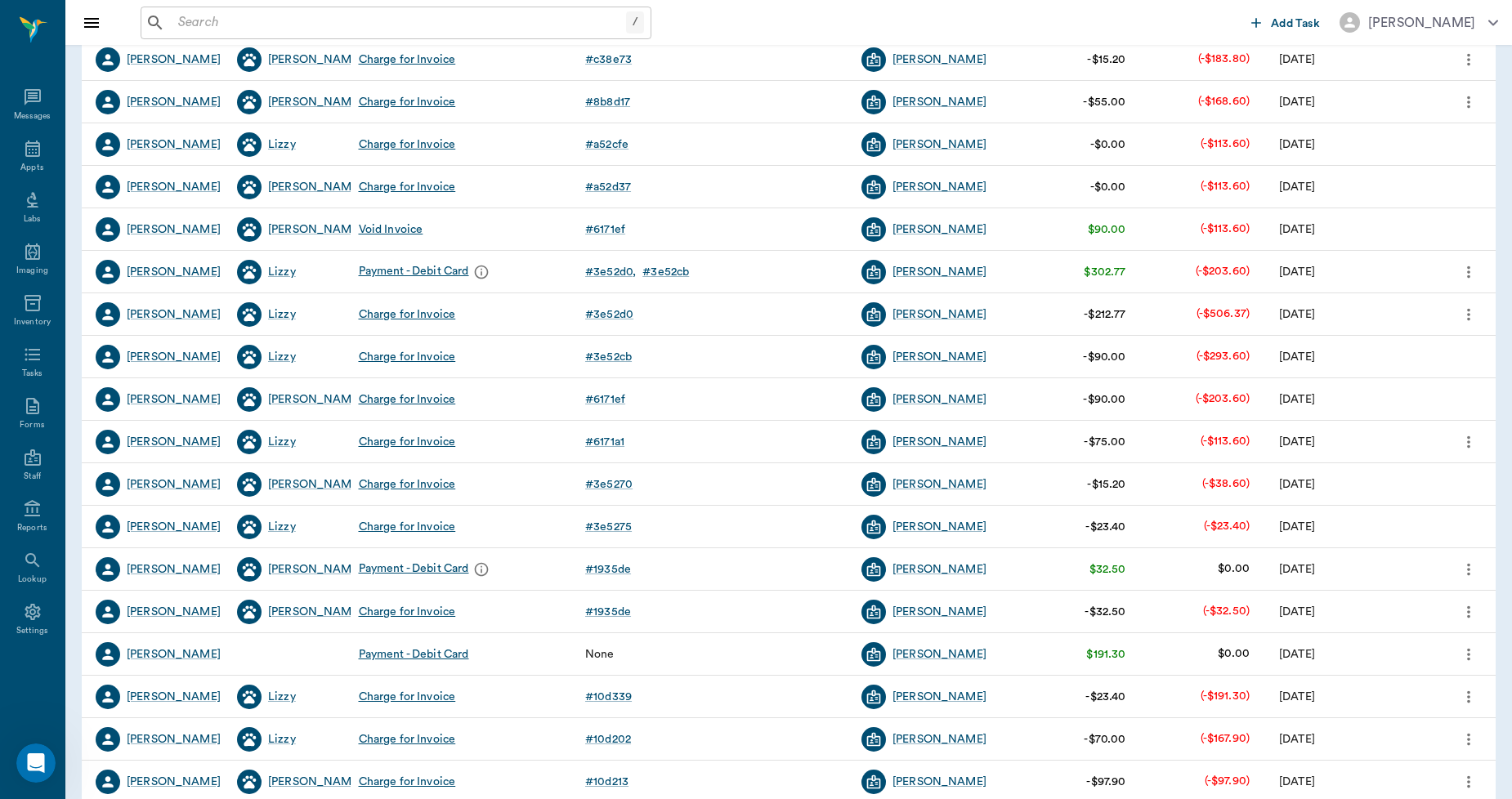
scroll to position [544, 0]
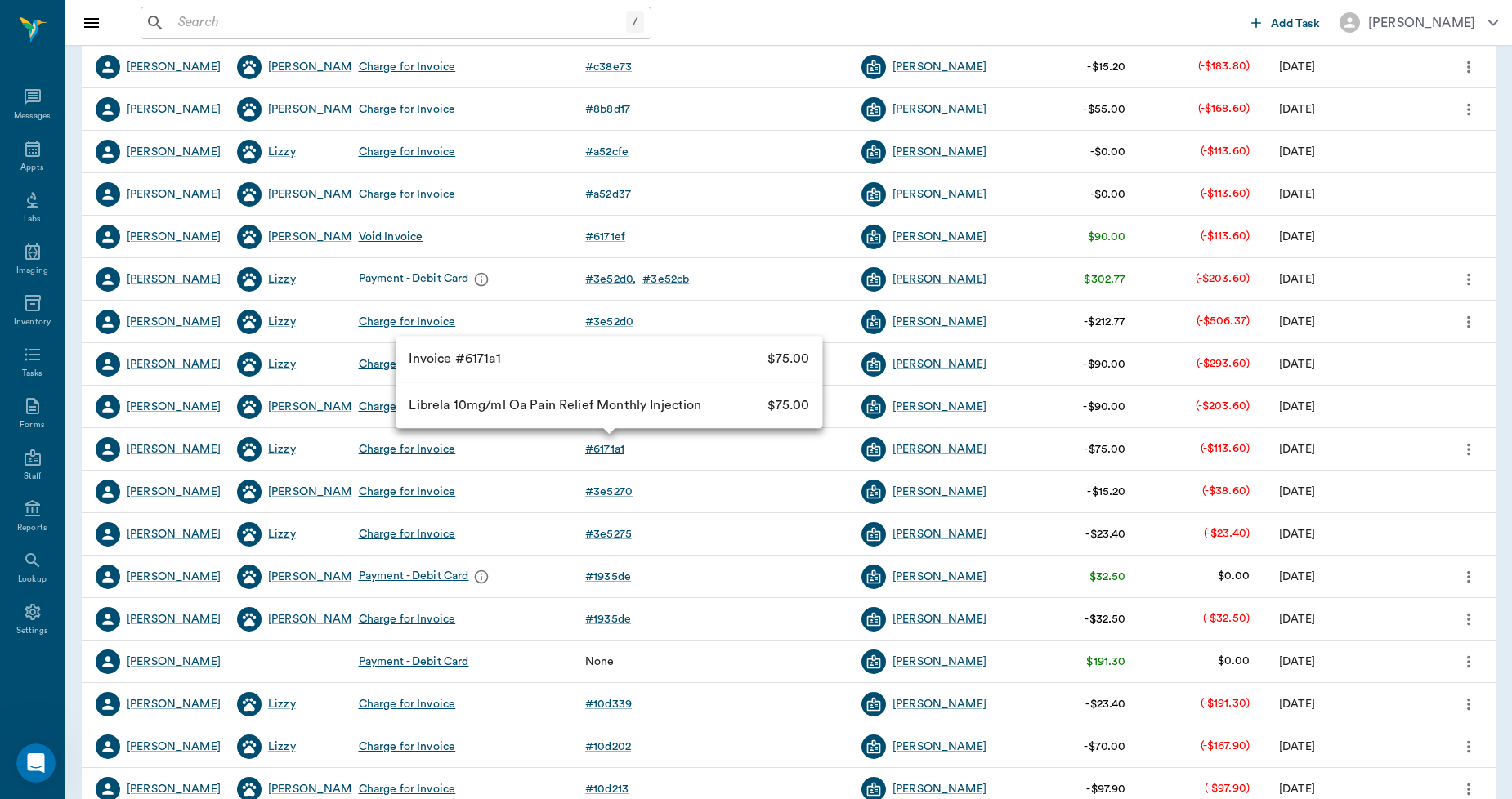
click at [604, 447] on div "# 6171a1" at bounding box center [605, 449] width 40 height 17
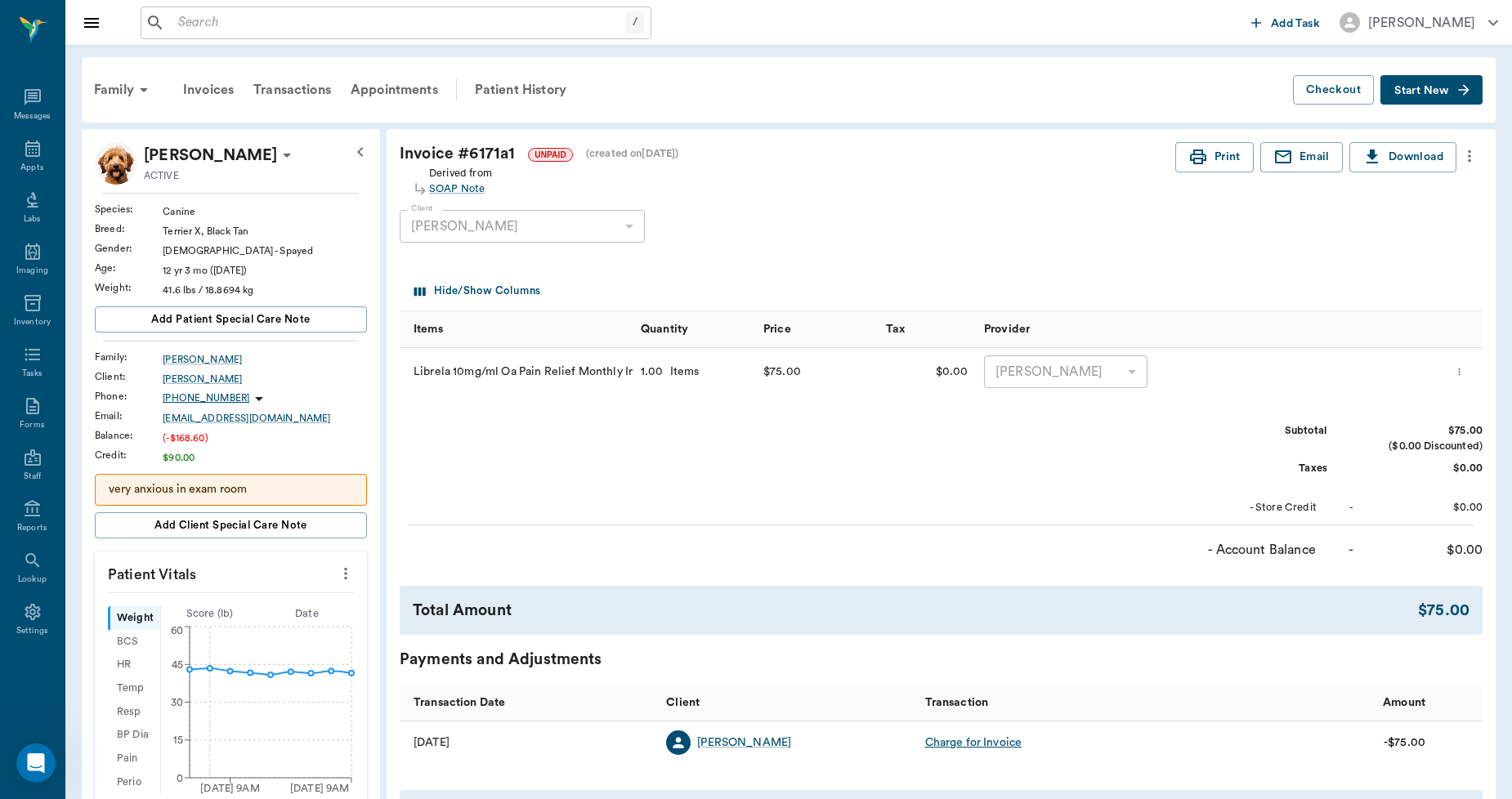
click at [1476, 149] on icon "more" at bounding box center [1469, 156] width 18 height 19
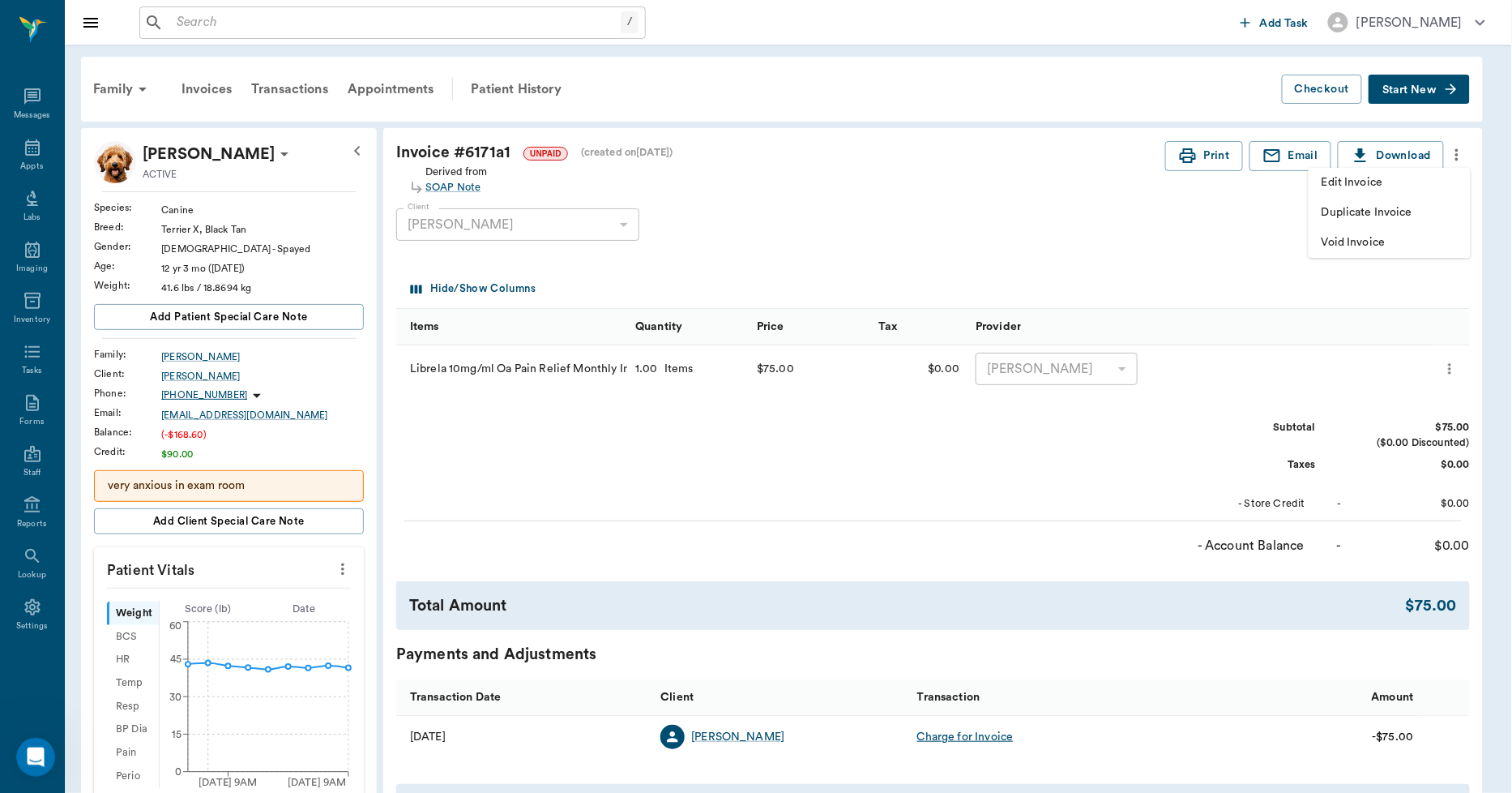
click at [1188, 213] on div at bounding box center [756, 396] width 1512 height 793
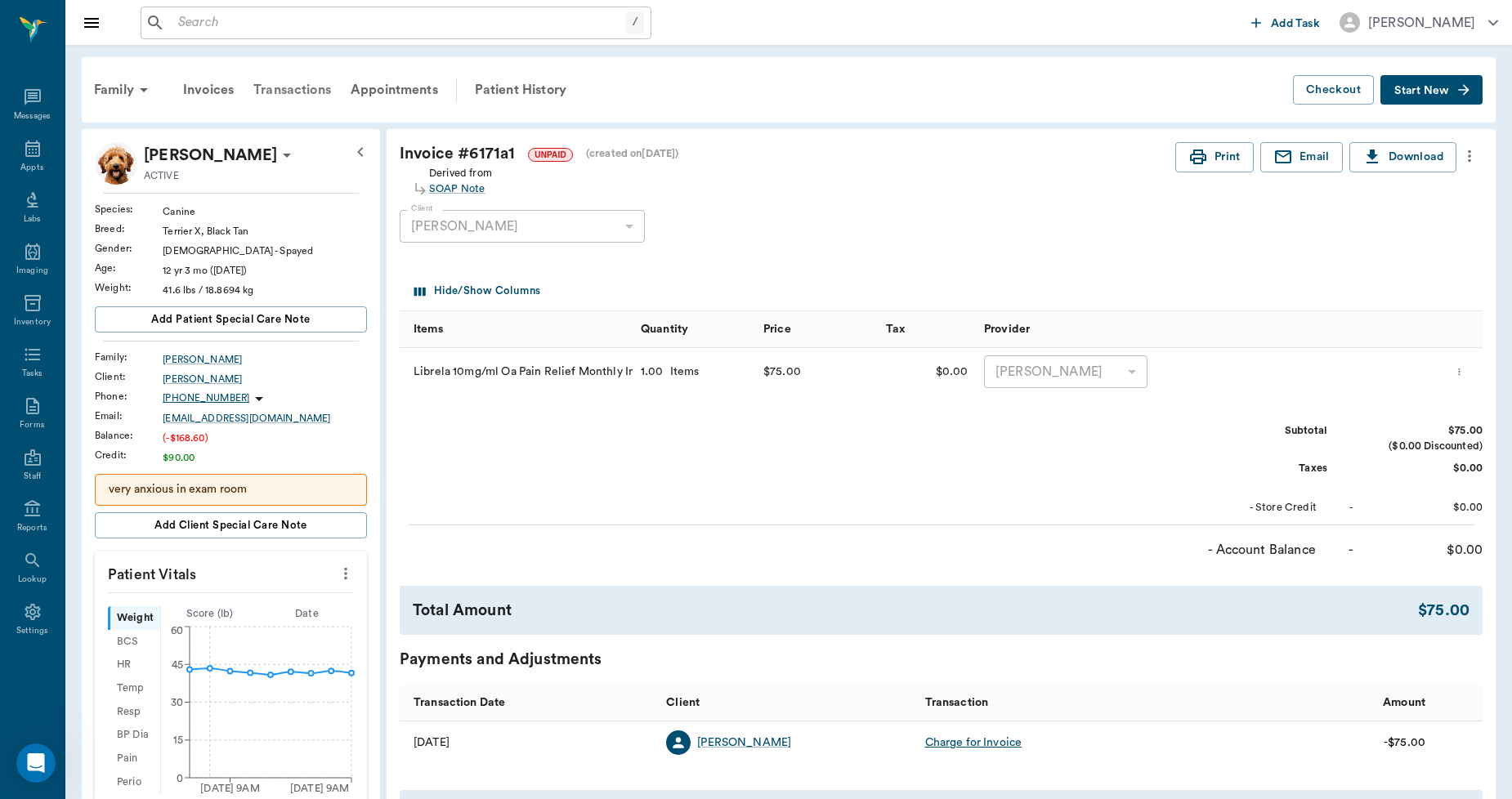
click at [290, 93] on div "Transactions" at bounding box center [292, 89] width 97 height 40
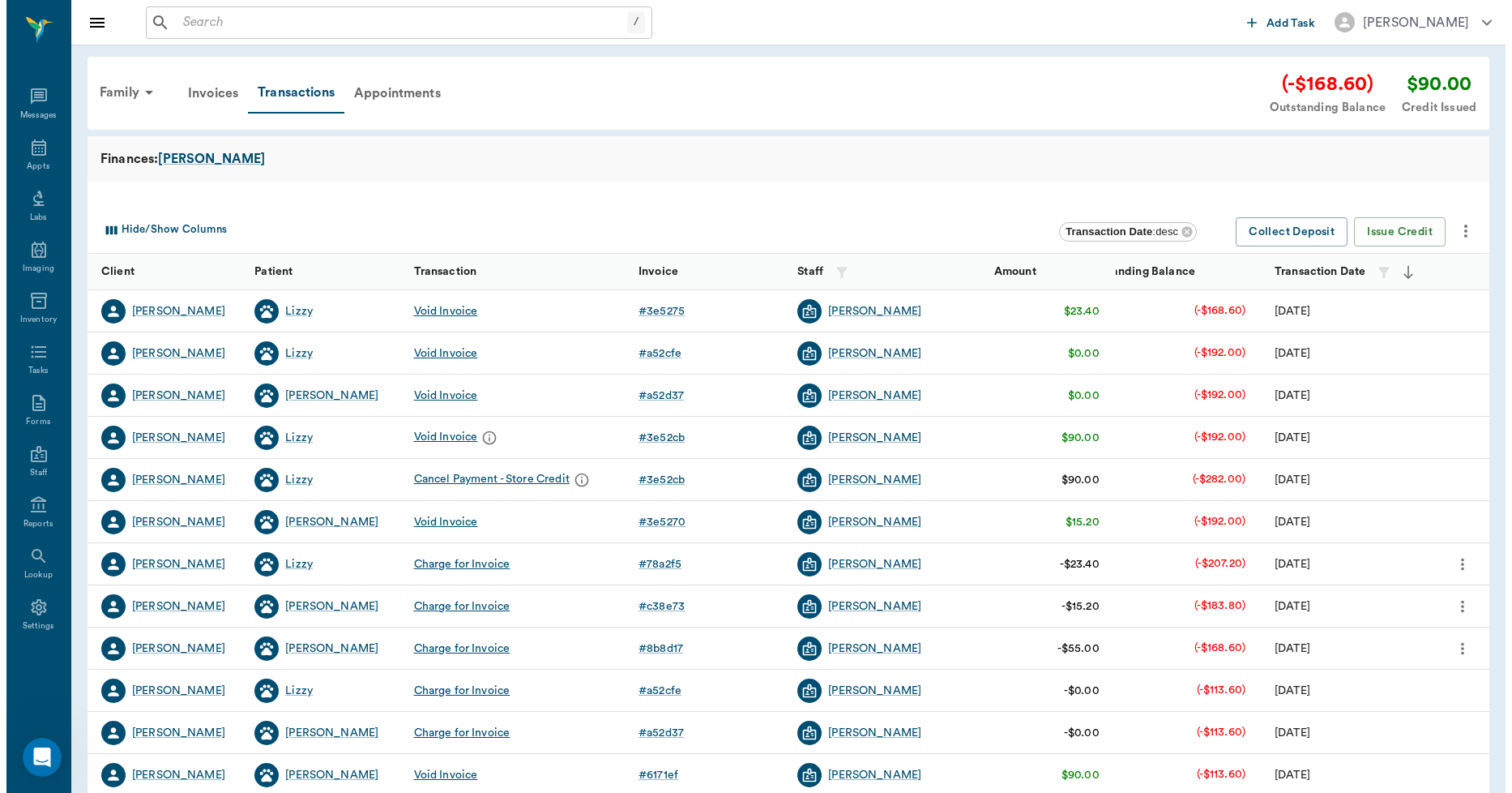
scroll to position [203, 0]
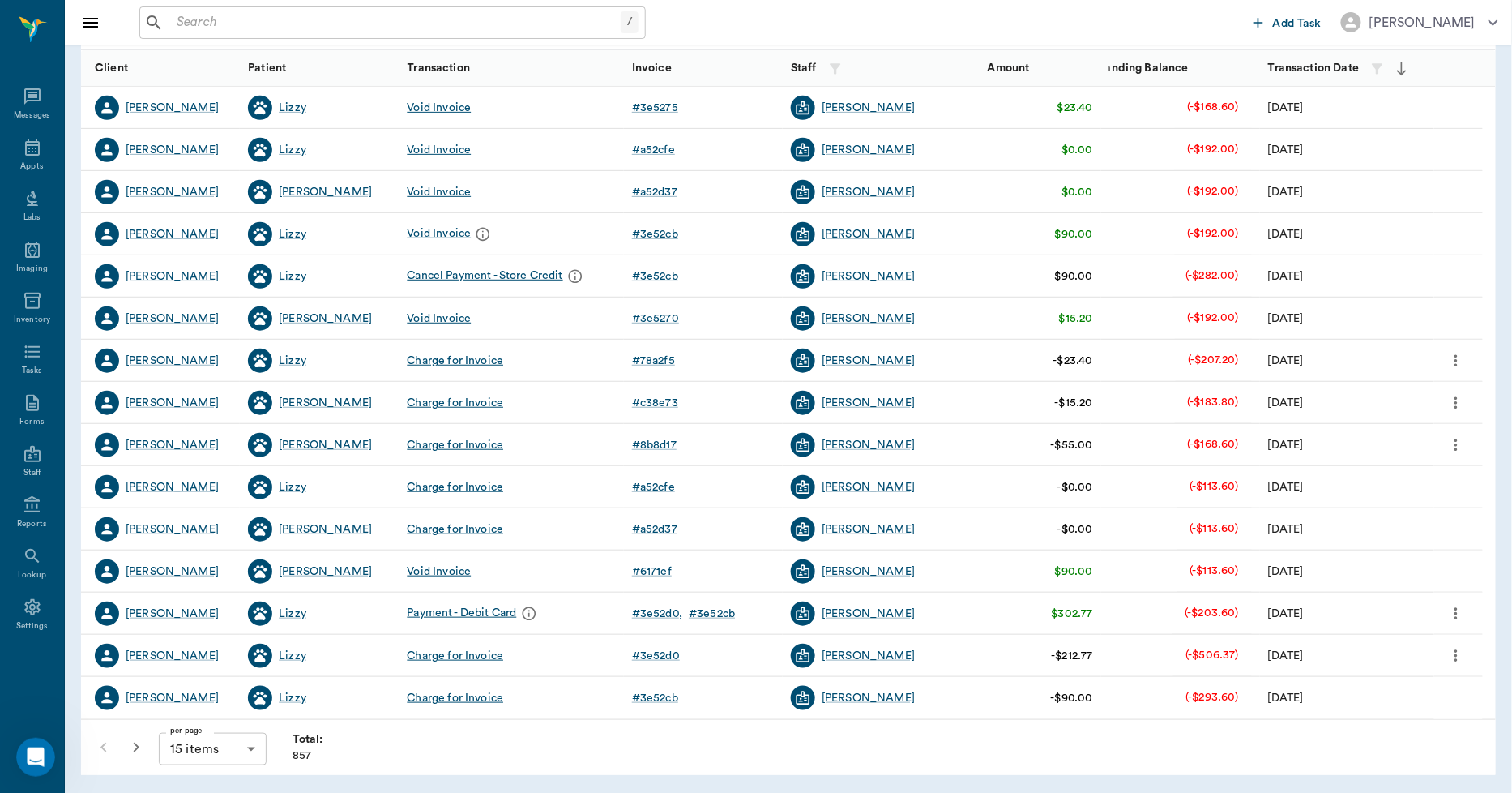
click at [243, 741] on body "/ ​ Add Task Dr. Bert Ellsworth Nectar Messages Appts Labs Imaging Inventory Ta…" at bounding box center [756, 295] width 1512 height 997
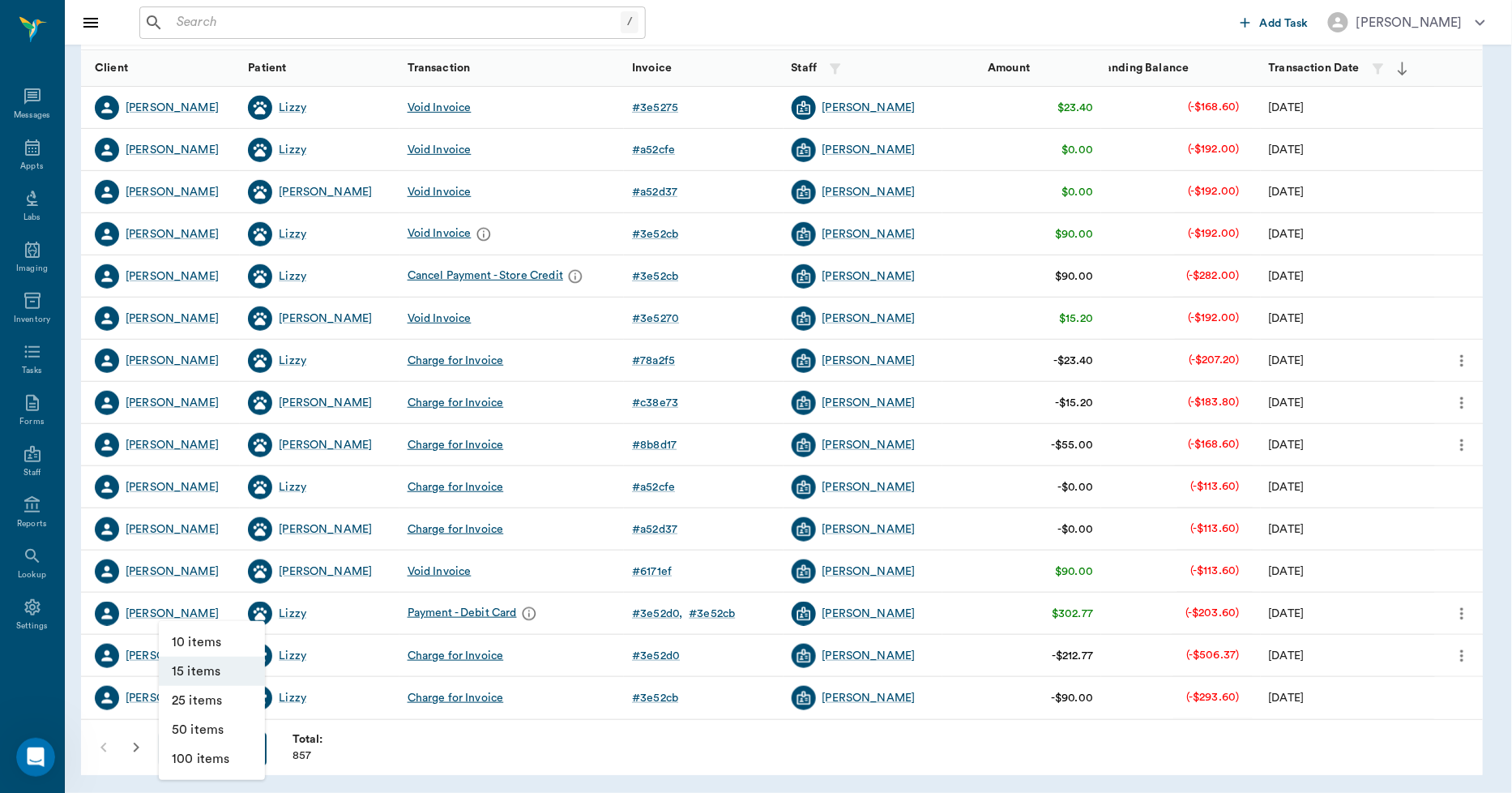
click at [230, 757] on li "100 items" at bounding box center [212, 759] width 106 height 29
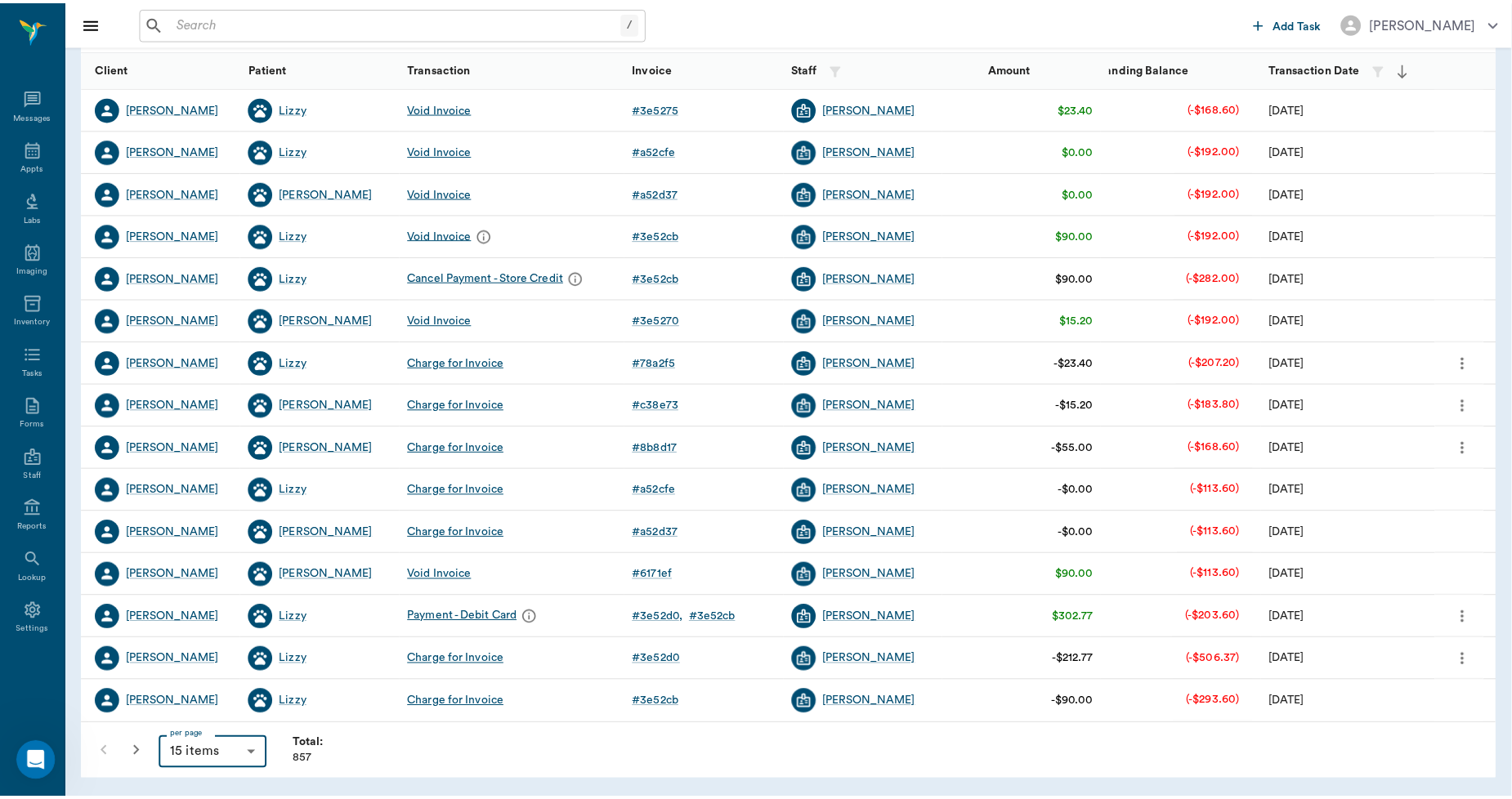
type input "100"
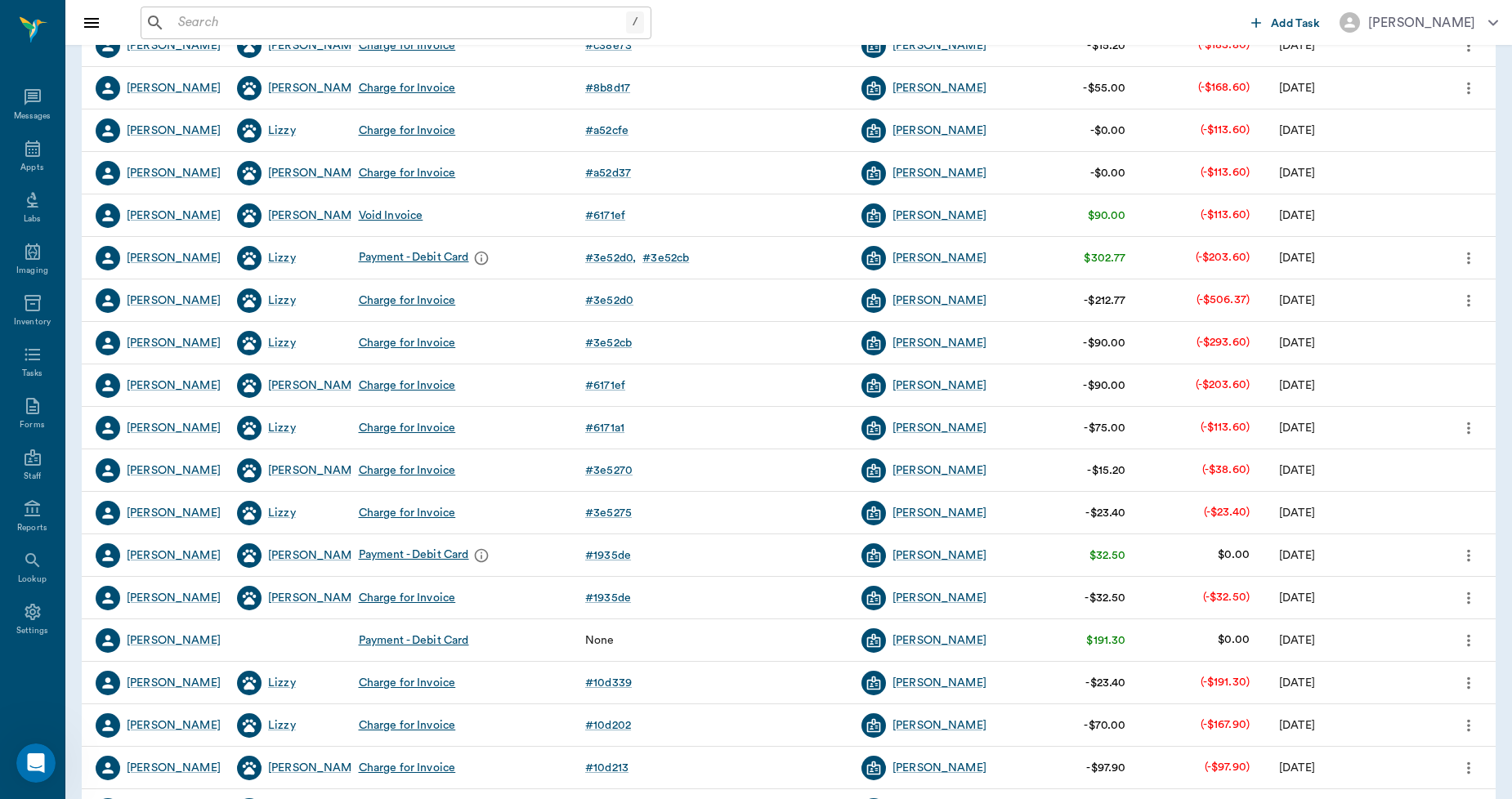
scroll to position [544, 0]
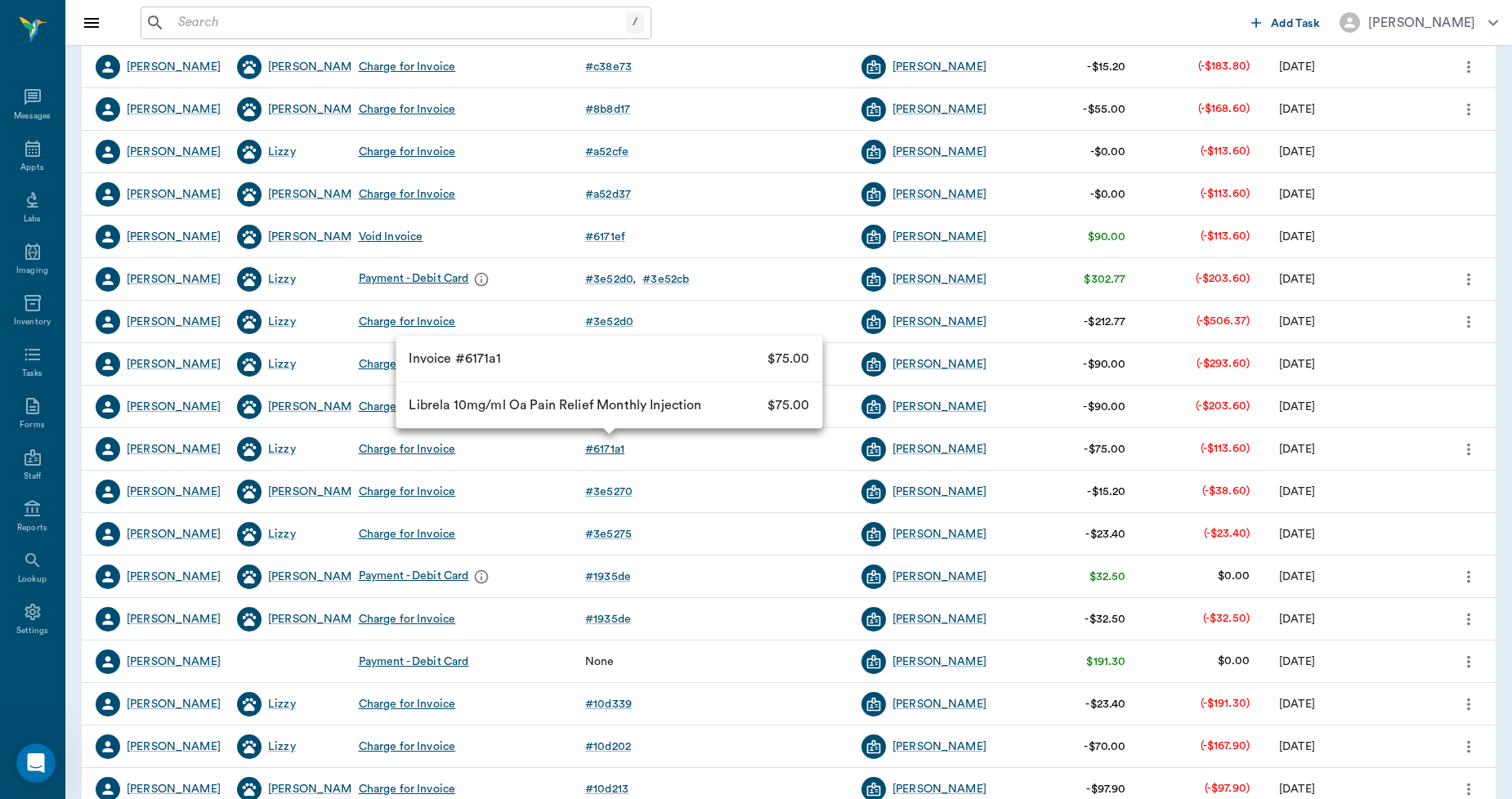
click at [605, 449] on div "# 6171a1" at bounding box center [605, 449] width 40 height 17
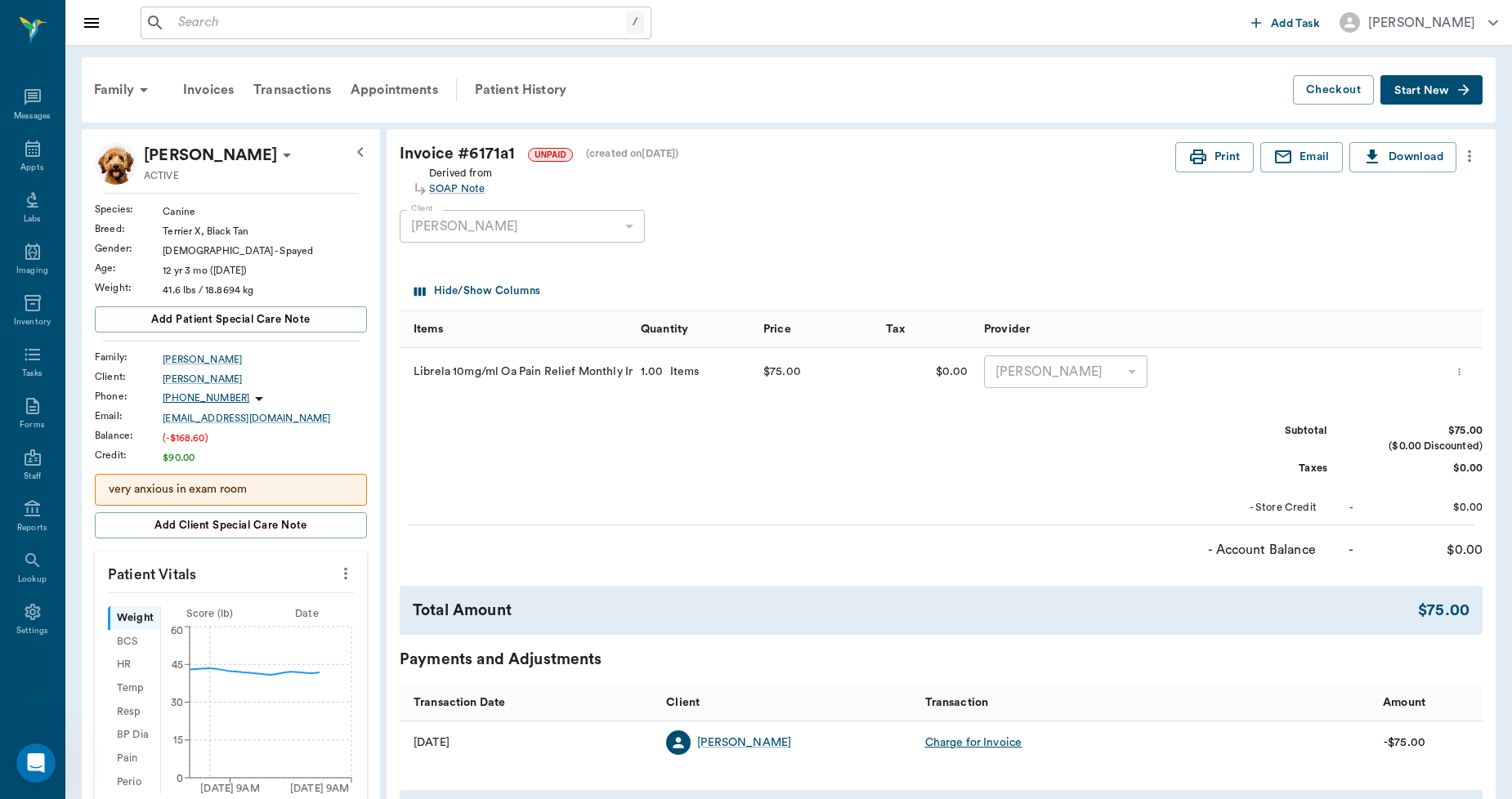
scroll to position [363, 0]
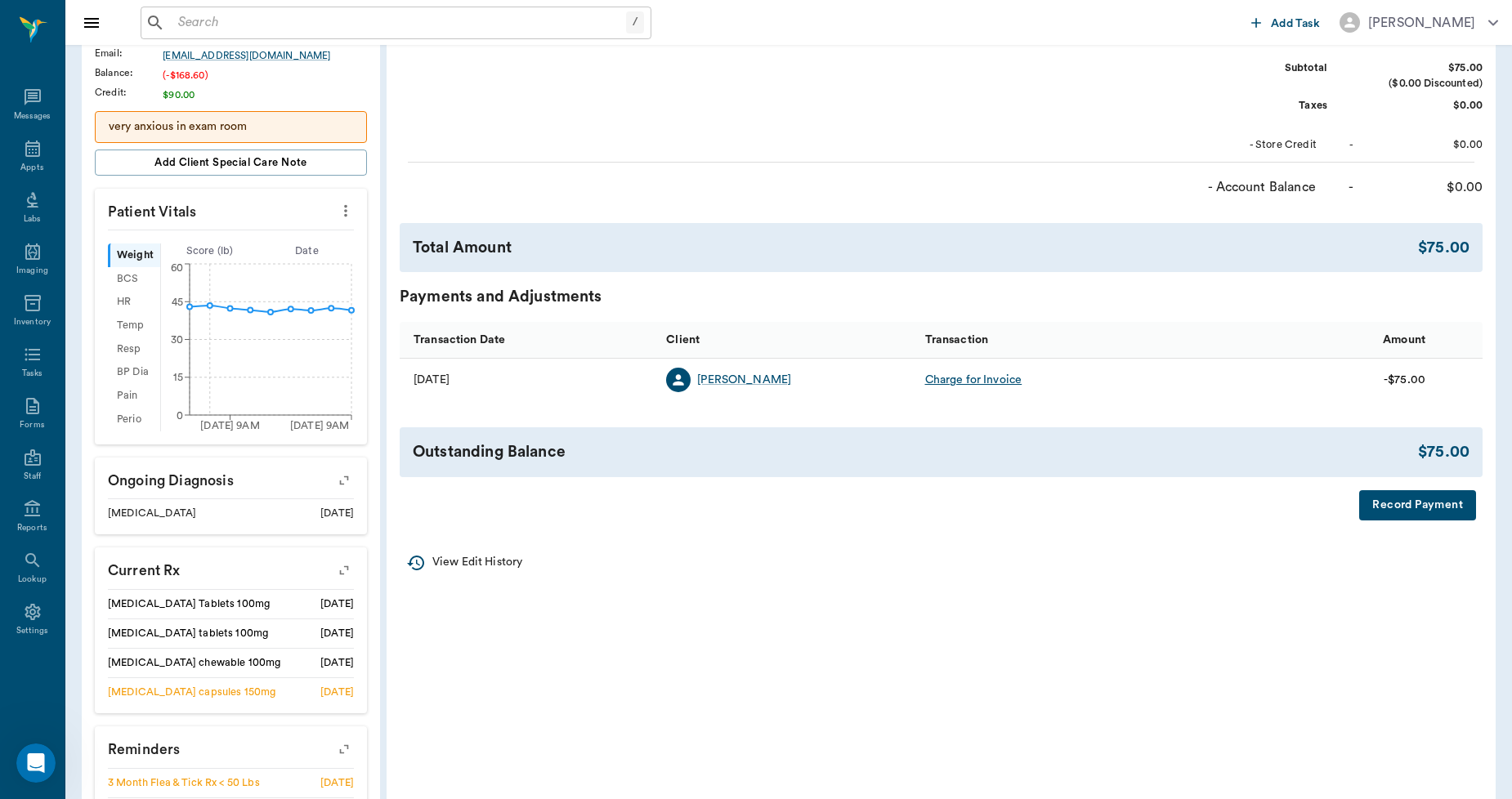
click at [1383, 500] on button "Record Payment" at bounding box center [1418, 505] width 117 height 30
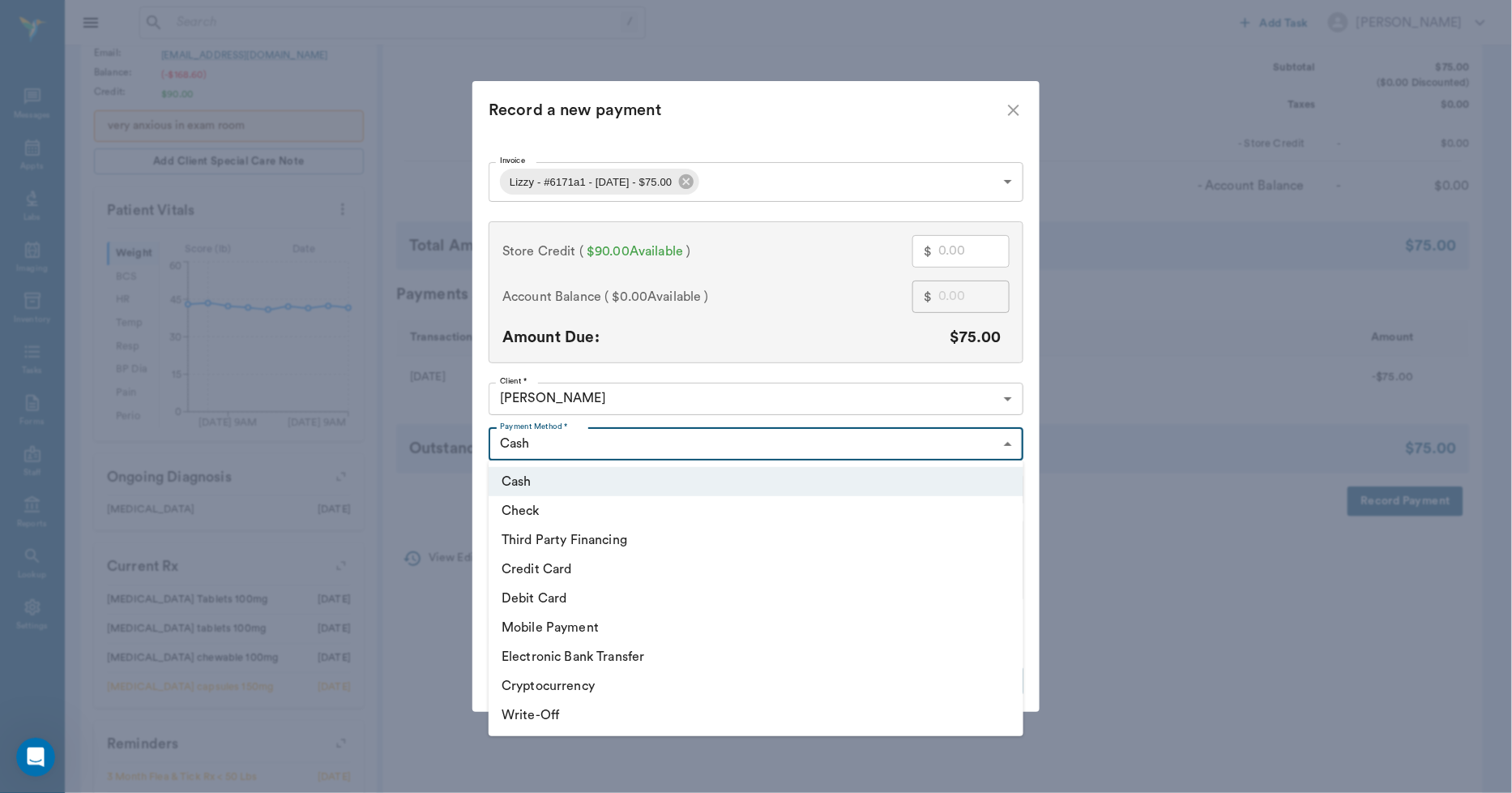
click at [693, 440] on body "/ ​ Add Task Dr. Bert Ellsworth Nectar Messages Appts Labs Imaging Inventory Ta…" at bounding box center [756, 337] width 1512 height 1394
click at [752, 364] on div at bounding box center [756, 396] width 1512 height 793
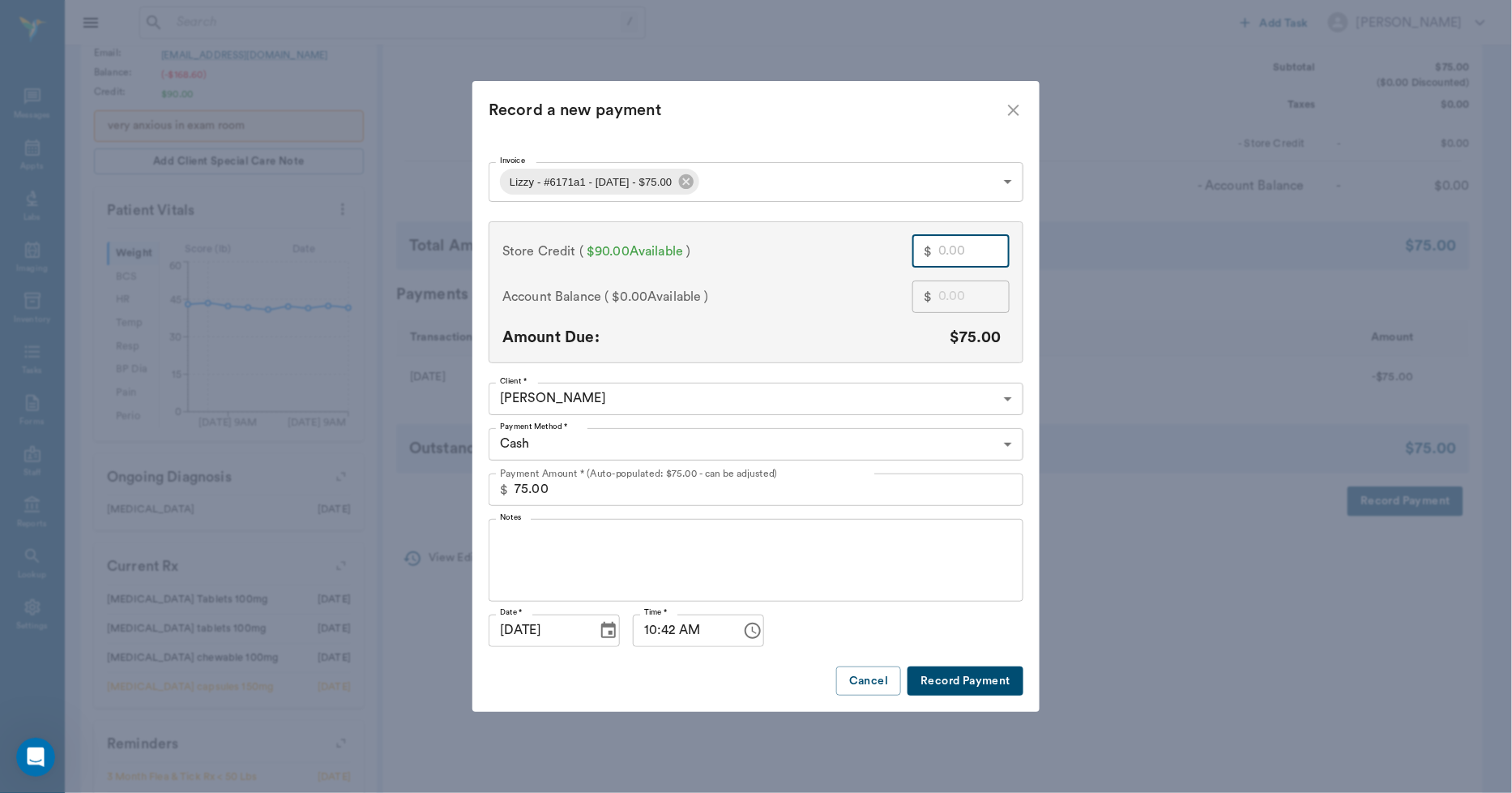
click at [958, 253] on input "text" at bounding box center [974, 251] width 71 height 32
type input "7"
type input "68.00"
type input "75"
type input "0.00"
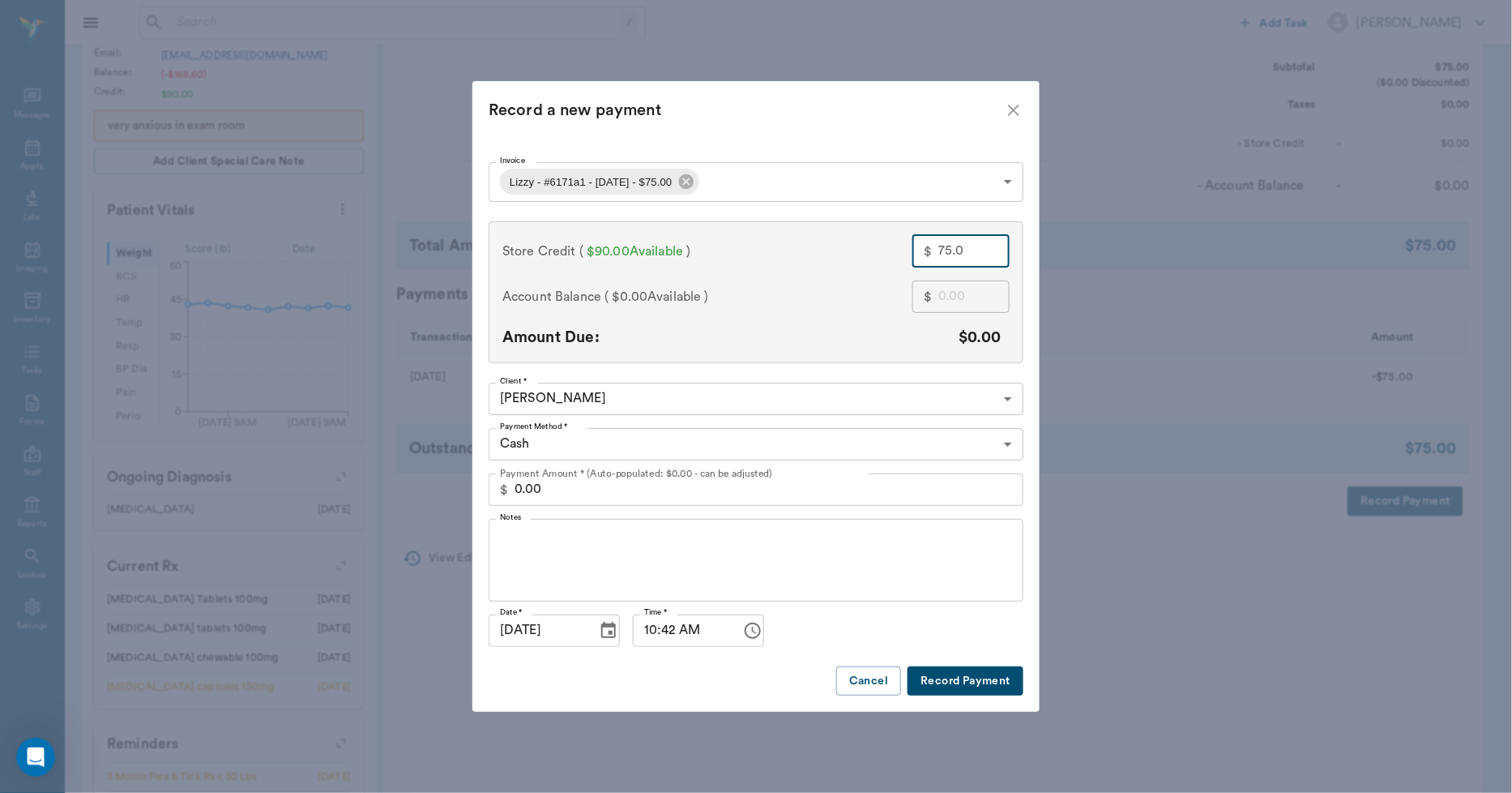
type input "75.01"
type input "75.00"
type input "75.0"
type input "0.00"
type input "75.00"
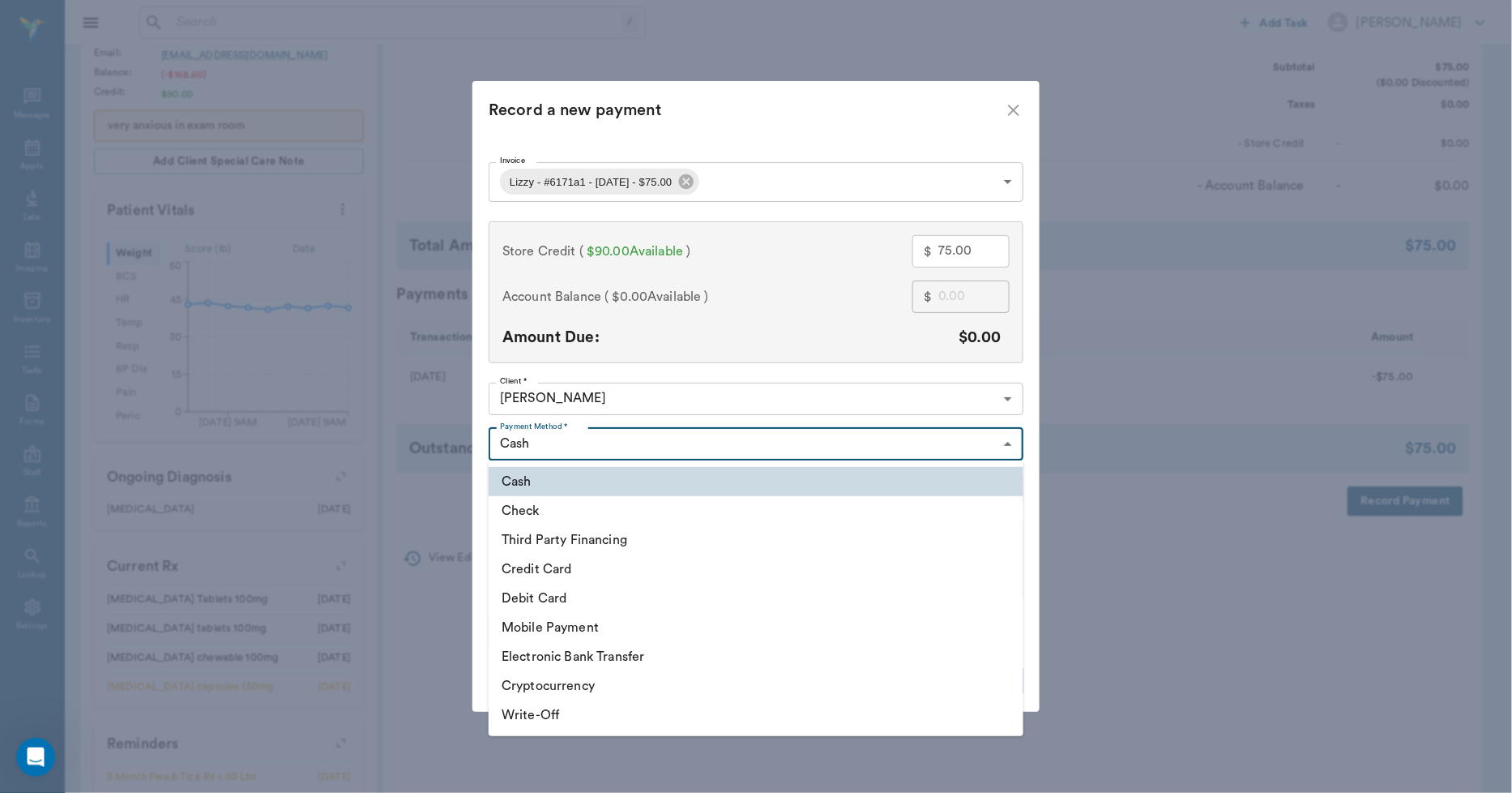
click at [715, 440] on body "/ ​ Add Task Dr. Bert Ellsworth Nectar Messages Appts Labs Imaging Inventory Ta…" at bounding box center [756, 337] width 1512 height 1394
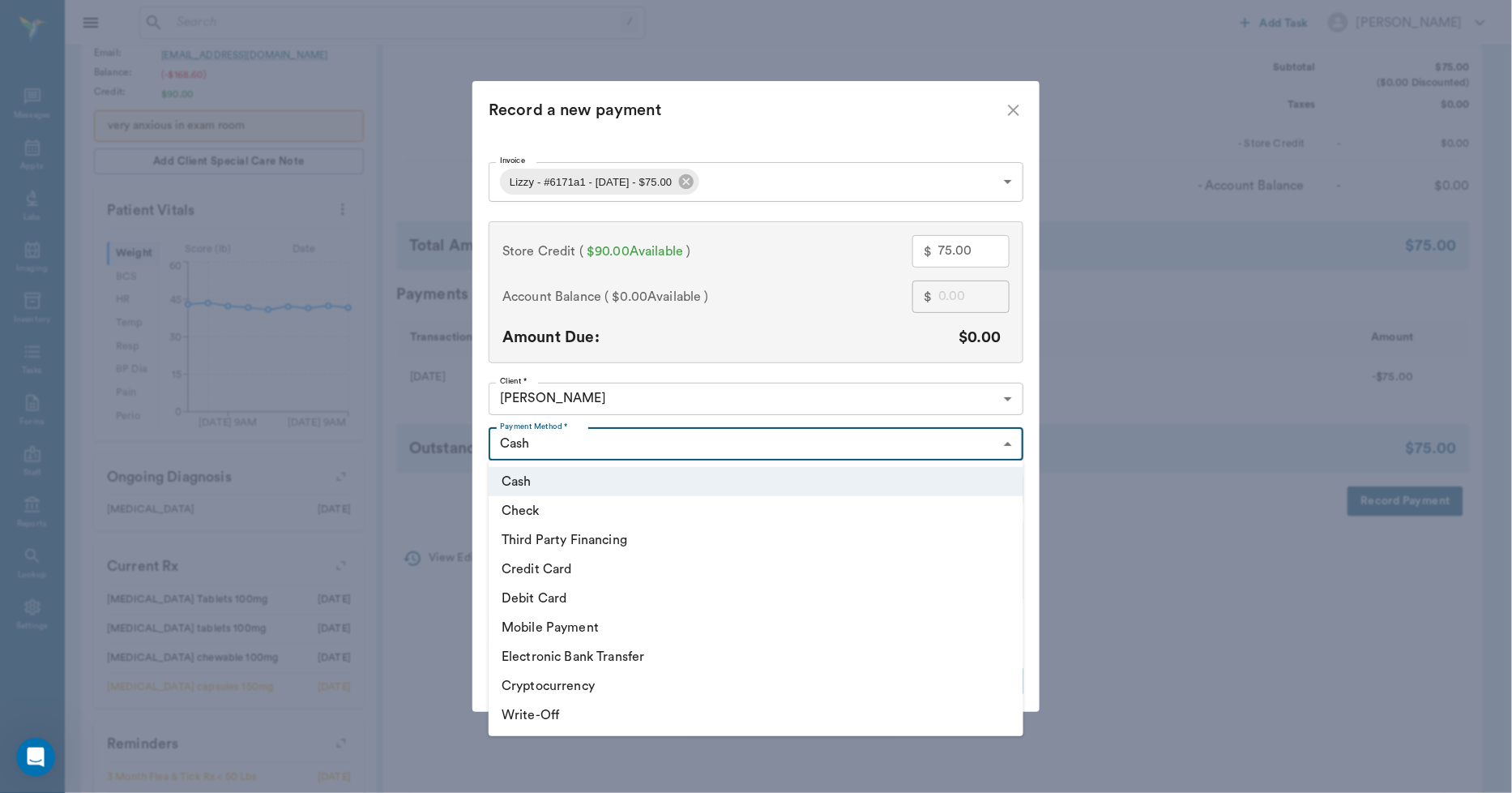
type input "75.00"
click at [666, 482] on li "Cash" at bounding box center [756, 482] width 535 height 29
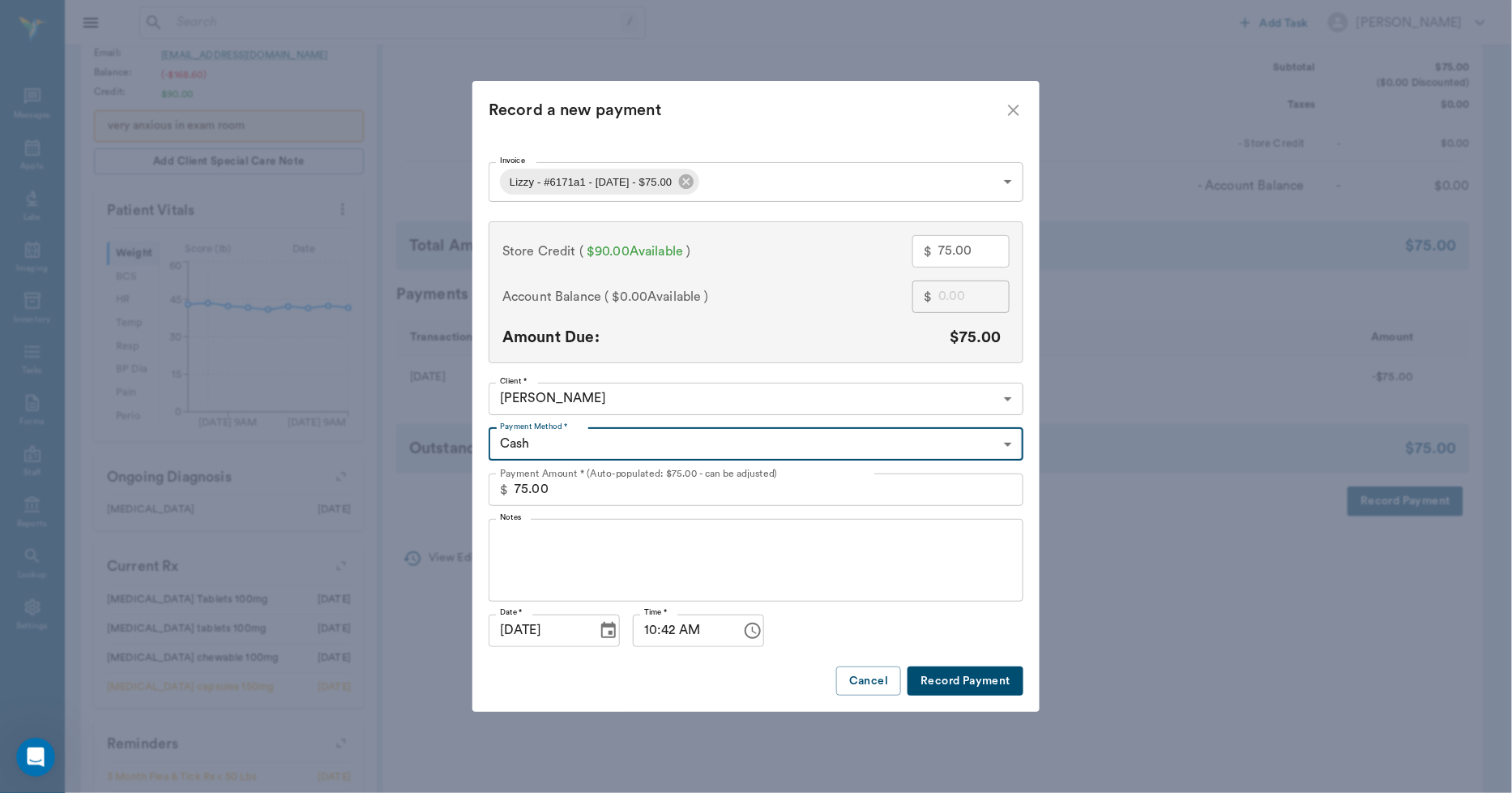
click at [936, 294] on div "$ ​" at bounding box center [961, 296] width 97 height 32
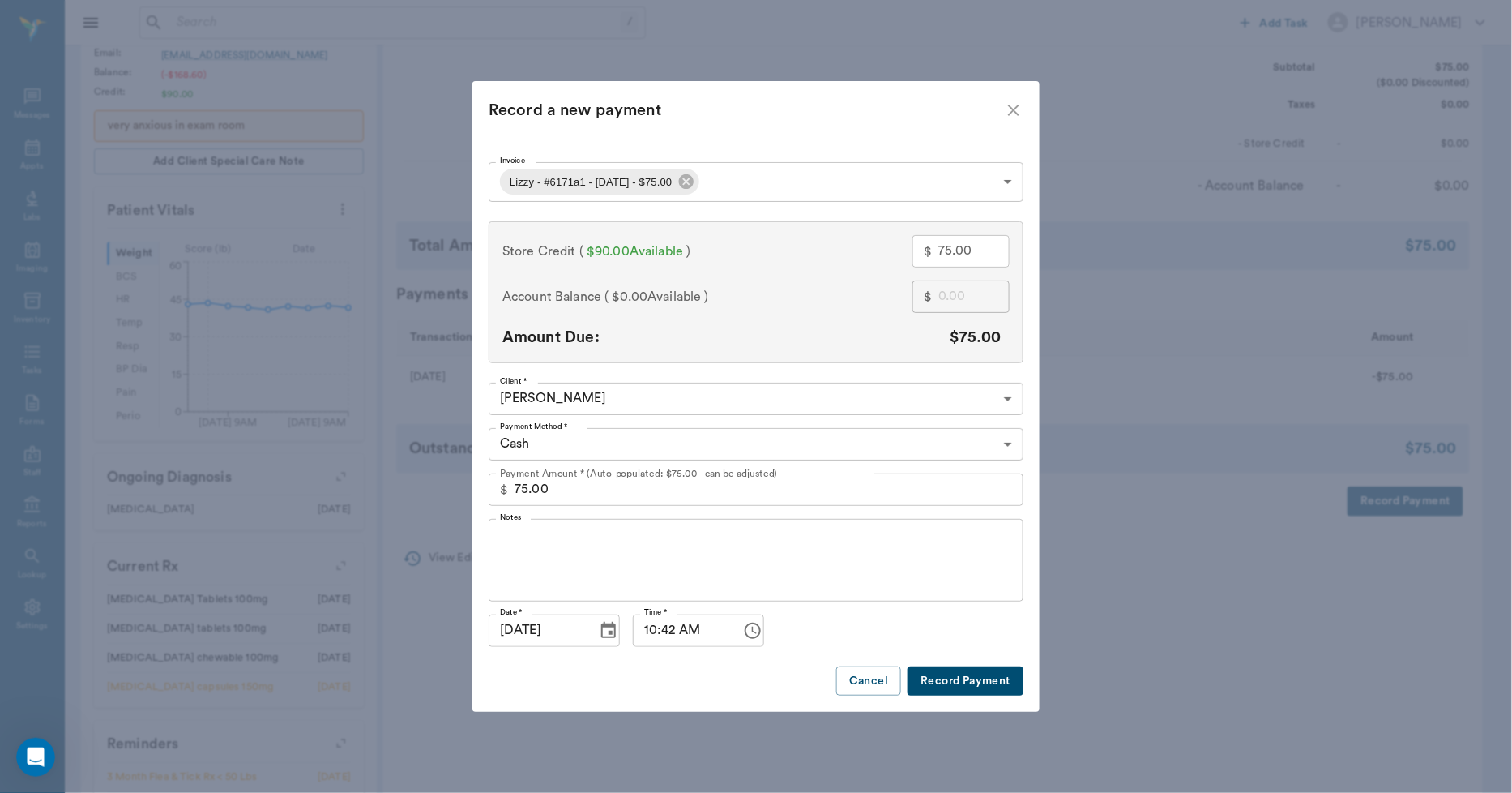
click at [609, 439] on body "/ ​ Add Task Dr. Bert Ellsworth Nectar Messages Appts Labs Imaging Inventory Ta…" at bounding box center [756, 337] width 1512 height 1394
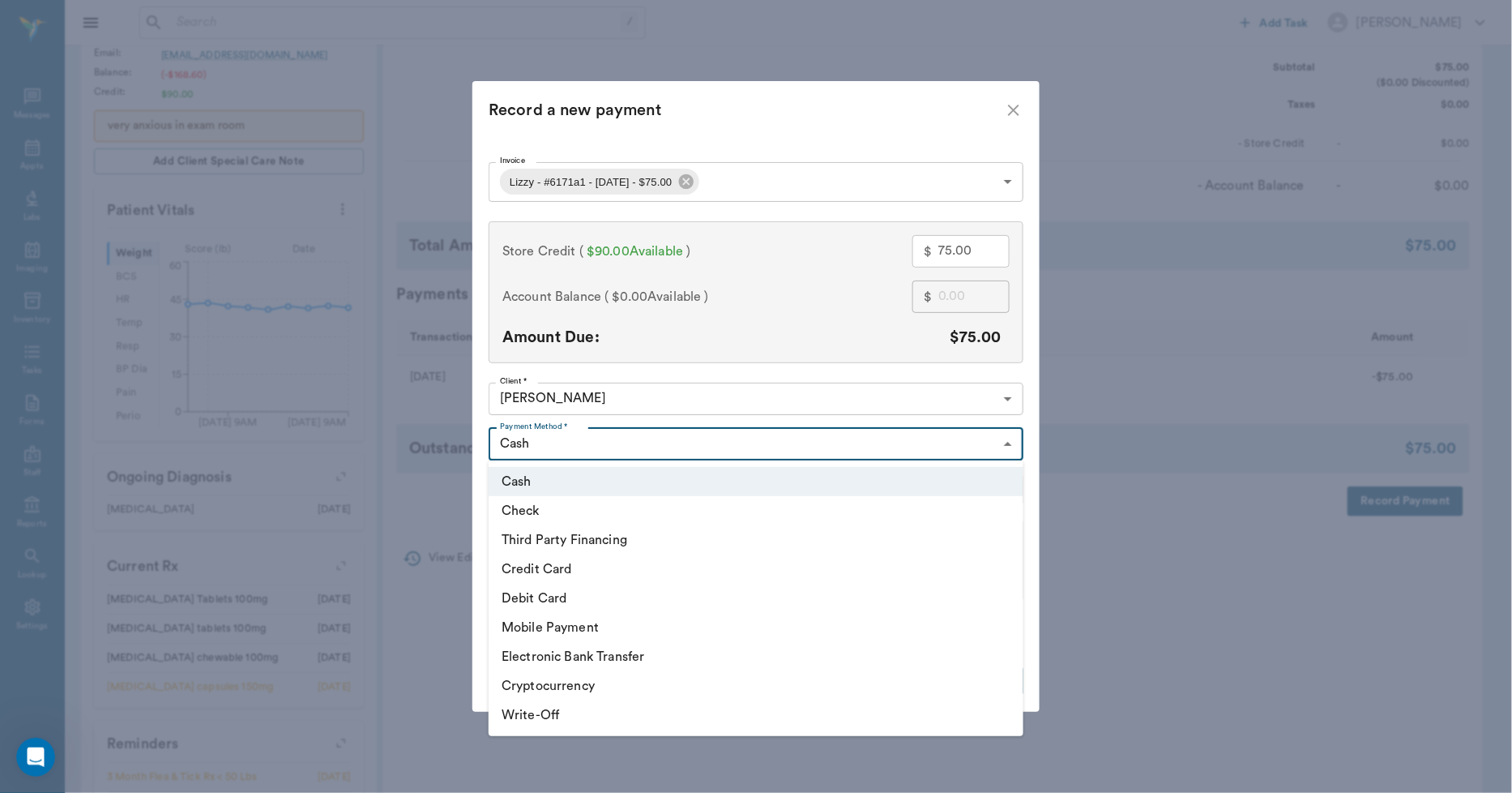
click at [580, 528] on li "Third Party Financing" at bounding box center [756, 540] width 535 height 29
type input "CREDIT"
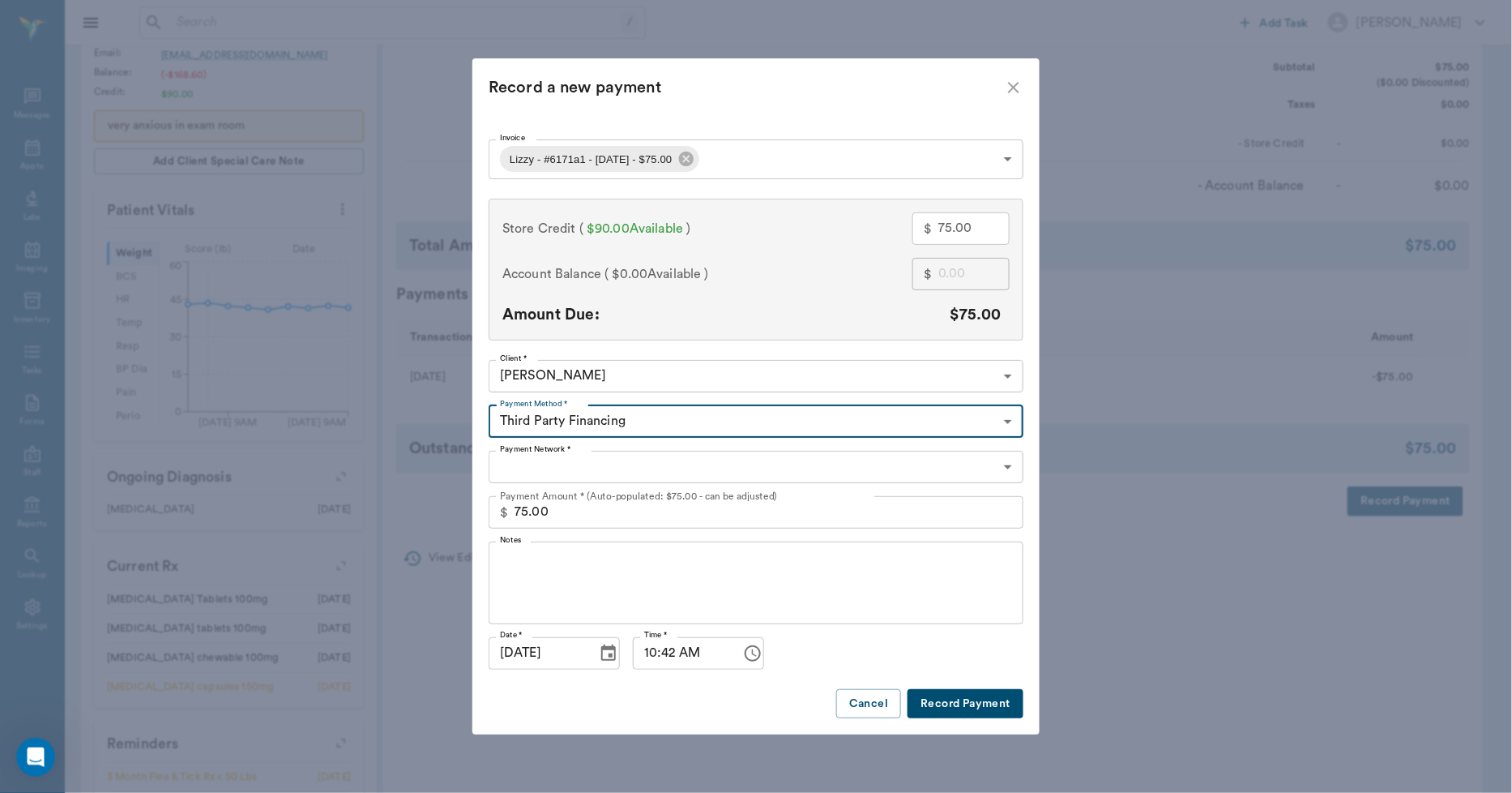
click at [612, 466] on body "/ ​ Add Task Dr. Bert Ellsworth Nectar Messages Appts Labs Imaging Inventory Ta…" at bounding box center [756, 337] width 1512 height 1394
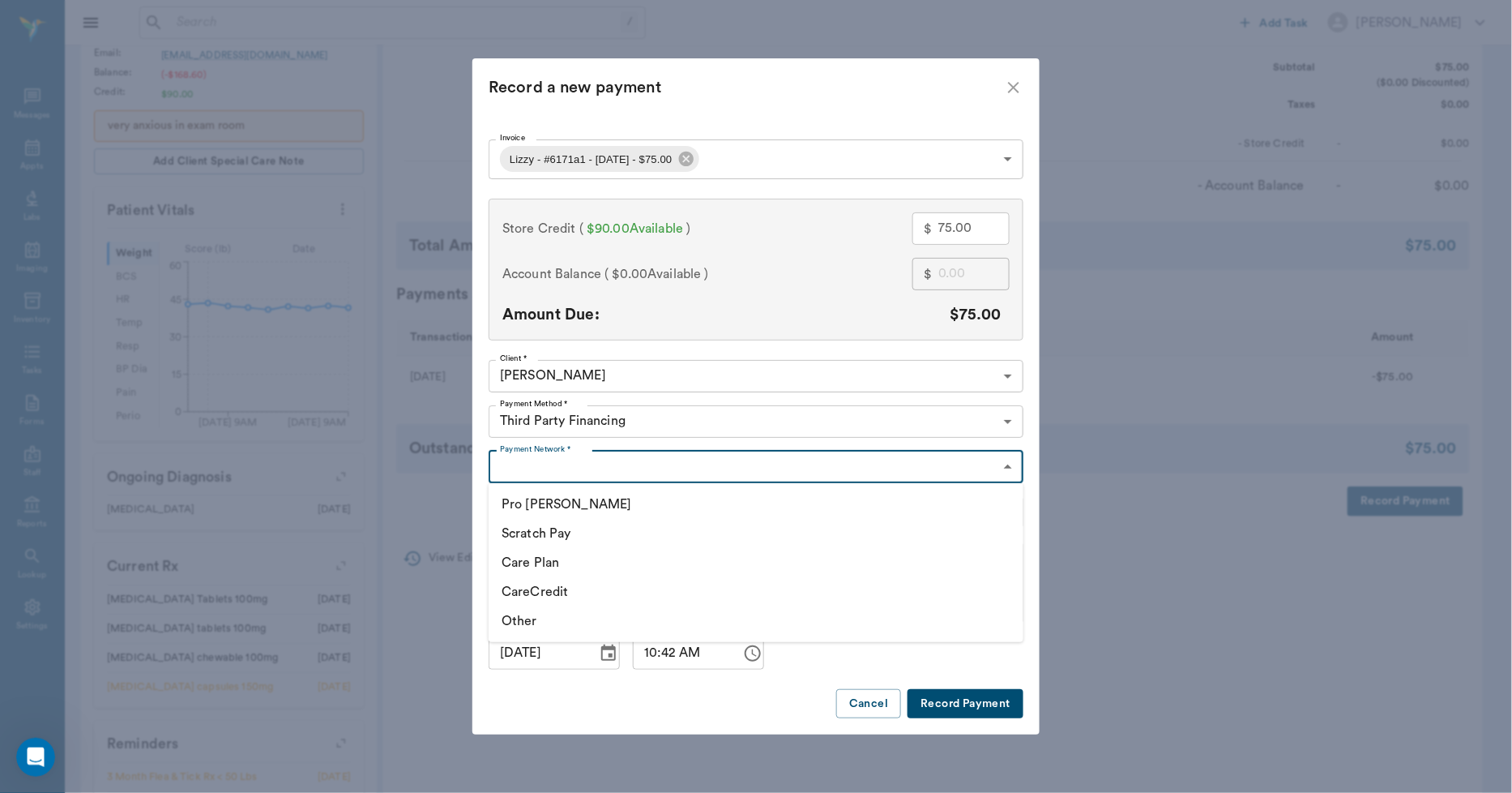
click at [612, 466] on div at bounding box center [756, 396] width 1512 height 793
click at [663, 414] on body "/ ​ Add Task Dr. Bert Ellsworth Nectar Messages Appts Labs Imaging Inventory Ta…" at bounding box center [756, 337] width 1512 height 1394
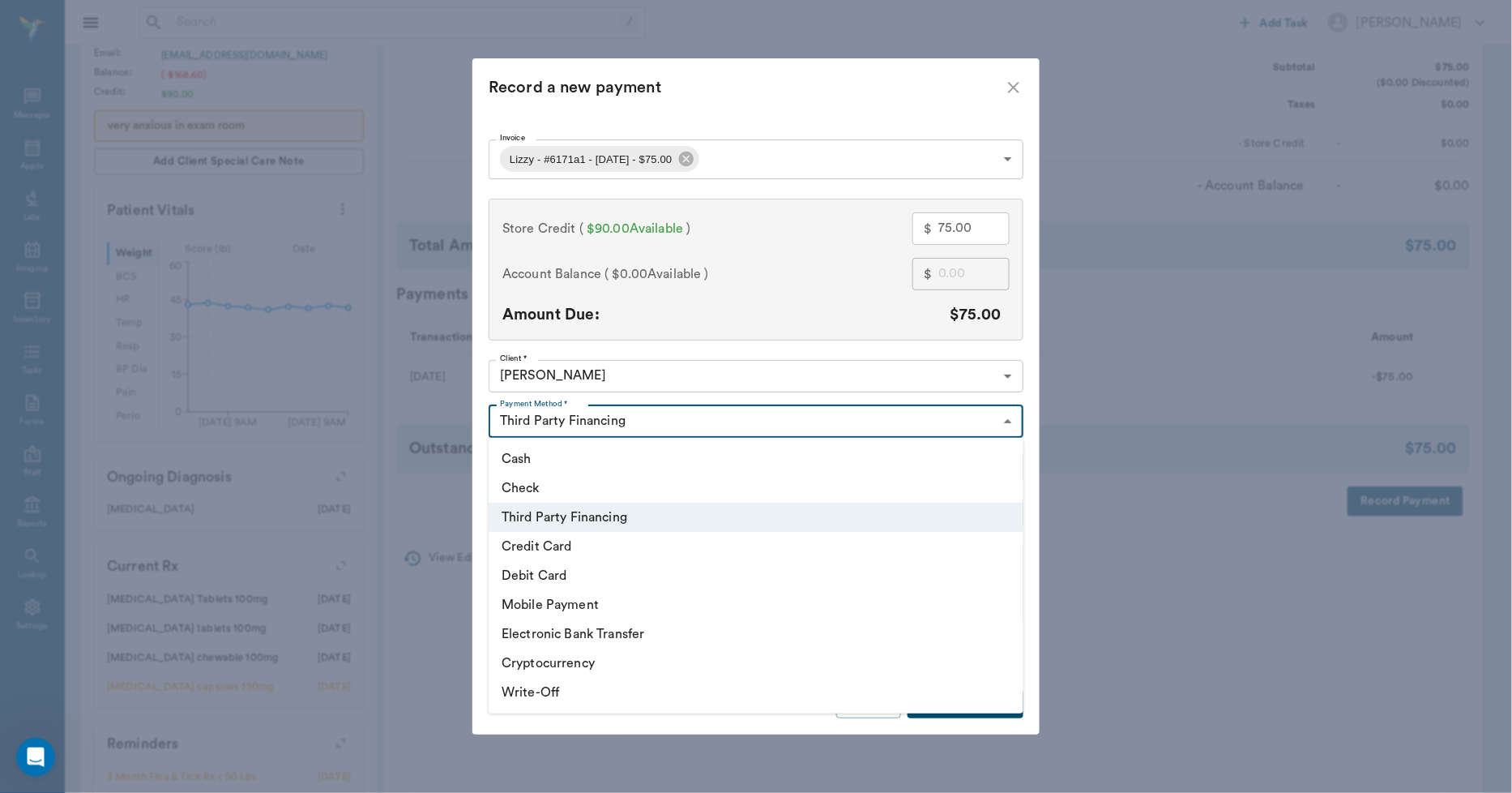
click at [561, 516] on li "Third Party Financing" at bounding box center [756, 517] width 535 height 29
click at [824, 423] on body "/ ​ Add Task Dr. Bert Ellsworth Nectar Messages Appts Labs Imaging Inventory Ta…" at bounding box center [756, 337] width 1512 height 1394
click at [1011, 83] on div at bounding box center [756, 396] width 1512 height 793
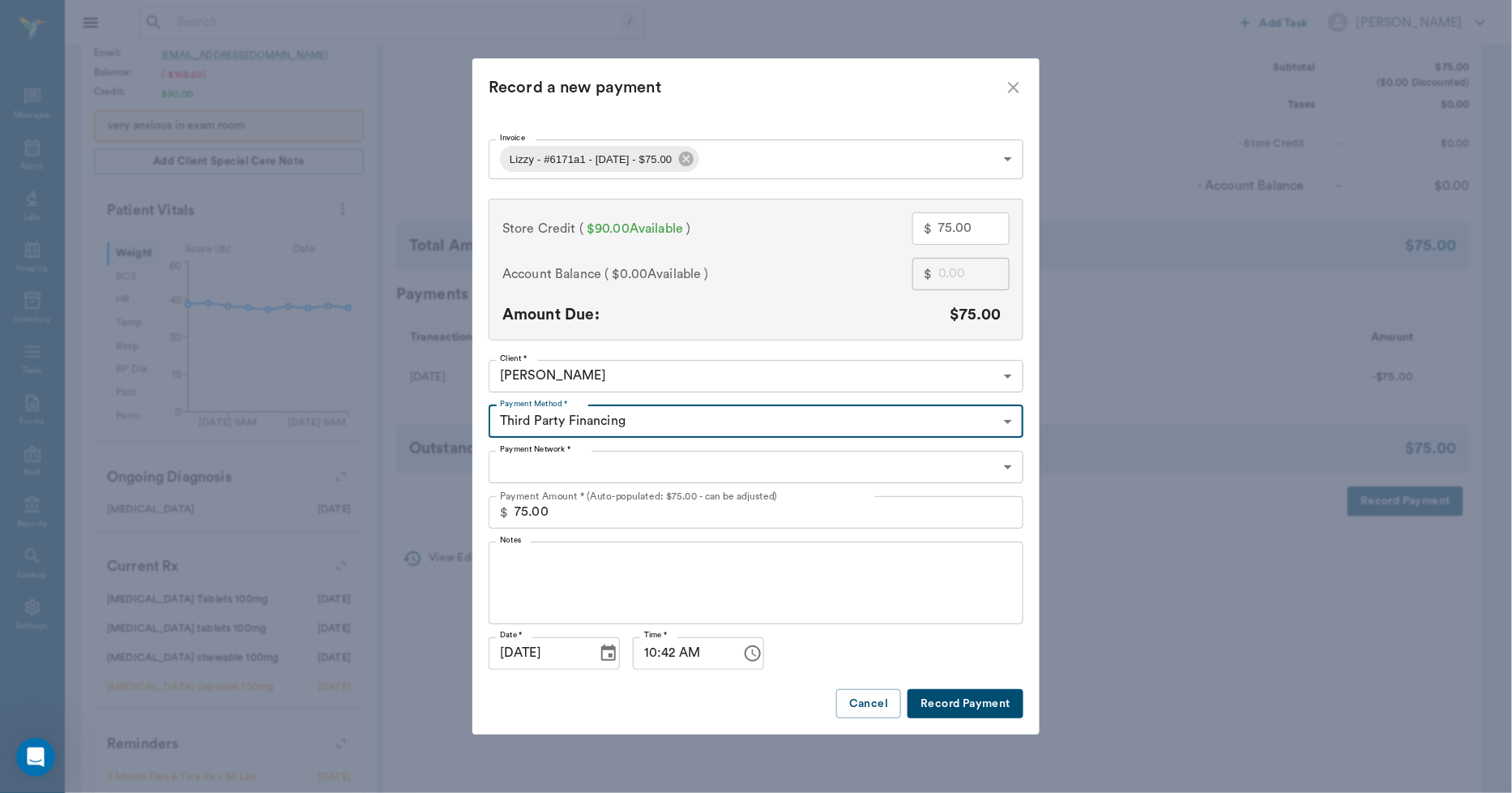
click at [1011, 83] on icon "close" at bounding box center [1013, 87] width 19 height 19
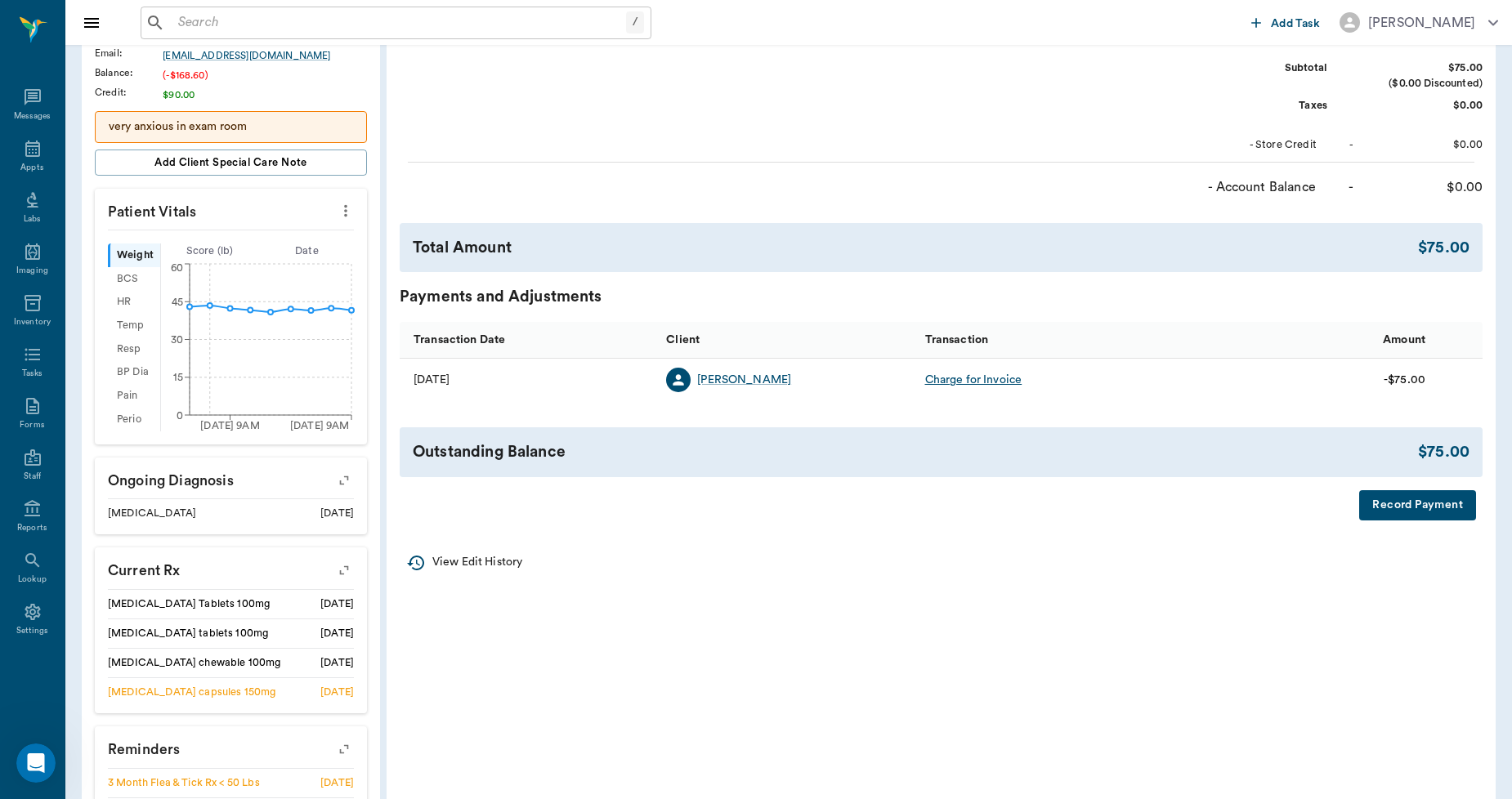
click at [992, 378] on div "Charge for Invoice" at bounding box center [973, 380] width 97 height 17
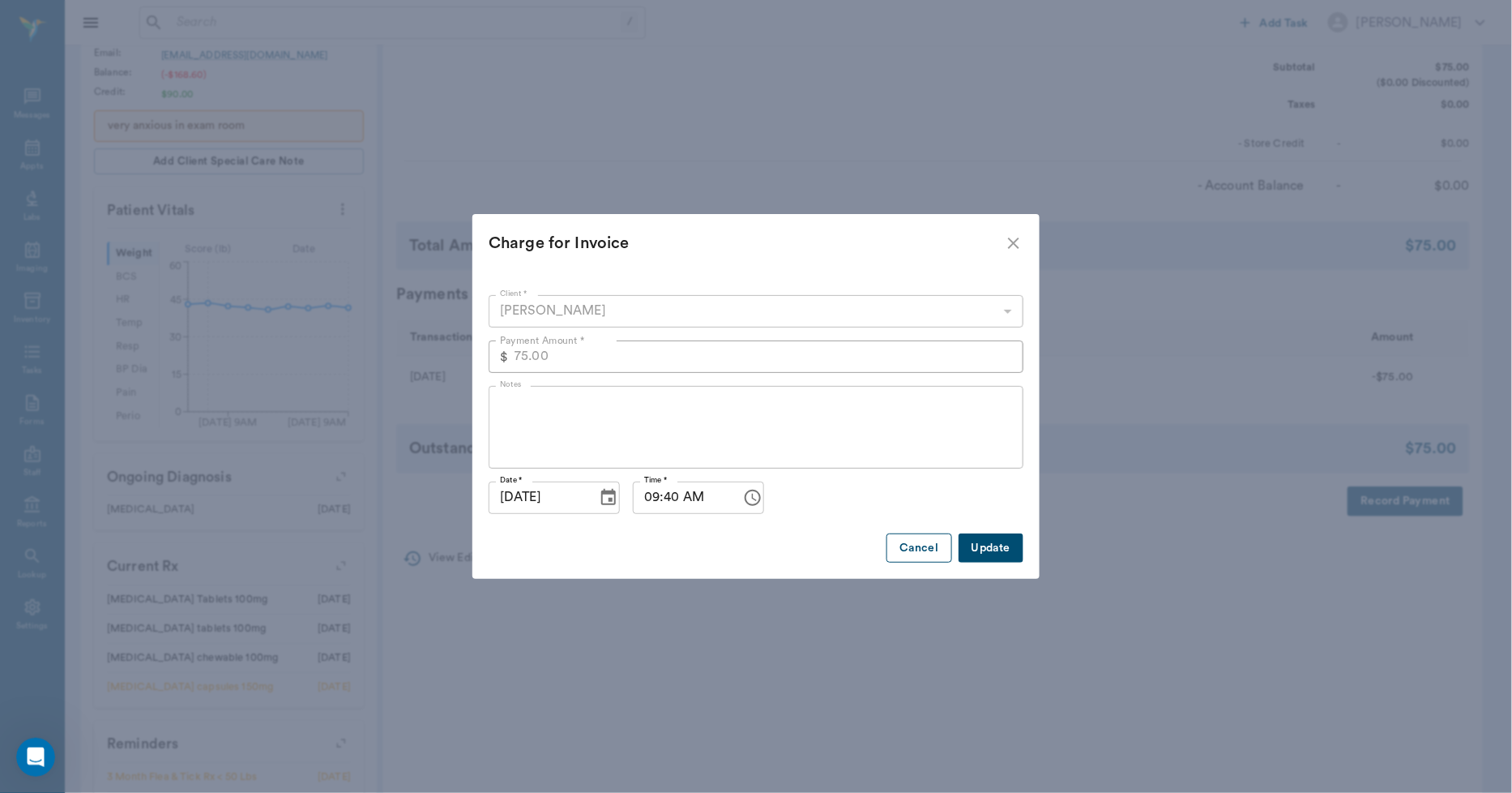
click at [904, 548] on button "Cancel" at bounding box center [919, 549] width 65 height 30
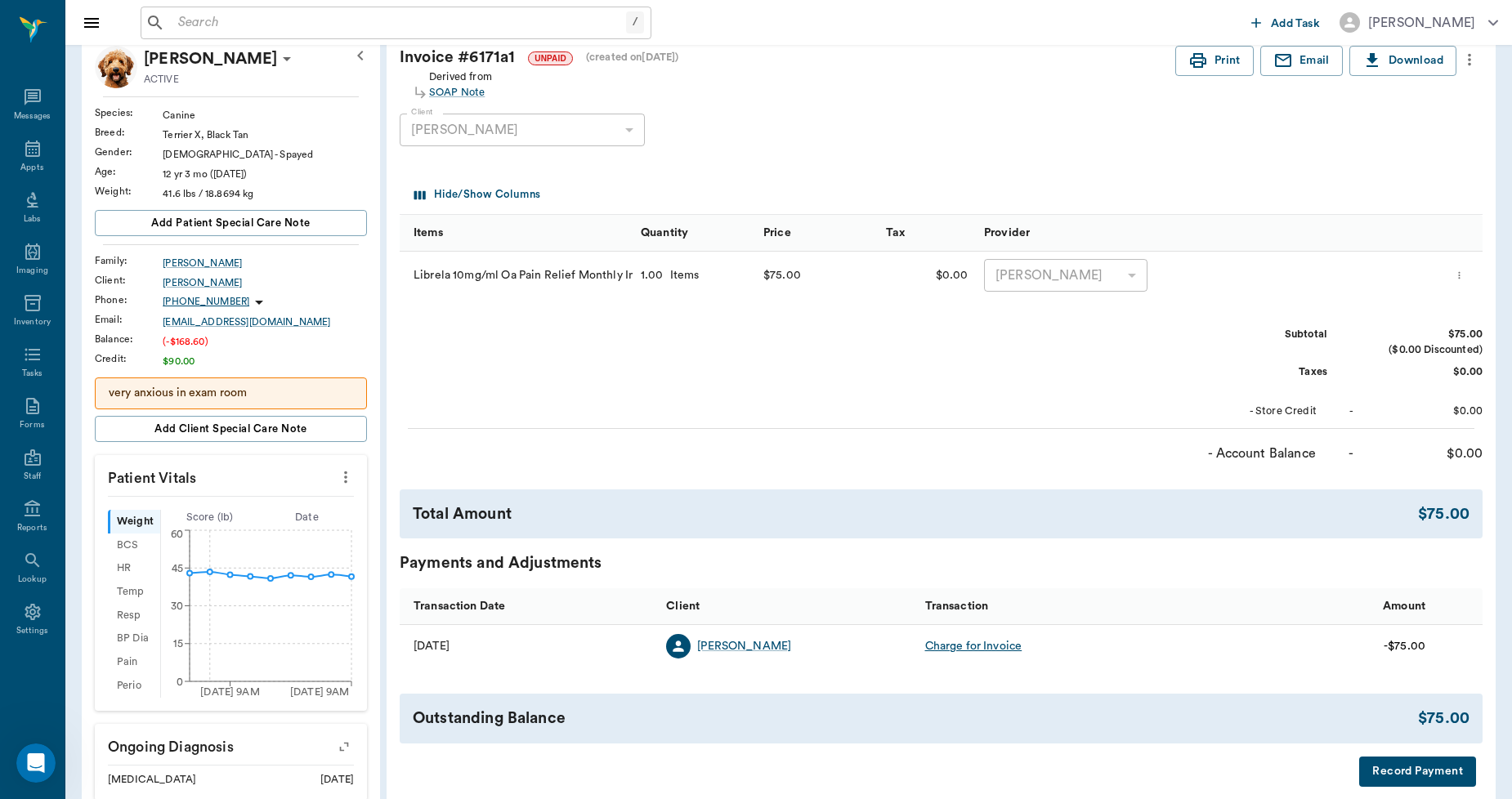
scroll to position [0, 0]
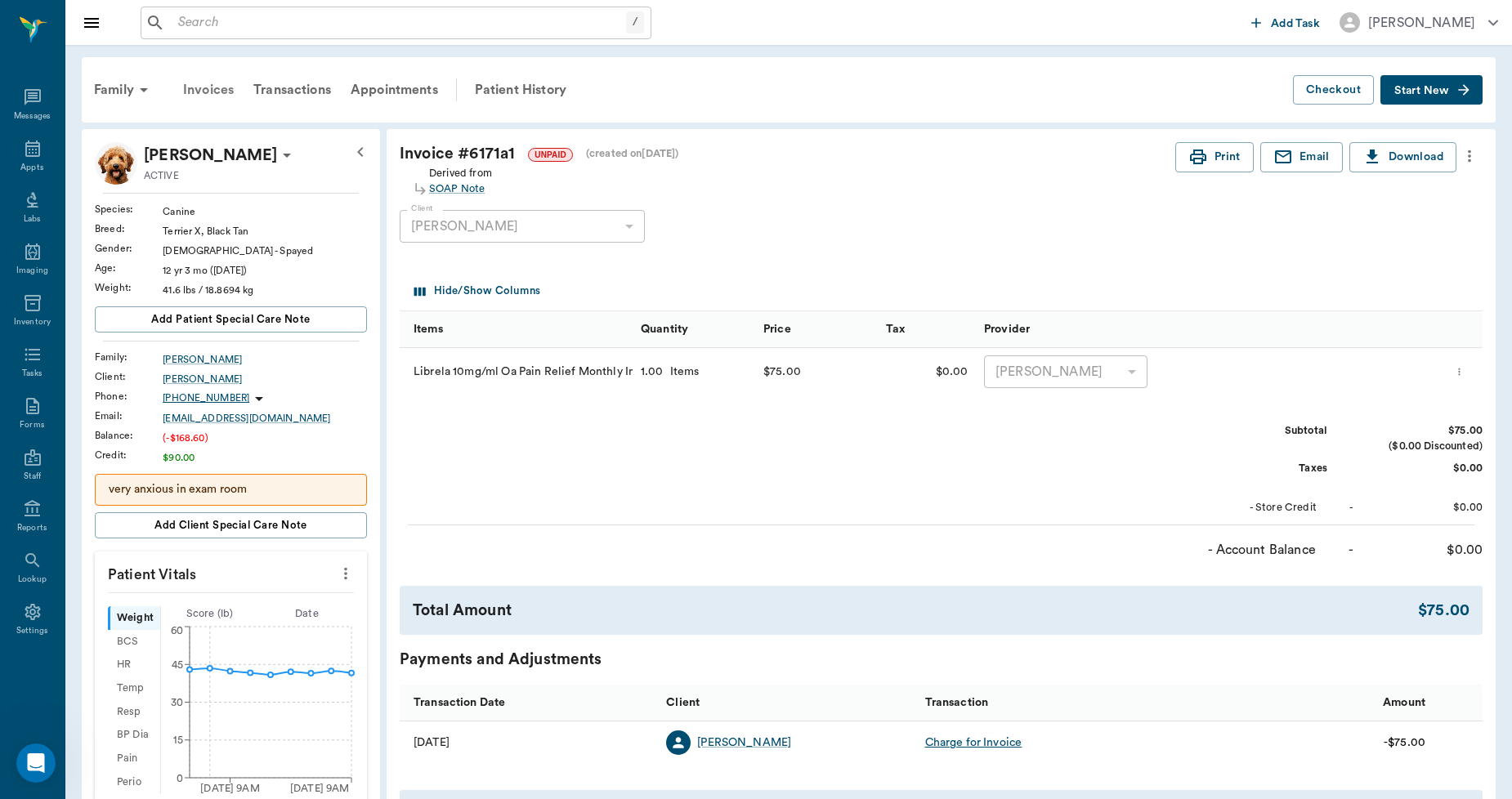
click at [217, 91] on div "Invoices" at bounding box center [209, 89] width 70 height 40
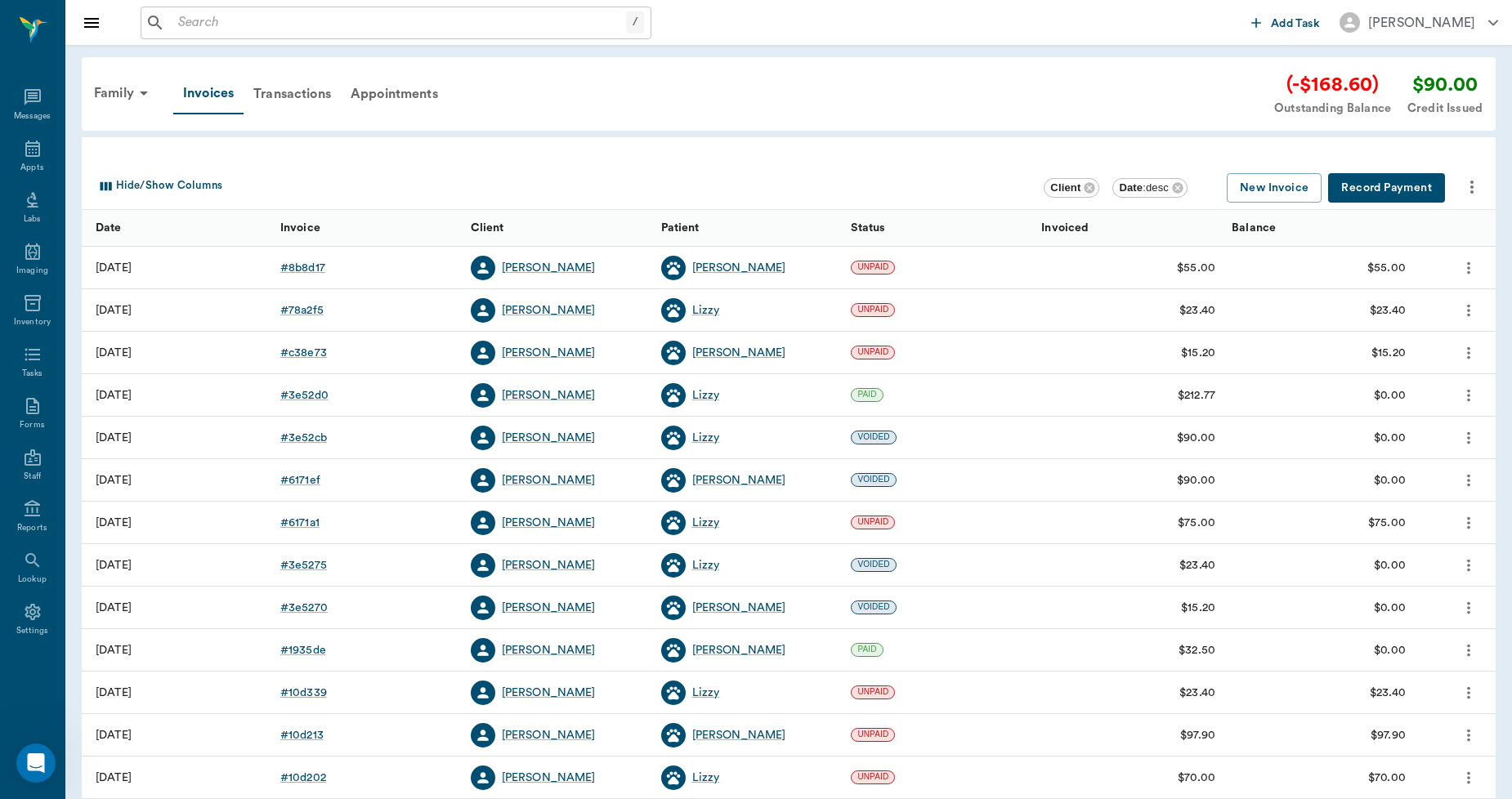
click at [1383, 183] on button "Record Payment" at bounding box center [1386, 188] width 117 height 30
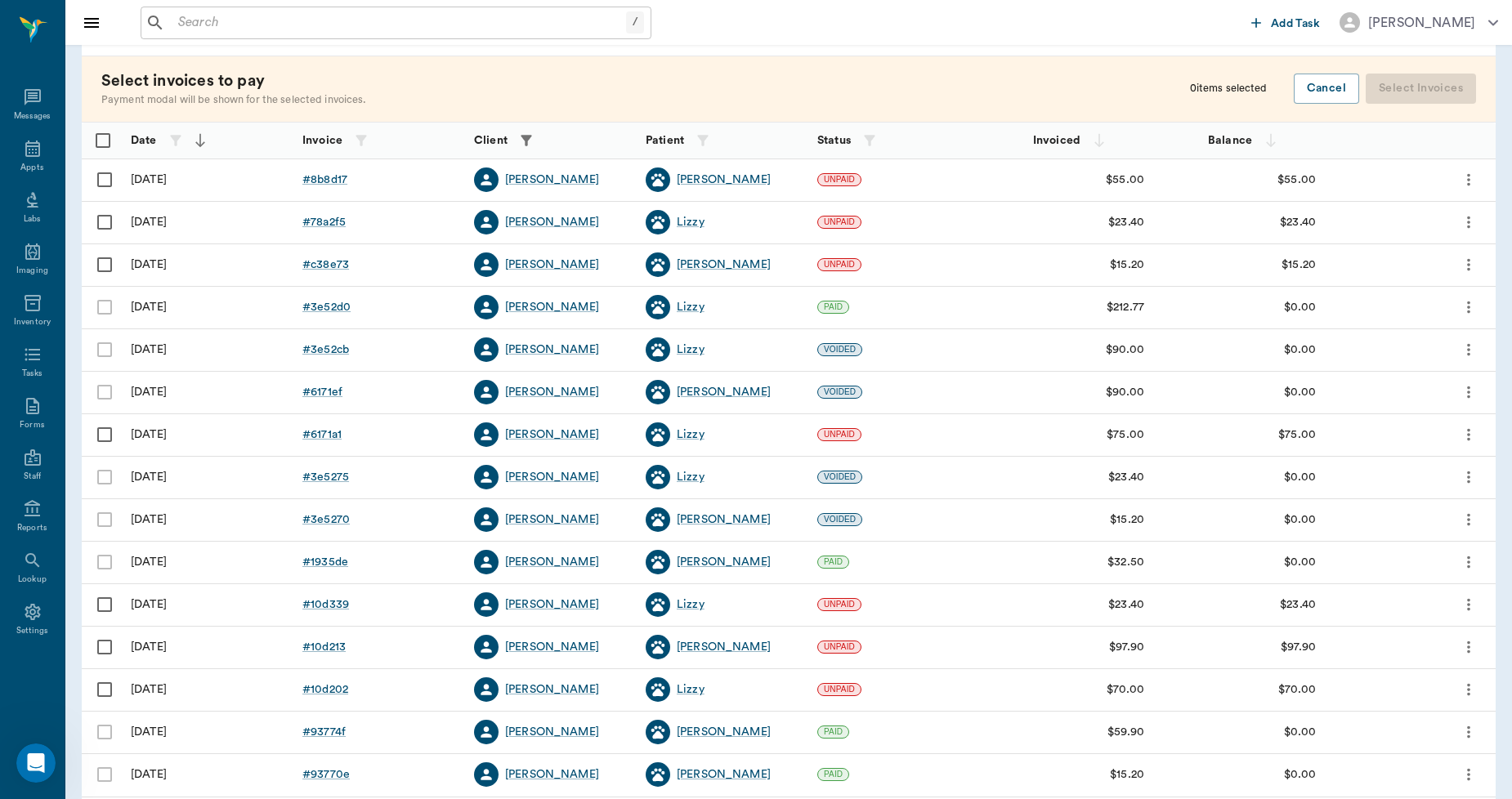
scroll to position [89, 0]
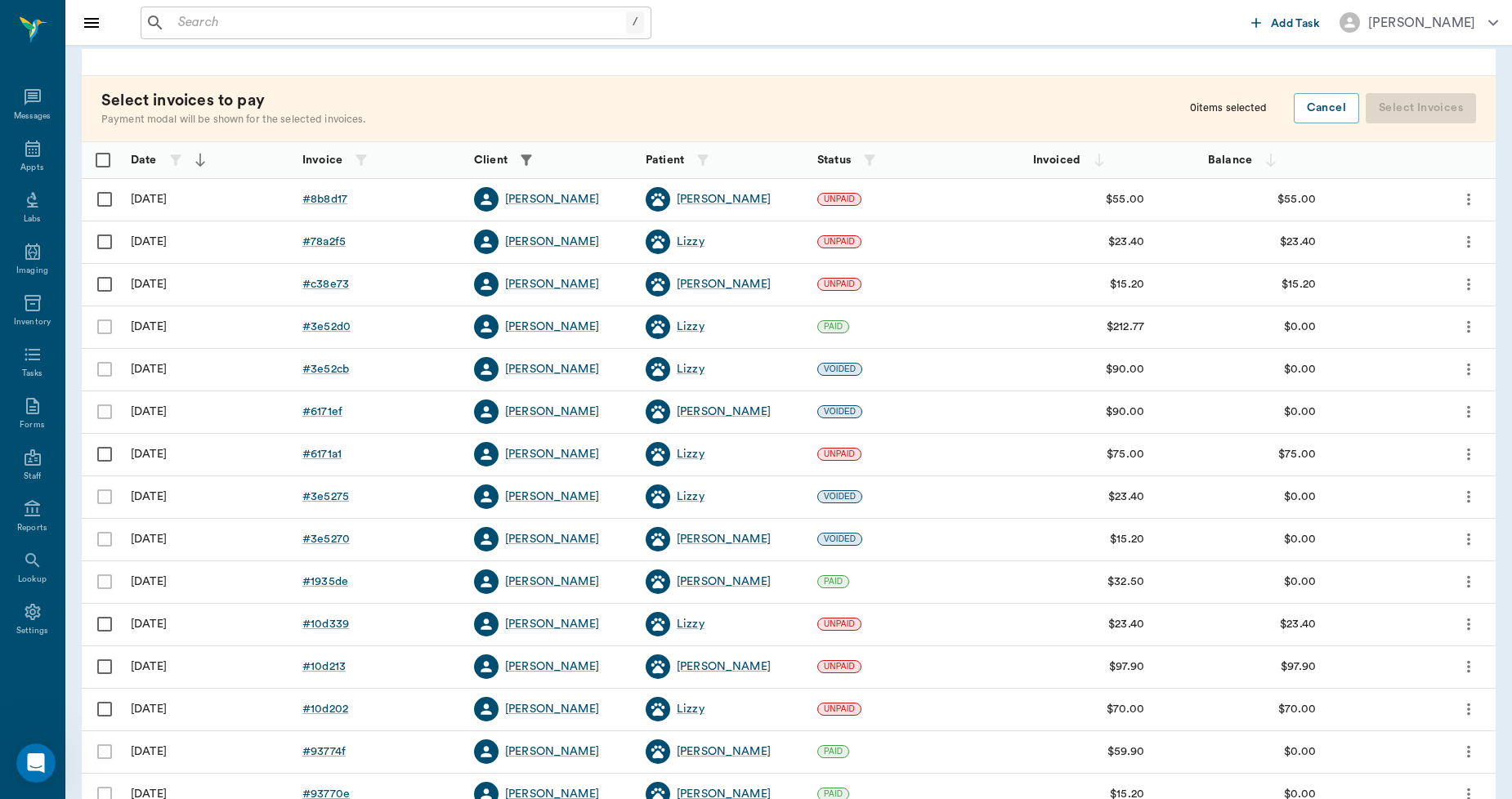
click at [98, 454] on input "Select row" at bounding box center [104, 454] width 34 height 34
checkbox input "false"
checkbox input "true"
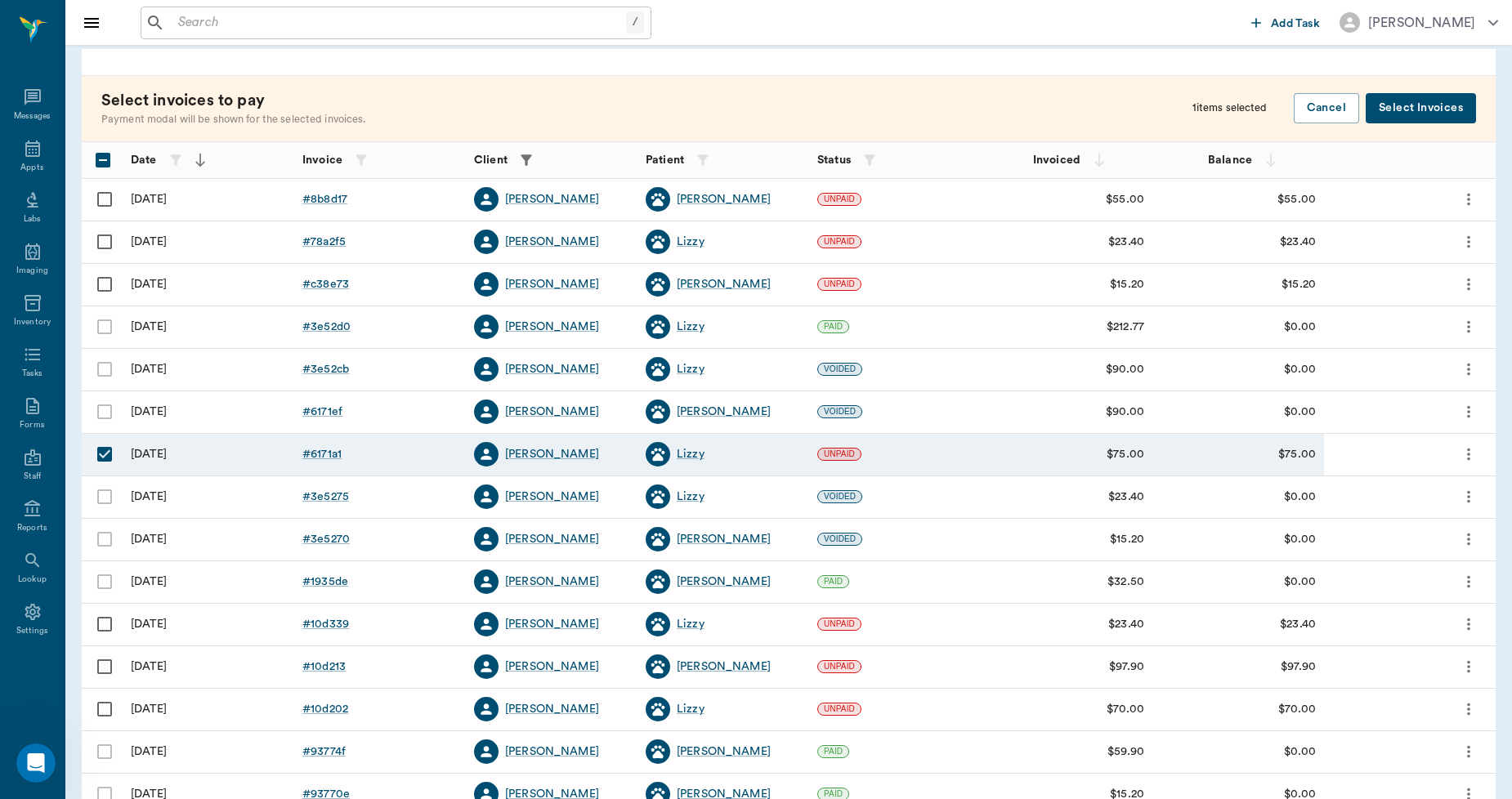
click at [1443, 103] on button "Select Invoices" at bounding box center [1422, 108] width 111 height 30
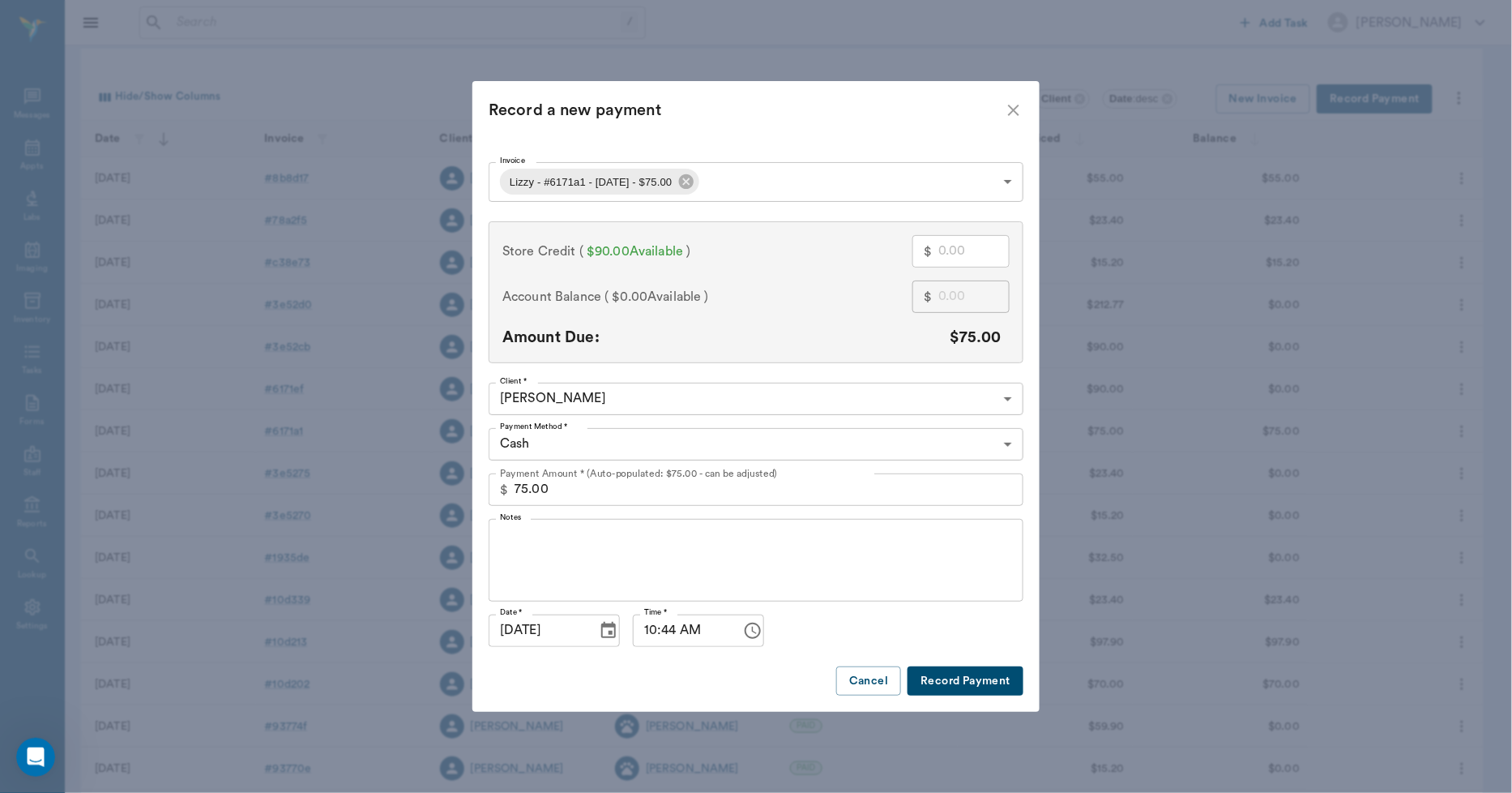
click at [945, 258] on input "text" at bounding box center [974, 251] width 71 height 32
type input "7"
type input "68.00"
type input "75"
type input "0.00"
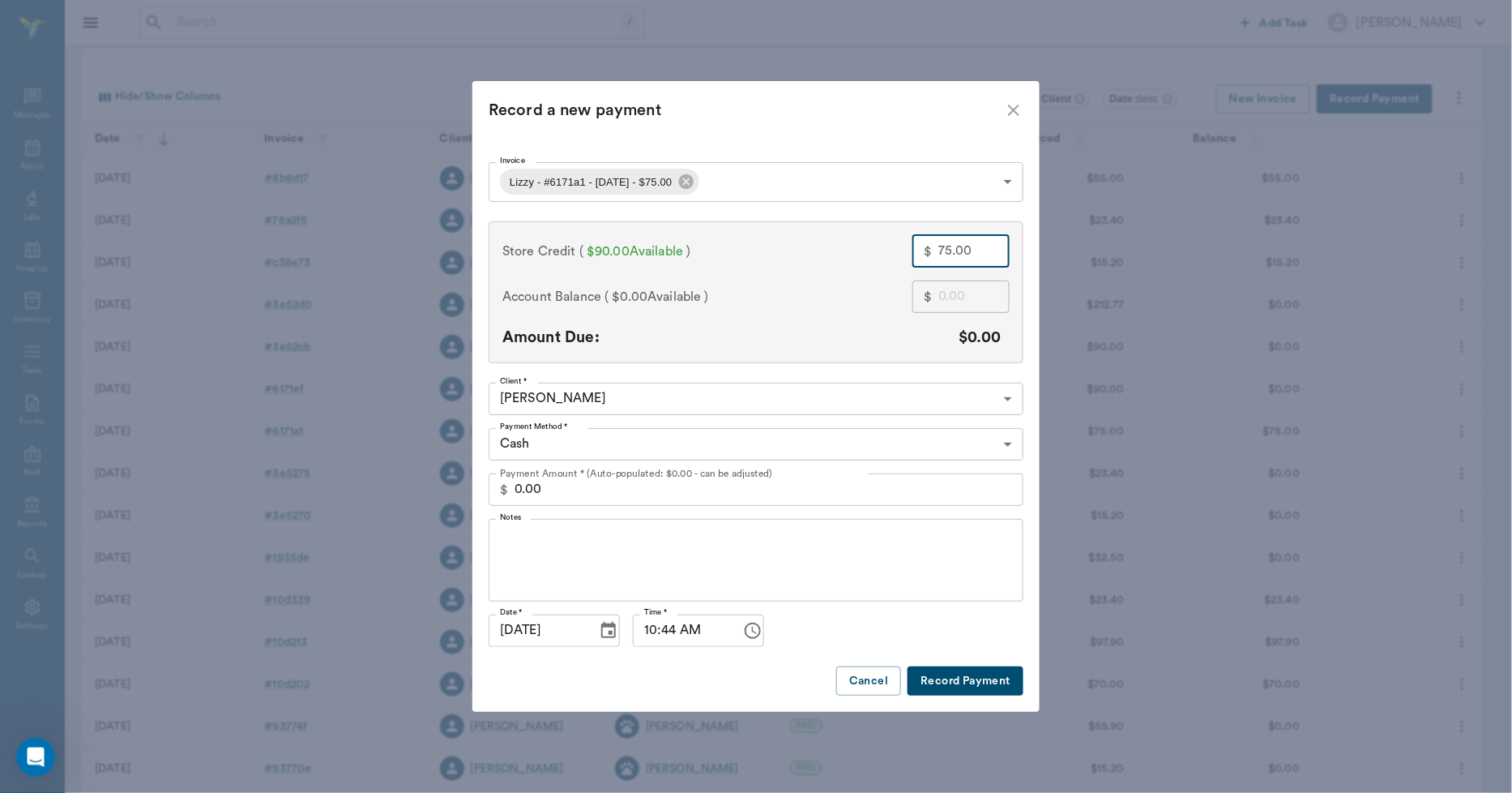
type input "75.00"
click at [669, 441] on body "/ ​ Add Task Dr. Bert Ellsworth Nectar Messages Appts Labs Imaging Inventory Ta…" at bounding box center [756, 388] width 1512 height 952
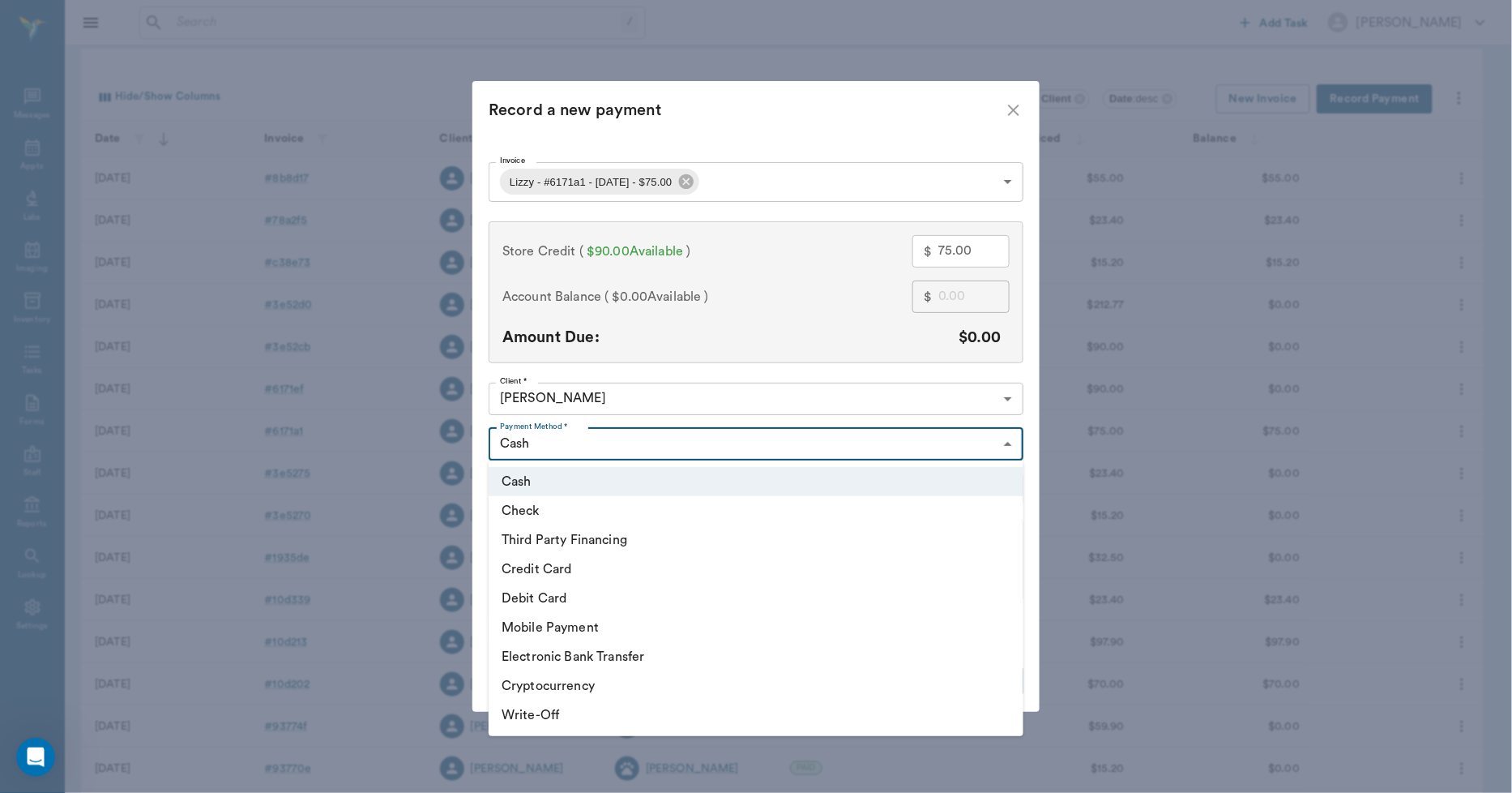
click at [590, 533] on li "Third Party Financing" at bounding box center [756, 540] width 535 height 29
type input "CREDIT"
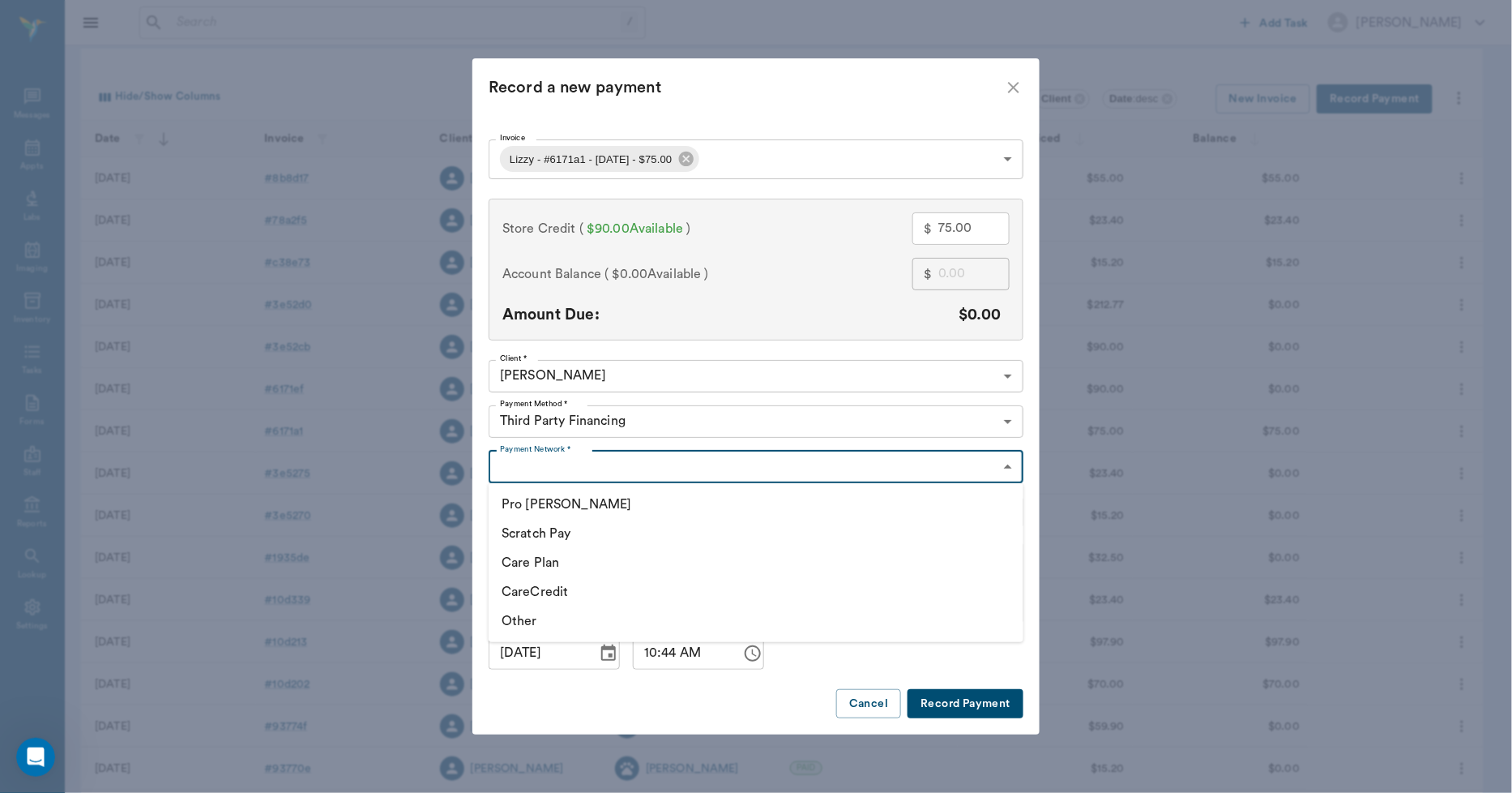
click at [612, 461] on body "/ ​ Add Task Dr. Bert Ellsworth Nectar Messages Appts Labs Imaging Inventory Ta…" at bounding box center [756, 388] width 1512 height 952
click at [509, 621] on li "Other" at bounding box center [756, 621] width 535 height 29
type input "OTHER"
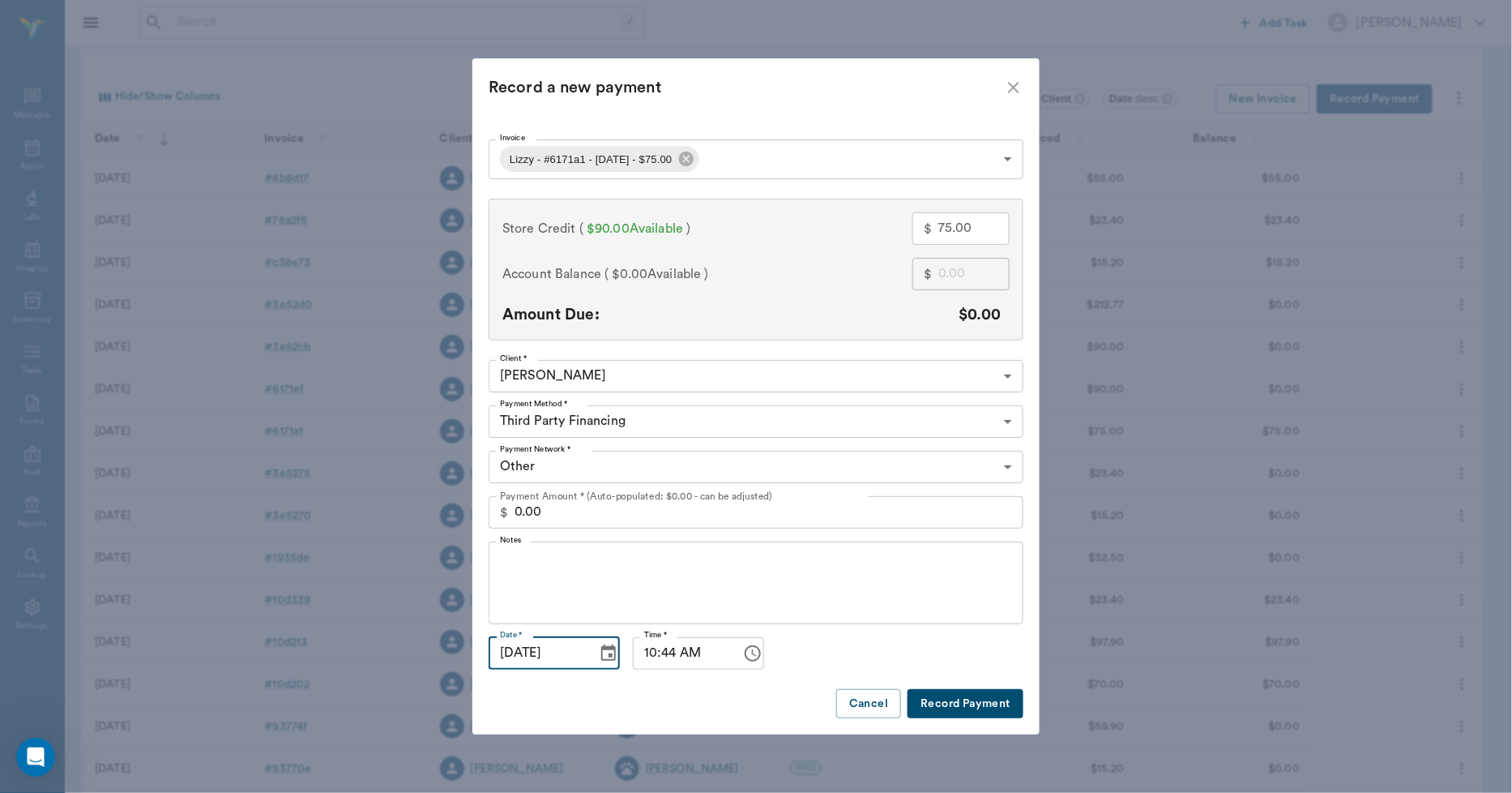
click at [527, 650] on input "09/26/2025" at bounding box center [537, 653] width 97 height 32
type input "09/05/2025"
click at [962, 707] on button "Record Payment" at bounding box center [966, 704] width 116 height 30
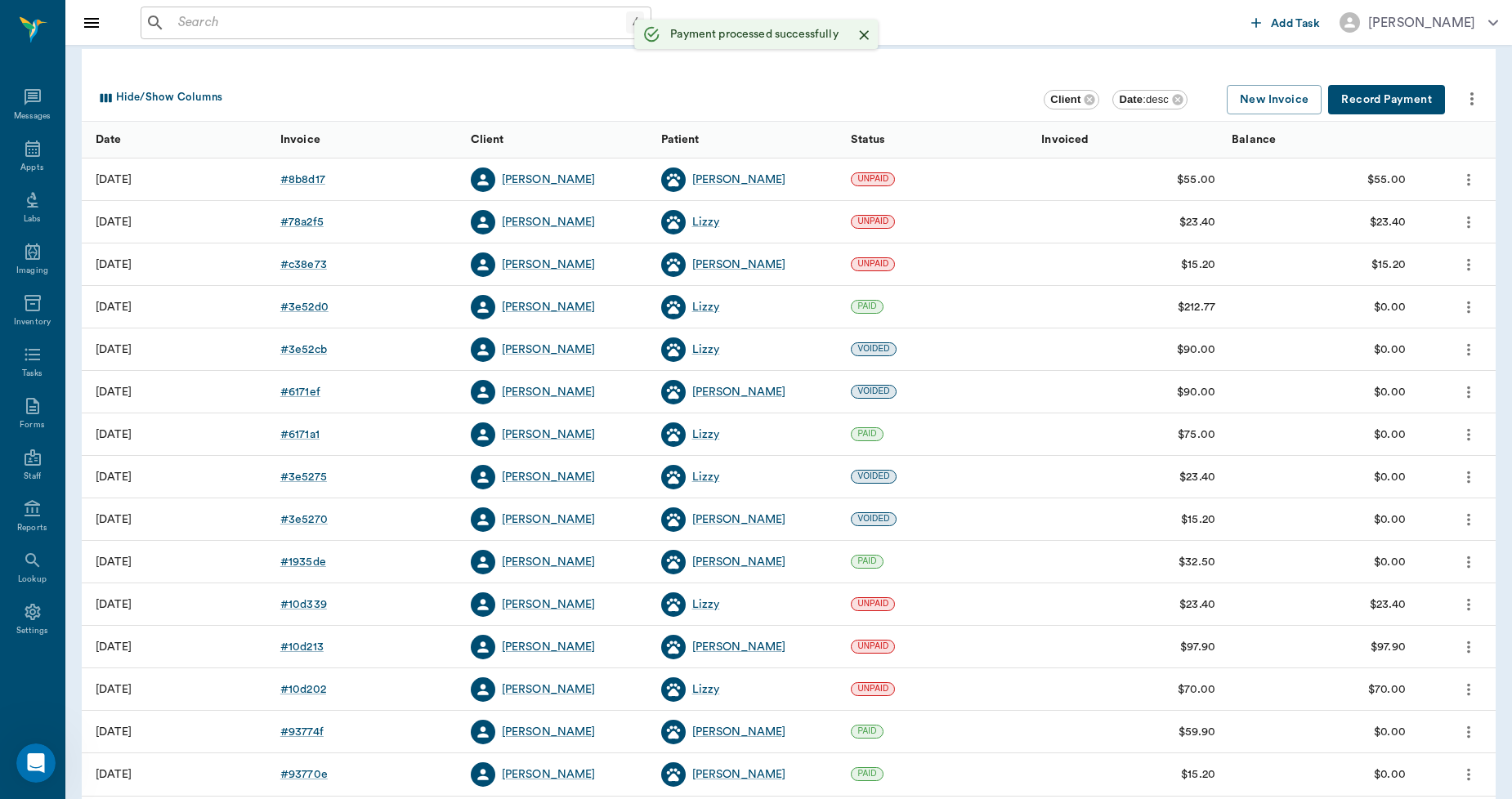
scroll to position [0, 0]
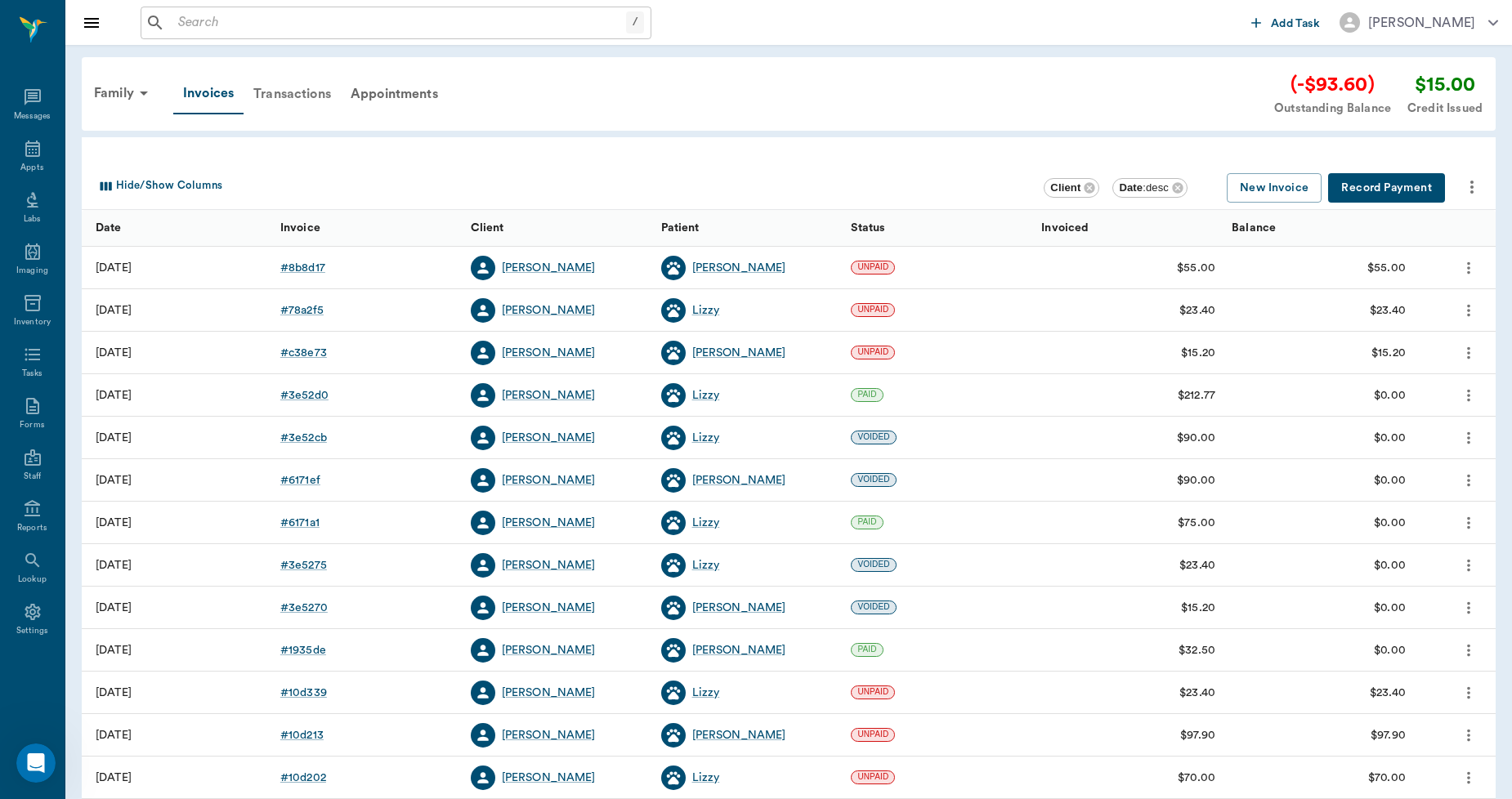
click at [305, 88] on div "Transactions" at bounding box center [292, 94] width 97 height 40
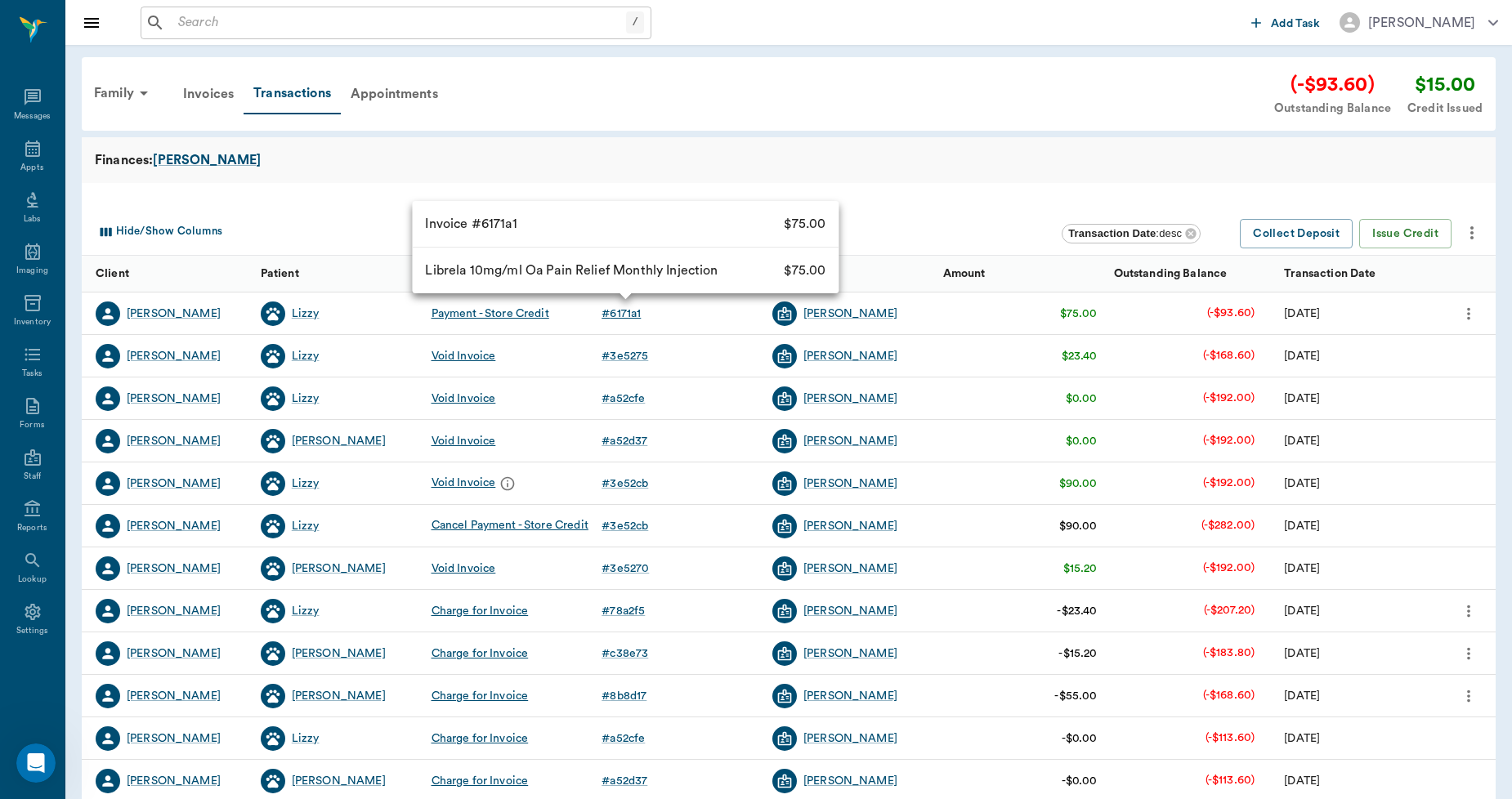
click at [623, 311] on div "# 6171a1" at bounding box center [621, 314] width 40 height 17
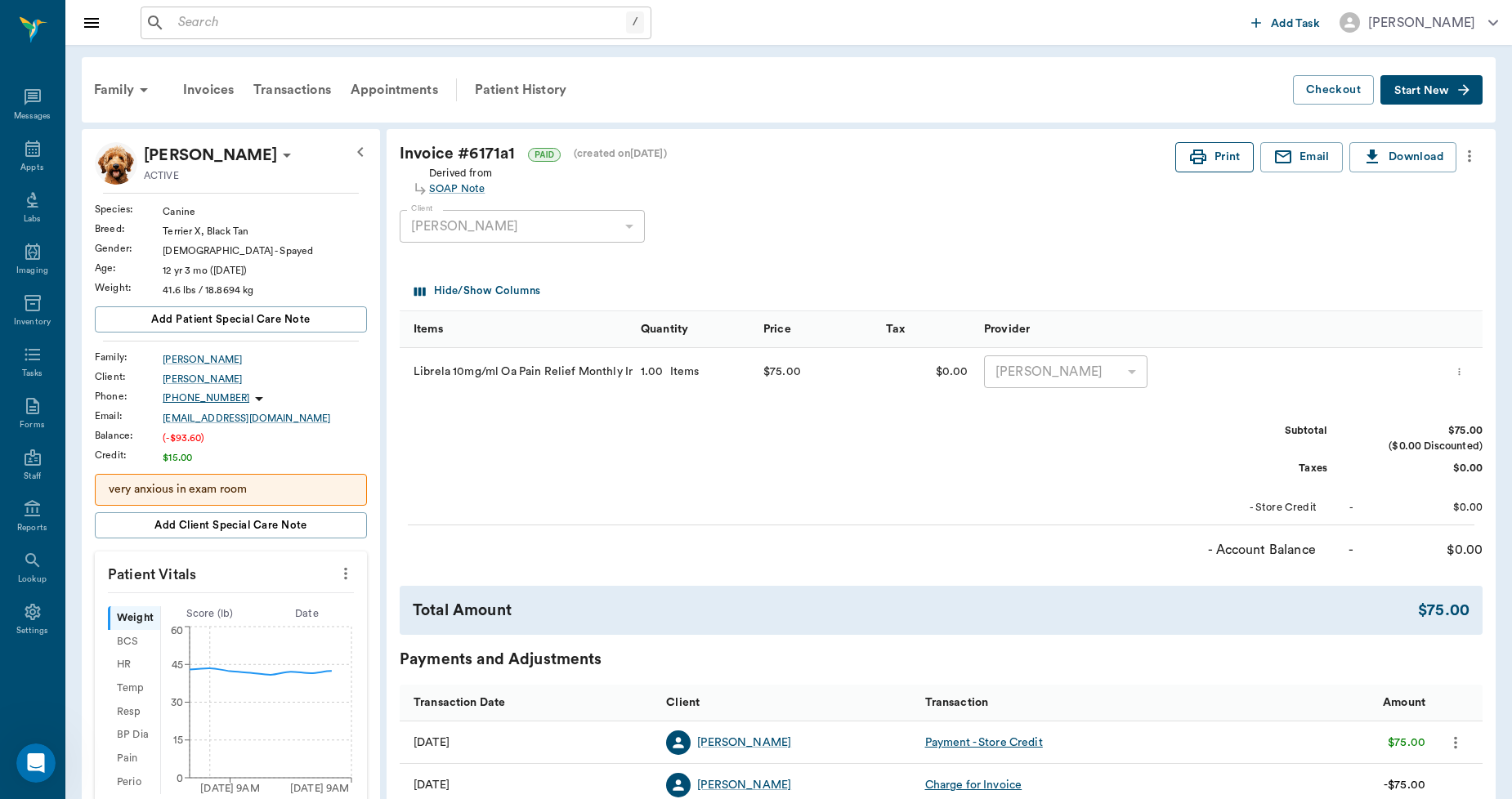
click at [1225, 160] on button "Print" at bounding box center [1214, 157] width 78 height 30
click at [278, 82] on div "Transactions" at bounding box center [292, 89] width 97 height 40
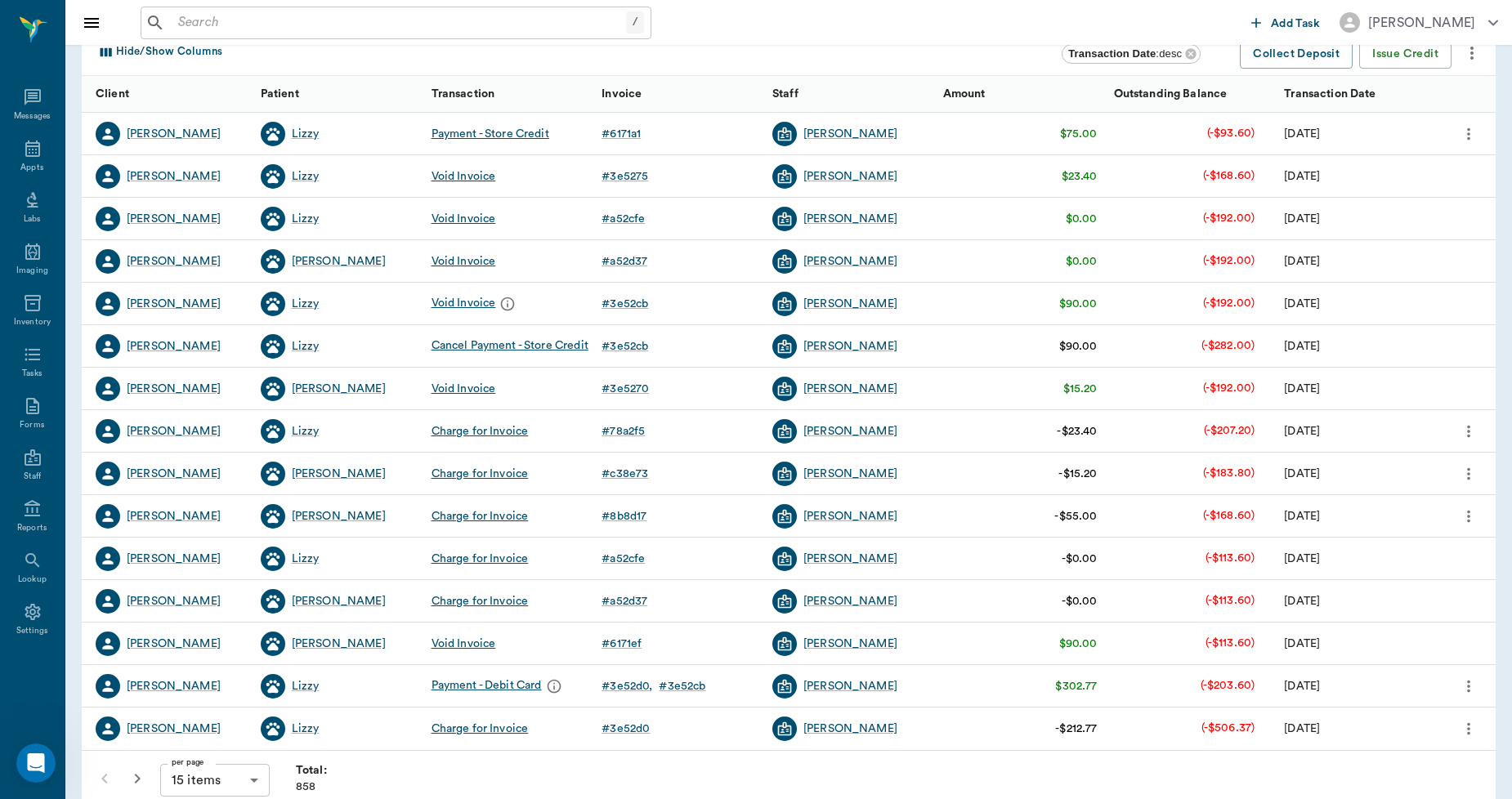
scroll to position [182, 0]
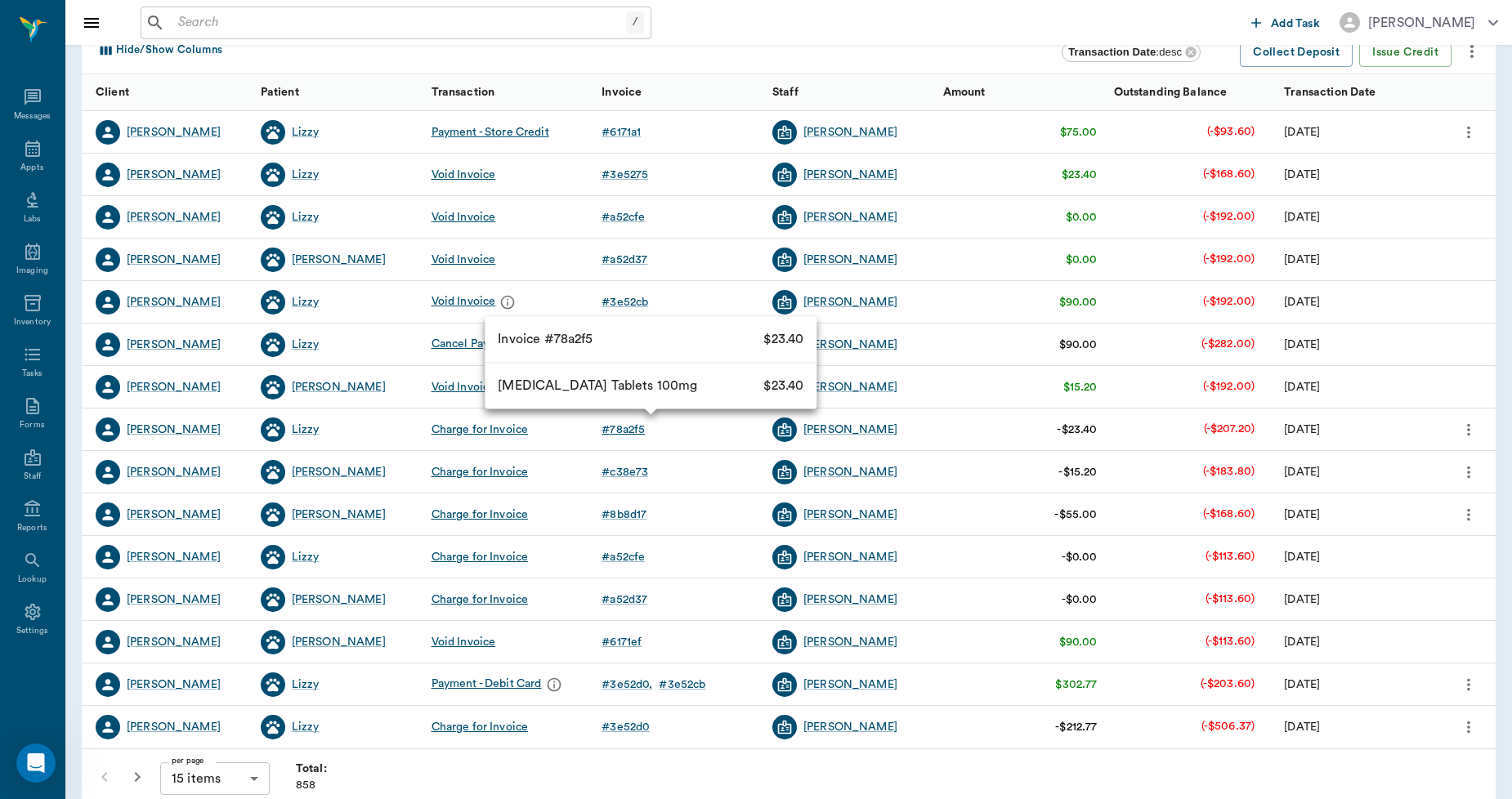
click at [633, 423] on div "# 78a2f5" at bounding box center [623, 430] width 43 height 17
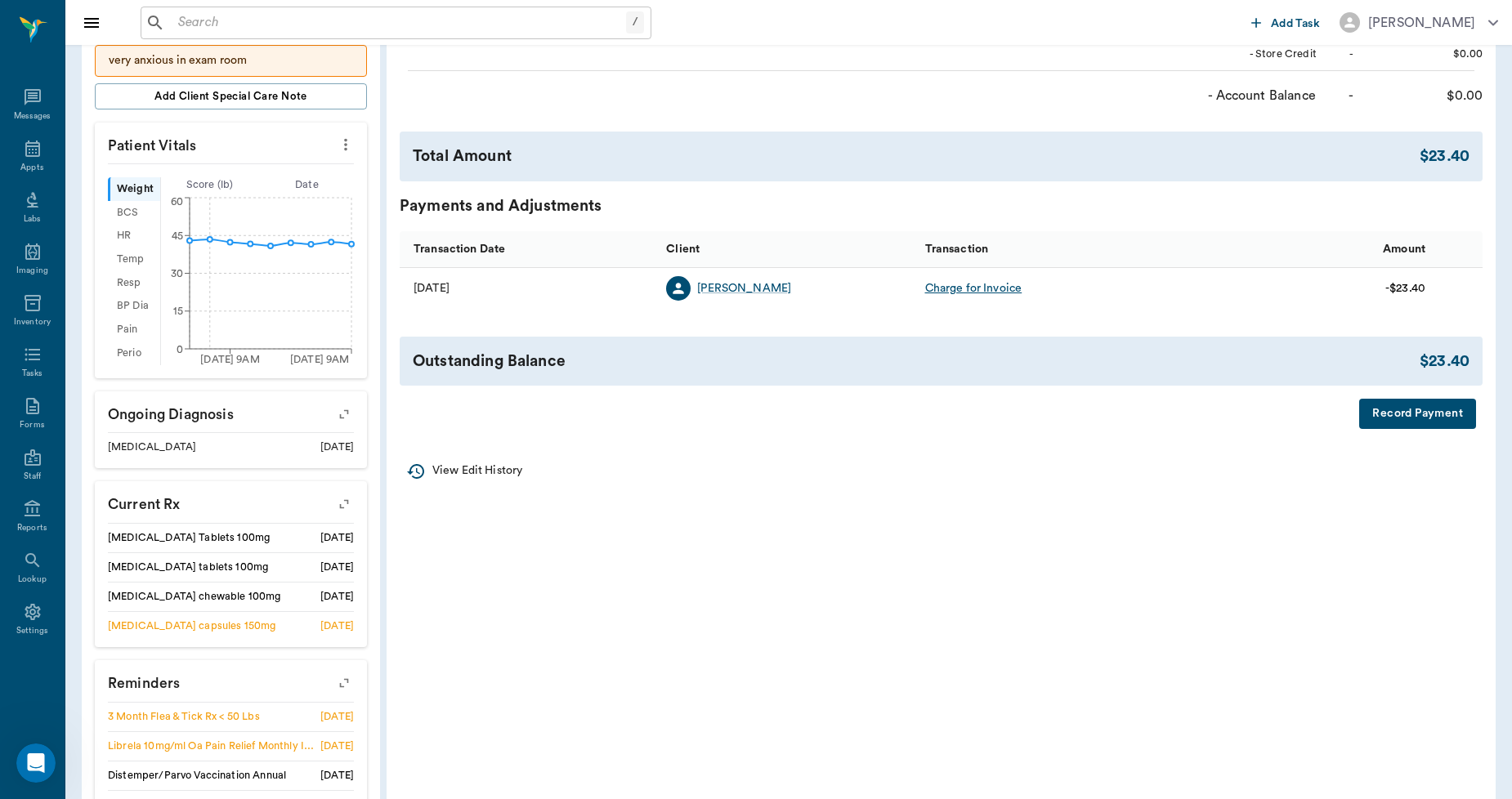
scroll to position [453, 0]
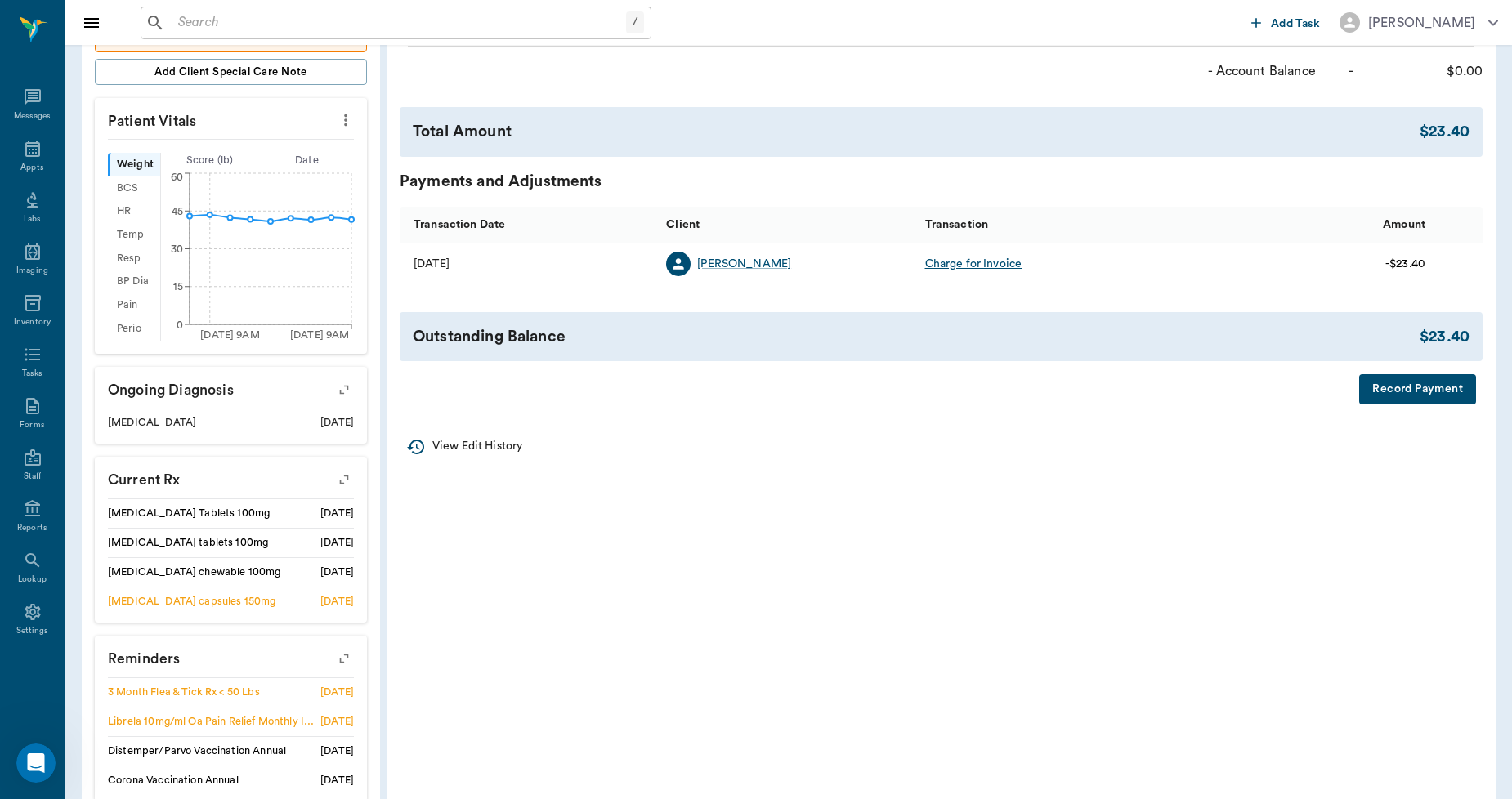
click at [1386, 392] on button "Record Payment" at bounding box center [1418, 389] width 117 height 30
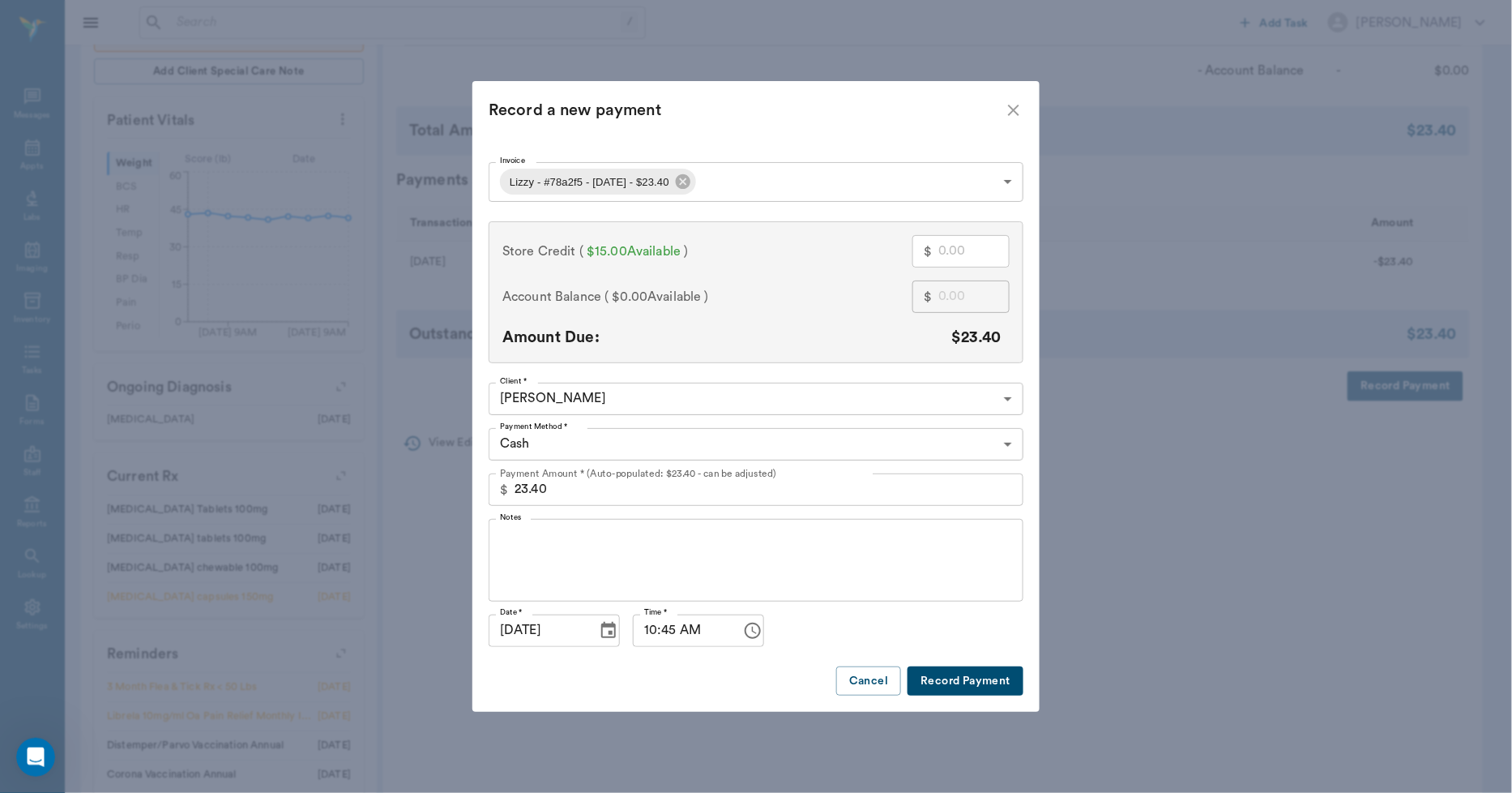
click at [779, 182] on body "/ ​ Add Task Dr. Bert Ellsworth Nectar Messages Appts Labs Imaging Inventory Ta…" at bounding box center [756, 247] width 1512 height 1394
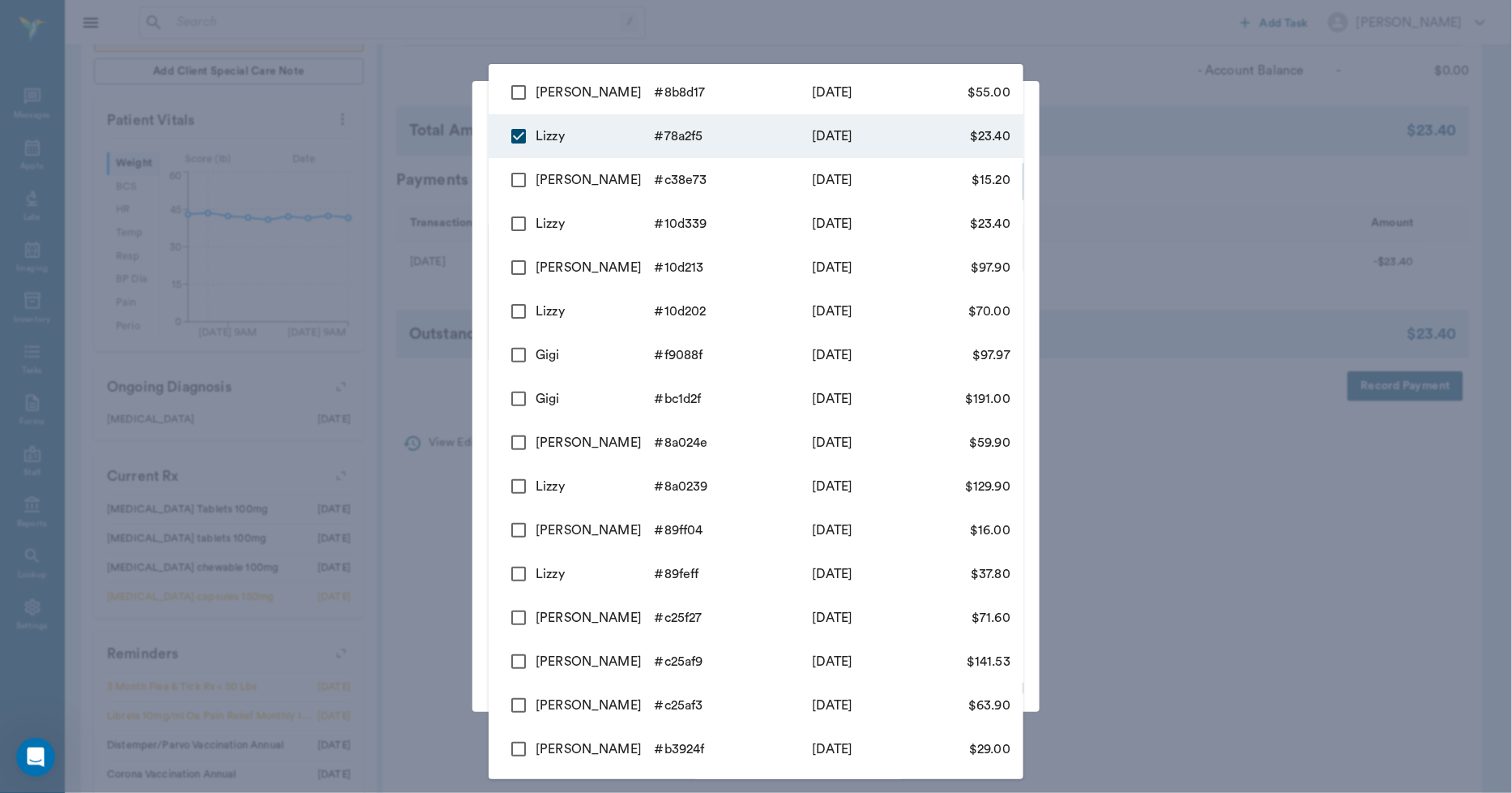
click at [516, 92] on input "checkbox" at bounding box center [518, 92] width 34 height 34
checkbox input "true"
type input "68d694a1d88294d4b778a2f5,68d6ab8edbbc8441f88b8d17"
type input "78.40"
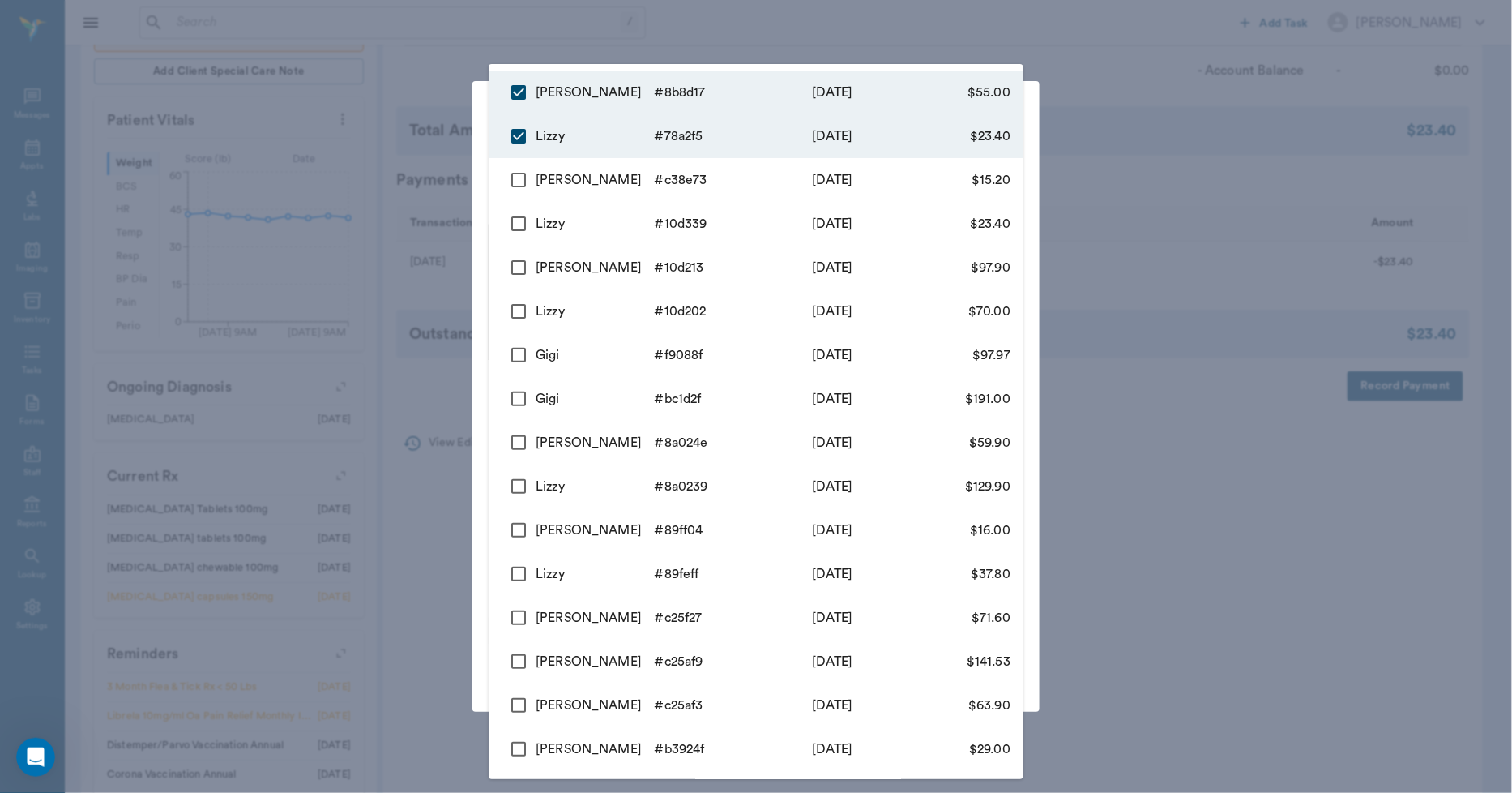
click at [519, 179] on input "checkbox" at bounding box center [518, 179] width 34 height 34
checkbox input "true"
type input "68d694a1d88294d4b778a2f5,68d6ab8edbbc8441f88b8d17,68d6943988a6681450c38e73"
type input "93.60"
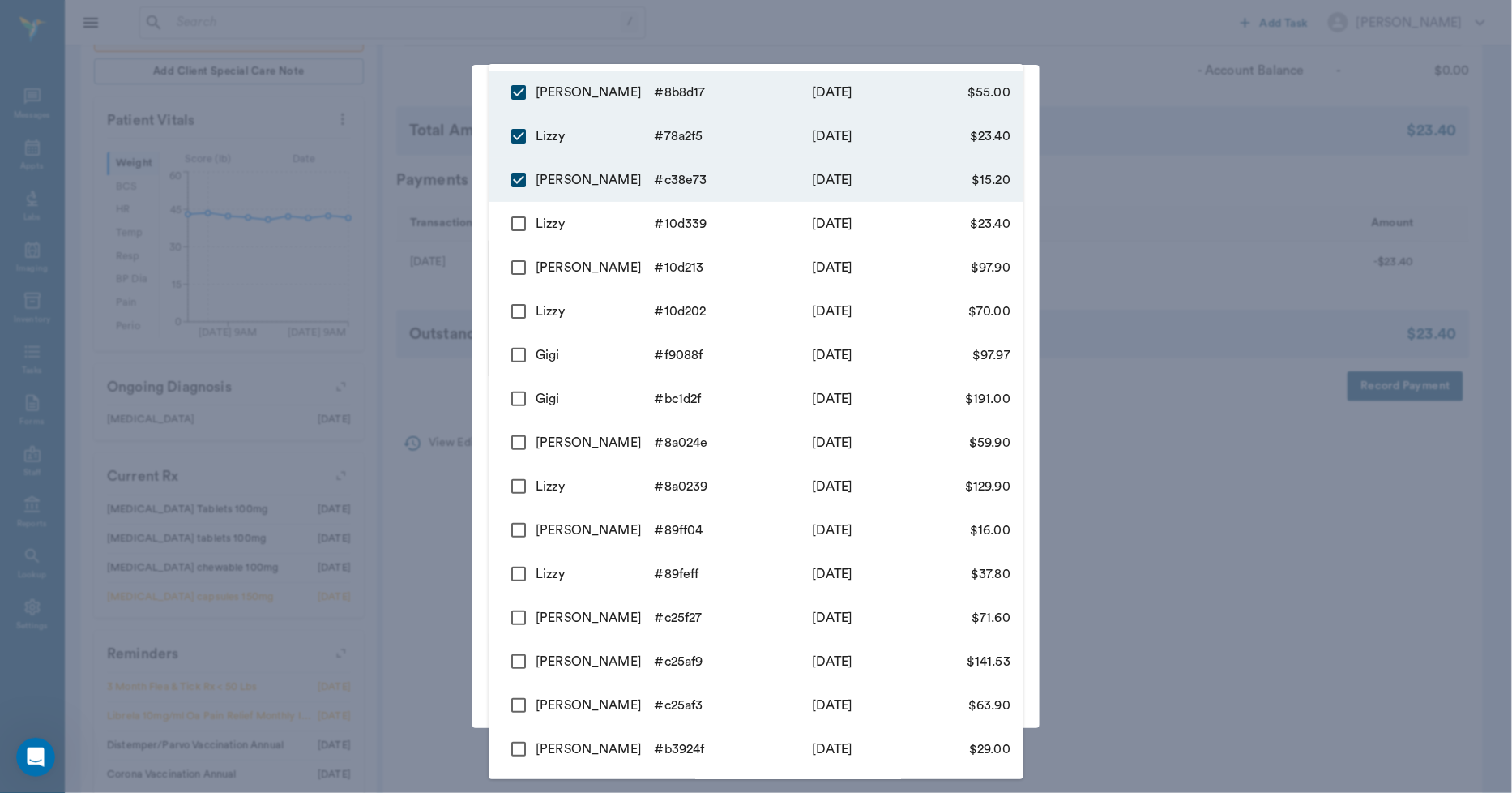
click at [459, 174] on div at bounding box center [756, 396] width 1512 height 793
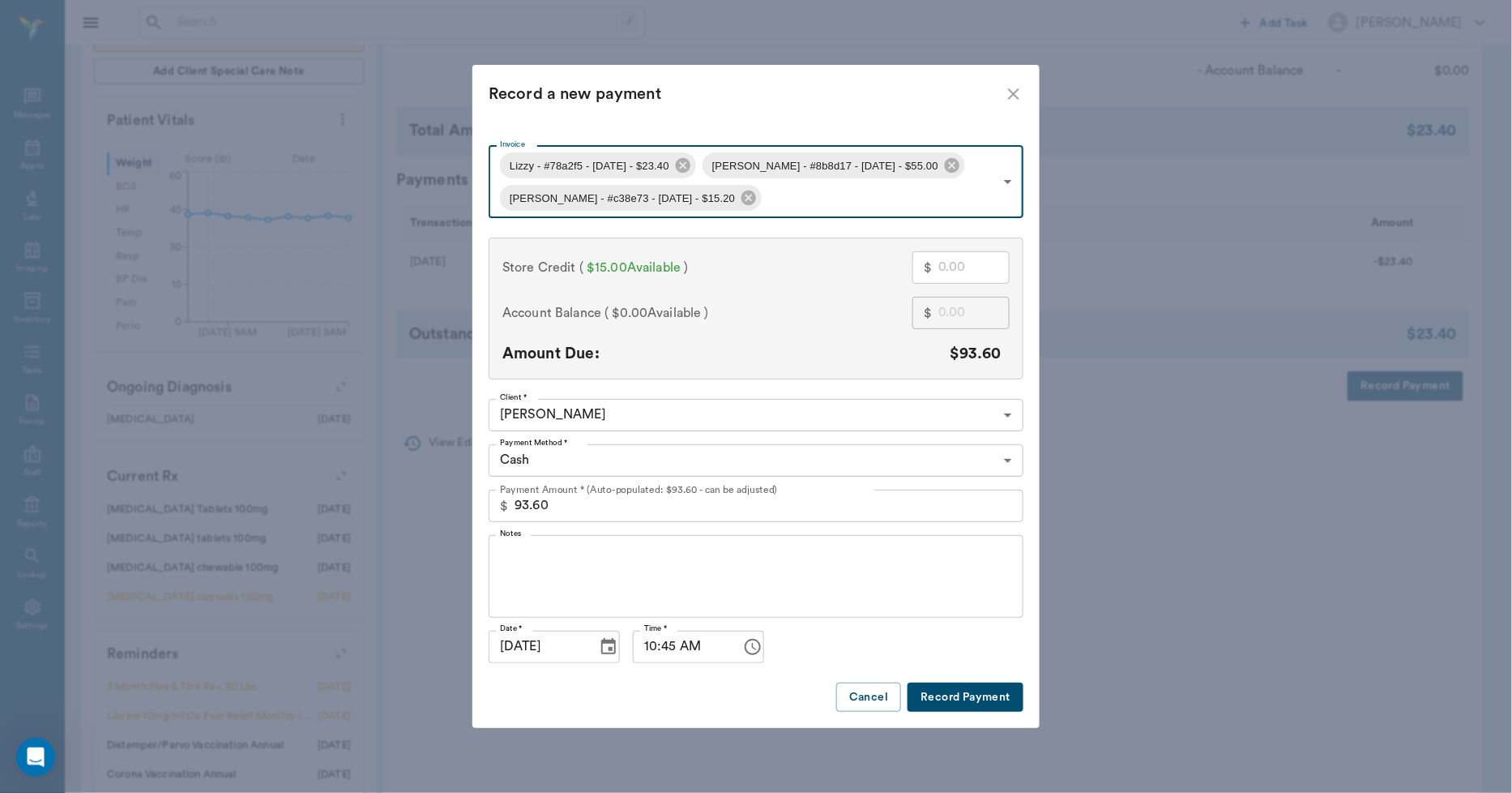
click at [1015, 103] on icon "close" at bounding box center [1013, 93] width 19 height 19
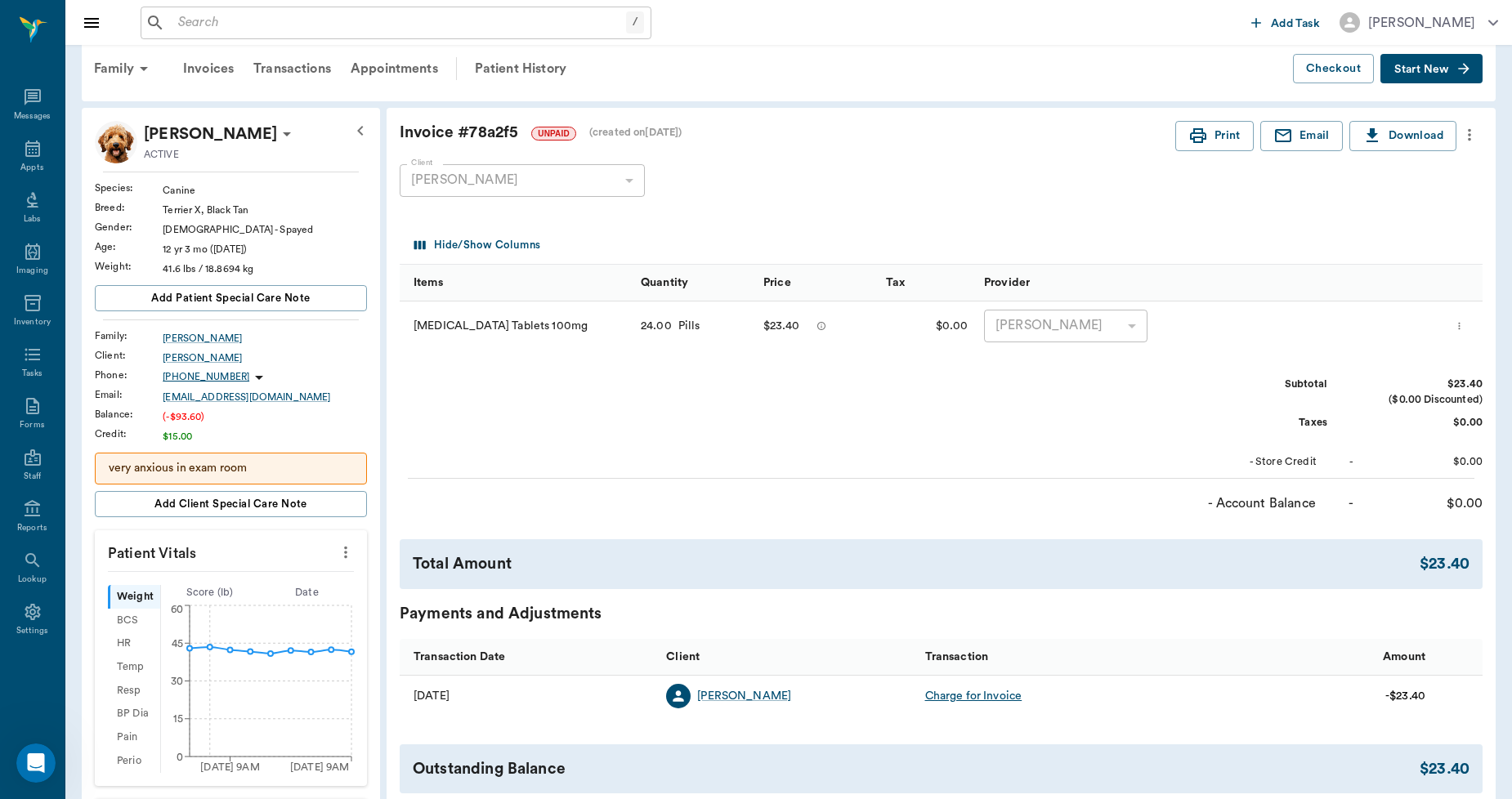
scroll to position [90, 0]
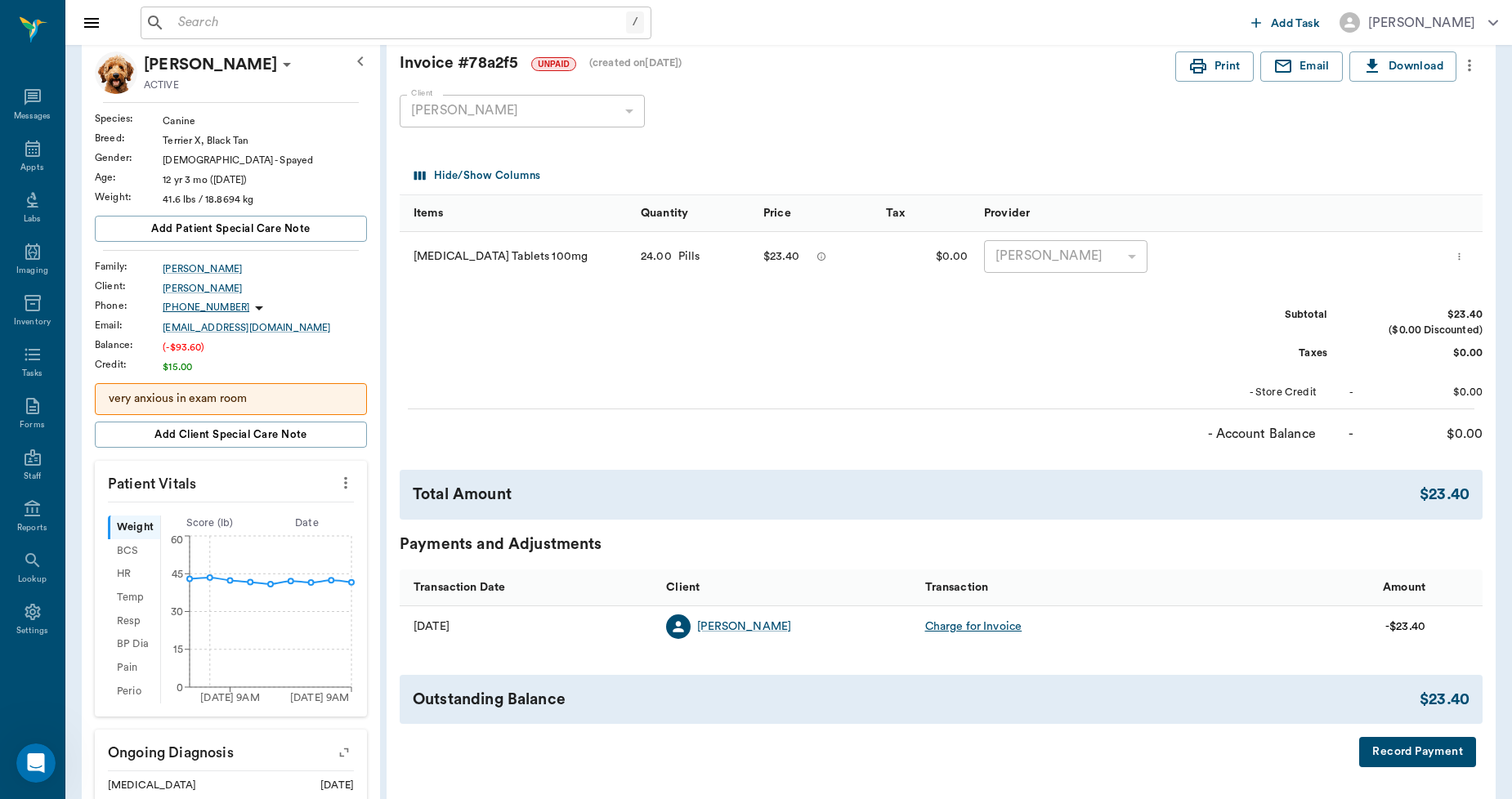
click at [1410, 757] on button "Record Payment" at bounding box center [1418, 752] width 117 height 30
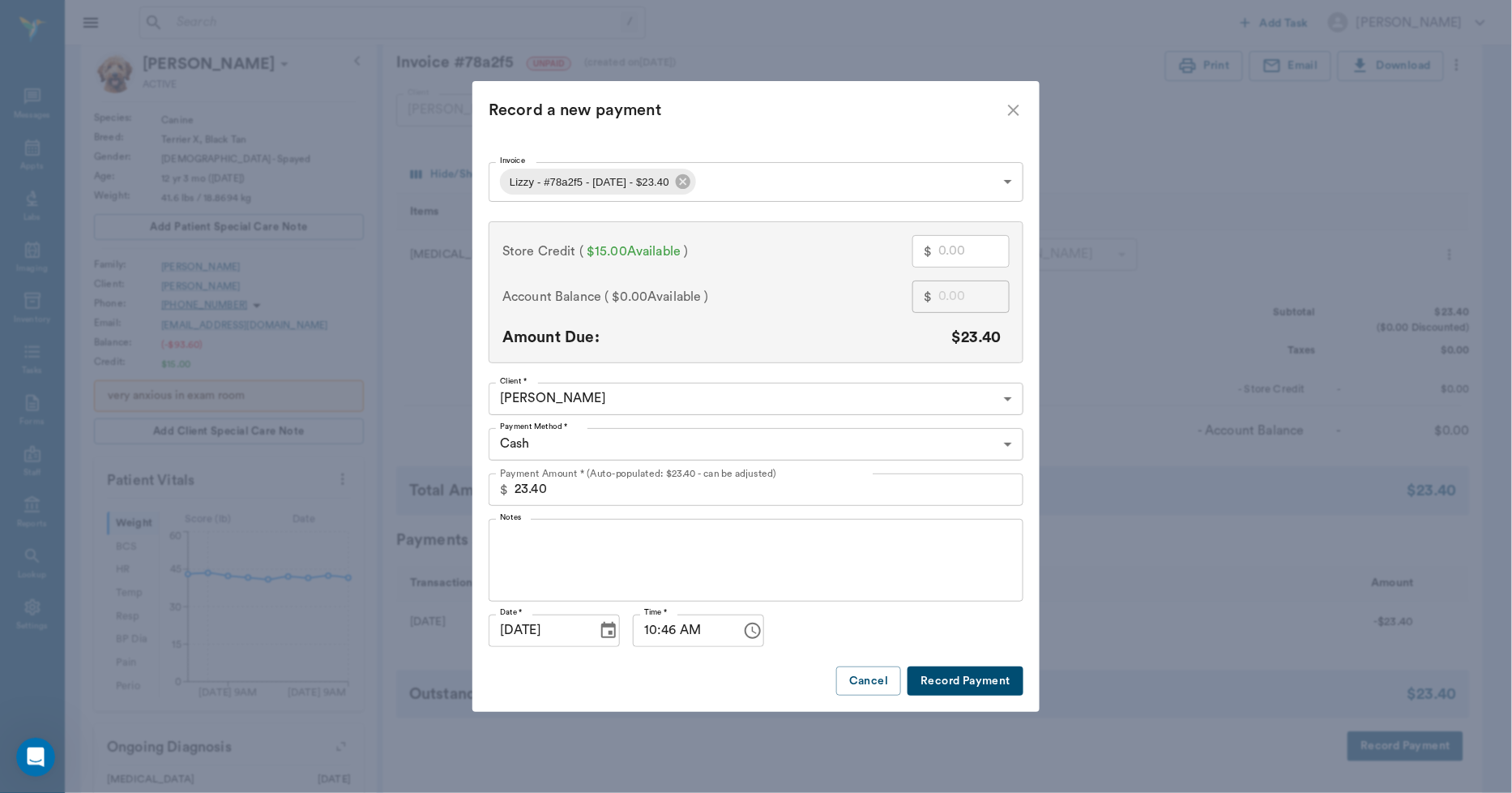
click at [751, 189] on body "/ ​ Add Task Dr. Bert Ellsworth Nectar Messages Appts Labs Imaging Inventory Ta…" at bounding box center [756, 607] width 1512 height 1394
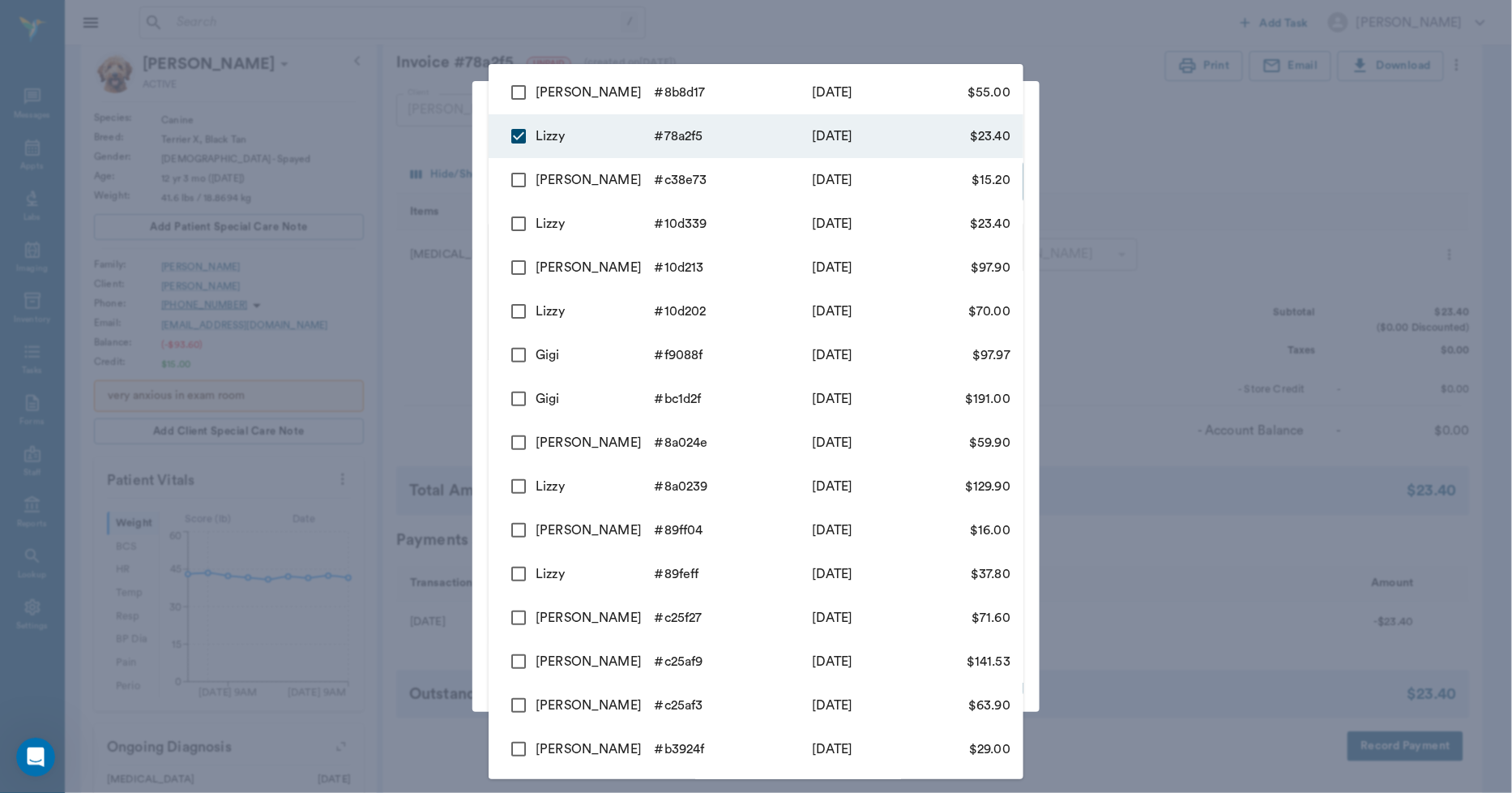
click at [521, 88] on input "checkbox" at bounding box center [518, 92] width 34 height 34
checkbox input "true"
type input "68d694a1d88294d4b778a2f5,68d6ab8edbbc8441f88b8d17"
type input "78.40"
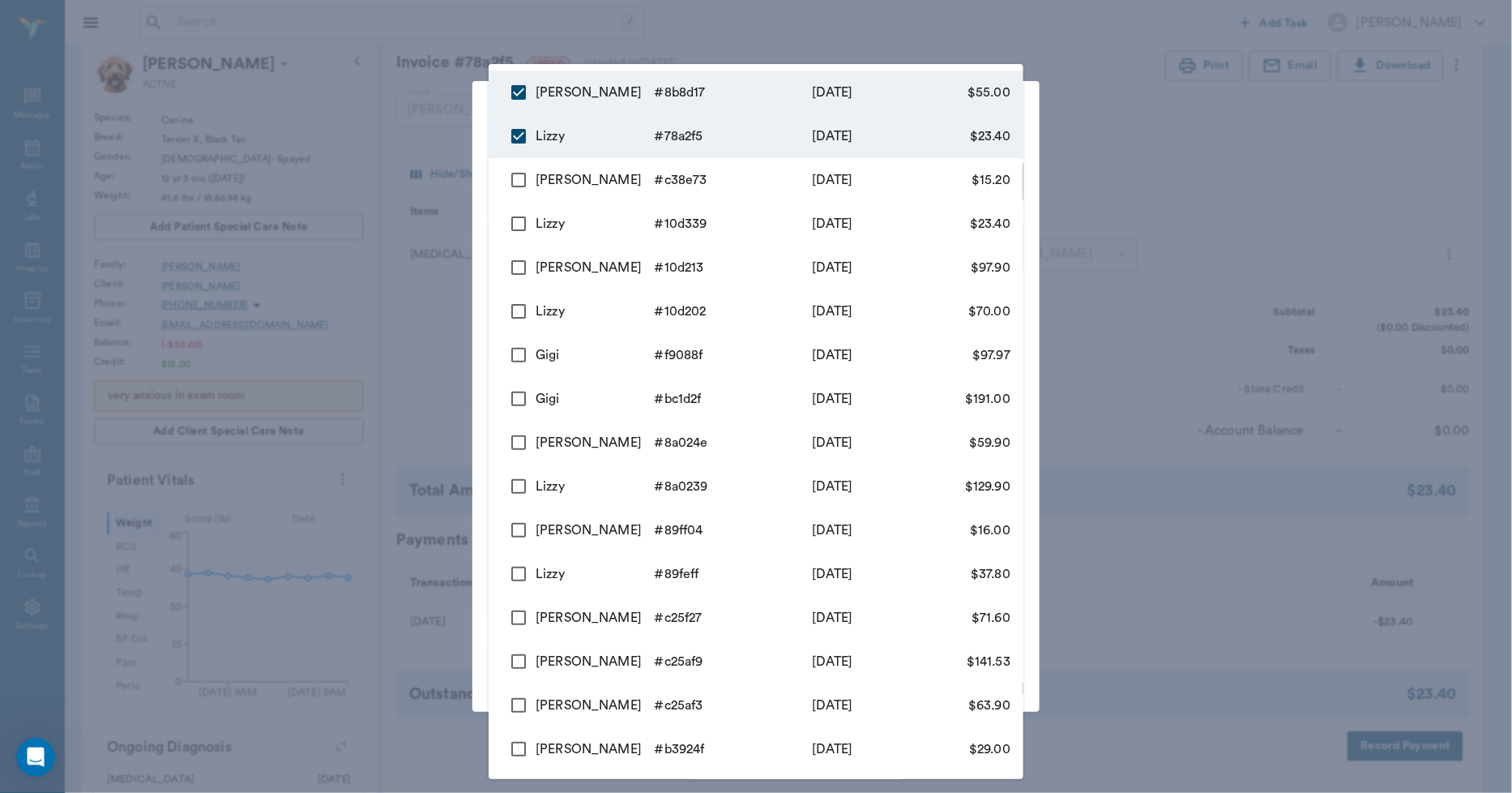
click at [521, 182] on input "checkbox" at bounding box center [518, 179] width 34 height 34
checkbox input "true"
type input "68d694a1d88294d4b778a2f5,68d6ab8edbbc8441f88b8d17,68d6943988a6681450c38e73"
type input "93.60"
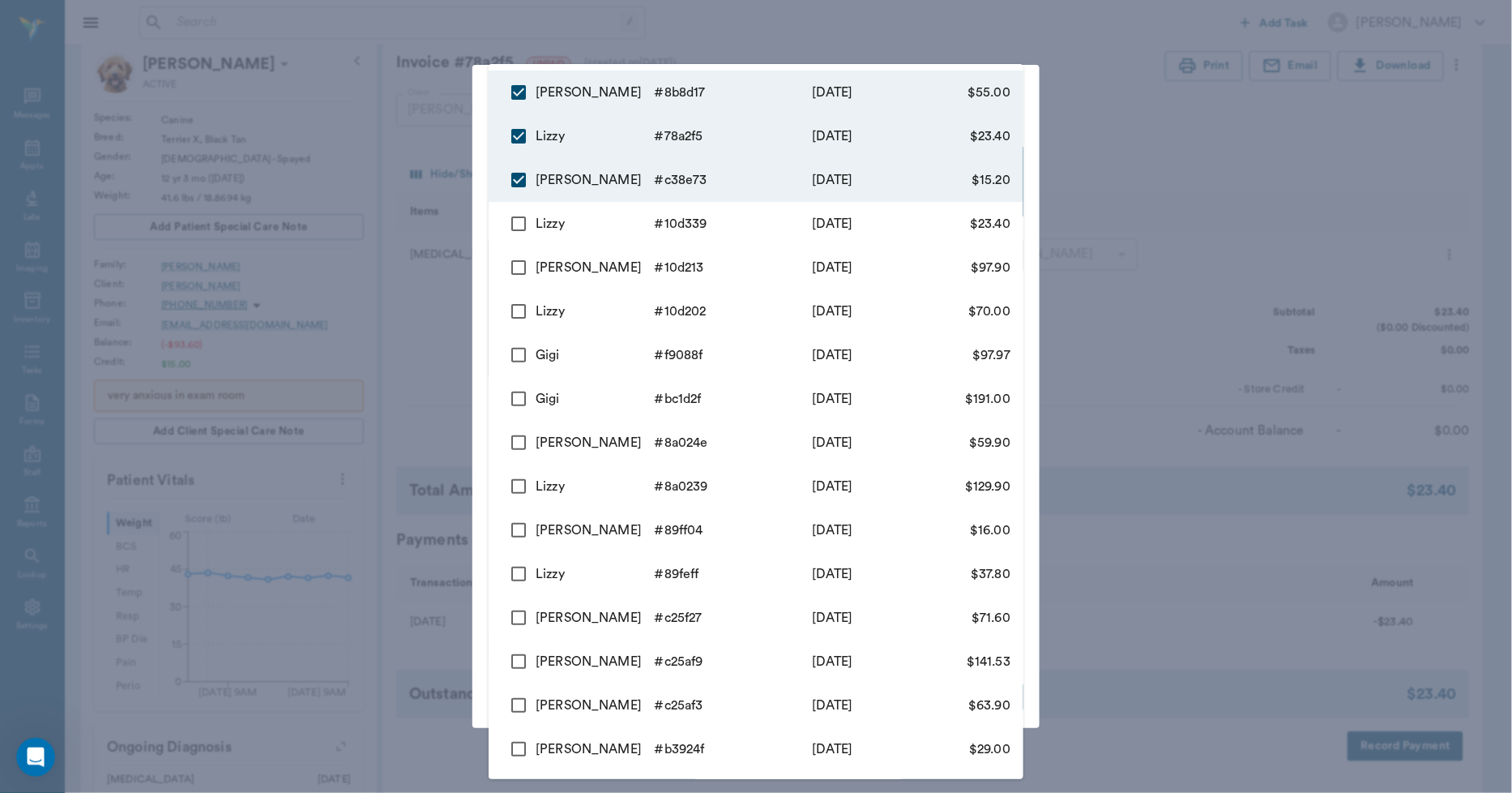
click at [457, 167] on div at bounding box center [756, 396] width 1512 height 793
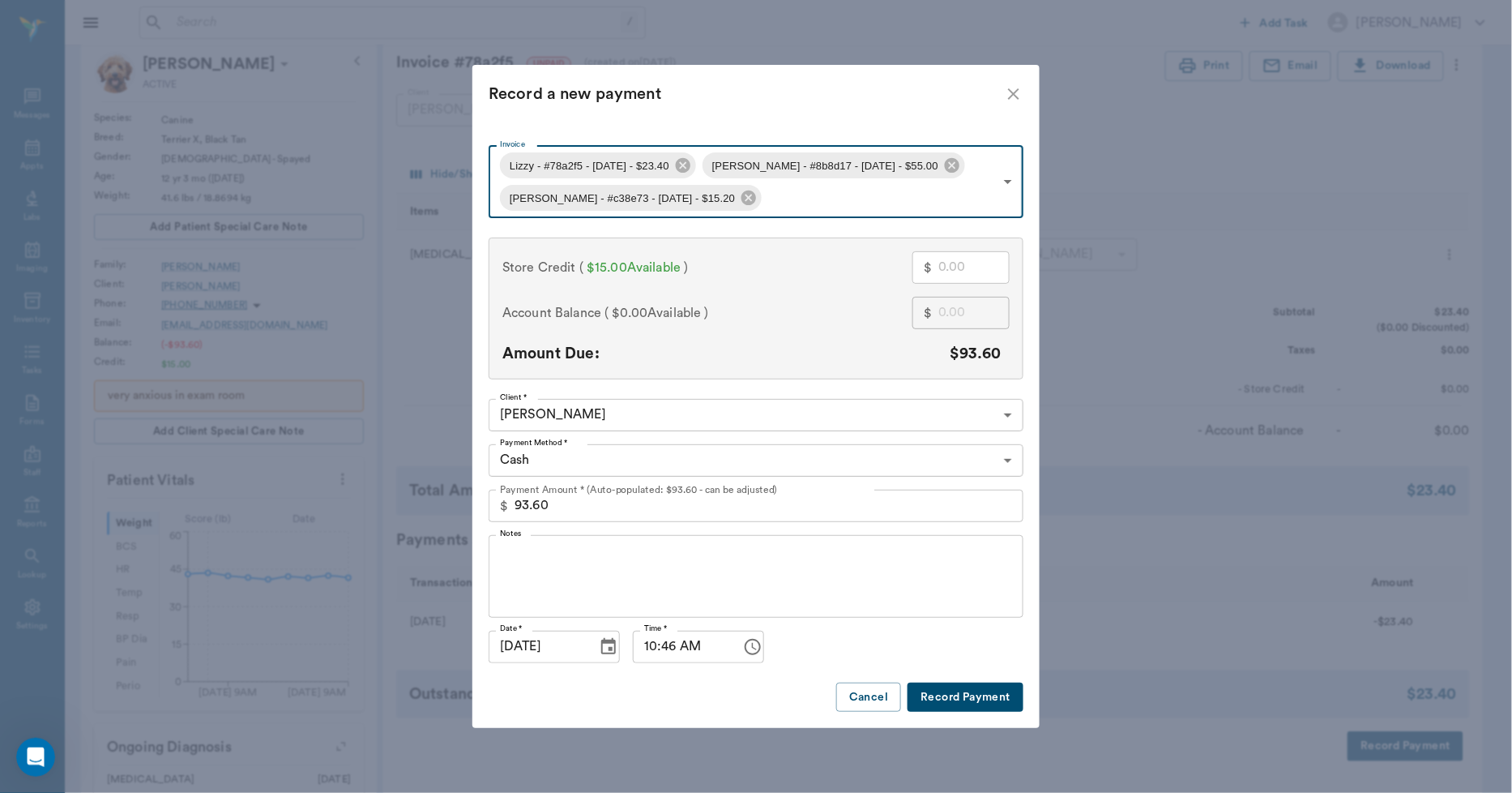
click at [958, 270] on input "text" at bounding box center [974, 267] width 71 height 32
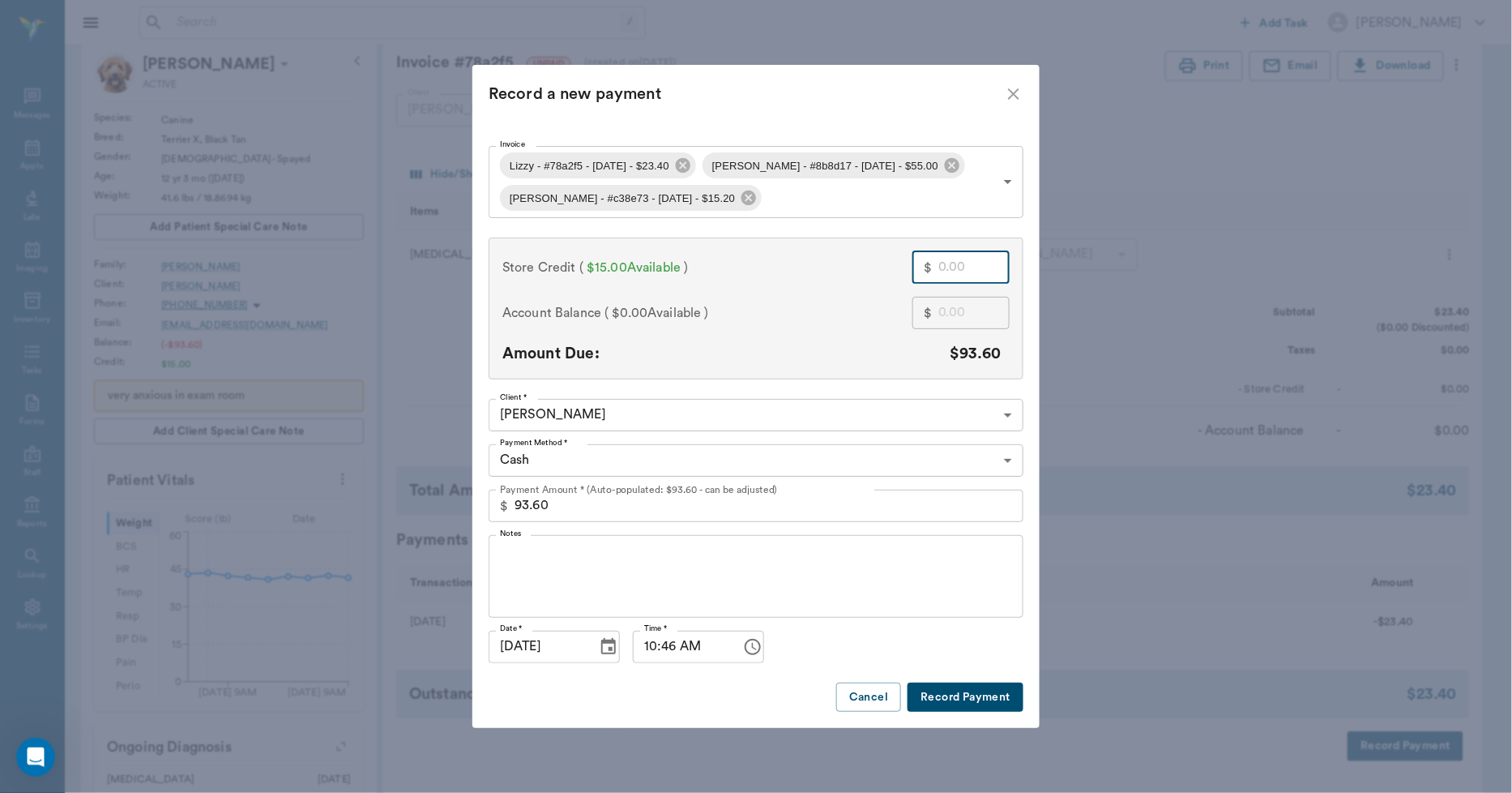
type input "1"
type input "92.60"
type input "15"
type input "78.60"
type input "15.00"
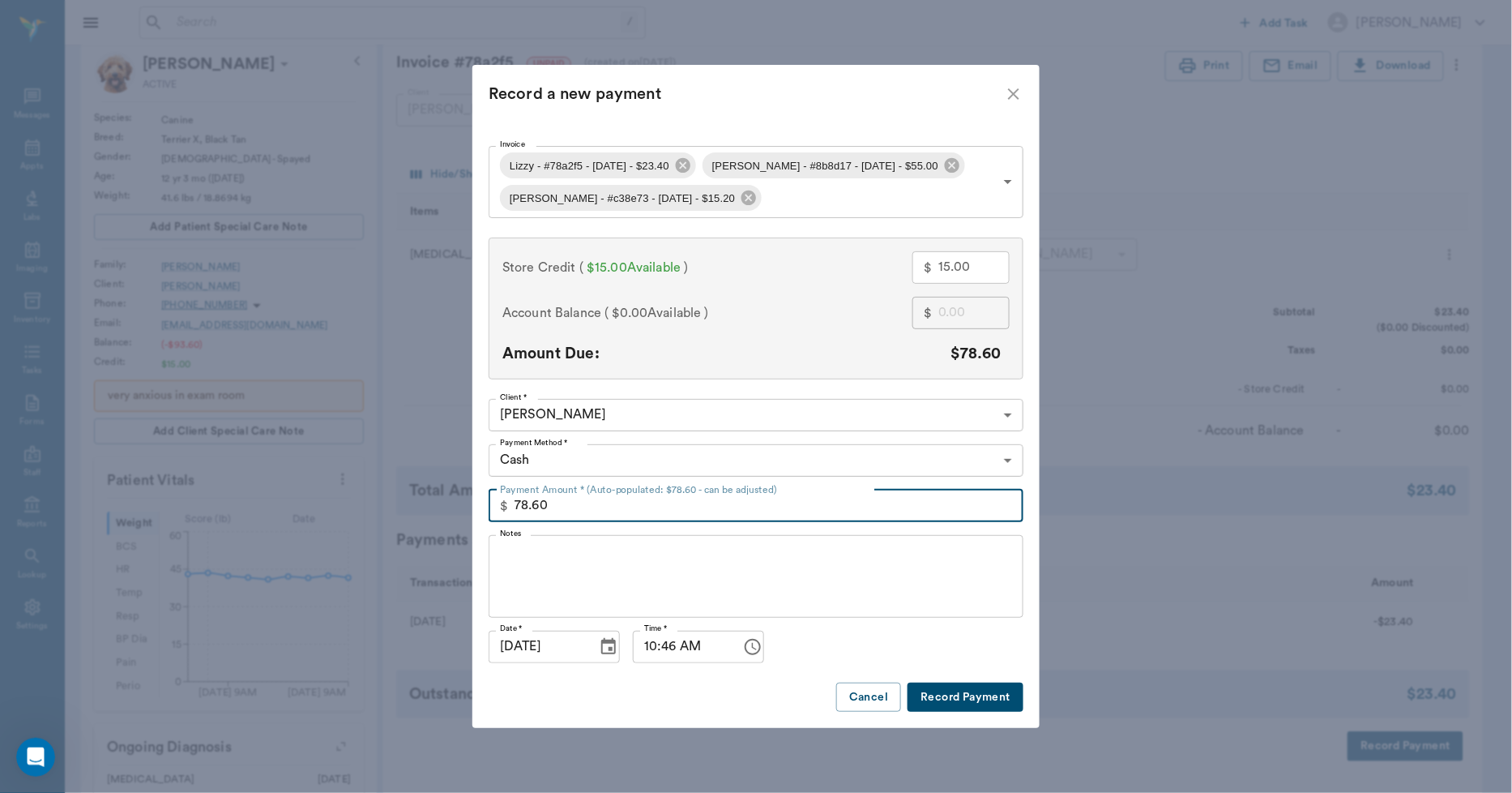
click at [590, 505] on input "78.60" at bounding box center [769, 505] width 509 height 32
type input "0.00"
click at [945, 693] on button "Record Payment" at bounding box center [966, 698] width 116 height 30
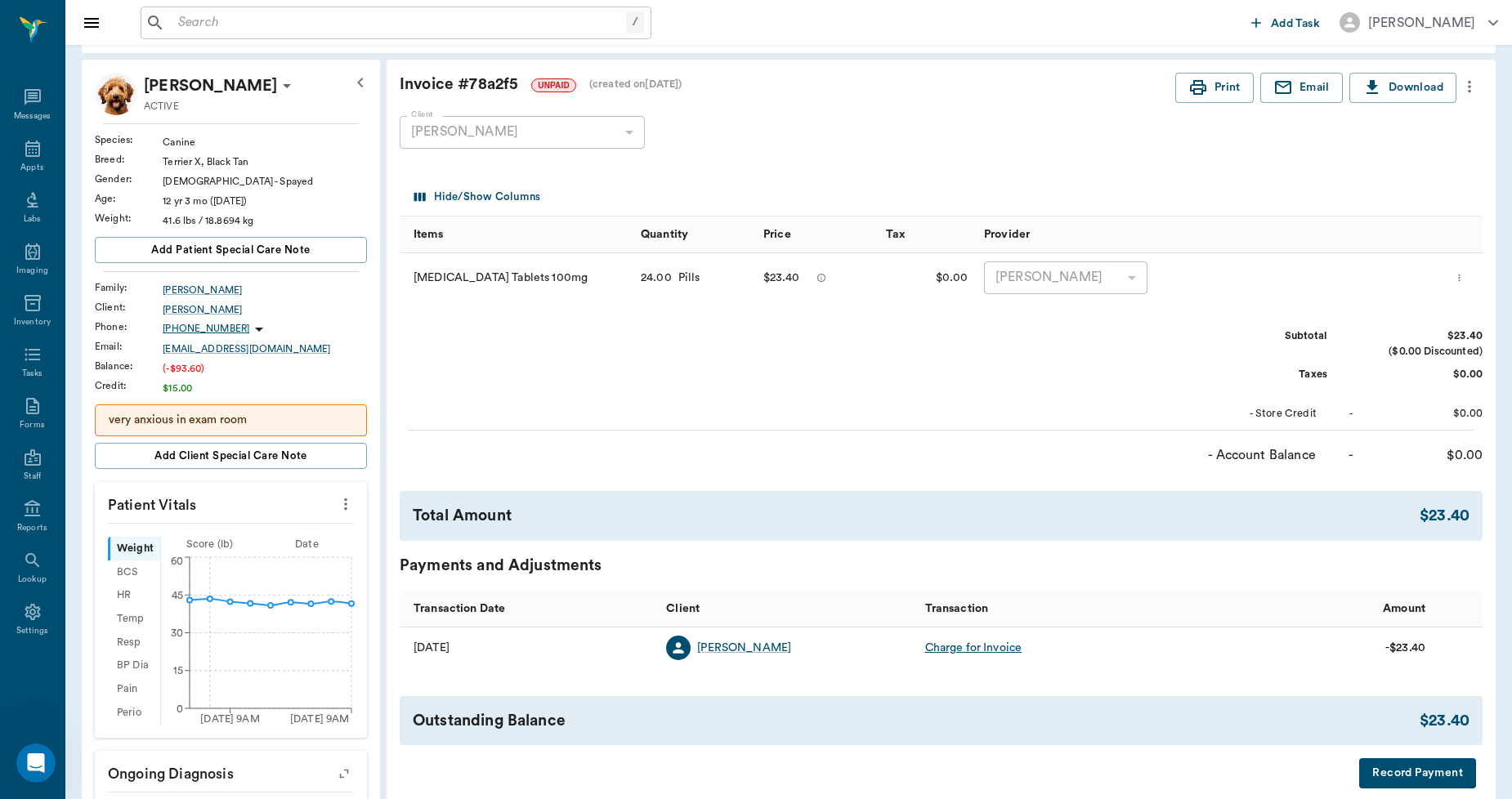
scroll to position [0, 0]
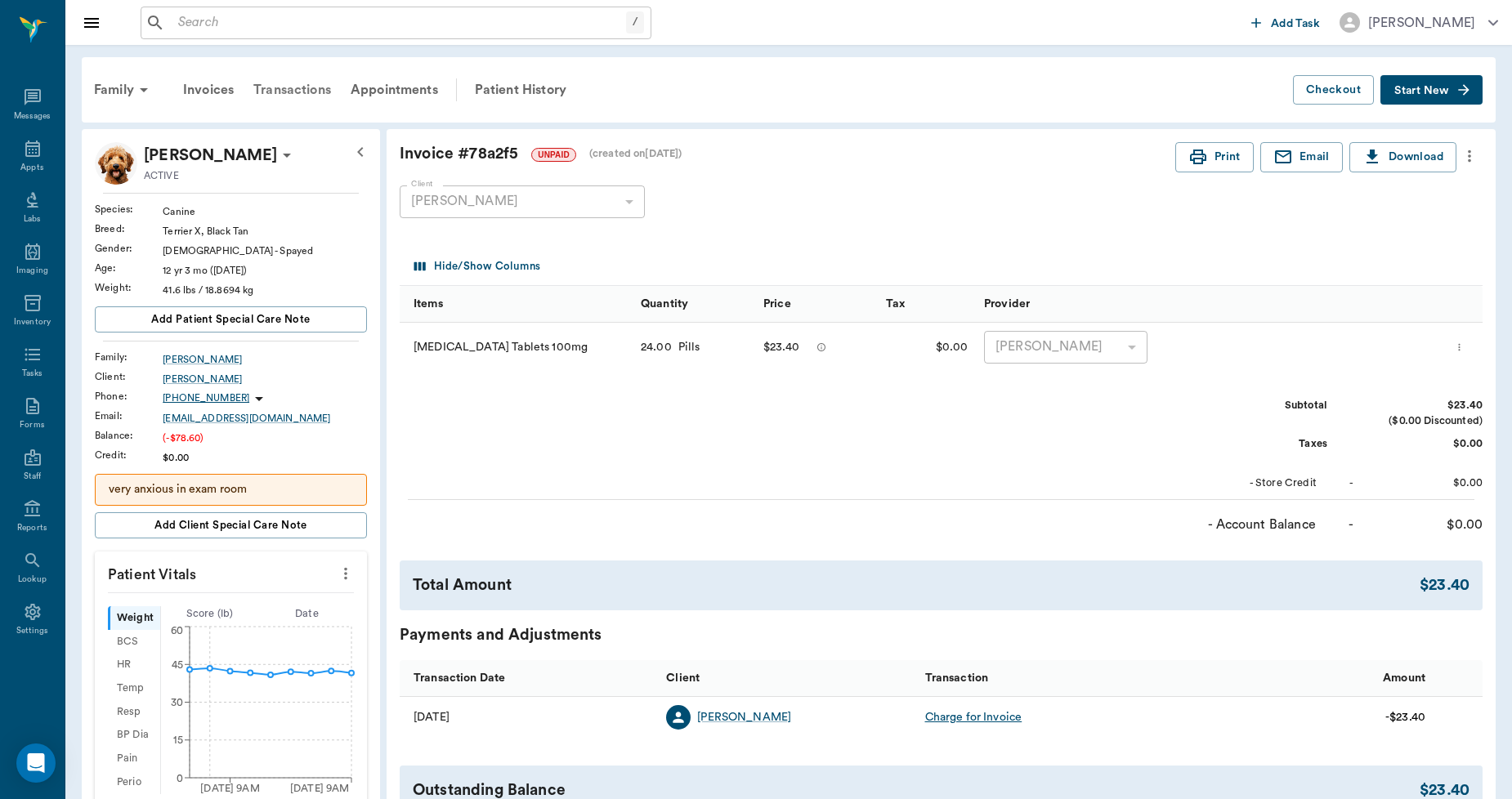
click at [294, 86] on div "Transactions" at bounding box center [292, 89] width 97 height 40
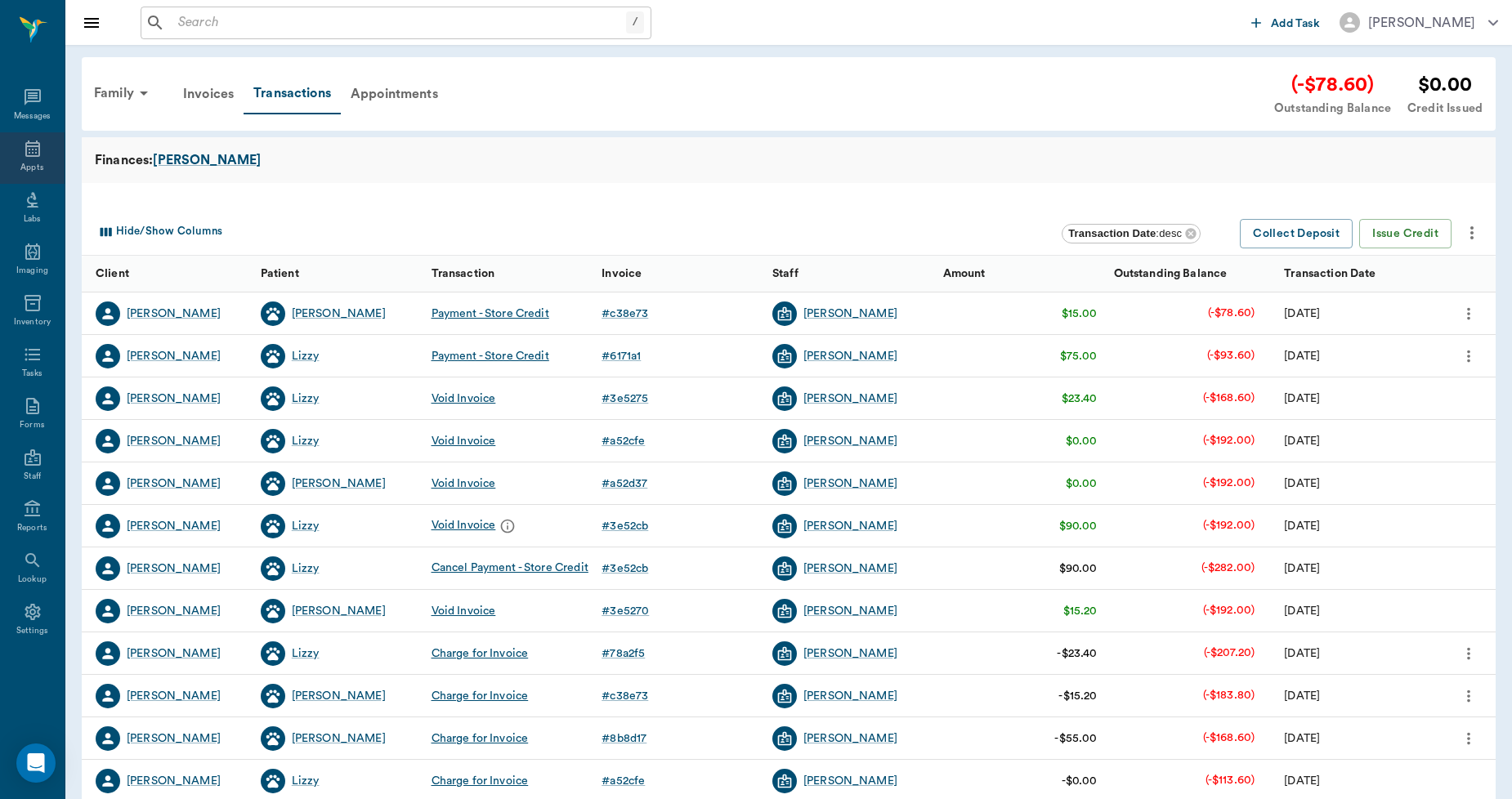
click at [32, 156] on icon at bounding box center [32, 149] width 15 height 17
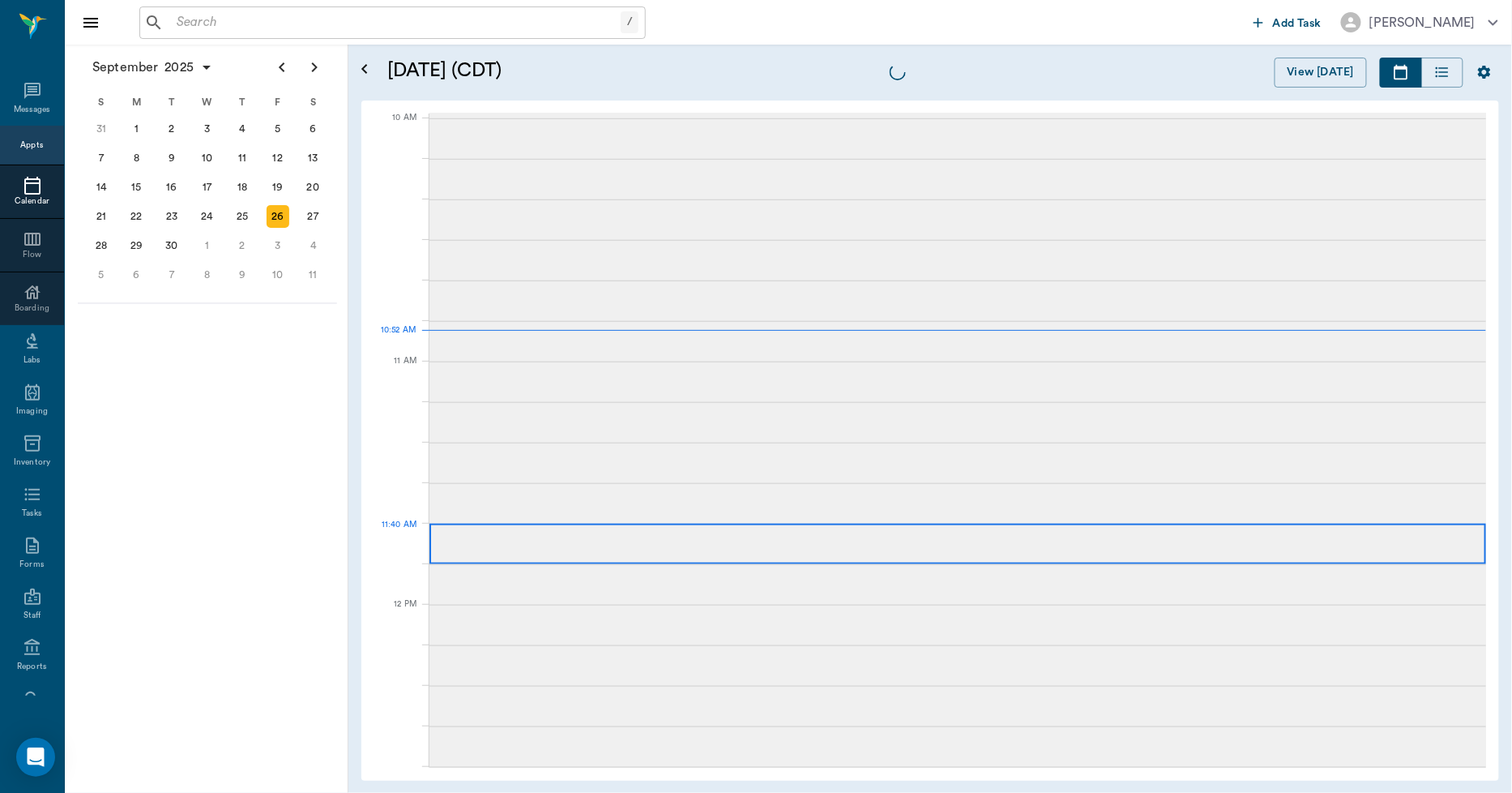
scroll to position [487, 0]
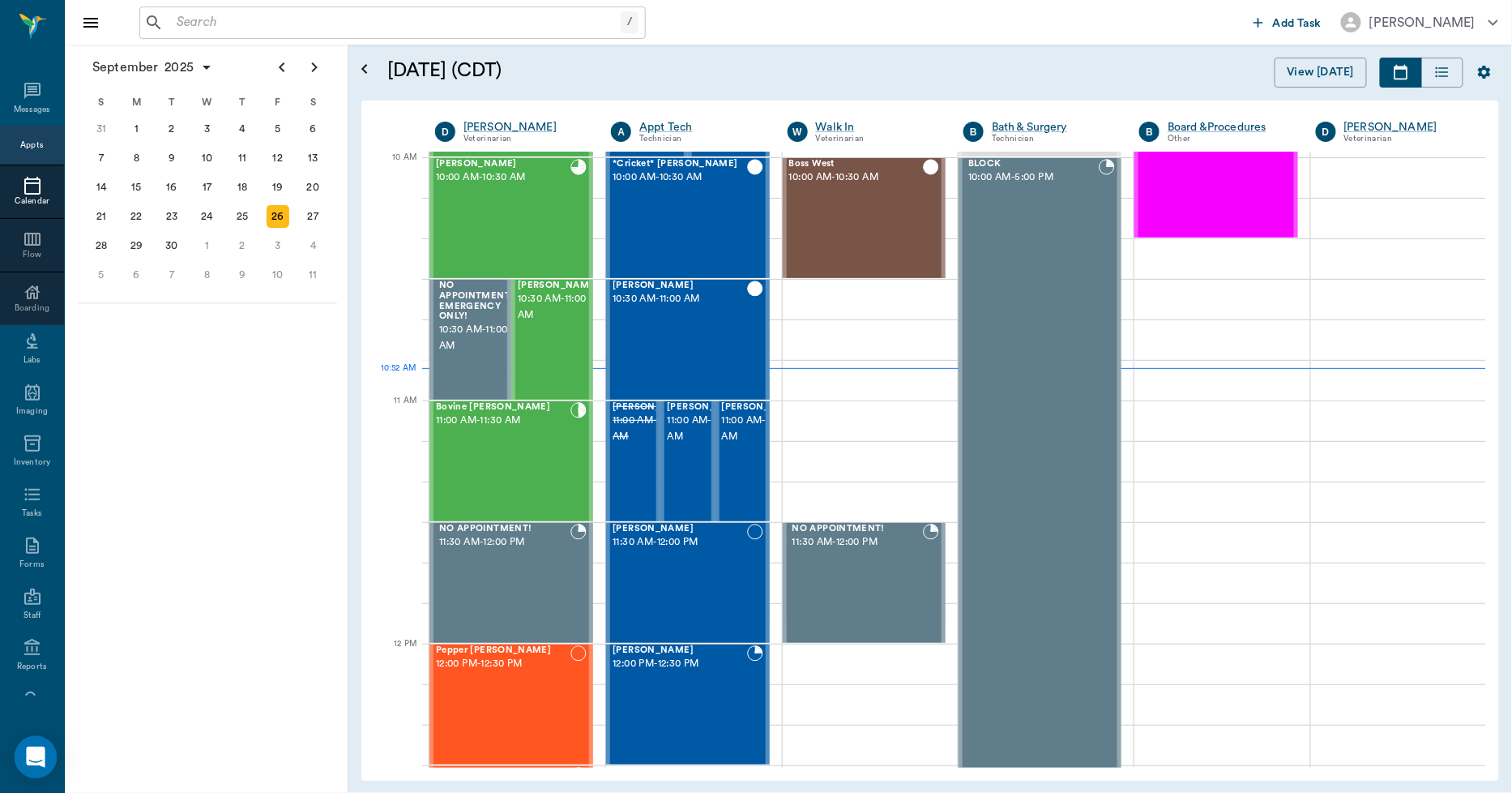
click at [50, 753] on div "Open Intercom Messenger" at bounding box center [36, 757] width 43 height 43
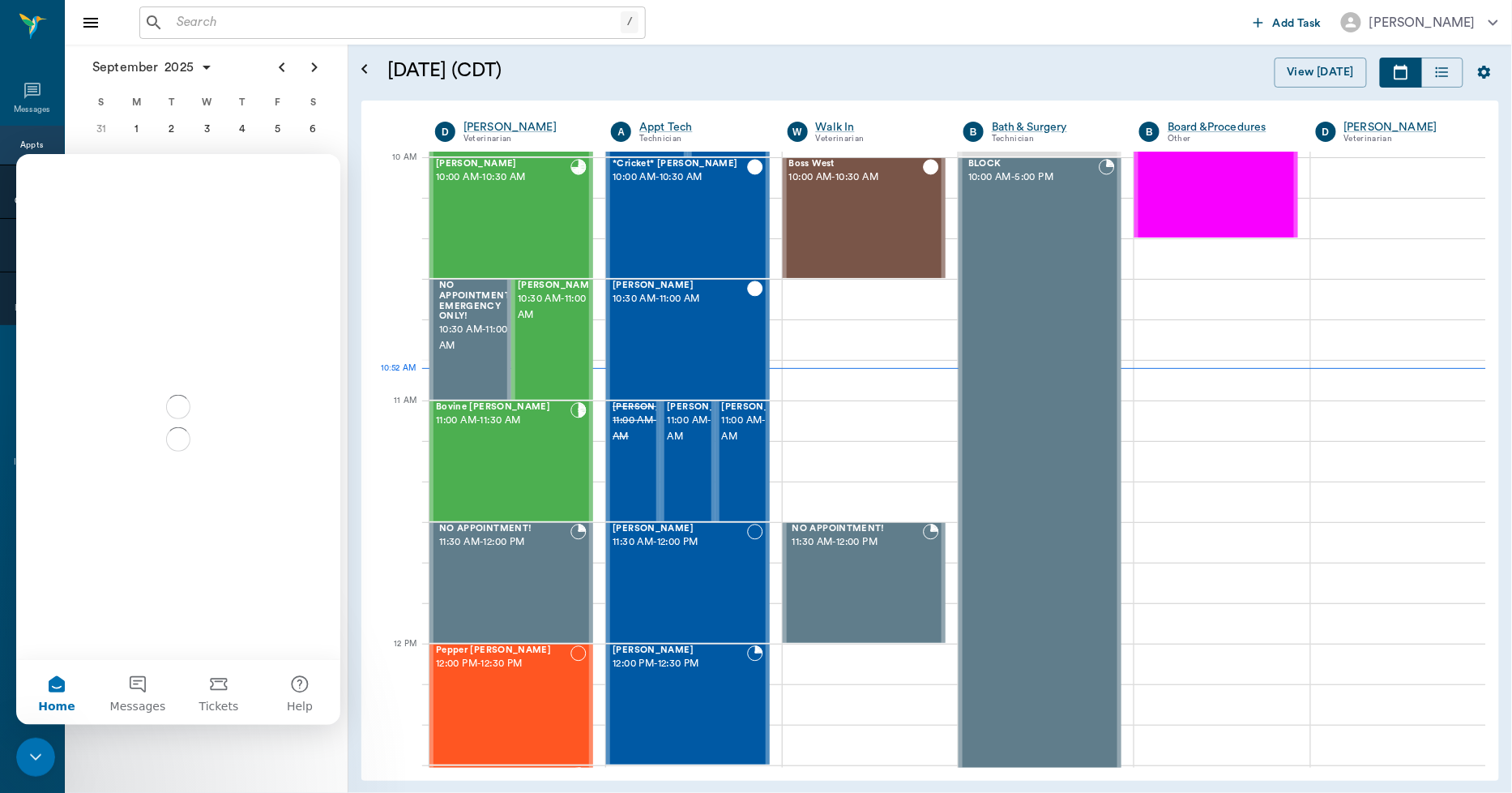
scroll to position [0, 0]
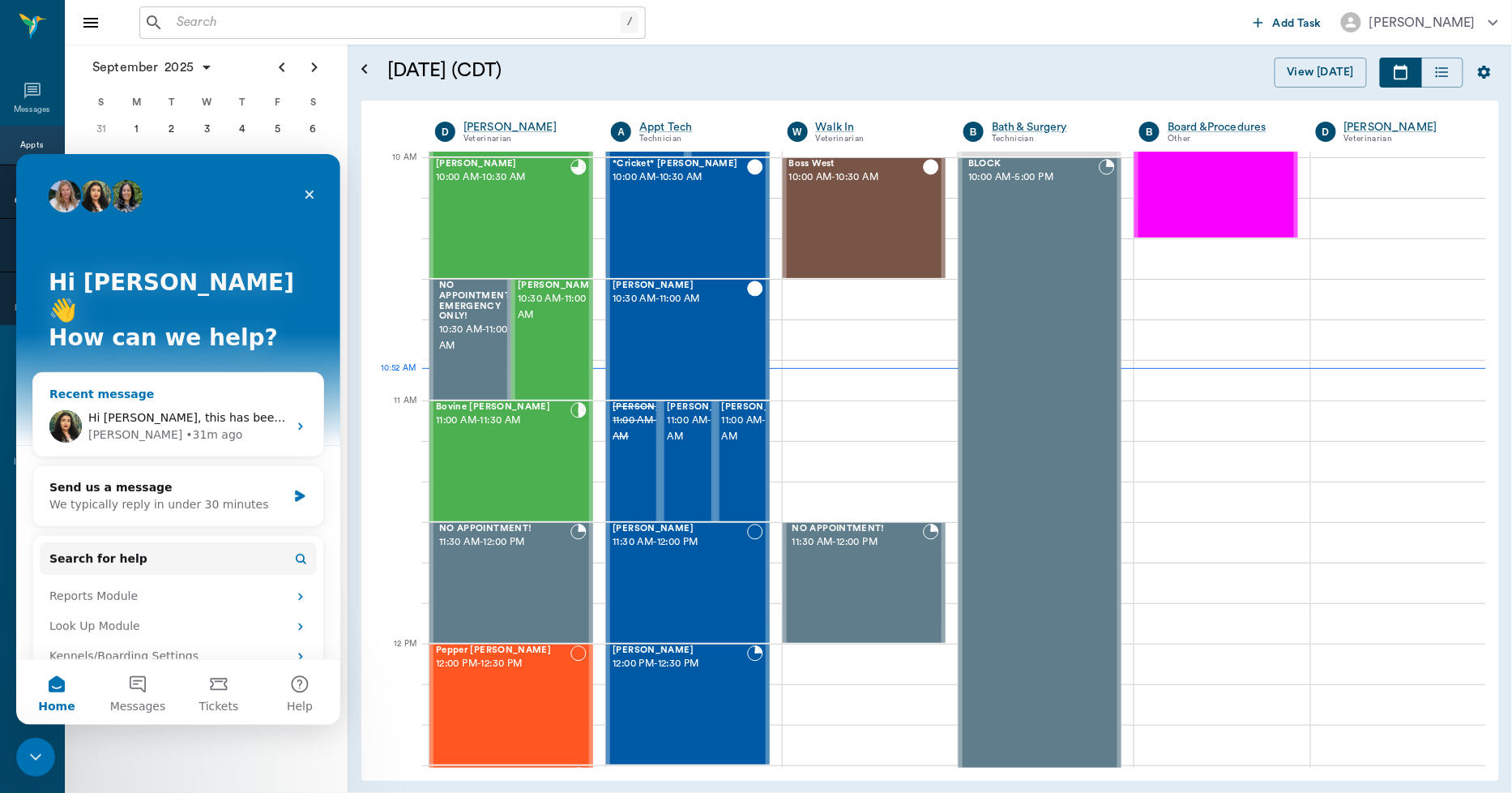
click at [189, 410] on span "Hi [PERSON_NAME], this has been fixed, you should now be able to view the vacci…" at bounding box center [602, 417] width 1028 height 13
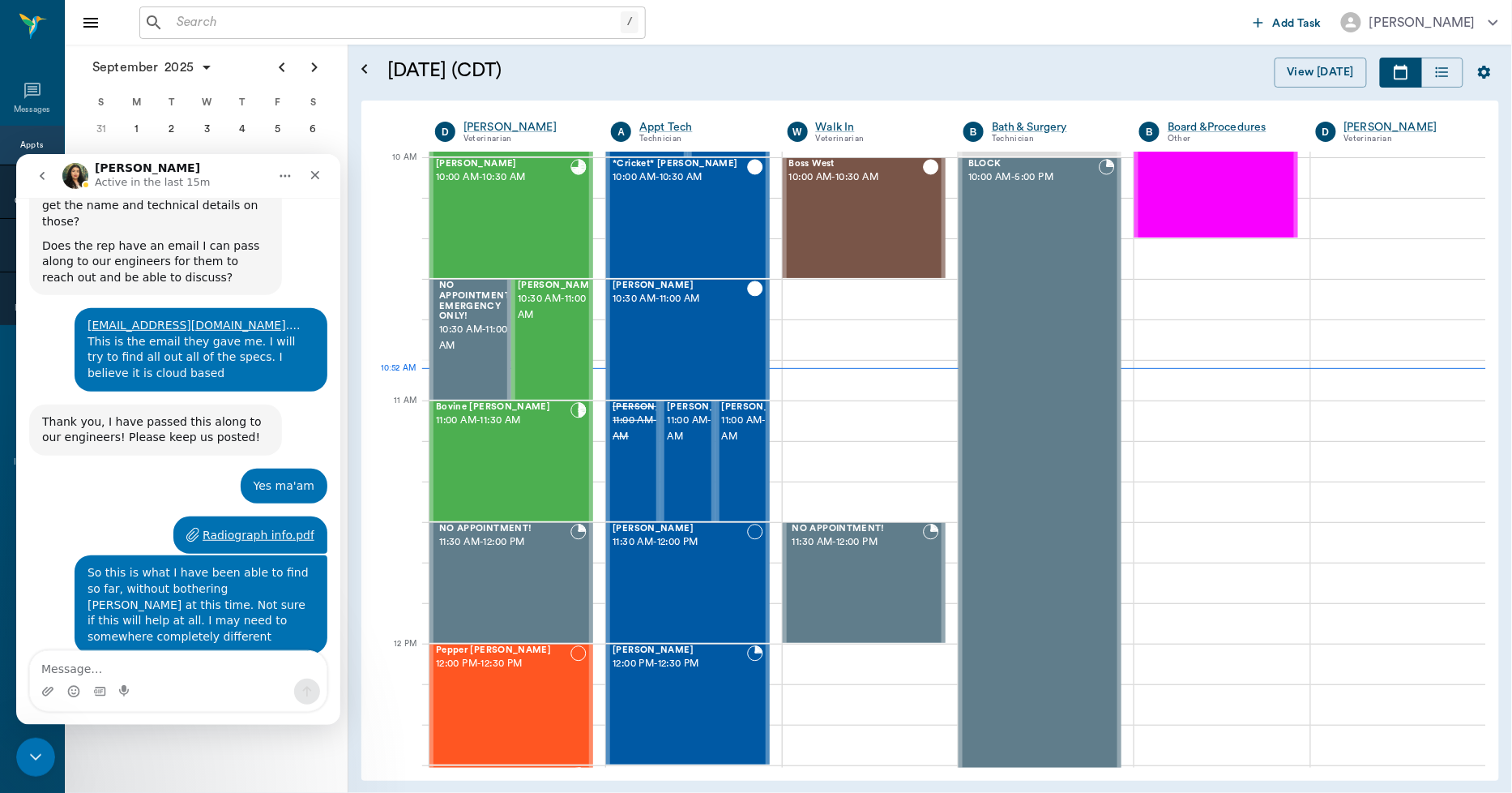
scroll to position [12115, 0]
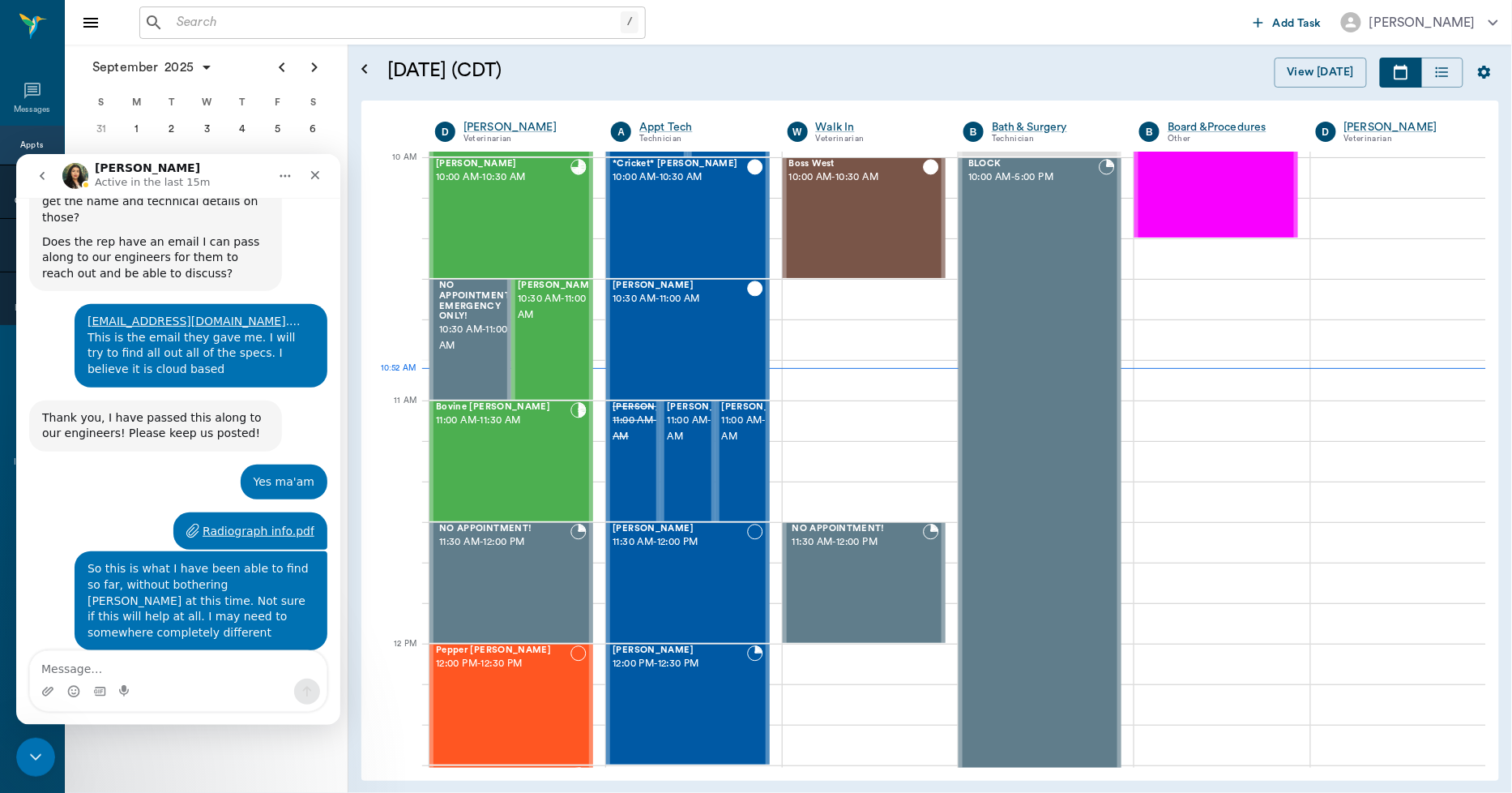
type textarea "t"
type textarea "Thank you so much!!!"
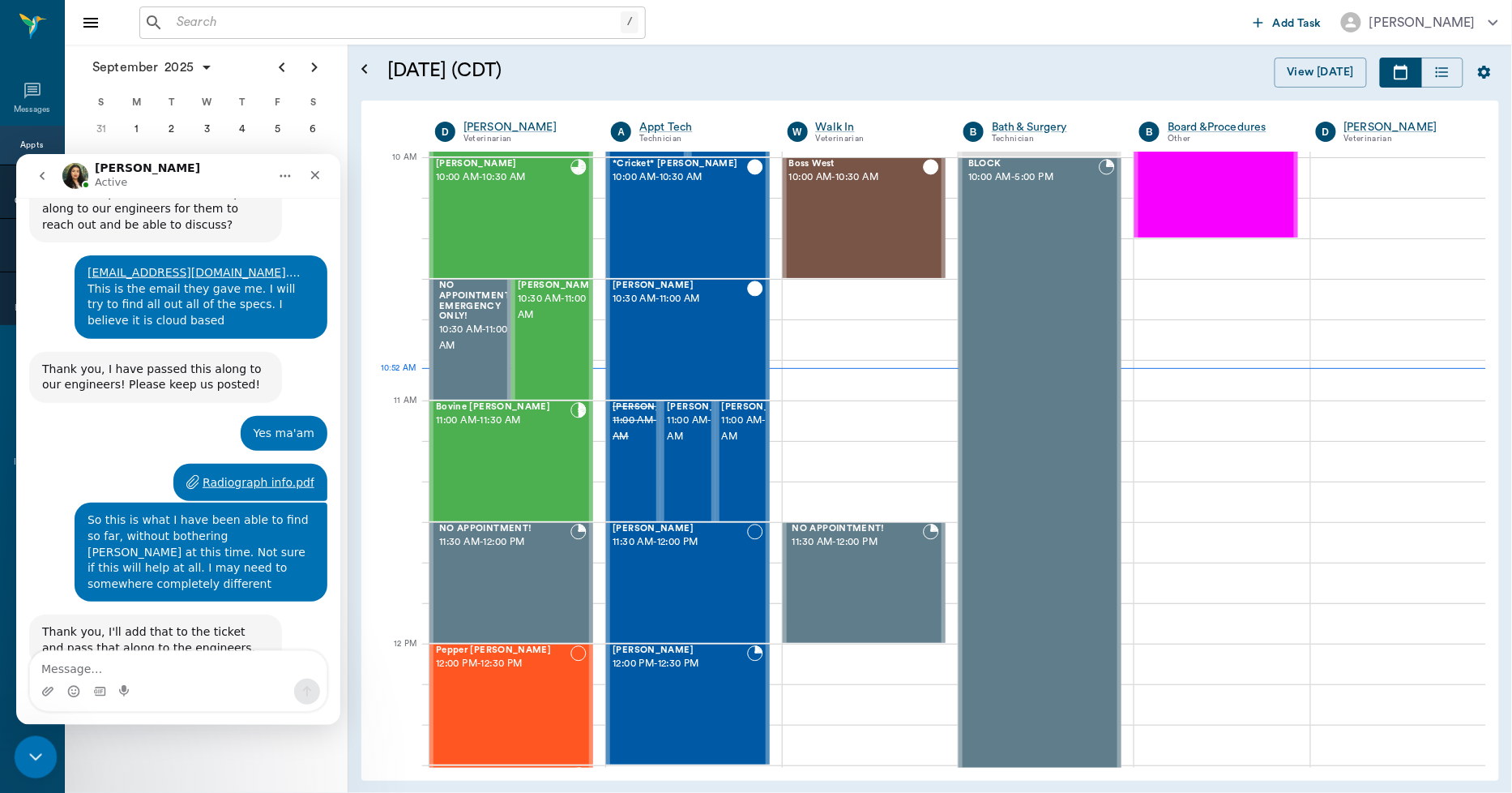
scroll to position [12161, 0]
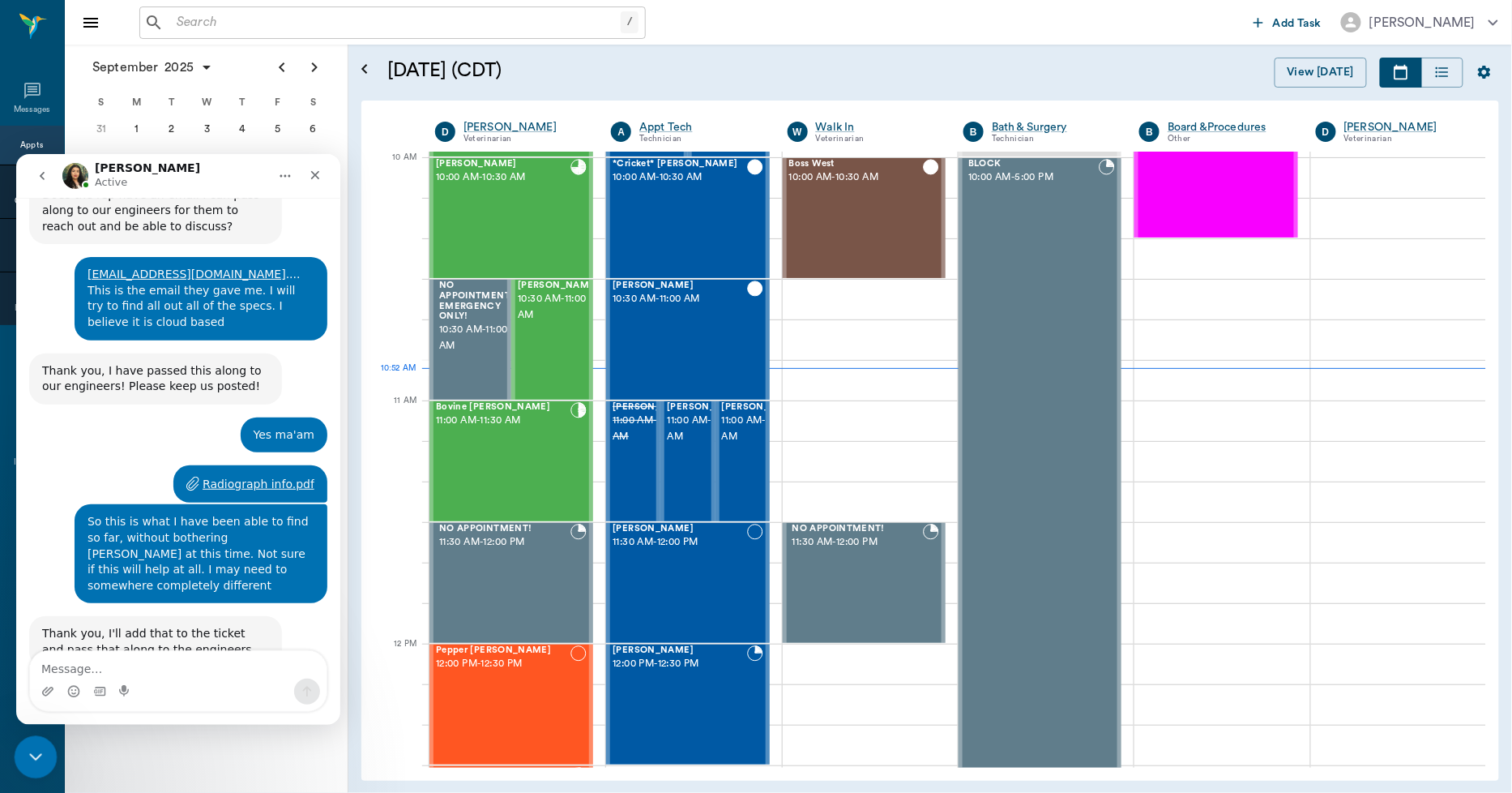
click at [38, 737] on div "Close Intercom Messenger" at bounding box center [33, 755] width 39 height 39
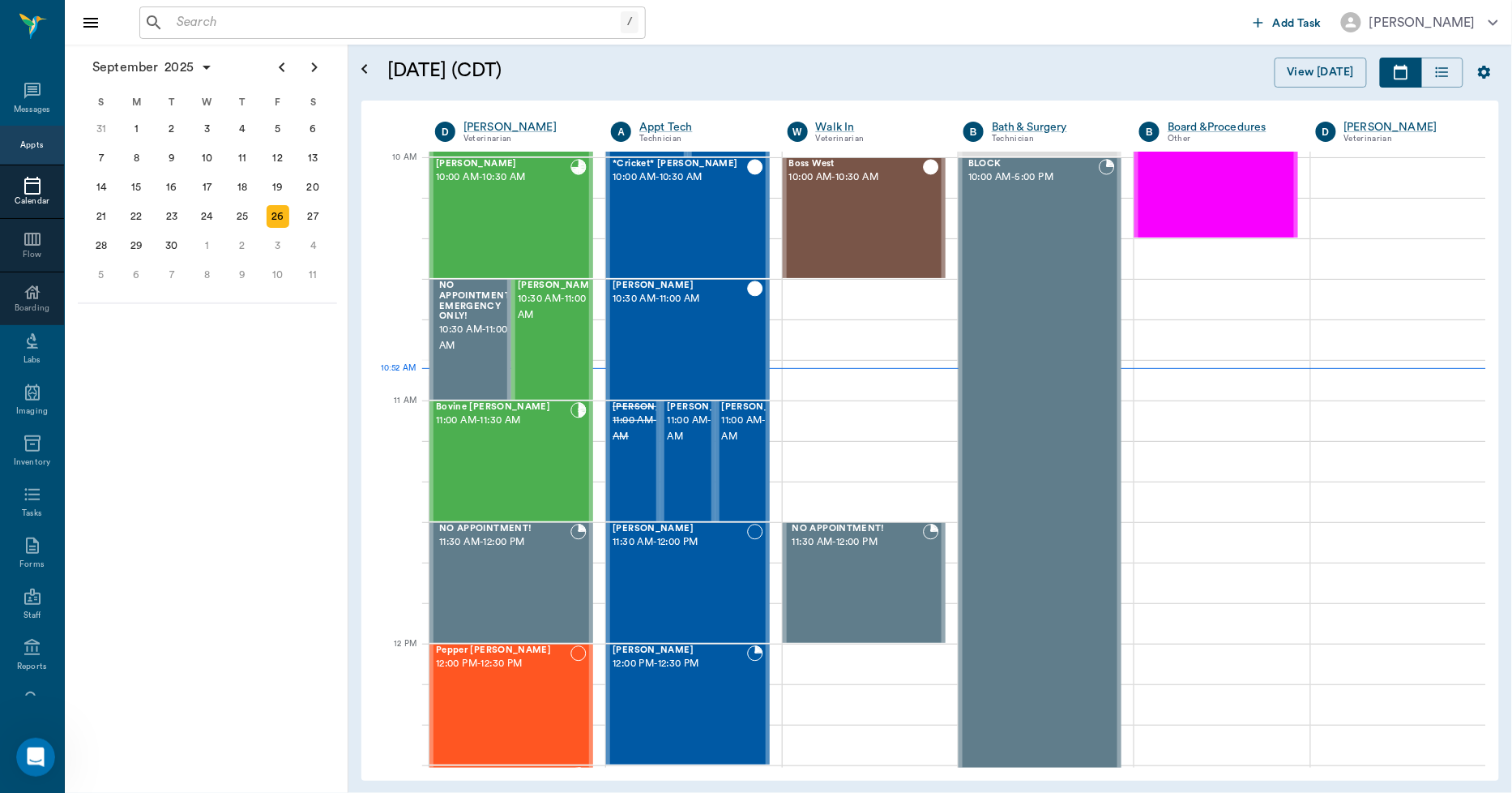
click at [311, 16] on input "text" at bounding box center [395, 22] width 450 height 23
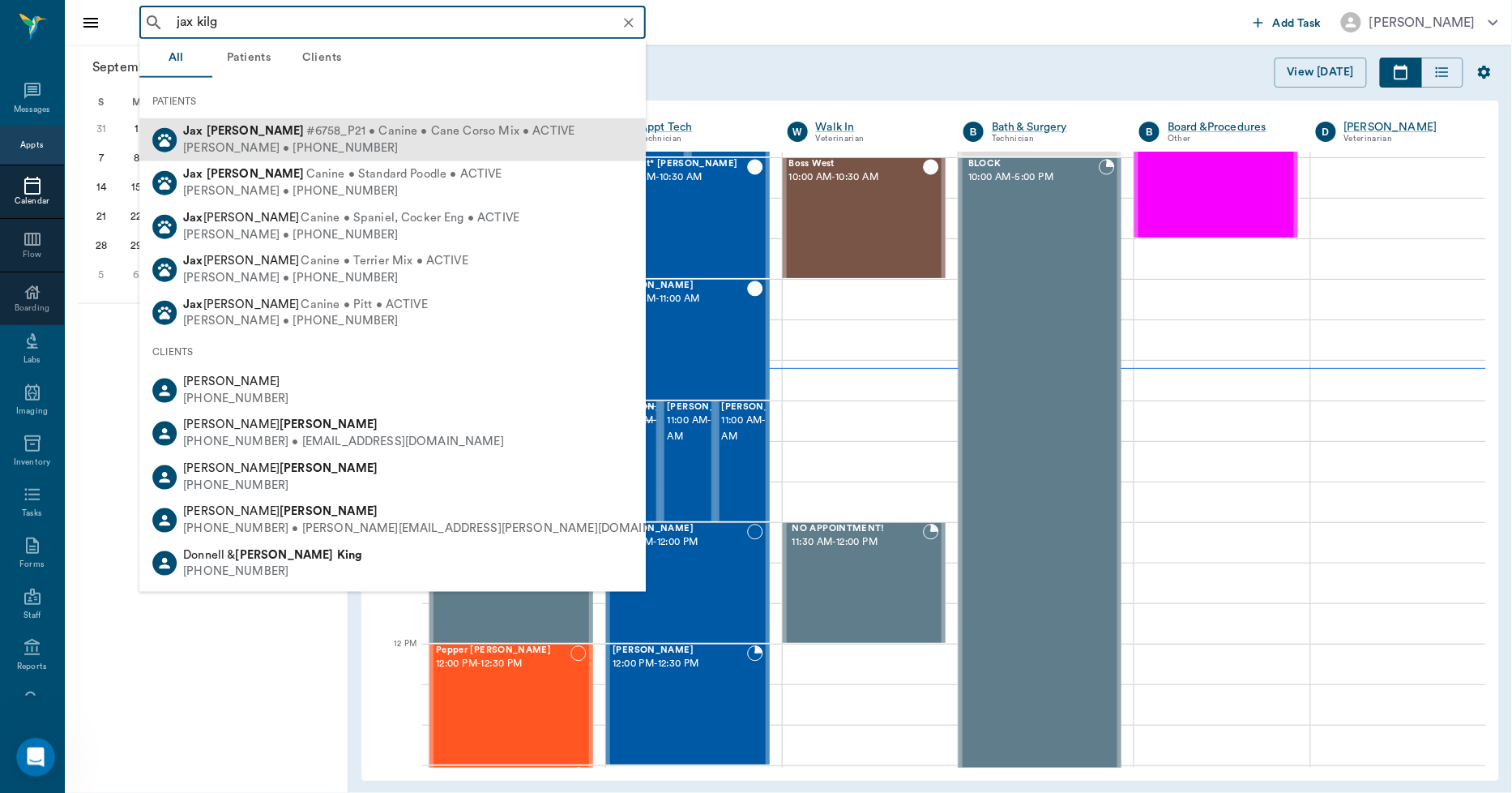
click at [253, 143] on div "Jessica Kilgore • (903) 691-1635" at bounding box center [379, 147] width 392 height 17
type input "jax kilg"
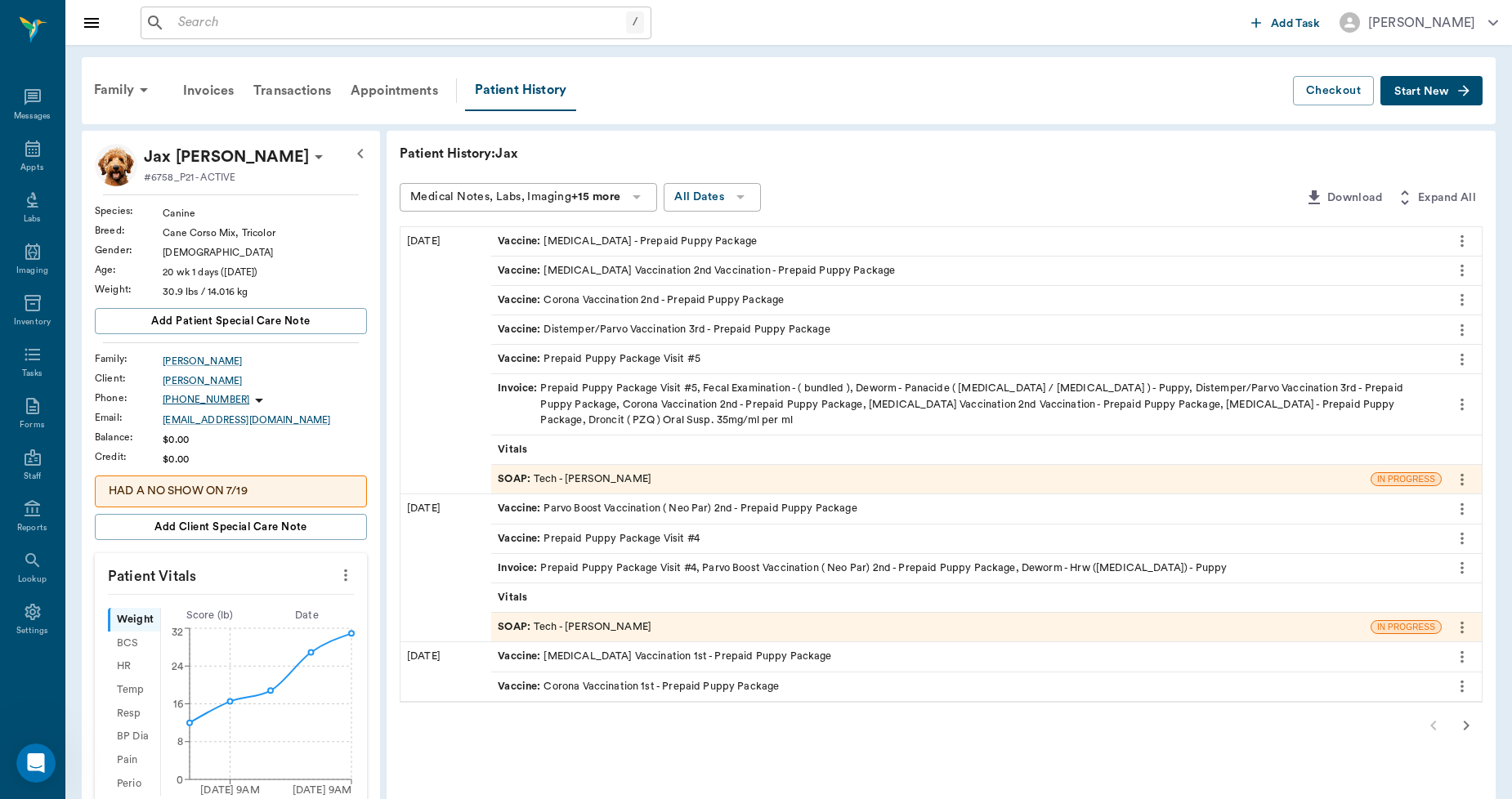
click at [1468, 240] on icon "more" at bounding box center [1461, 241] width 18 height 19
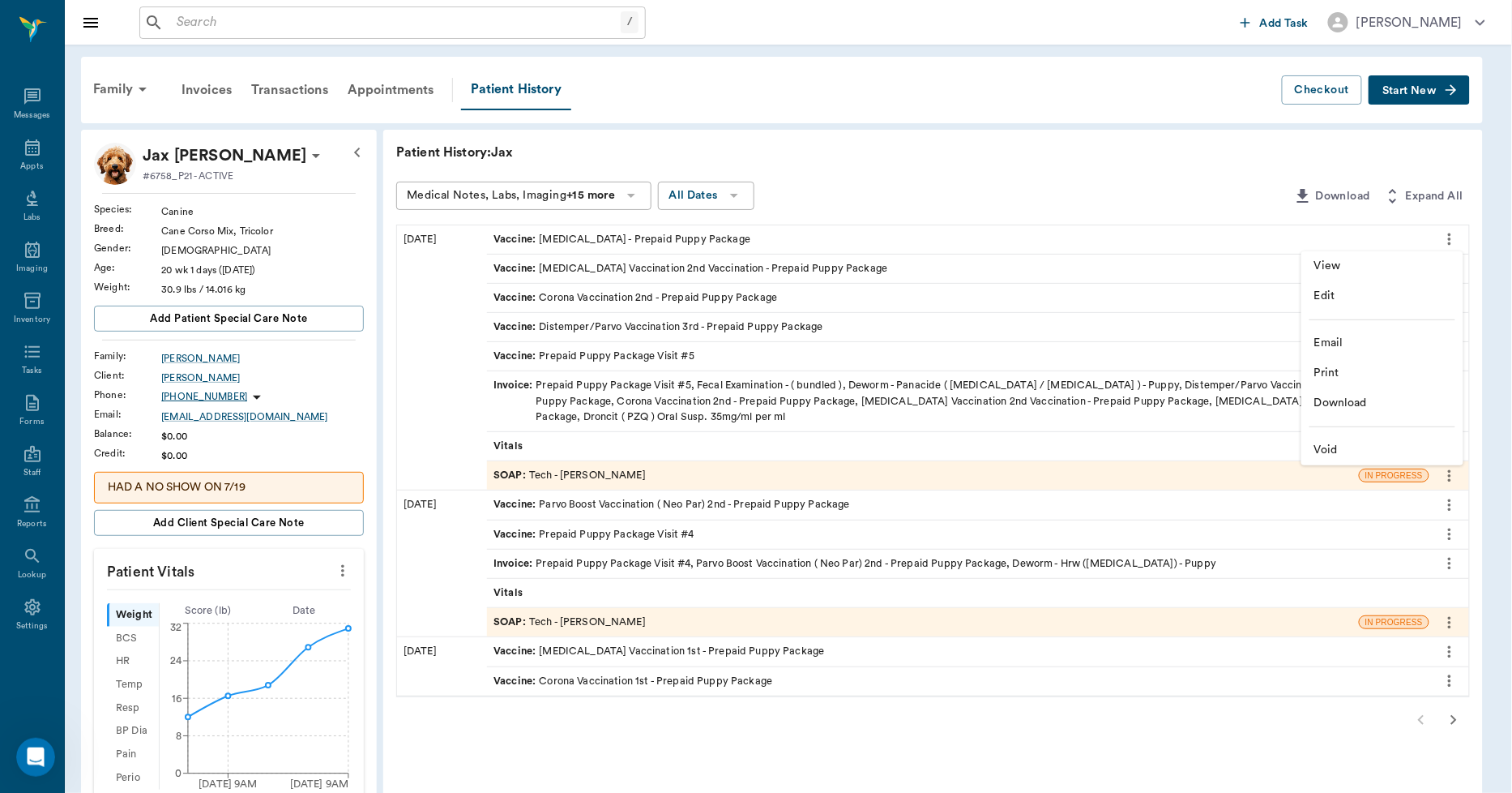
click at [1362, 266] on span "View" at bounding box center [1382, 266] width 136 height 17
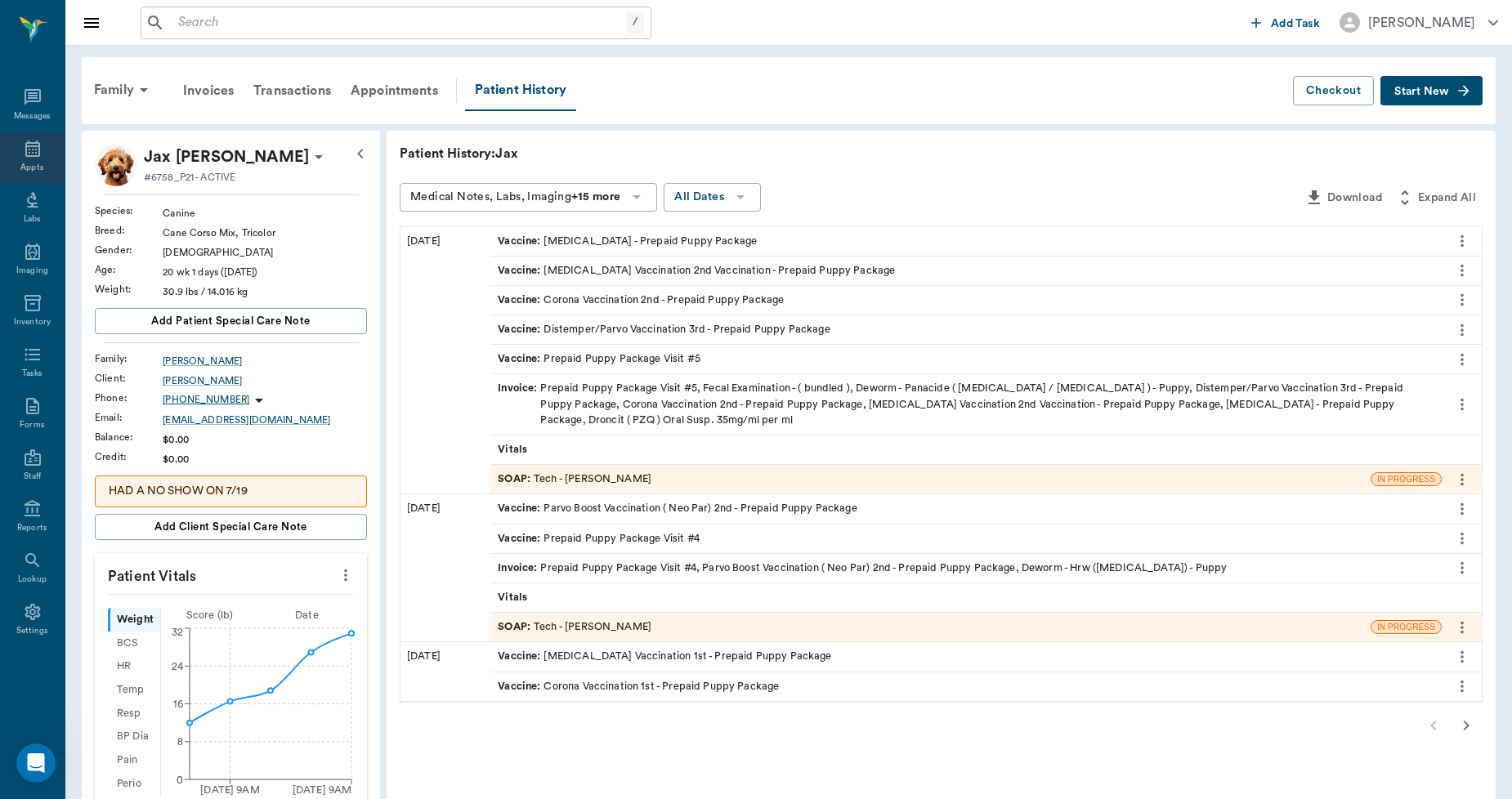
click at [30, 153] on icon at bounding box center [32, 149] width 19 height 19
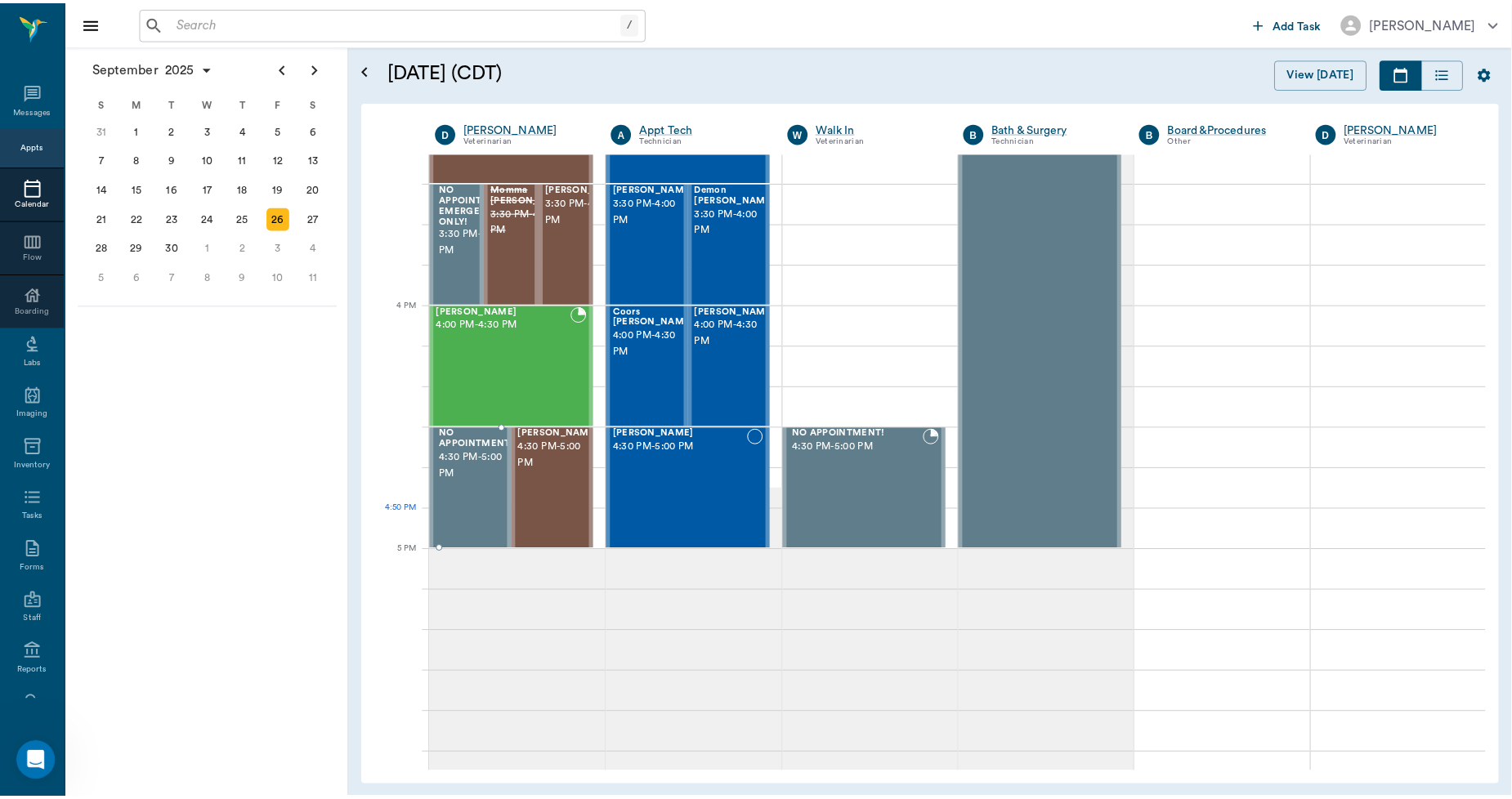
scroll to position [12255, 0]
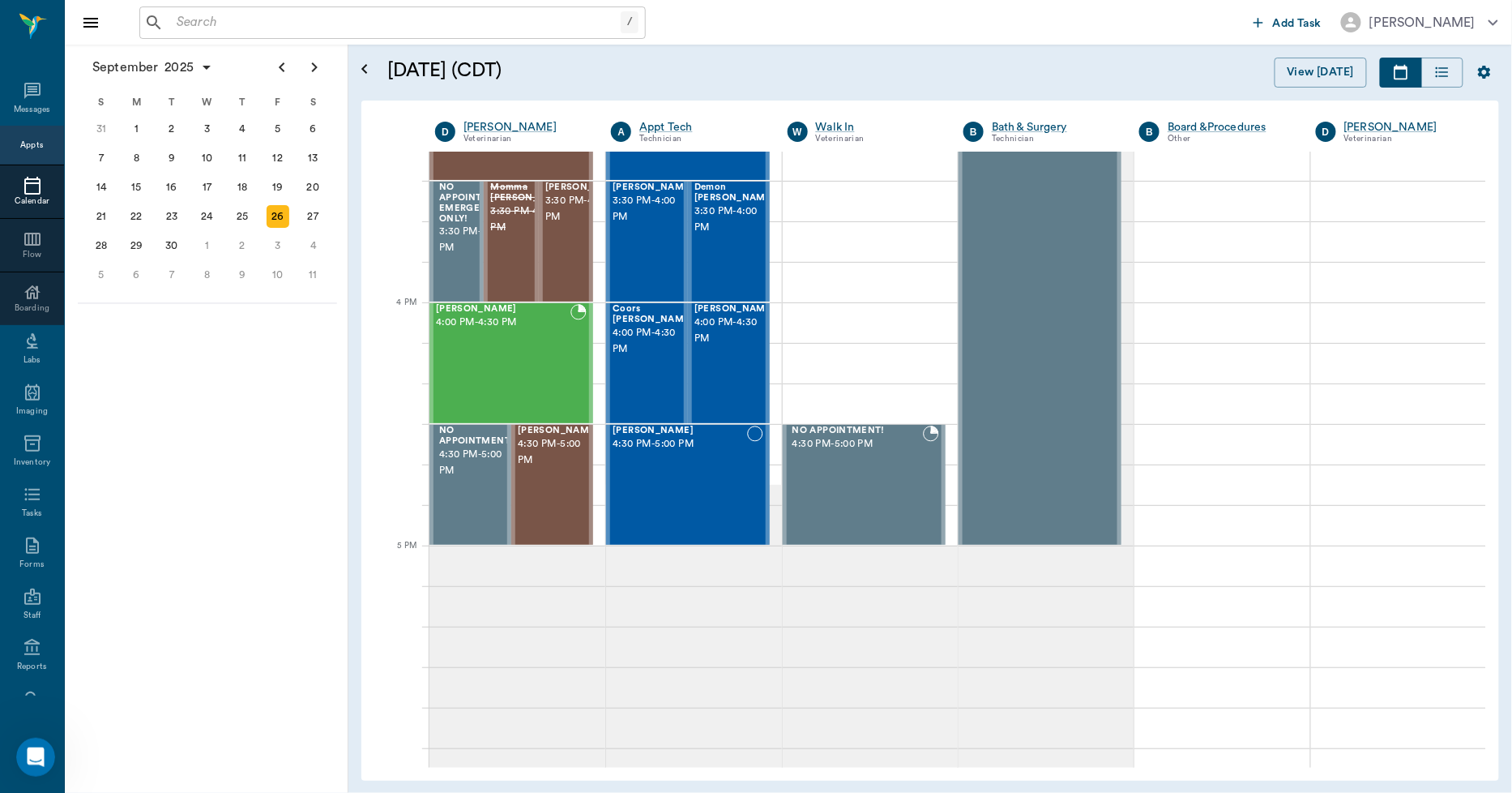
click at [304, 11] on input "text" at bounding box center [395, 22] width 450 height 23
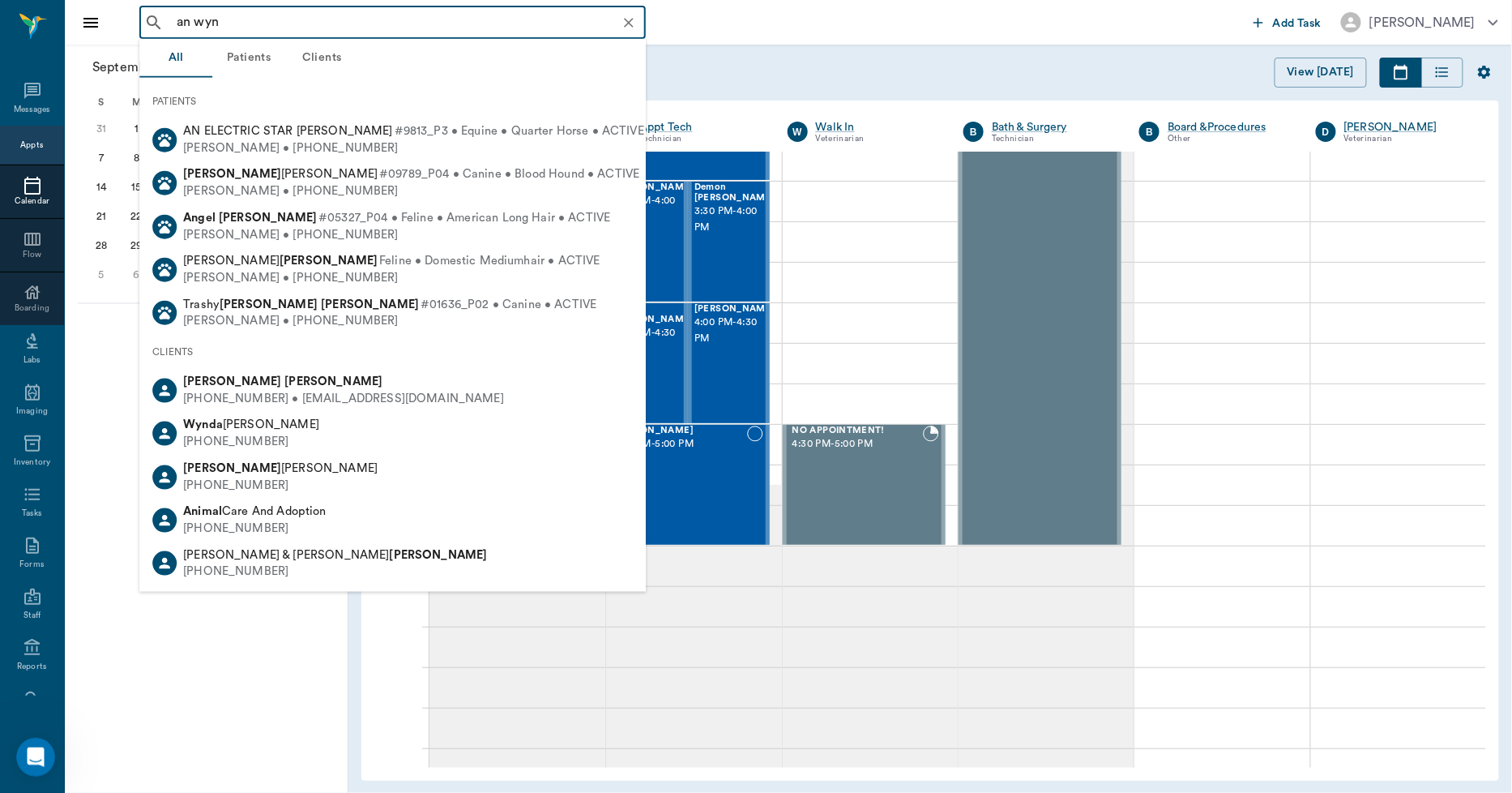
click at [285, 385] on b "Wynn" at bounding box center [333, 381] width 98 height 12
type input "an wyn"
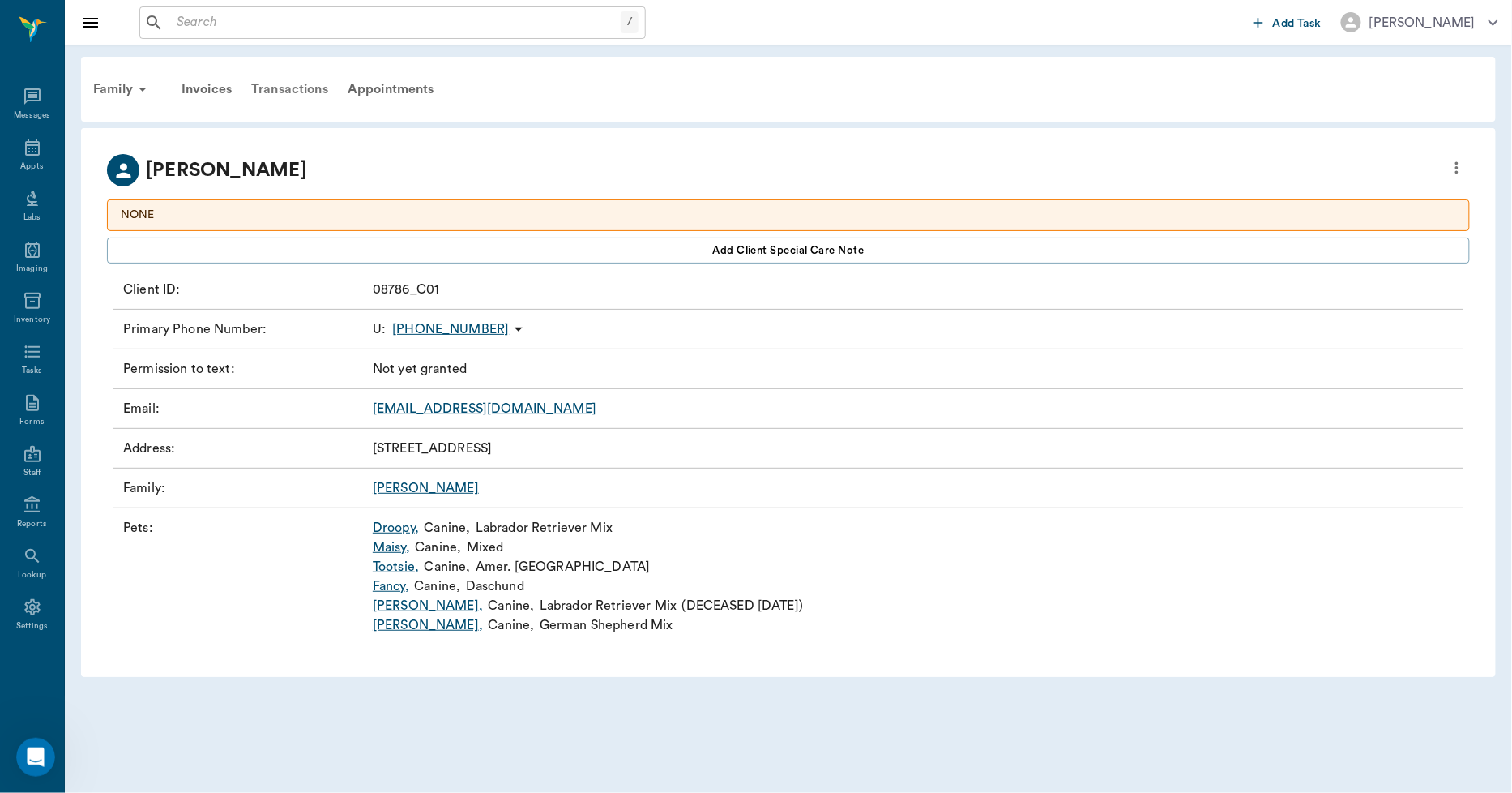
click at [290, 88] on div "Transactions" at bounding box center [289, 89] width 96 height 39
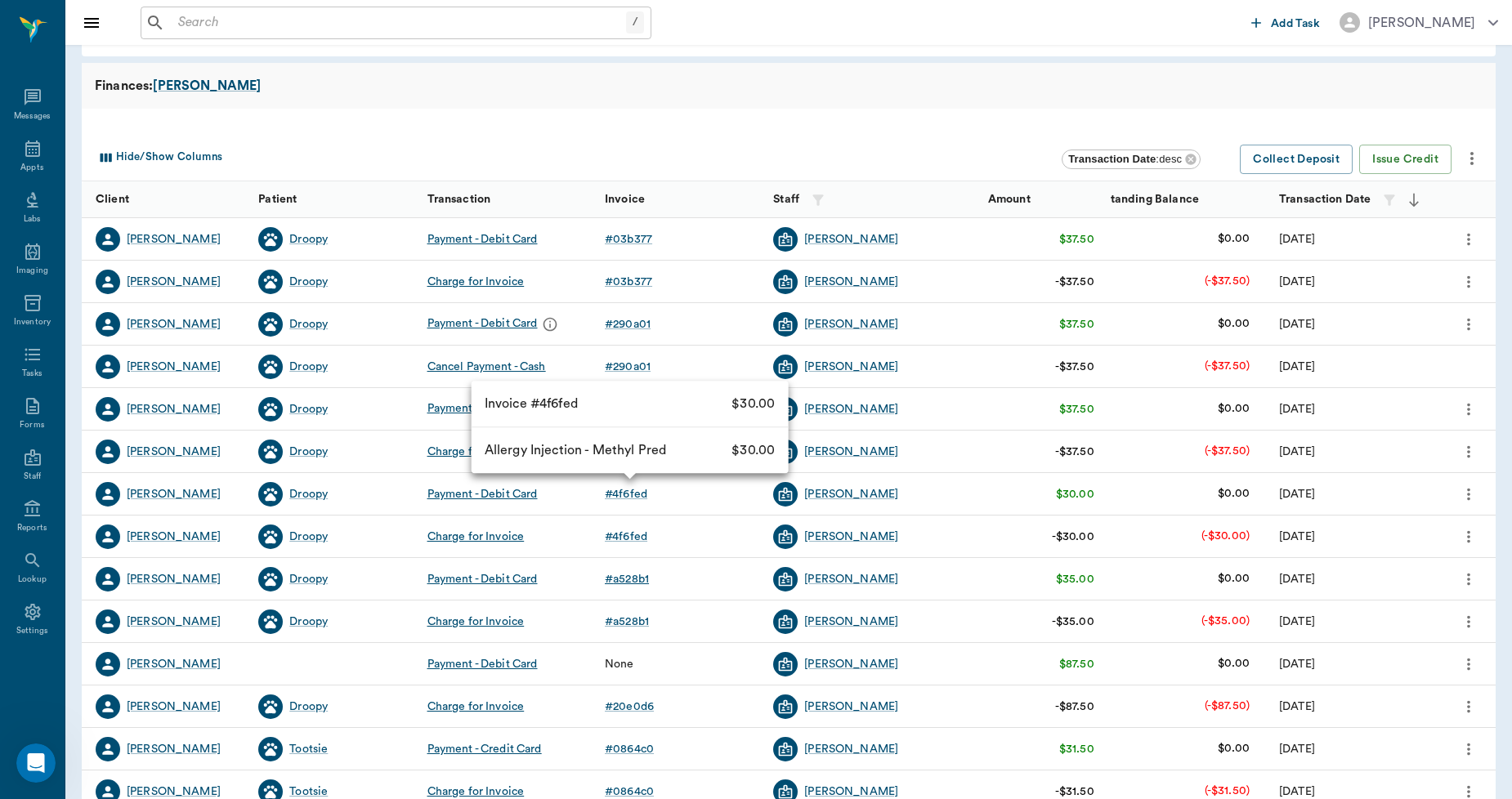
scroll to position [90, 0]
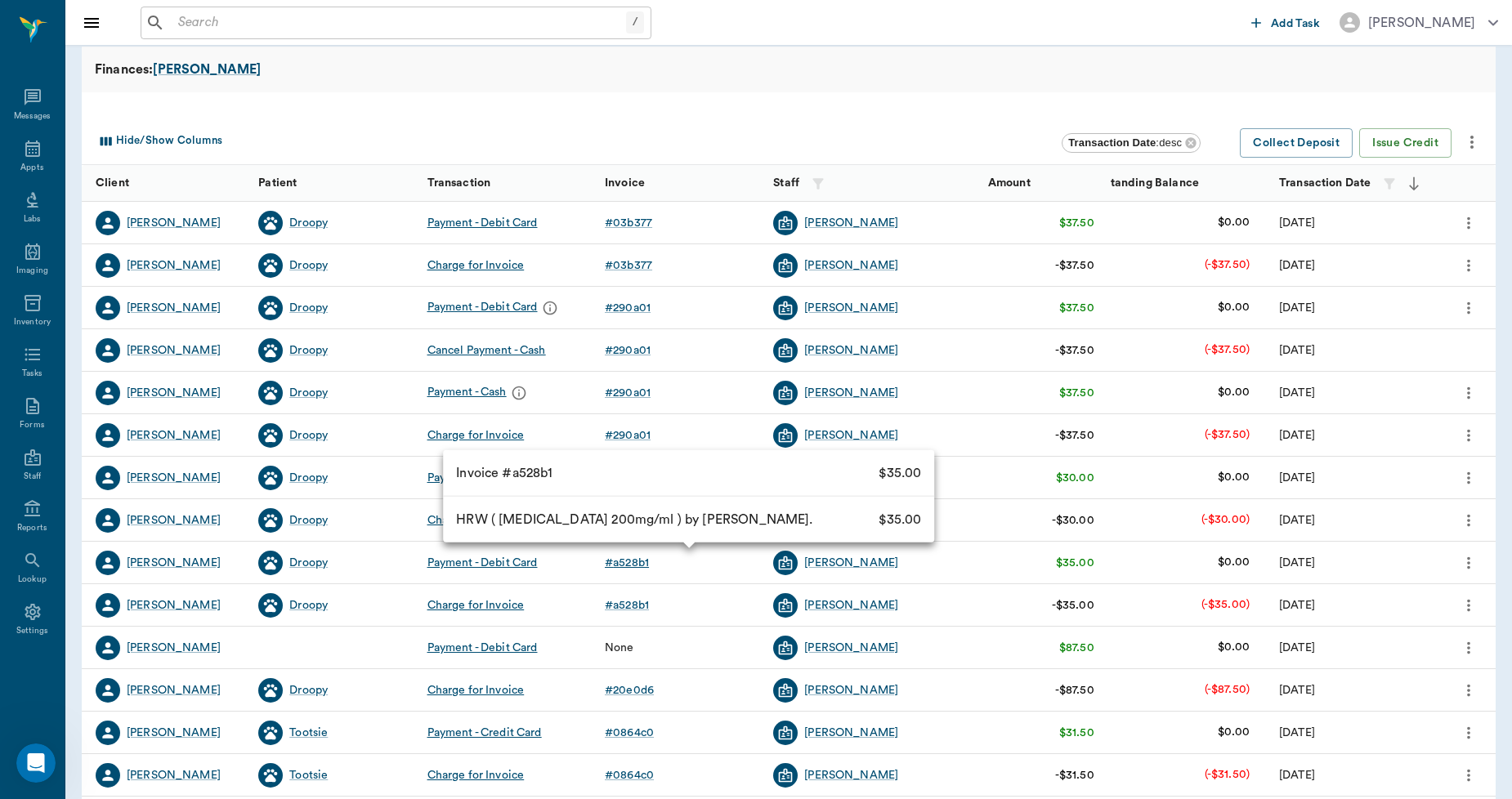
click at [621, 562] on div "# a528b1" at bounding box center [627, 563] width 44 height 17
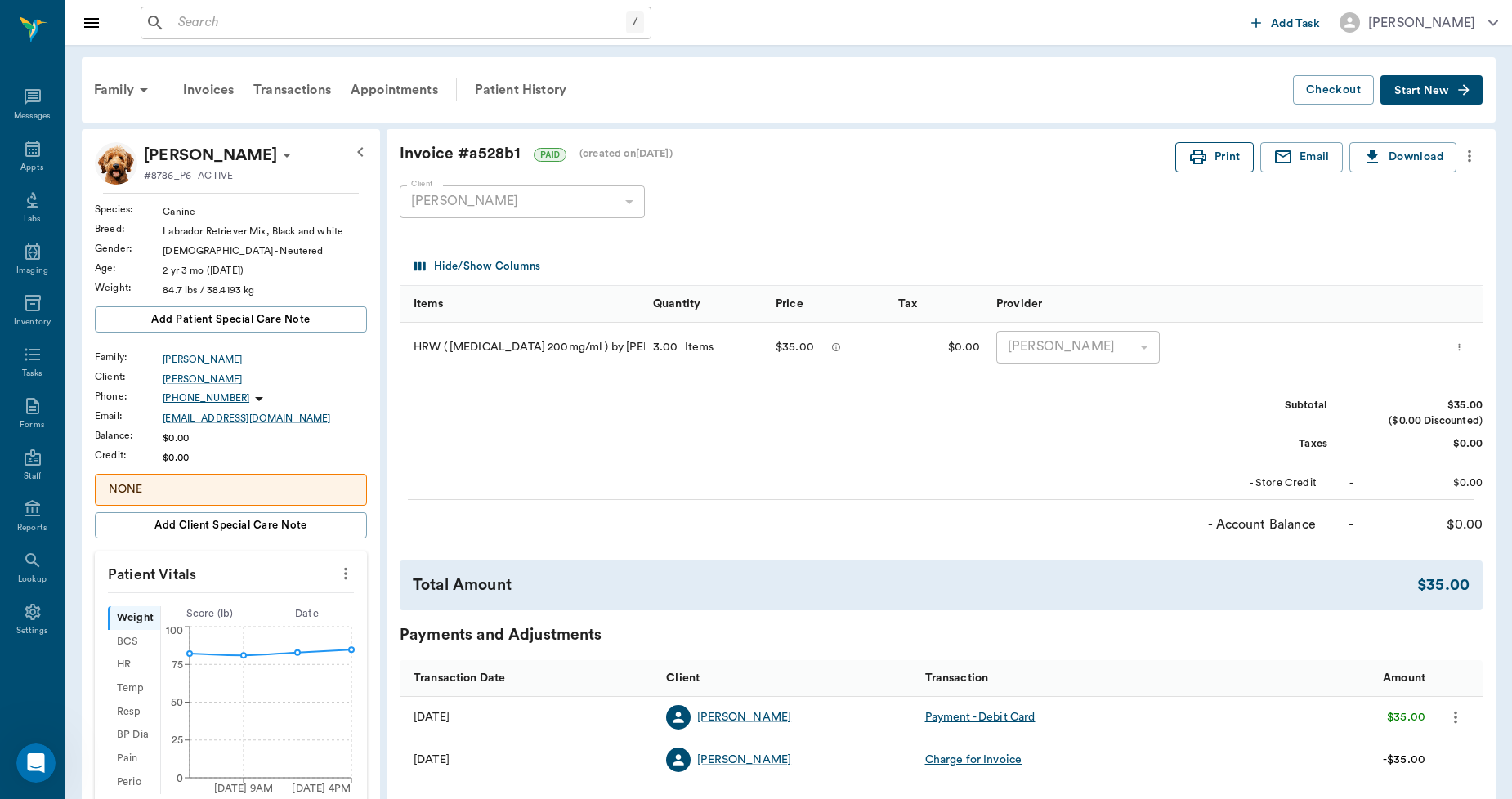
click at [1220, 164] on button "Print" at bounding box center [1214, 157] width 78 height 30
click at [188, 484] on p "NONE" at bounding box center [231, 490] width 245 height 18
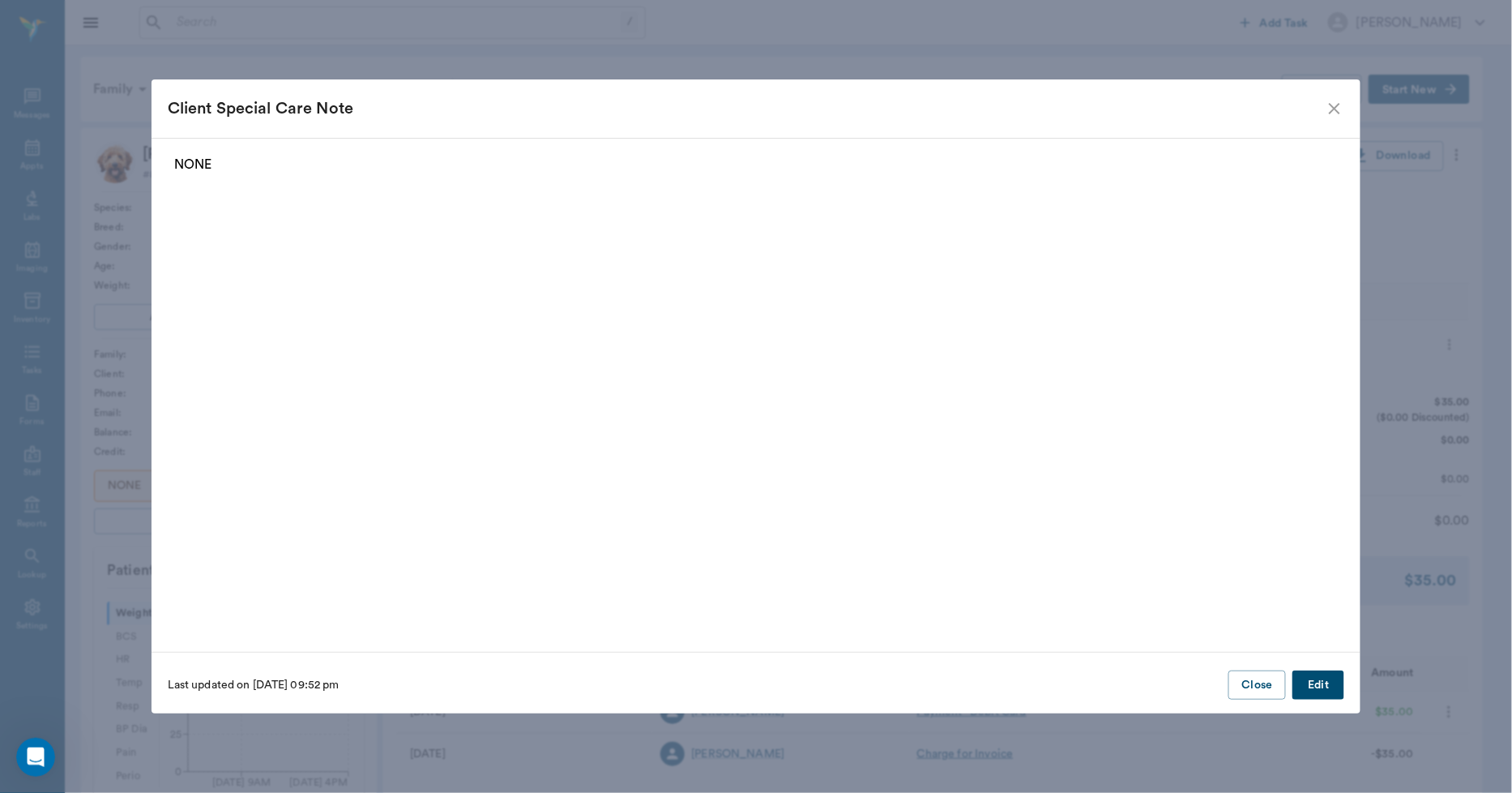
scroll to position [12161, 0]
click at [1310, 685] on button "Edit" at bounding box center [1318, 685] width 52 height 30
click at [209, 681] on button "Delete" at bounding box center [199, 685] width 62 height 30
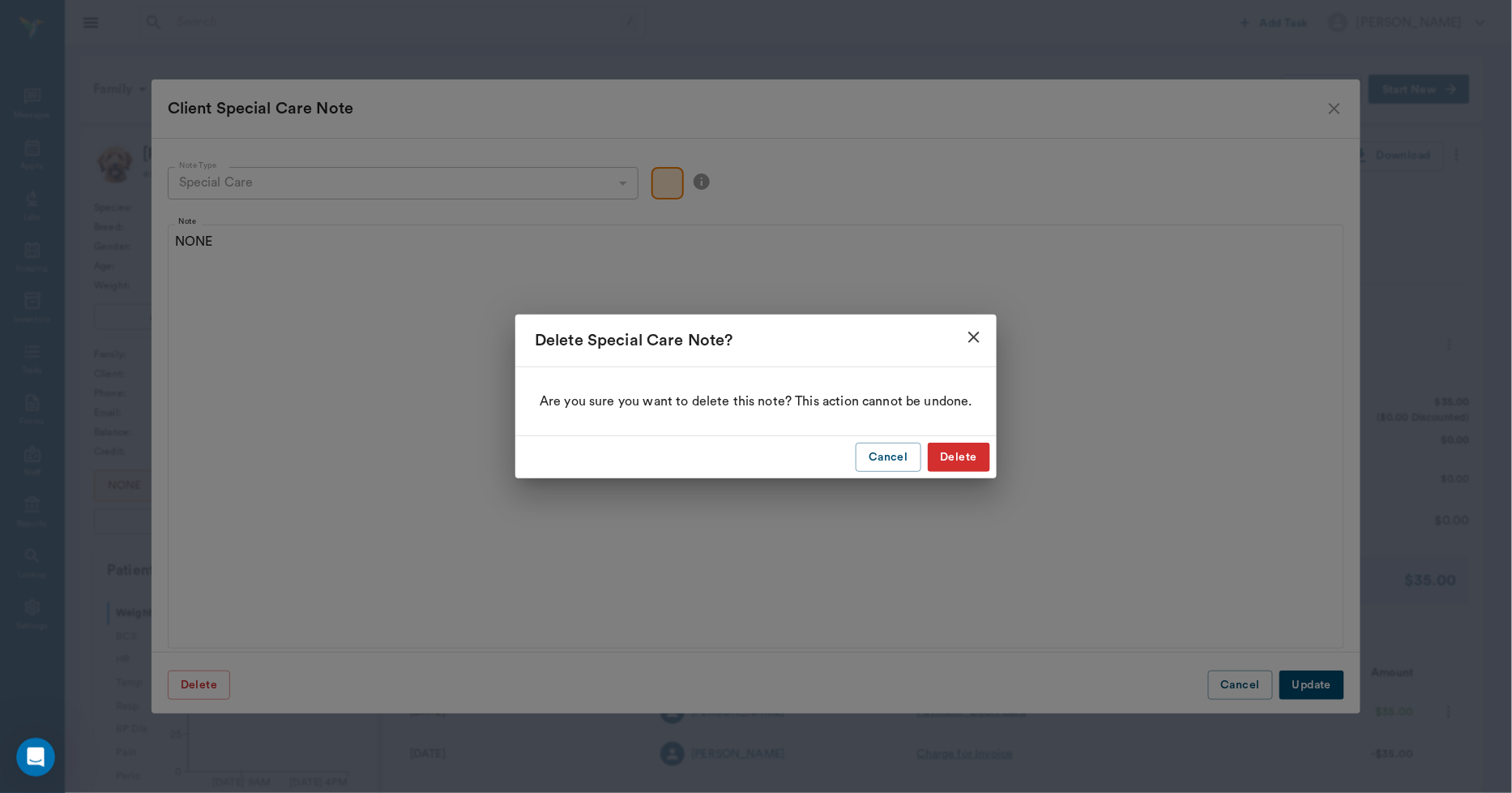
click at [951, 455] on button "Delete" at bounding box center [959, 458] width 62 height 30
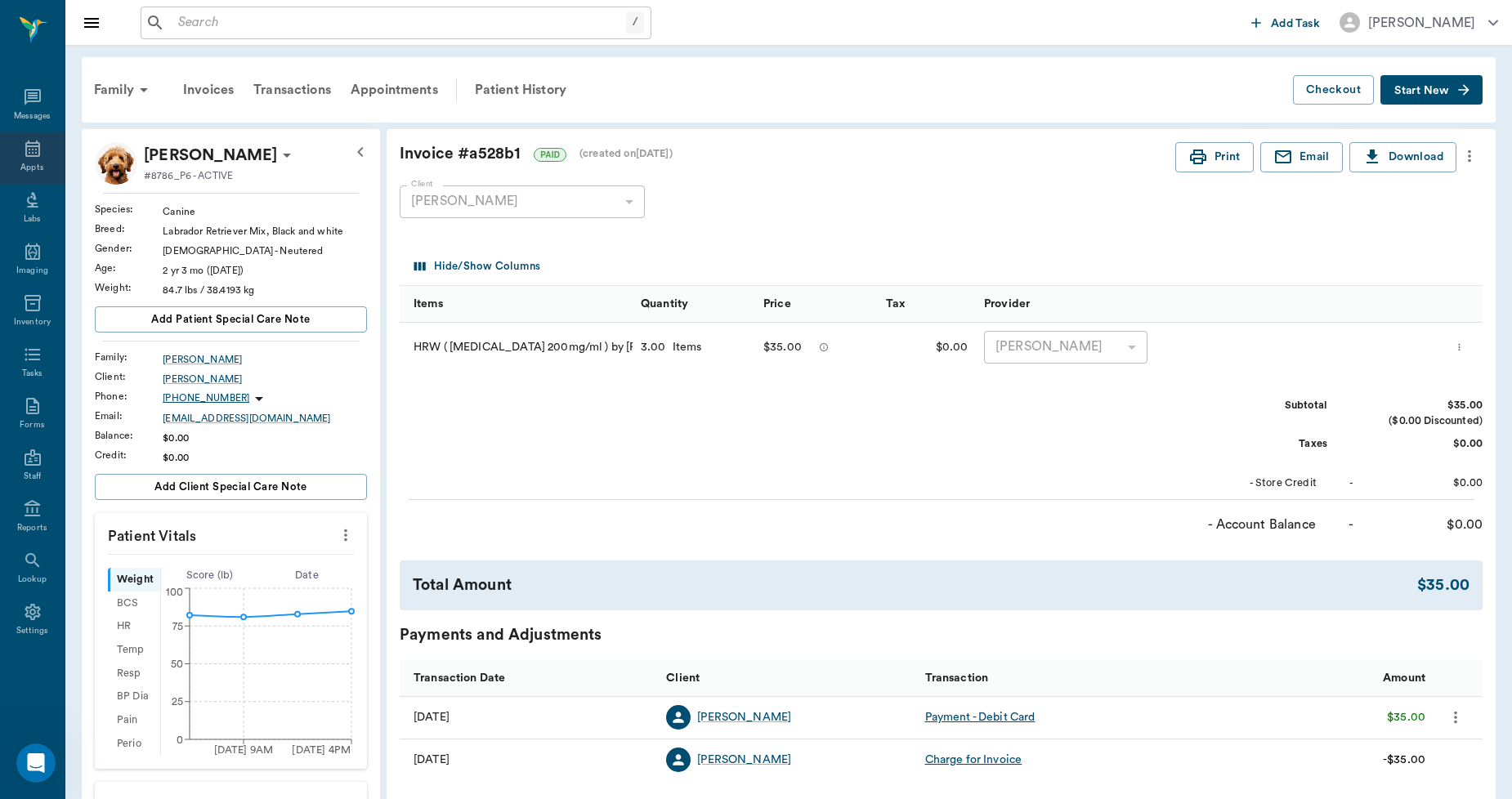
click at [23, 144] on icon at bounding box center [32, 149] width 19 height 19
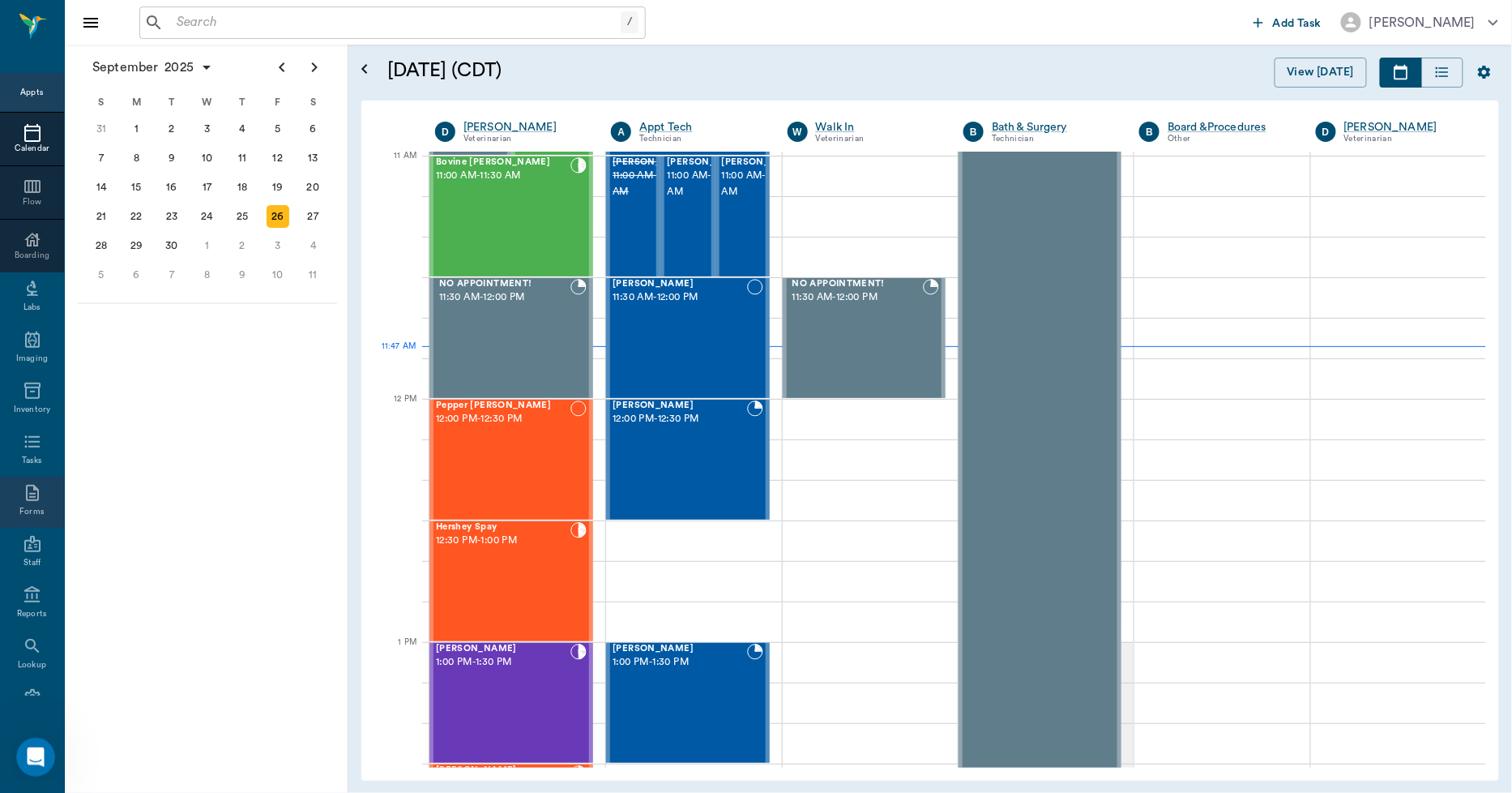
scroll to position [94, 0]
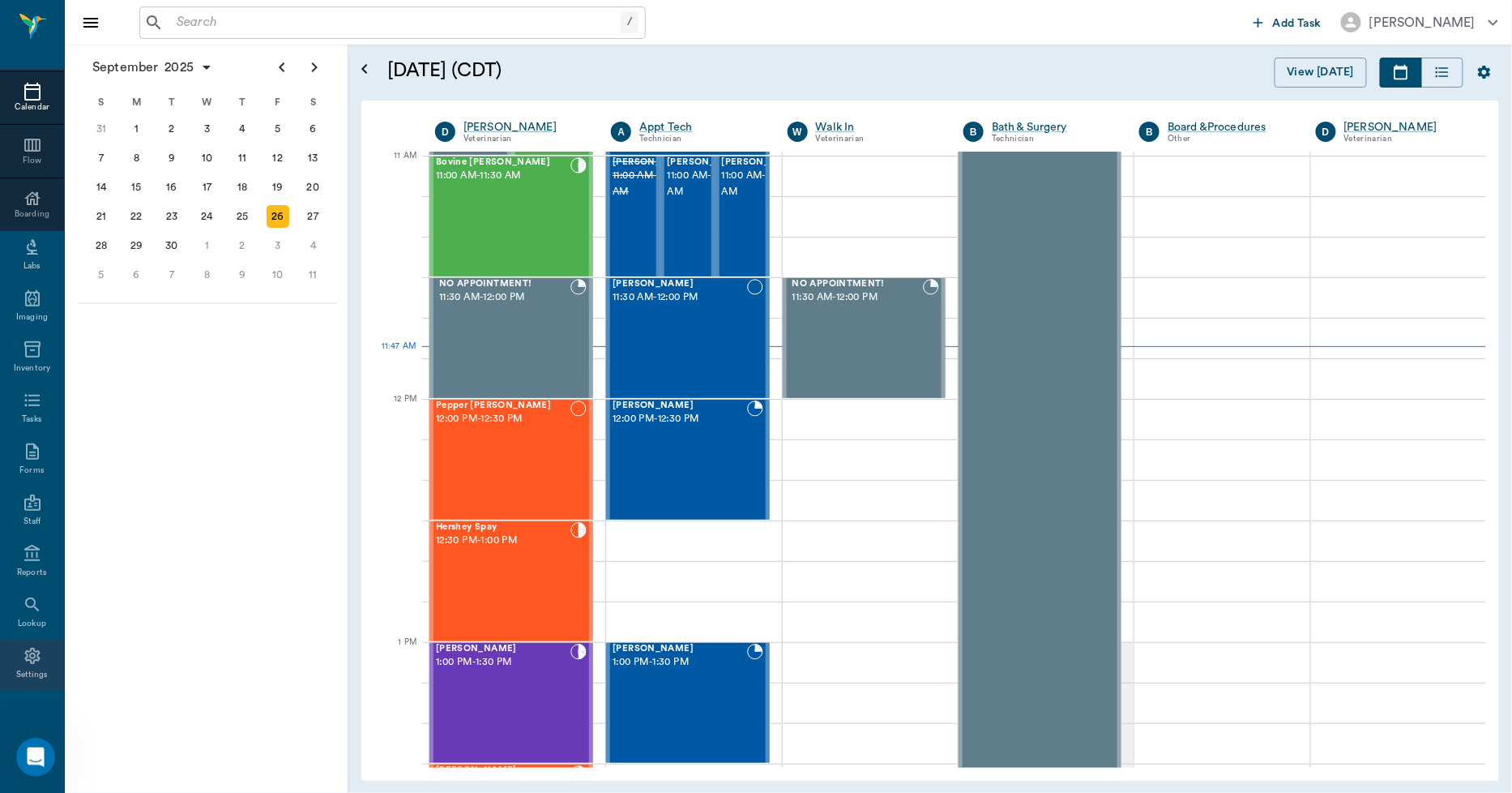
click at [26, 662] on icon at bounding box center [32, 657] width 16 height 16
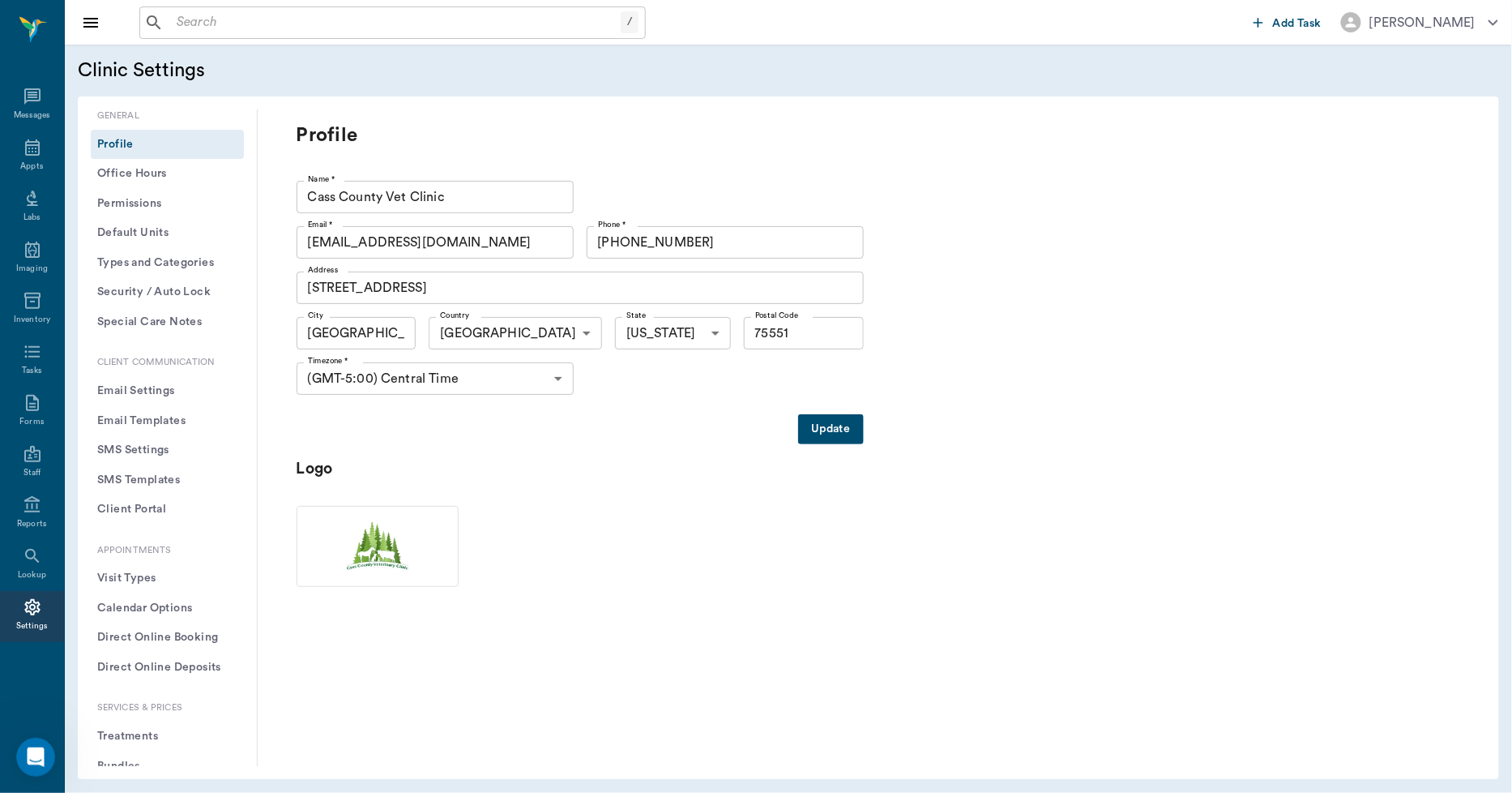
click at [138, 739] on button "Treatments" at bounding box center [167, 736] width 153 height 30
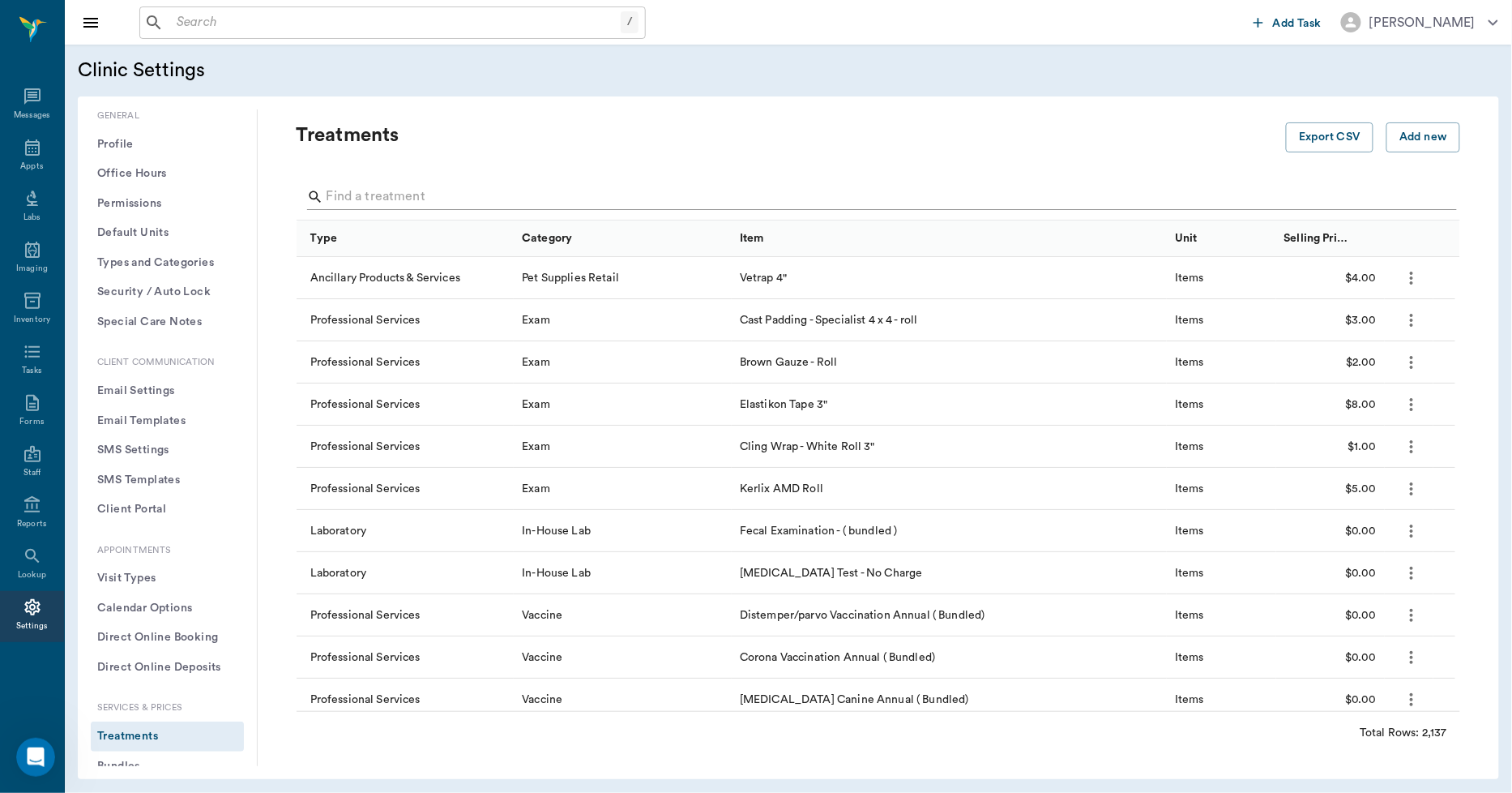
click at [358, 192] on input "Search" at bounding box center [880, 197] width 1107 height 26
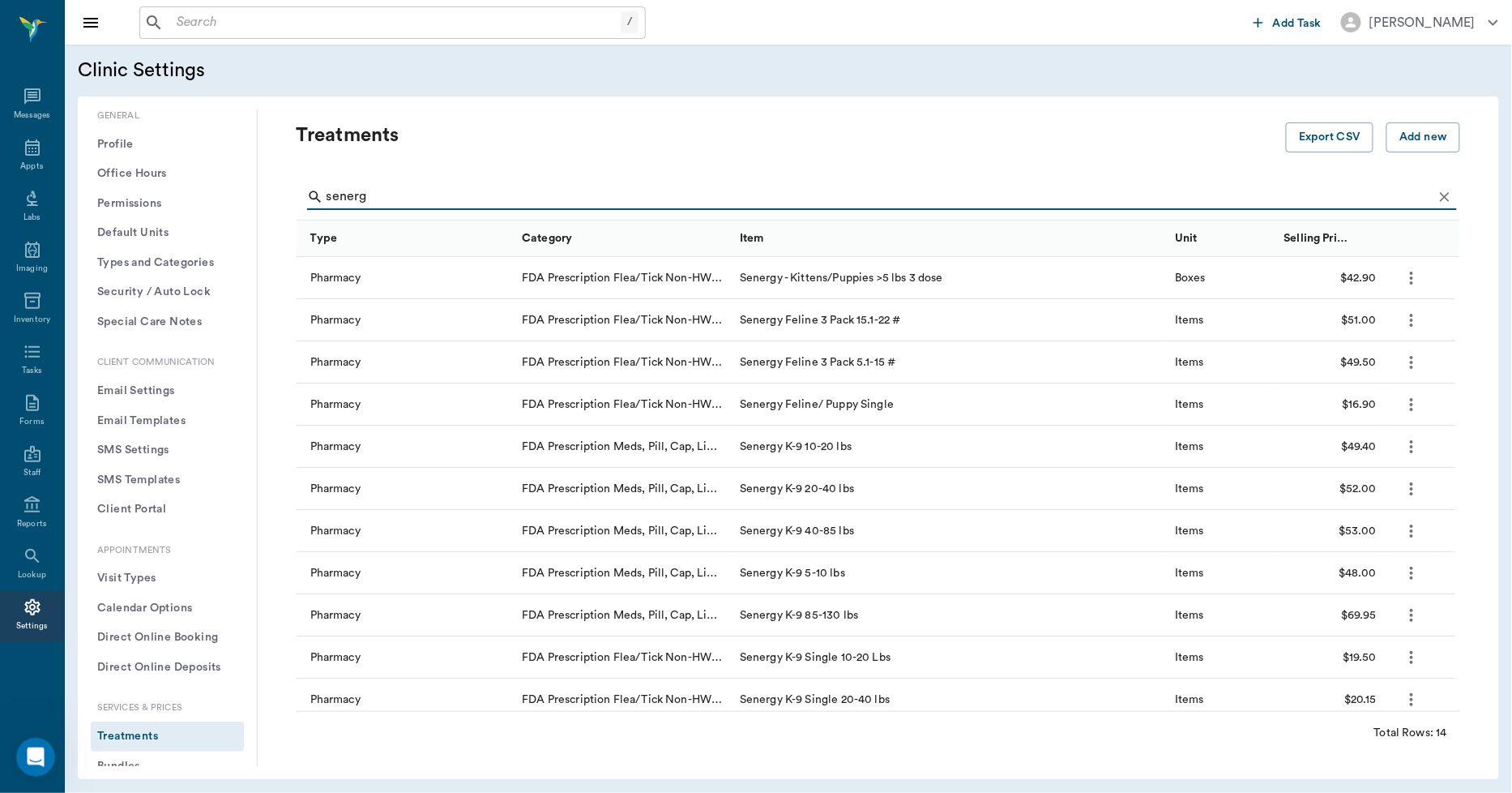
type input "senerg"
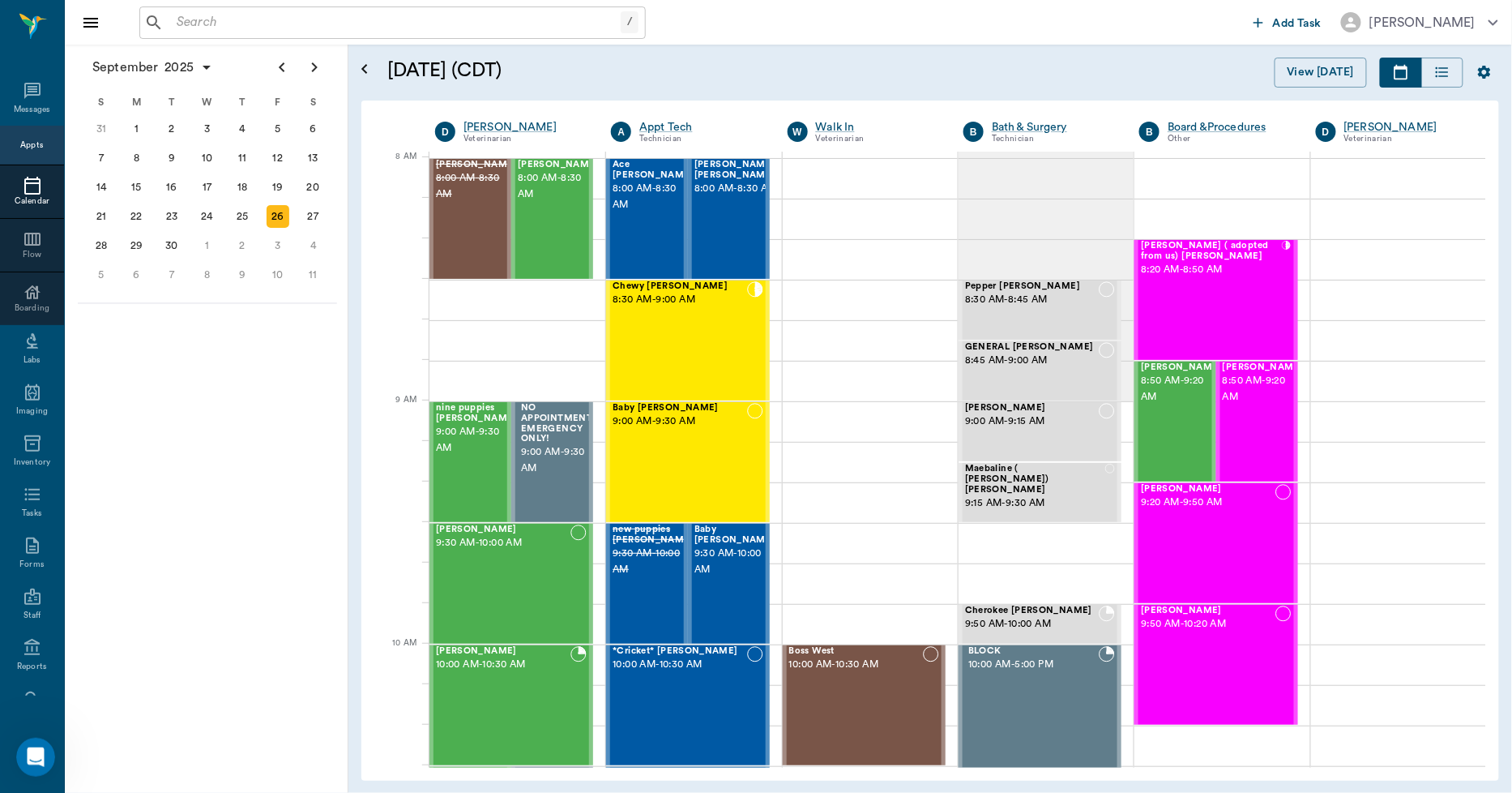
scroll to position [2, 0]
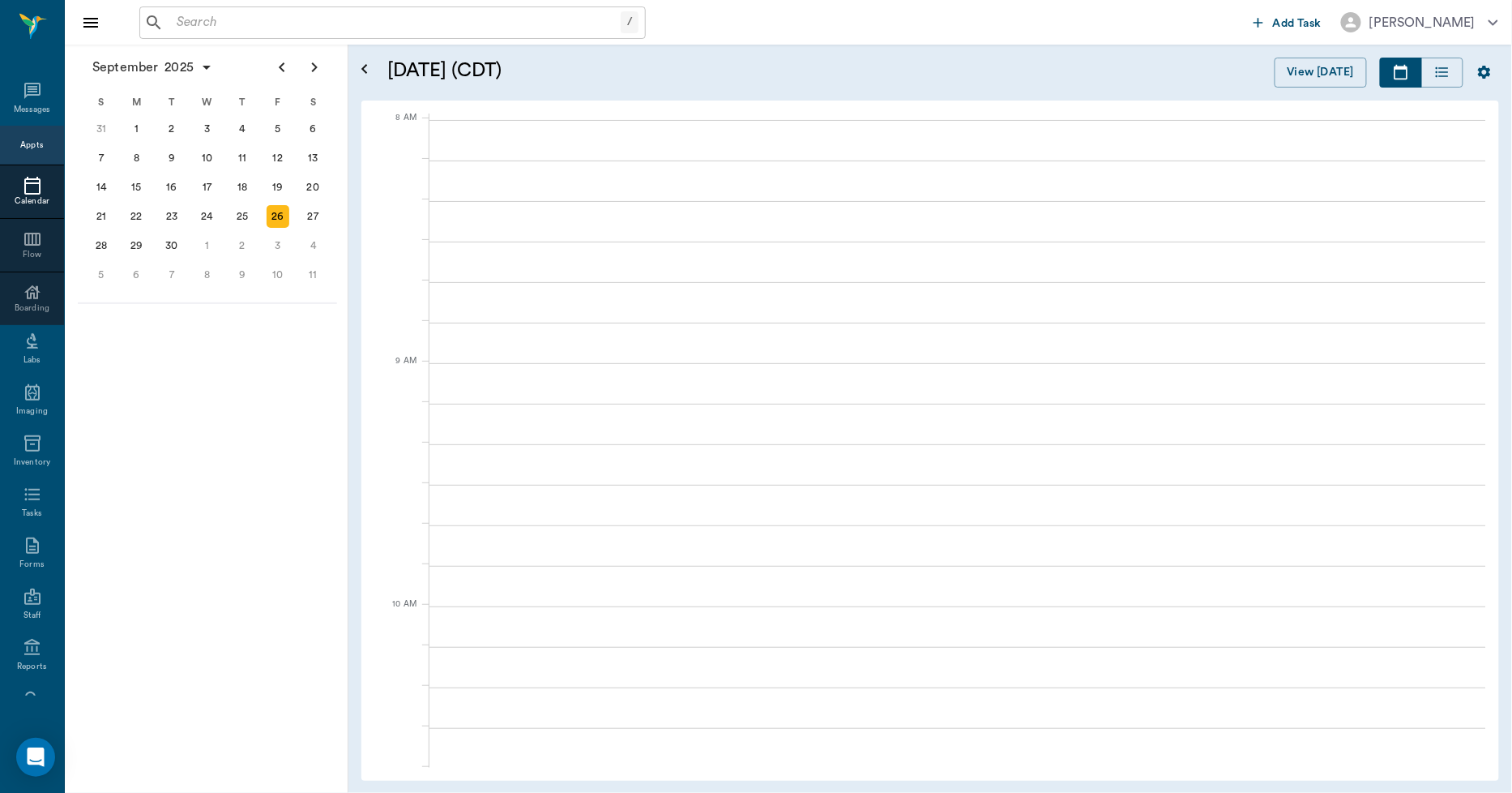
scroll to position [2, 0]
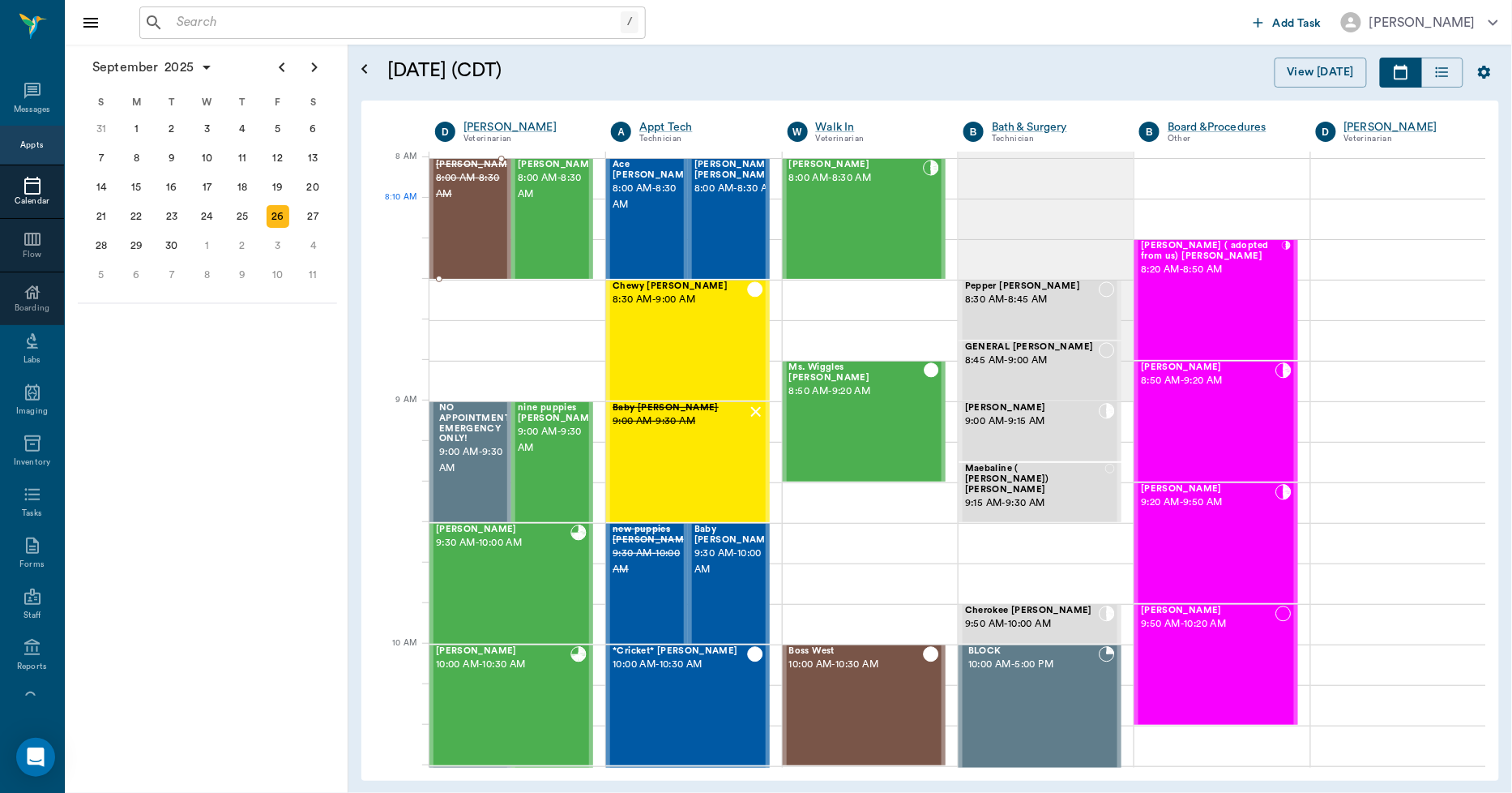
scroll to position [2, 0]
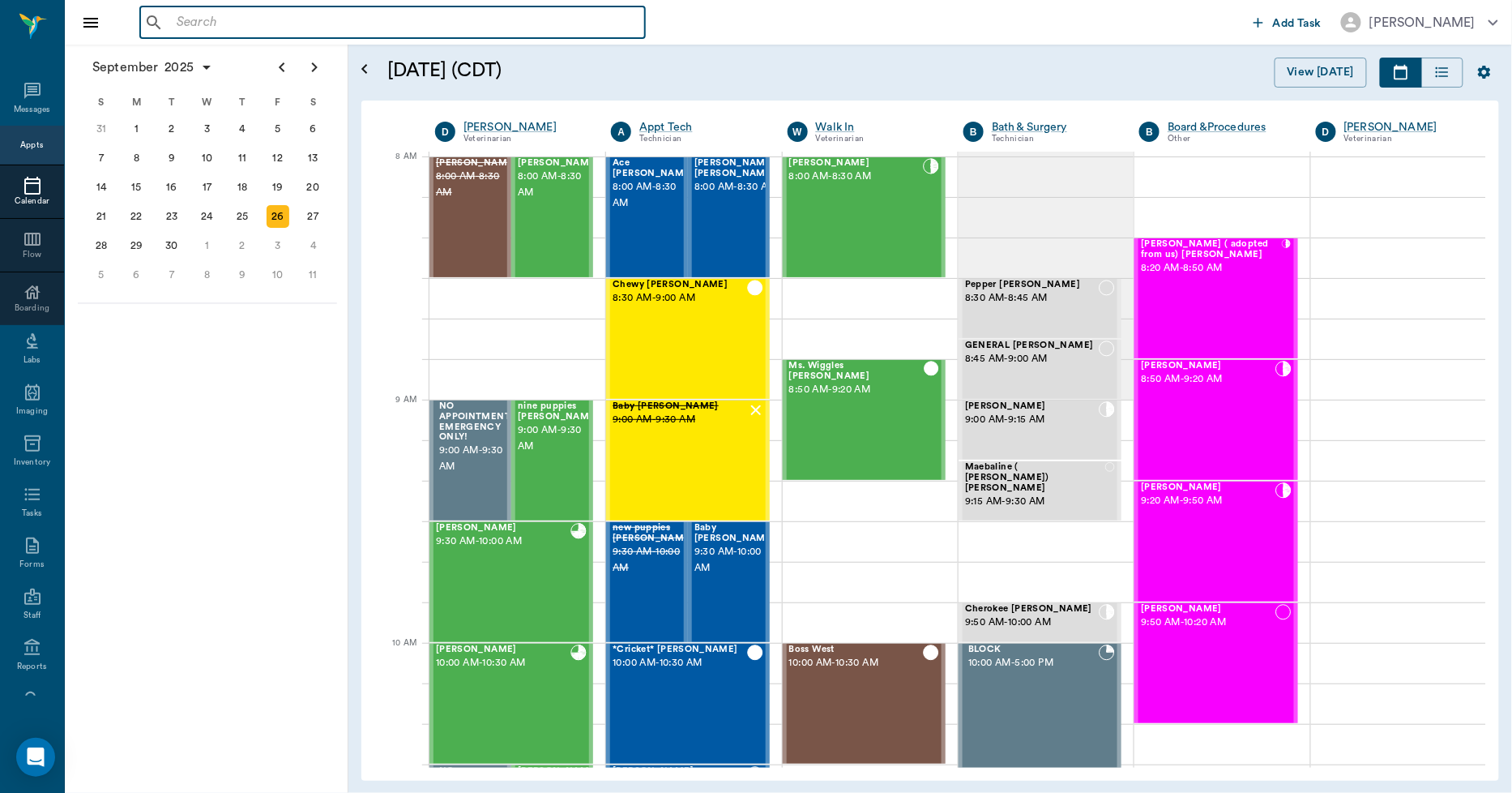
click at [230, 21] on input "text" at bounding box center [405, 22] width 469 height 23
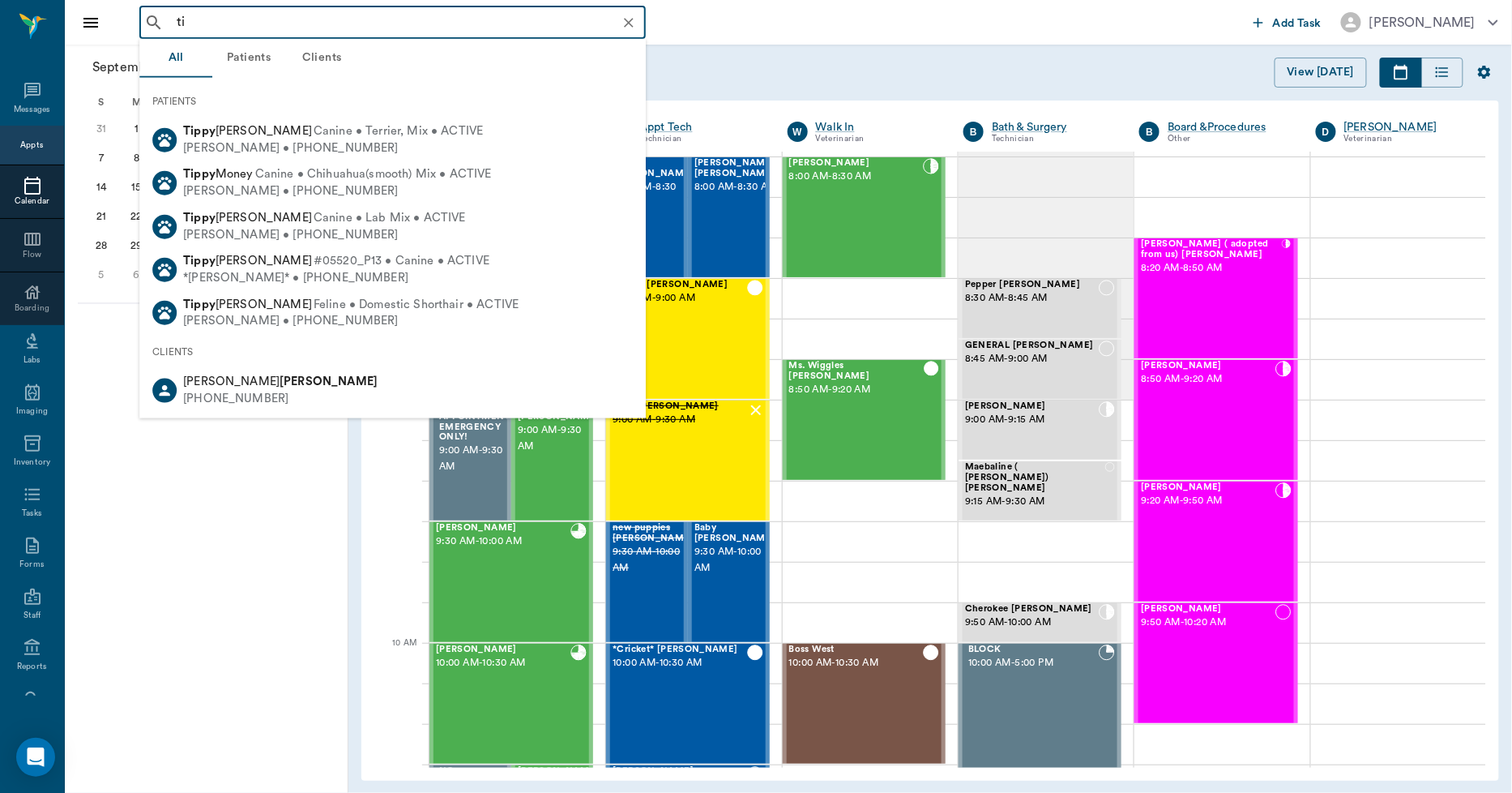
type input "t"
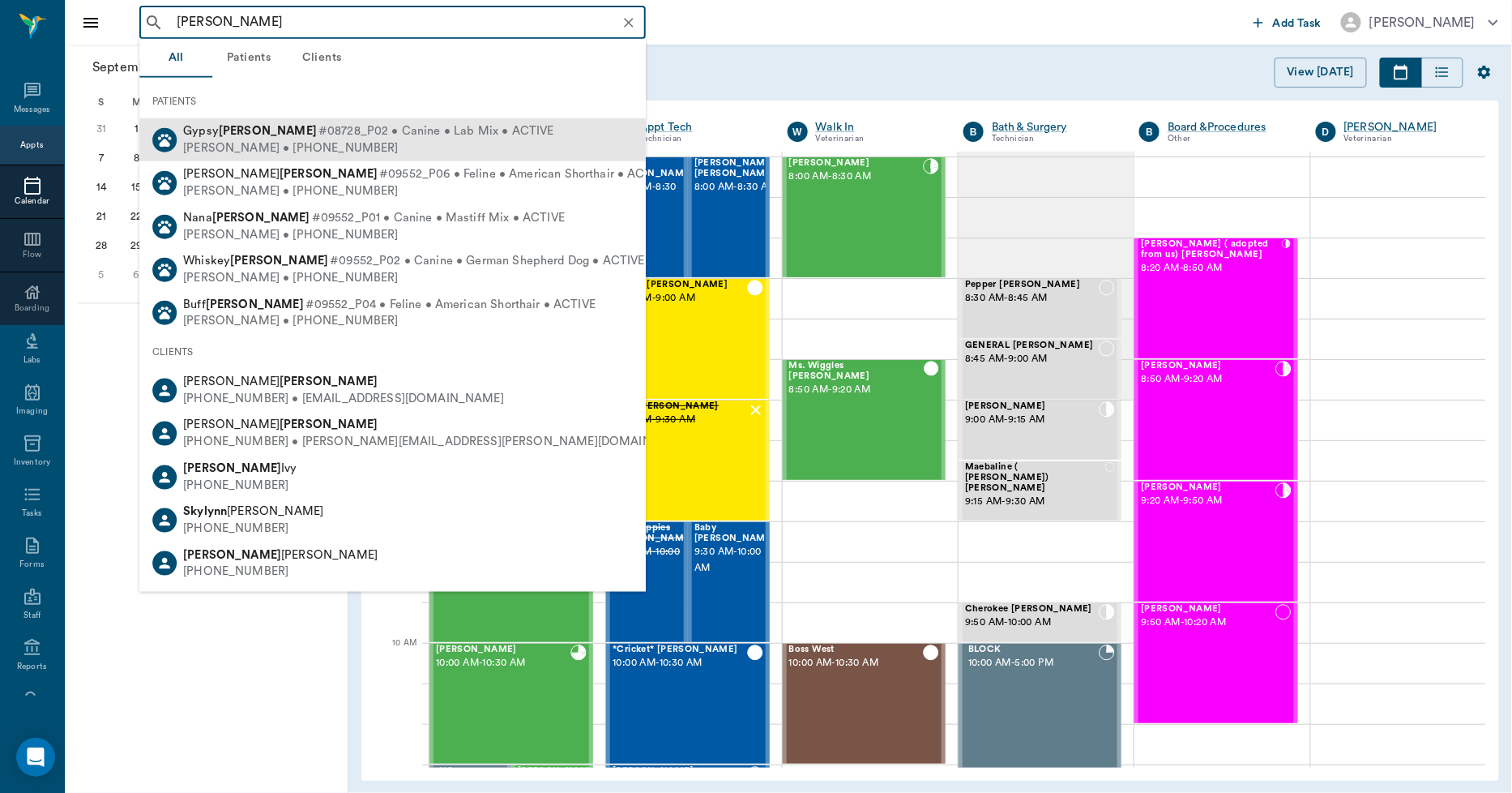
click at [214, 145] on div "[PERSON_NAME] • [PHONE_NUMBER]" at bounding box center [368, 147] width 371 height 17
type input "[PERSON_NAME]"
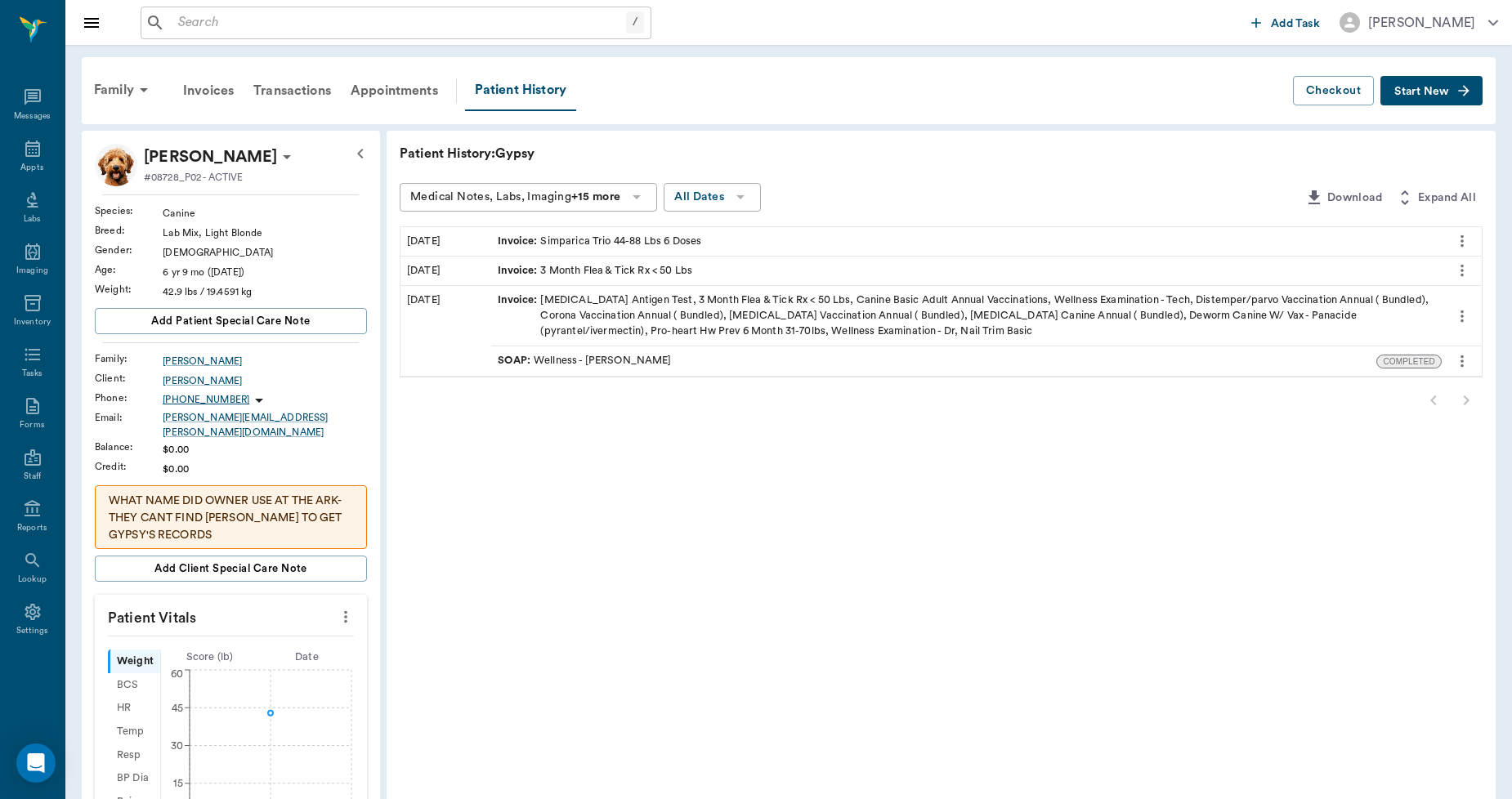
click at [1422, 91] on span "Start New" at bounding box center [1422, 91] width 54 height 0
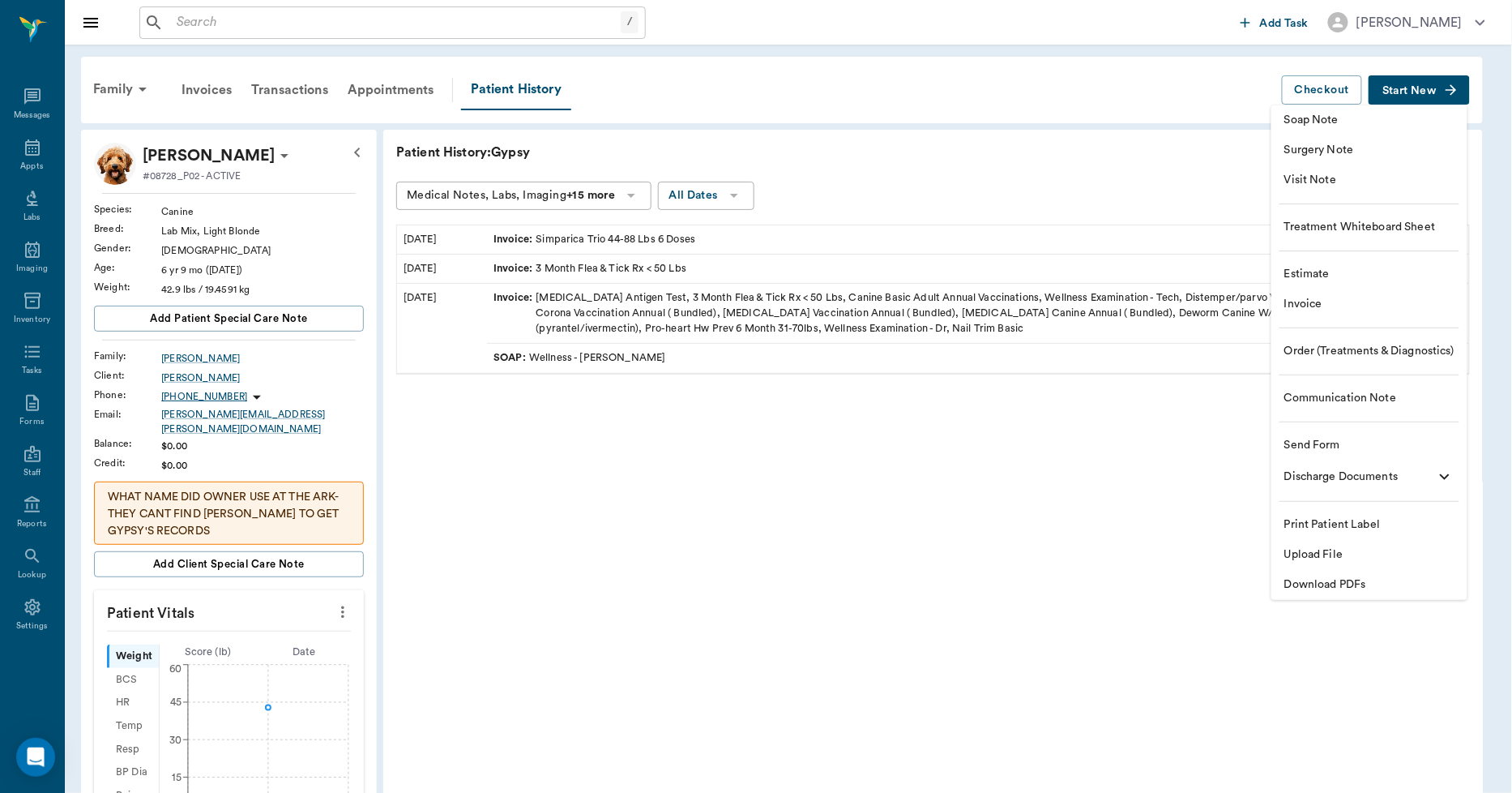
click at [1313, 307] on span "Invoice" at bounding box center [1370, 304] width 170 height 17
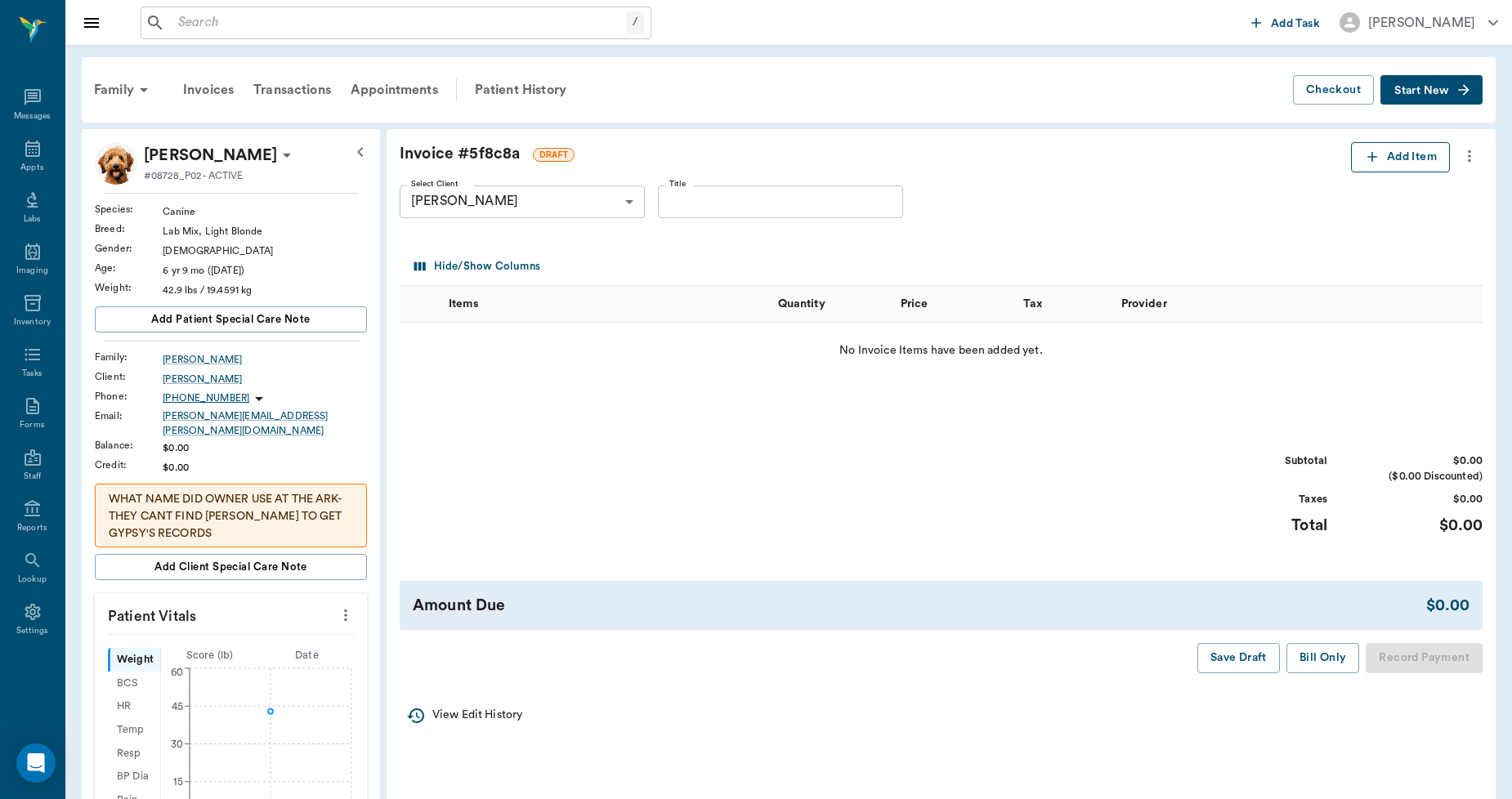
click at [1361, 152] on button "Add Item" at bounding box center [1400, 157] width 99 height 30
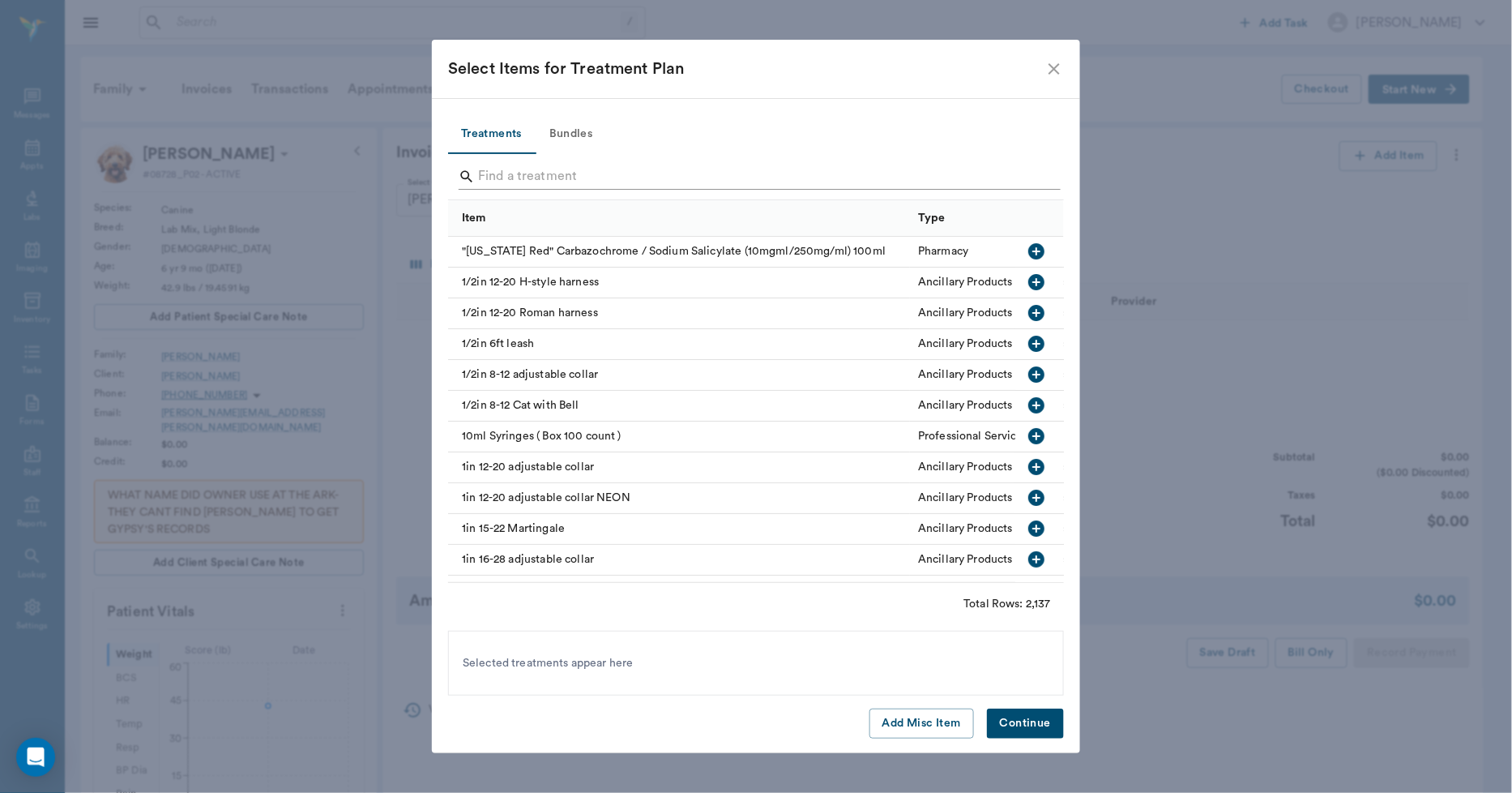
click at [718, 177] on input "Search" at bounding box center [757, 177] width 558 height 26
click at [580, 141] on button "Bundles" at bounding box center [571, 135] width 73 height 39
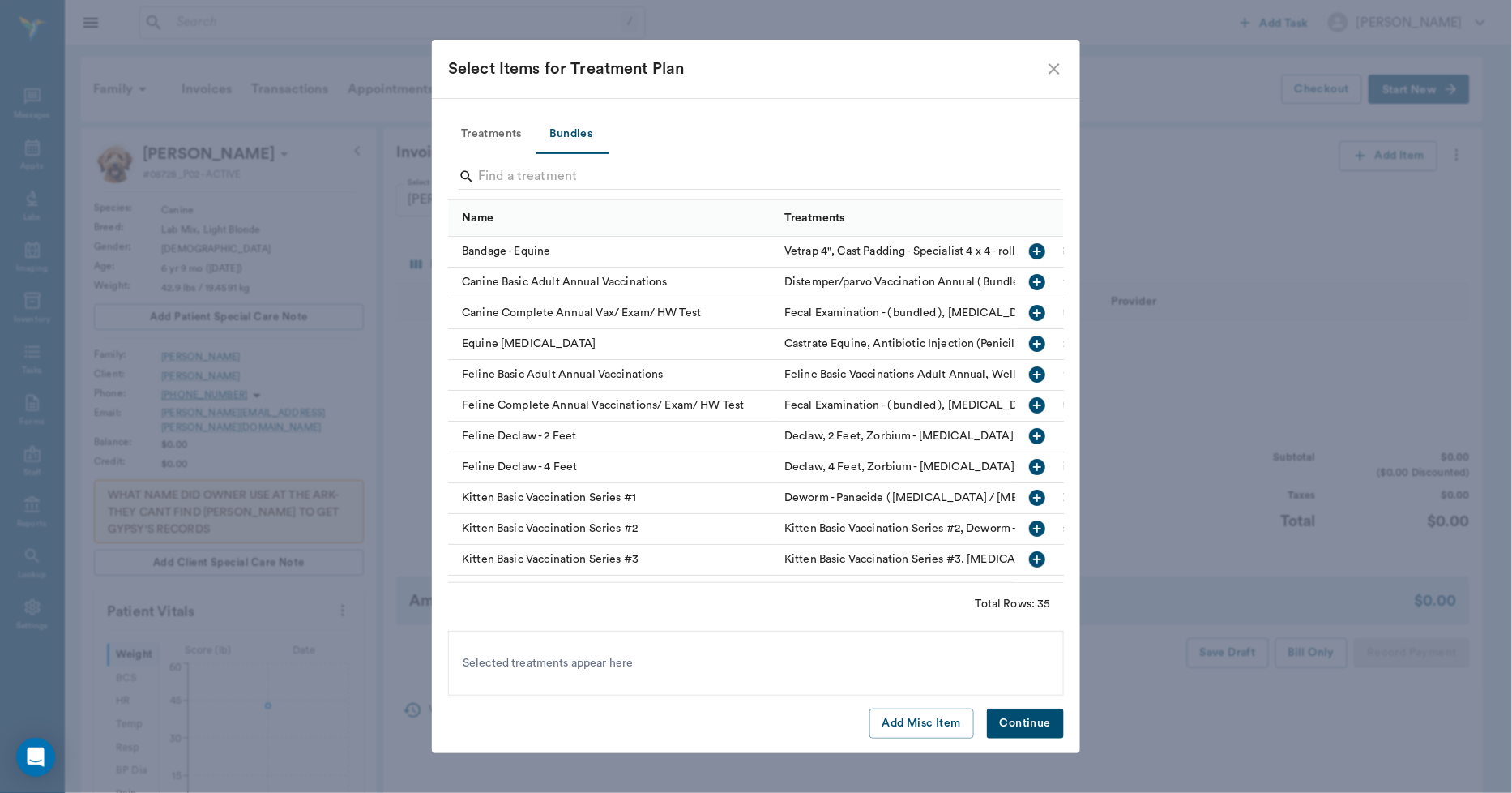
click at [564, 177] on input "Search" at bounding box center [757, 177] width 558 height 26
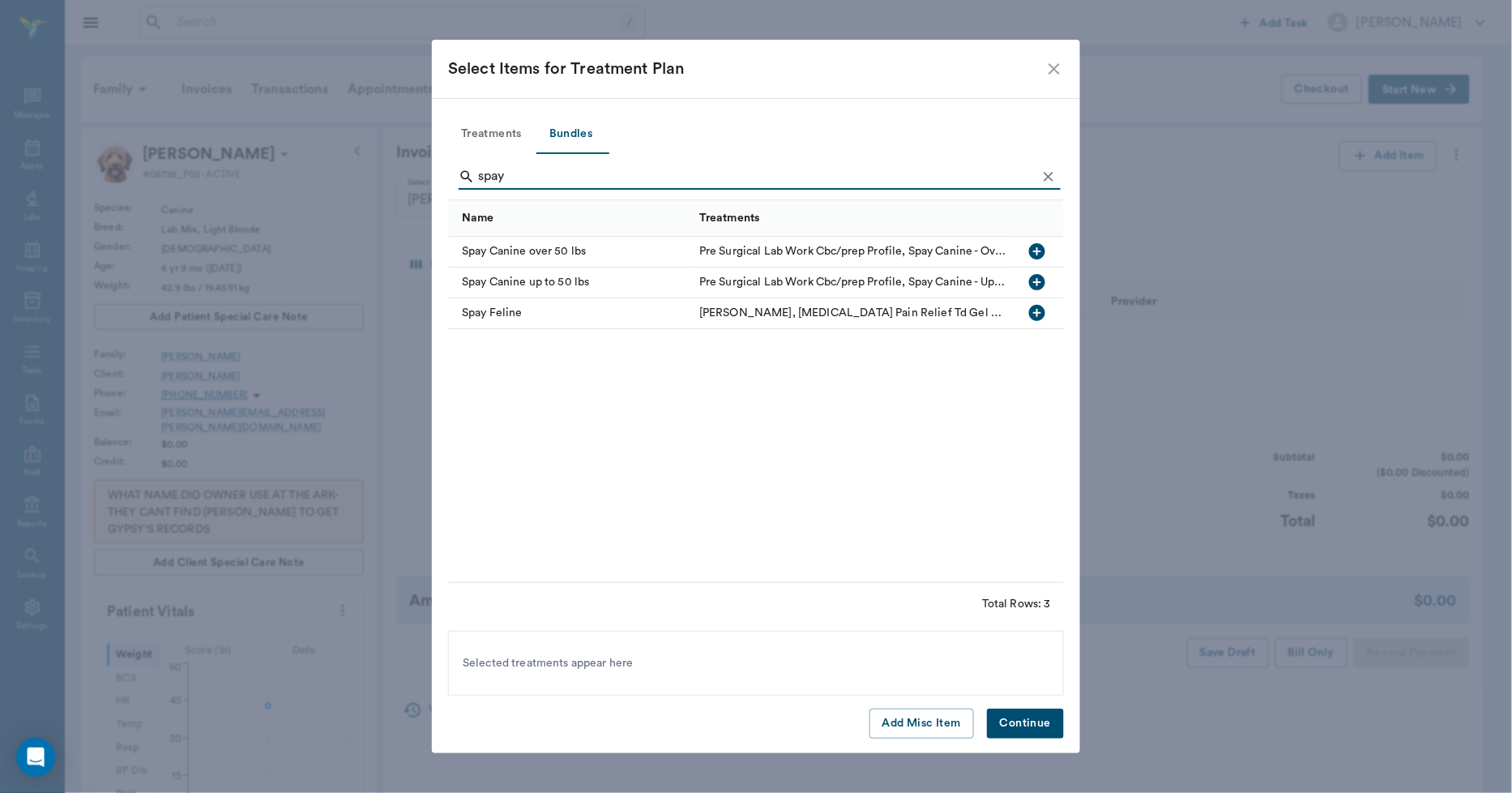
type input "spay"
click at [542, 244] on div "Spay Canine over 50 lbs" at bounding box center [570, 253] width 243 height 31
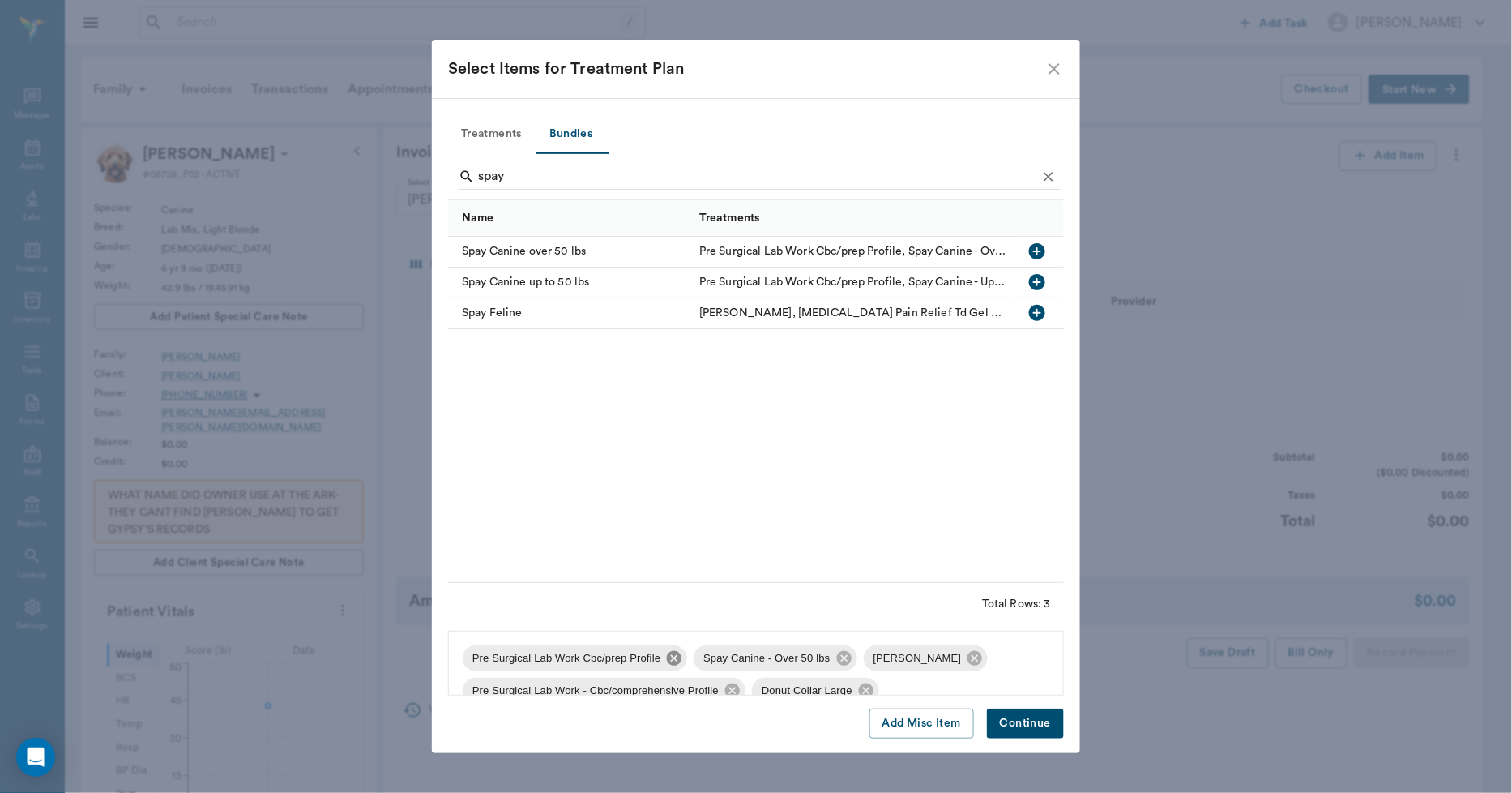
click at [673, 662] on icon at bounding box center [675, 658] width 15 height 15
click at [737, 655] on icon at bounding box center [744, 658] width 15 height 15
click at [895, 662] on icon at bounding box center [902, 658] width 15 height 15
click at [740, 656] on icon at bounding box center [747, 658] width 15 height 15
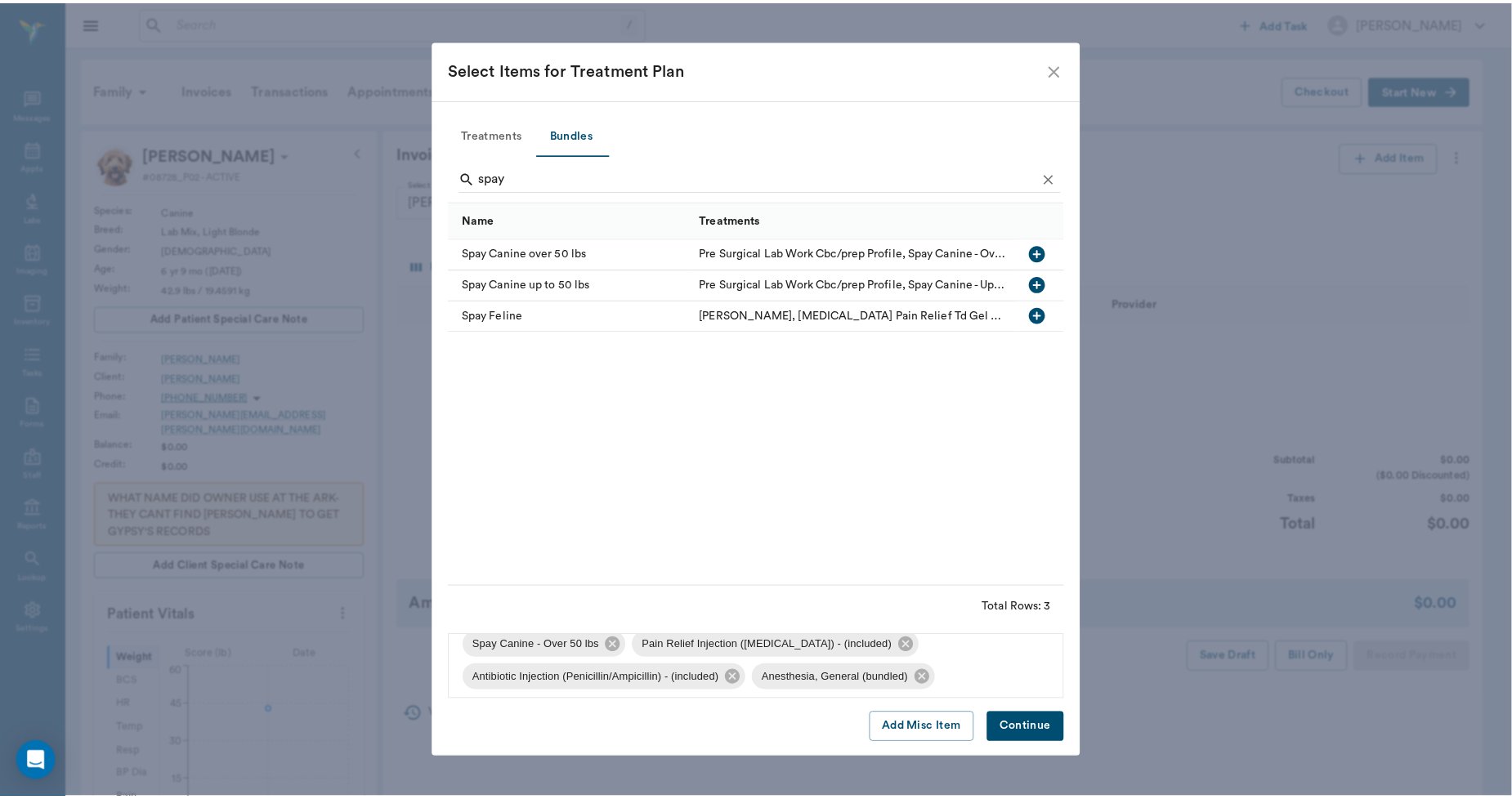
scroll to position [22, 0]
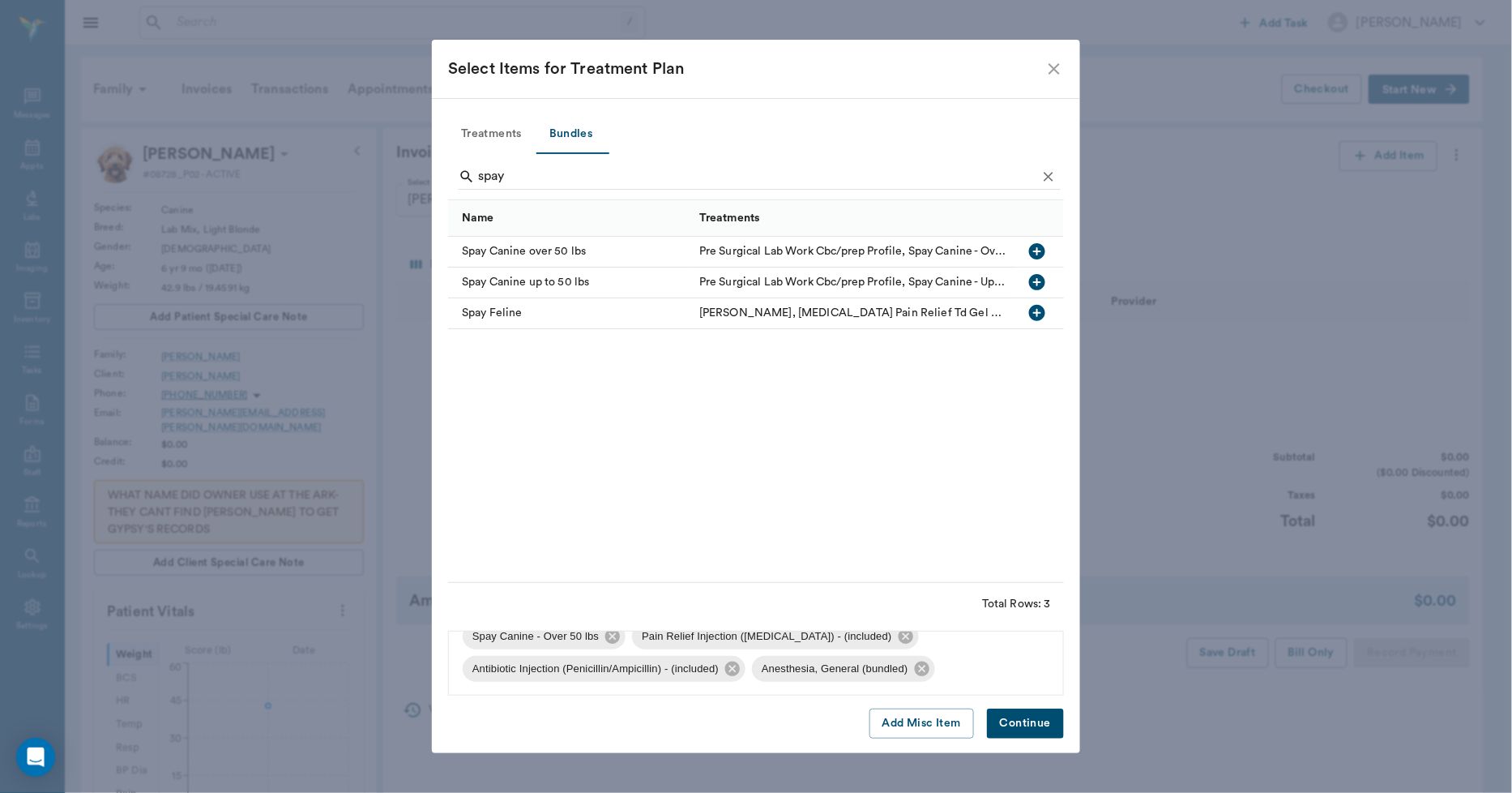
click at [1007, 719] on button "Continue" at bounding box center [1026, 723] width 77 height 30
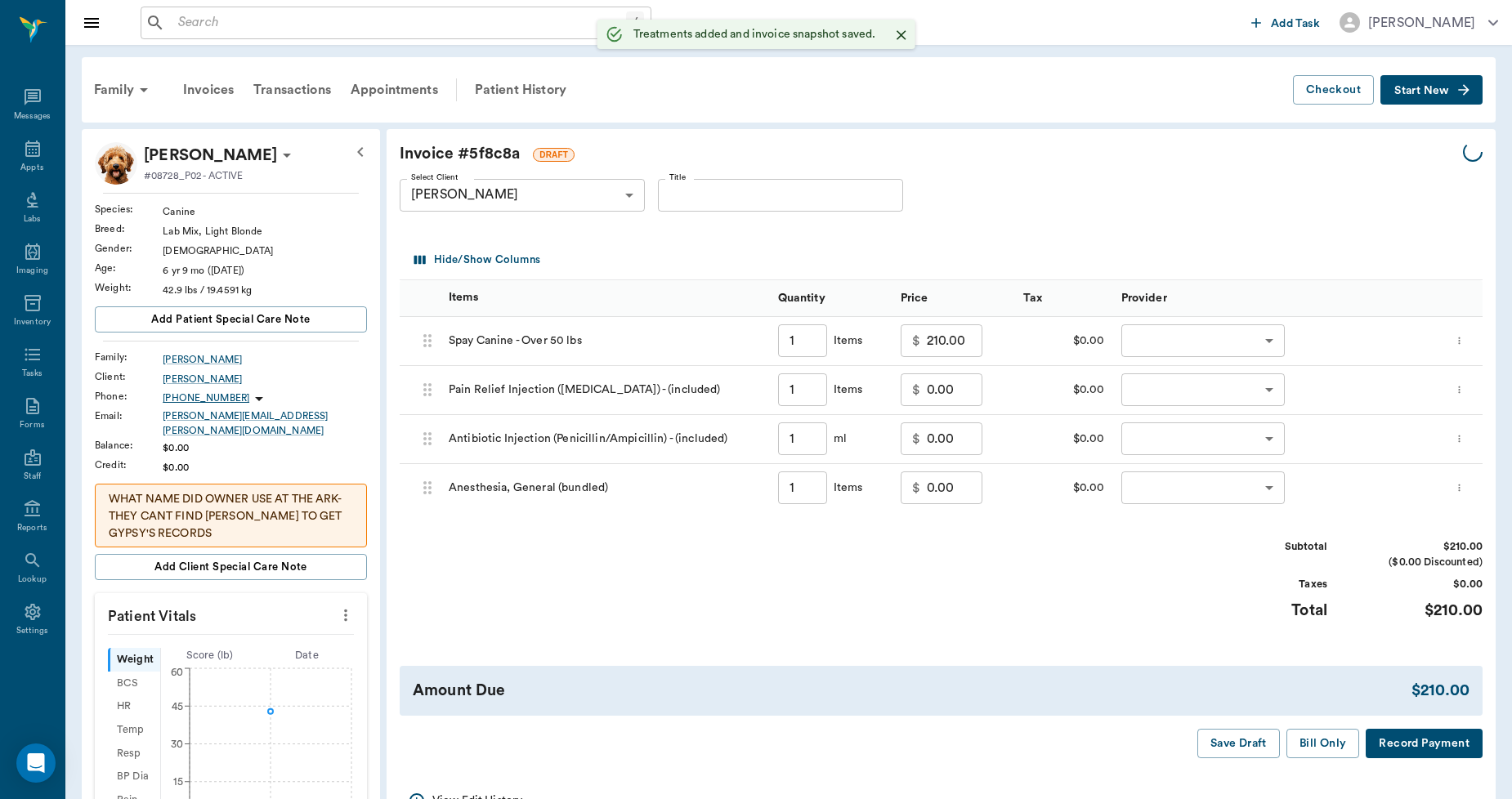
type input "1.00"
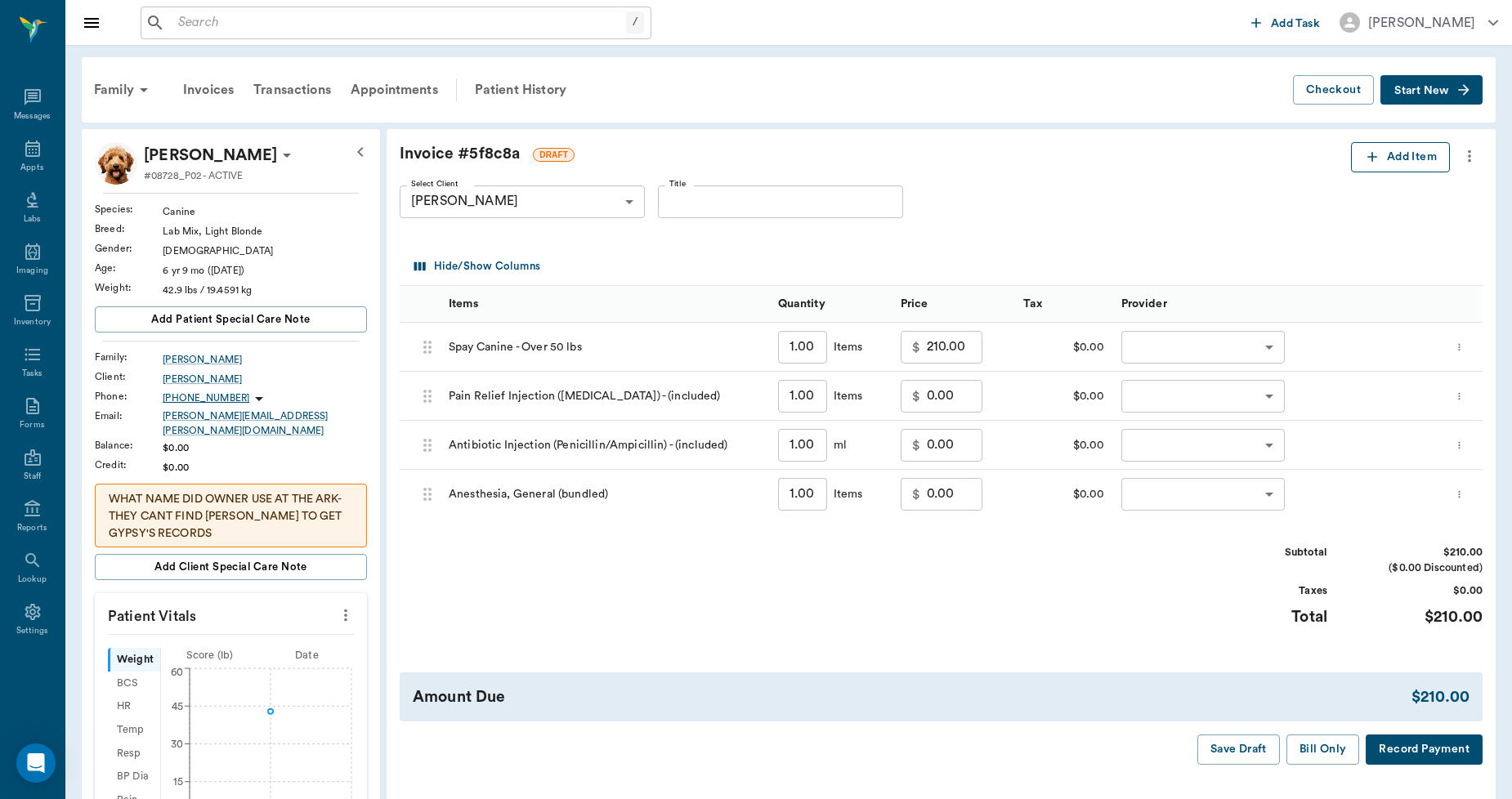
click at [1382, 168] on button "Add Item" at bounding box center [1400, 157] width 99 height 30
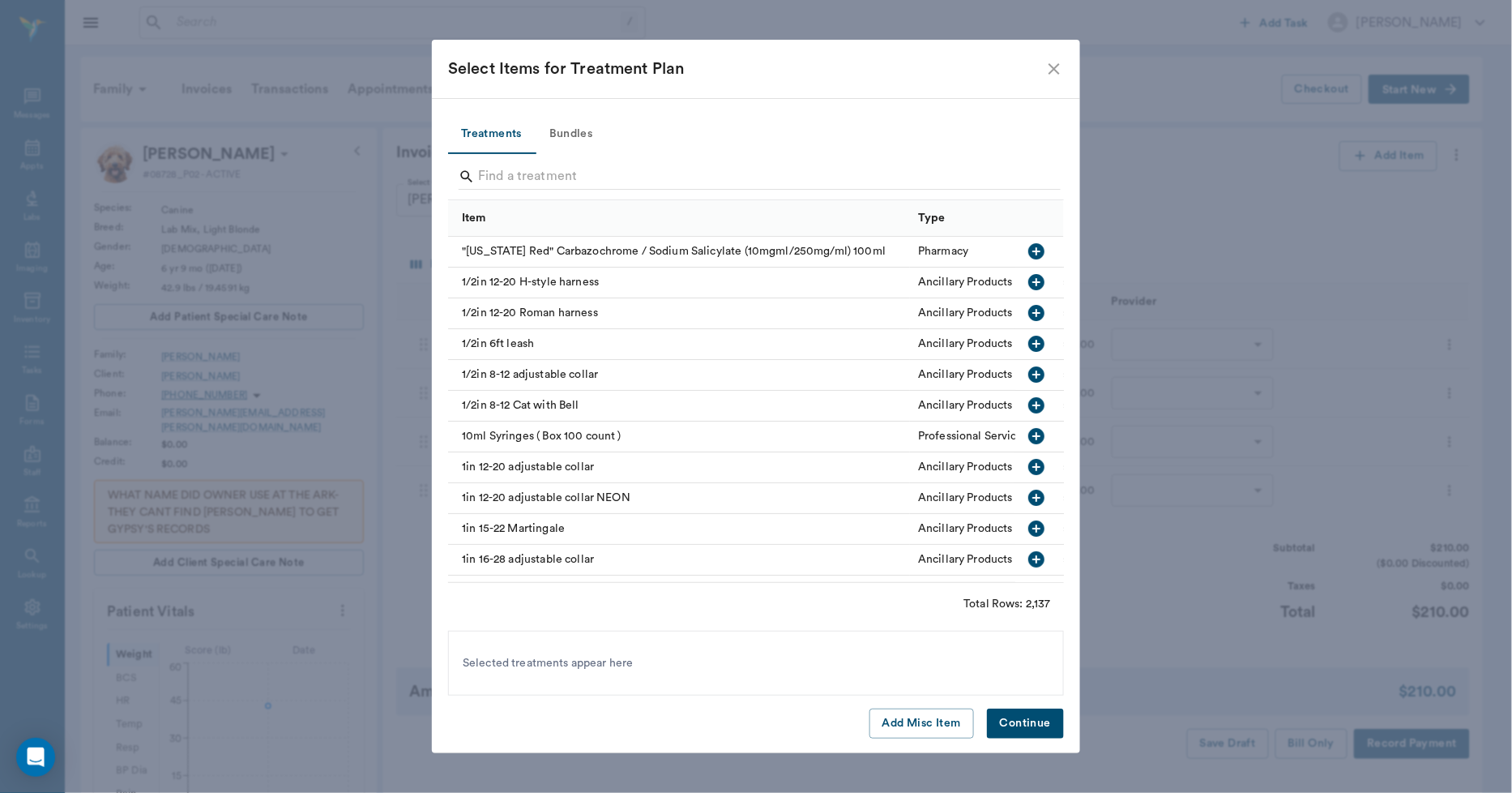
click at [1196, 217] on div "Select Items for Treatment Plan Treatments Bundles Item Type Category "[US_STAT…" at bounding box center [756, 396] width 1512 height 793
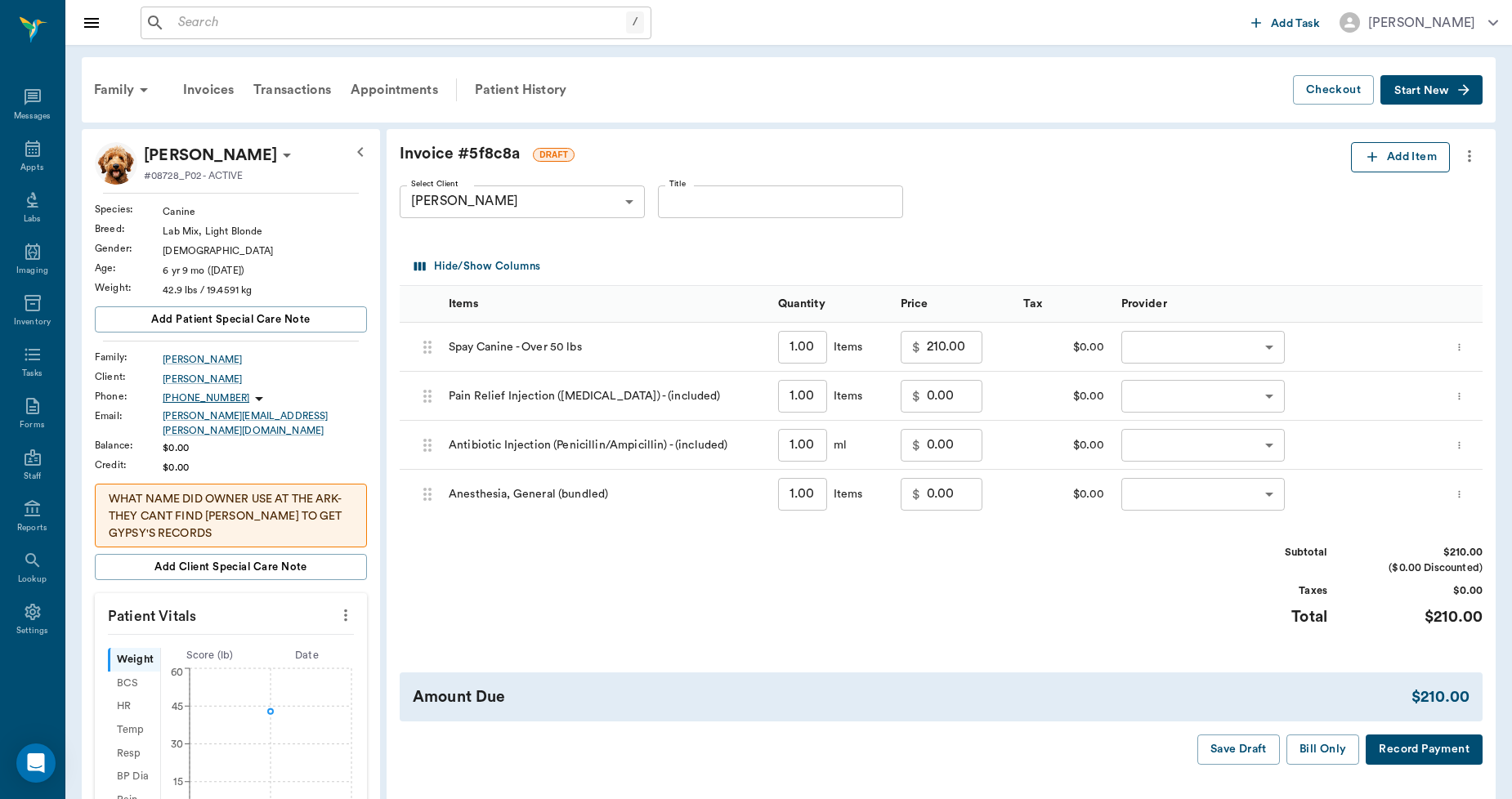
click at [1374, 148] on button "Add Item" at bounding box center [1400, 157] width 99 height 30
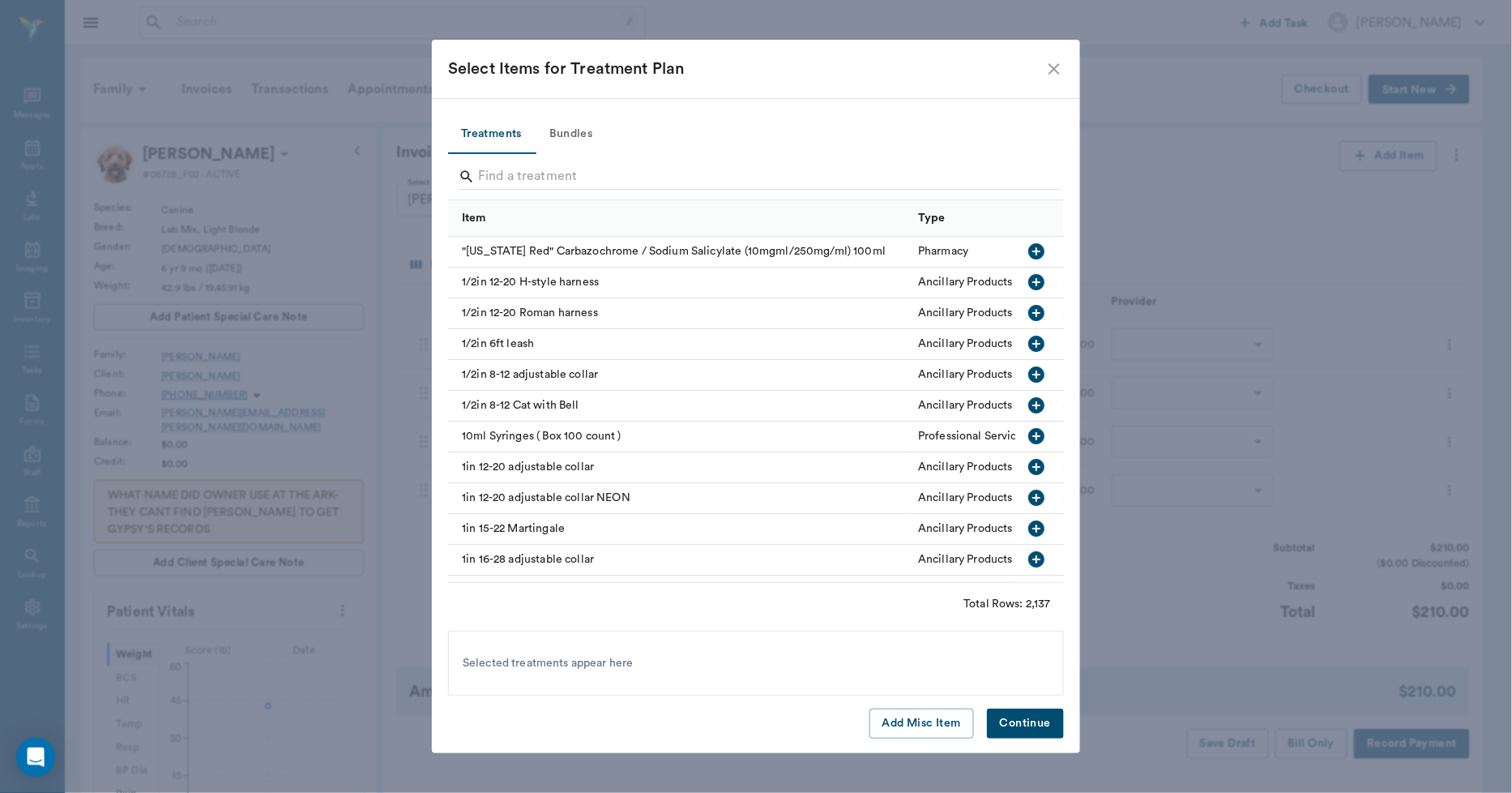
click at [577, 132] on button "Bundles" at bounding box center [571, 135] width 73 height 39
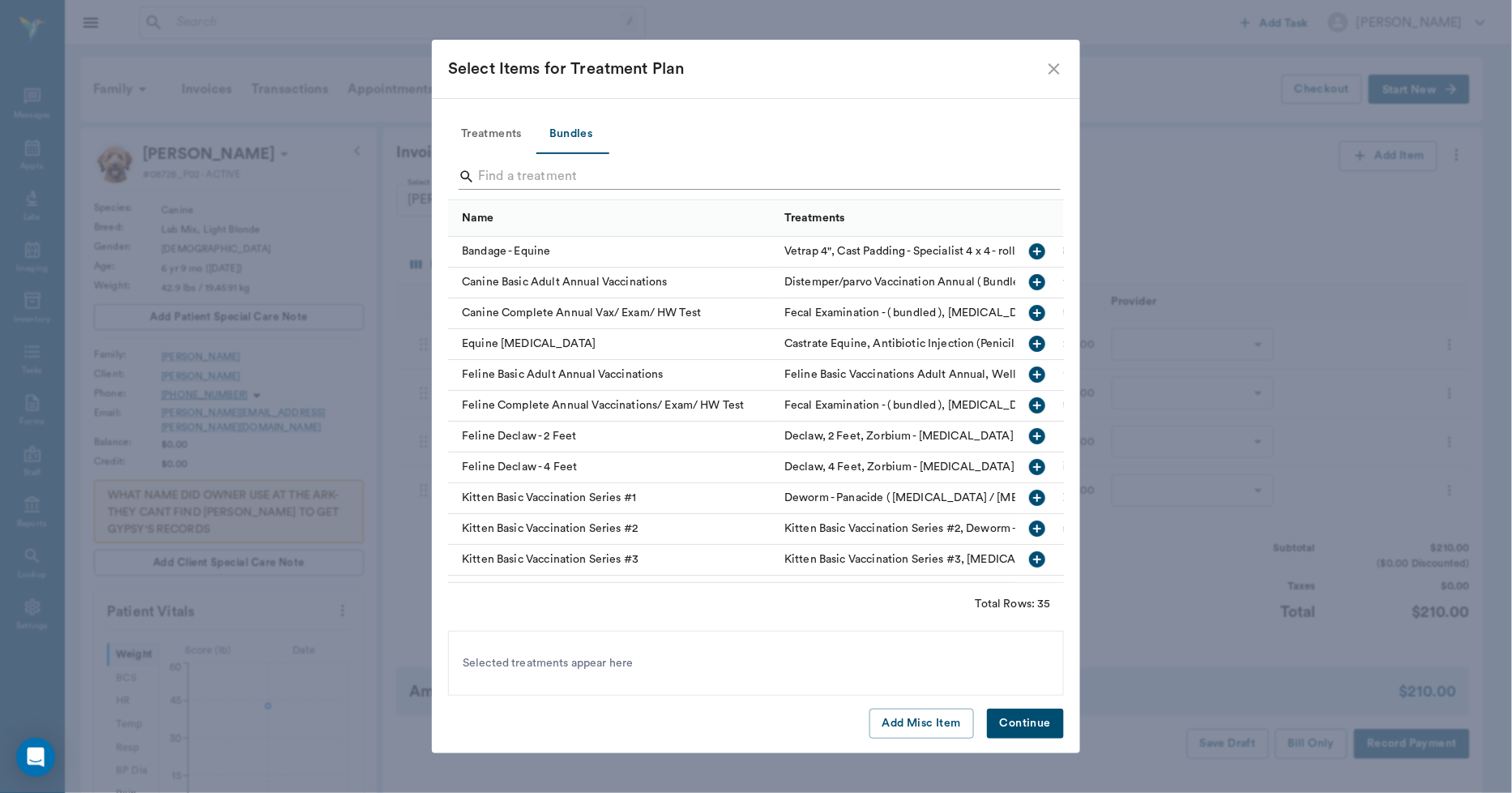
click at [574, 174] on input "Search" at bounding box center [757, 177] width 558 height 26
click at [499, 131] on button "Treatments" at bounding box center [491, 135] width 87 height 39
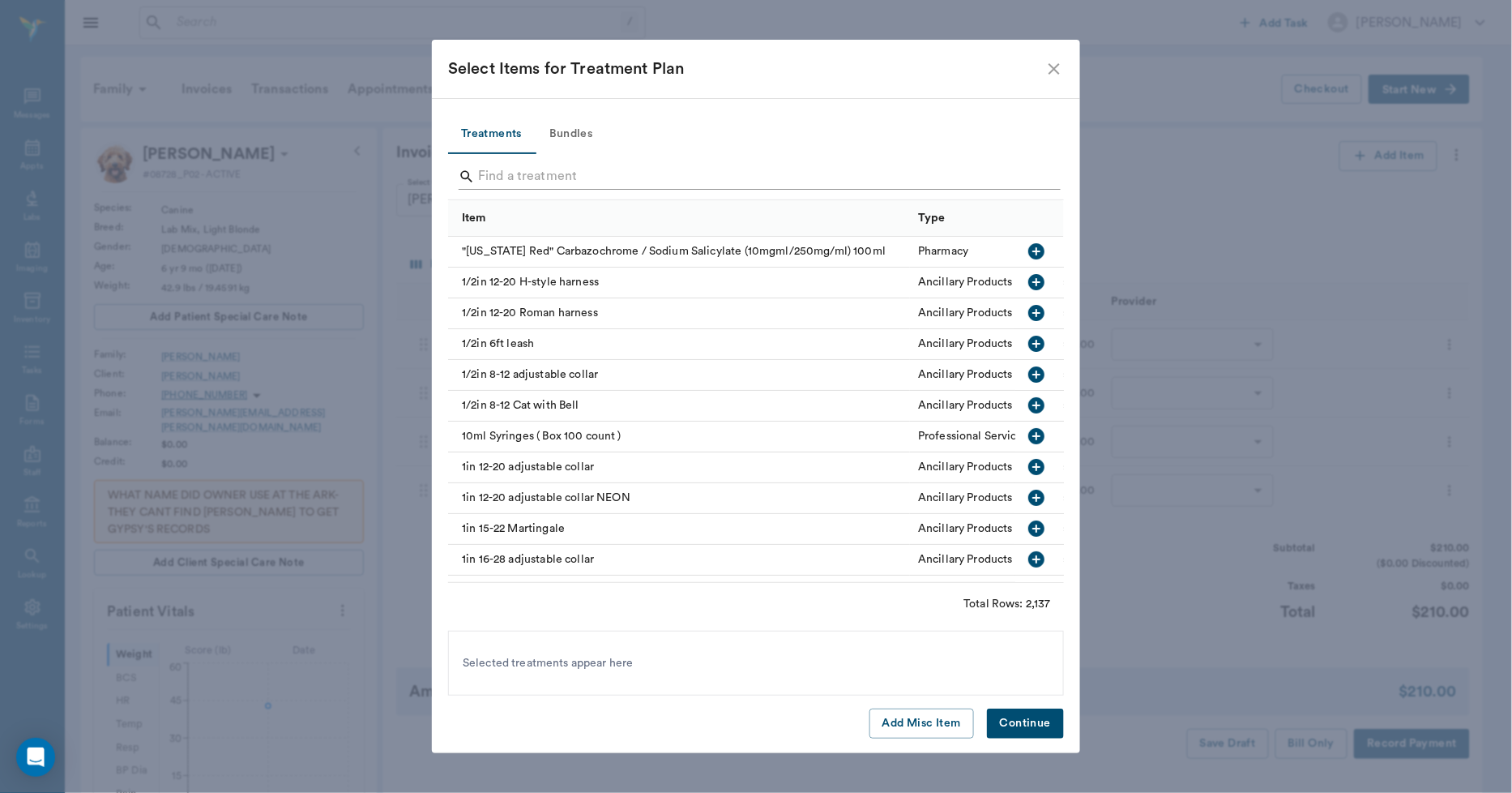
click at [576, 180] on input "Search" at bounding box center [757, 177] width 558 height 26
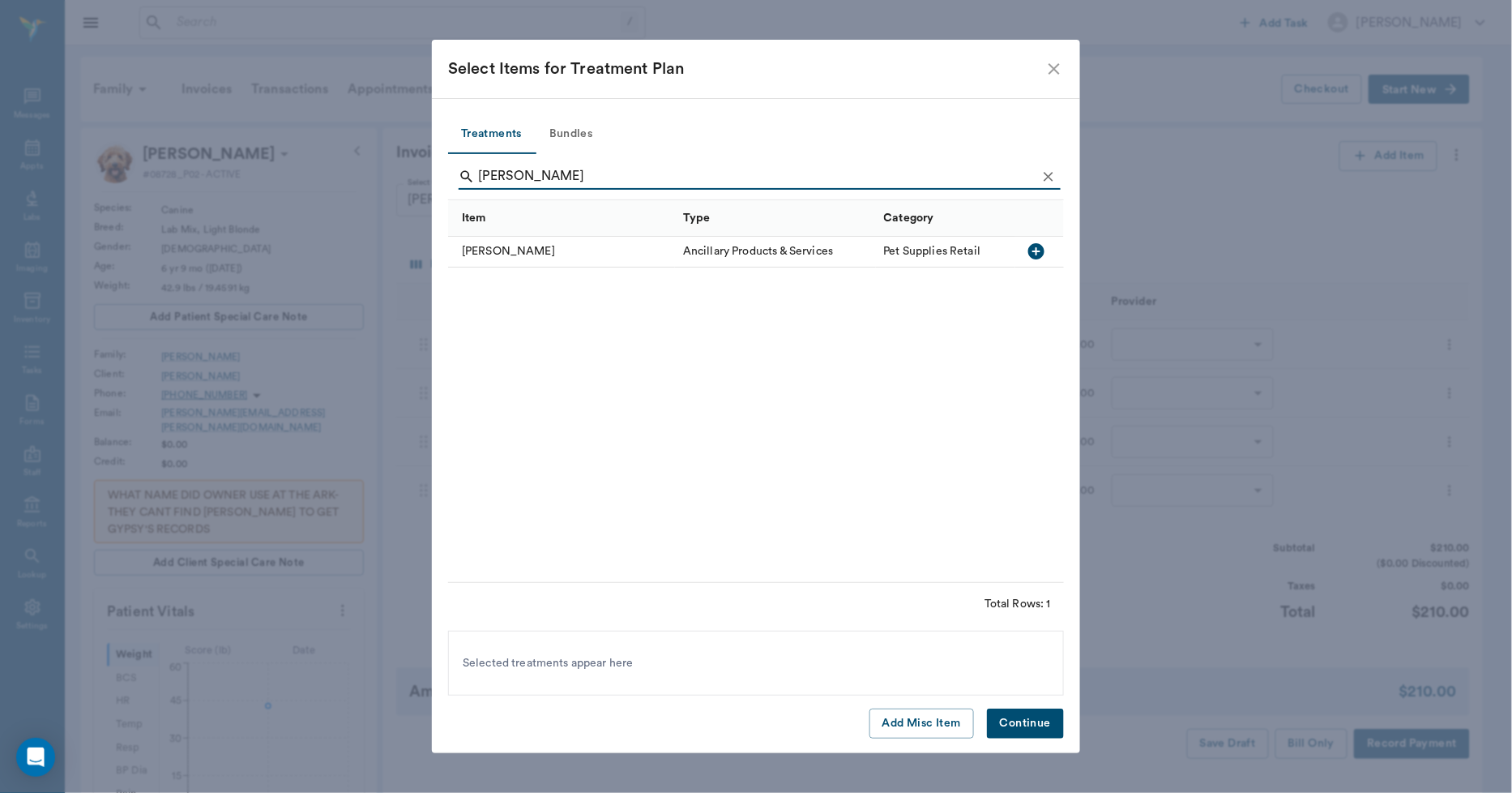
type input "[PERSON_NAME]"
click at [594, 244] on div "[PERSON_NAME]" at bounding box center [562, 253] width 227 height 31
click at [1019, 735] on button "Continue" at bounding box center [1026, 723] width 77 height 30
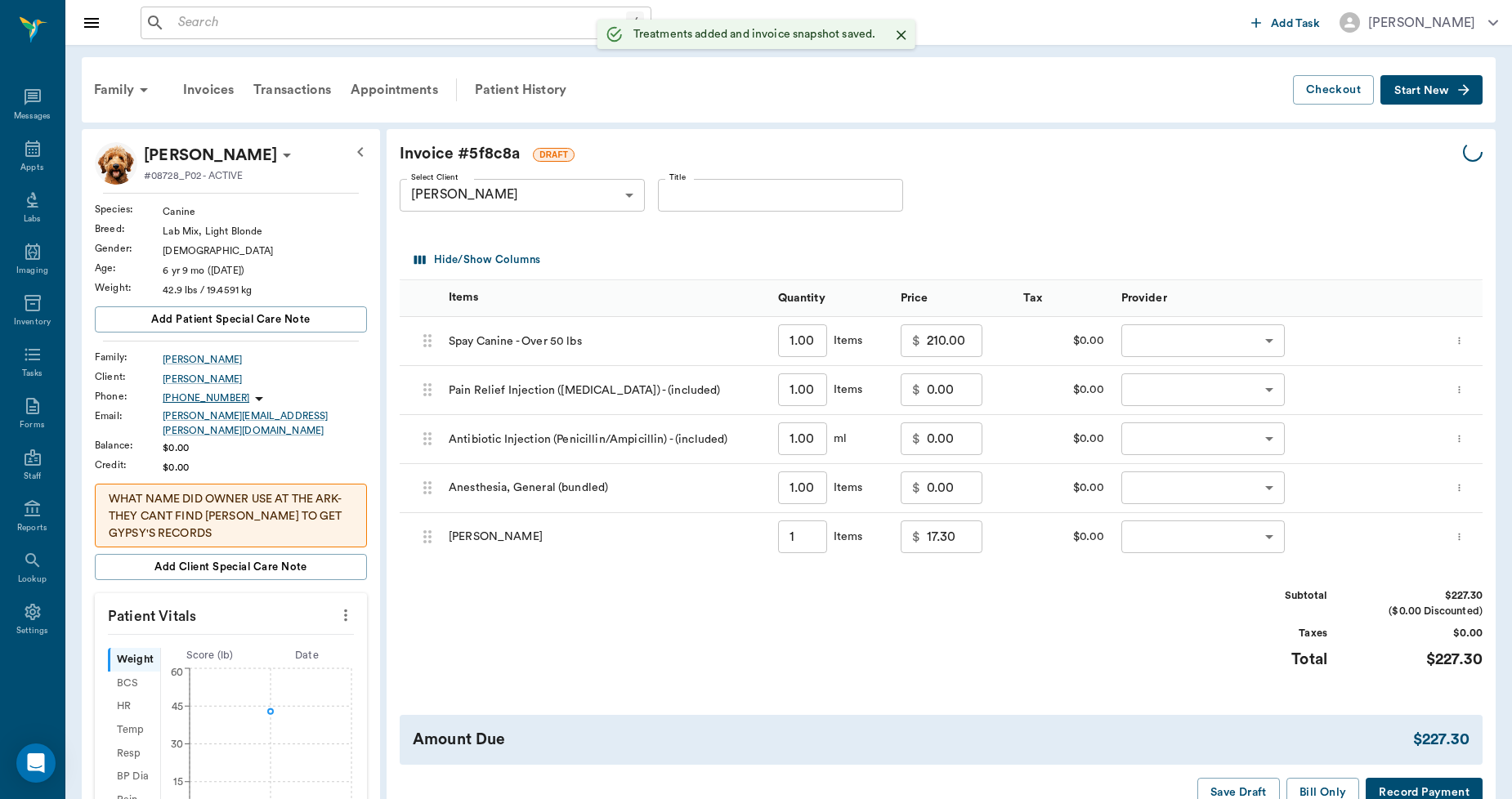
type input "1.00"
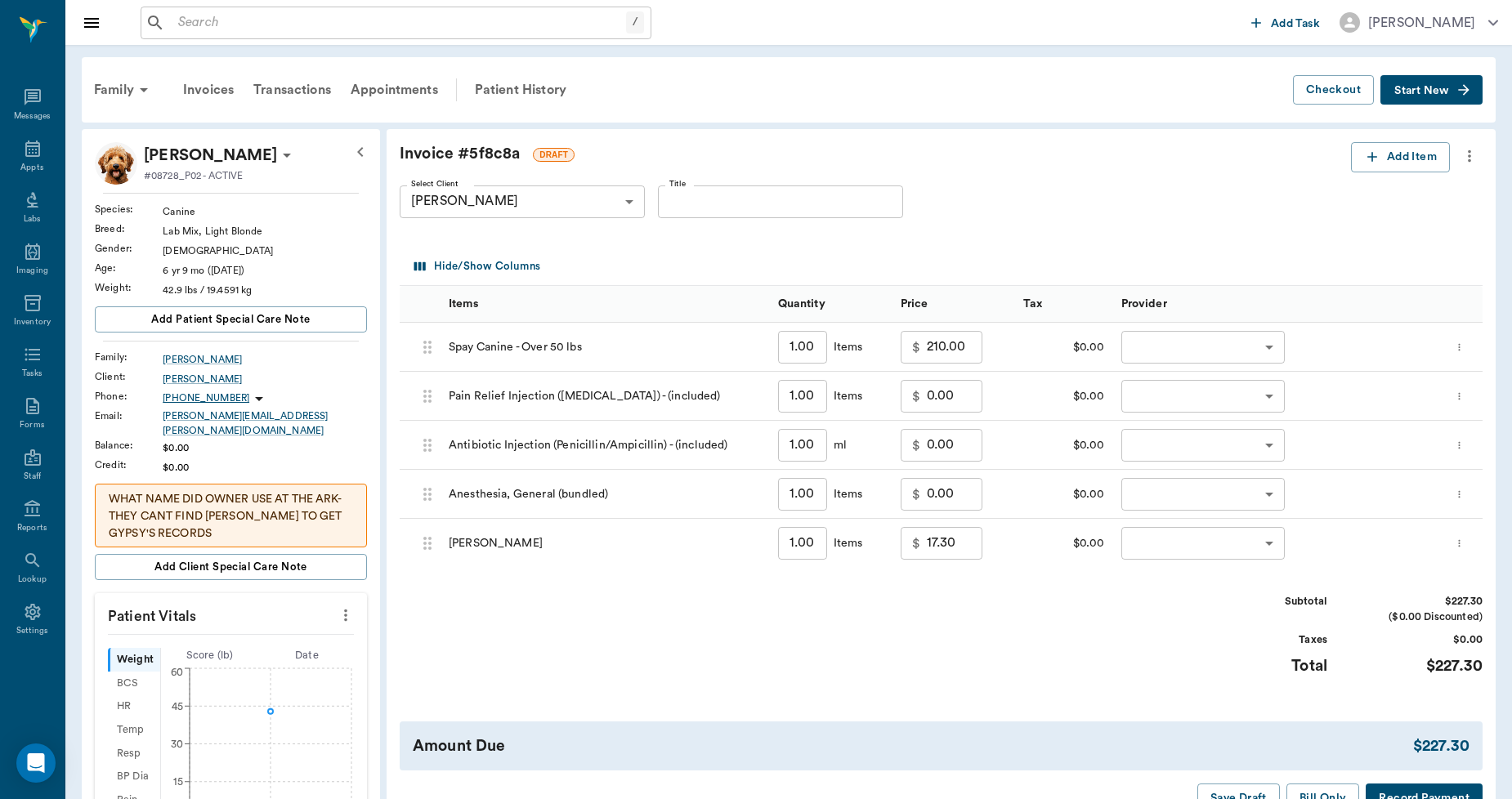
click at [1353, 174] on div "Select Client [PERSON_NAME] 63ec2eda52e12b0ba117cfc3 Select Client Title Title" at bounding box center [928, 202] width 1057 height 59
click at [1367, 161] on icon "button" at bounding box center [1373, 157] width 17 height 17
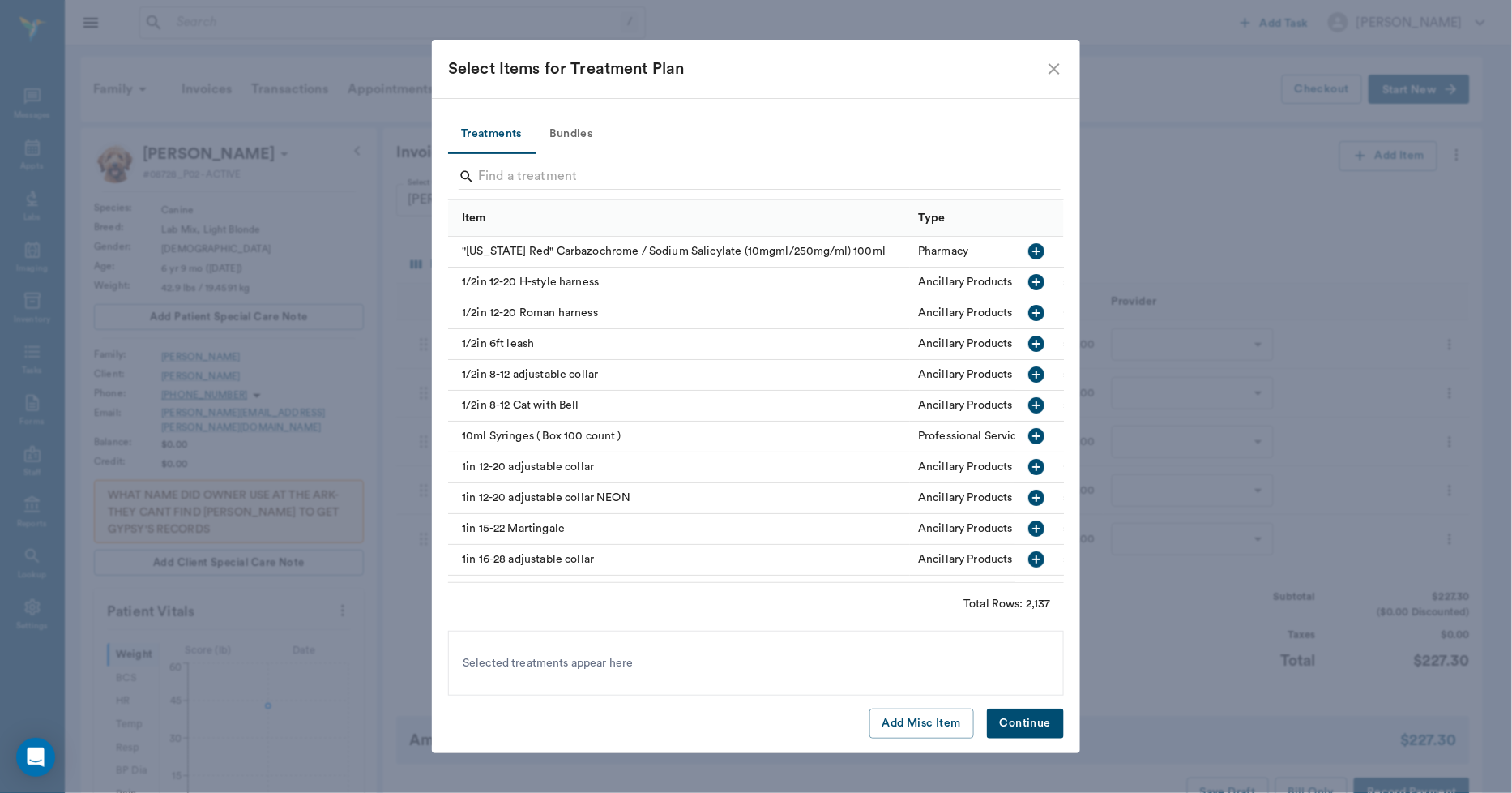
click at [577, 136] on button "Bundles" at bounding box center [571, 135] width 73 height 39
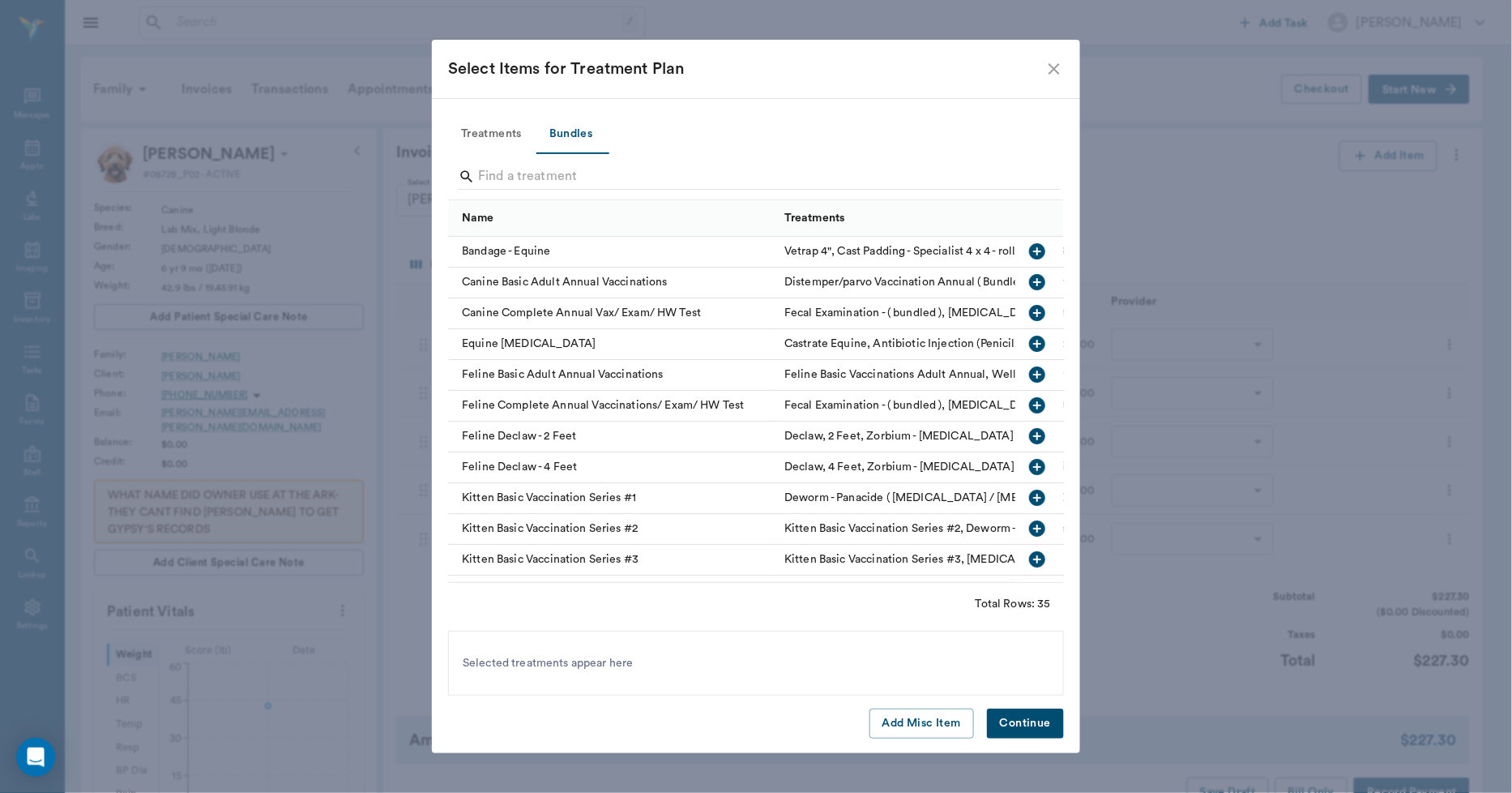
click at [572, 281] on div "Canine Basic Adult Annual Vaccinations" at bounding box center [612, 283] width 329 height 31
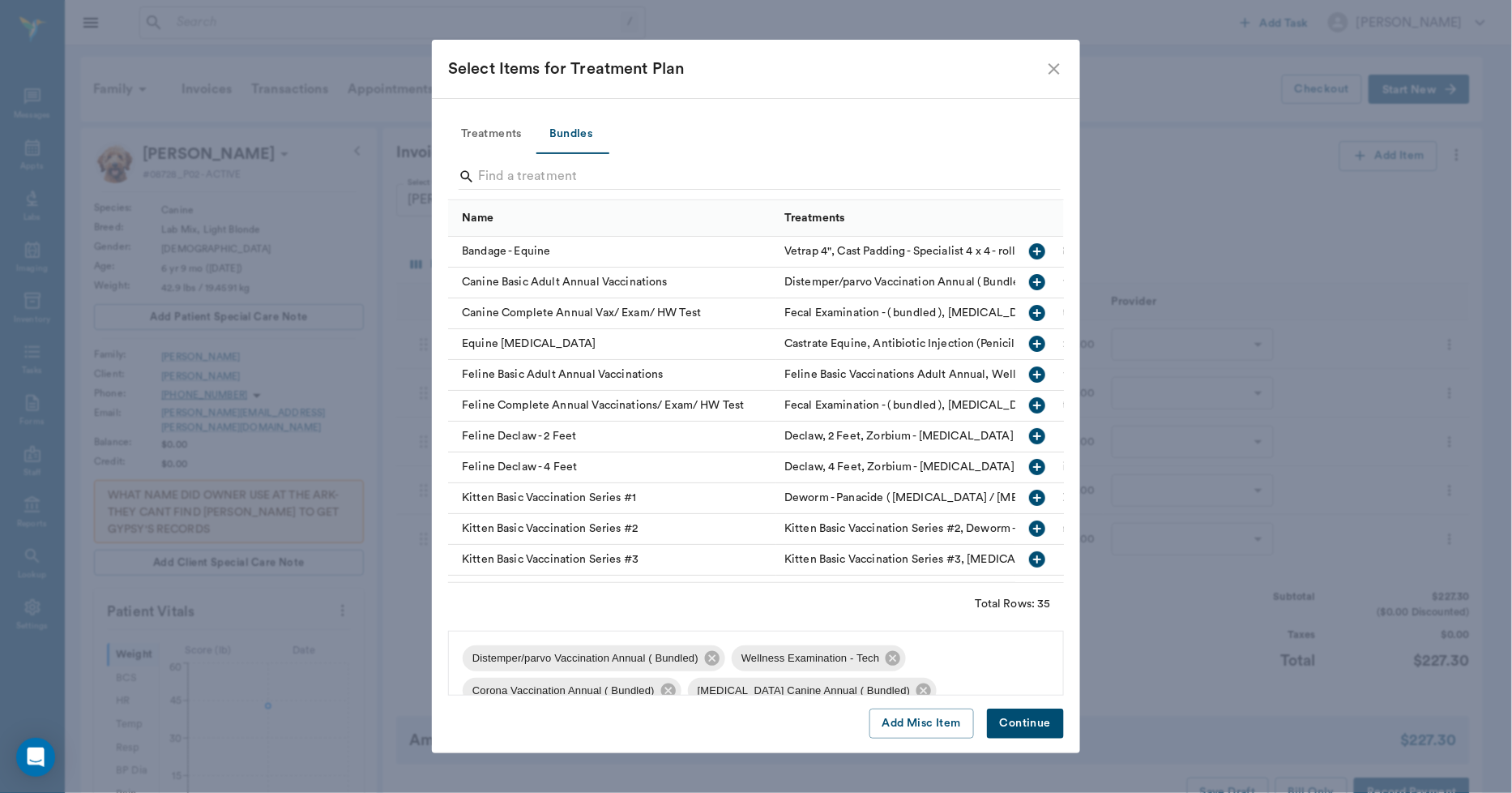
click at [1051, 65] on icon "close" at bounding box center [1054, 69] width 11 height 11
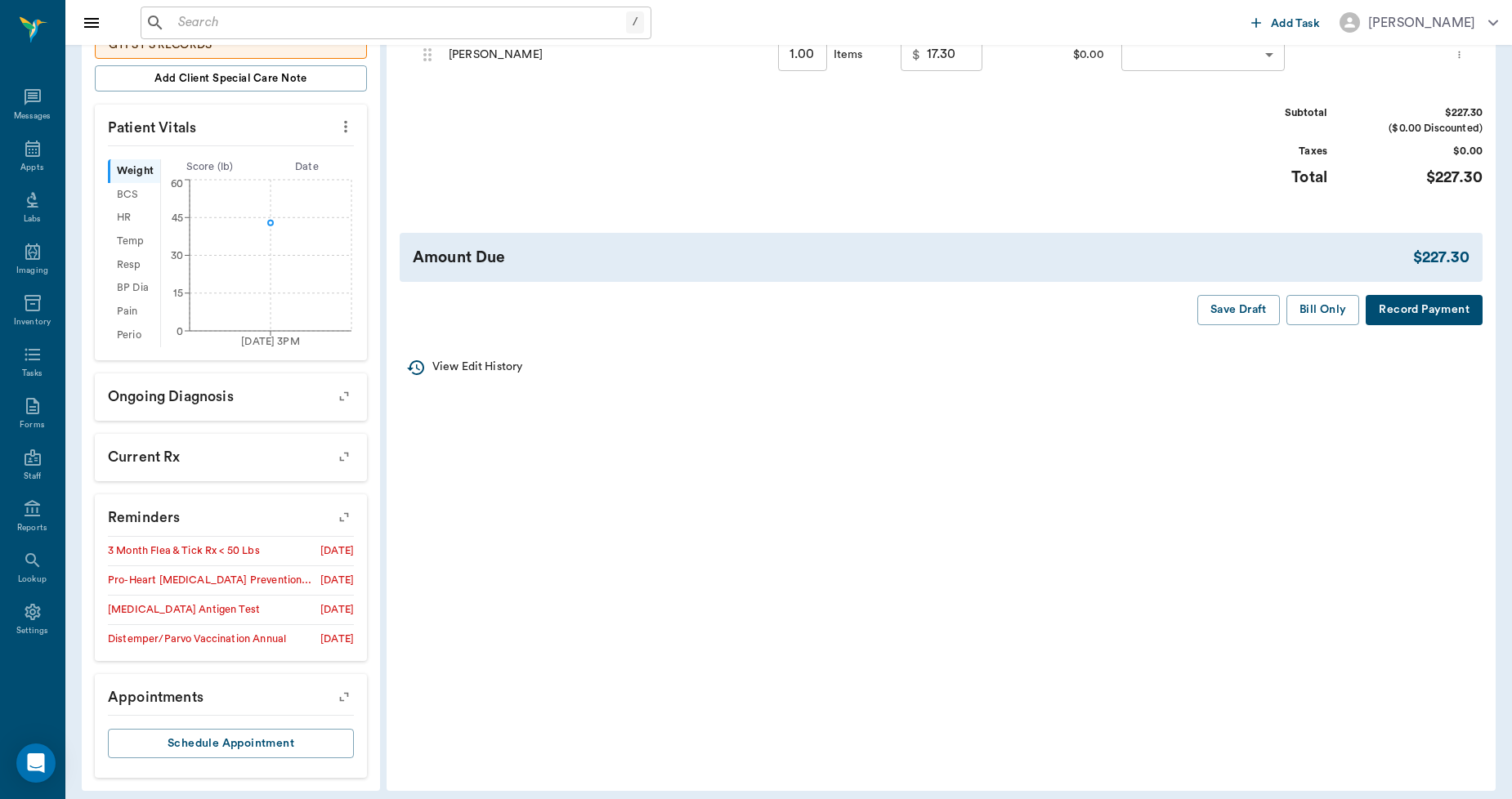
scroll to position [490, 0]
click at [346, 504] on icon "button" at bounding box center [343, 515] width 23 height 23
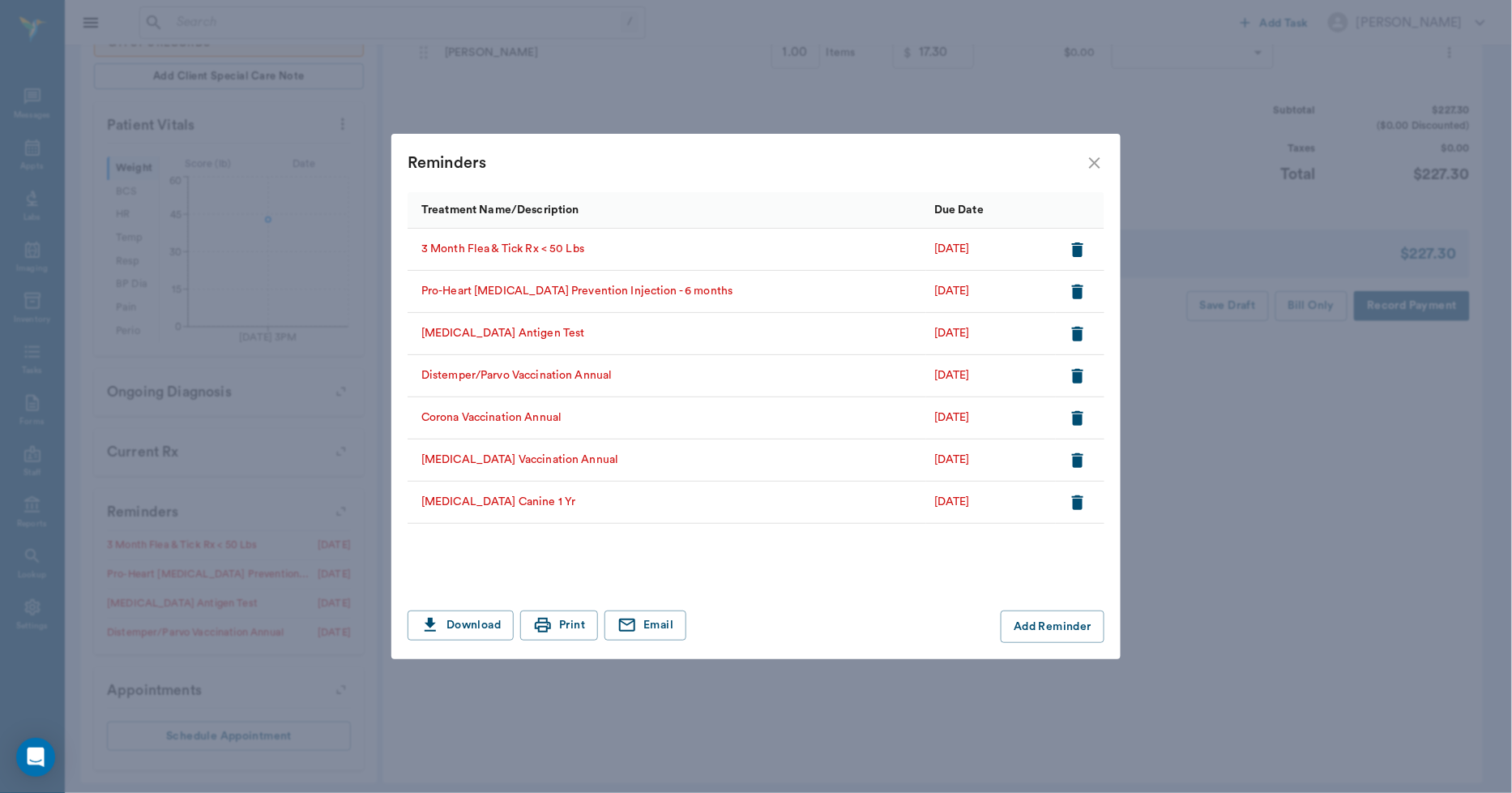
click at [1076, 286] on icon "button" at bounding box center [1078, 292] width 11 height 15
click at [1092, 158] on icon "close" at bounding box center [1095, 162] width 19 height 19
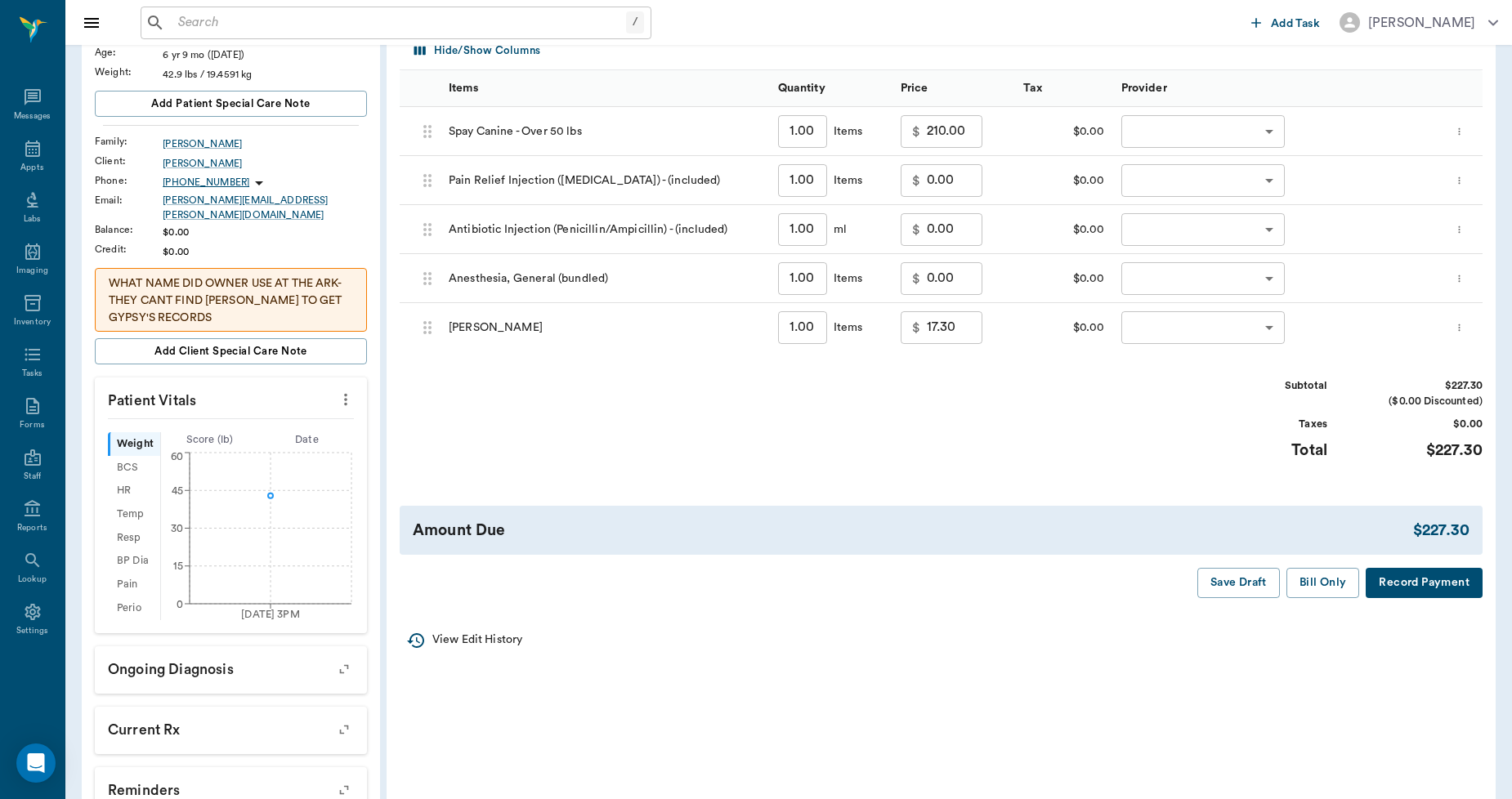
scroll to position [0, 0]
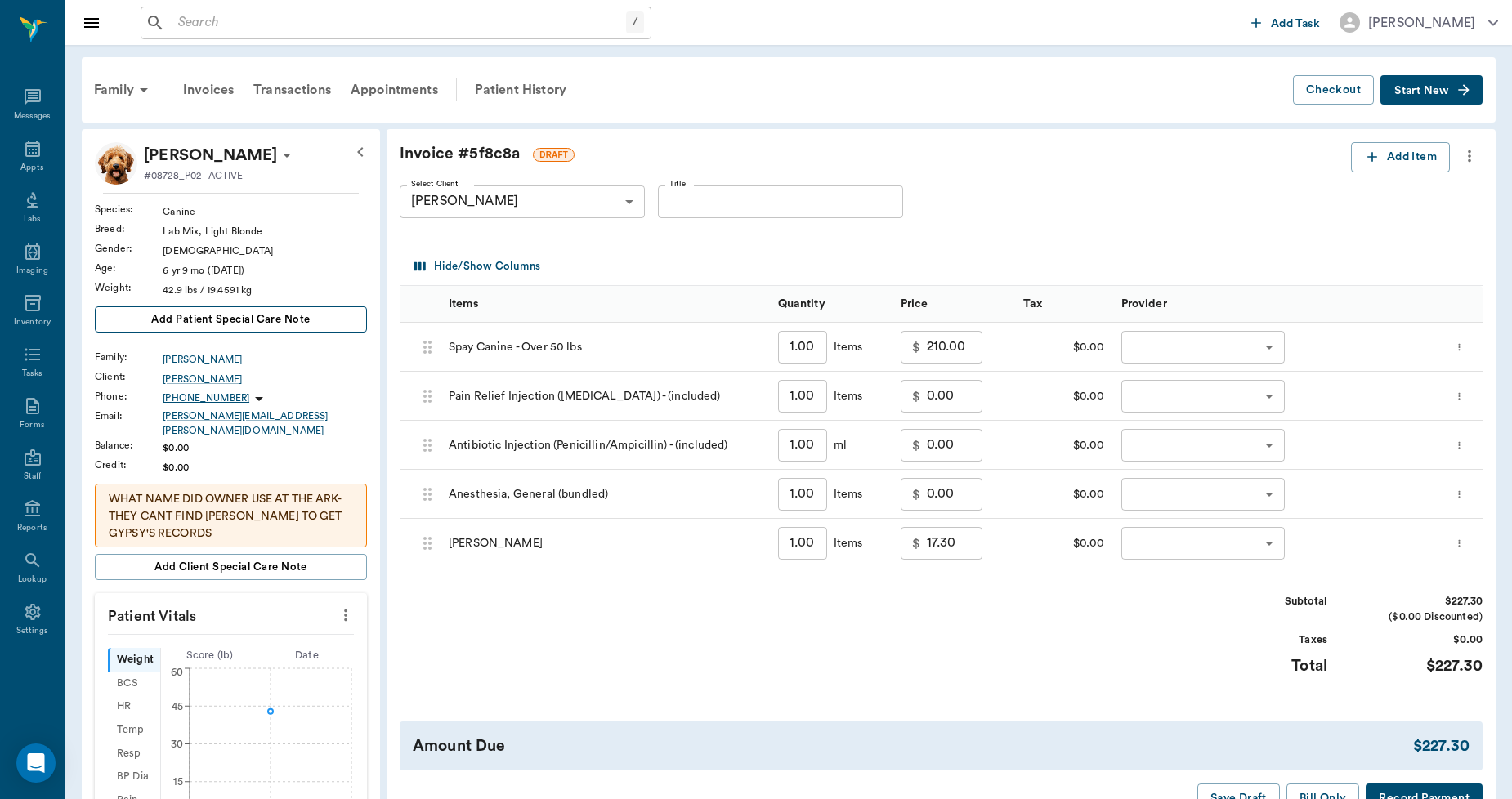
click at [301, 324] on span "Add patient Special Care Note" at bounding box center [231, 319] width 159 height 18
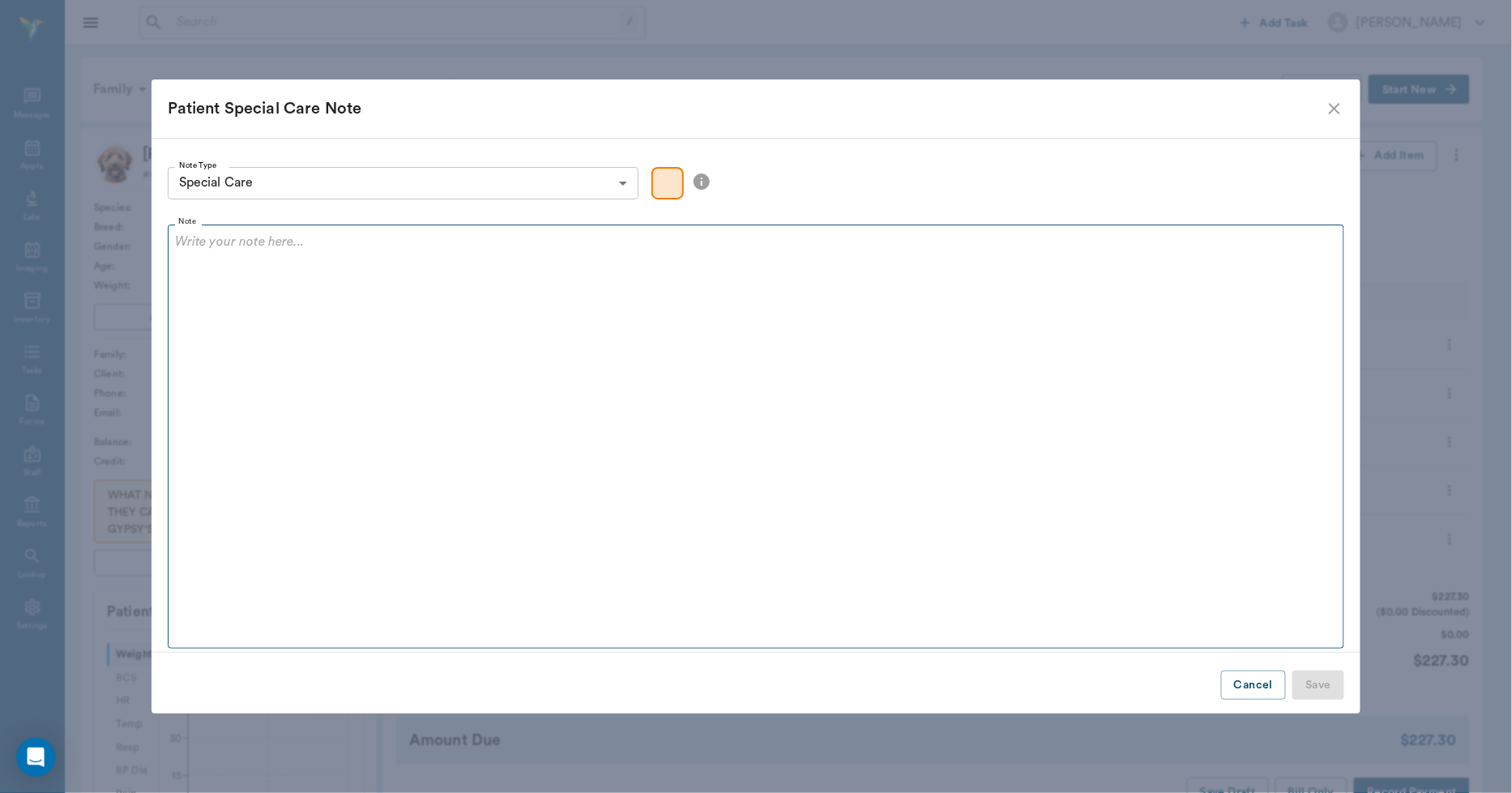
click at [301, 330] on fieldset "Note" at bounding box center [756, 432] width 1178 height 431
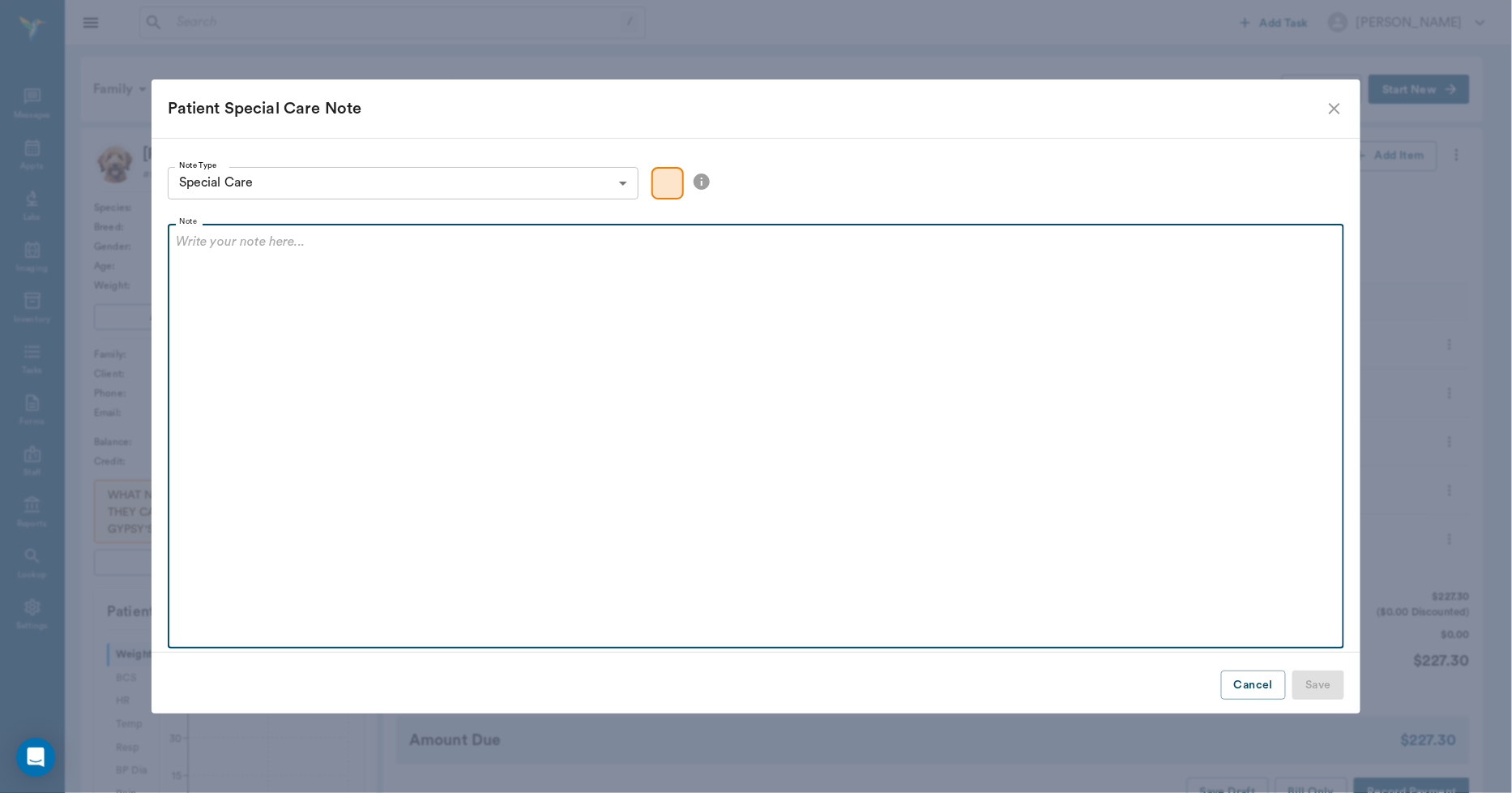
click at [241, 255] on div at bounding box center [756, 252] width 1161 height 40
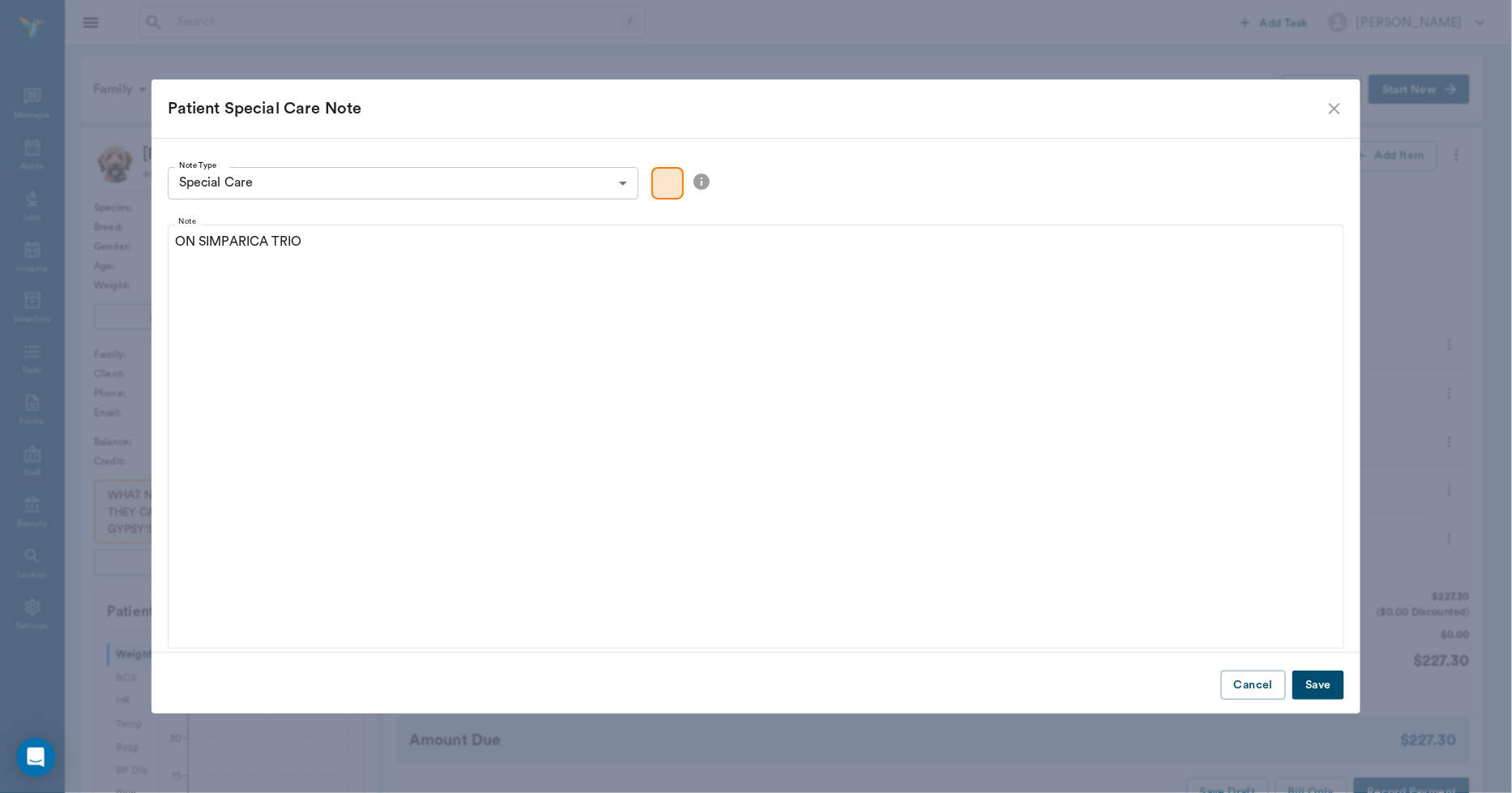
click at [1314, 679] on button "Save" at bounding box center [1318, 685] width 52 height 30
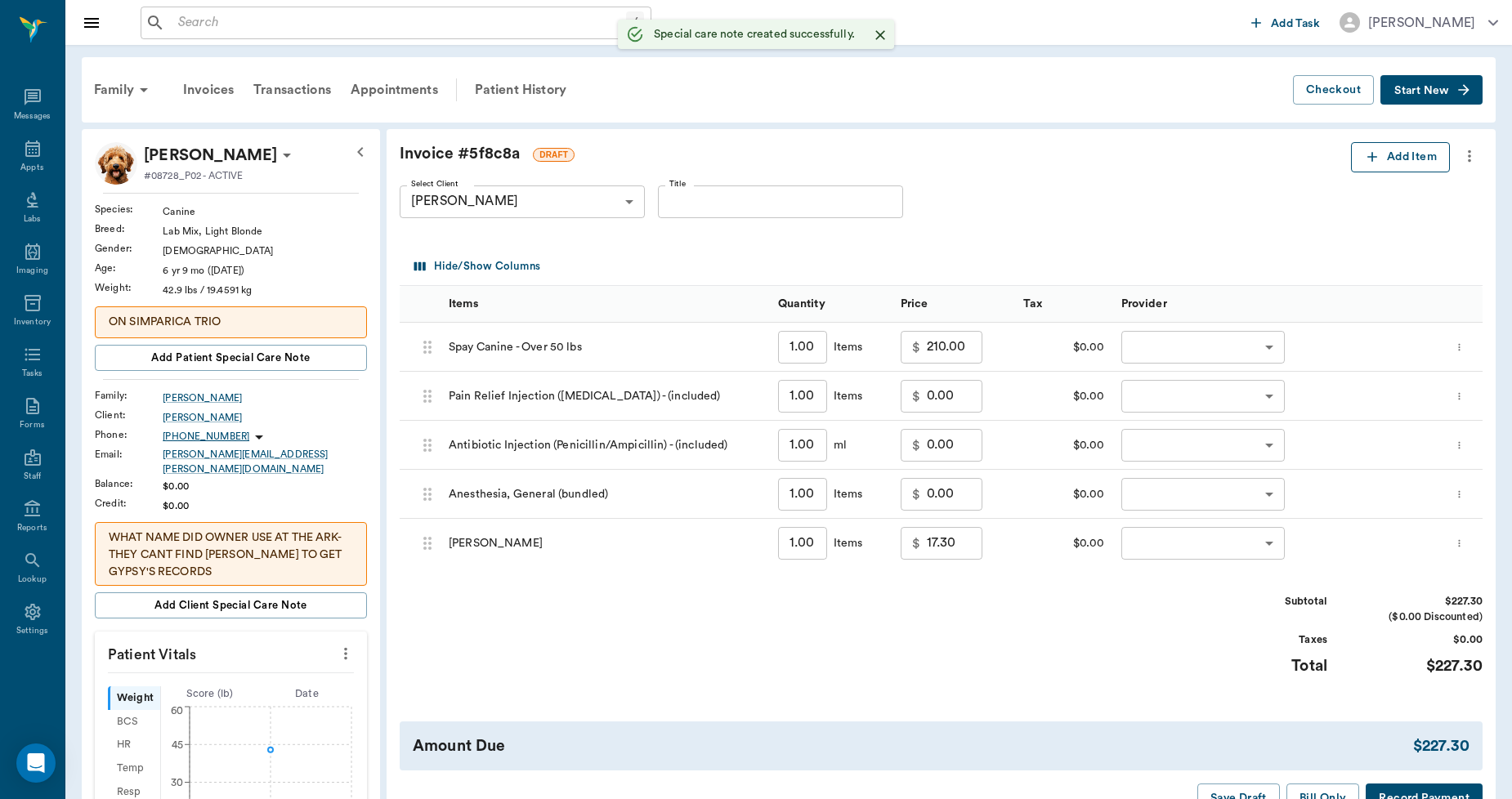
click at [1408, 157] on button "Add Item" at bounding box center [1400, 157] width 99 height 30
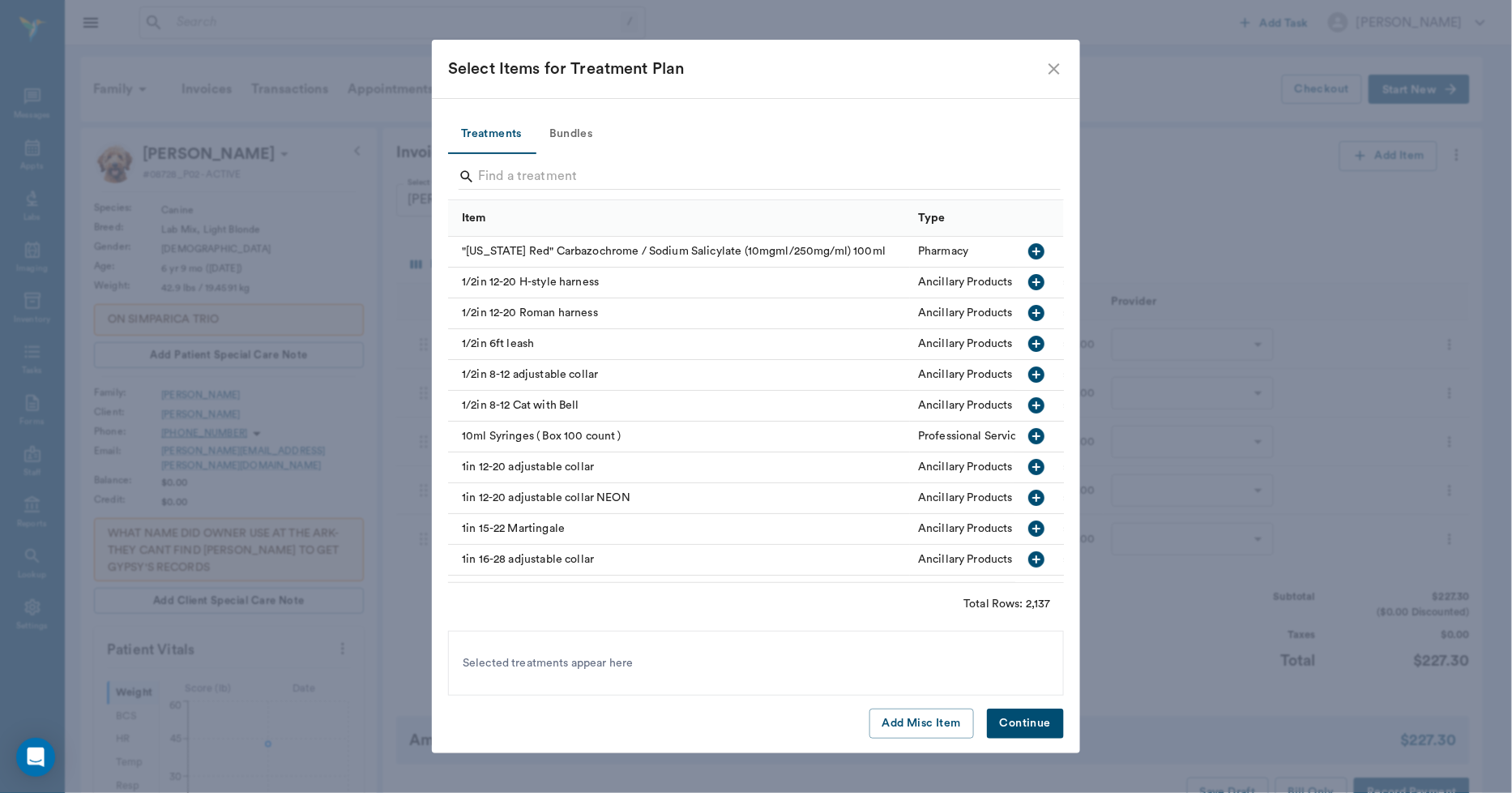
click at [568, 132] on button "Bundles" at bounding box center [571, 135] width 73 height 39
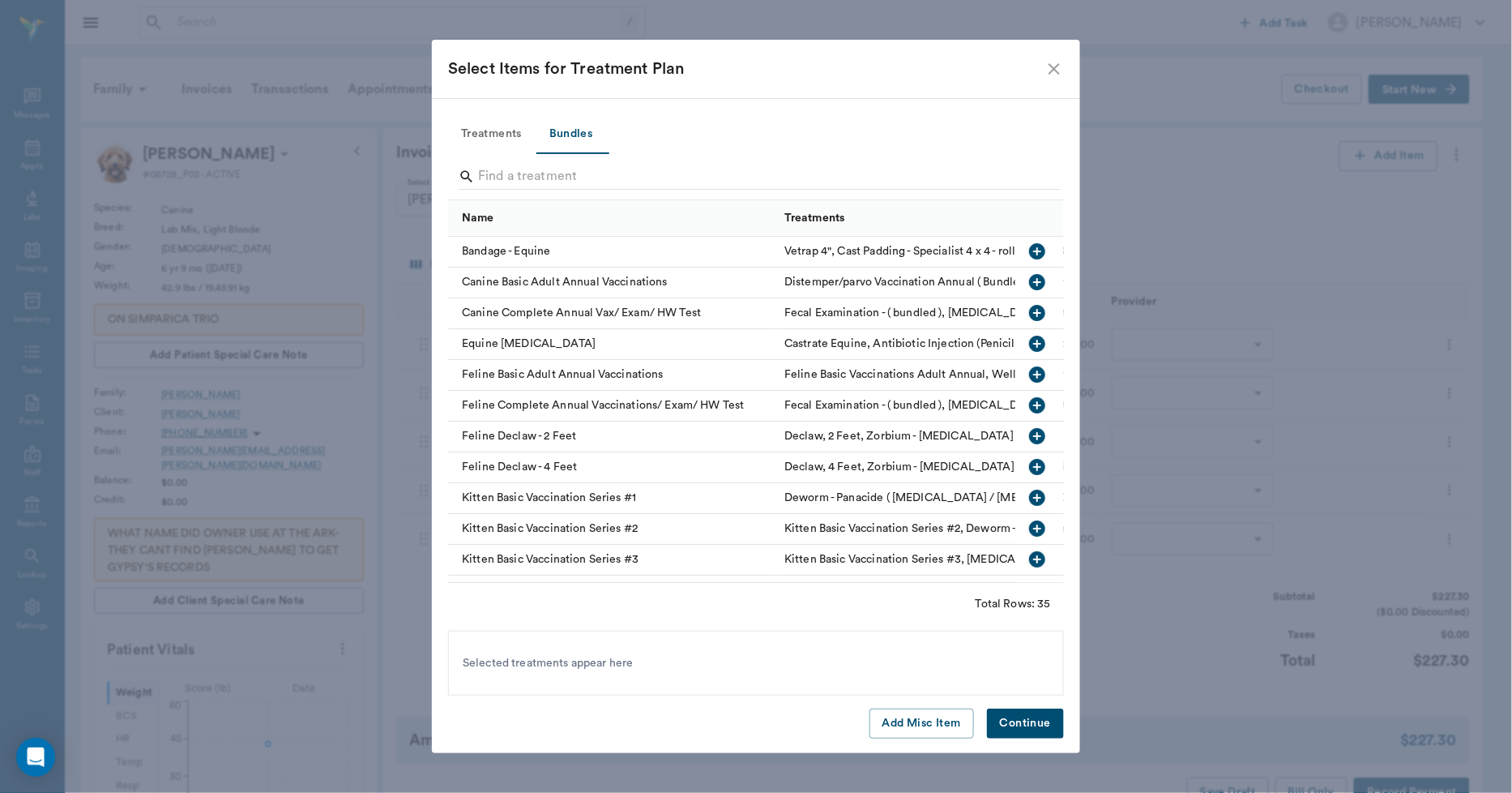
click at [543, 285] on div "Canine Basic Adult Annual Vaccinations" at bounding box center [612, 283] width 329 height 31
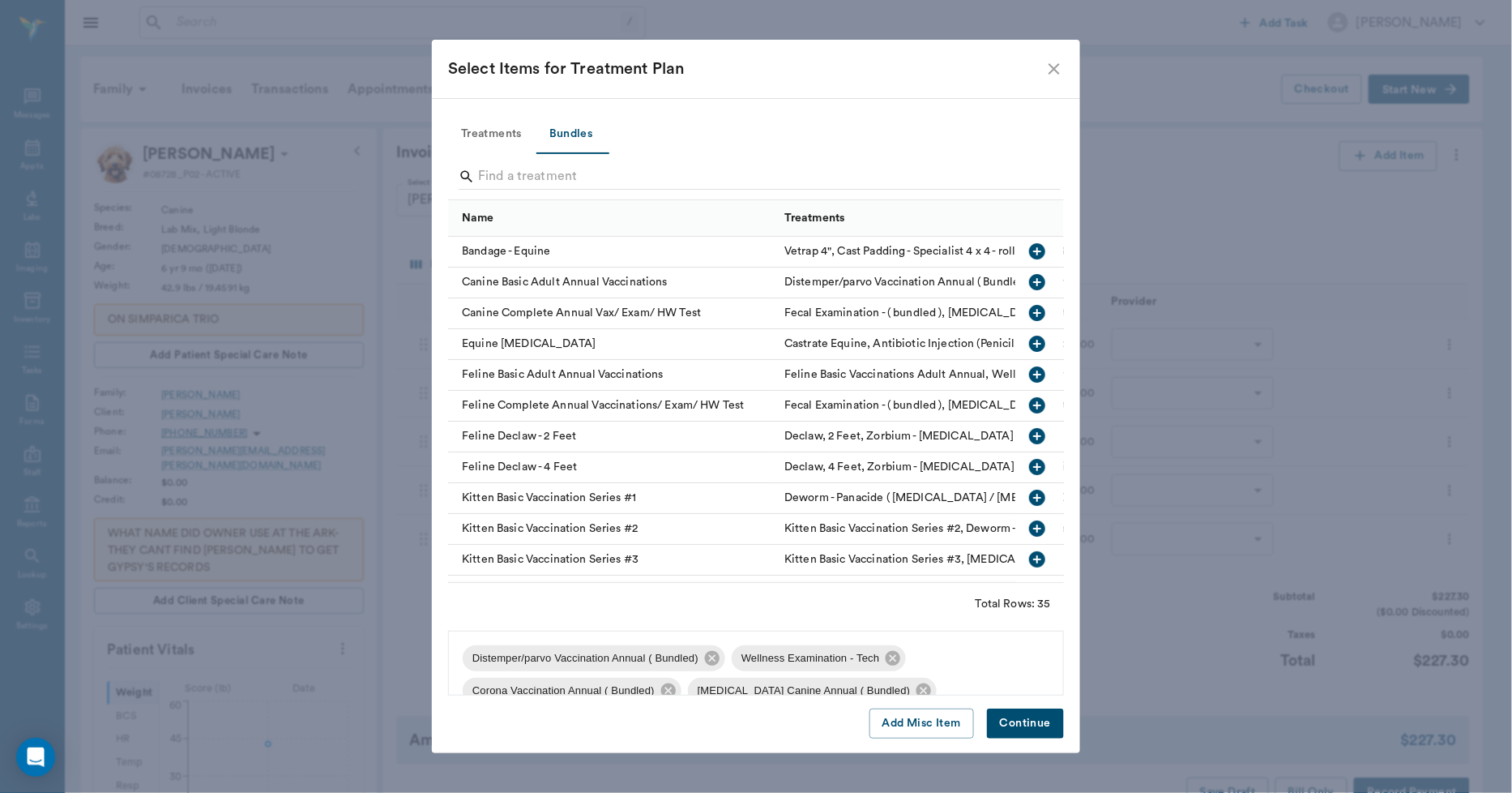
click at [478, 128] on button "Treatments" at bounding box center [491, 135] width 87 height 39
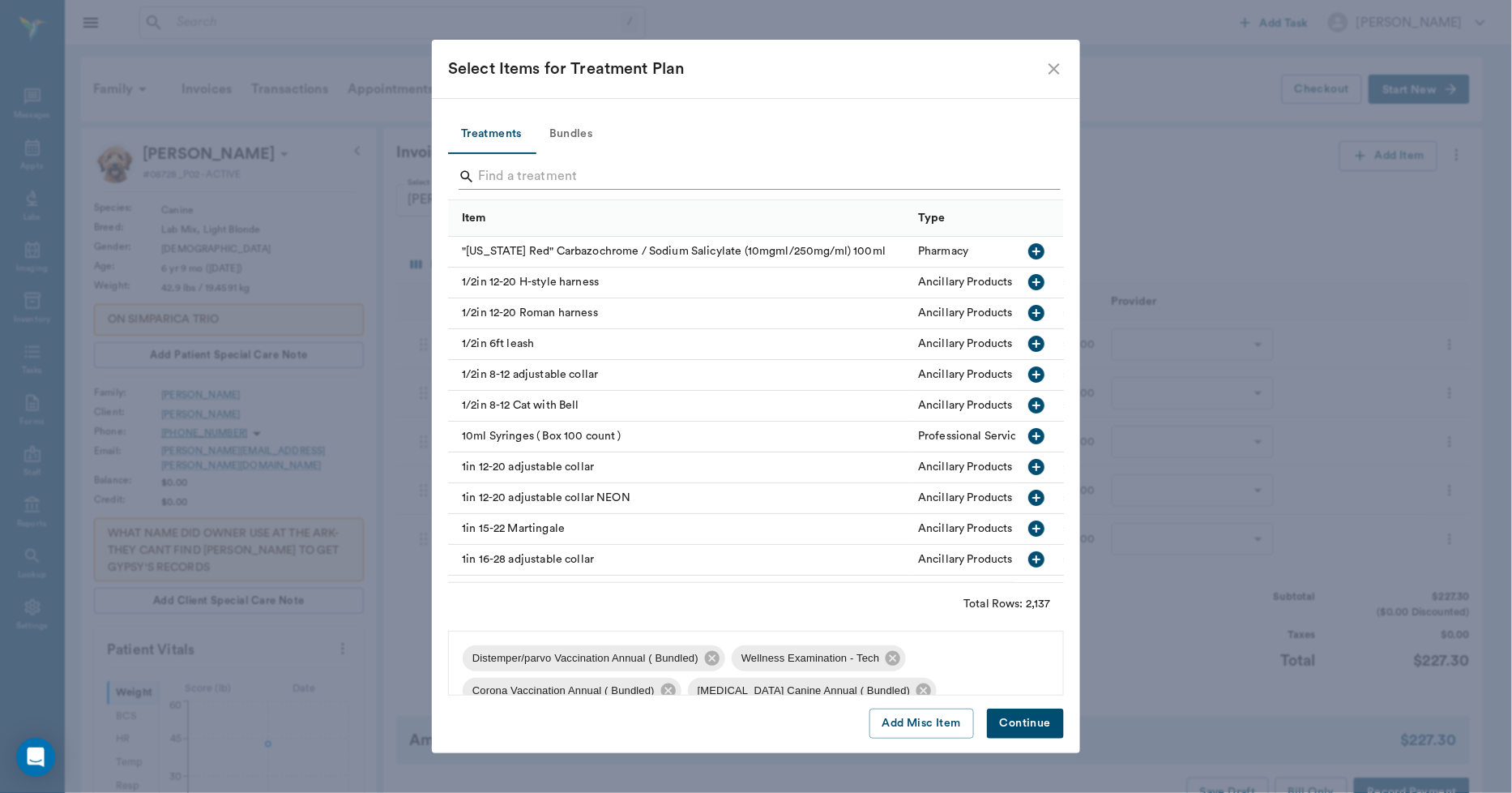
click at [546, 171] on input "Search" at bounding box center [757, 177] width 558 height 26
click at [1009, 719] on button "Continue" at bounding box center [1026, 723] width 77 height 30
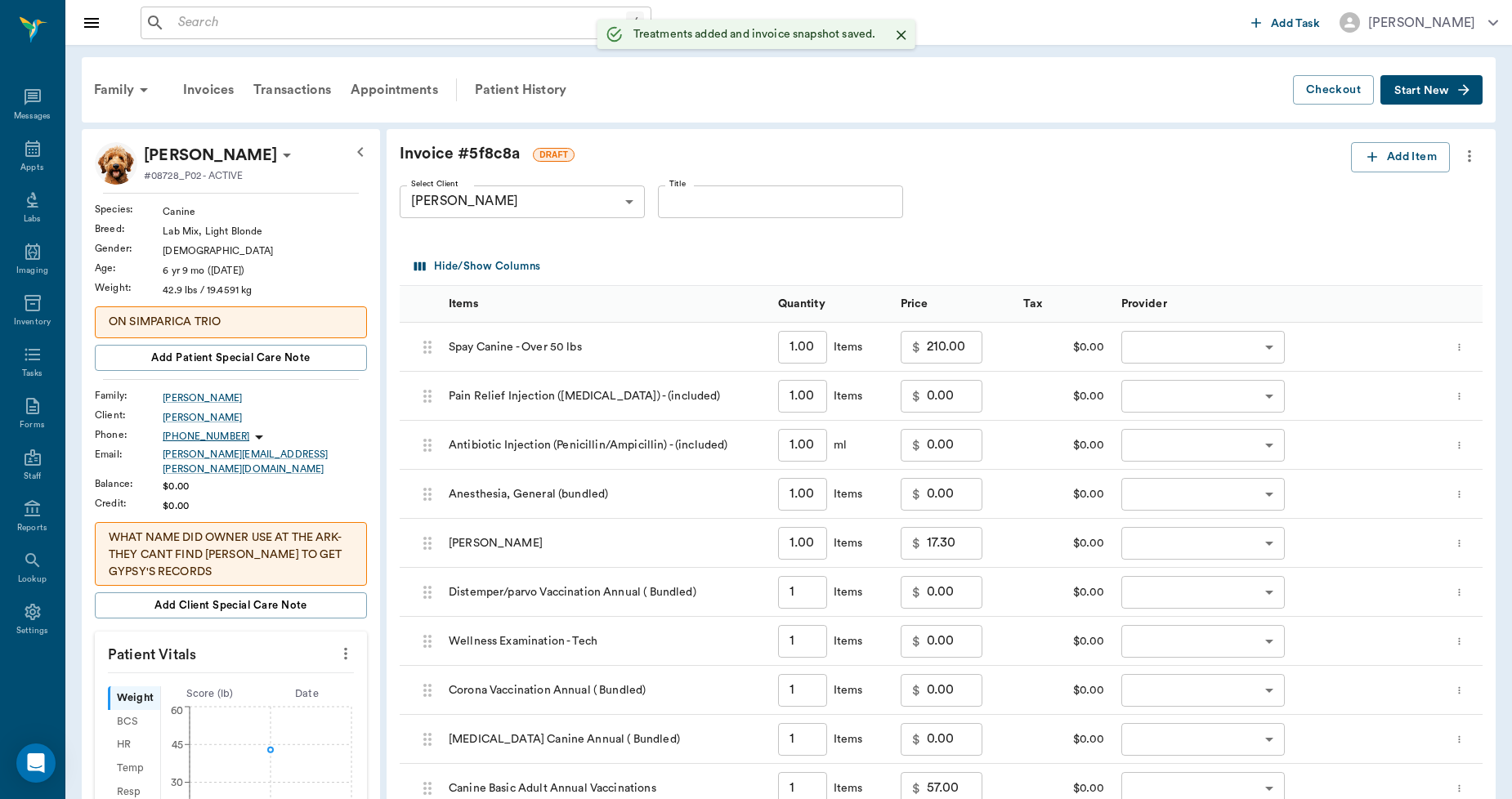
type input "1.00"
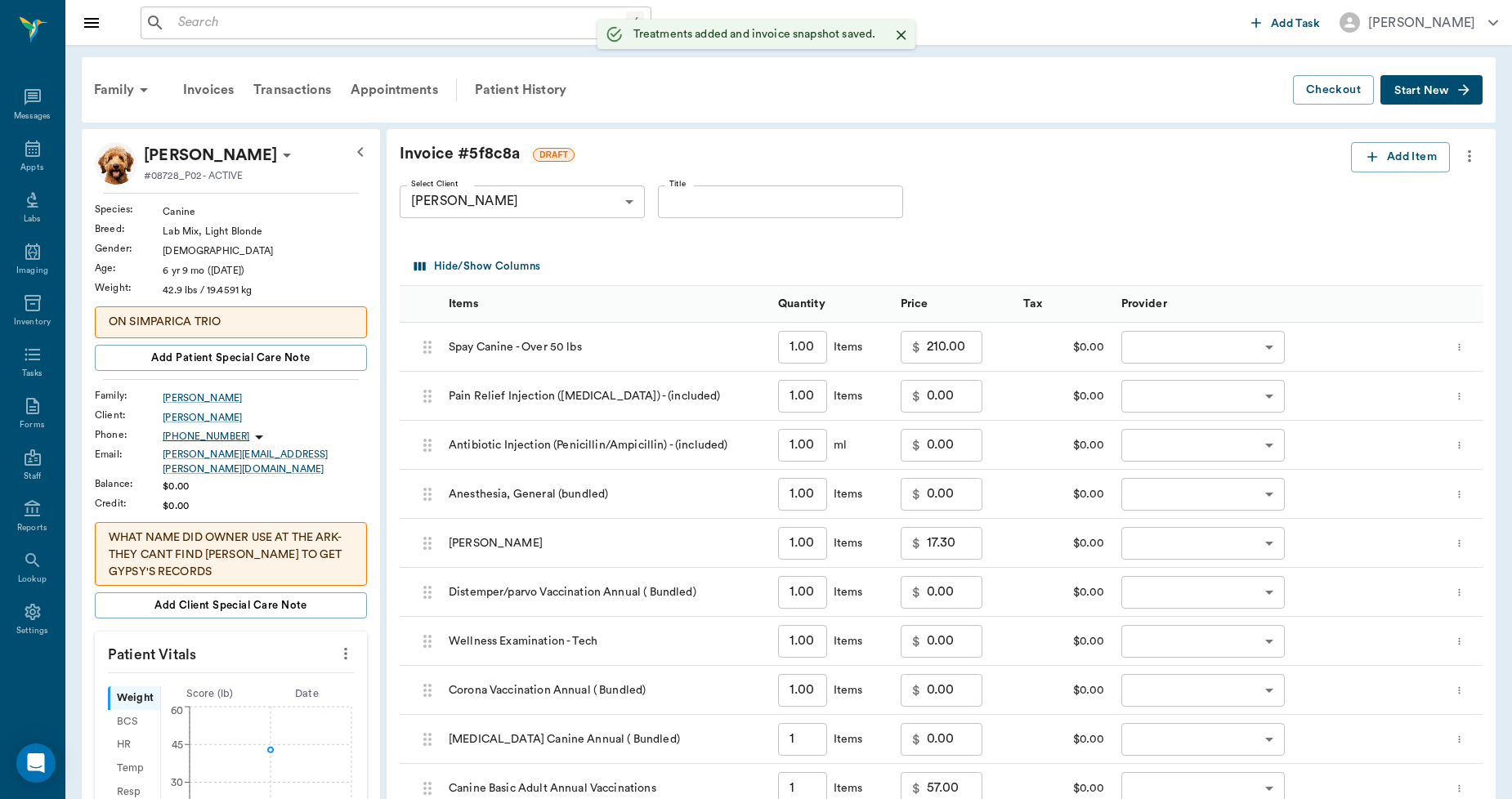
type input "1.00"
click at [1375, 158] on icon "button" at bounding box center [1373, 157] width 17 height 17
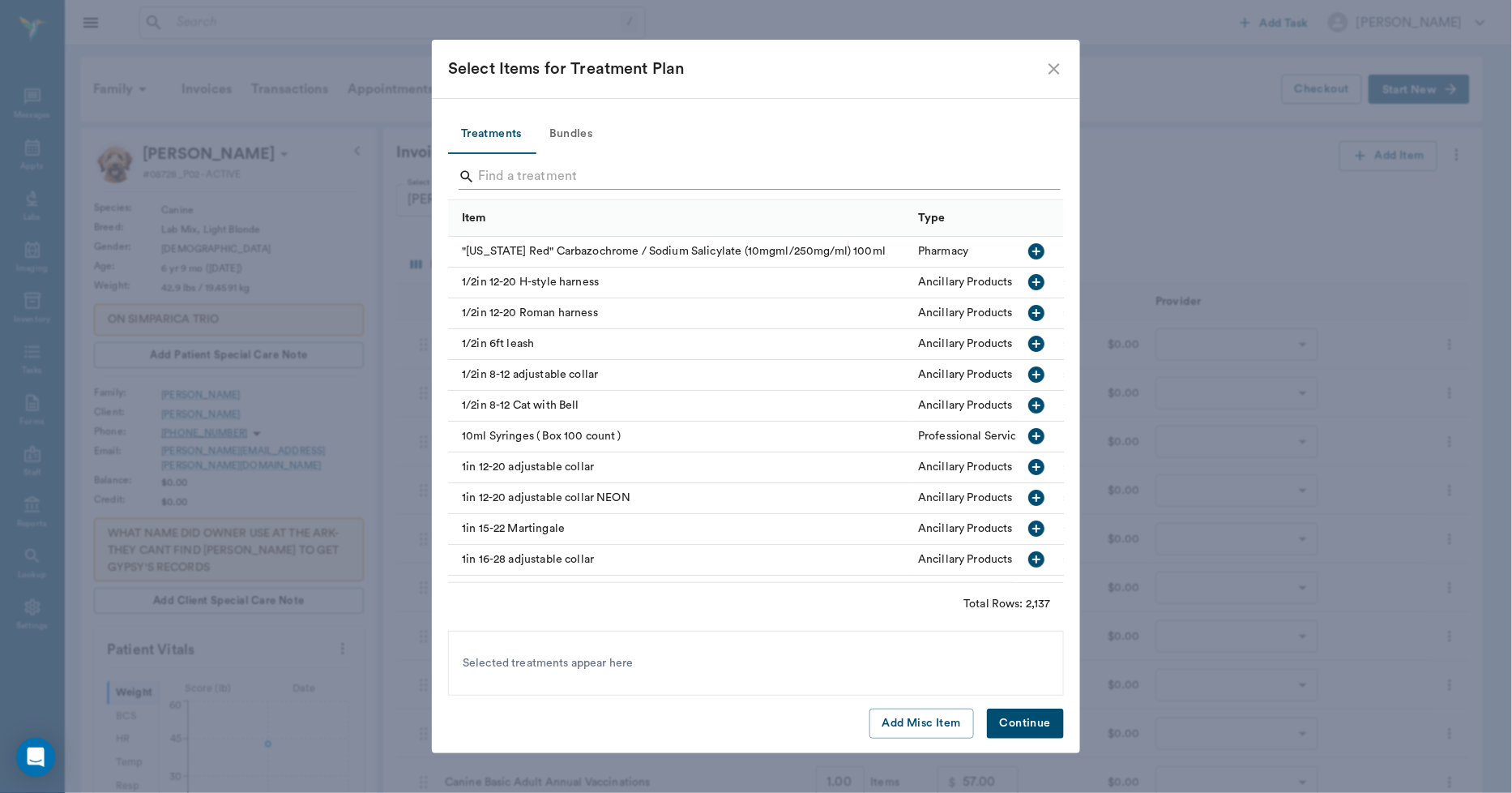
click at [684, 179] on input "Search" at bounding box center [757, 177] width 558 height 26
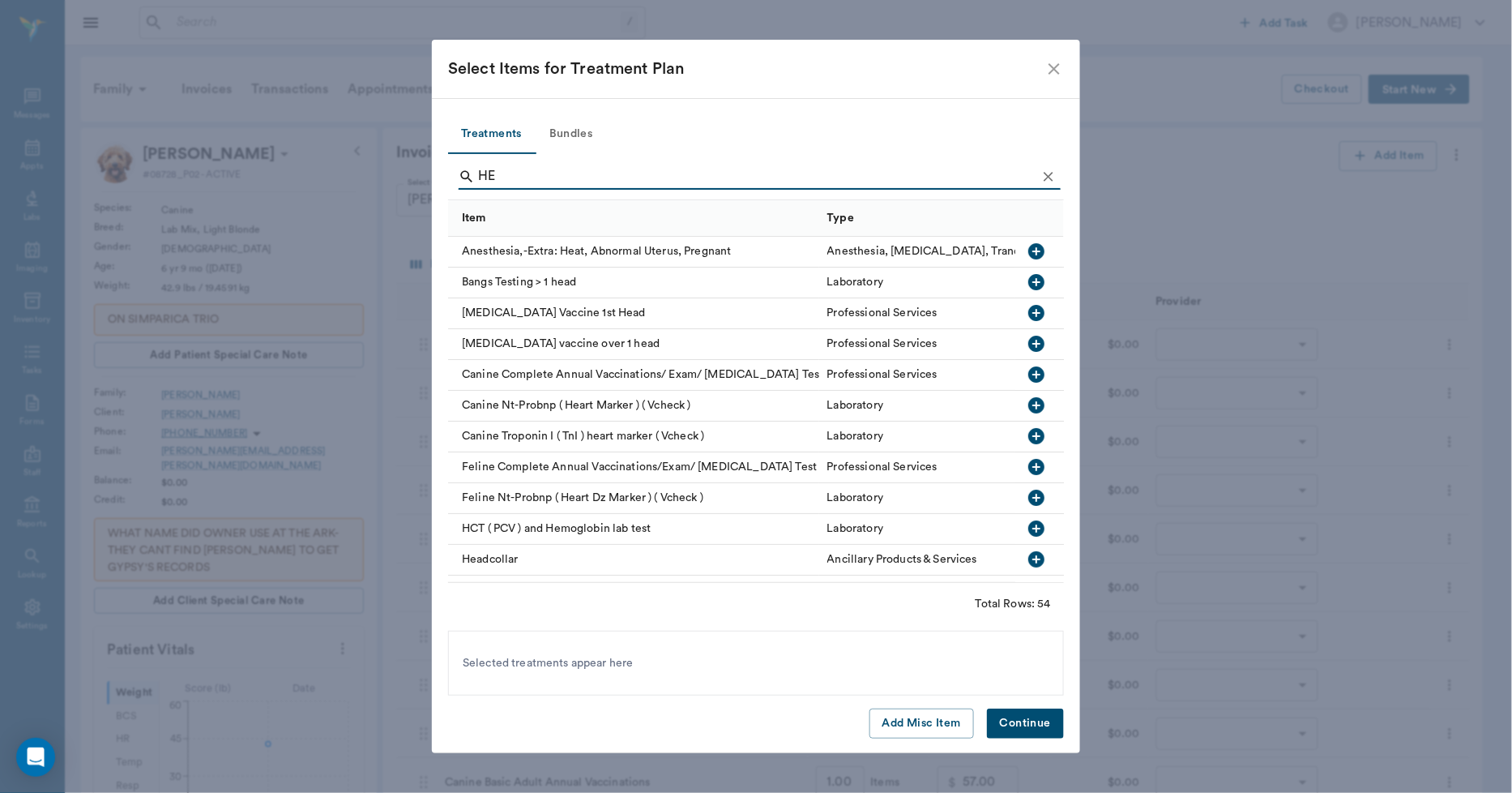
type input "H"
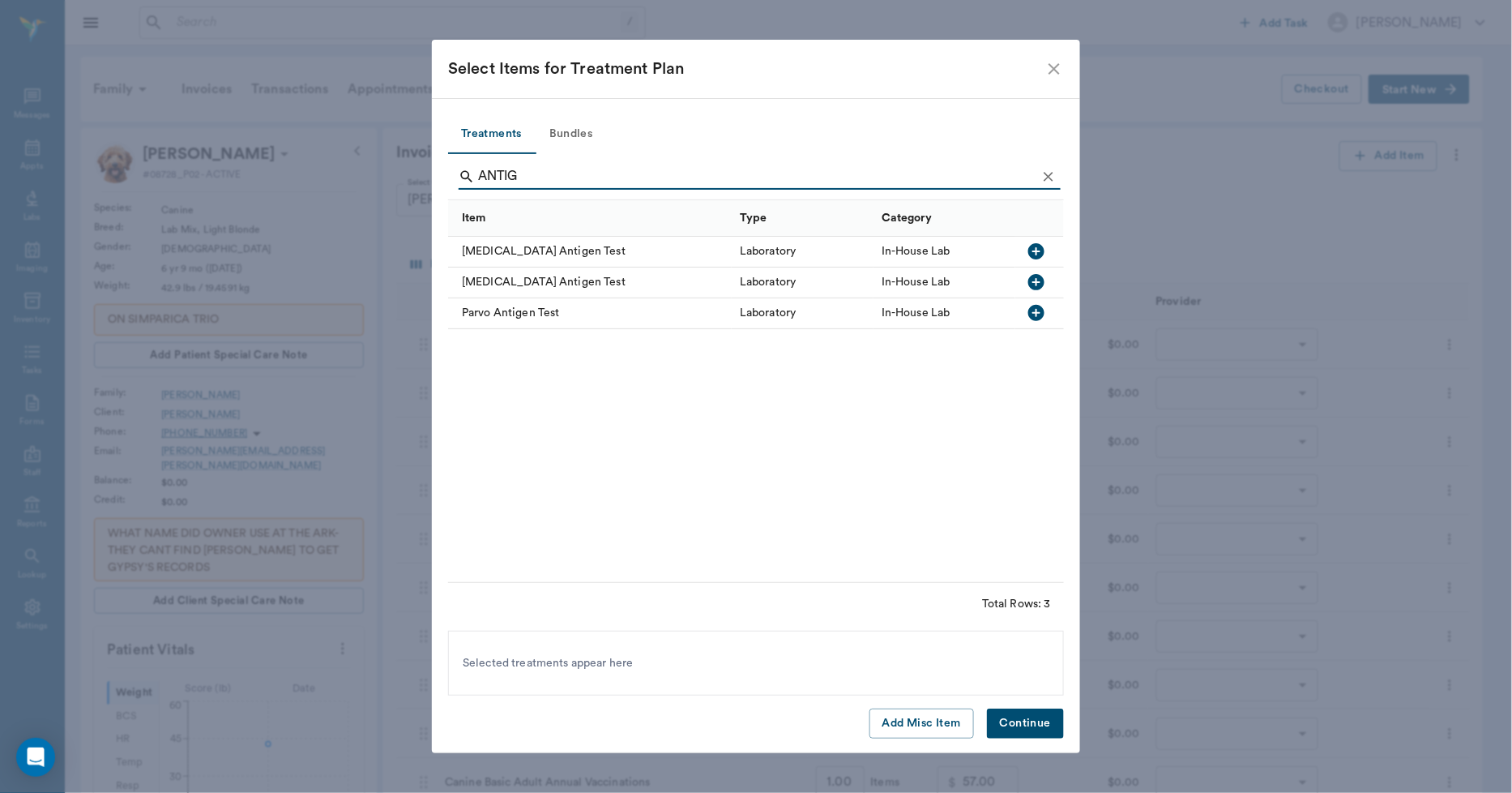
type input "ANTIG"
click at [599, 287] on div "[MEDICAL_DATA] Antigen Test" at bounding box center [590, 283] width 284 height 31
click at [1006, 726] on button "Continue" at bounding box center [1026, 723] width 77 height 30
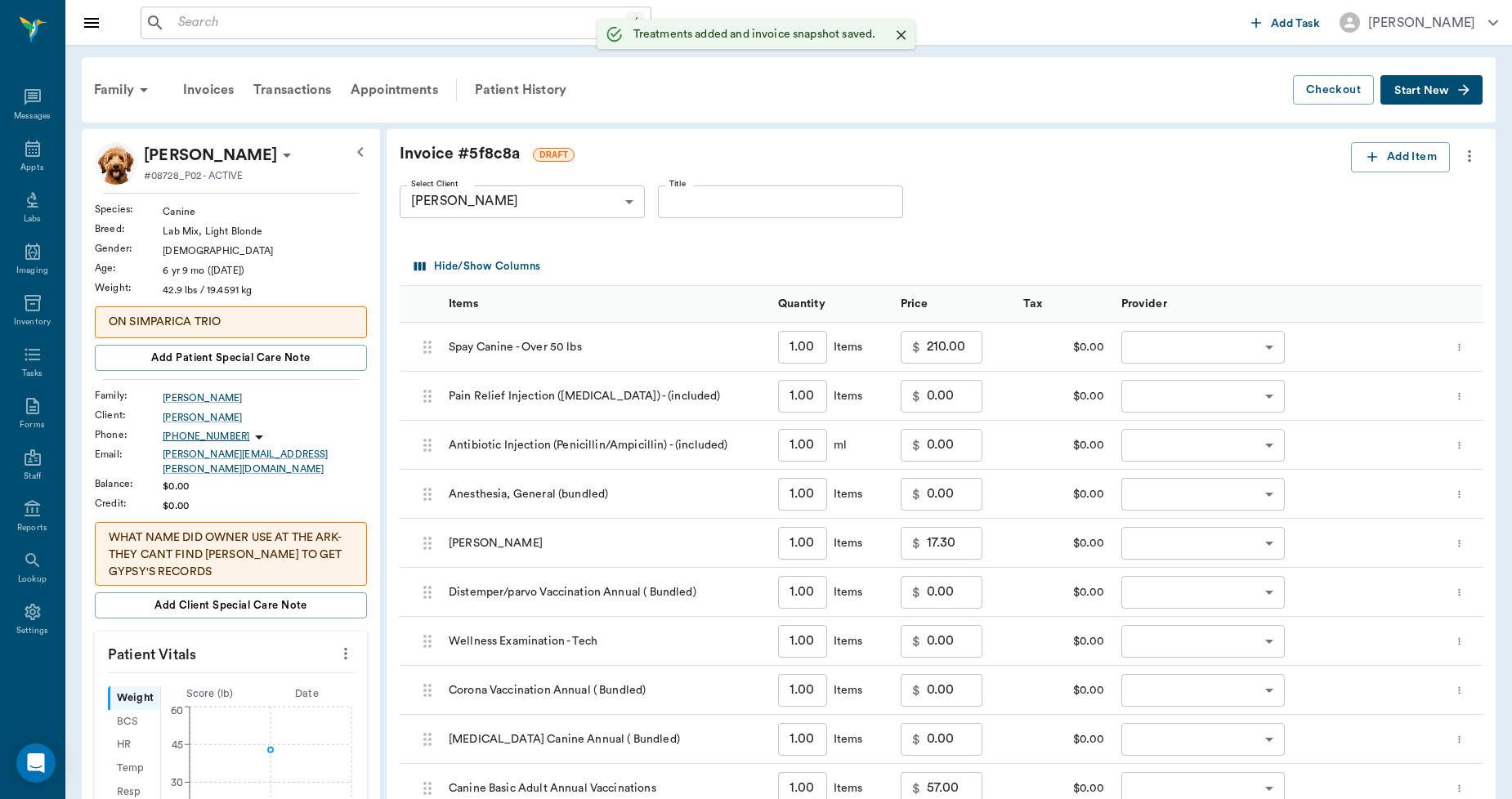
type input "1.00"
click at [1370, 165] on button "Add Item" at bounding box center [1400, 157] width 99 height 30
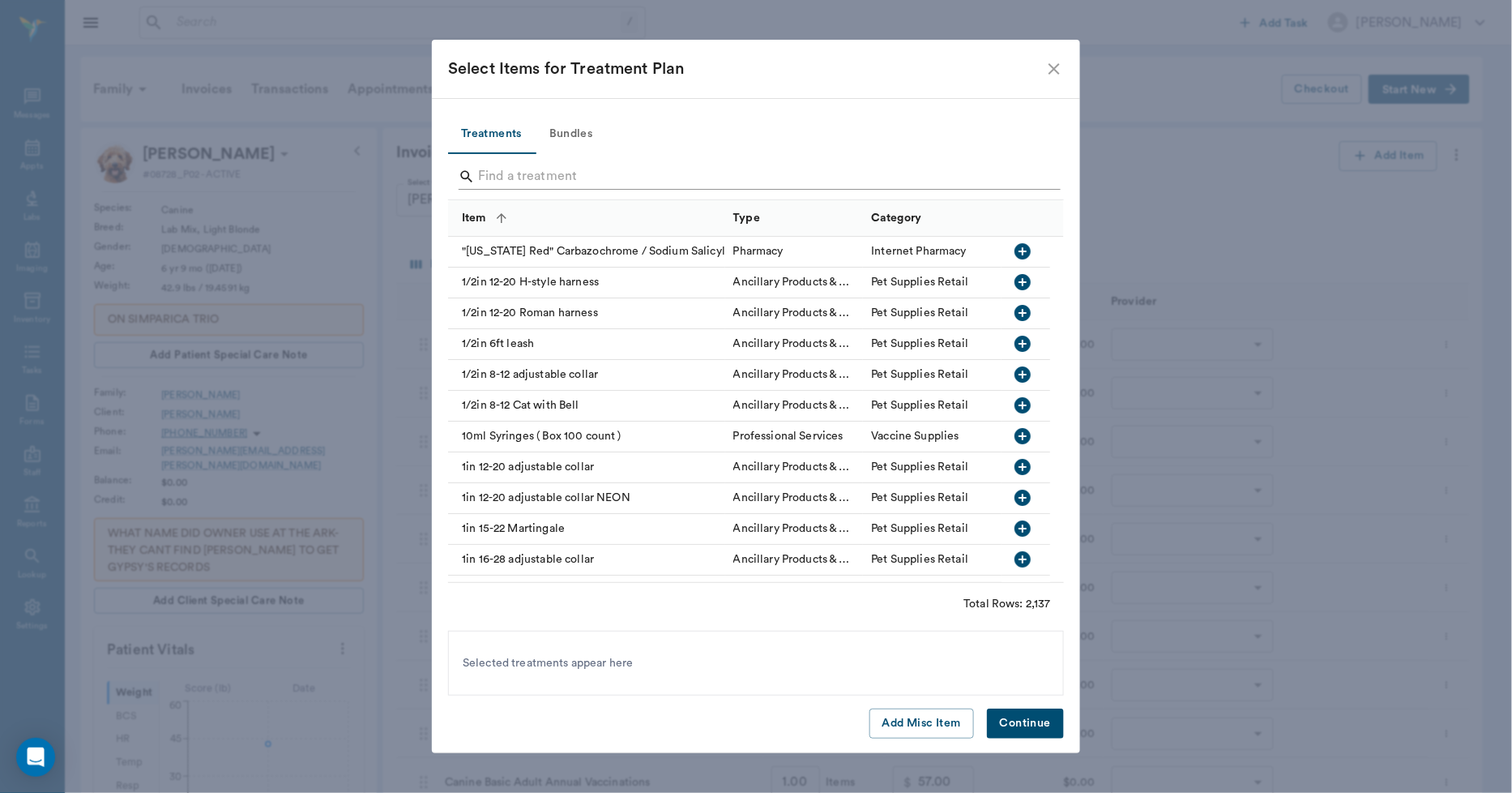
click at [683, 171] on input "Search" at bounding box center [757, 177] width 558 height 26
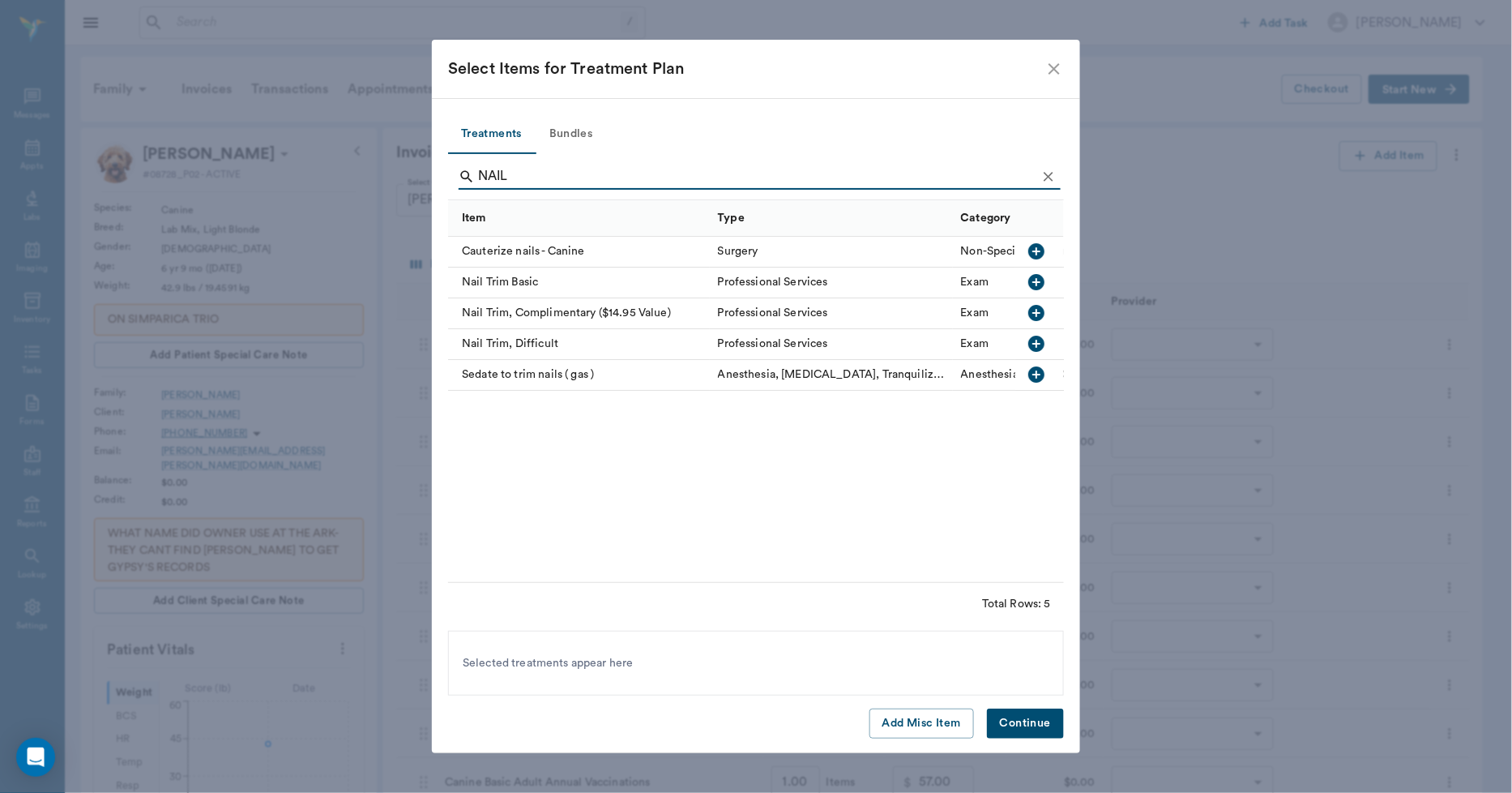
type input "NAIL"
click at [580, 287] on div "Nail Trim Basic" at bounding box center [579, 283] width 262 height 31
click at [570, 138] on button "Bundles" at bounding box center [571, 135] width 73 height 39
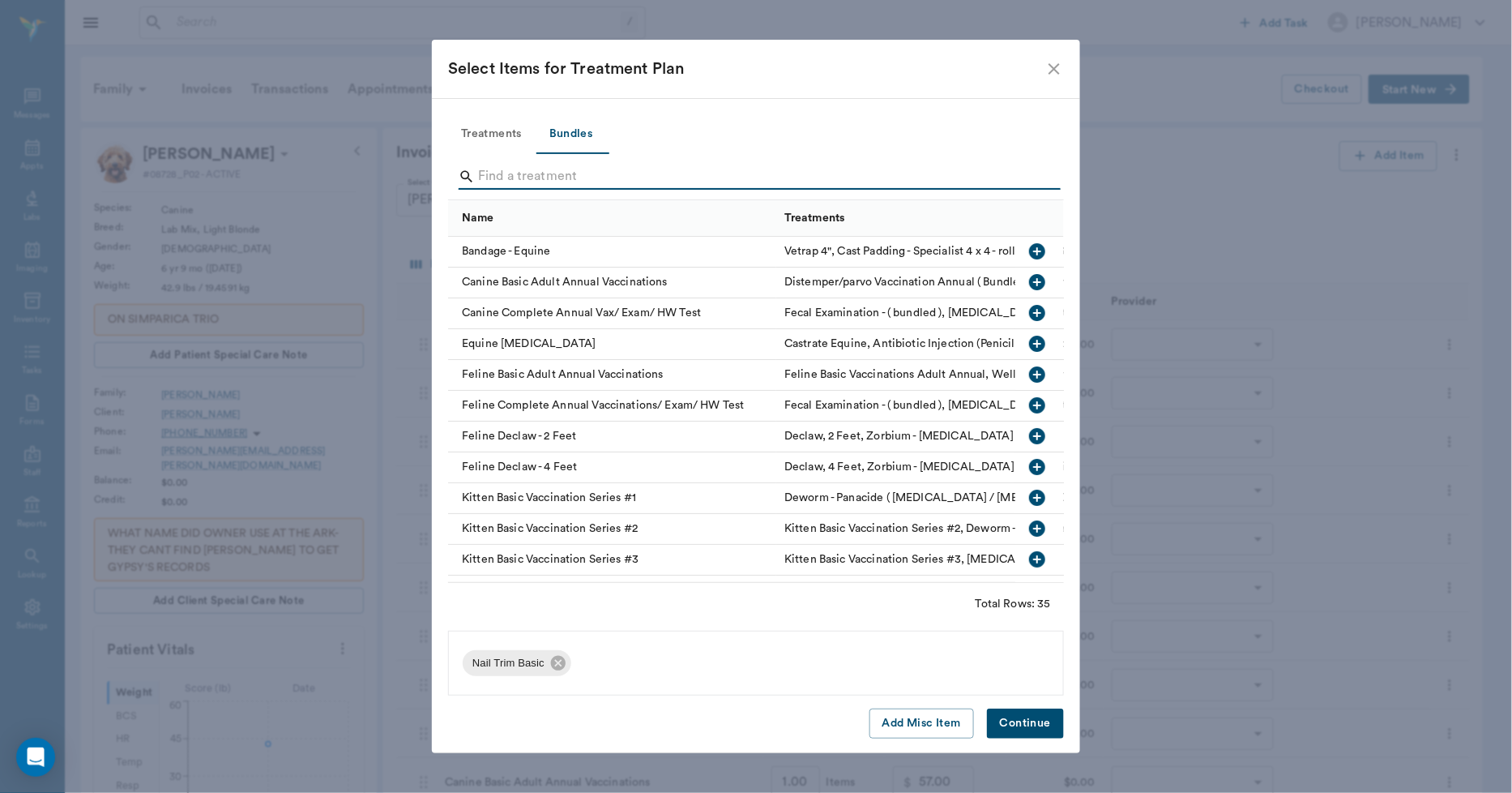
click at [553, 179] on input "Search" at bounding box center [757, 177] width 558 height 26
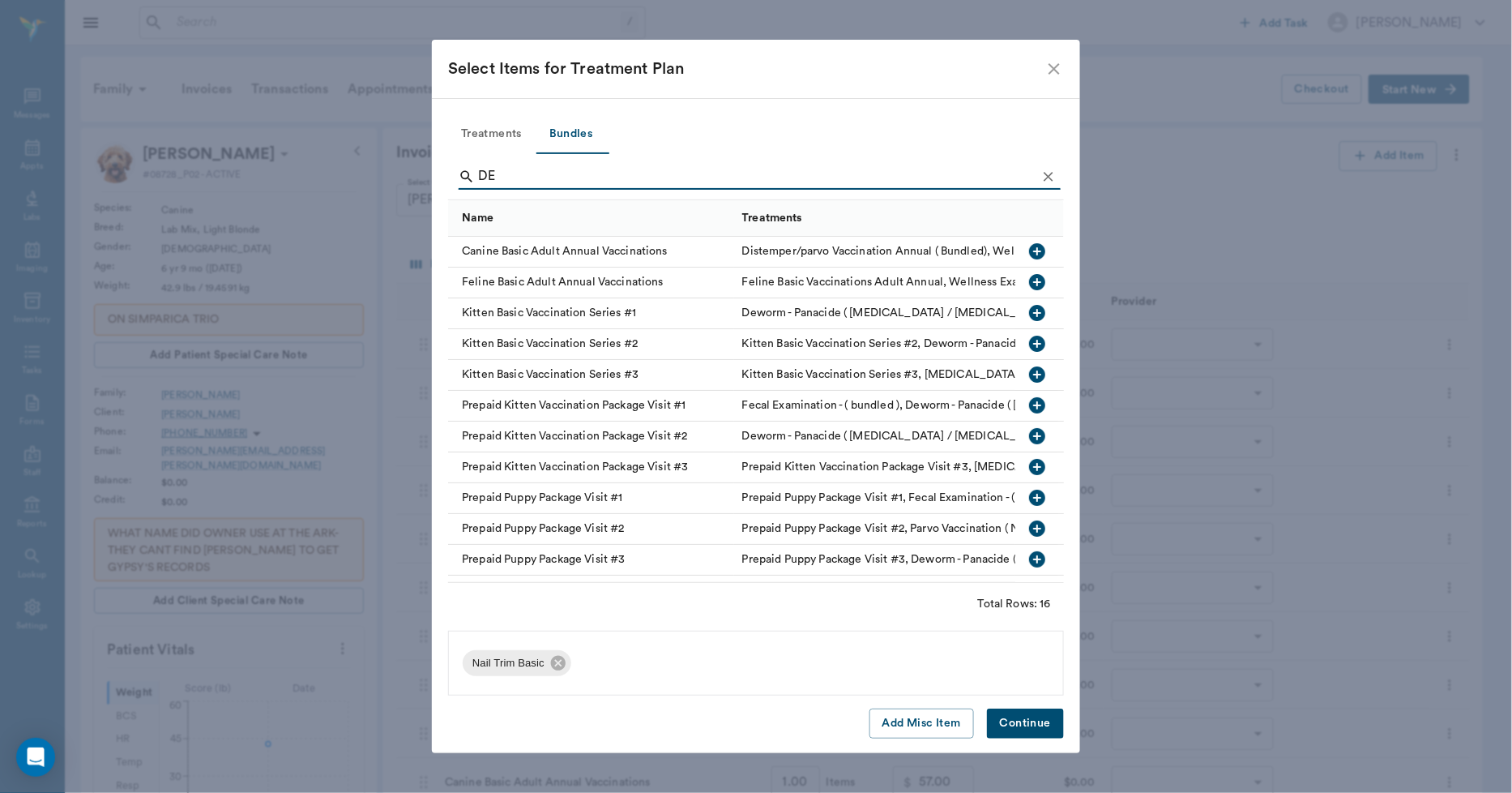
type input "D"
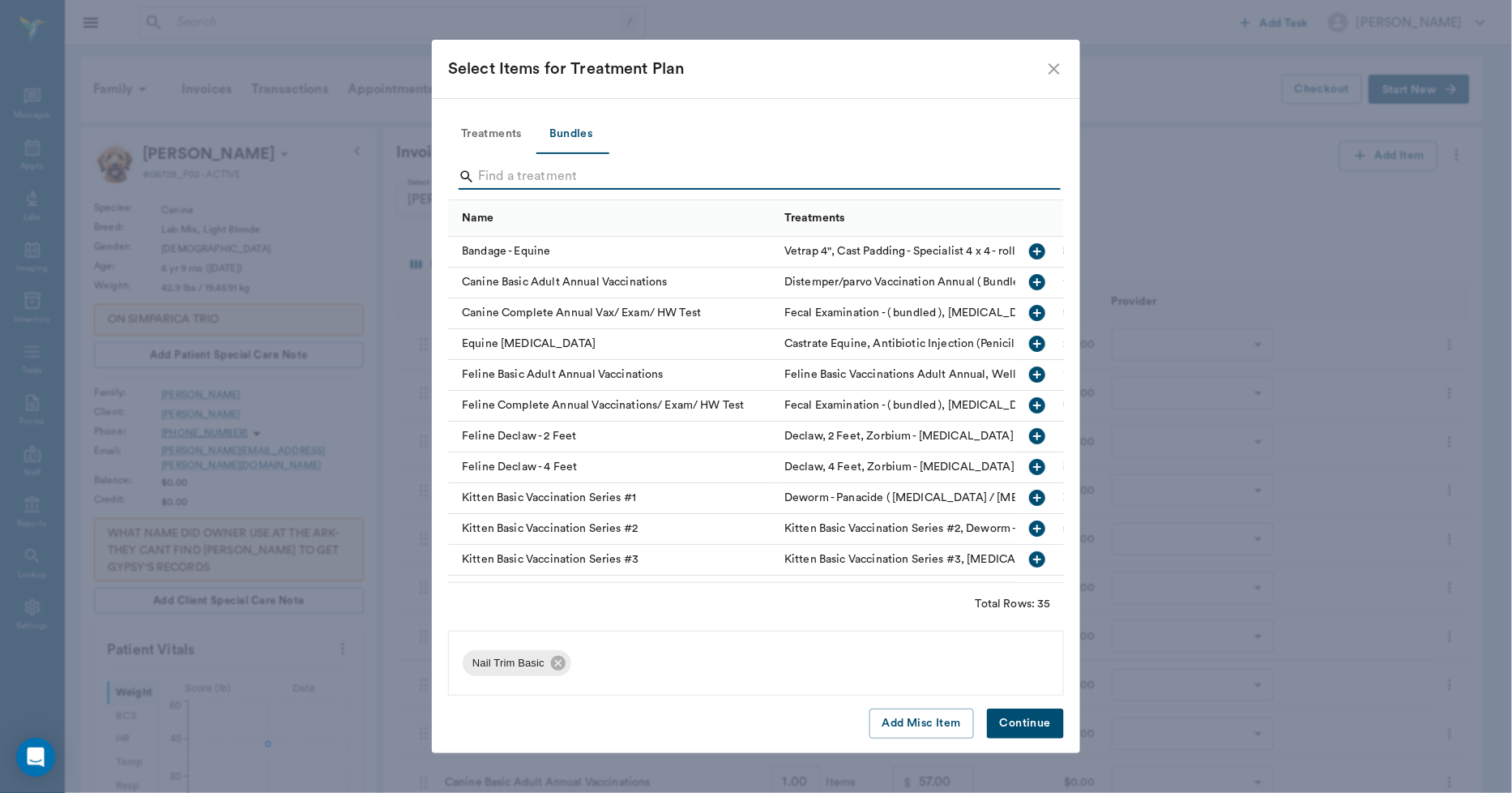
click at [503, 139] on button "Treatments" at bounding box center [491, 135] width 87 height 39
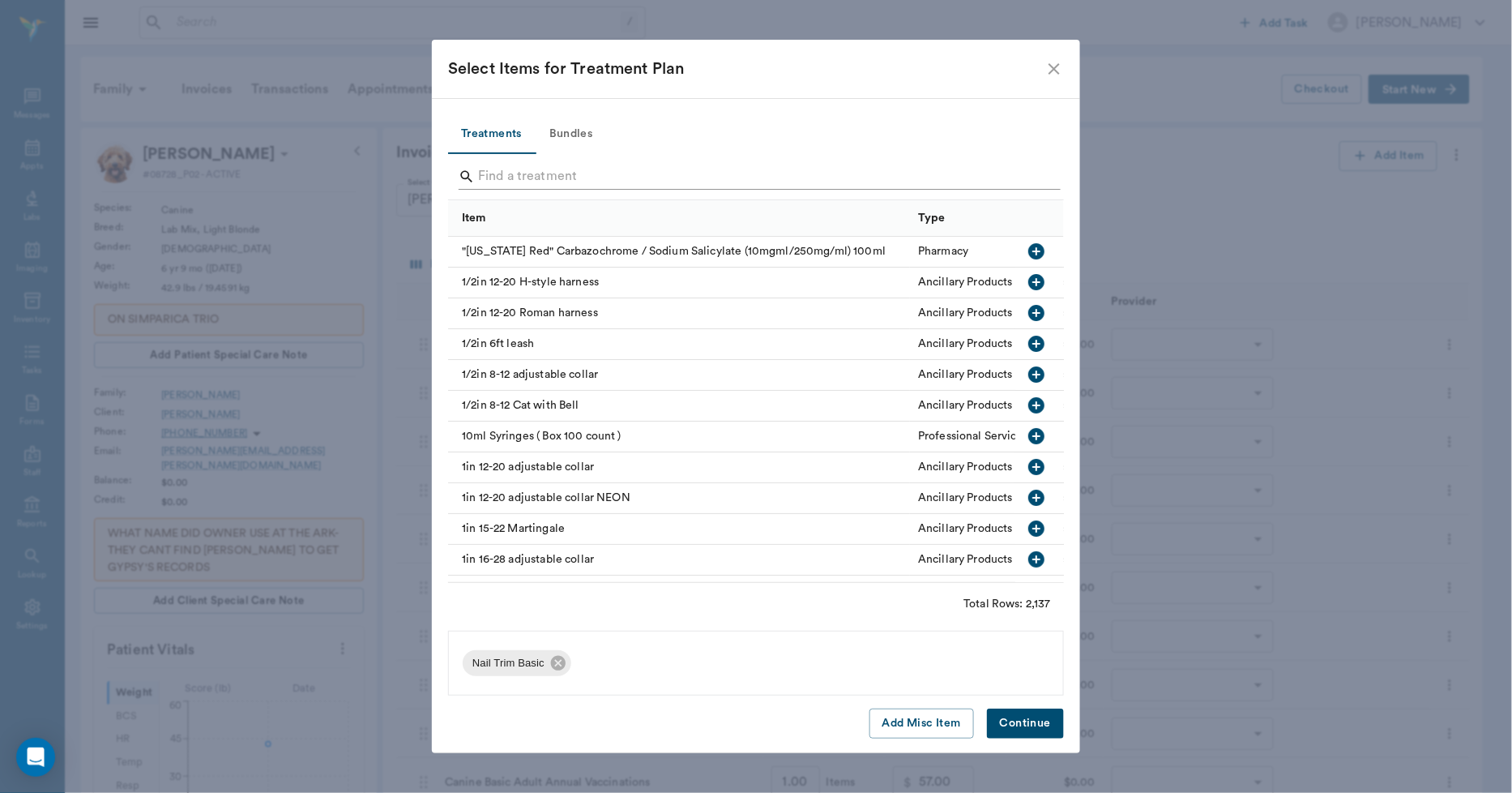
click at [498, 180] on input "Search" at bounding box center [757, 177] width 558 height 26
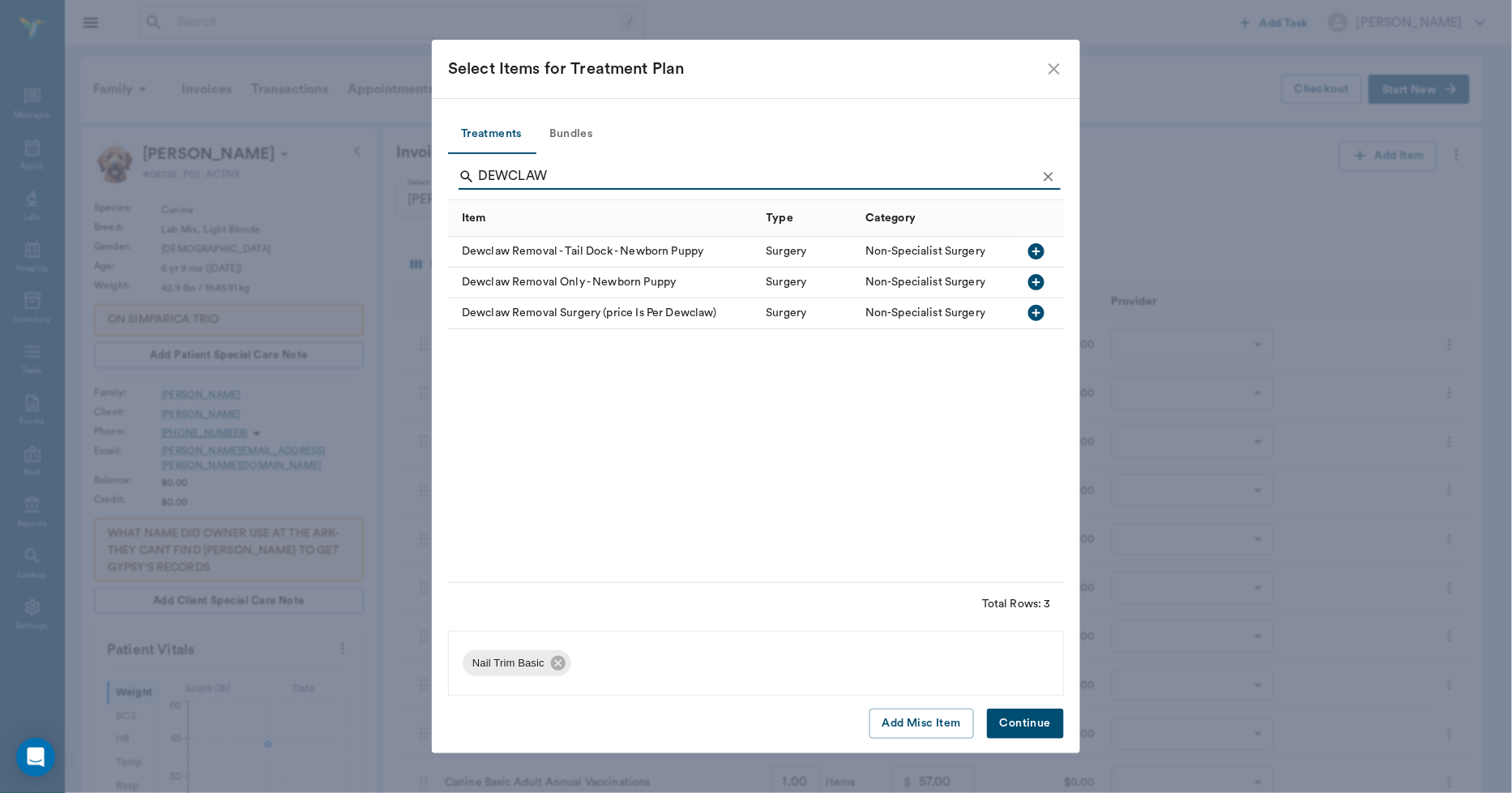
type input "DEWCLAW"
click at [1055, 179] on icon "Clear" at bounding box center [1049, 177] width 16 height 16
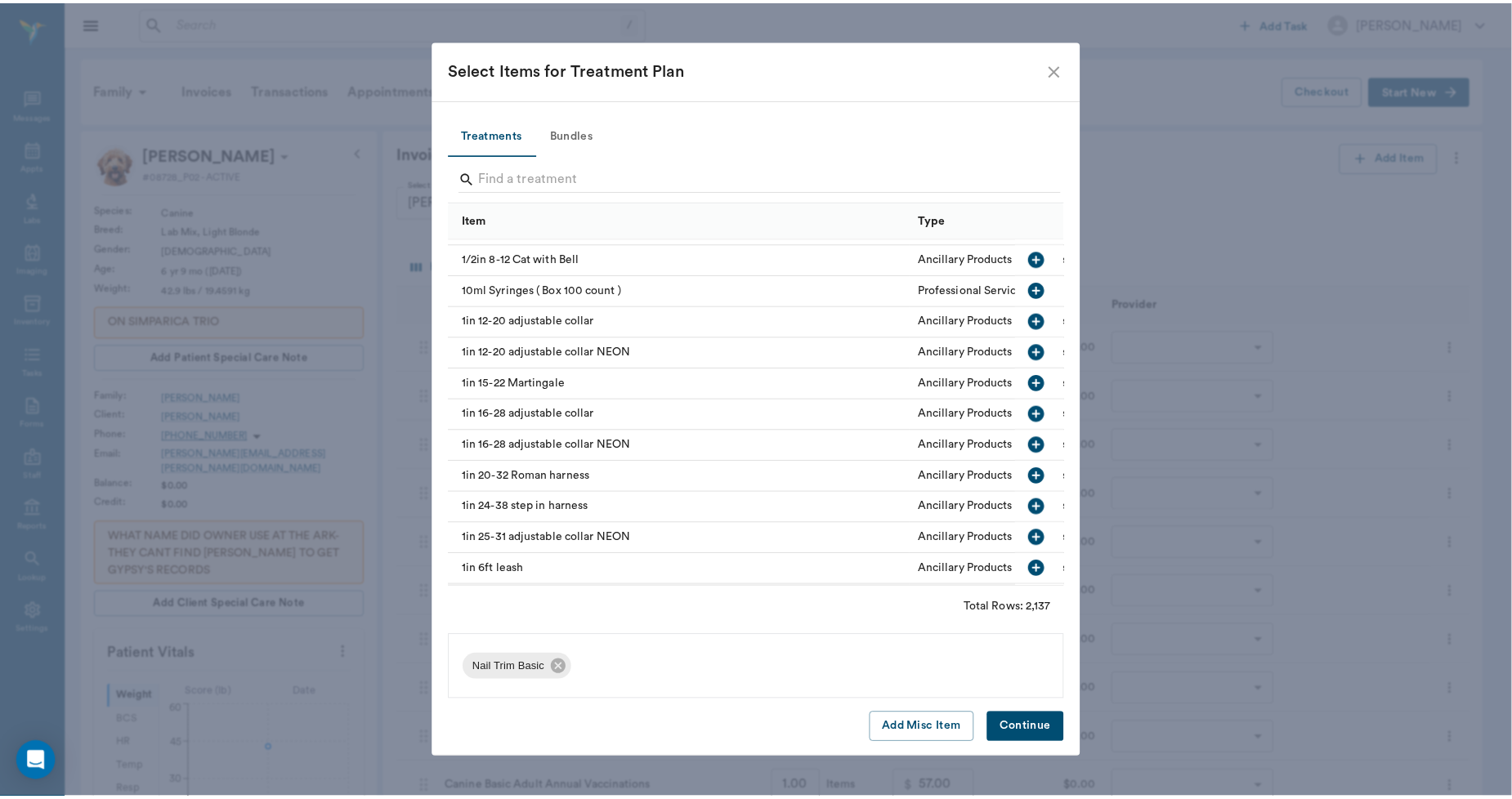
scroll to position [182, 0]
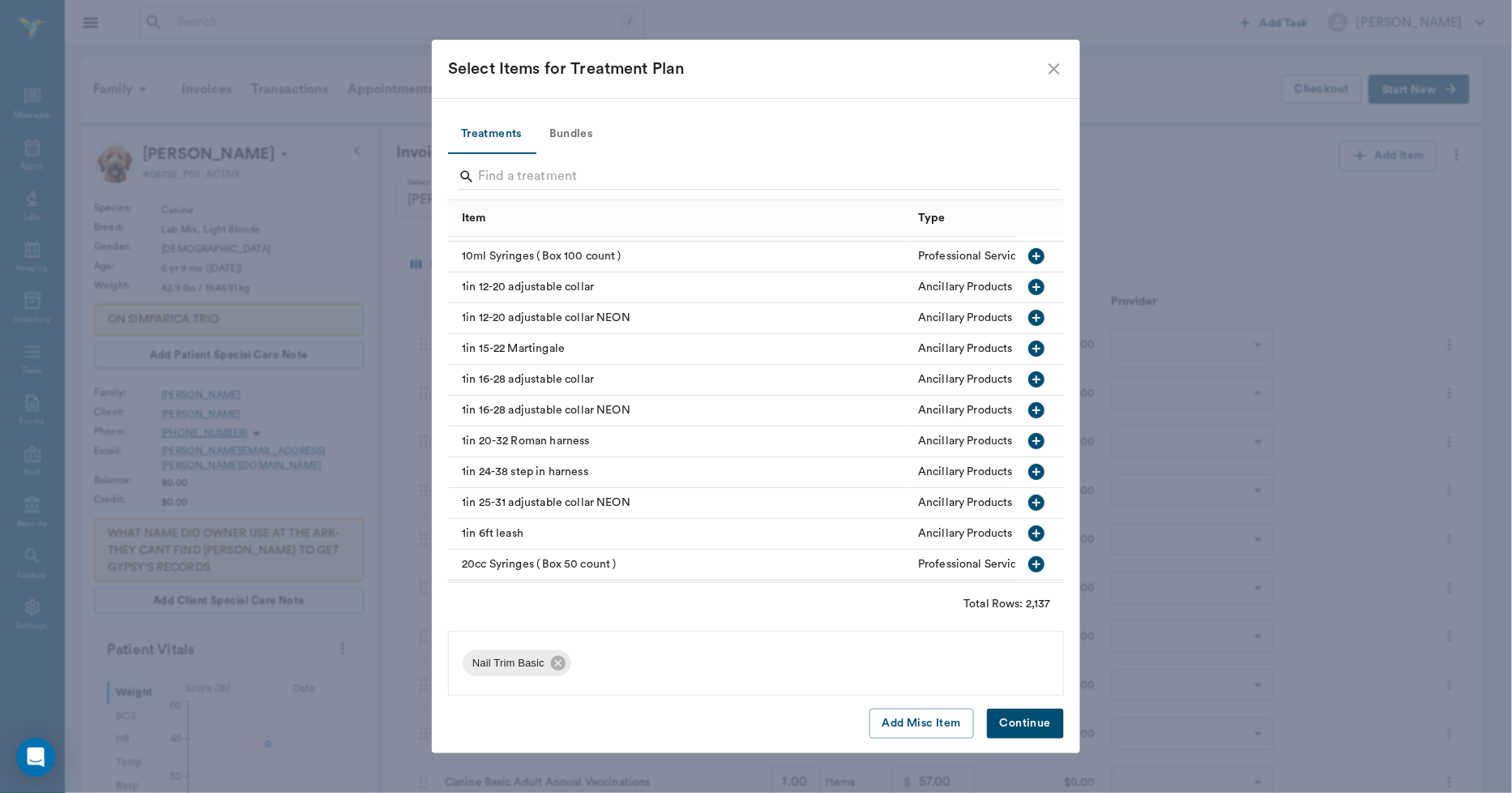
click at [1031, 726] on button "Continue" at bounding box center [1026, 723] width 77 height 30
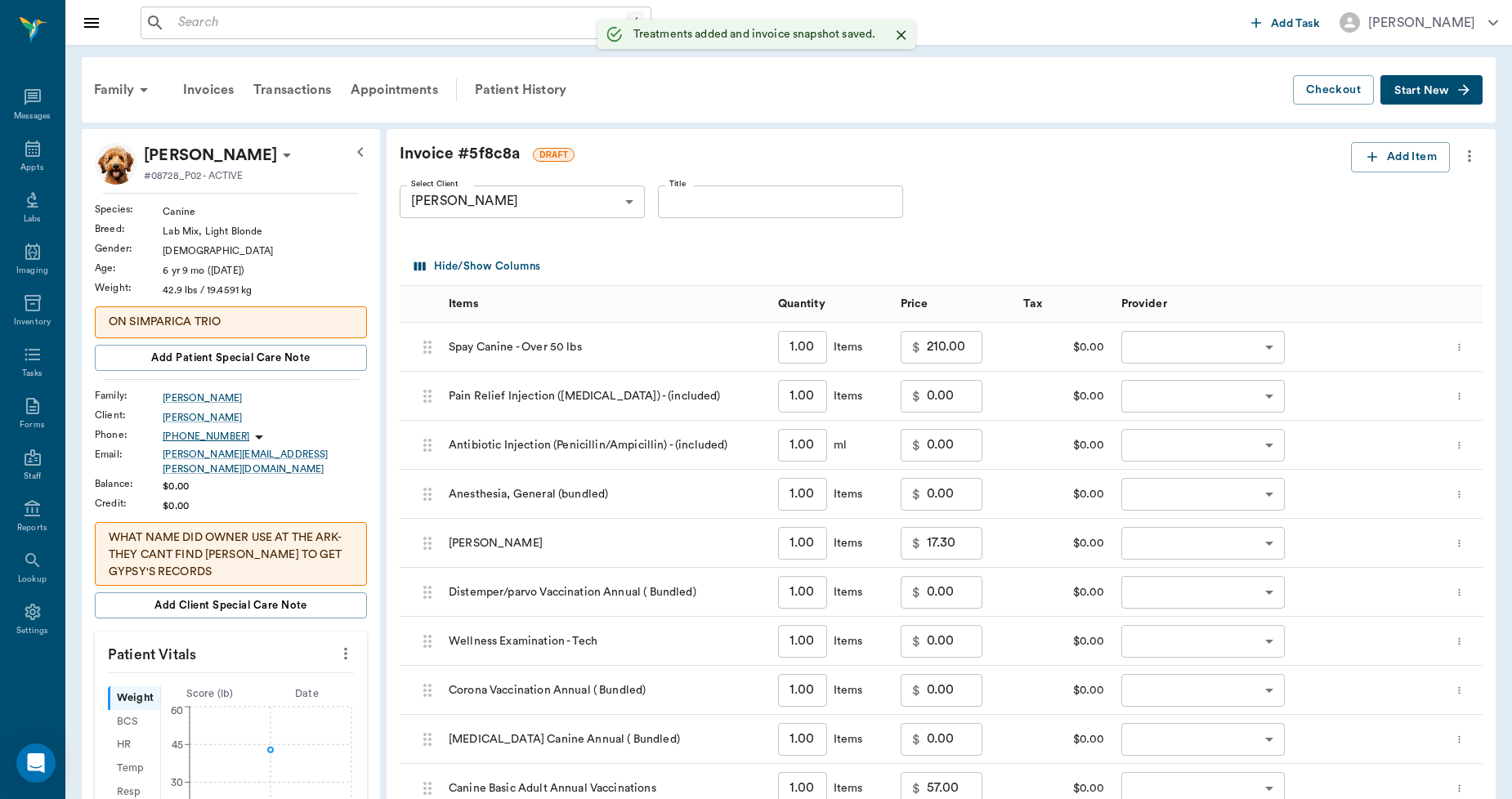
type input "1.00"
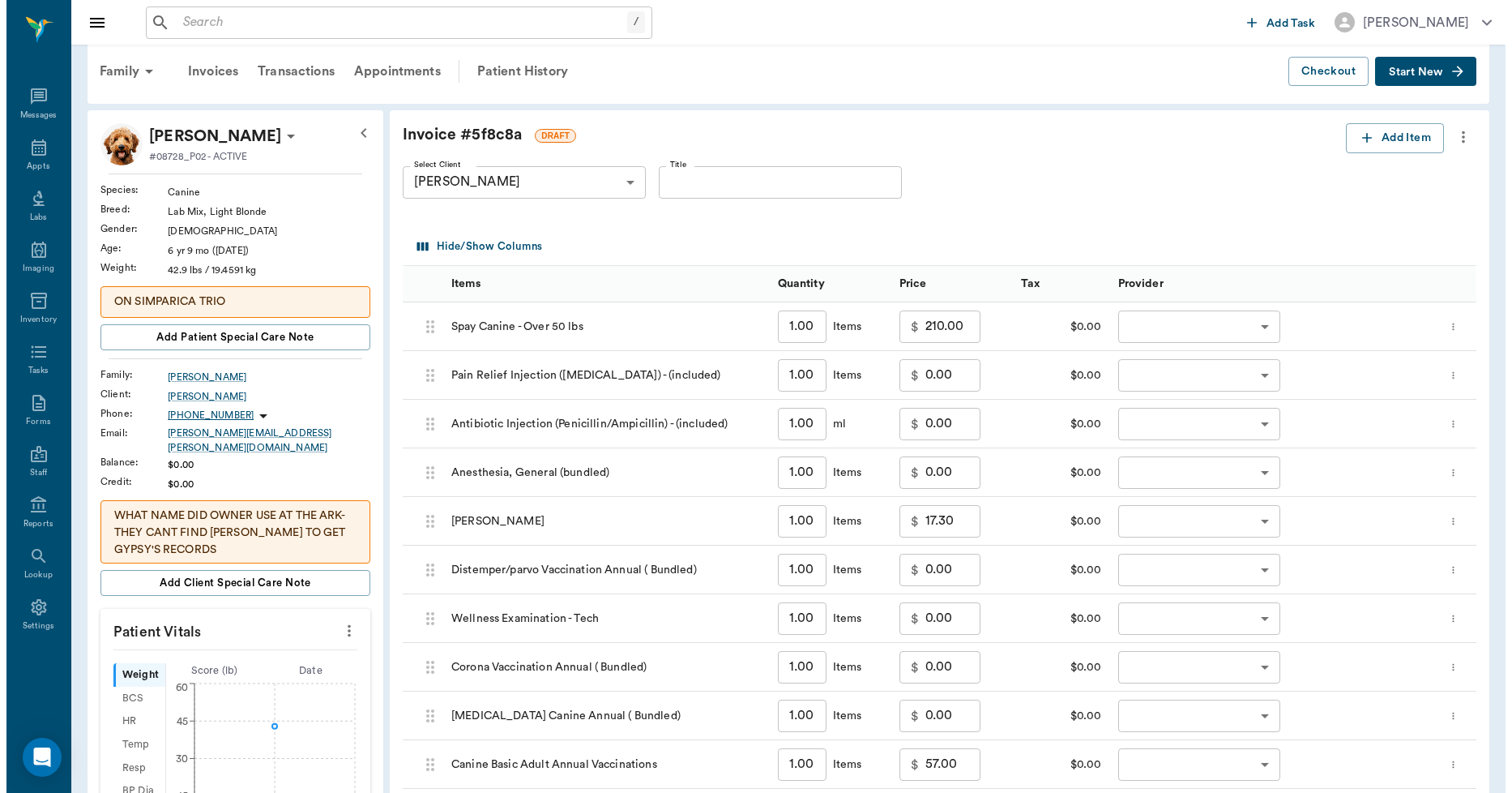
scroll to position [0, 0]
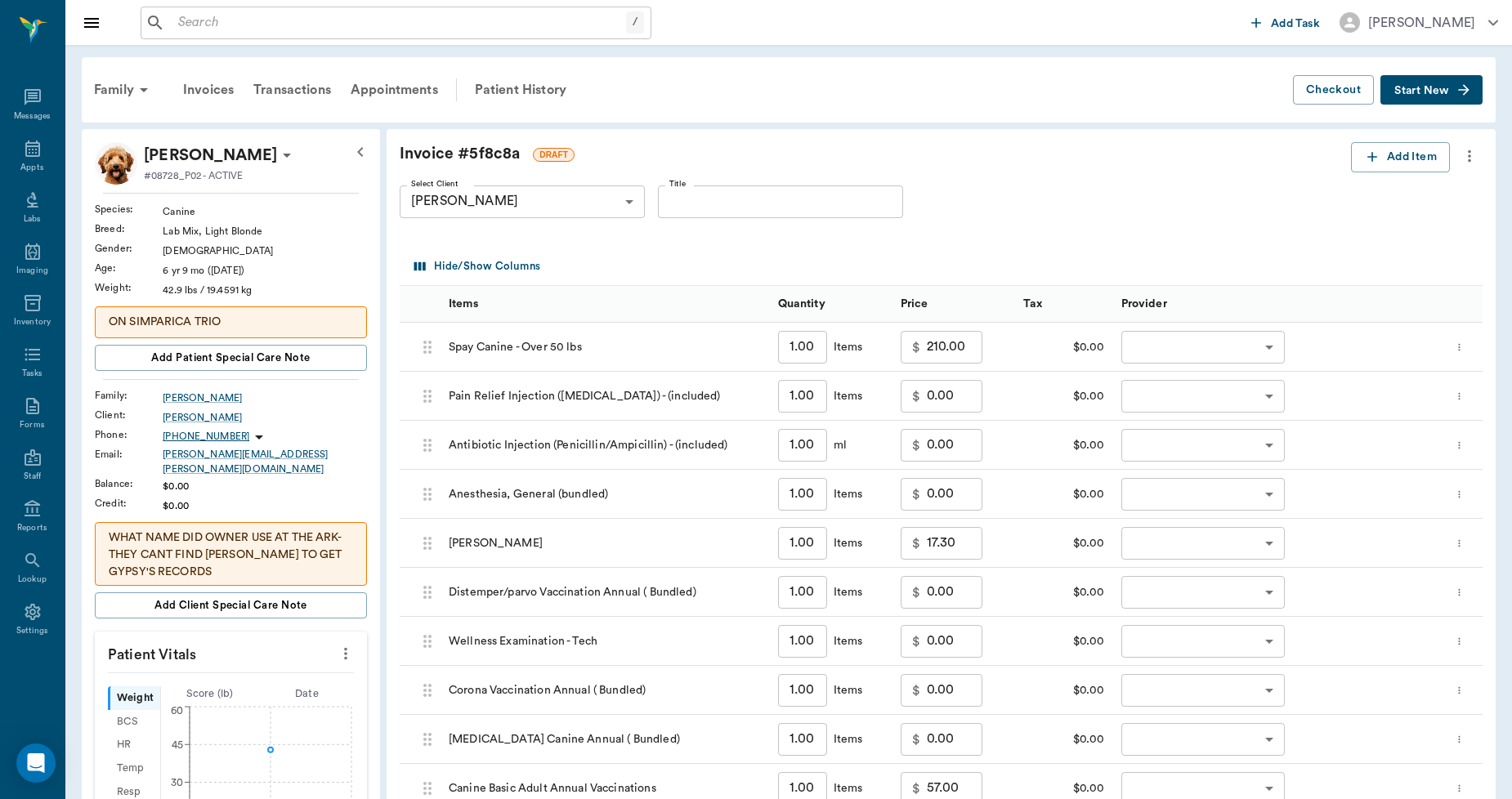
click at [1470, 155] on icon "more" at bounding box center [1470, 156] width 4 height 12
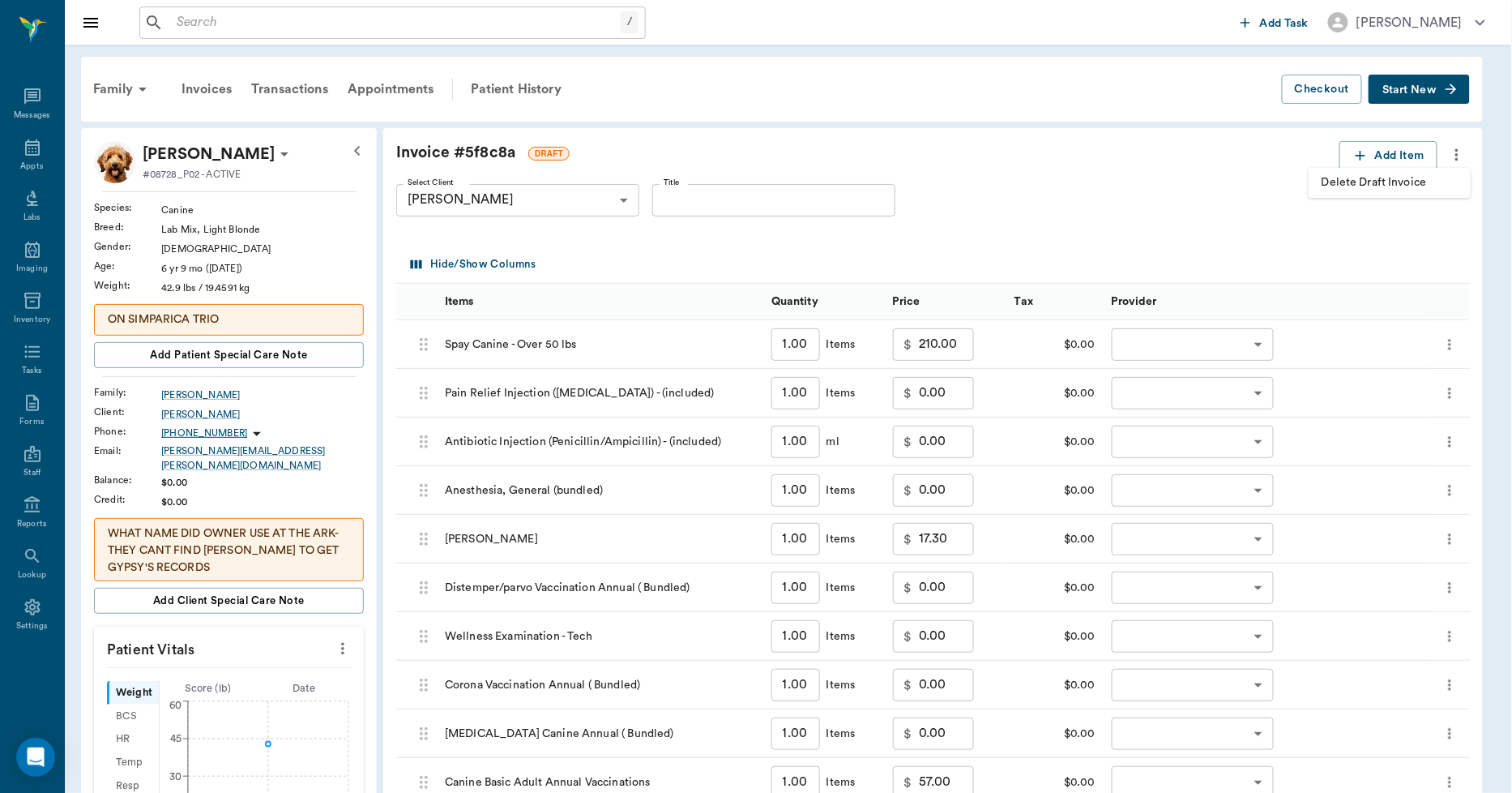
click at [1413, 174] on span "Delete Draft Invoice" at bounding box center [1389, 182] width 136 height 17
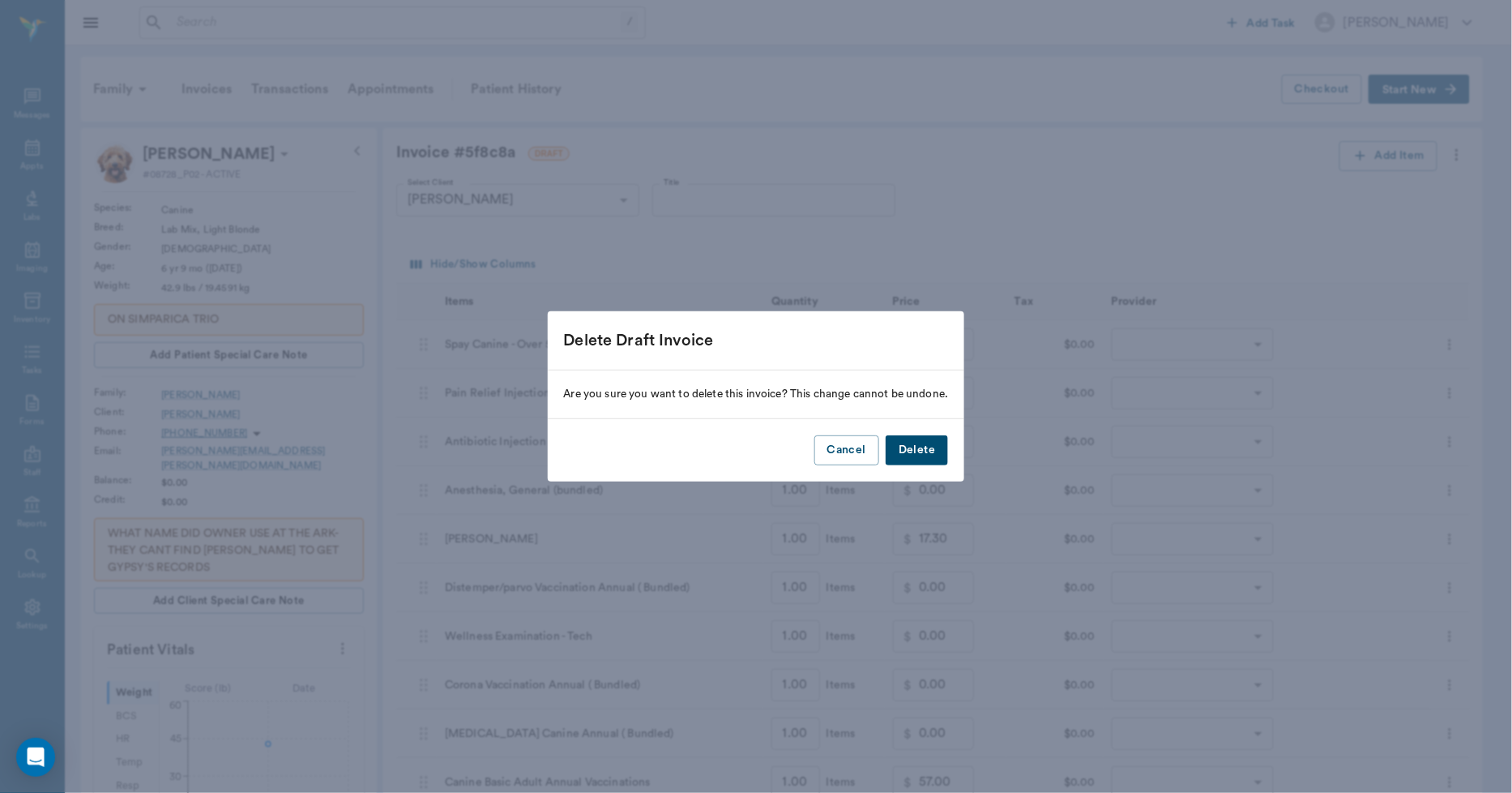
click at [934, 448] on button "Delete" at bounding box center [917, 451] width 62 height 30
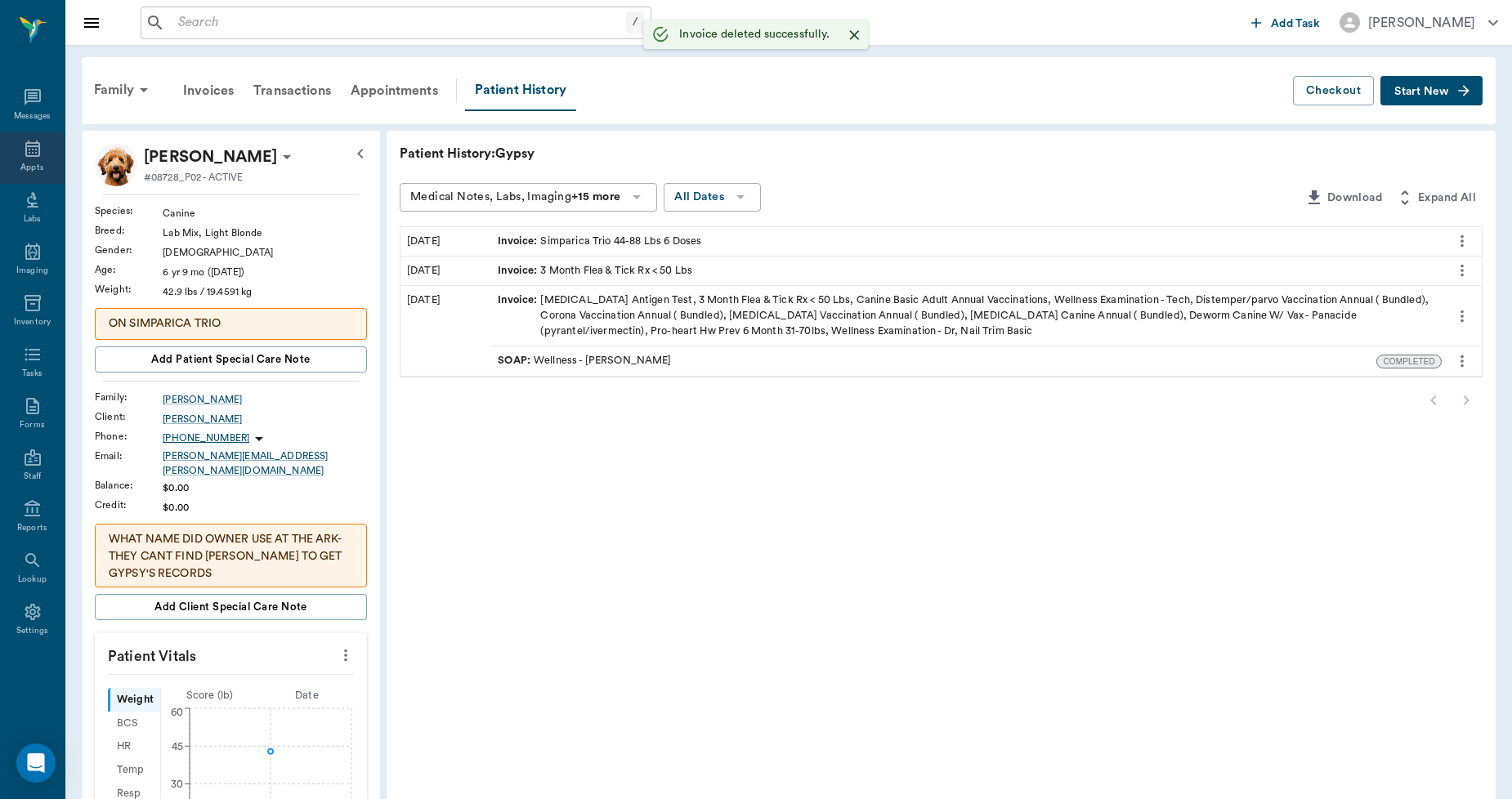
click at [17, 149] on div "Appts" at bounding box center [32, 158] width 65 height 52
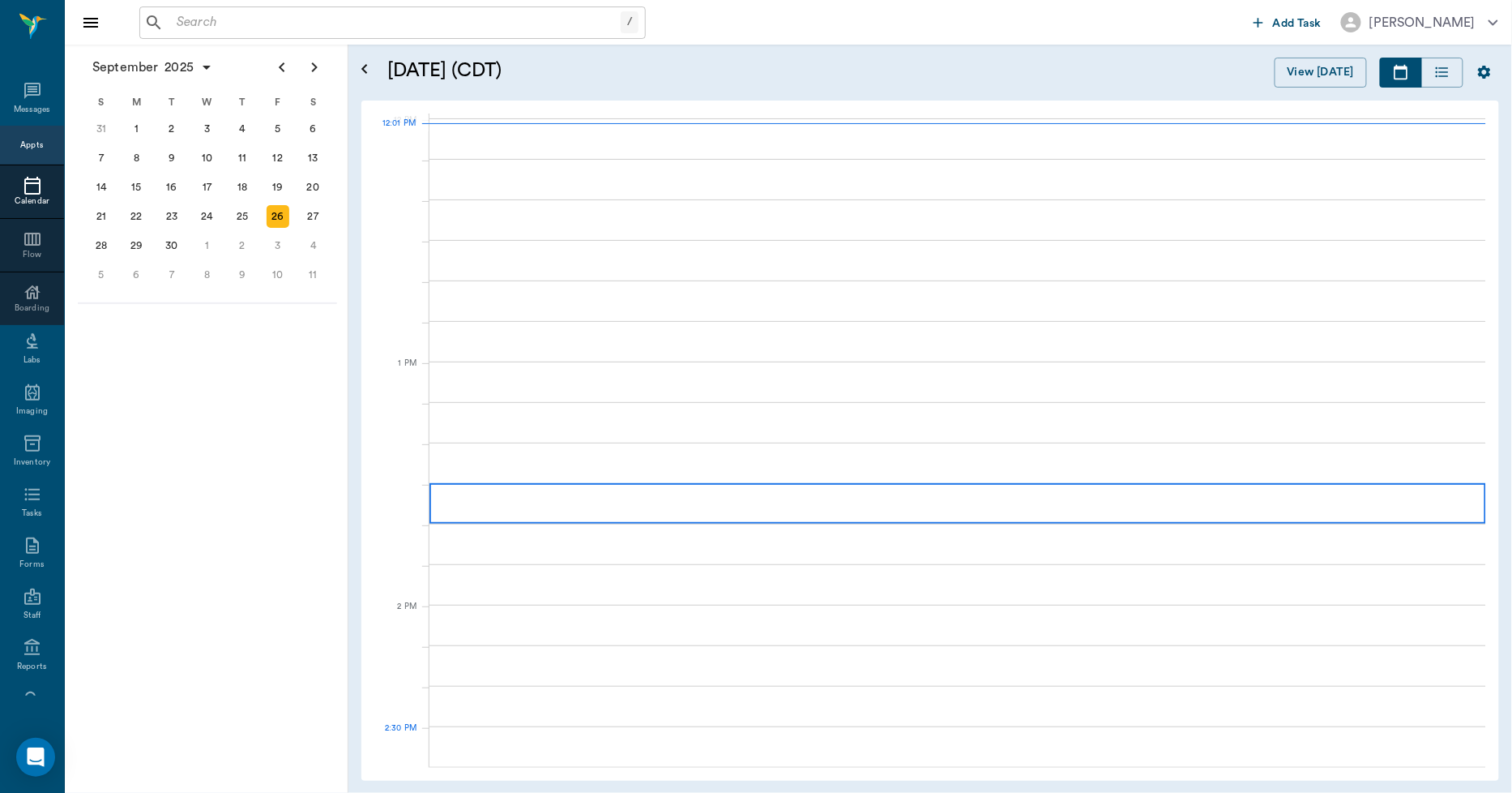
scroll to position [973, 0]
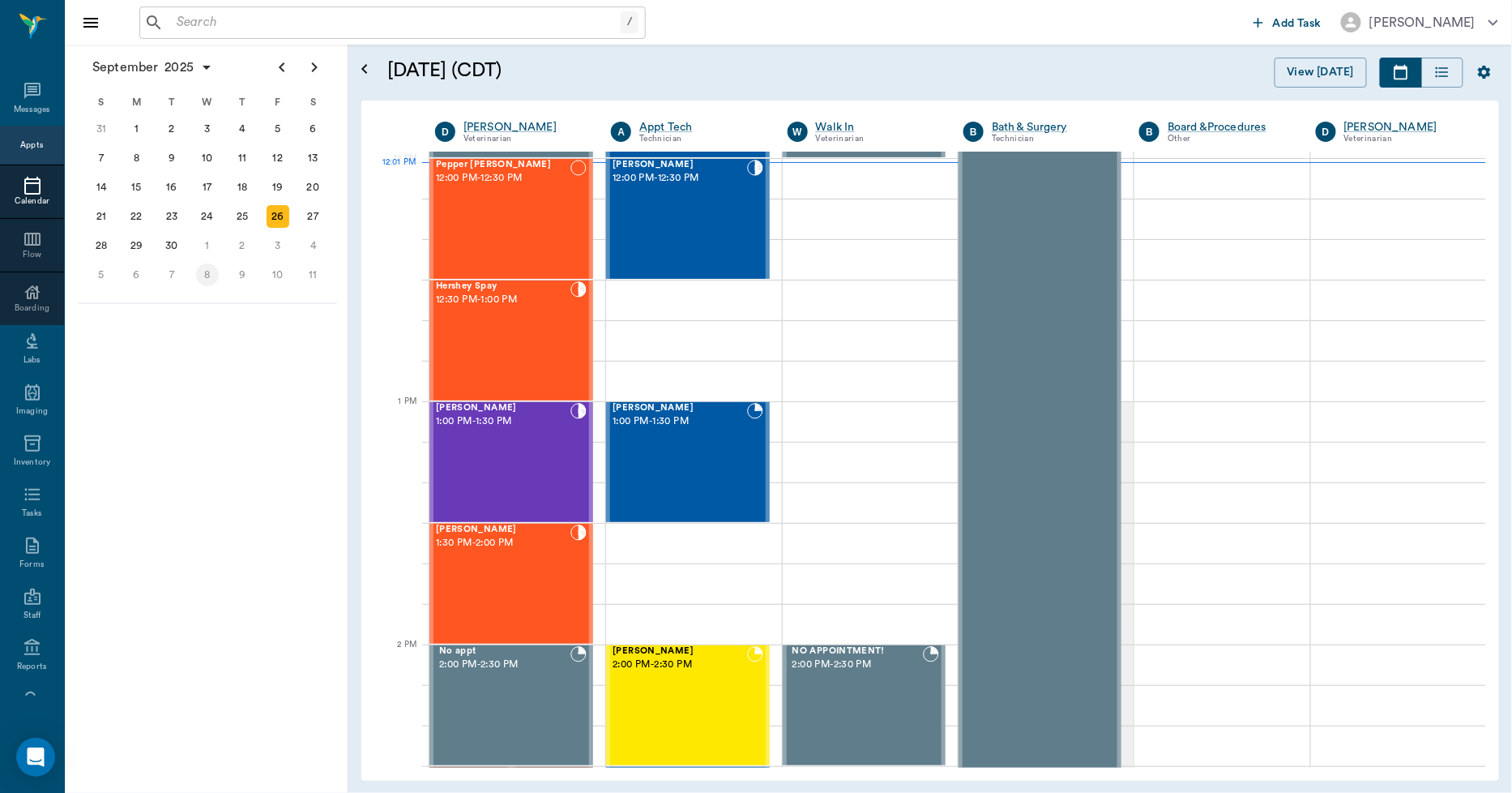
click at [199, 264] on div "8" at bounding box center [207, 275] width 23 height 23
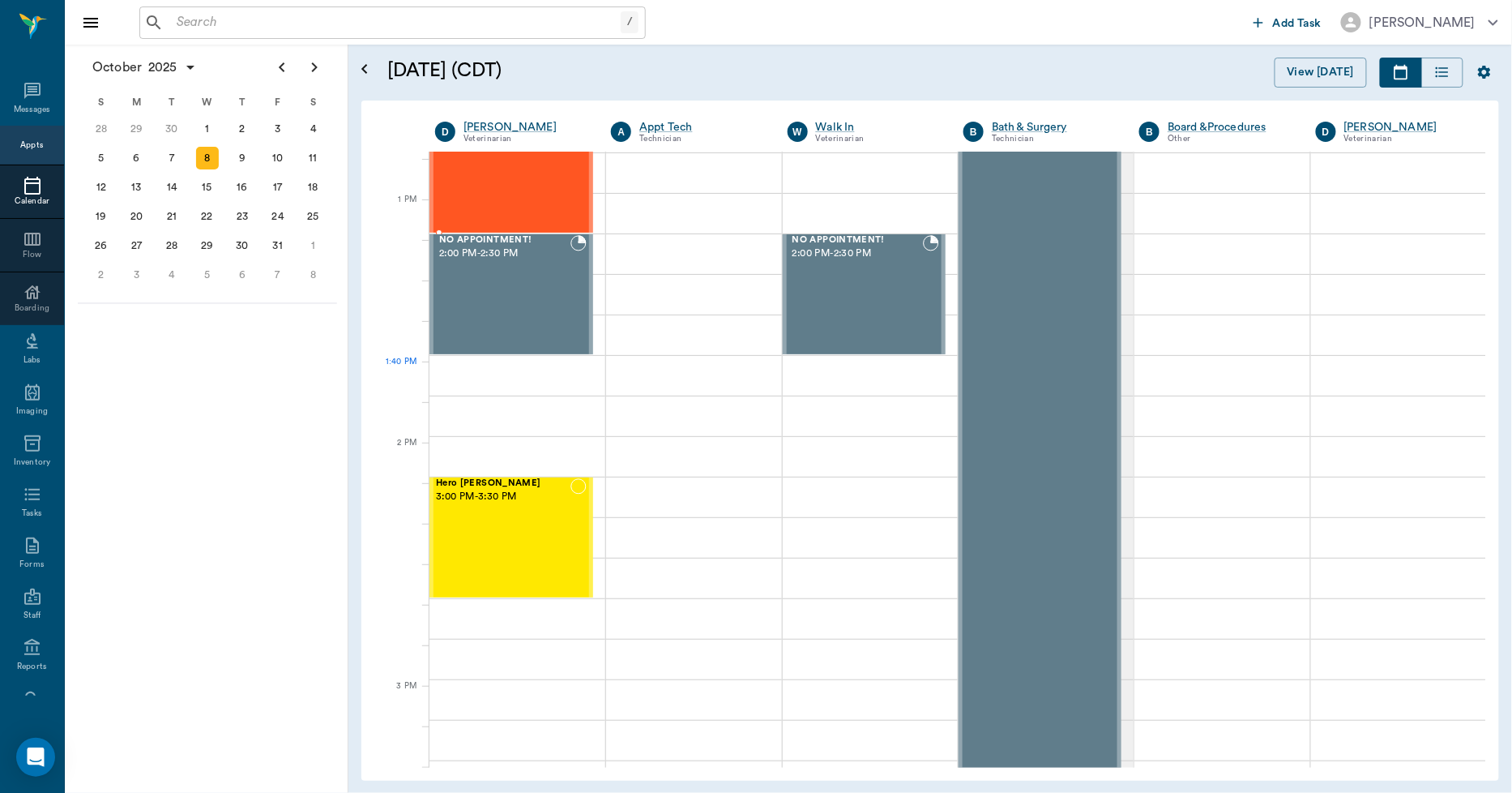
scroll to position [1171, 0]
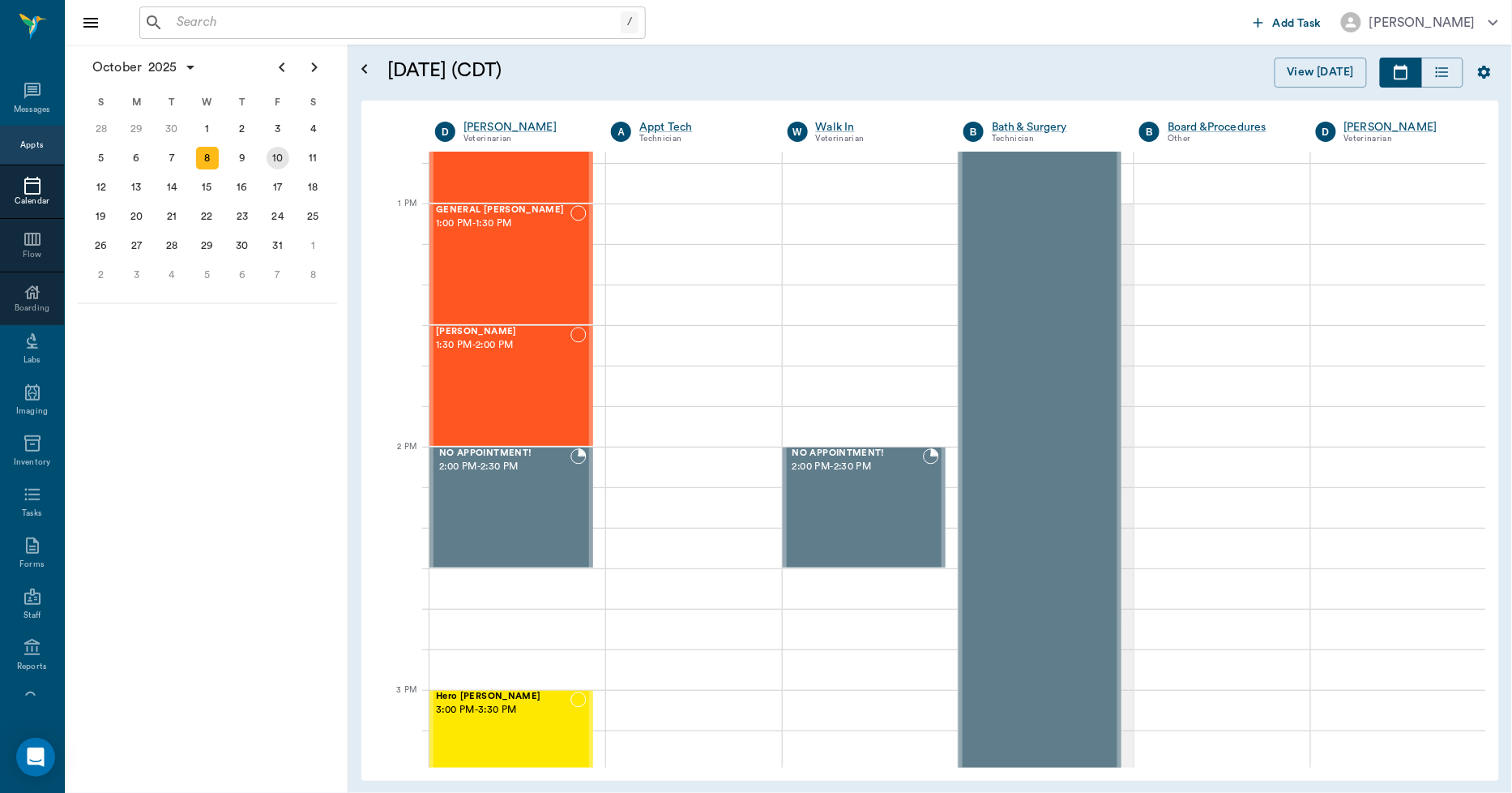
click at [285, 158] on div "10" at bounding box center [277, 158] width 23 height 23
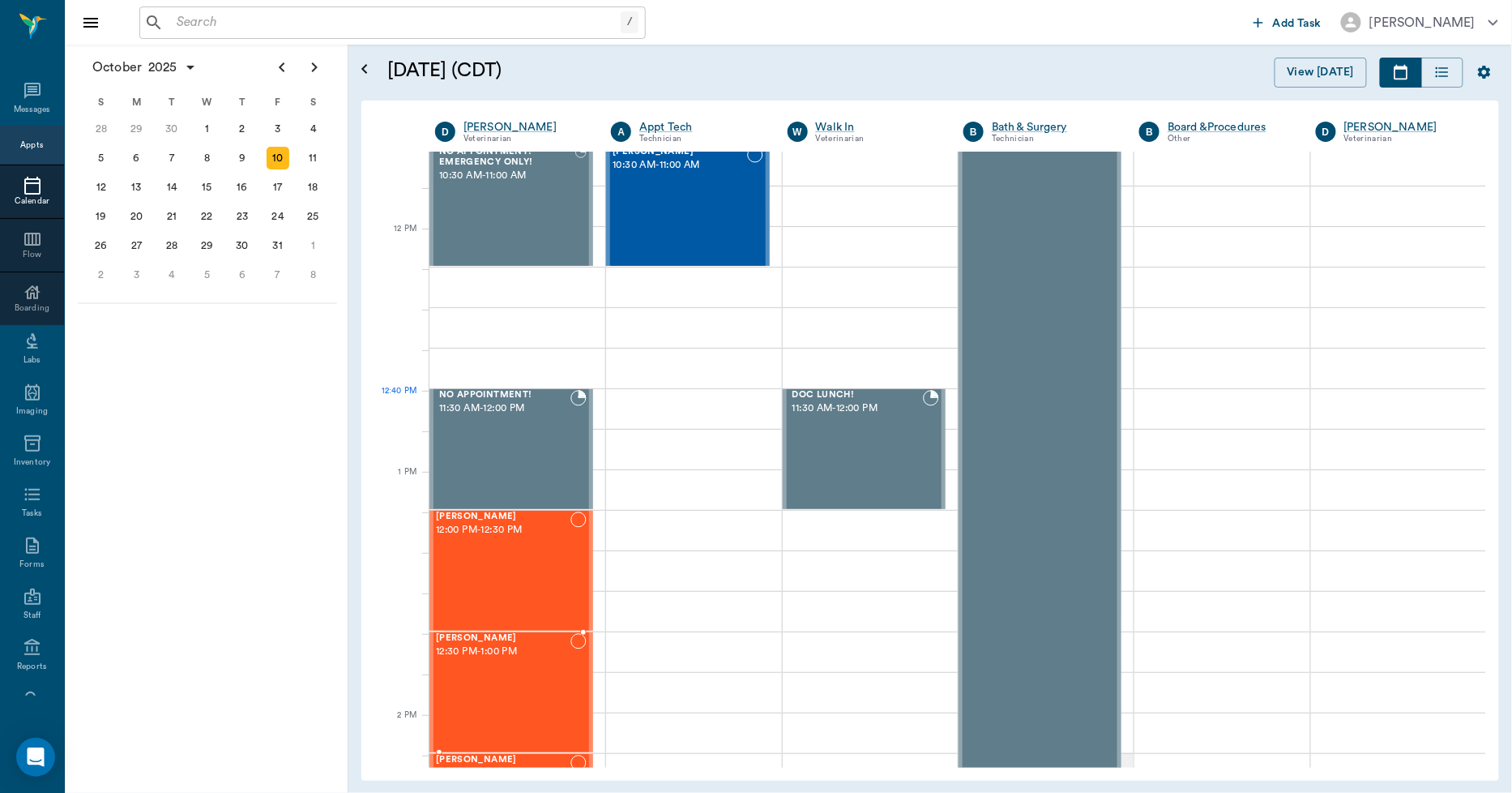
scroll to position [991, 0]
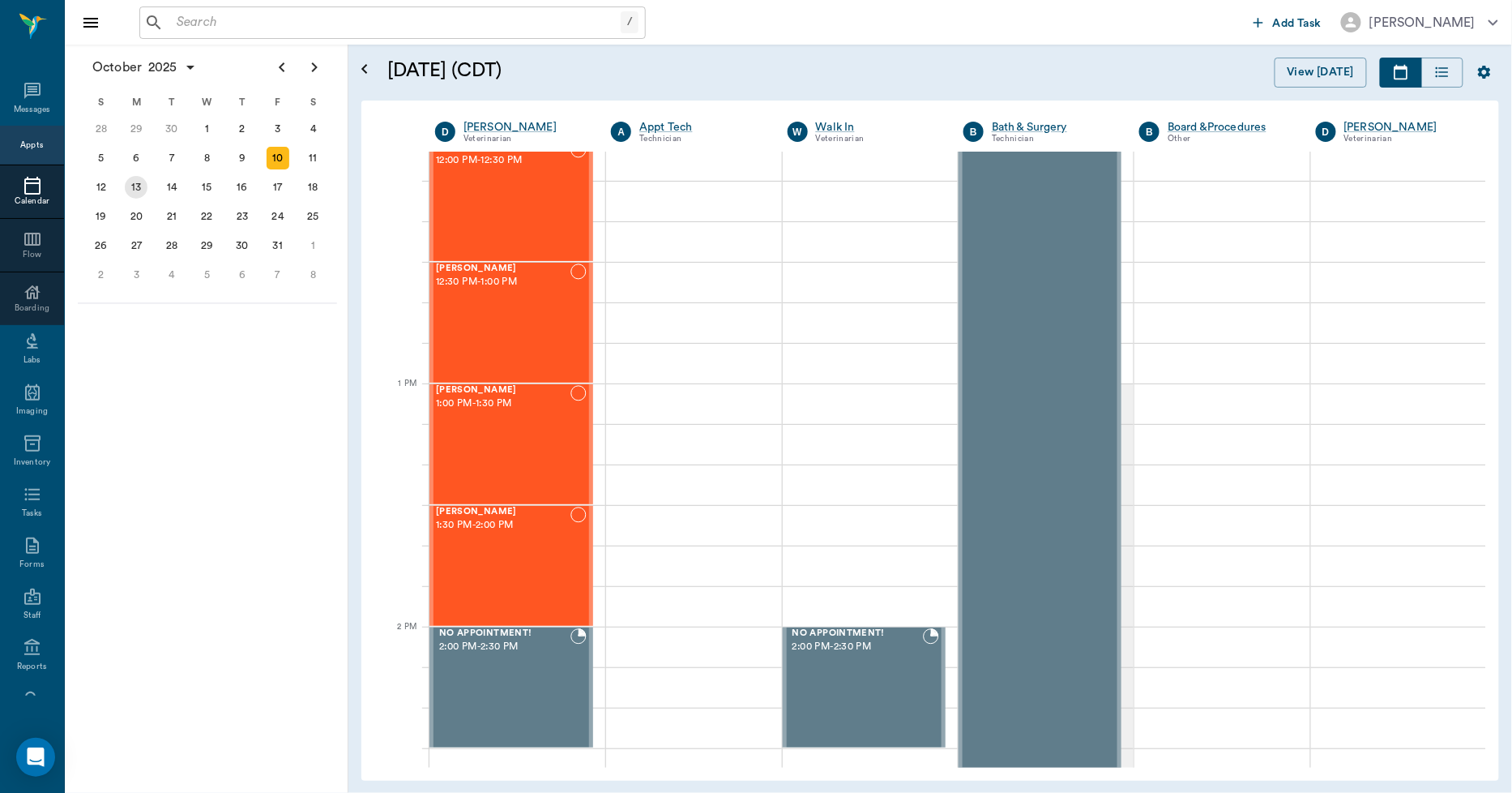
click at [141, 181] on div "13" at bounding box center [135, 187] width 23 height 23
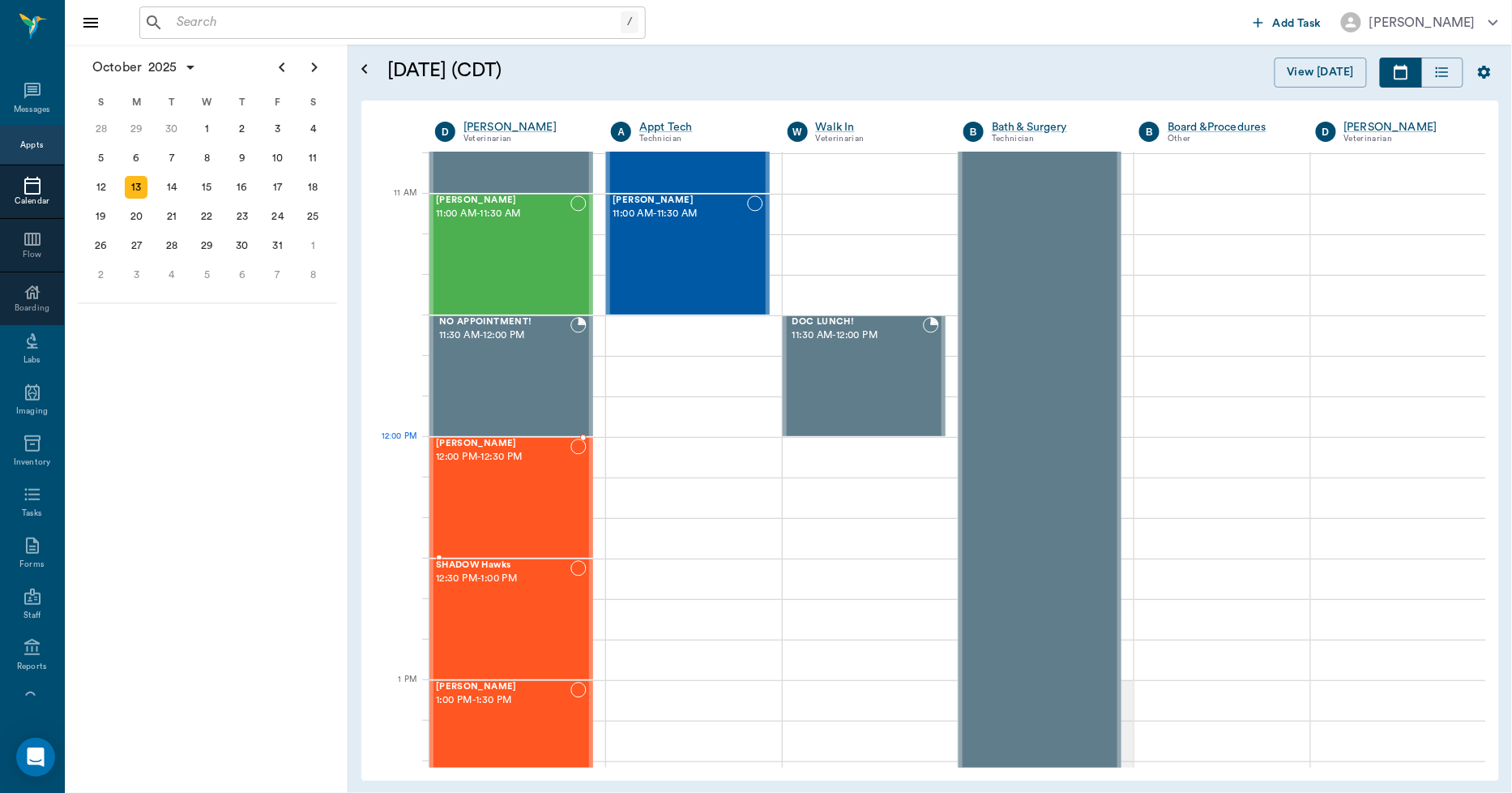
scroll to position [1081, 0]
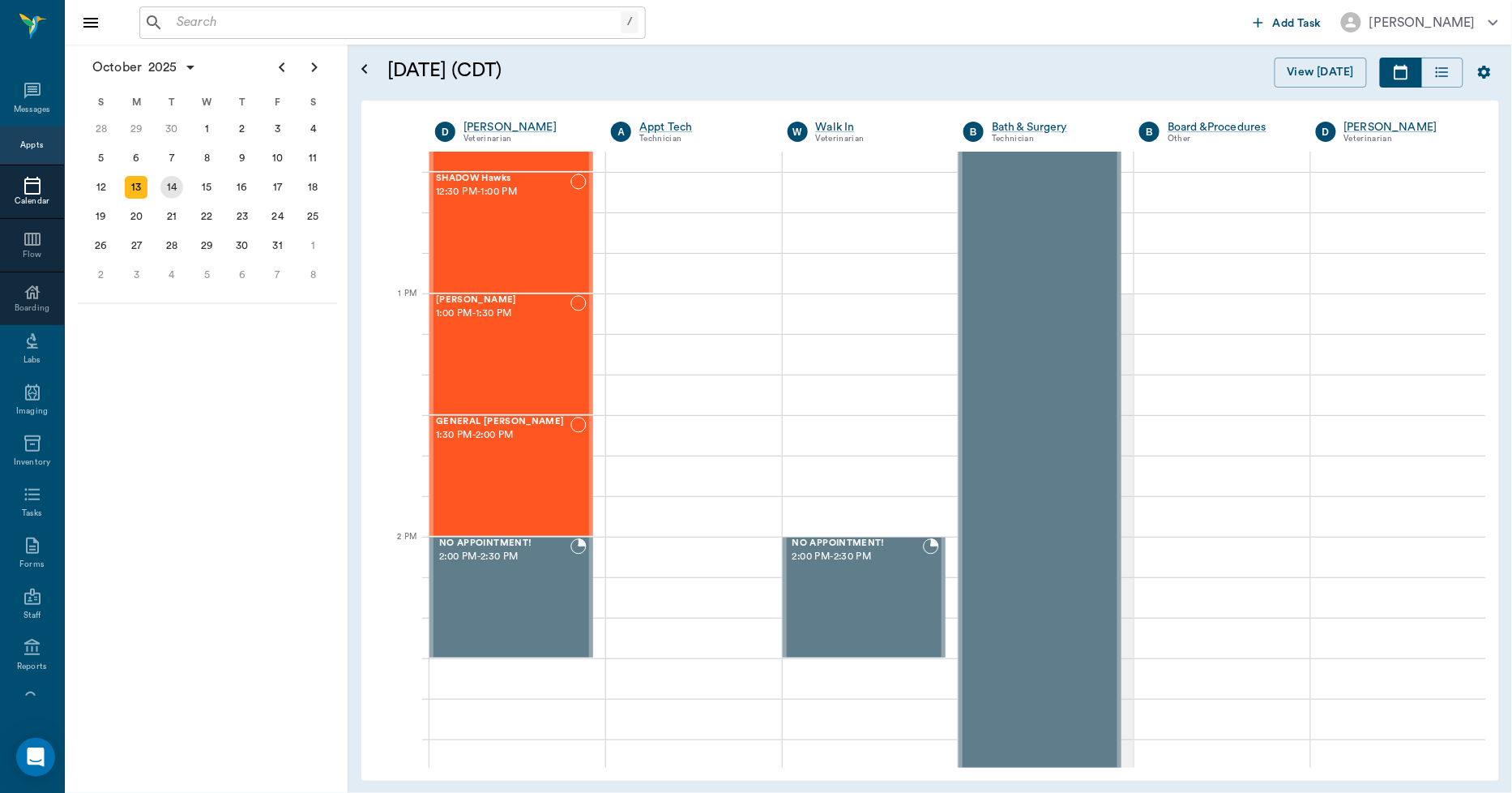
click at [179, 185] on div "14" at bounding box center [171, 187] width 23 height 23
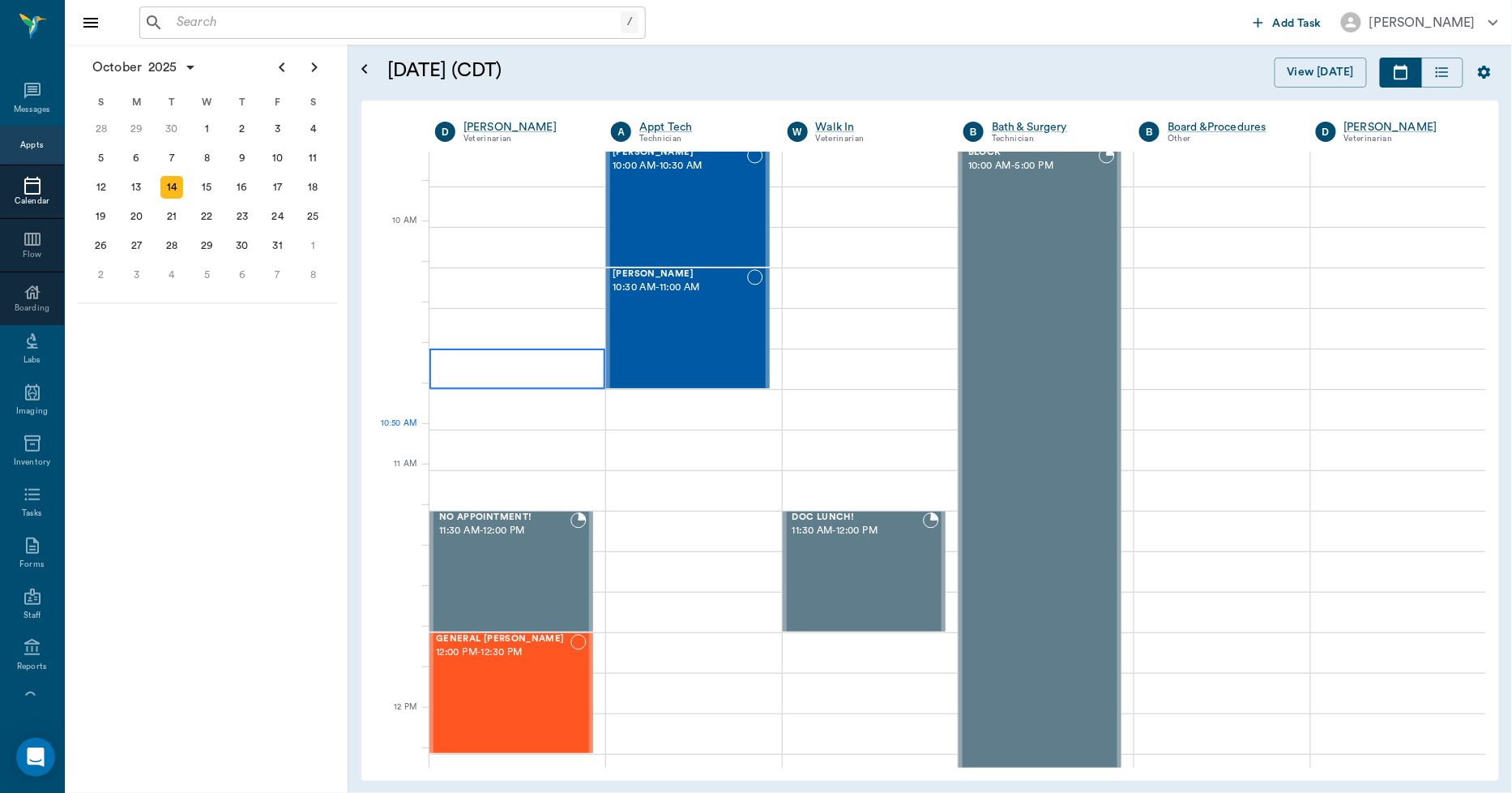
scroll to position [720, 0]
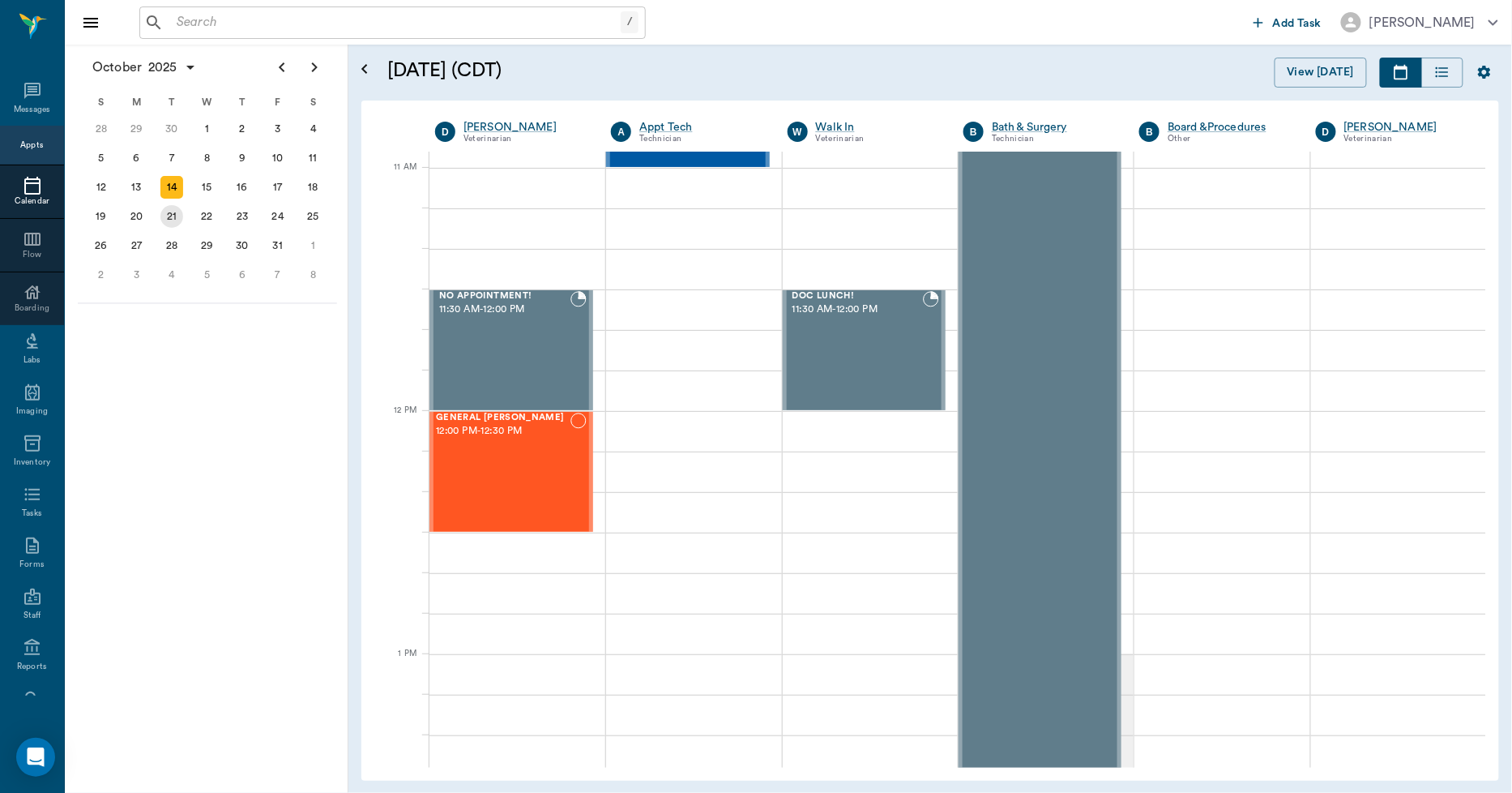
click at [176, 216] on div "21" at bounding box center [171, 216] width 23 height 23
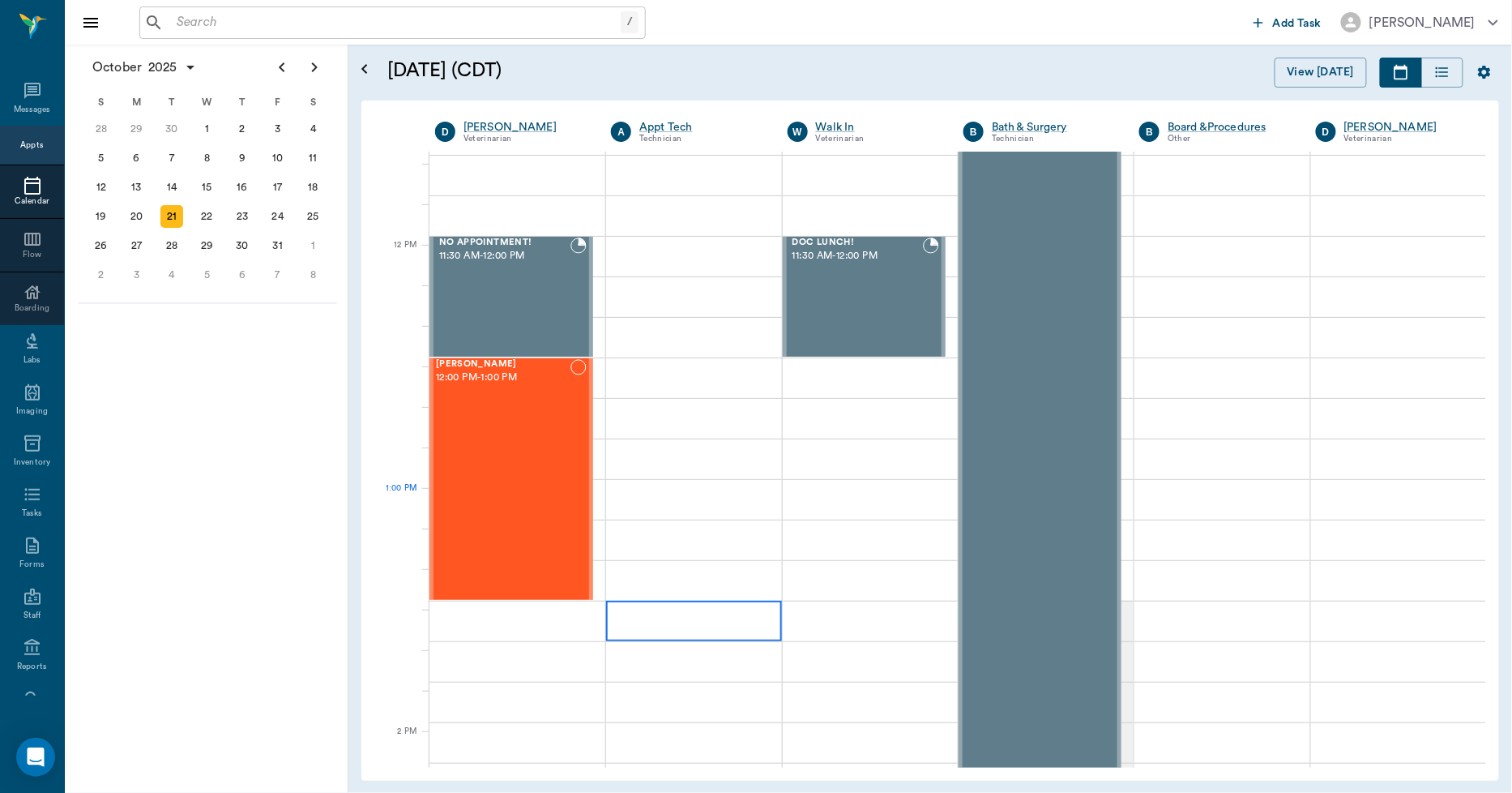
scroll to position [901, 0]
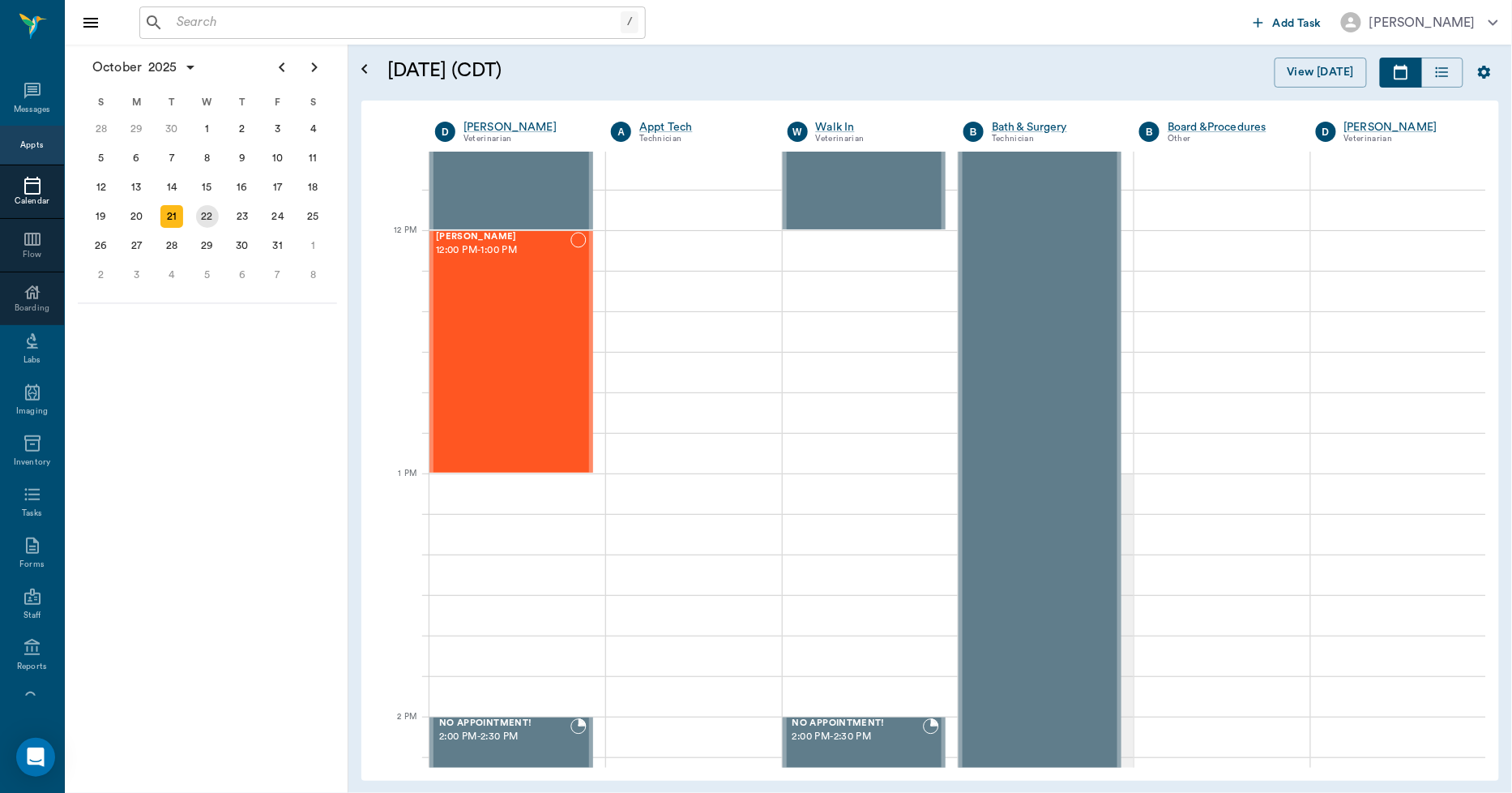
click at [216, 209] on div "22" at bounding box center [207, 216] width 23 height 23
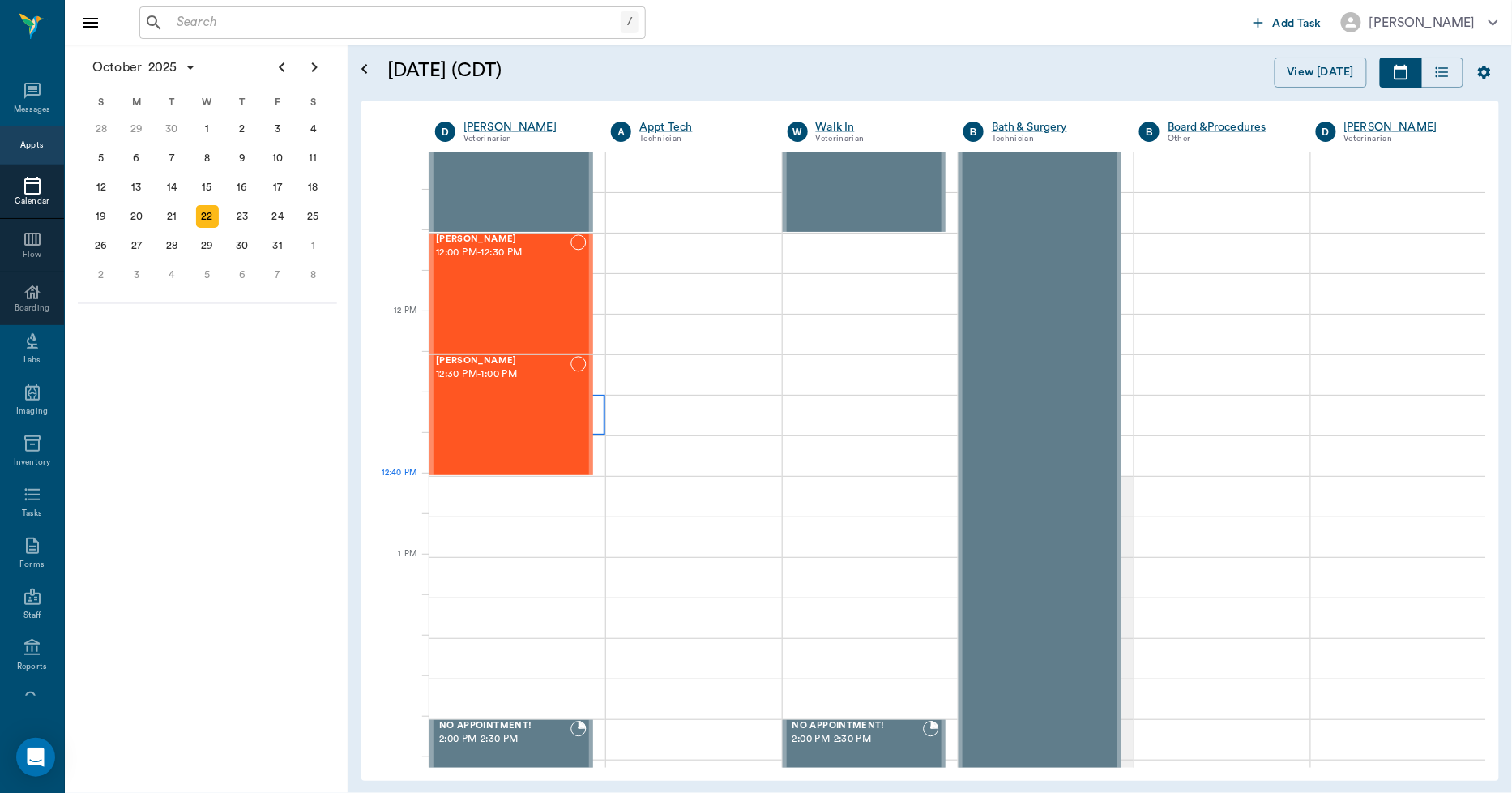
scroll to position [901, 0]
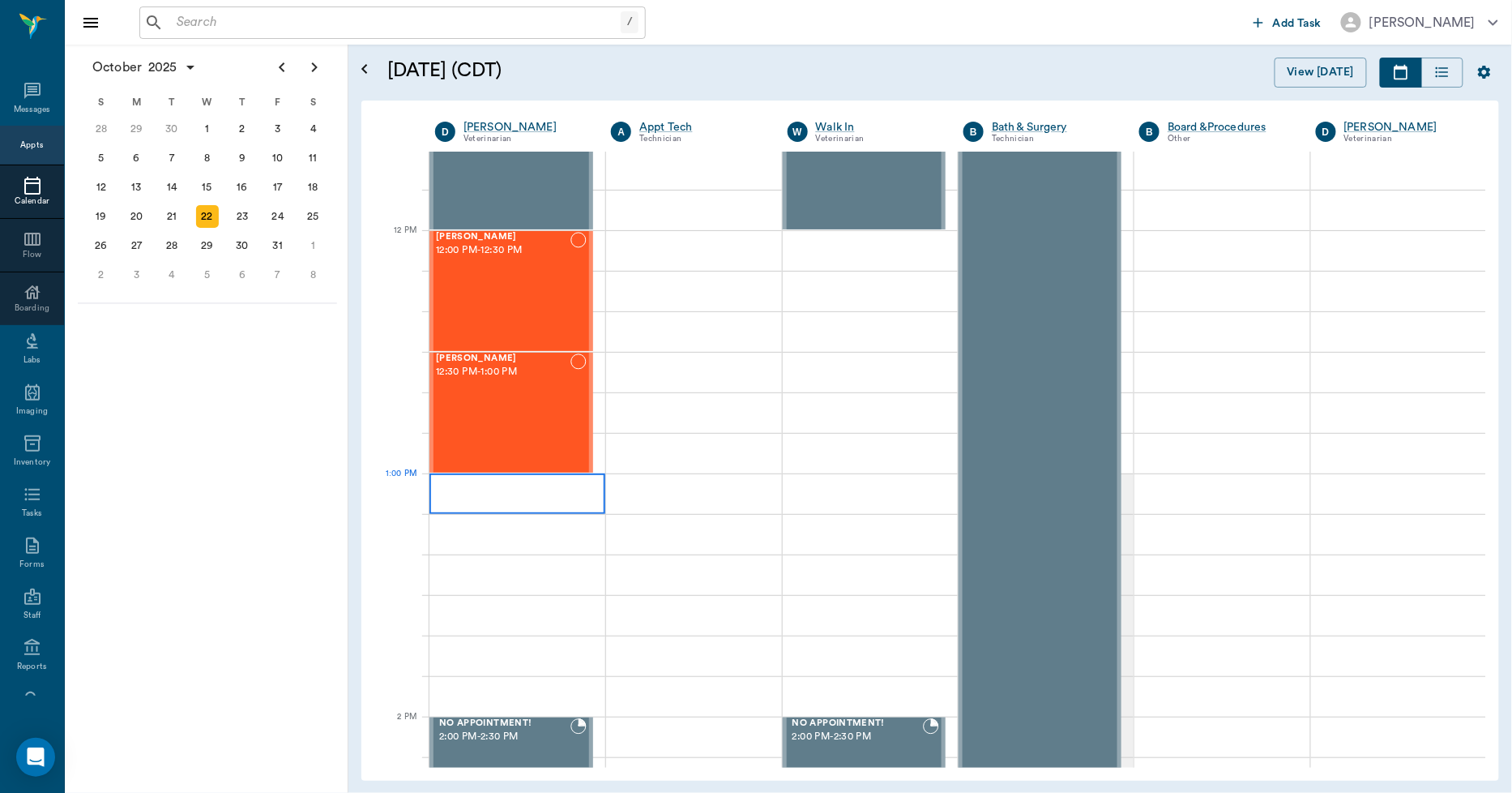
click at [512, 494] on div at bounding box center [517, 494] width 176 height 40
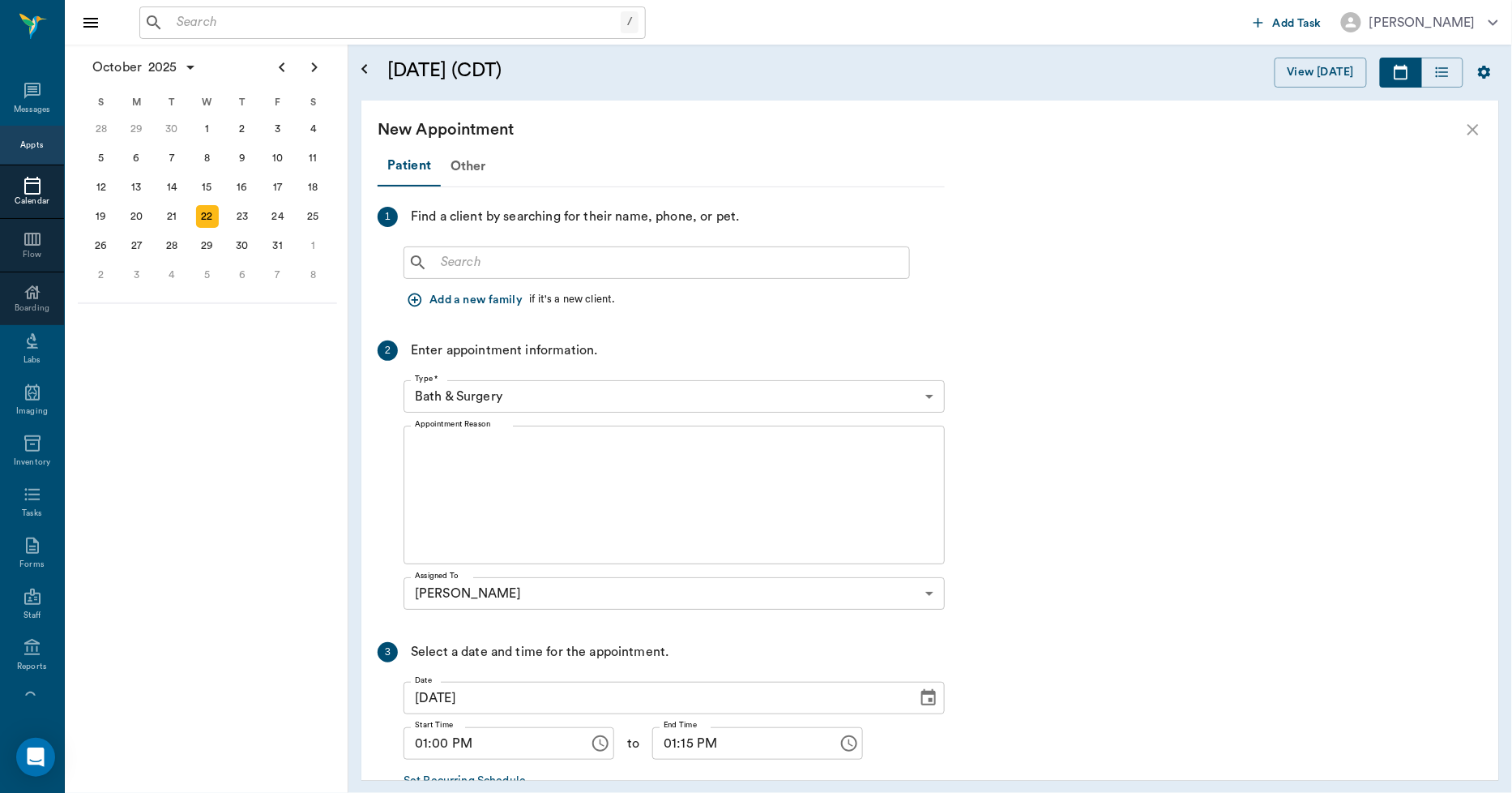
click at [457, 259] on input "text" at bounding box center [669, 263] width 469 height 23
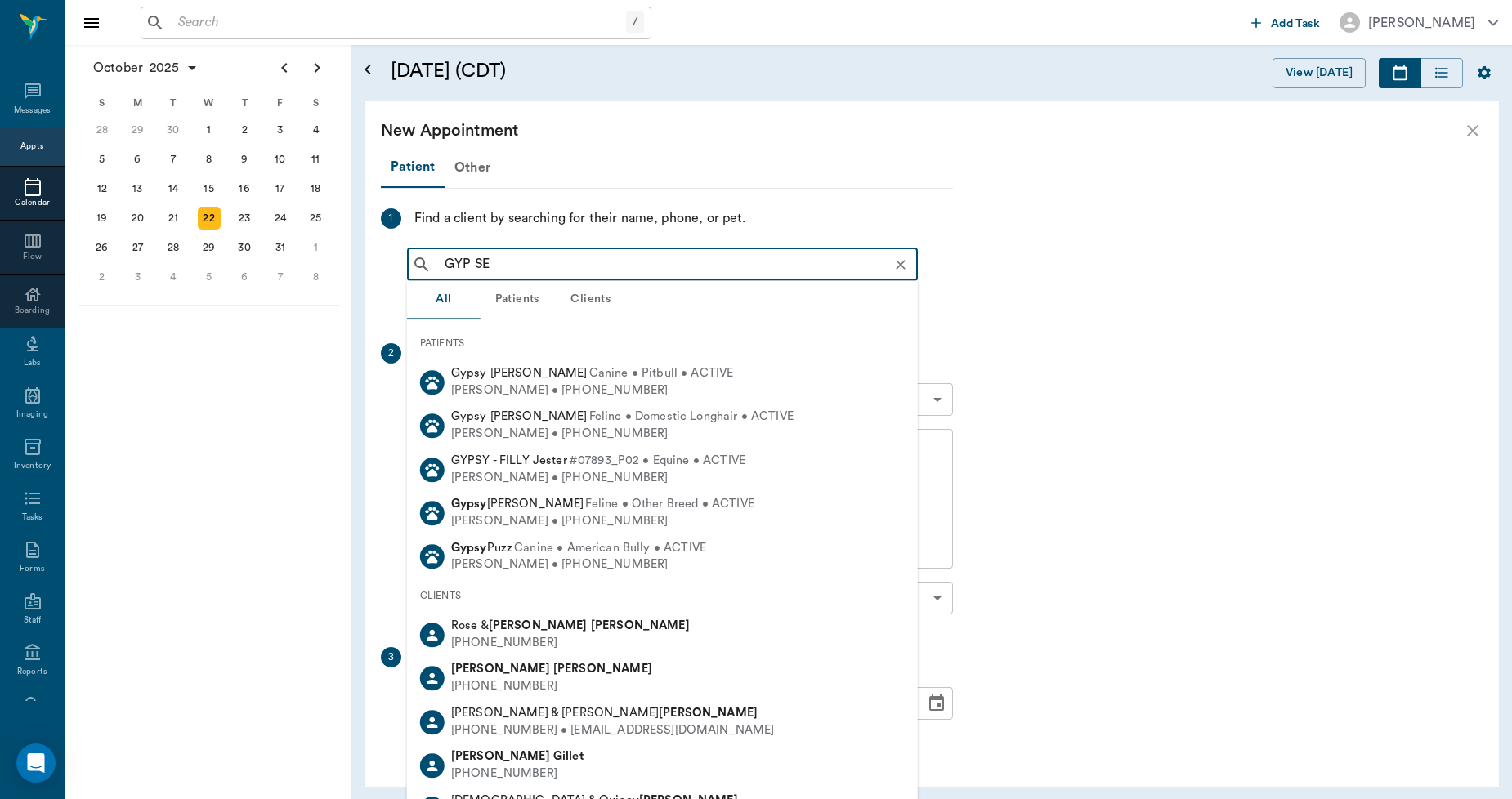
type input "GYP SEY"
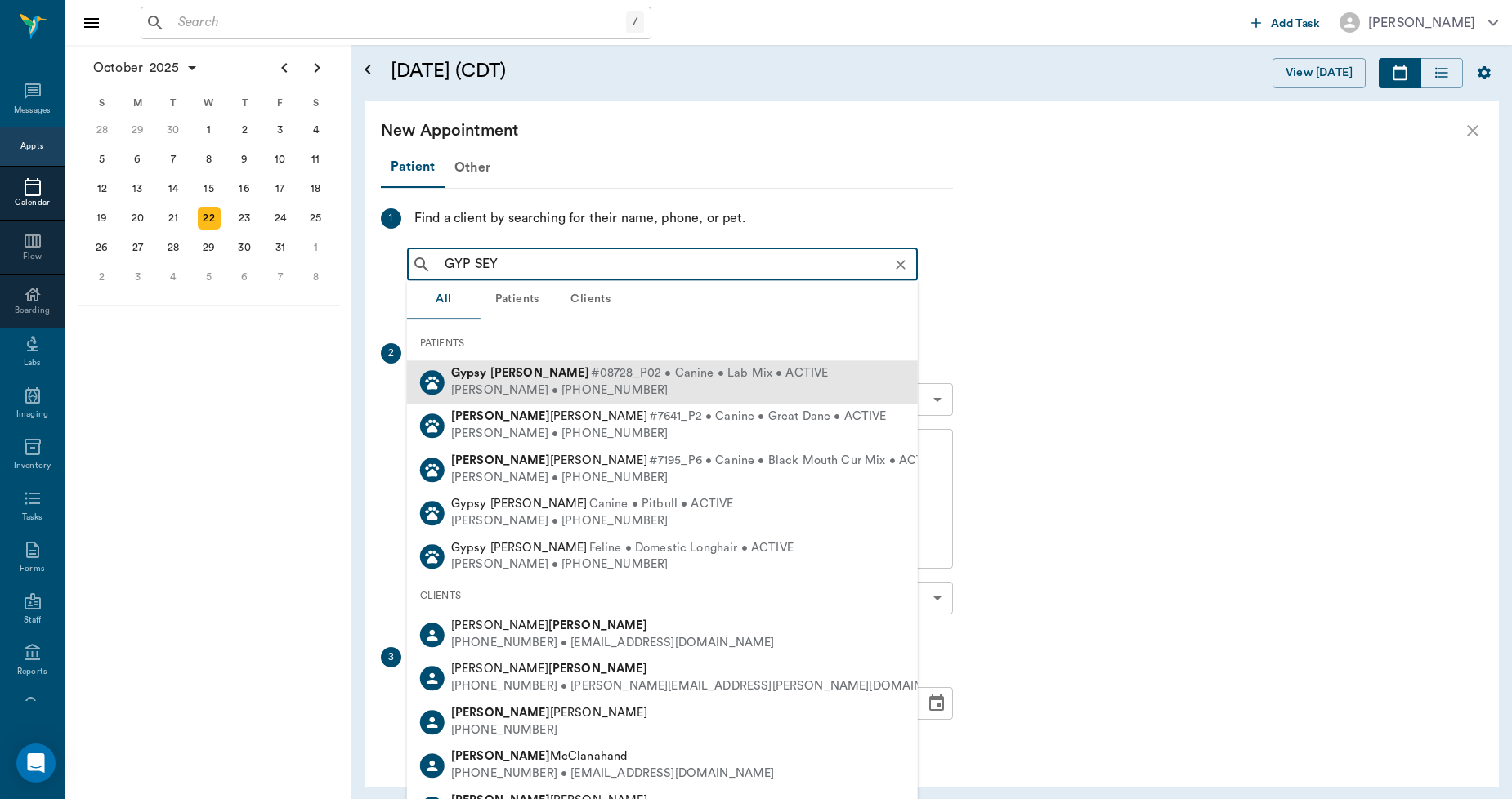
click at [476, 382] on div "[PERSON_NAME] • [PHONE_NUMBER]" at bounding box center [640, 390] width 378 height 18
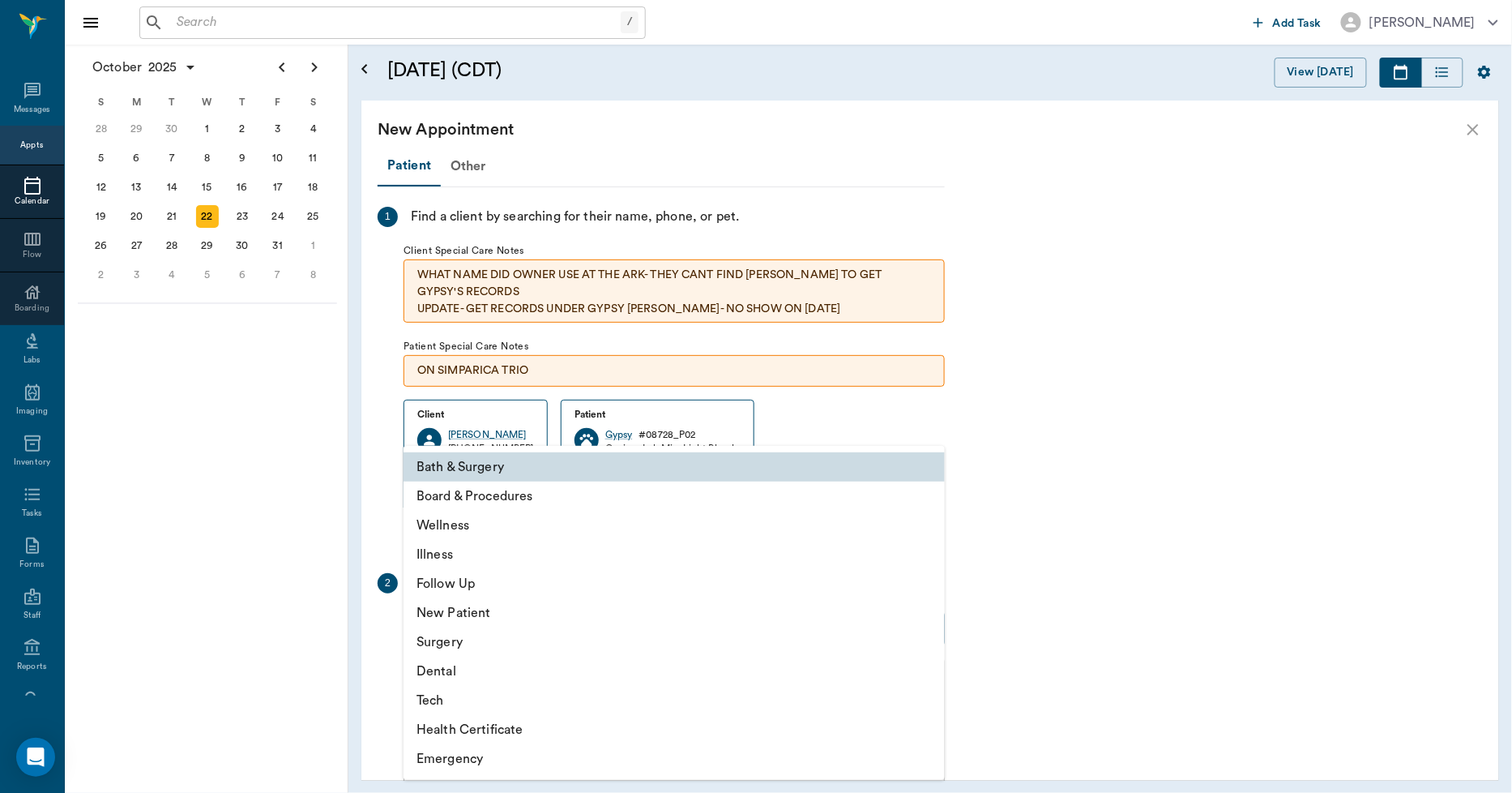
click at [543, 633] on body "/ ​ Add Task [PERSON_NAME] Nectar Messages Appts Calendar Flow Boarding Labs Im…" at bounding box center [756, 396] width 1512 height 793
click at [457, 644] on li "Surgery" at bounding box center [675, 642] width 542 height 29
type input "65d2be4f46e3a538d89b8c18"
type input "01:30 PM"
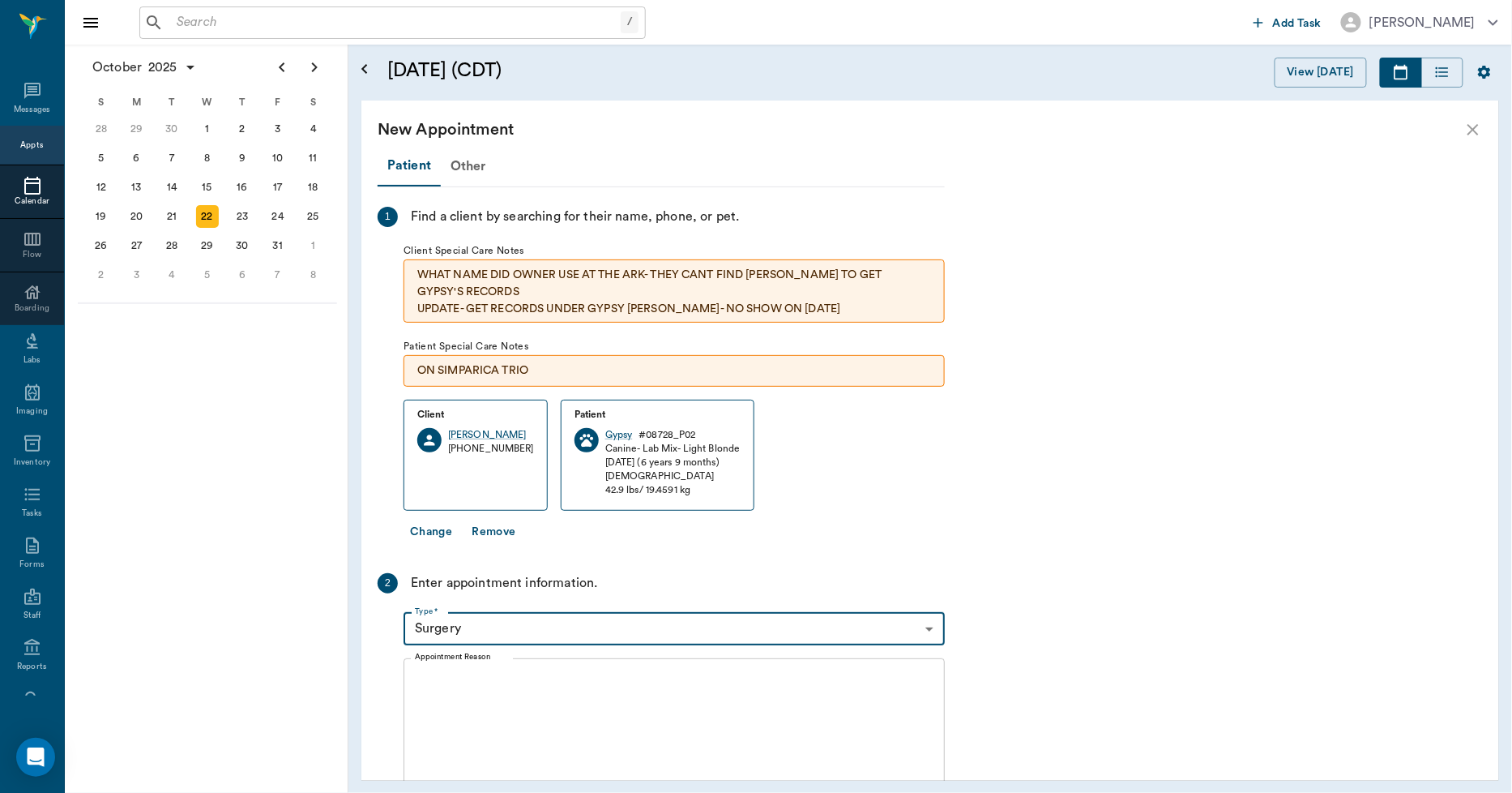
click at [524, 686] on textarea "Appointment Reason" at bounding box center [674, 727] width 519 height 112
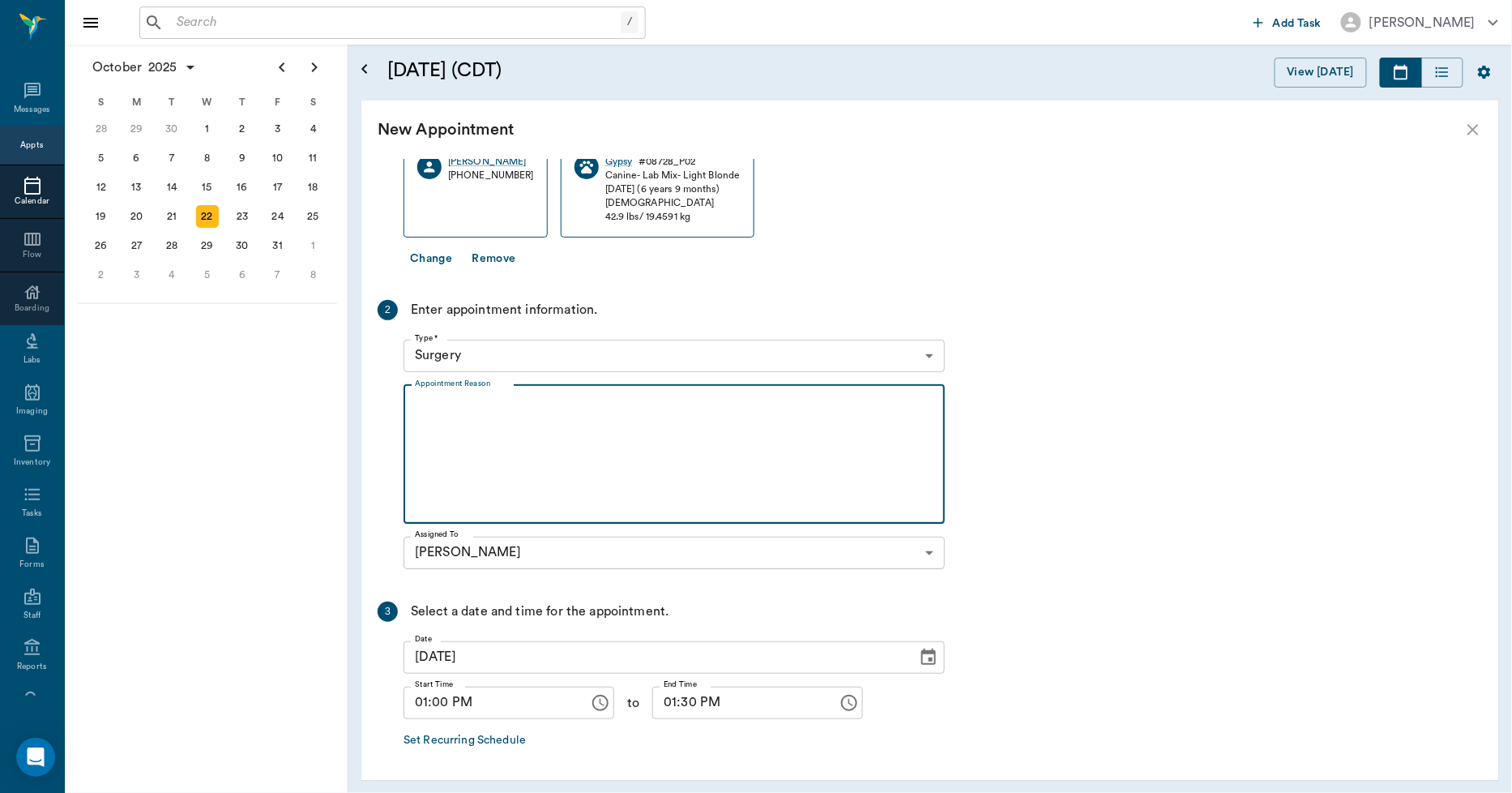
scroll to position [332, 0]
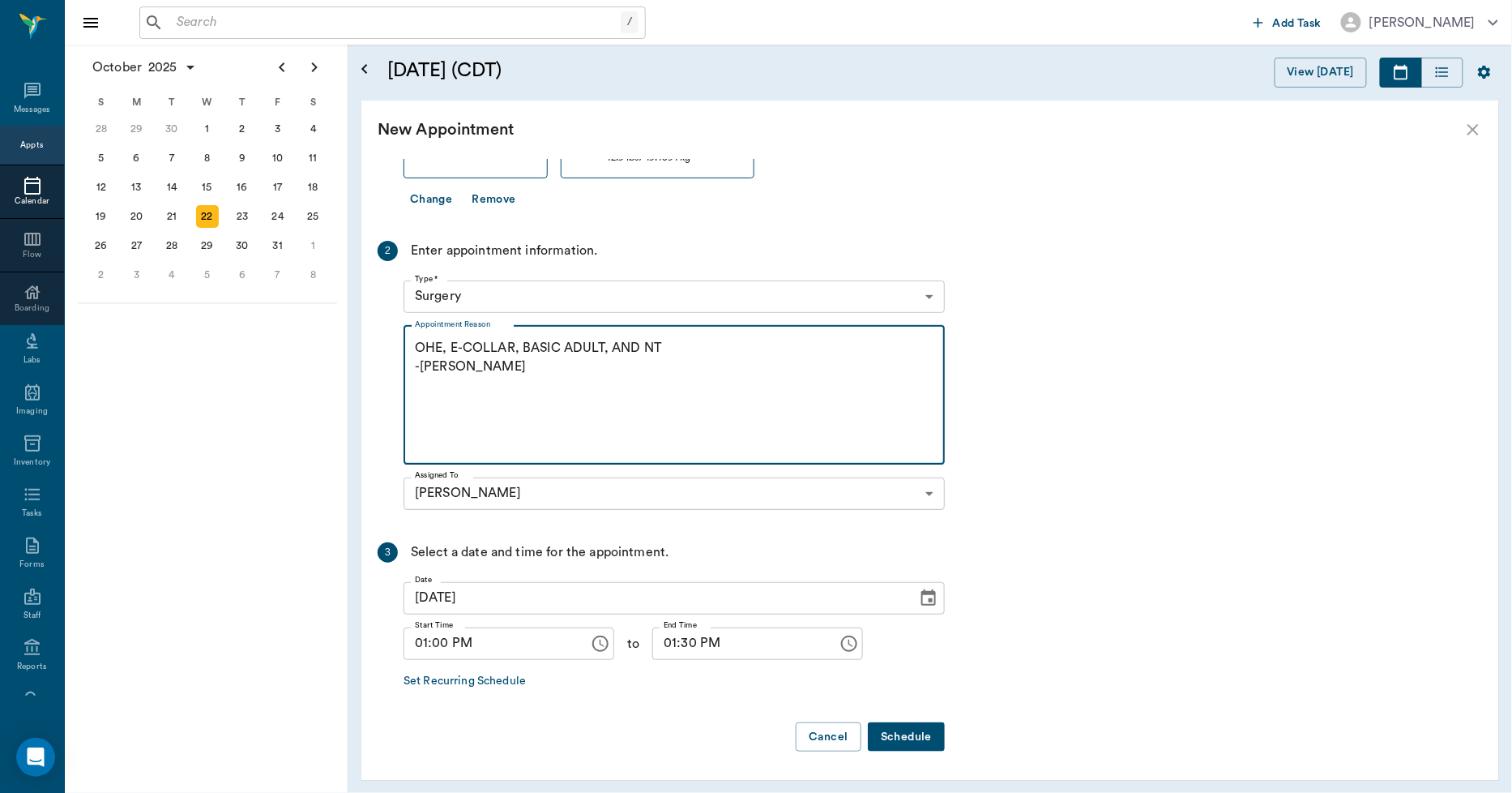
type textarea "OHE, E-COLLAR, BASIC ADULT, AND NT -[PERSON_NAME]"
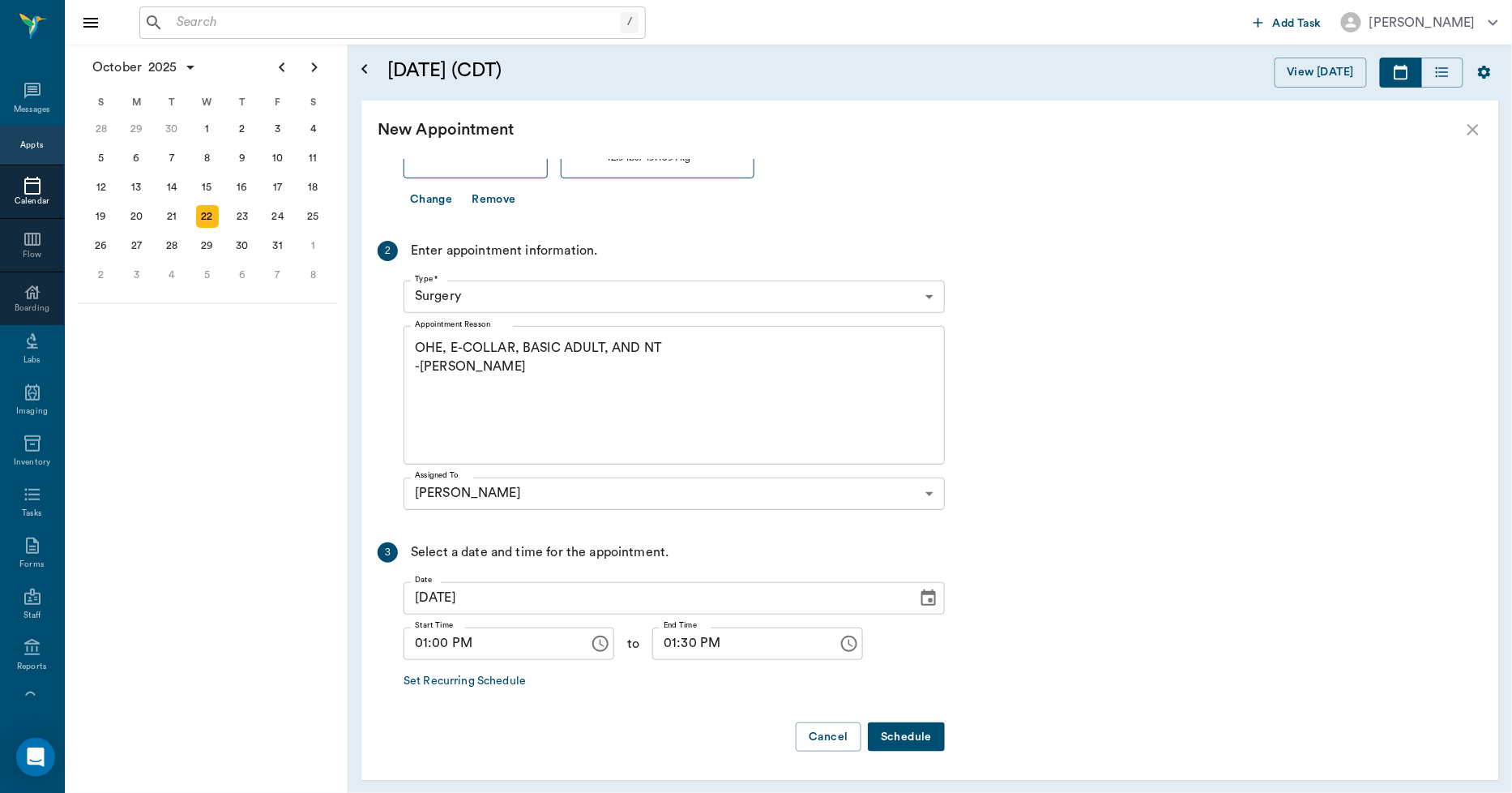
click at [910, 736] on button "Schedule" at bounding box center [906, 737] width 77 height 30
